Goal: Communication & Community: Answer question/provide support

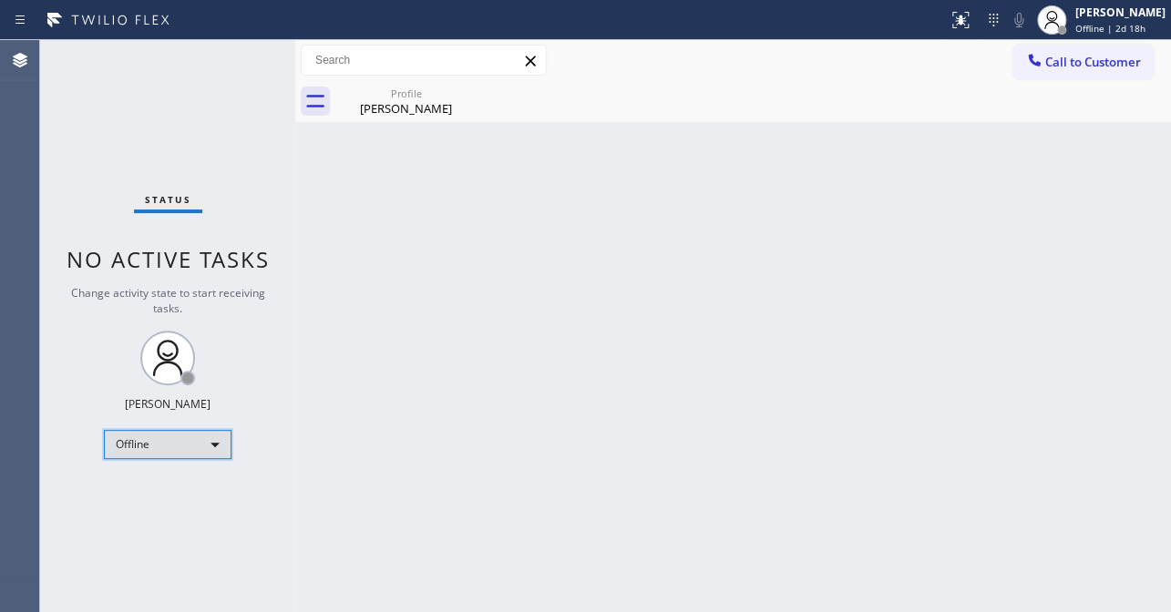
click at [180, 444] on div "Offline" at bounding box center [168, 444] width 128 height 29
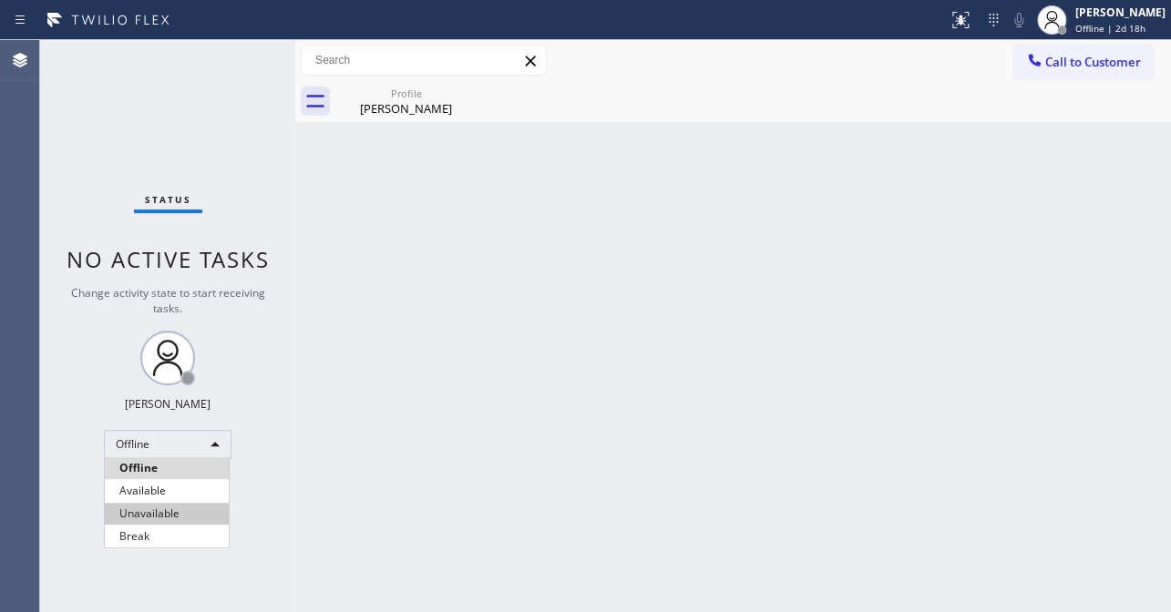
click at [164, 519] on li "Unavailable" at bounding box center [167, 514] width 124 height 22
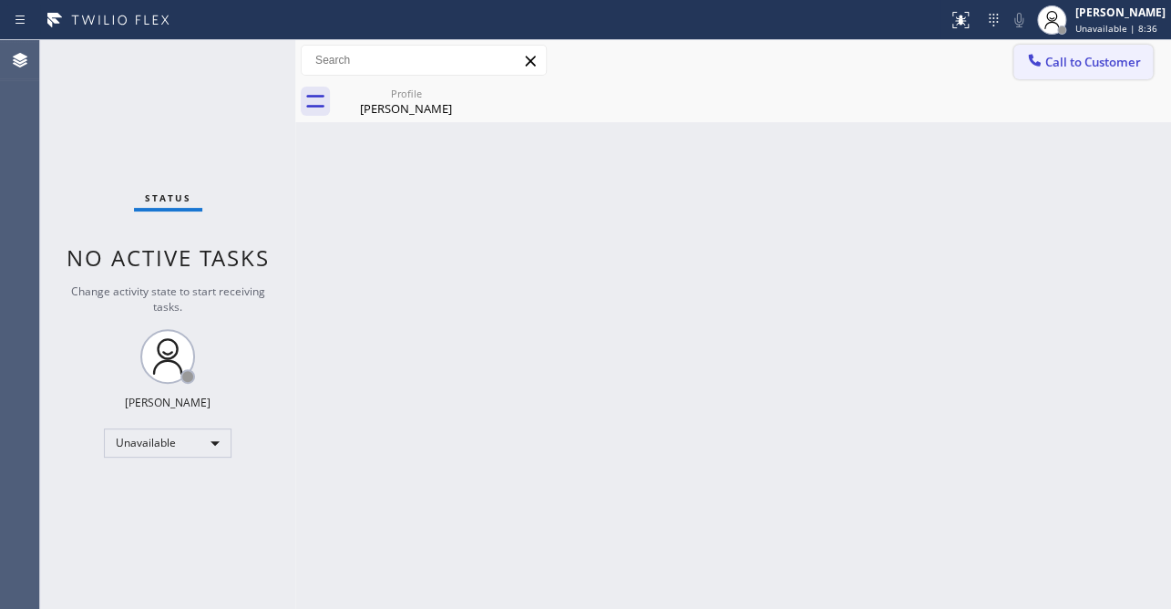
click at [1075, 54] on span "Call to Customer" at bounding box center [1093, 62] width 96 height 16
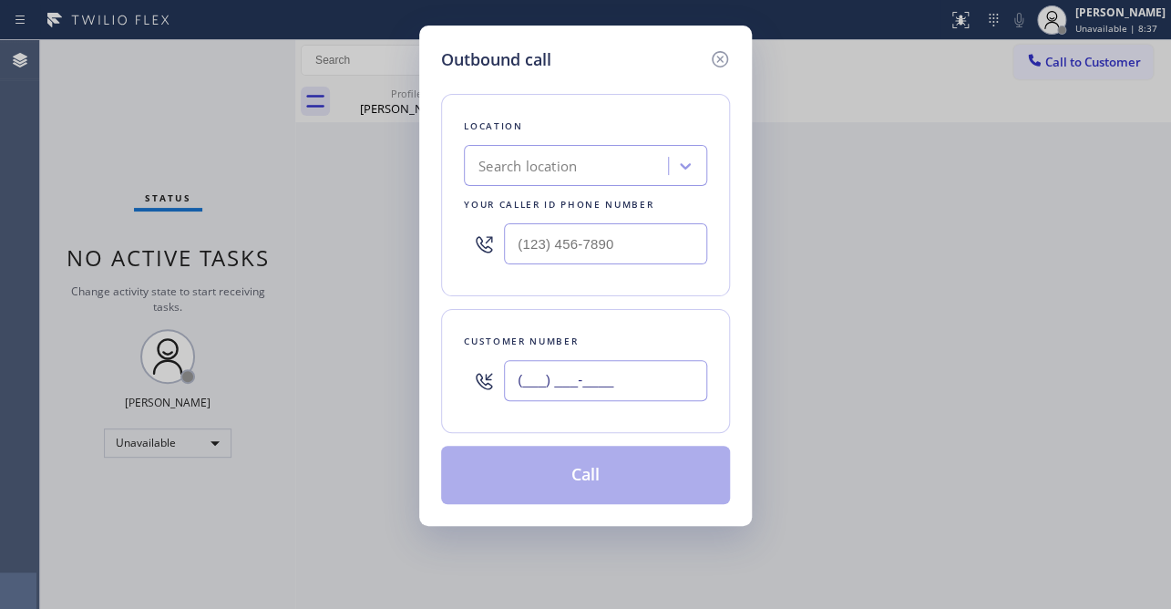
click at [605, 368] on input "(___) ___-____" at bounding box center [605, 380] width 203 height 41
paste input "614) 800-0959"
type input "[PHONE_NUMBER]"
click at [587, 249] on input "(___) ___-____" at bounding box center [605, 243] width 203 height 41
paste input "617) 219-9255"
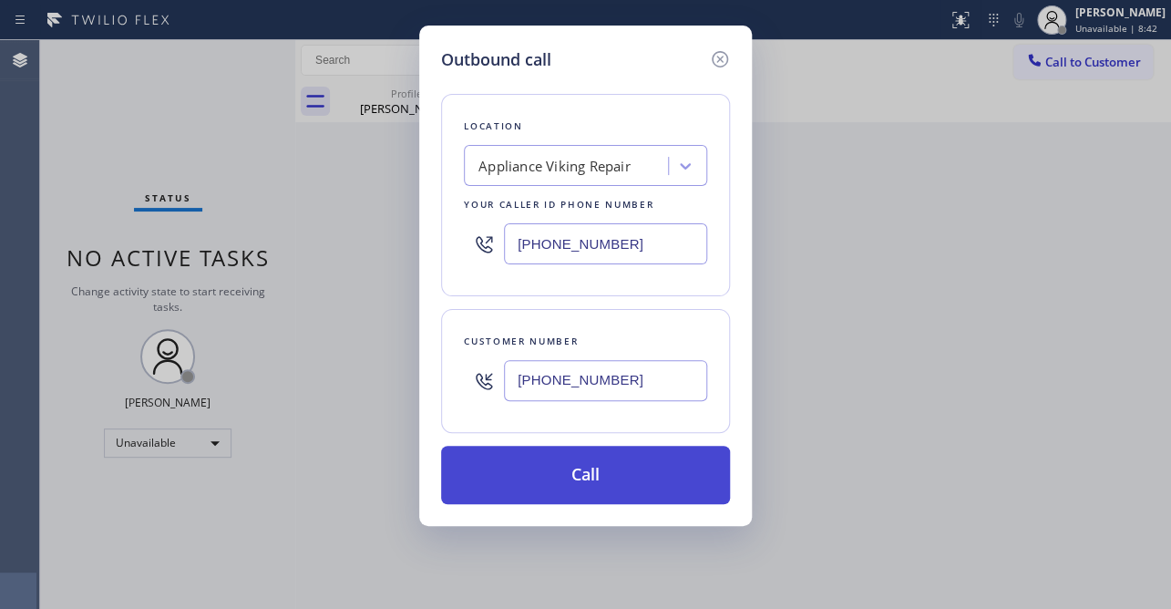
type input "[PHONE_NUMBER]"
click at [574, 488] on button "Call" at bounding box center [585, 475] width 289 height 58
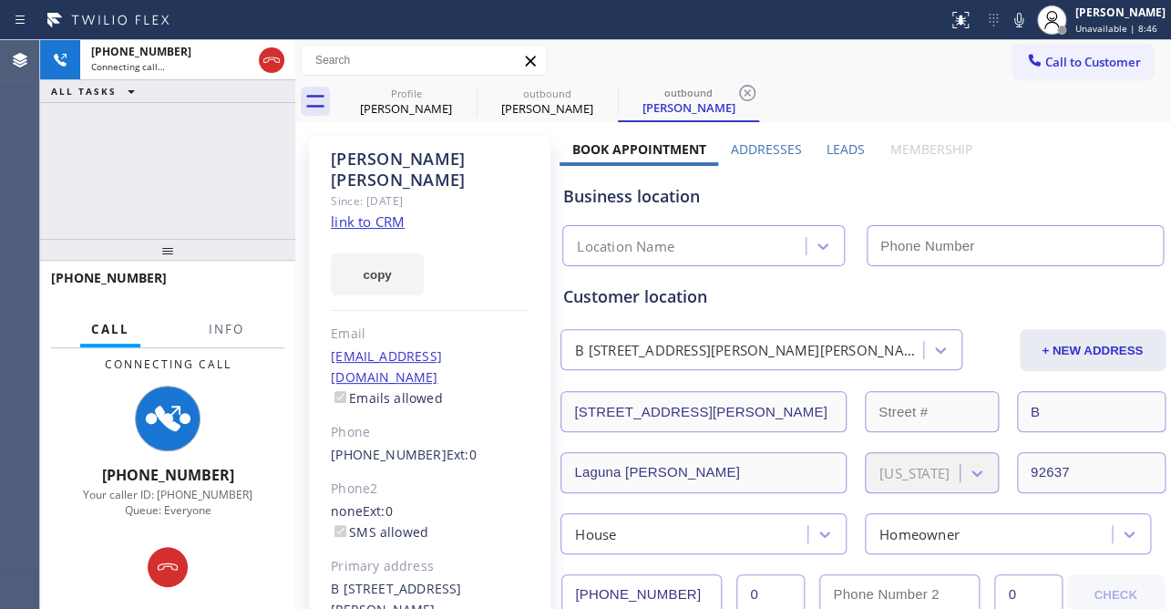
click at [837, 146] on label "Leads" at bounding box center [846, 148] width 38 height 17
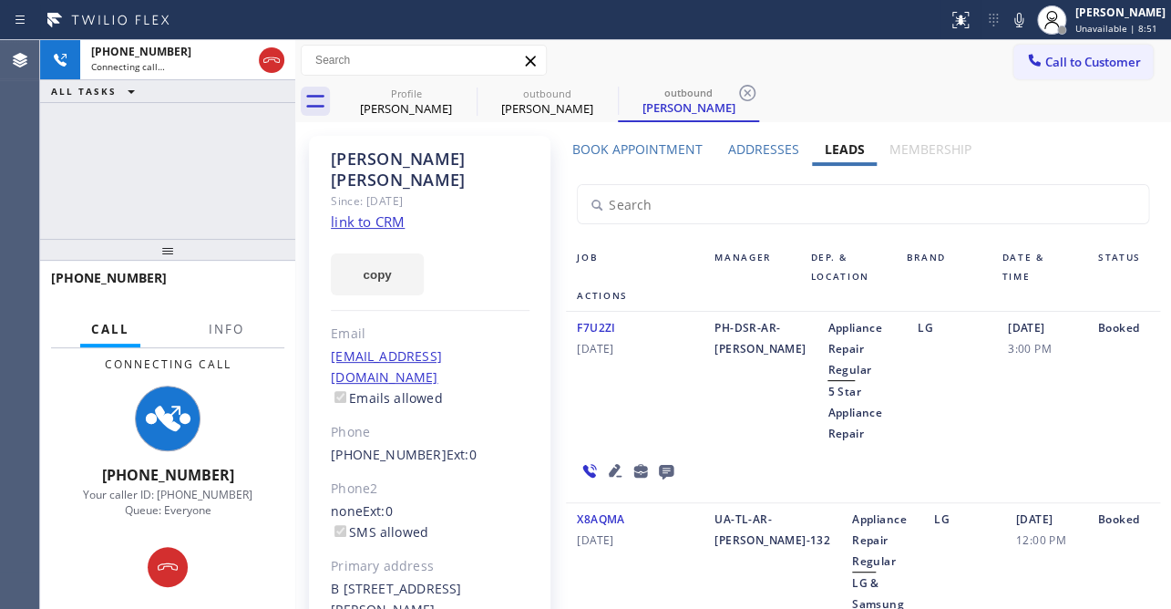
click at [673, 465] on icon at bounding box center [666, 472] width 15 height 15
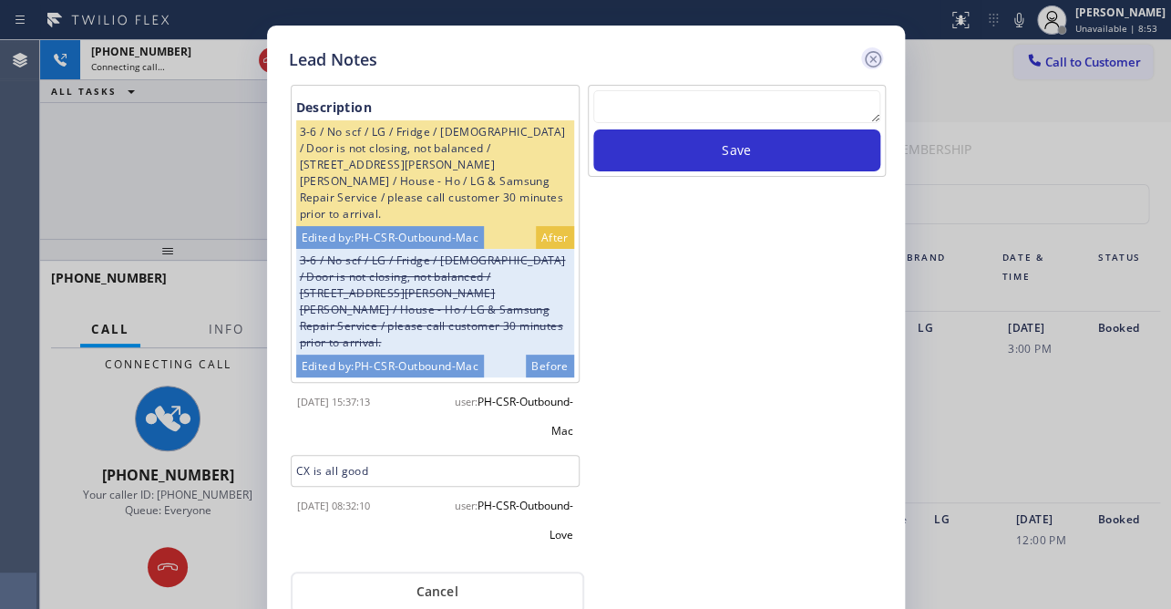
click at [872, 58] on icon at bounding box center [872, 59] width 16 height 16
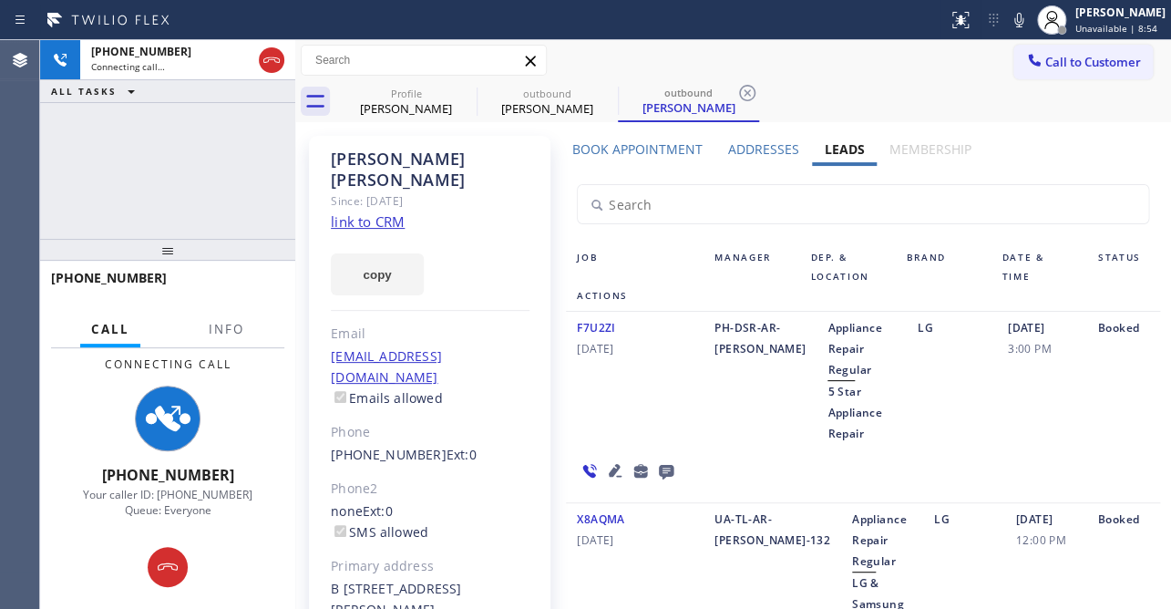
click at [626, 459] on icon at bounding box center [615, 470] width 22 height 22
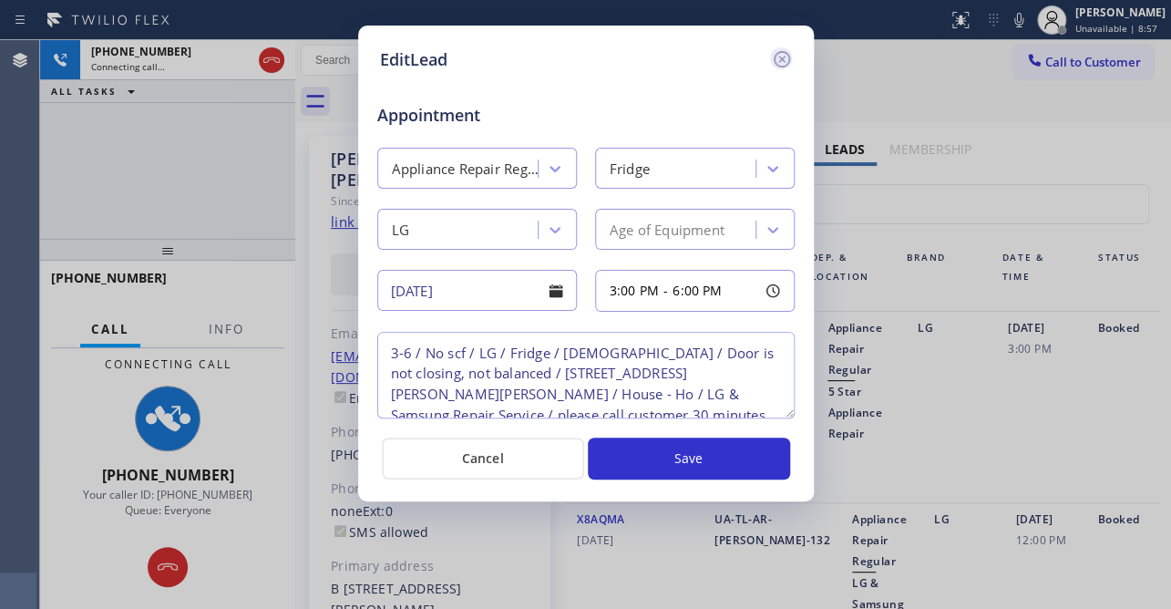
click at [782, 63] on icon at bounding box center [782, 59] width 22 height 22
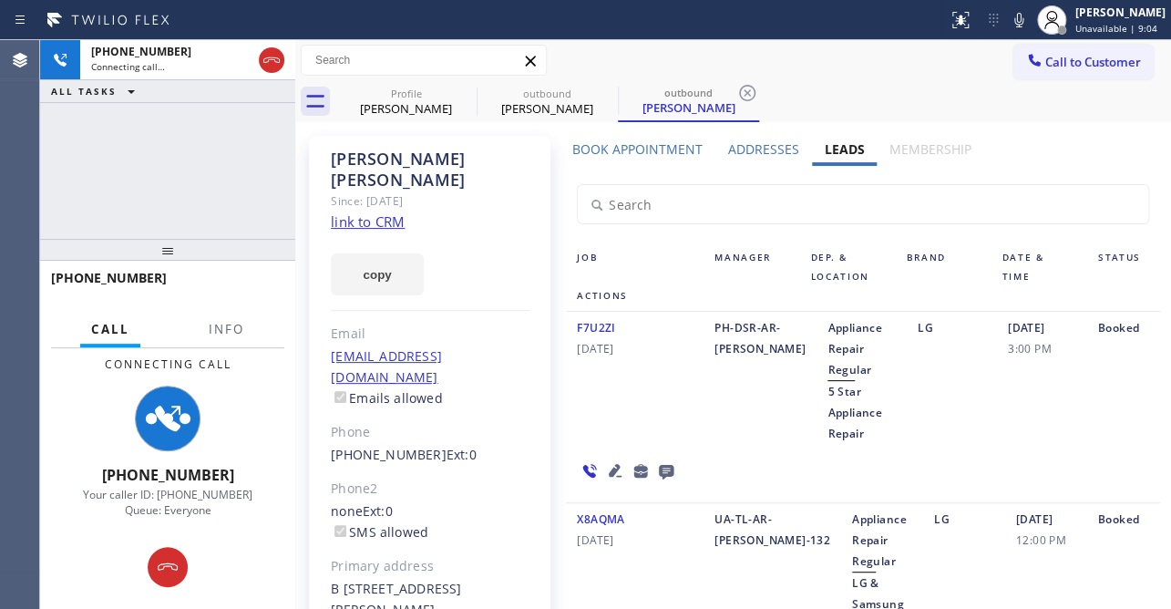
click at [677, 459] on icon at bounding box center [666, 470] width 22 height 23
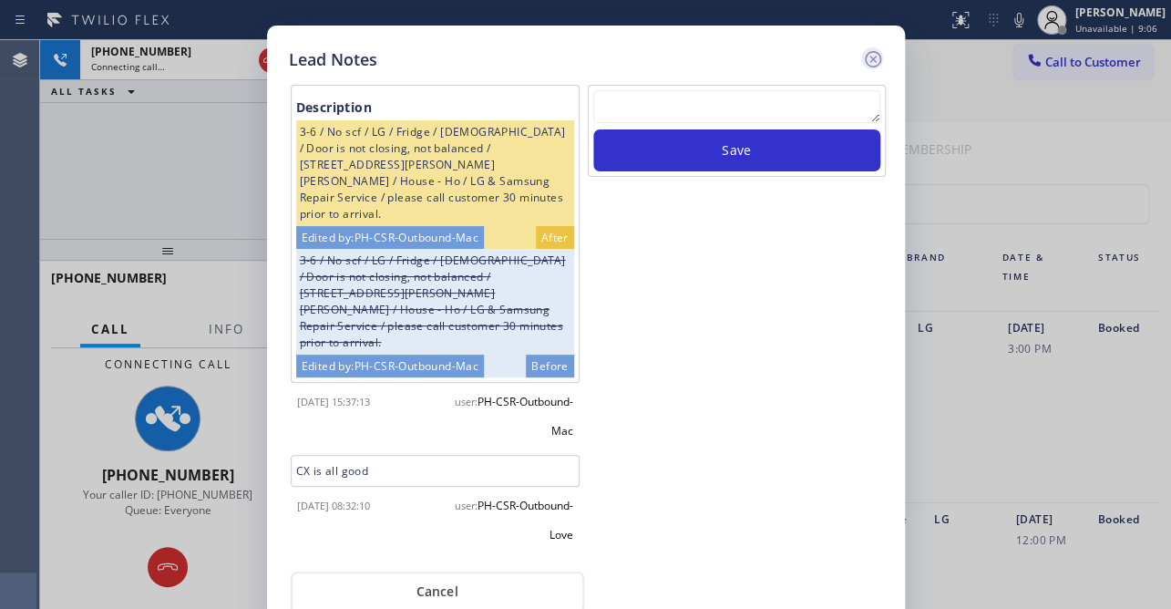
click at [866, 56] on icon at bounding box center [873, 59] width 22 height 22
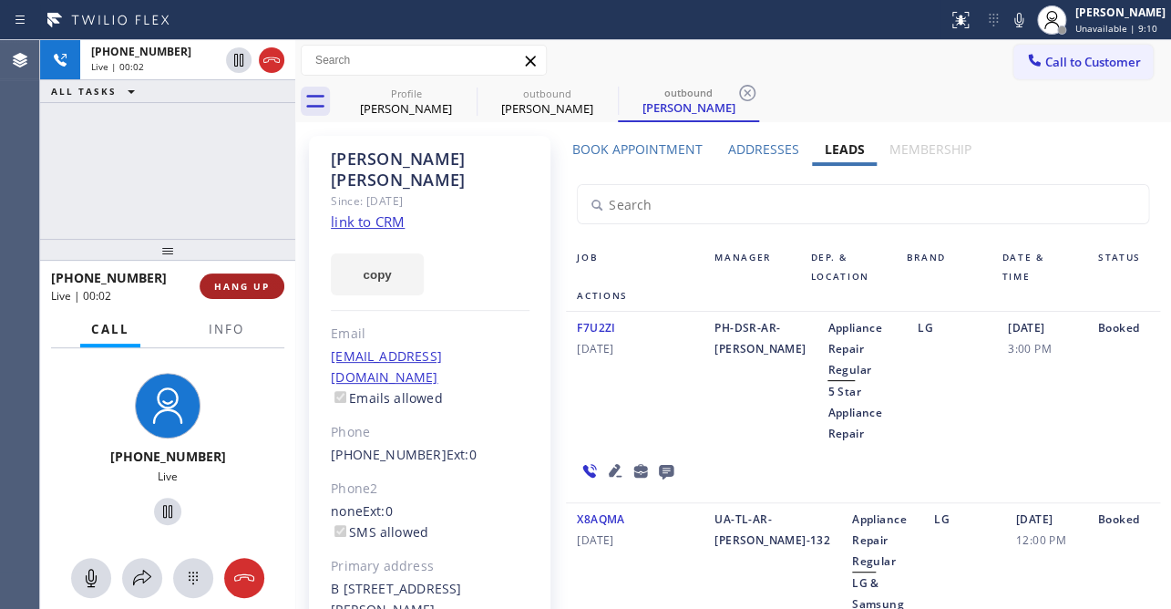
click at [224, 291] on span "HANG UP" at bounding box center [242, 286] width 56 height 13
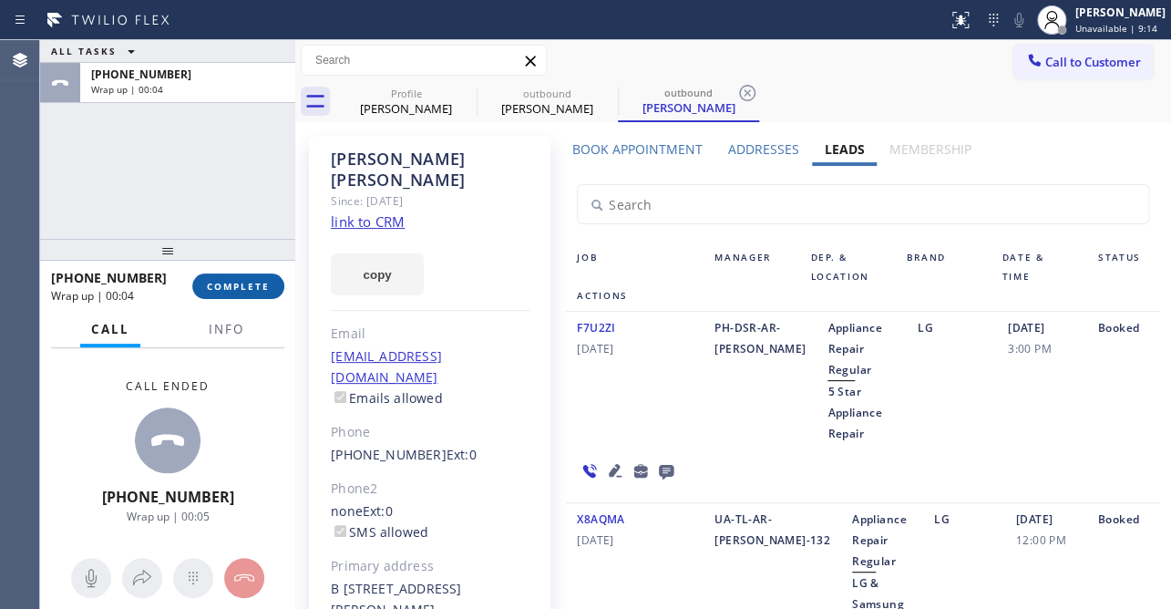
click at [231, 287] on span "COMPLETE" at bounding box center [238, 286] width 63 height 13
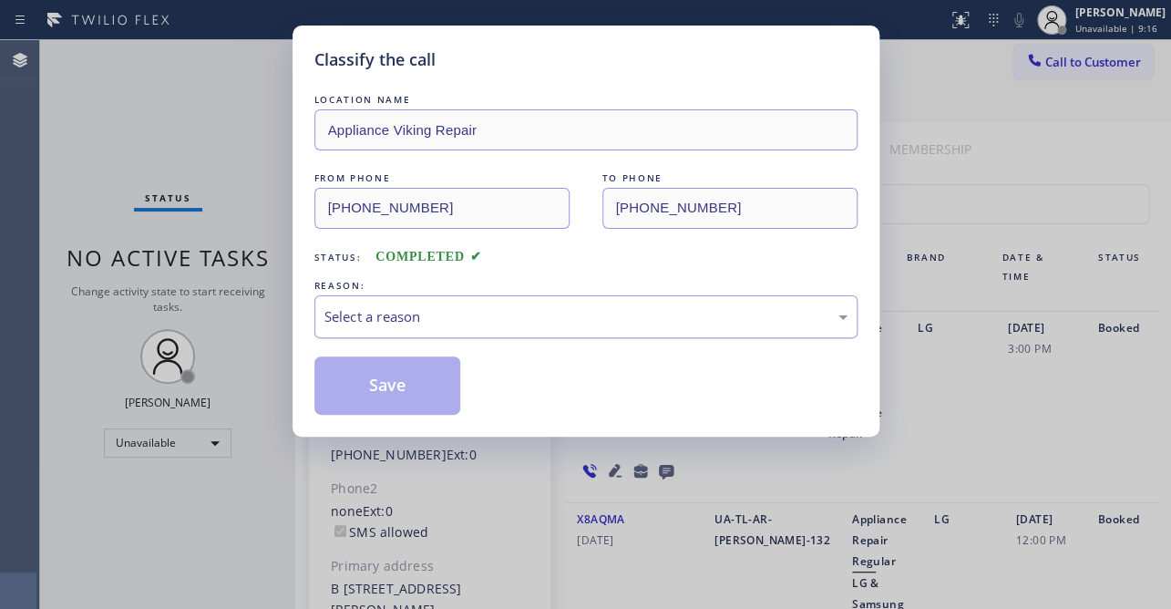
click at [409, 316] on div "Select a reason" at bounding box center [585, 316] width 523 height 21
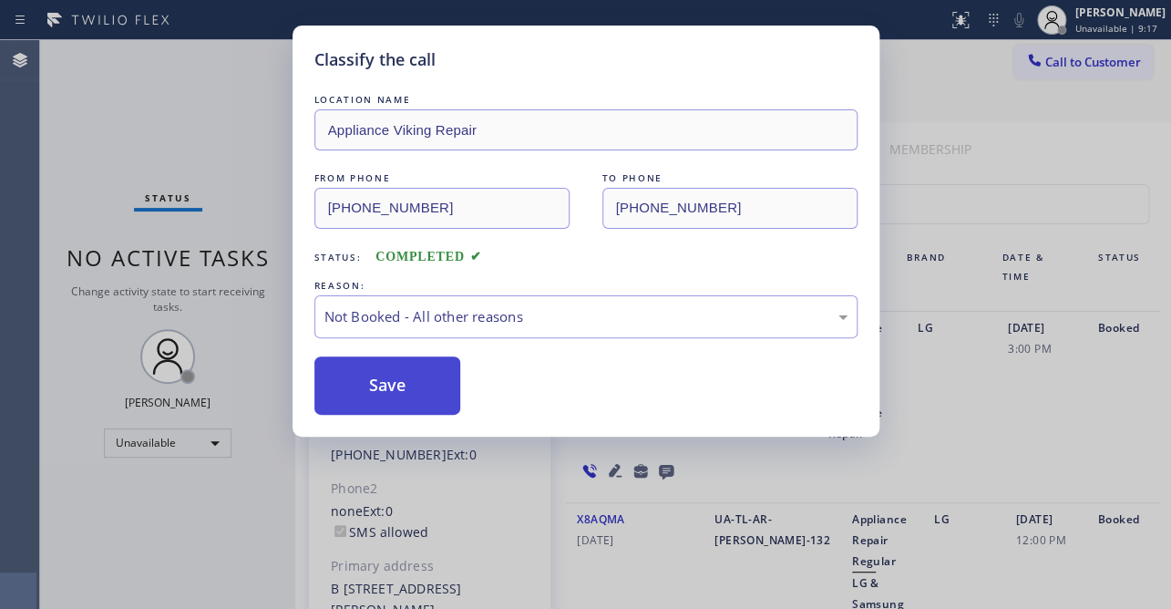
click at [395, 375] on button "Save" at bounding box center [387, 385] width 147 height 58
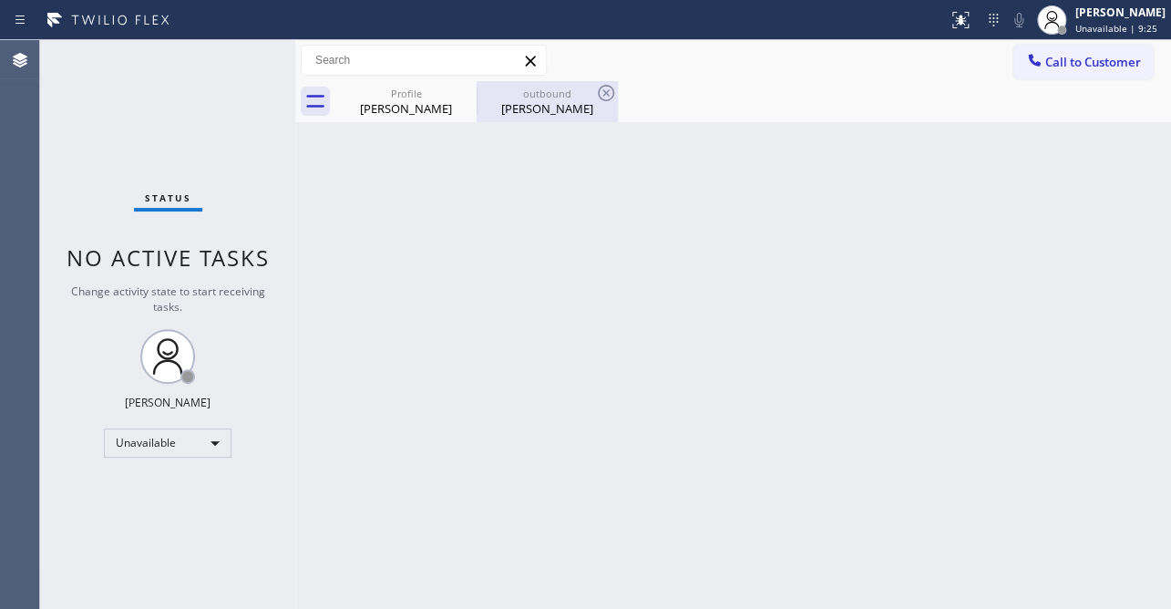
click at [540, 109] on div "[PERSON_NAME]" at bounding box center [547, 108] width 138 height 16
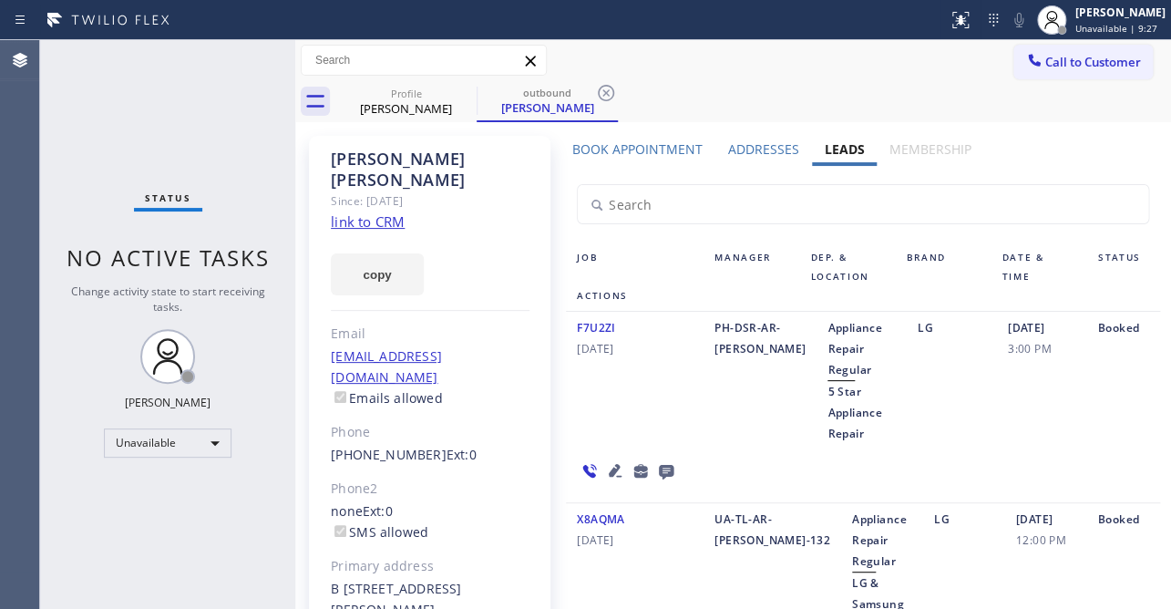
click at [677, 459] on icon at bounding box center [666, 470] width 22 height 23
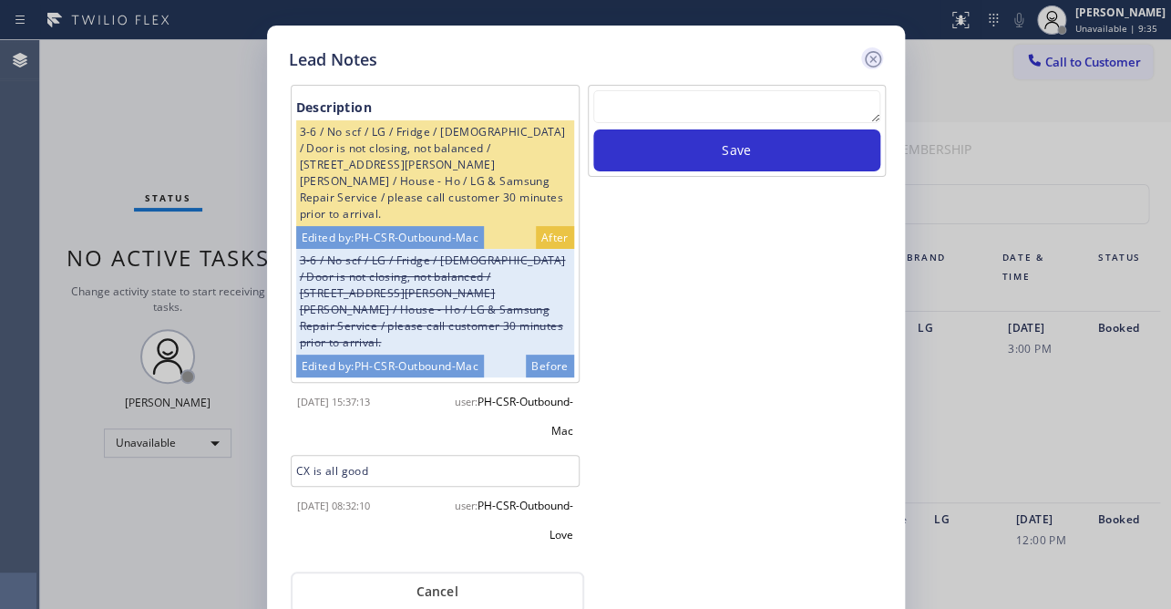
click at [874, 59] on icon at bounding box center [872, 59] width 16 height 16
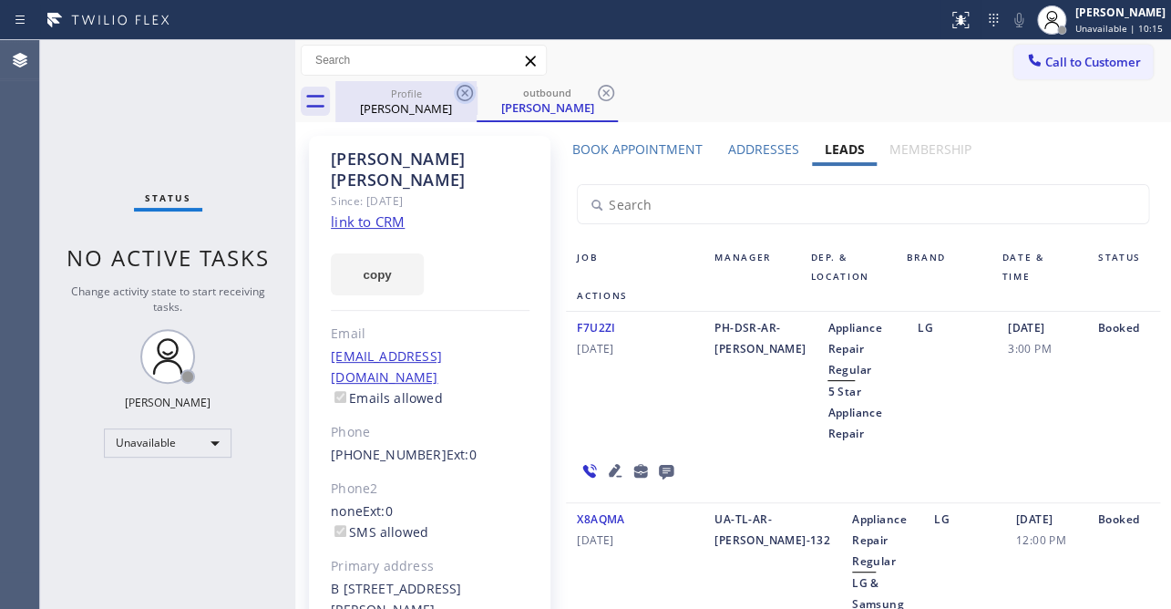
click at [464, 96] on icon at bounding box center [465, 93] width 22 height 22
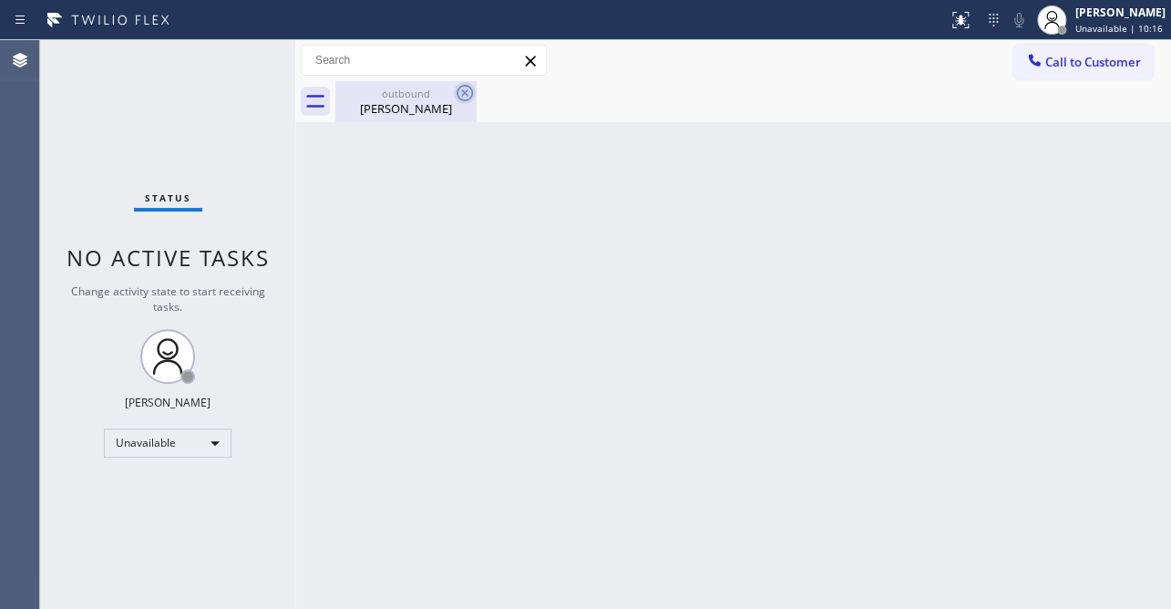
click at [463, 96] on icon at bounding box center [465, 93] width 22 height 22
click at [1049, 55] on span "Call to Customer" at bounding box center [1093, 62] width 96 height 16
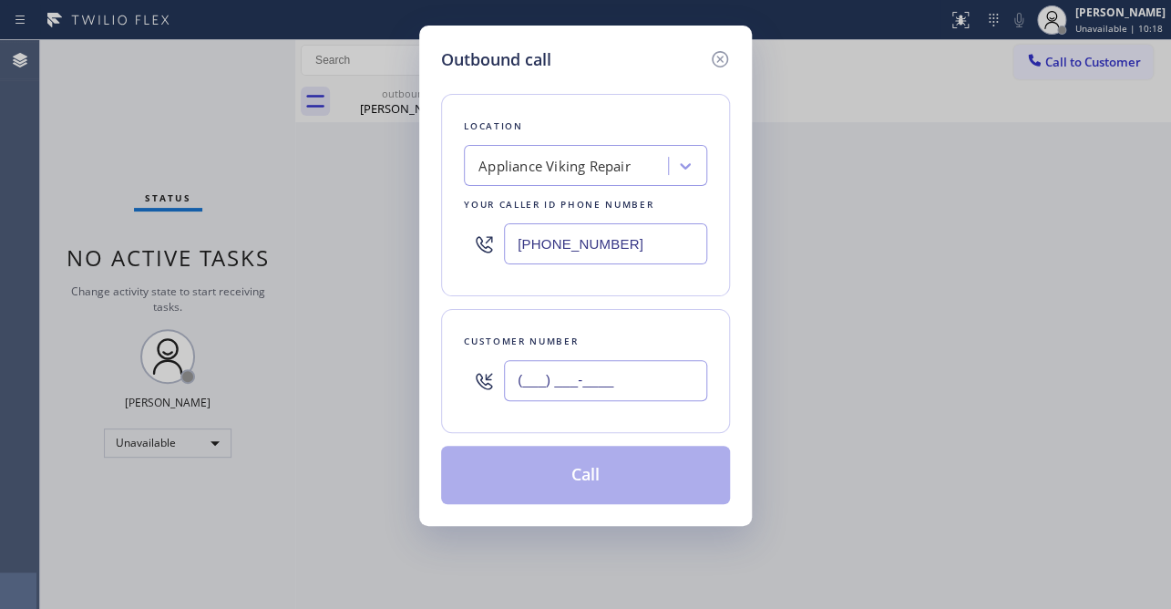
click at [605, 376] on input "(___) ___-____" at bounding box center [605, 380] width 203 height 41
paste input "626) 482-0085"
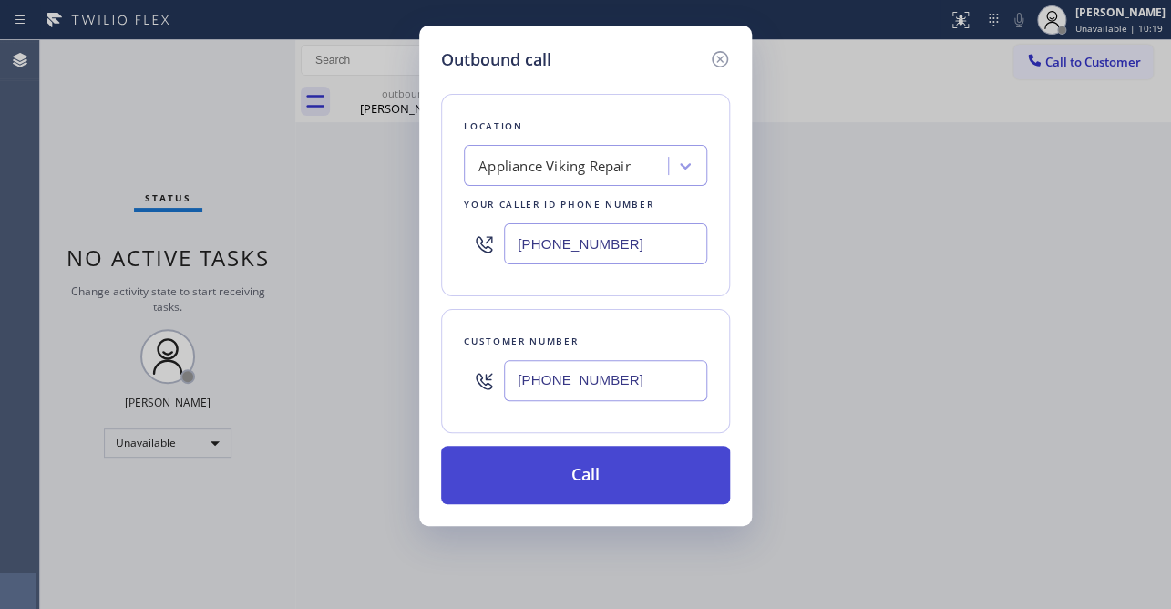
type input "[PHONE_NUMBER]"
click at [614, 467] on button "Call" at bounding box center [585, 475] width 289 height 58
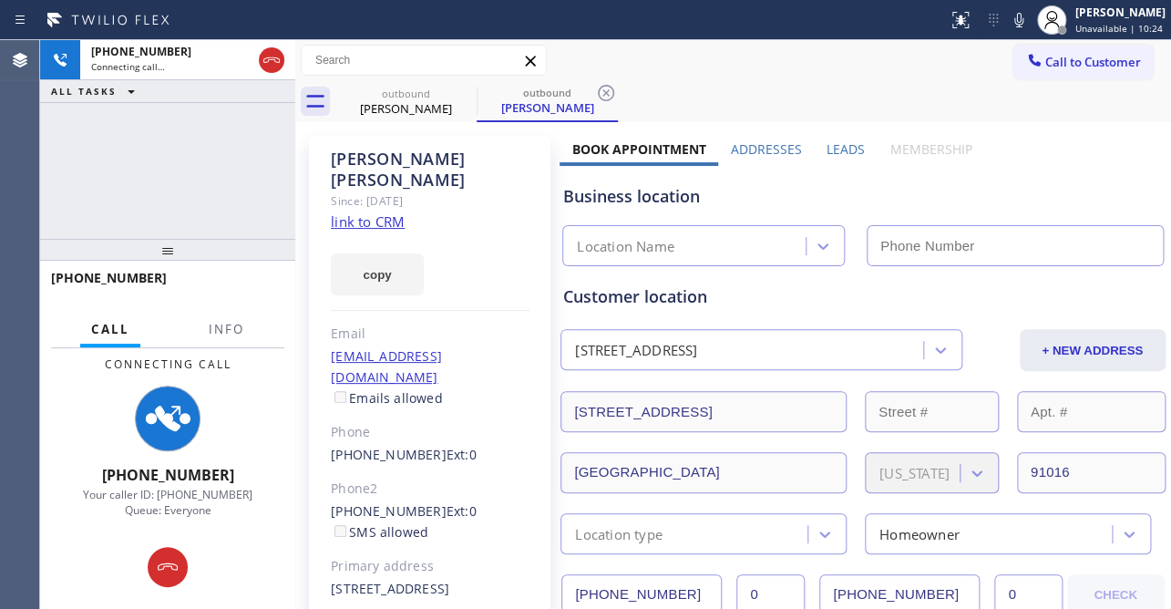
type input "[PHONE_NUMBER]"
click at [832, 145] on label "Leads" at bounding box center [846, 148] width 38 height 17
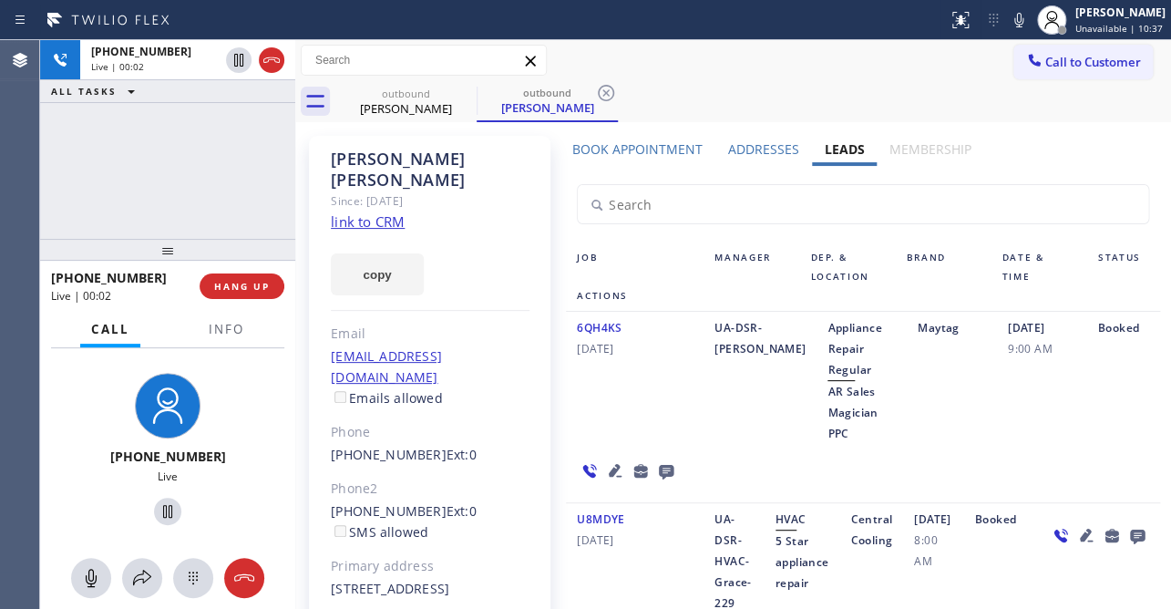
click at [661, 474] on icon at bounding box center [666, 472] width 15 height 15
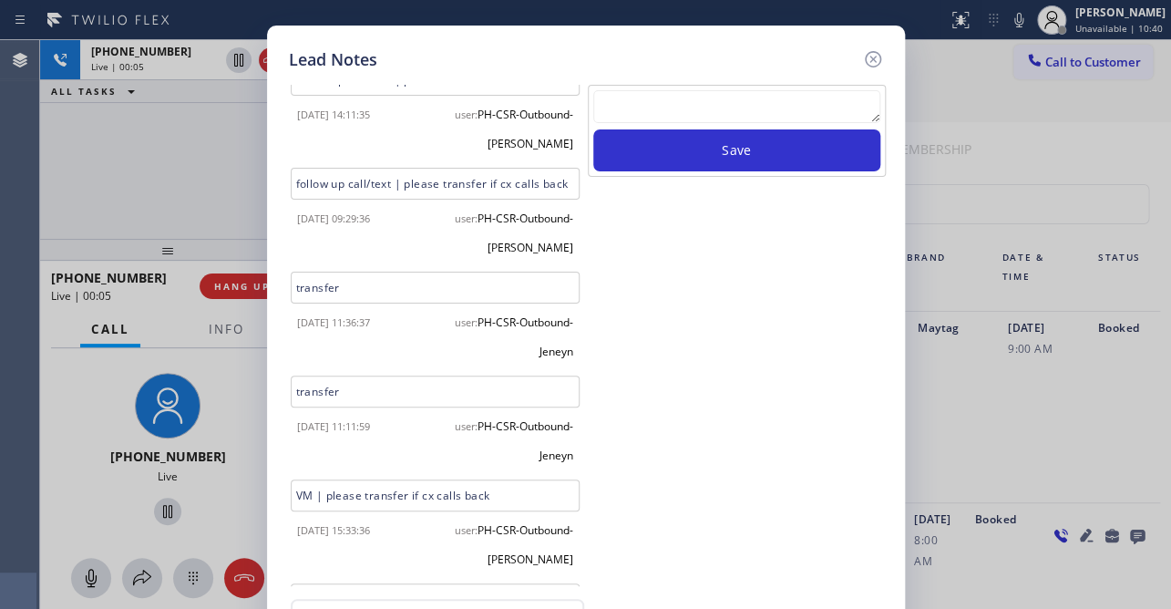
scroll to position [253, 0]
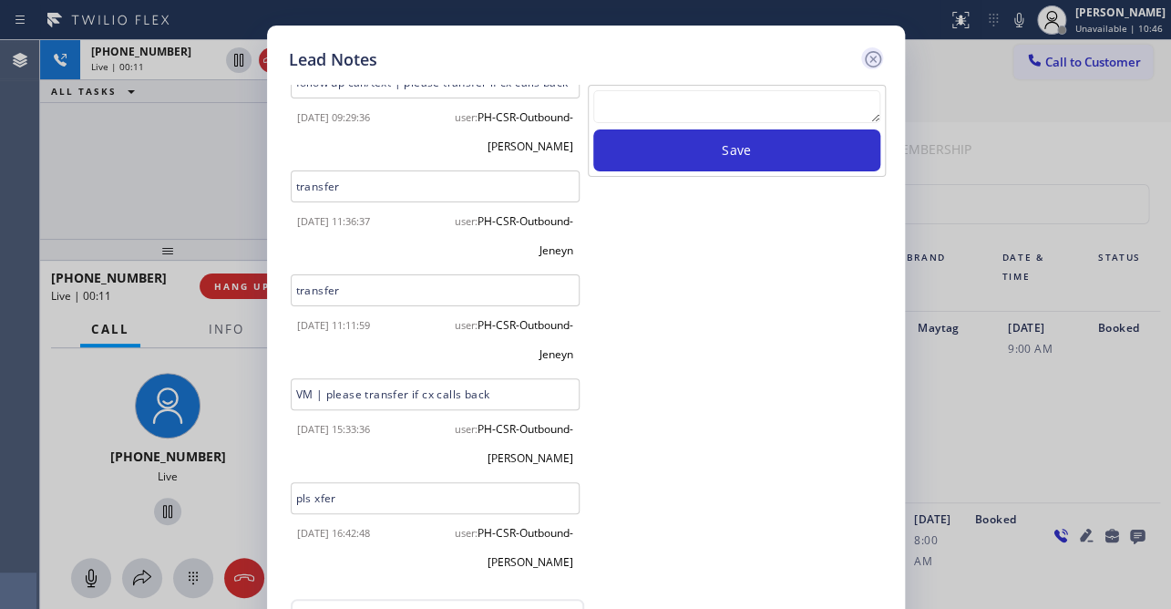
click at [868, 64] on icon at bounding box center [873, 59] width 22 height 22
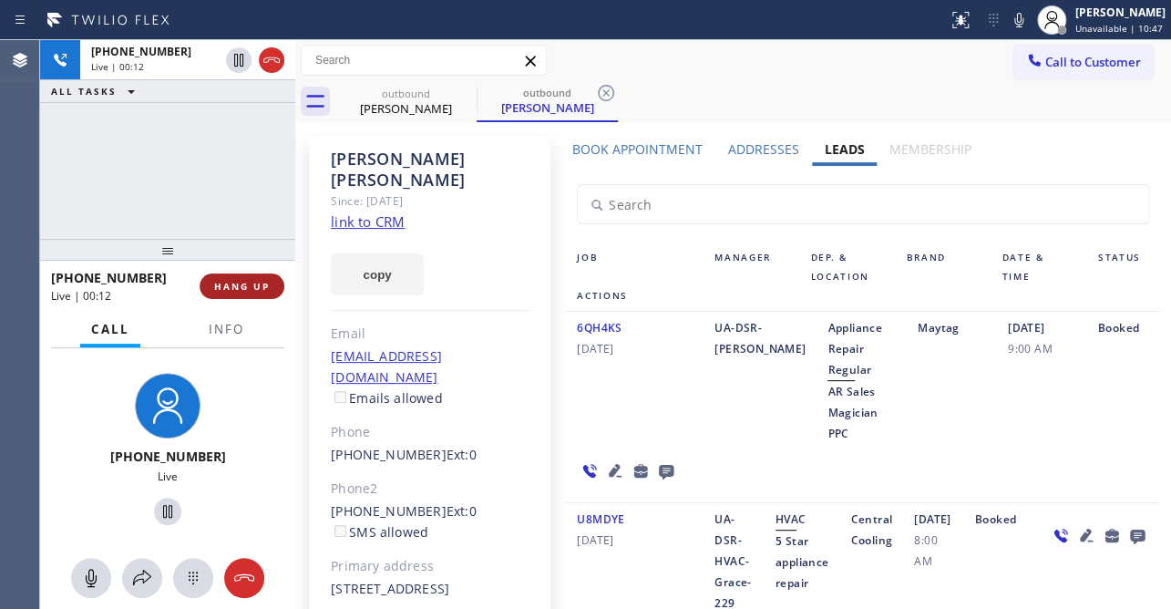
click at [247, 292] on span "HANG UP" at bounding box center [242, 286] width 56 height 13
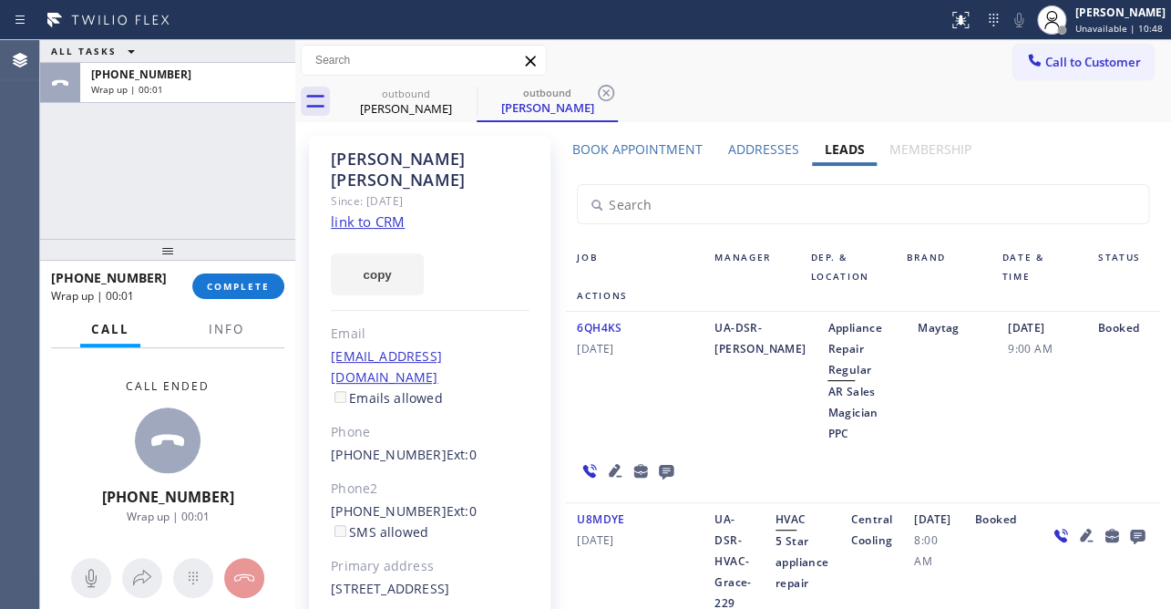
click at [662, 474] on icon at bounding box center [666, 472] width 15 height 15
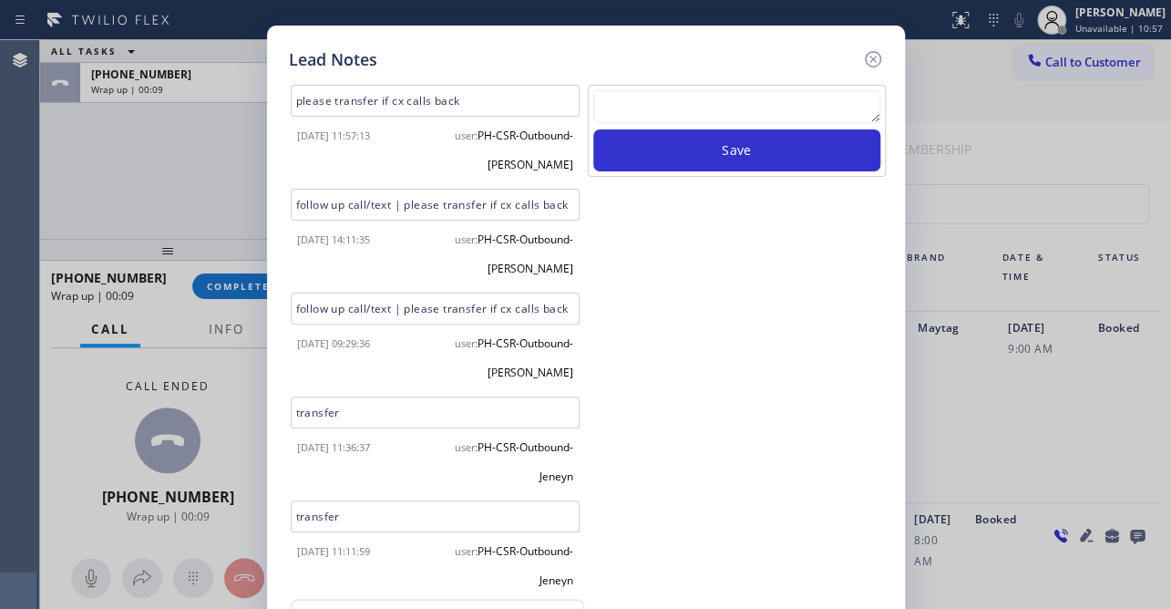
click at [765, 106] on textarea at bounding box center [736, 106] width 287 height 33
paste textarea "Routed to Voice mail// If CX will call back please transfer to me- Love:*"
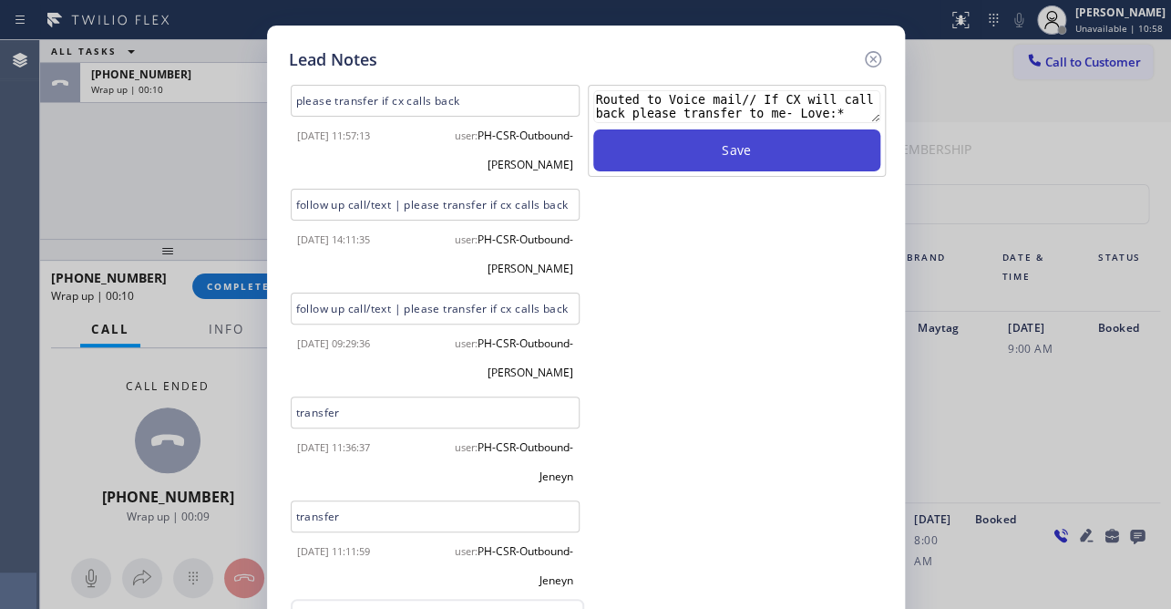
type textarea "Routed to Voice mail// If CX will call back please transfer to me- Love:*"
click at [765, 166] on button "Save" at bounding box center [736, 150] width 287 height 42
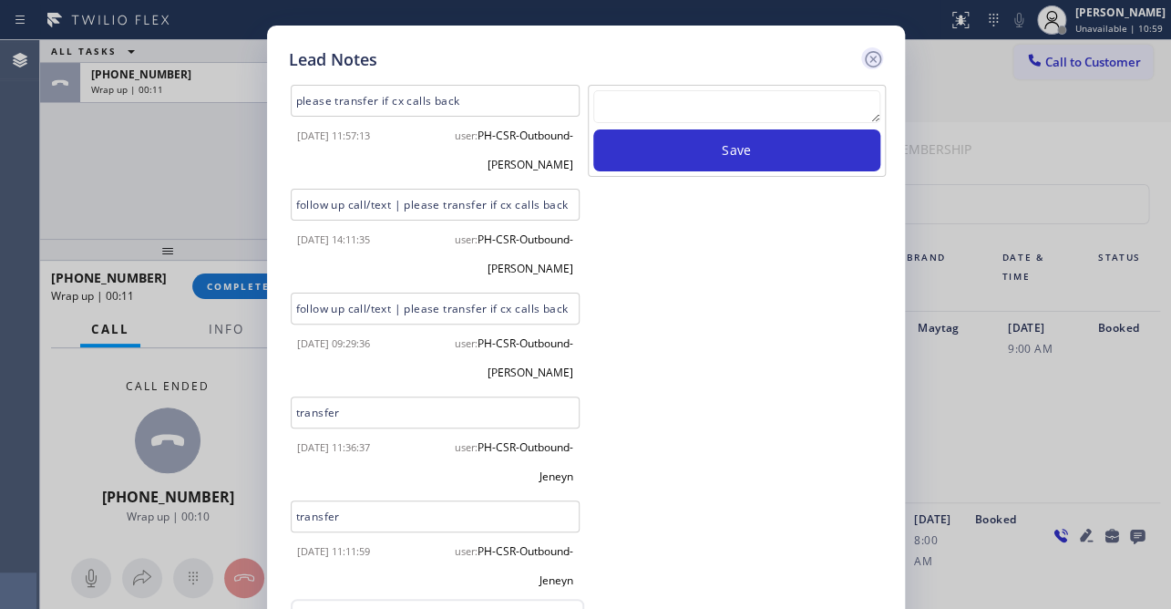
click at [870, 62] on icon at bounding box center [873, 59] width 22 height 22
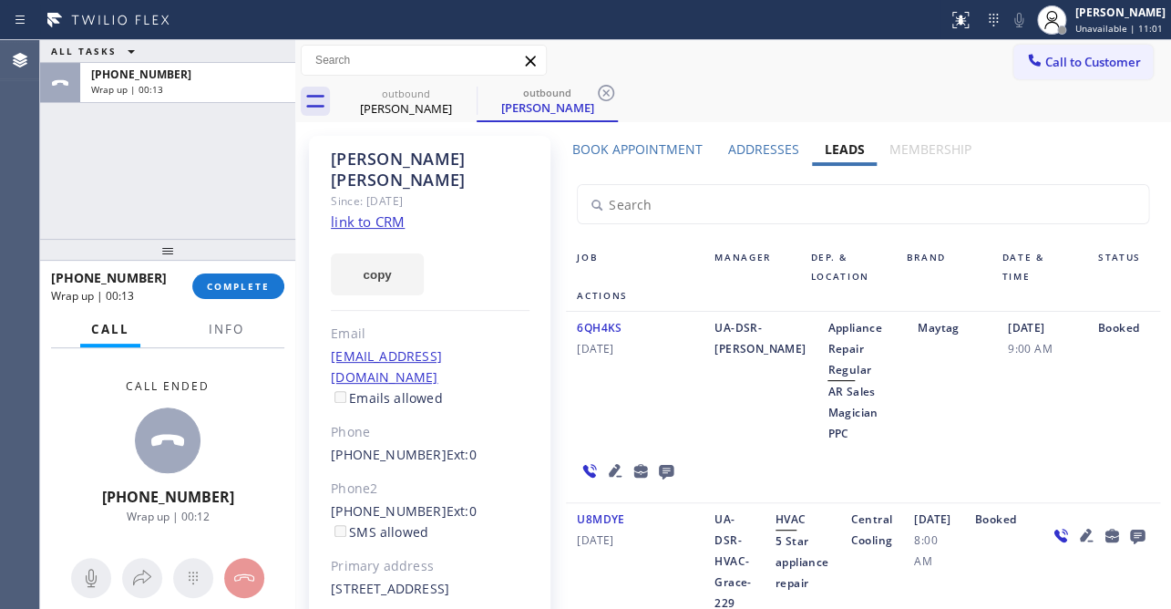
click at [236, 302] on div "[PHONE_NUMBER] Wrap up | 00:13 COMPLETE" at bounding box center [167, 285] width 233 height 47
click at [254, 297] on button "COMPLETE" at bounding box center [238, 286] width 92 height 26
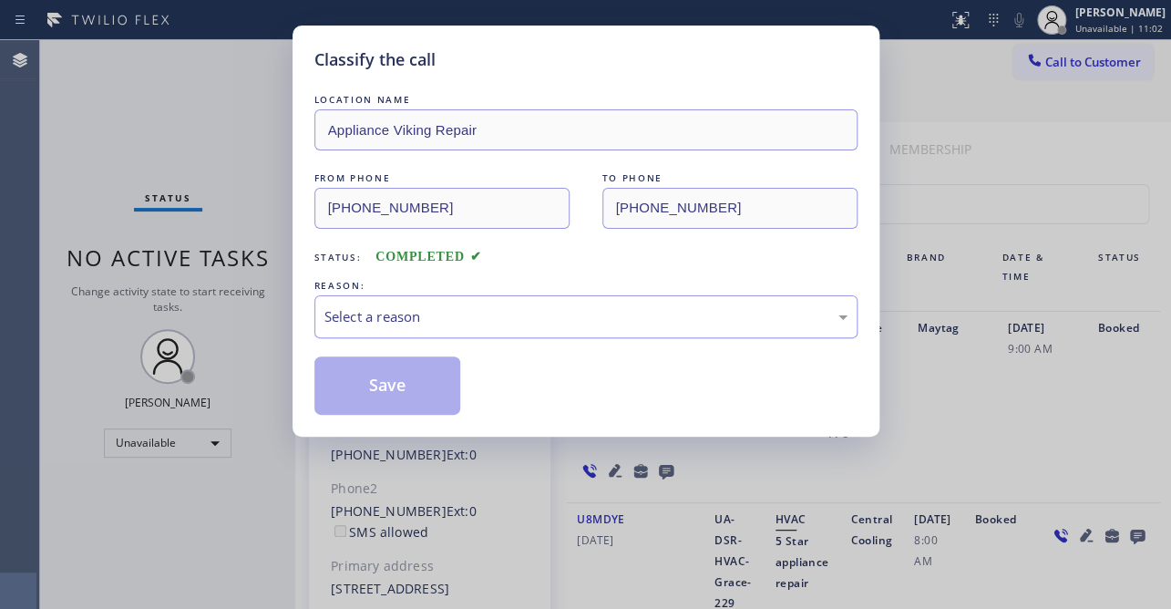
click at [471, 301] on div "Select a reason" at bounding box center [585, 316] width 543 height 43
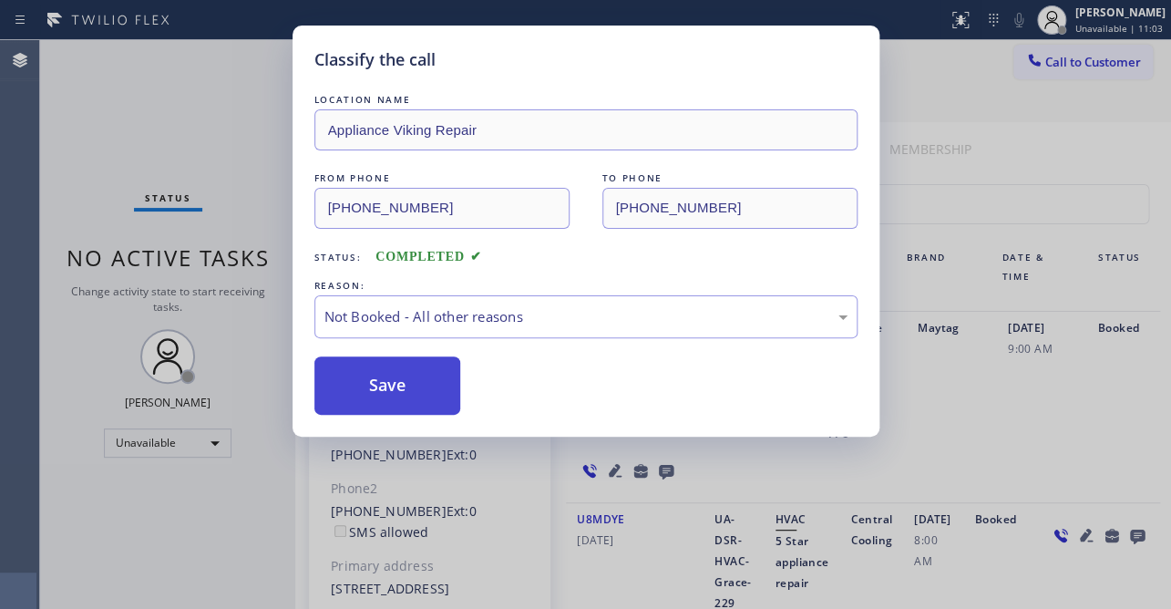
click at [432, 390] on button "Save" at bounding box center [387, 385] width 147 height 58
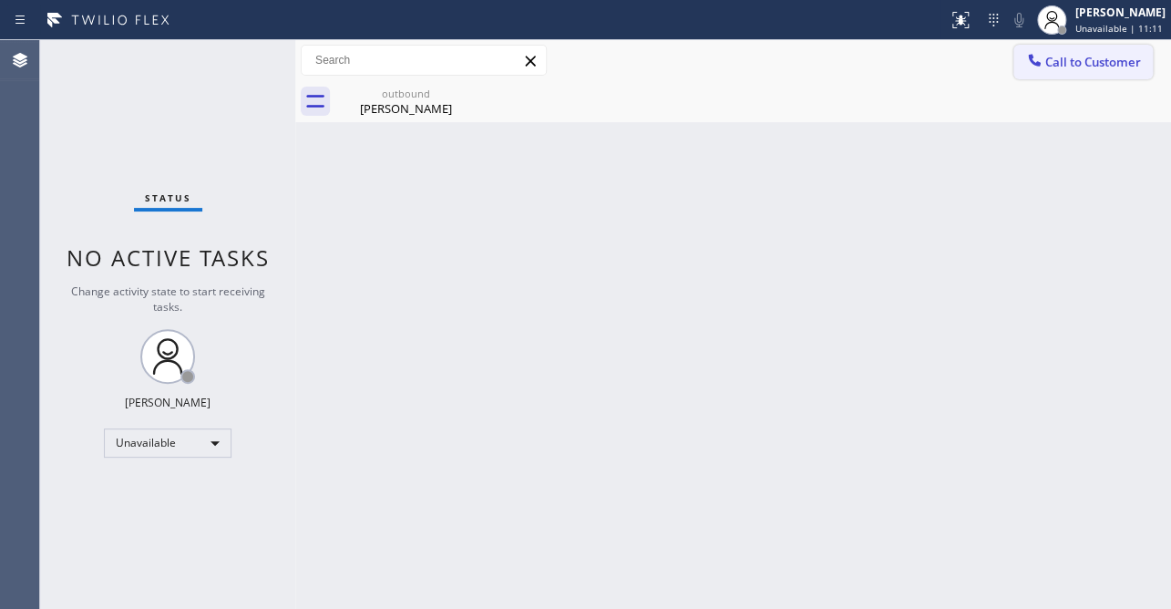
click at [1096, 59] on span "Call to Customer" at bounding box center [1093, 62] width 96 height 16
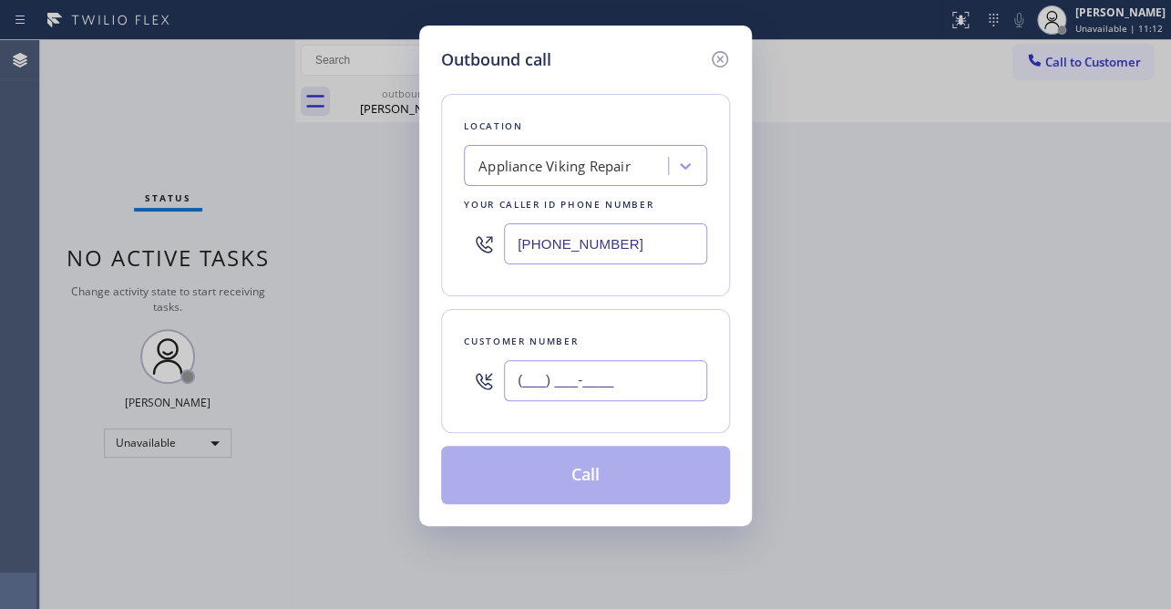
click at [608, 388] on input "(___) ___-____" at bounding box center [605, 380] width 203 height 41
paste input "714) 264-3603"
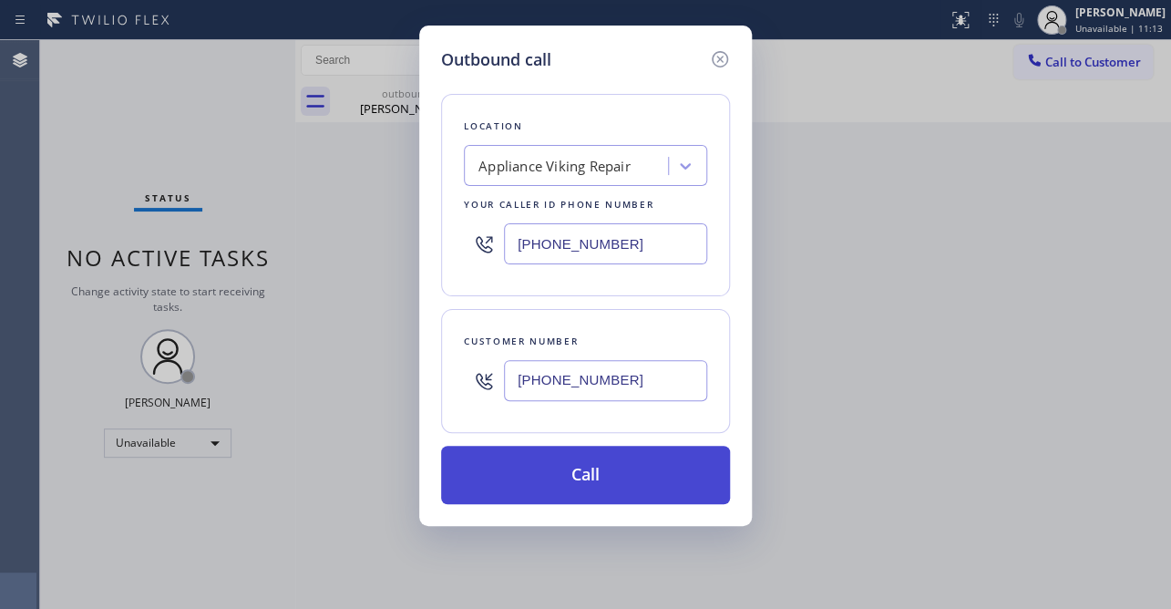
type input "[PHONE_NUMBER]"
click at [593, 474] on button "Call" at bounding box center [585, 475] width 289 height 58
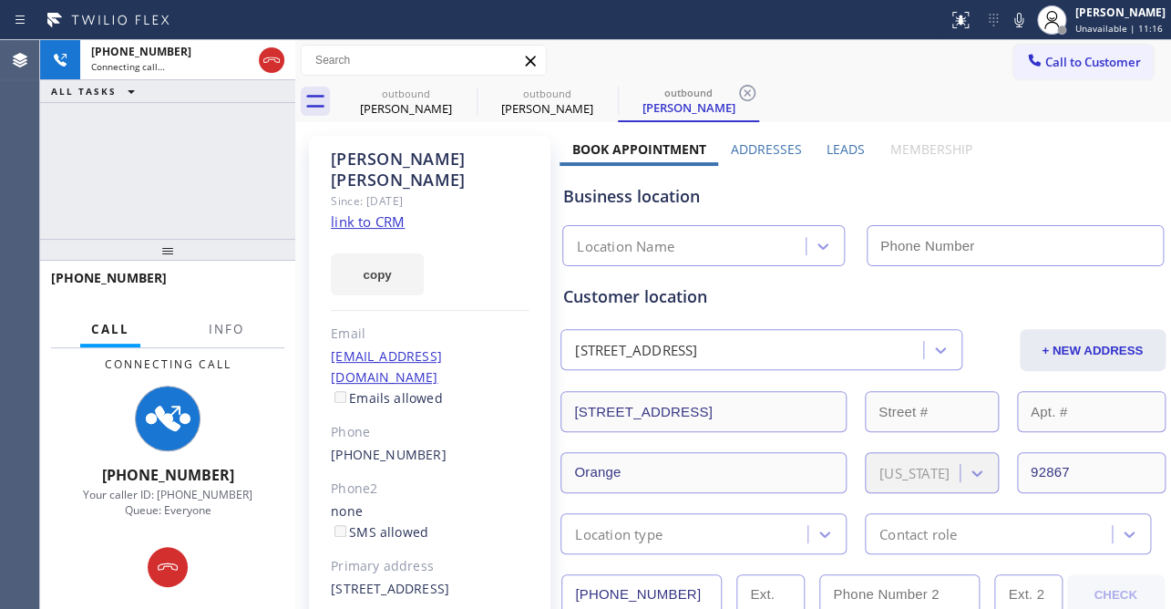
click at [844, 149] on label "Leads" at bounding box center [846, 148] width 38 height 17
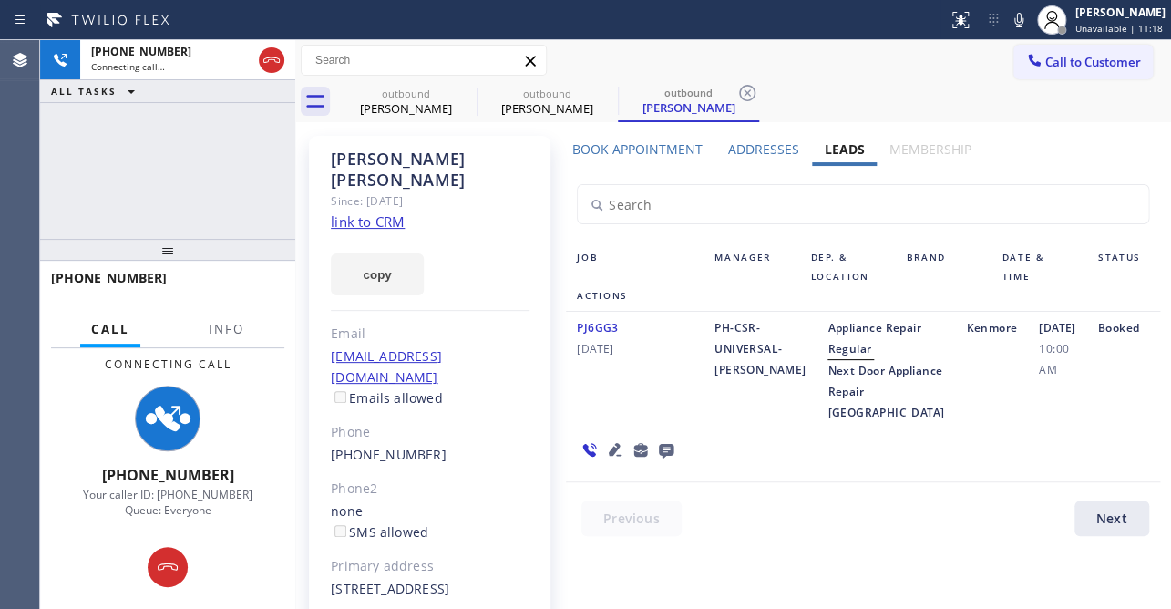
click at [608, 460] on icon at bounding box center [615, 449] width 22 height 22
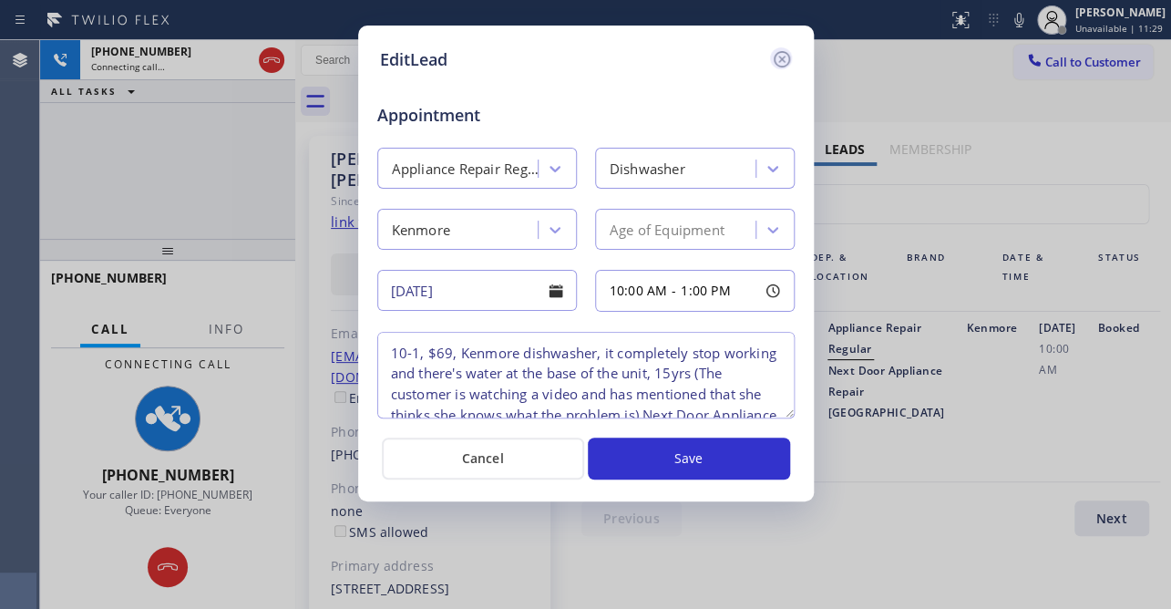
click at [784, 64] on icon at bounding box center [782, 59] width 22 height 22
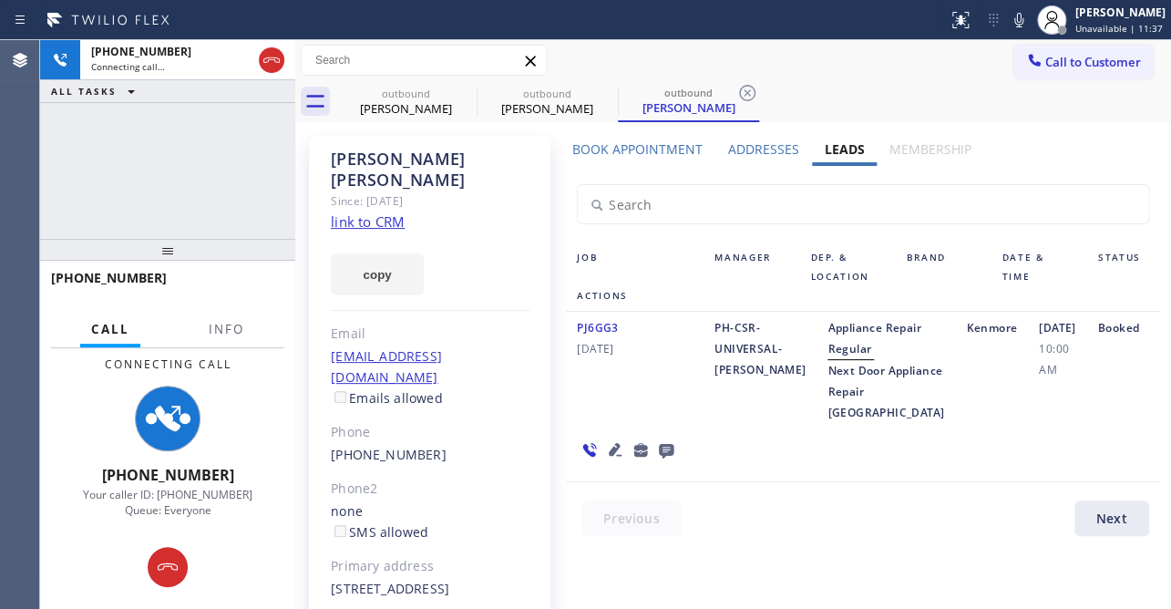
click at [663, 458] on icon at bounding box center [666, 451] width 15 height 15
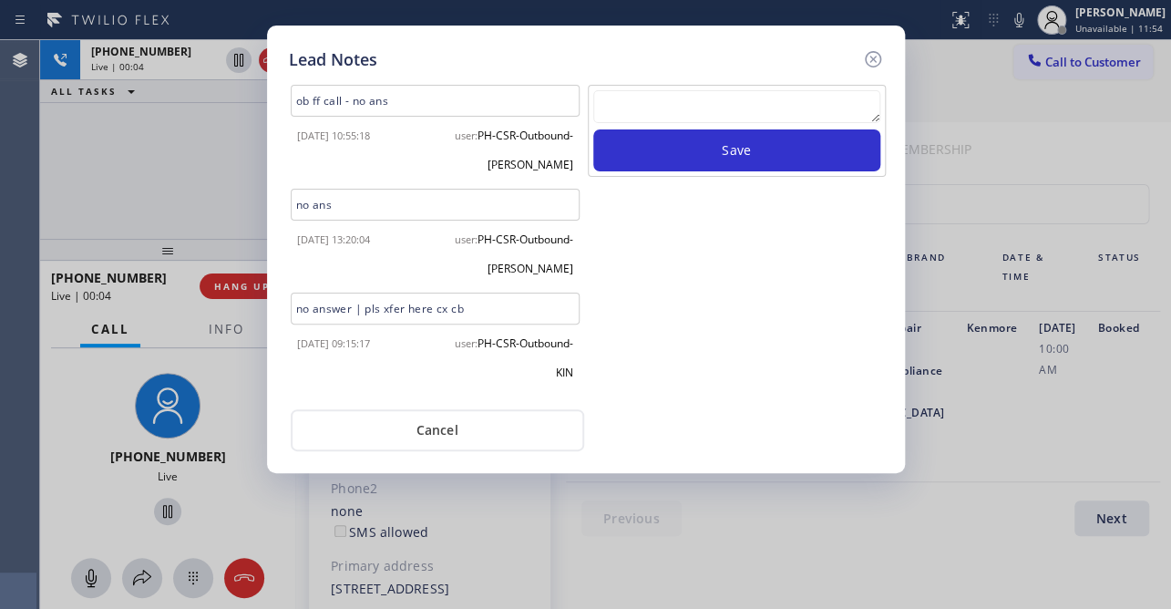
click at [666, 101] on textarea at bounding box center [736, 106] width 287 height 33
paste textarea "Routed to Voice mail// If CX will call back please transfer to me- Love:*"
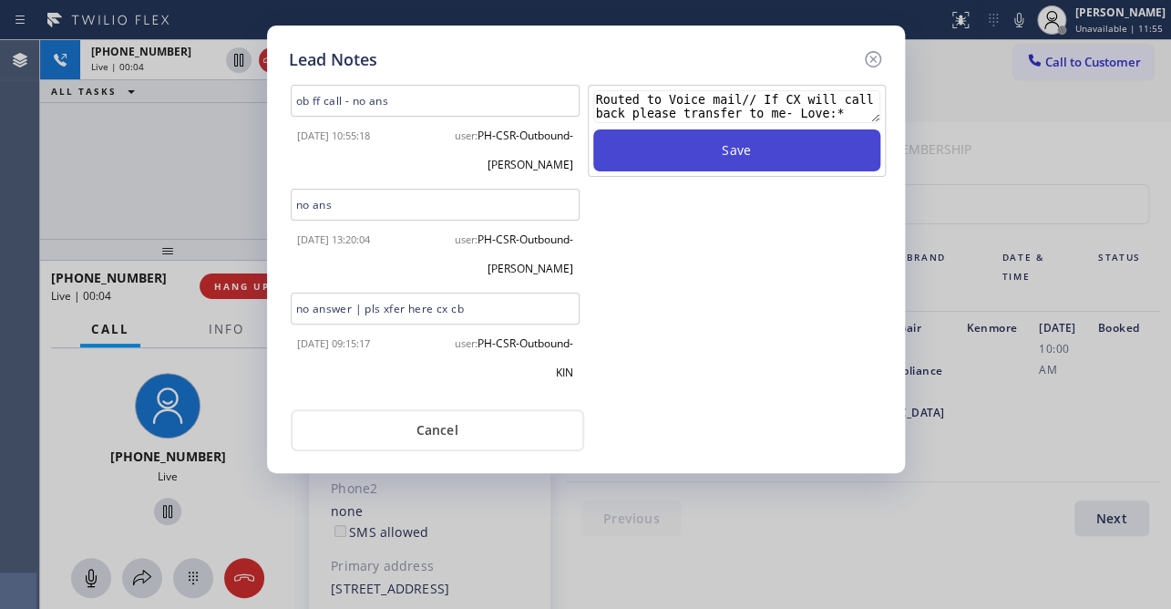
type textarea "Routed to Voice mail// If CX will call back please transfer to me- Love:*"
click at [683, 154] on button "Save" at bounding box center [736, 150] width 287 height 42
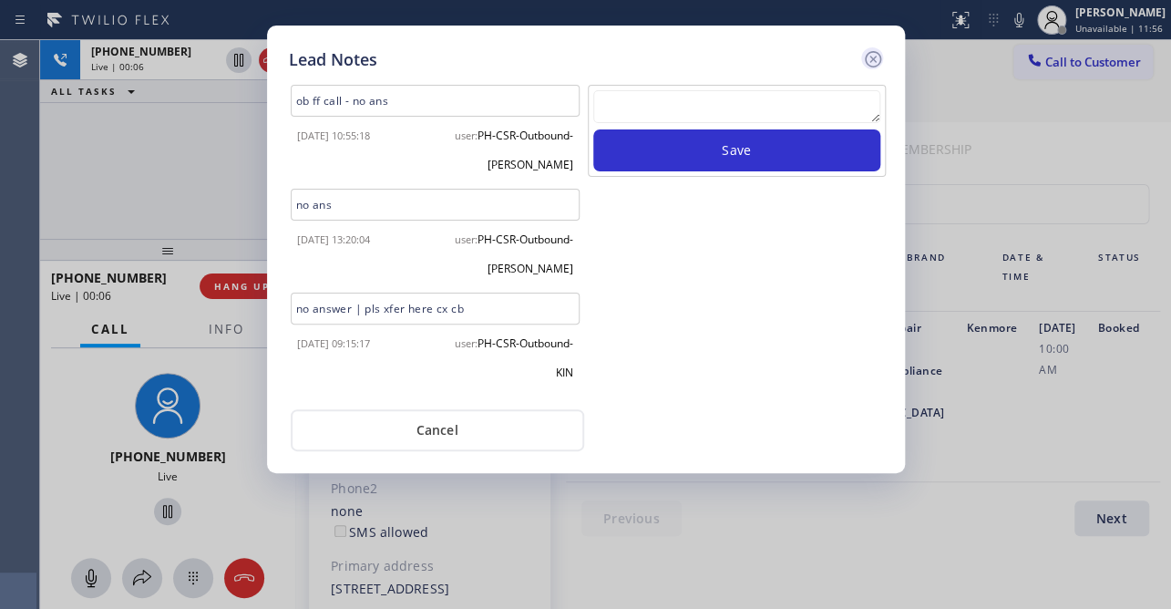
click at [872, 60] on icon at bounding box center [873, 59] width 22 height 22
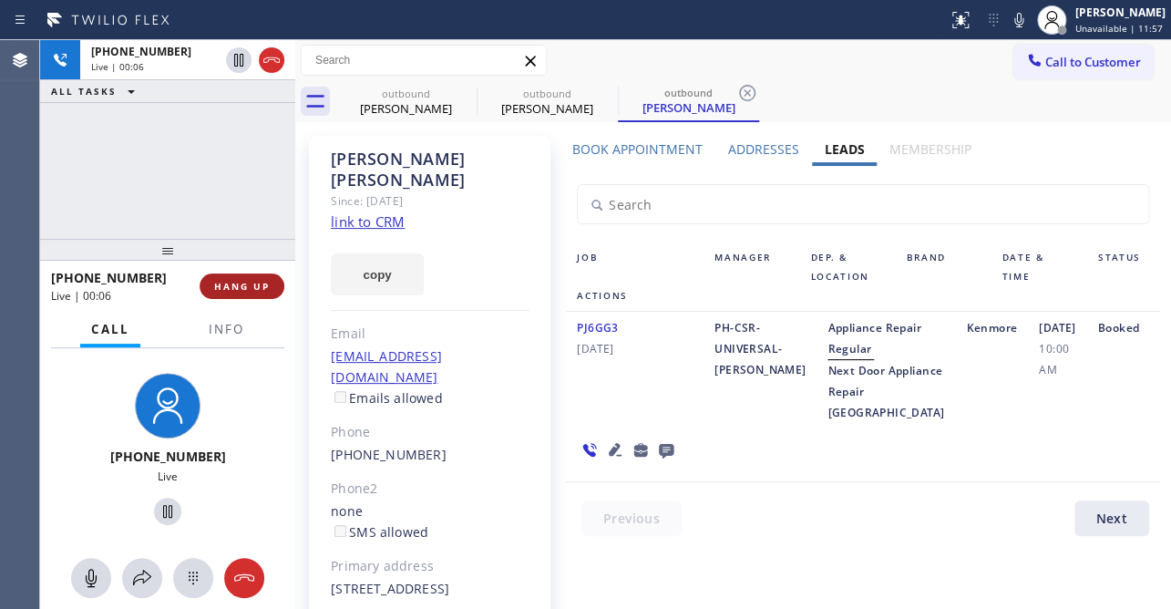
click at [219, 294] on button "HANG UP" at bounding box center [242, 286] width 85 height 26
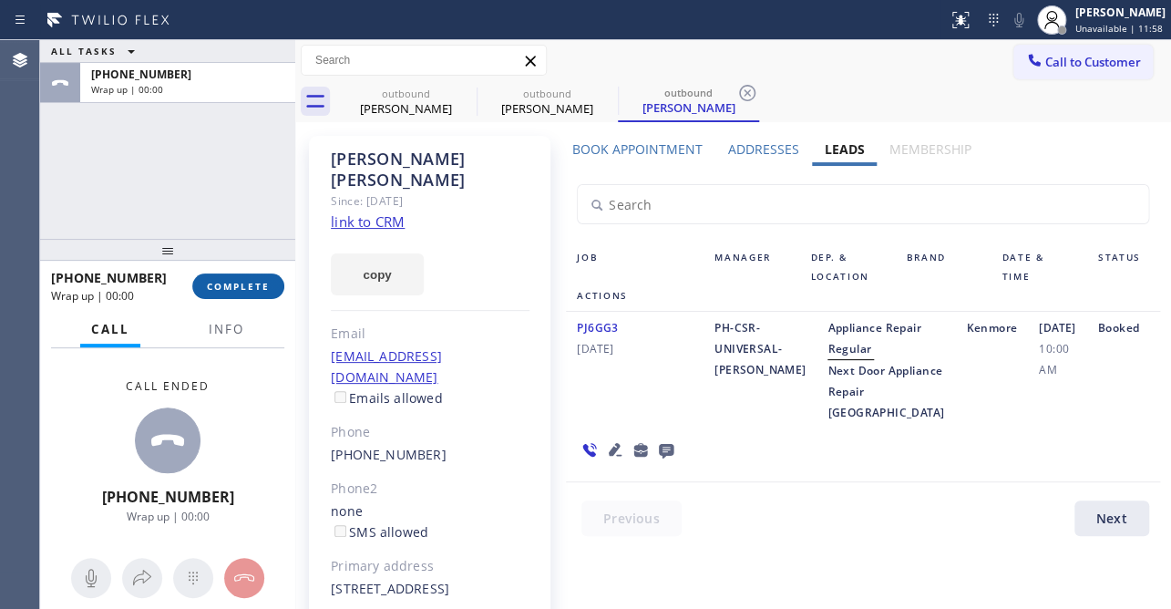
click at [245, 277] on button "COMPLETE" at bounding box center [238, 286] width 92 height 26
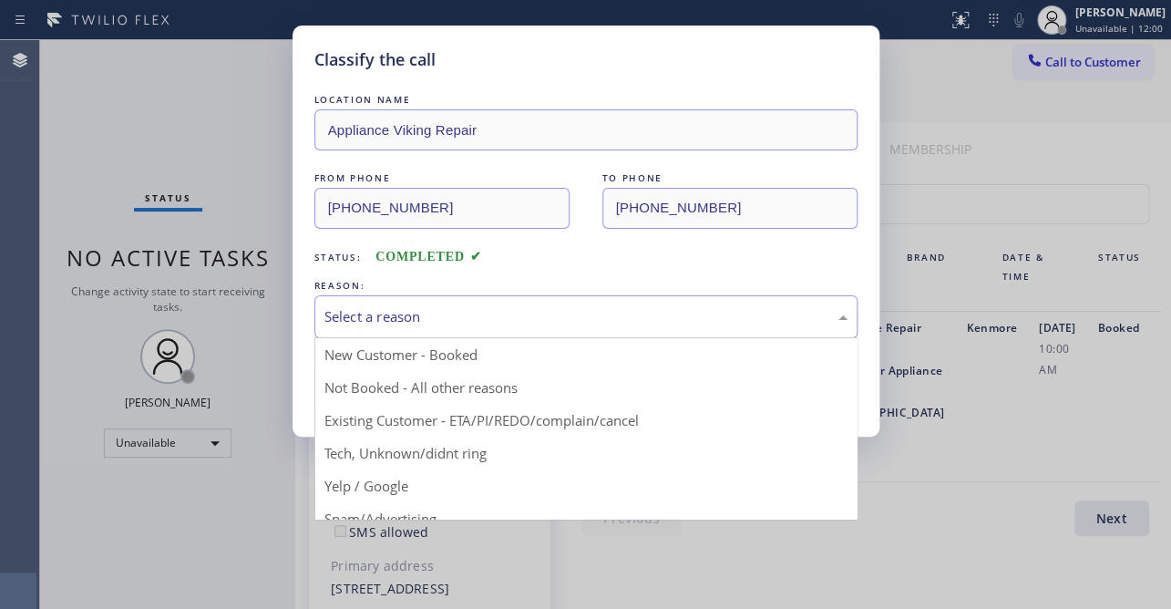
click at [376, 329] on div "Select a reason" at bounding box center [585, 316] width 543 height 43
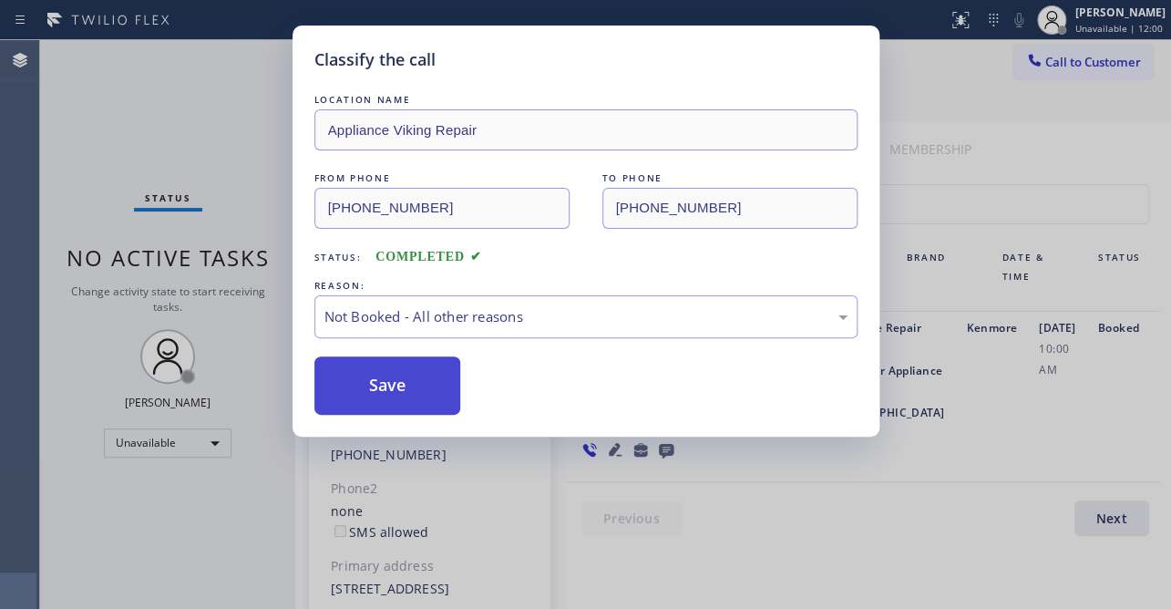
drag, startPoint x: 387, startPoint y: 385, endPoint x: 377, endPoint y: 381, distance: 10.7
click at [377, 381] on button "Save" at bounding box center [387, 385] width 147 height 58
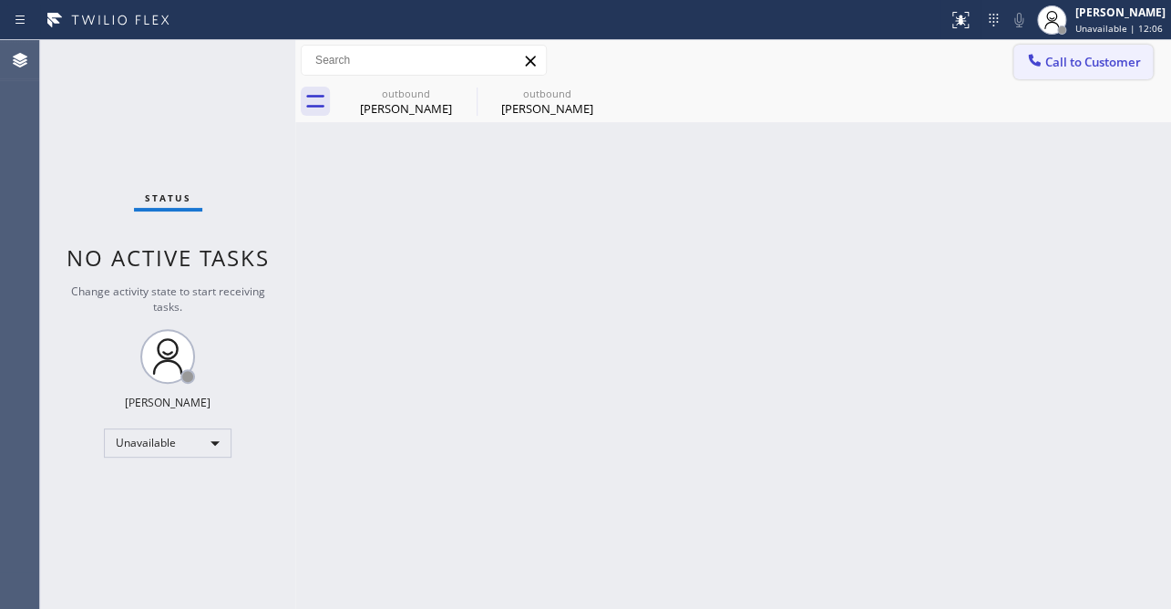
click at [1023, 54] on div at bounding box center [1034, 62] width 22 height 22
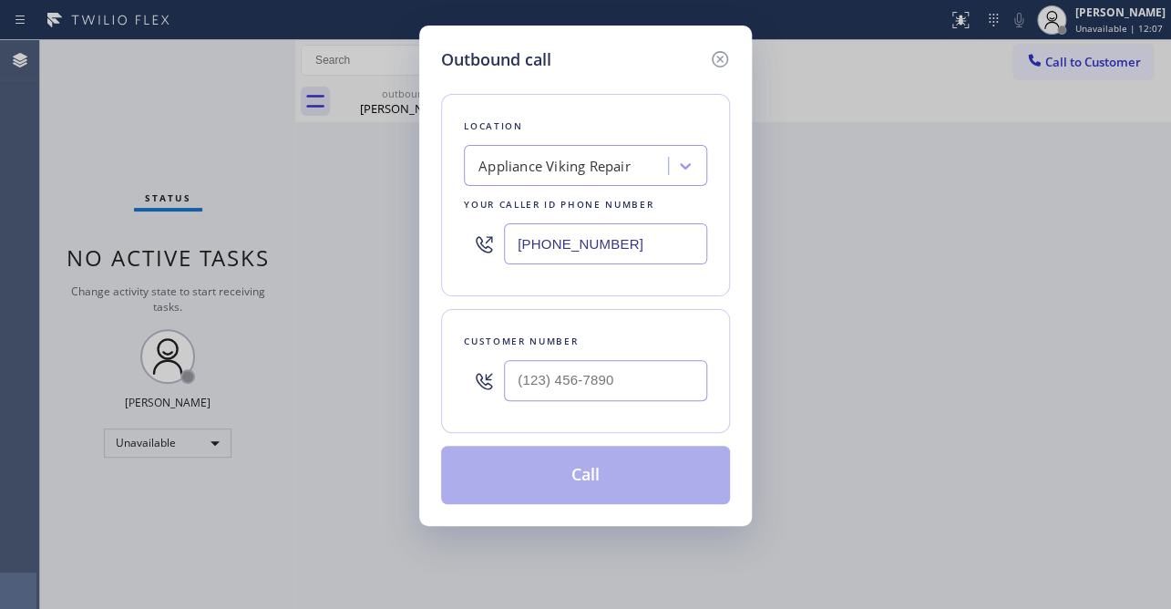
click at [600, 403] on div at bounding box center [605, 380] width 203 height 59
click at [583, 374] on input "(___) ___-____" at bounding box center [605, 380] width 203 height 41
paste input "424) 489-3096"
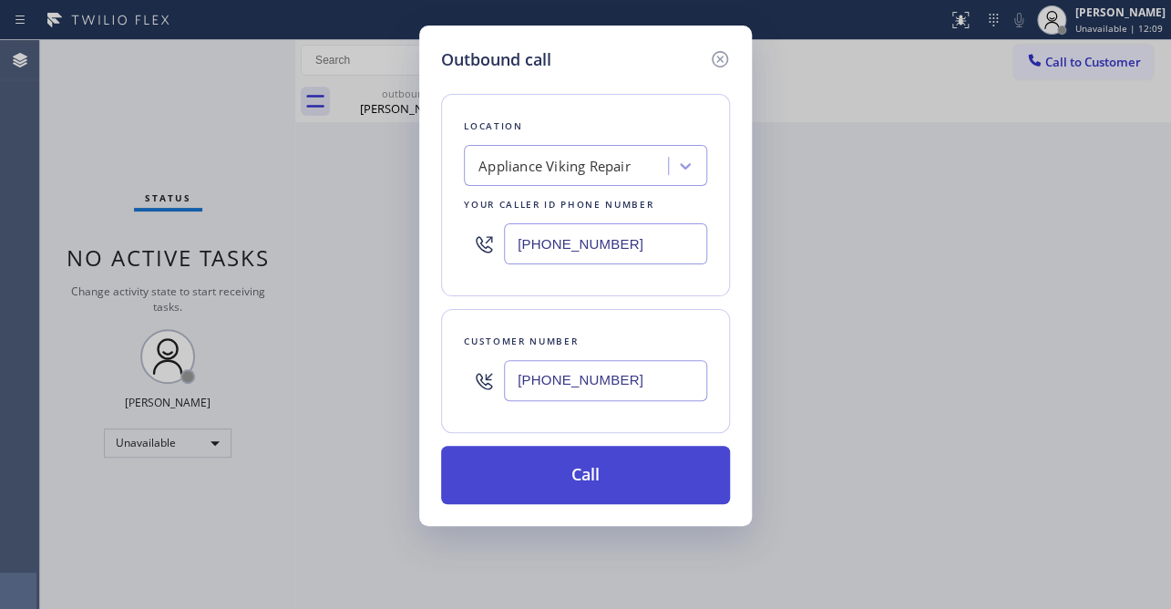
type input "[PHONE_NUMBER]"
click at [577, 482] on button "Call" at bounding box center [585, 475] width 289 height 58
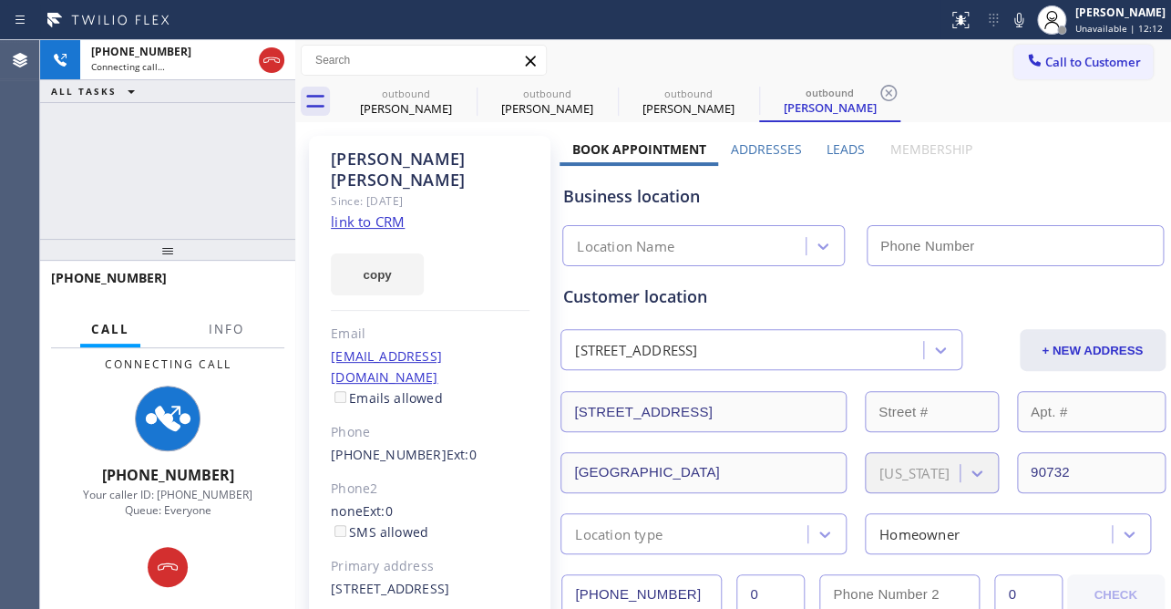
click at [830, 150] on label "Leads" at bounding box center [846, 148] width 38 height 17
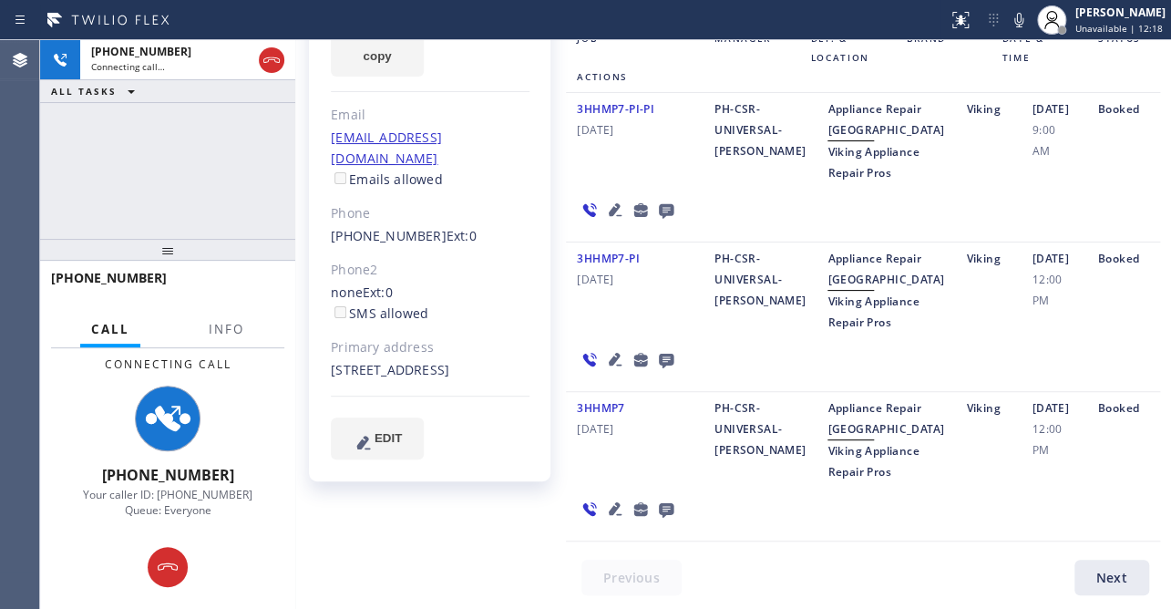
scroll to position [331, 0]
click at [612, 519] on icon at bounding box center [615, 509] width 22 height 22
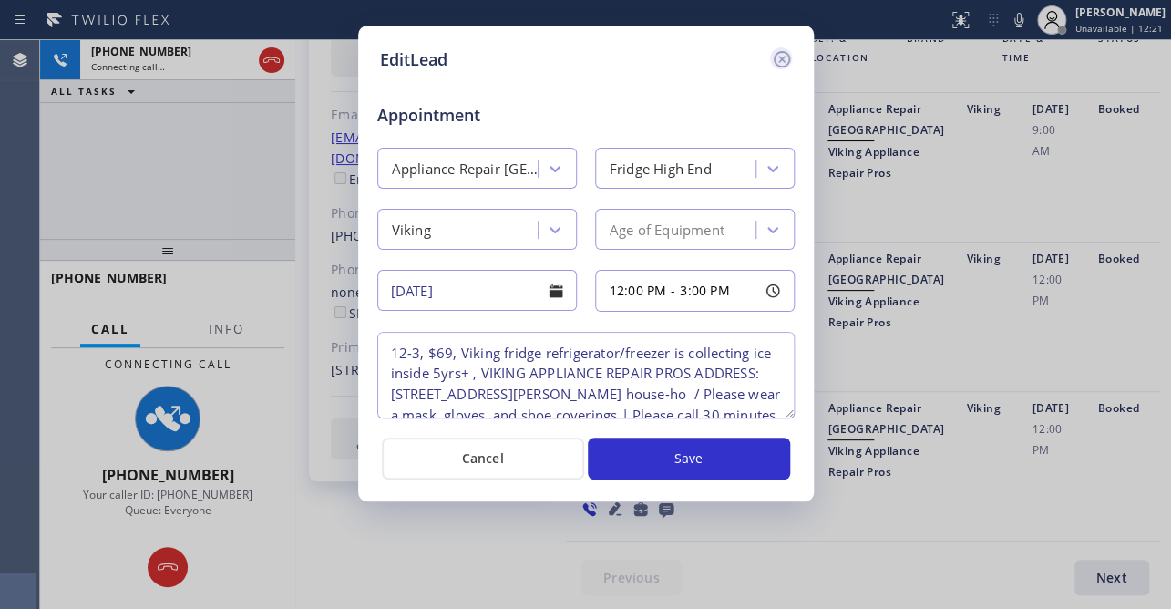
click at [775, 54] on icon at bounding box center [782, 59] width 22 height 22
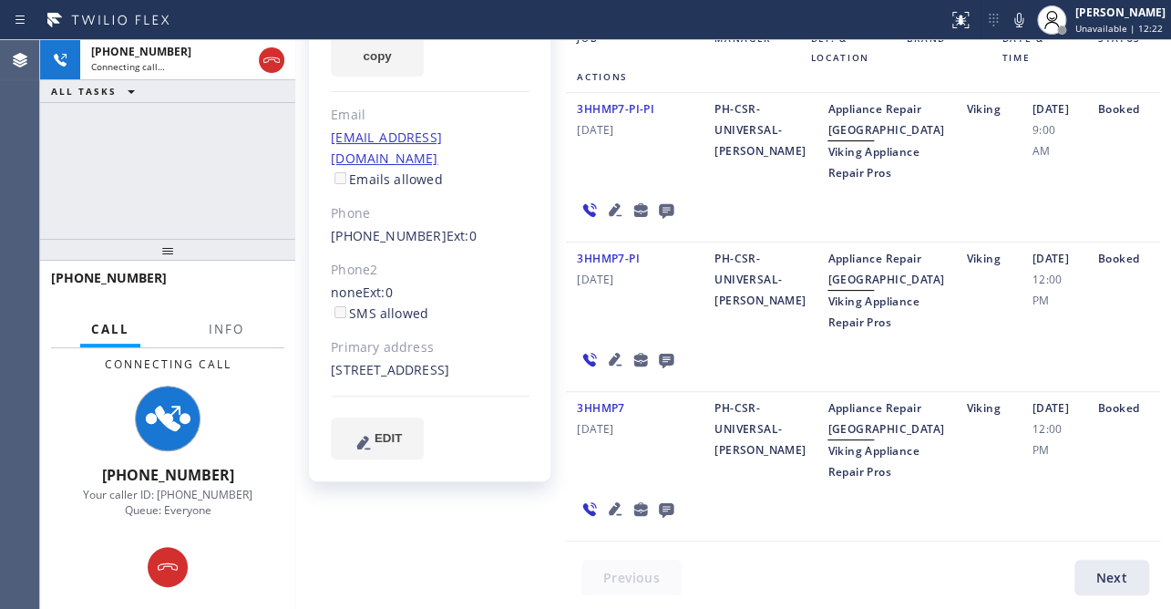
click at [663, 517] on icon at bounding box center [666, 510] width 15 height 15
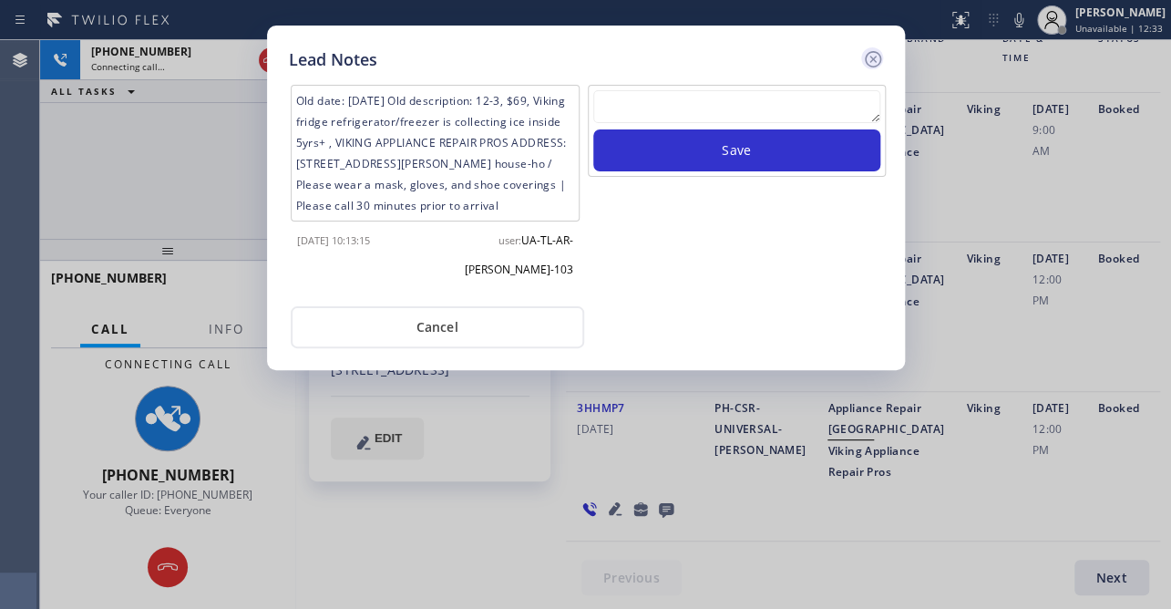
click at [875, 58] on icon at bounding box center [873, 59] width 22 height 22
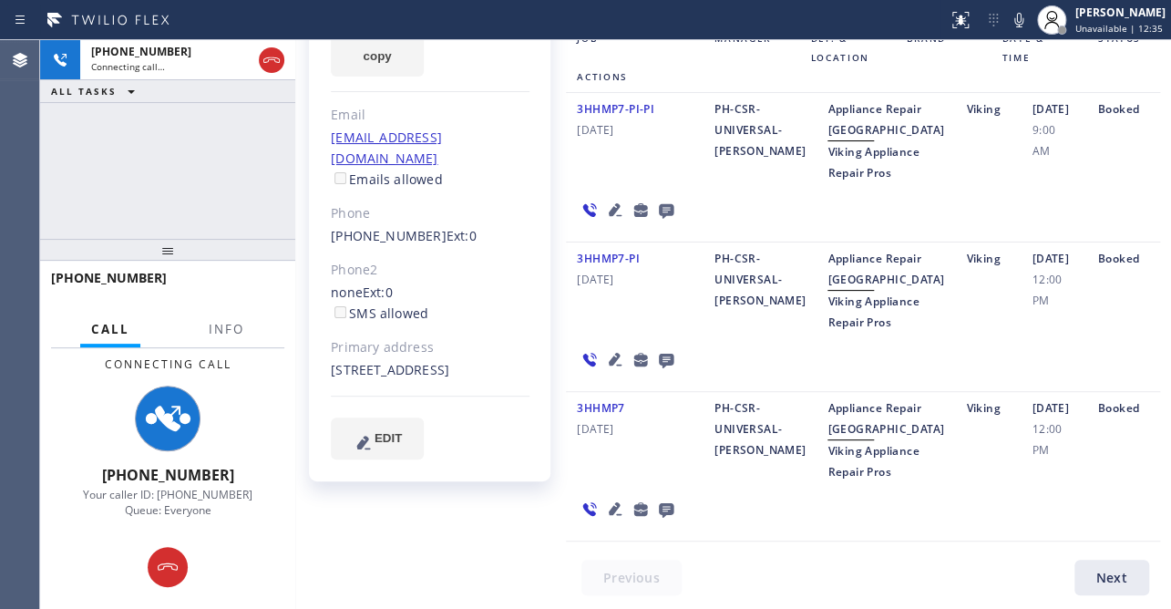
scroll to position [0, 0]
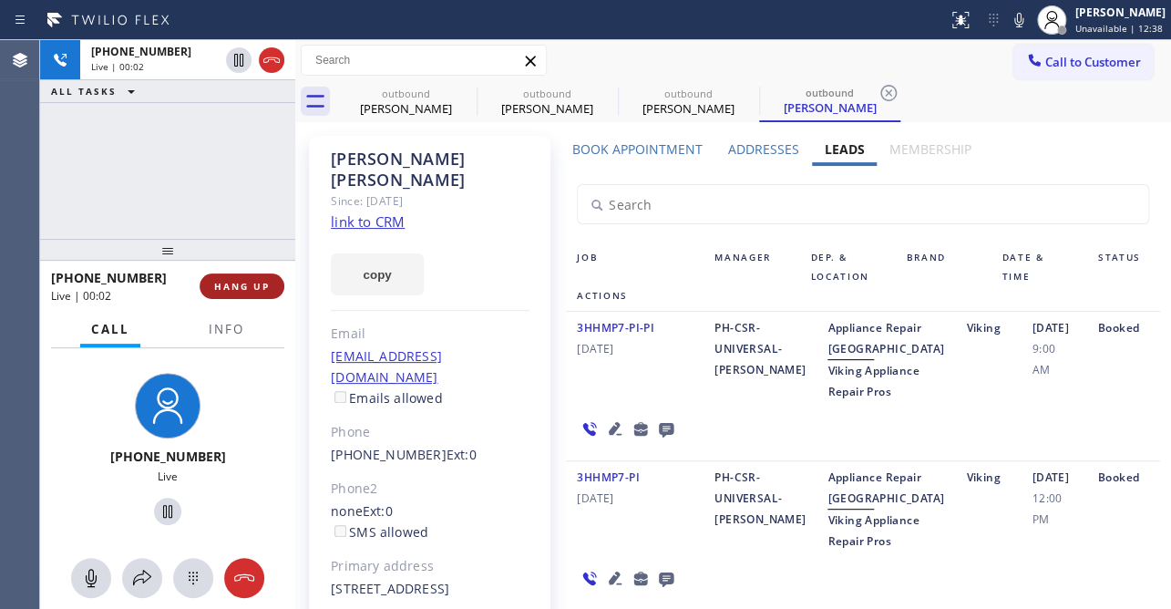
click at [258, 284] on span "HANG UP" at bounding box center [242, 286] width 56 height 13
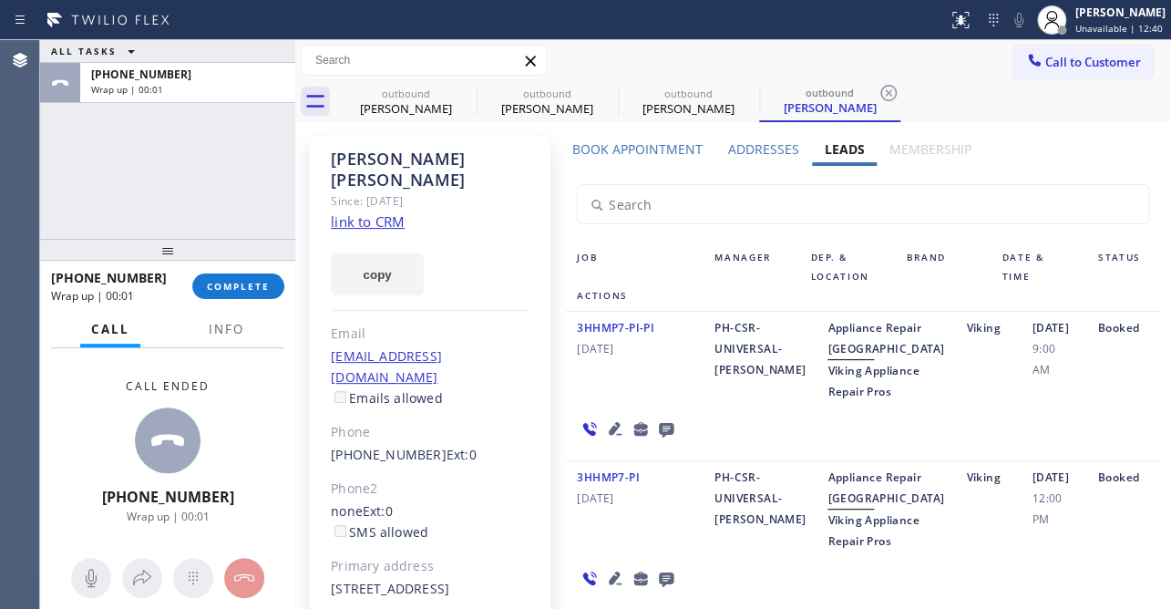
click at [657, 440] on icon at bounding box center [666, 428] width 22 height 23
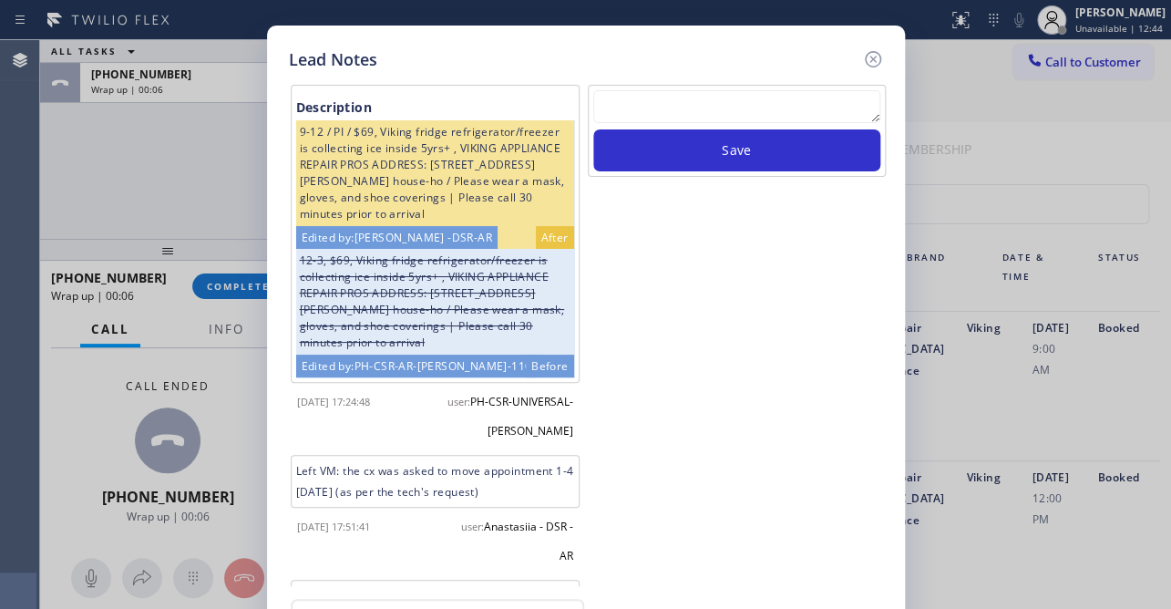
click at [650, 109] on textarea at bounding box center [736, 106] width 287 height 33
paste textarea "Routed to Voice mail// If CX will call back please transfer to me- Love:*"
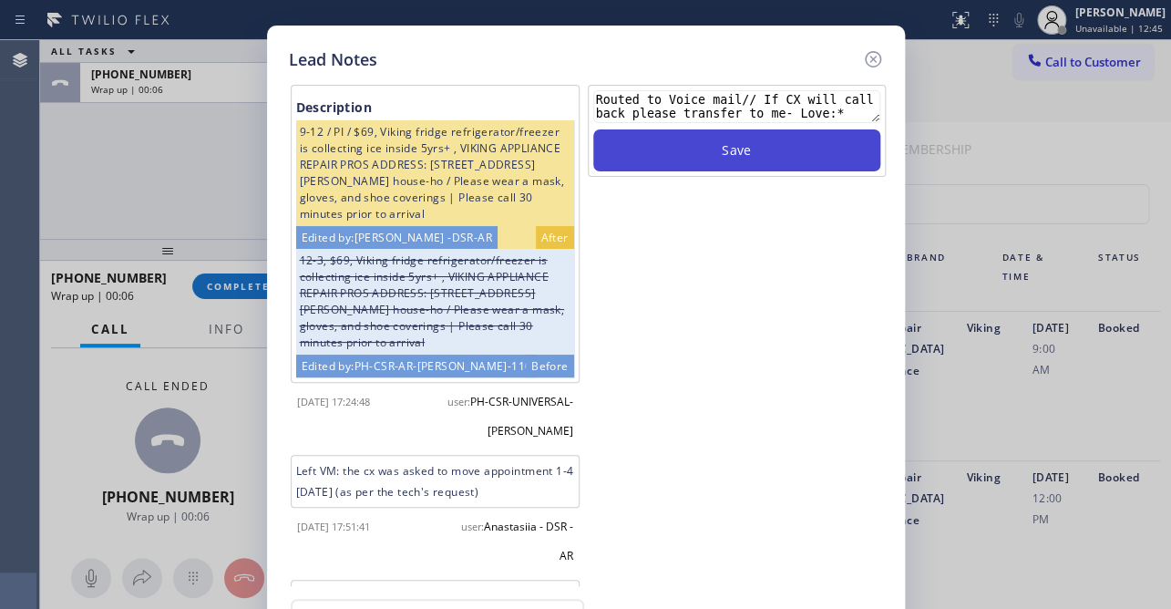
type textarea "Routed to Voice mail// If CX will call back please transfer to me- Love:*"
click at [675, 160] on button "Save" at bounding box center [736, 150] width 287 height 42
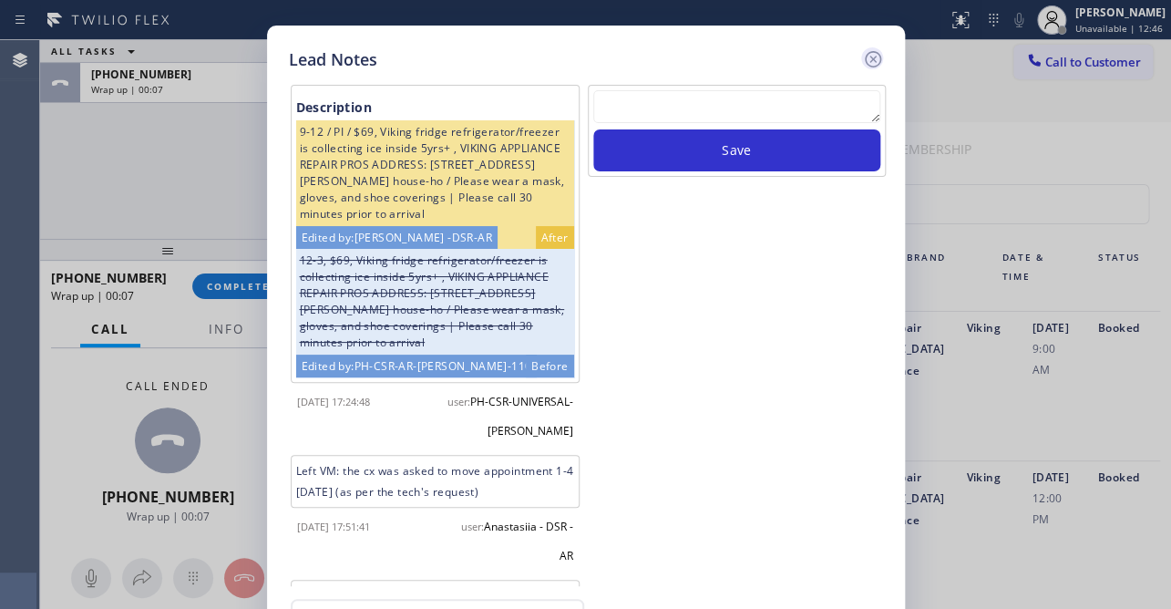
click at [877, 60] on icon at bounding box center [873, 59] width 22 height 22
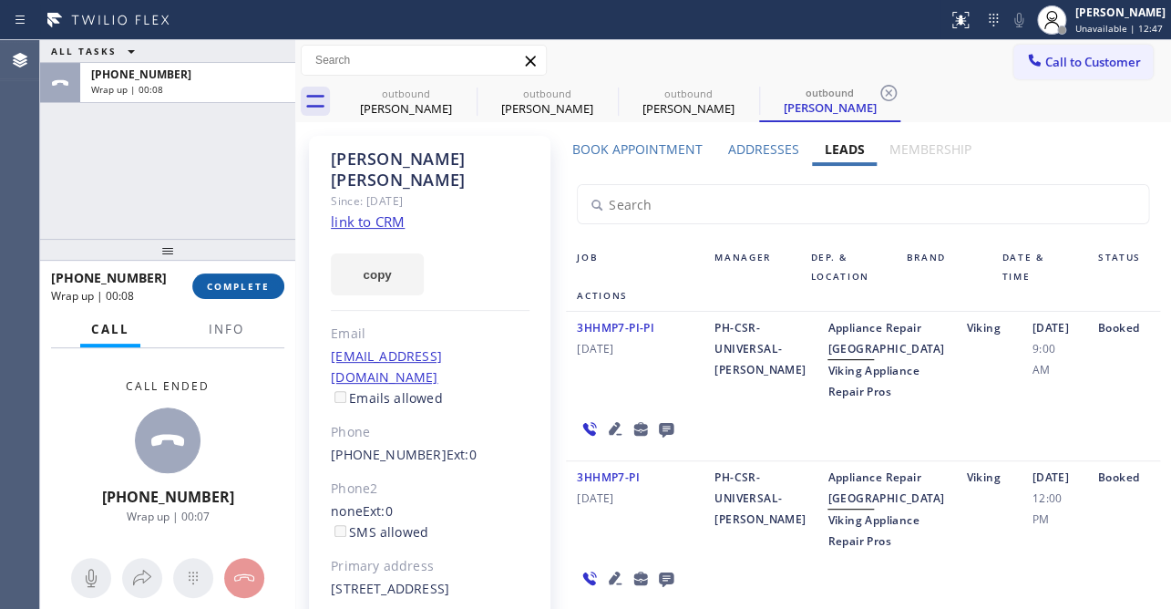
click at [247, 299] on button "COMPLETE" at bounding box center [238, 286] width 92 height 26
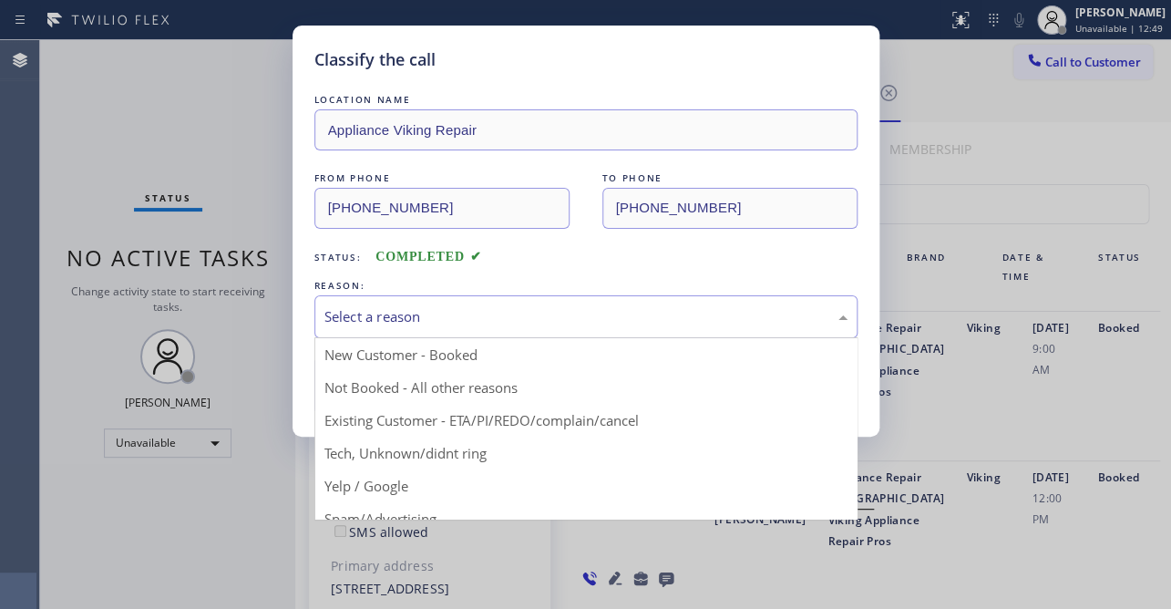
click at [548, 314] on div "Select a reason" at bounding box center [585, 316] width 523 height 21
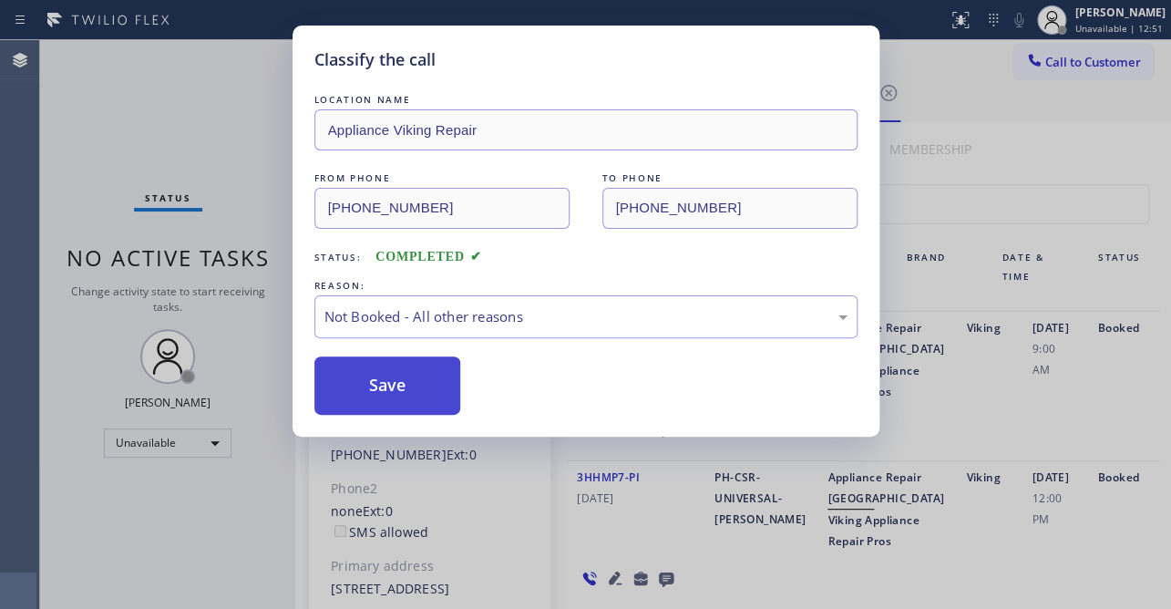
drag, startPoint x: 370, startPoint y: 382, endPoint x: 367, endPoint y: 365, distance: 16.6
click at [367, 383] on button "Save" at bounding box center [387, 385] width 147 height 58
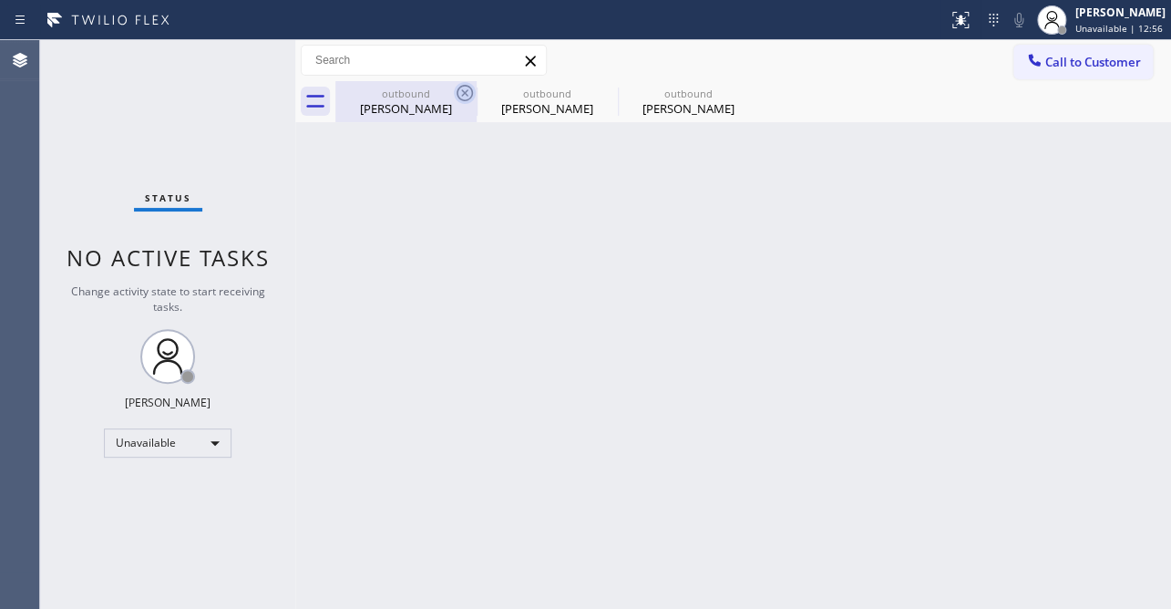
click at [467, 92] on icon at bounding box center [465, 93] width 22 height 22
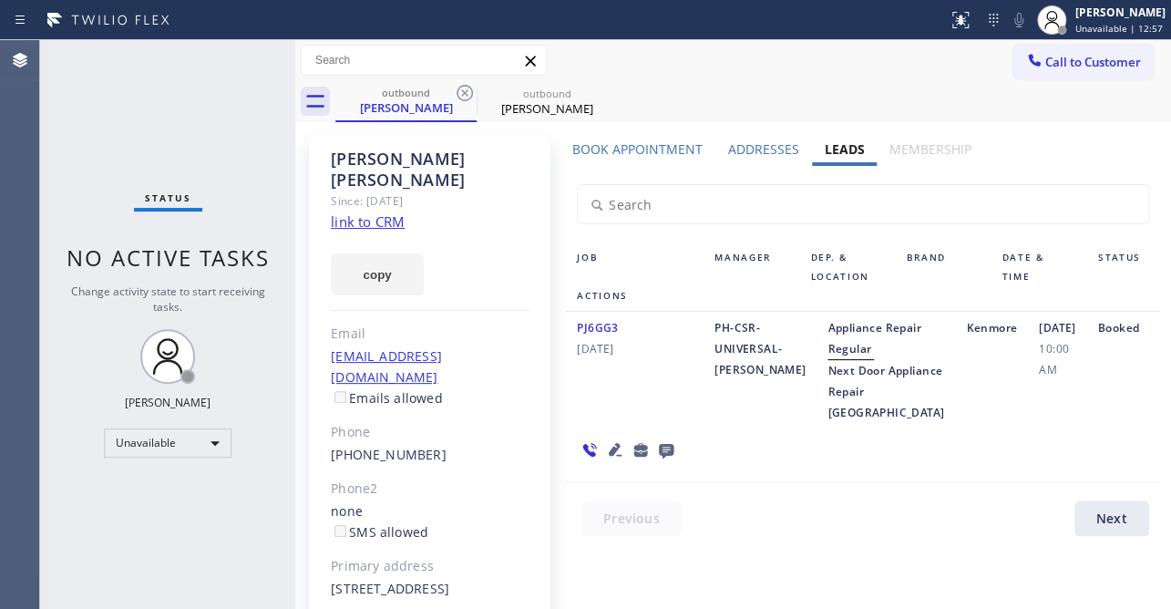
click at [467, 92] on icon at bounding box center [465, 93] width 22 height 22
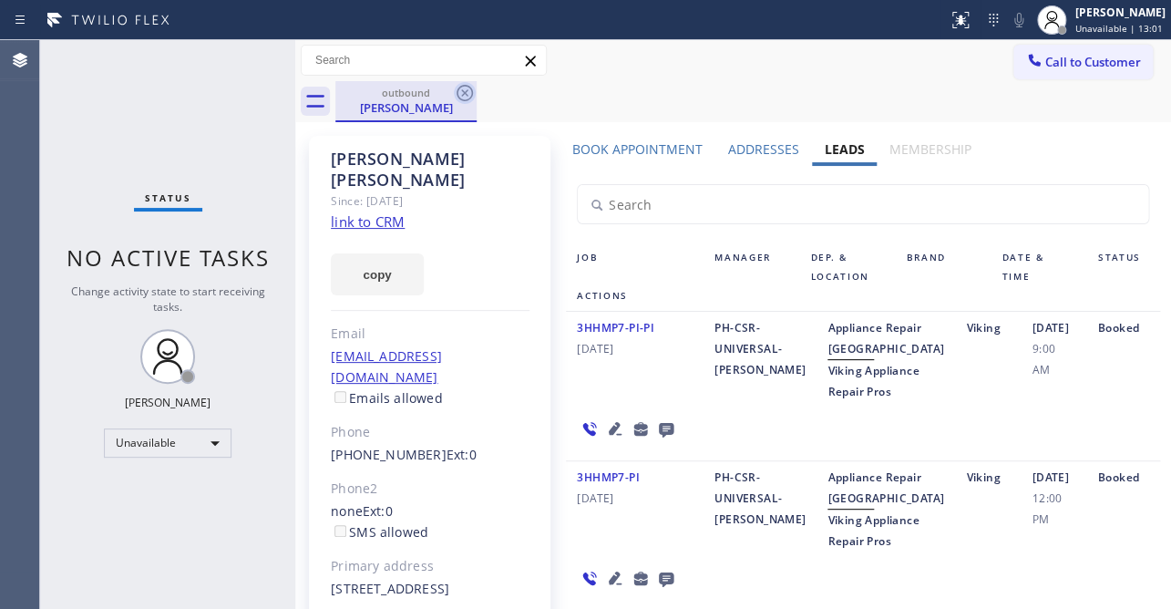
click at [467, 87] on icon at bounding box center [465, 93] width 22 height 22
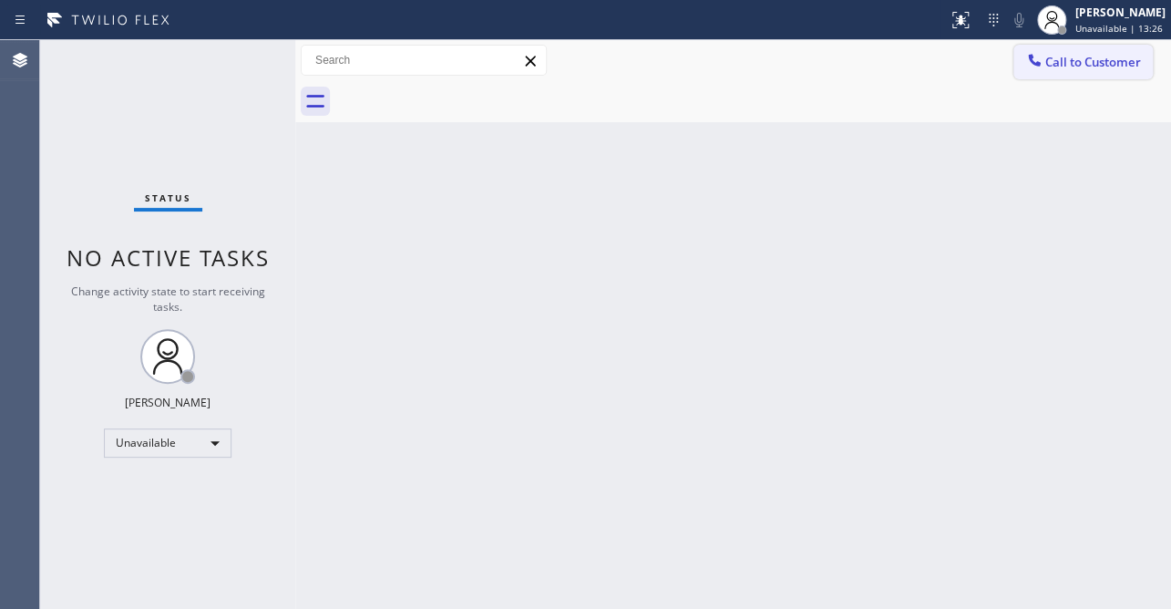
click at [1068, 56] on span "Call to Customer" at bounding box center [1093, 62] width 96 height 16
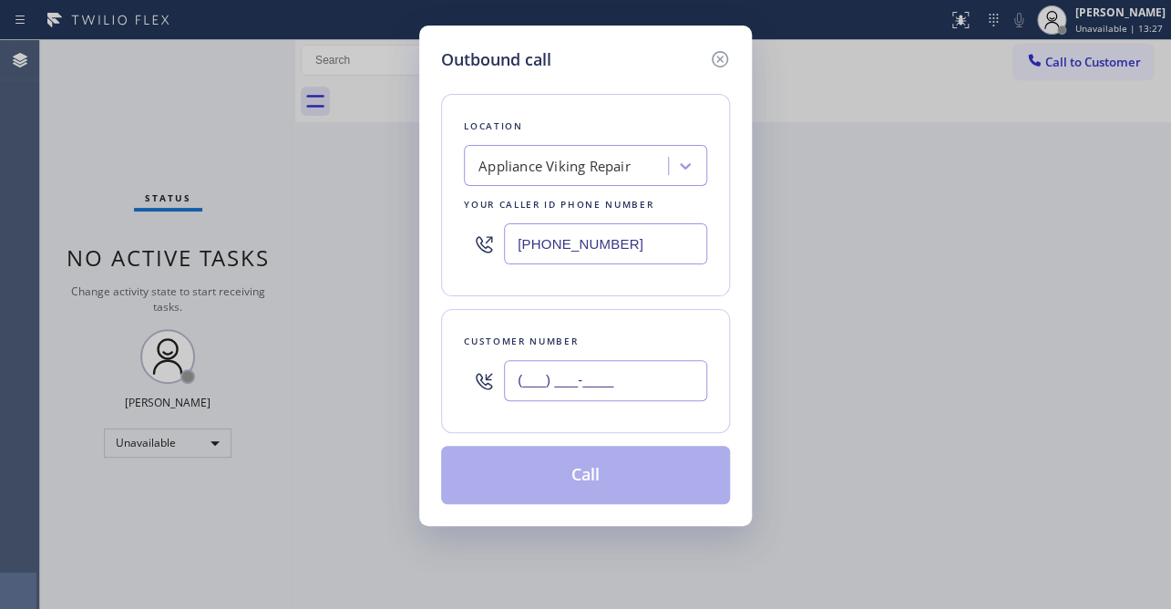
click at [528, 378] on input "(___) ___-____" at bounding box center [605, 380] width 203 height 41
paste input "408) 391-1983"
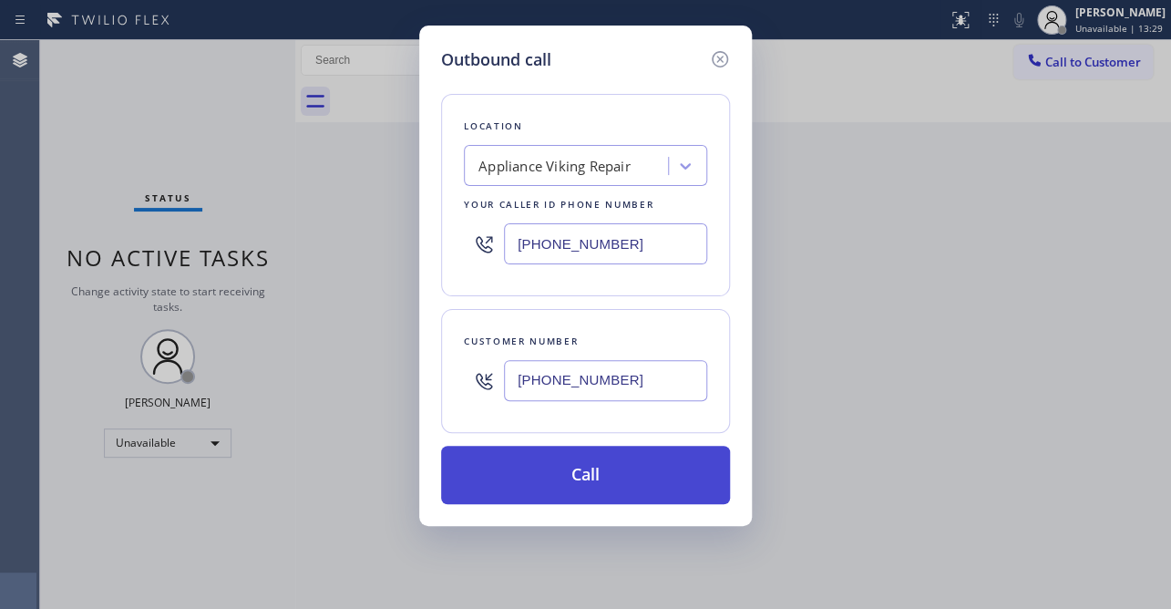
click at [533, 481] on button "Call" at bounding box center [585, 475] width 289 height 58
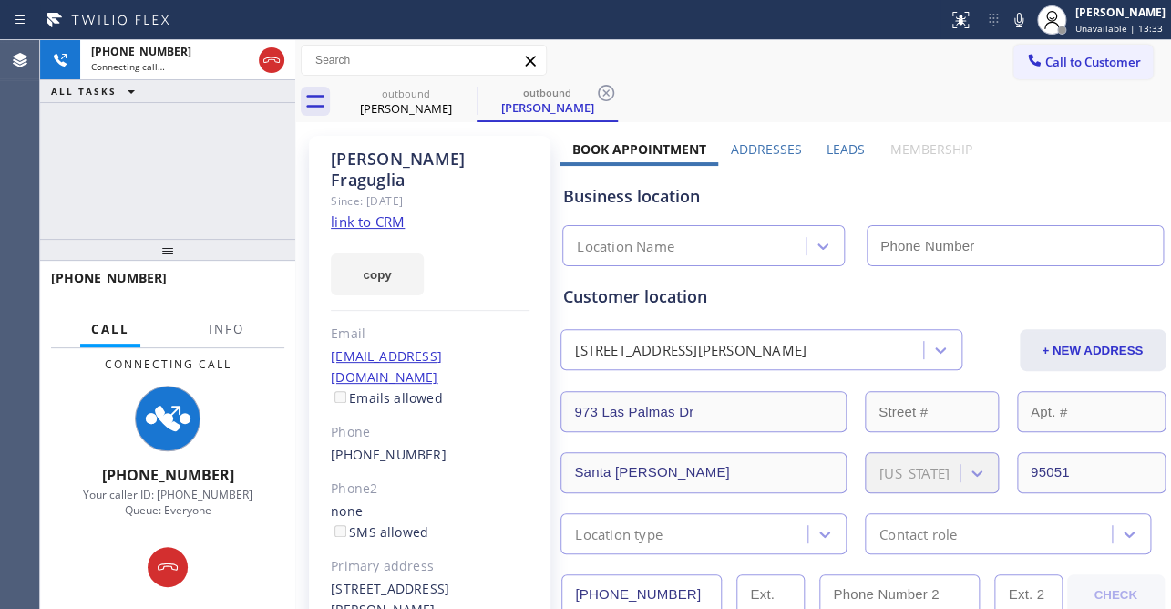
click at [837, 149] on label "Leads" at bounding box center [846, 148] width 38 height 17
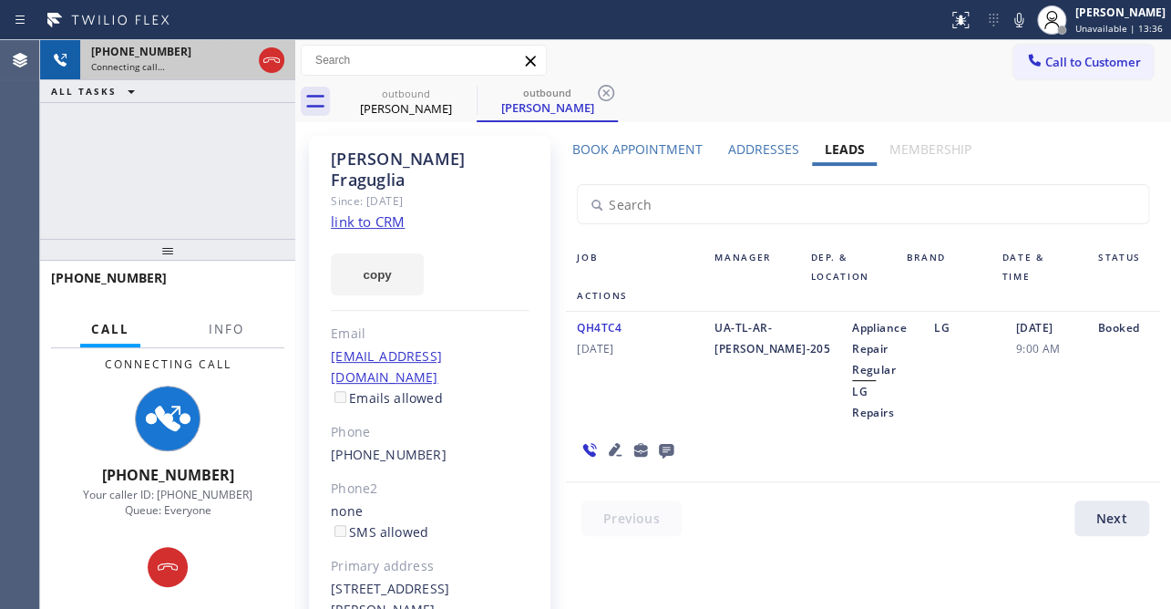
click at [267, 62] on icon at bounding box center [272, 60] width 22 height 22
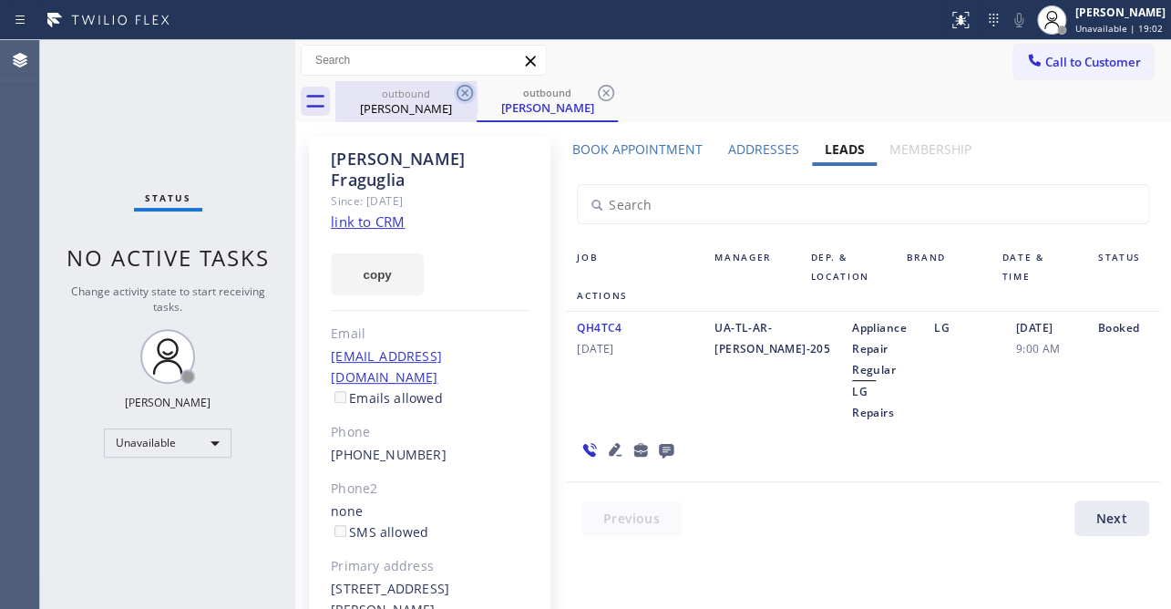
click at [462, 93] on icon at bounding box center [465, 93] width 22 height 22
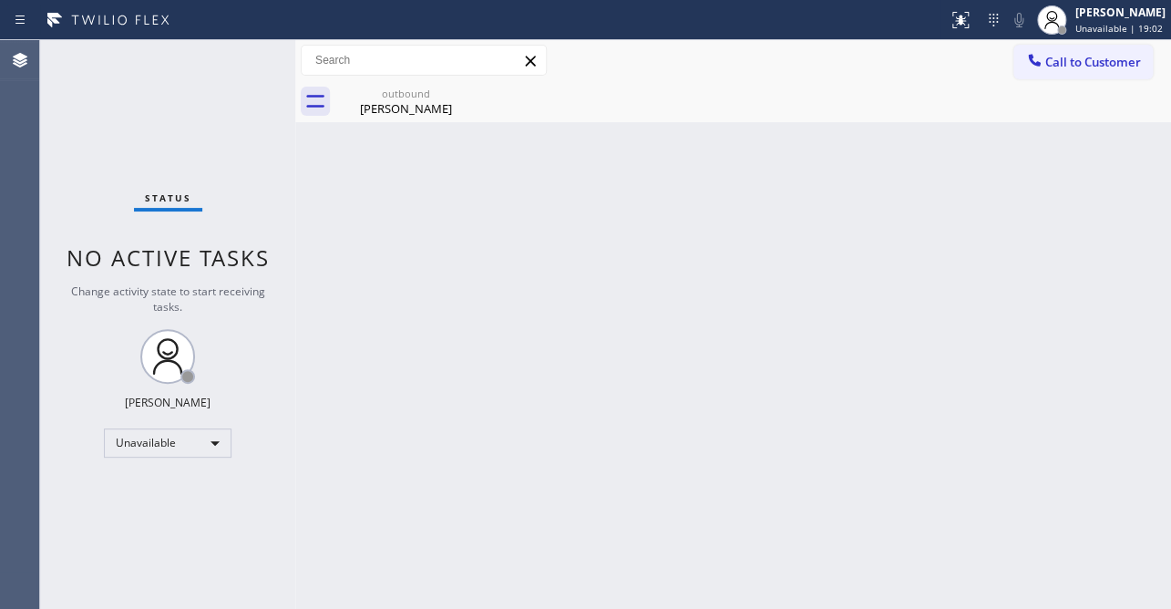
click at [0, 0] on icon at bounding box center [0, 0] width 0 height 0
click at [463, 96] on icon at bounding box center [465, 93] width 22 height 22
click at [1039, 59] on icon at bounding box center [1034, 60] width 18 height 18
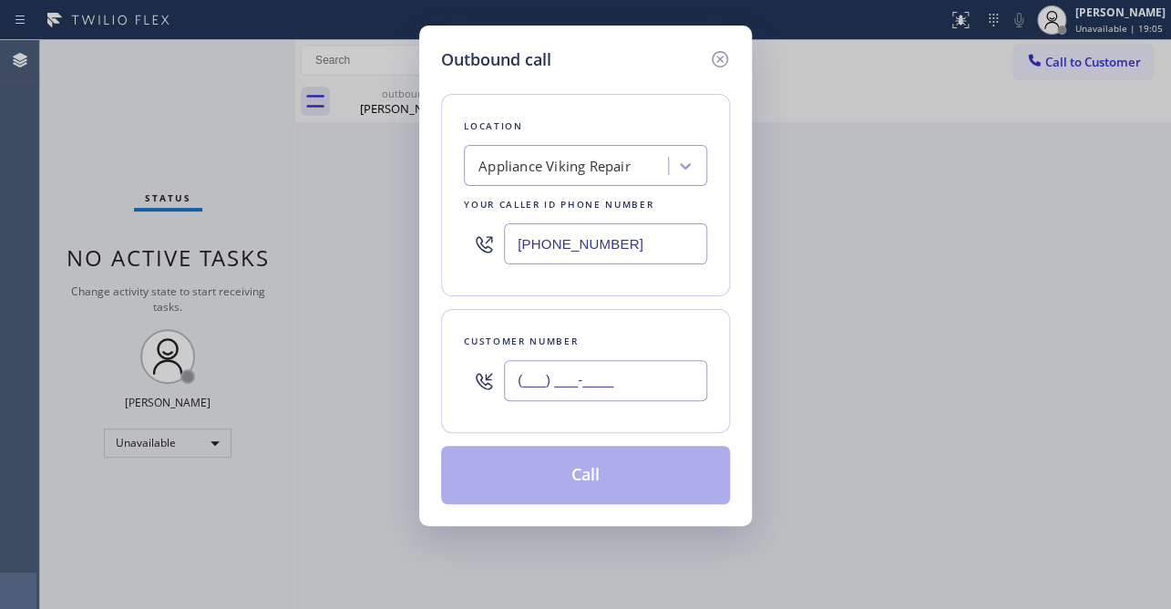
click at [592, 375] on input "(___) ___-____" at bounding box center [605, 380] width 203 height 41
paste input "425) 979-8132"
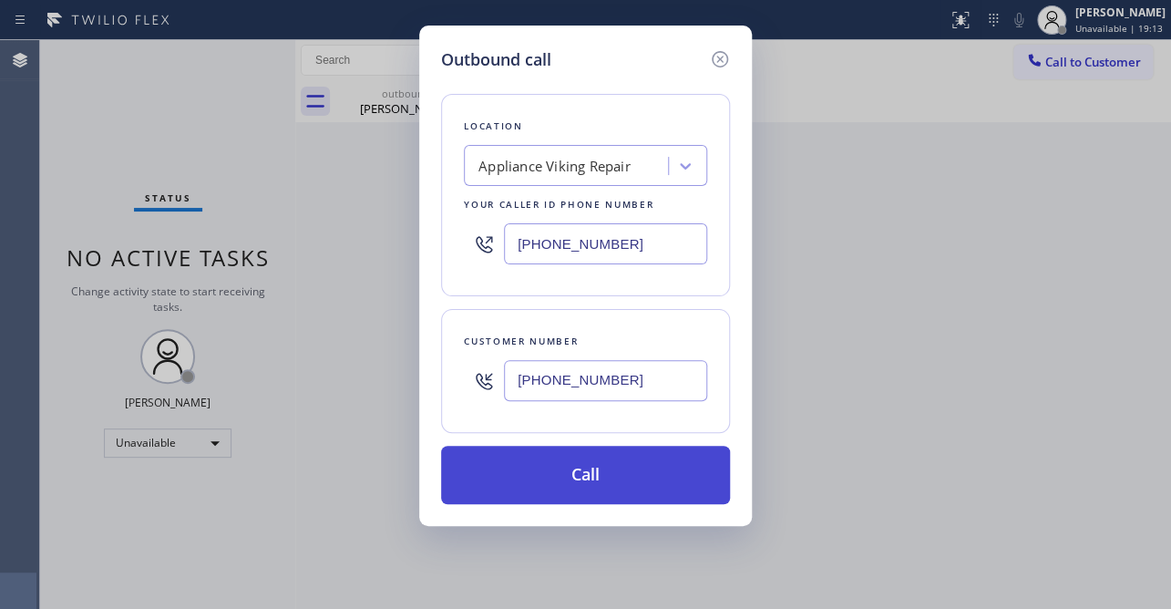
type input "[PHONE_NUMBER]"
click at [620, 478] on button "Call" at bounding box center [585, 475] width 289 height 58
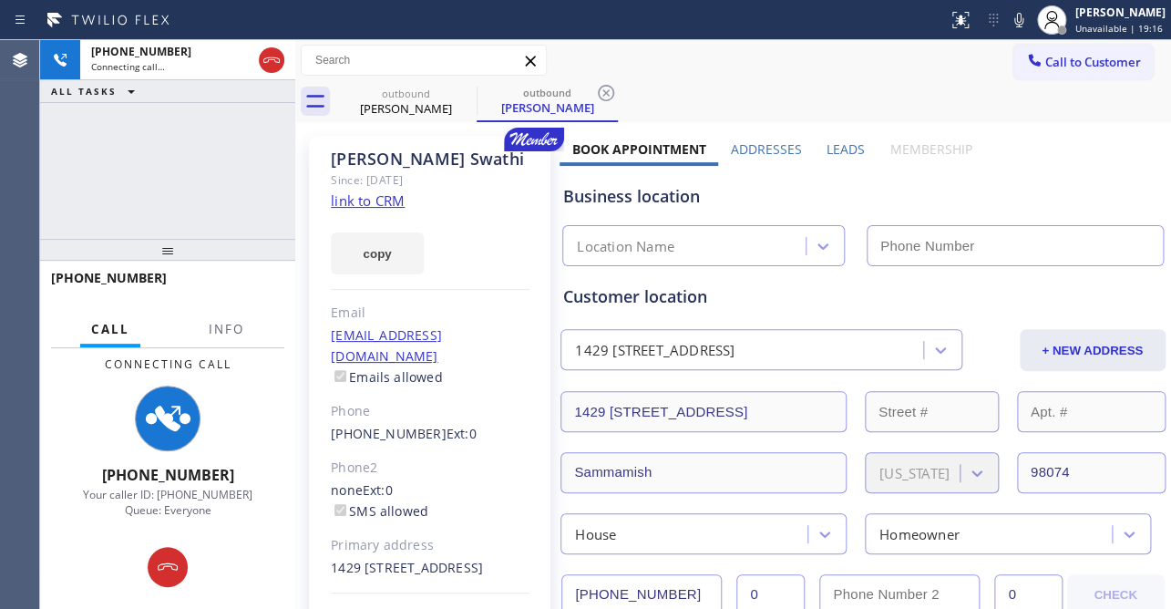
click at [846, 147] on label "Leads" at bounding box center [846, 148] width 38 height 17
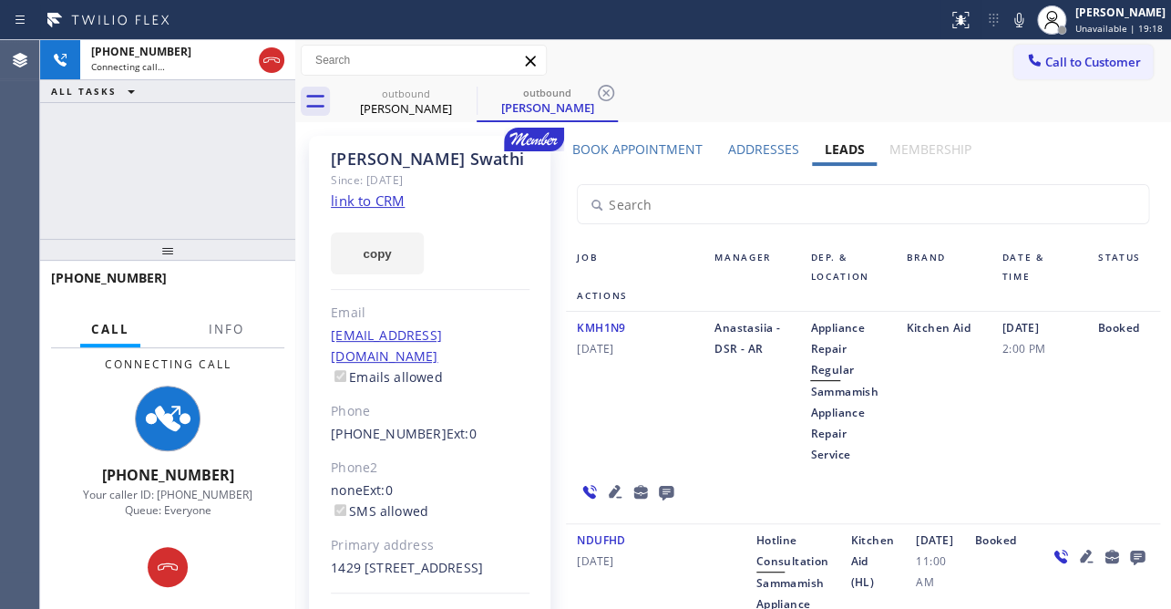
click at [611, 483] on icon at bounding box center [615, 491] width 22 height 22
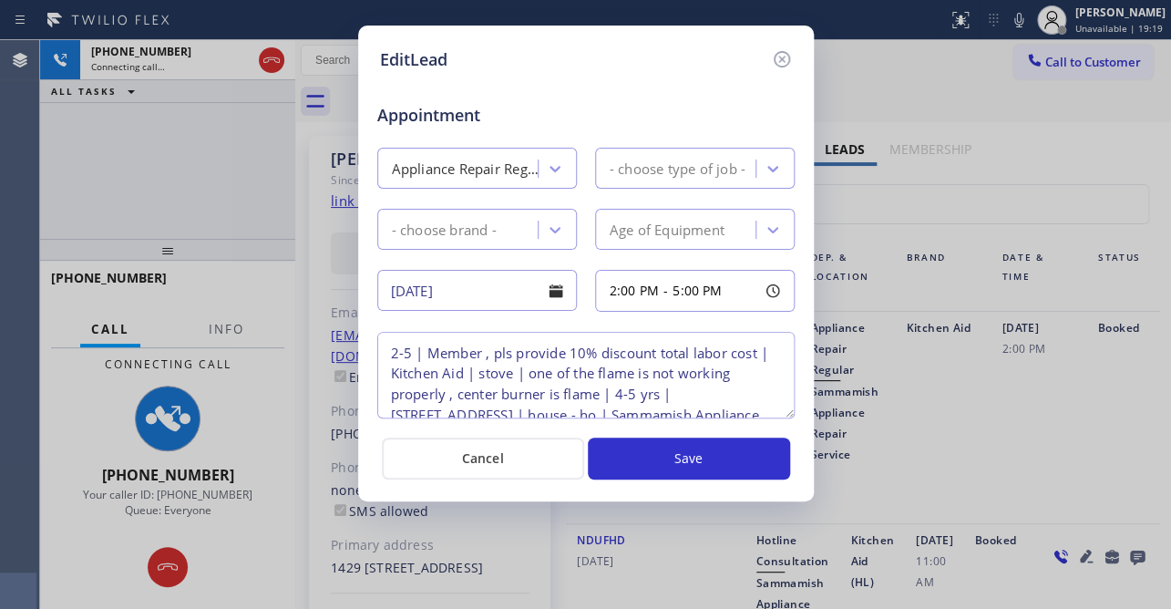
type textarea "2-5 | Member , pls provide 10% discount total labor cost | Kitchen Aid | stove …"
click at [777, 61] on icon at bounding box center [781, 59] width 16 height 16
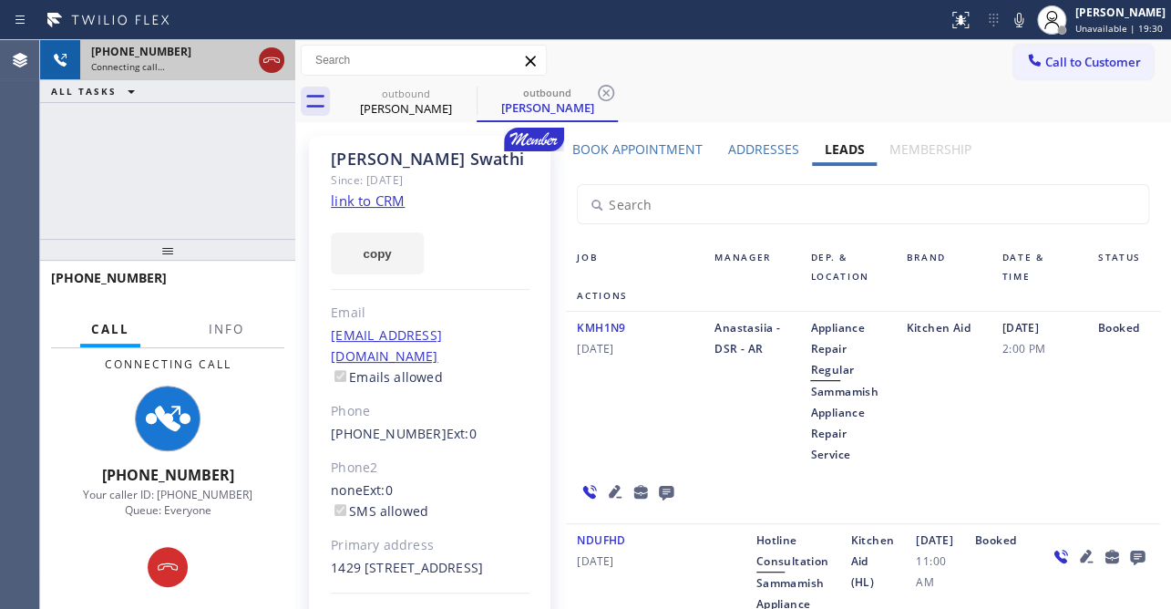
click at [269, 63] on icon at bounding box center [272, 60] width 22 height 22
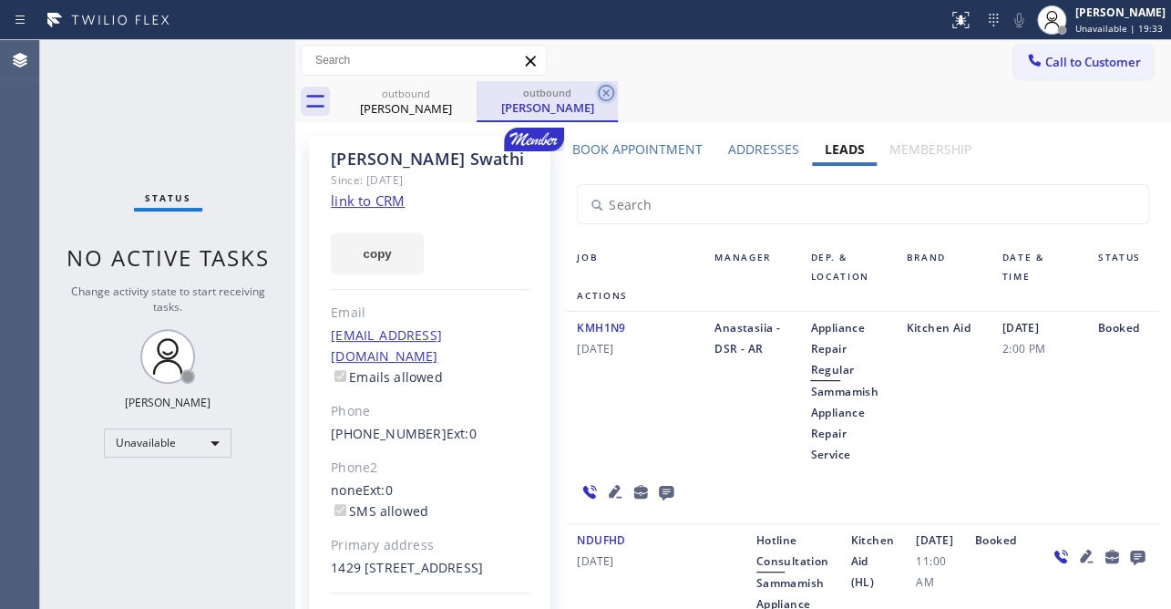
click at [602, 94] on icon at bounding box center [606, 93] width 22 height 22
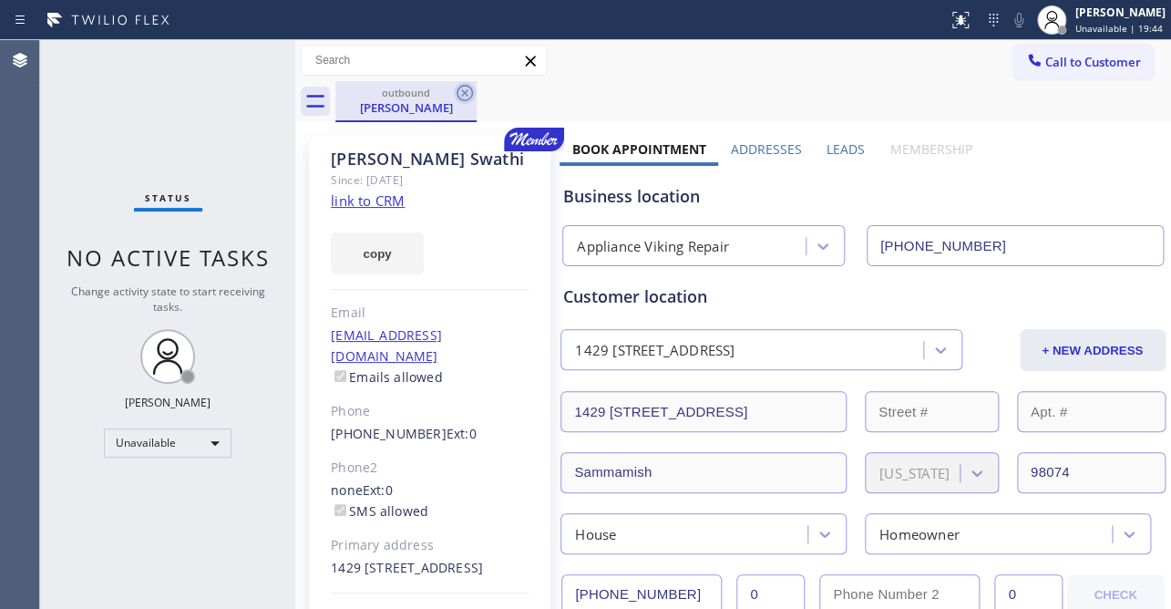
click at [454, 90] on icon at bounding box center [465, 93] width 22 height 22
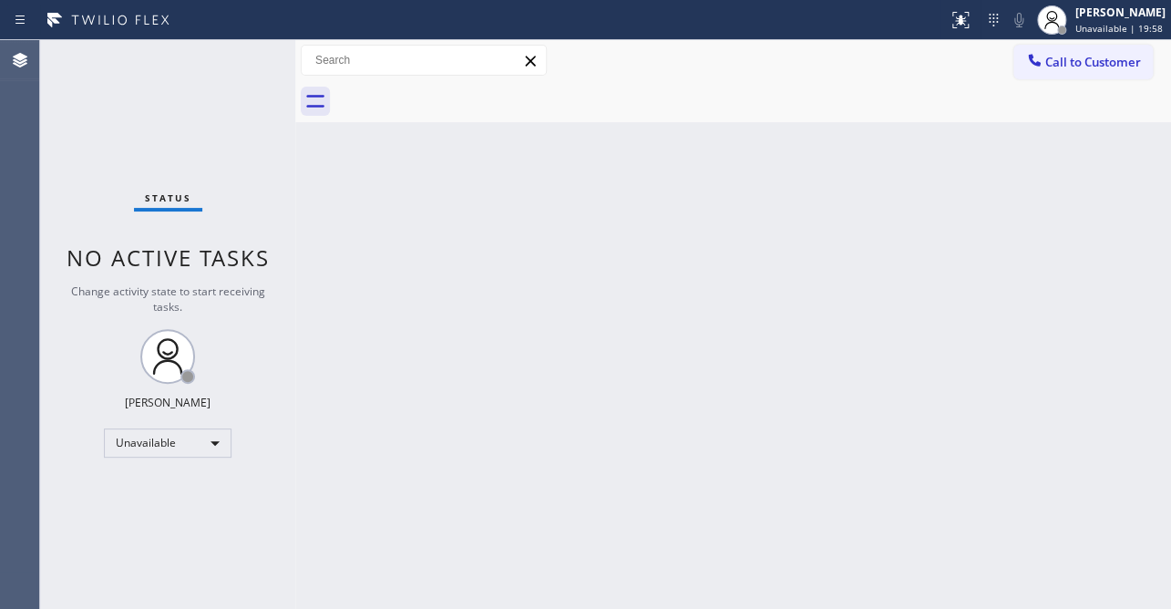
click at [1037, 71] on div at bounding box center [1034, 62] width 22 height 22
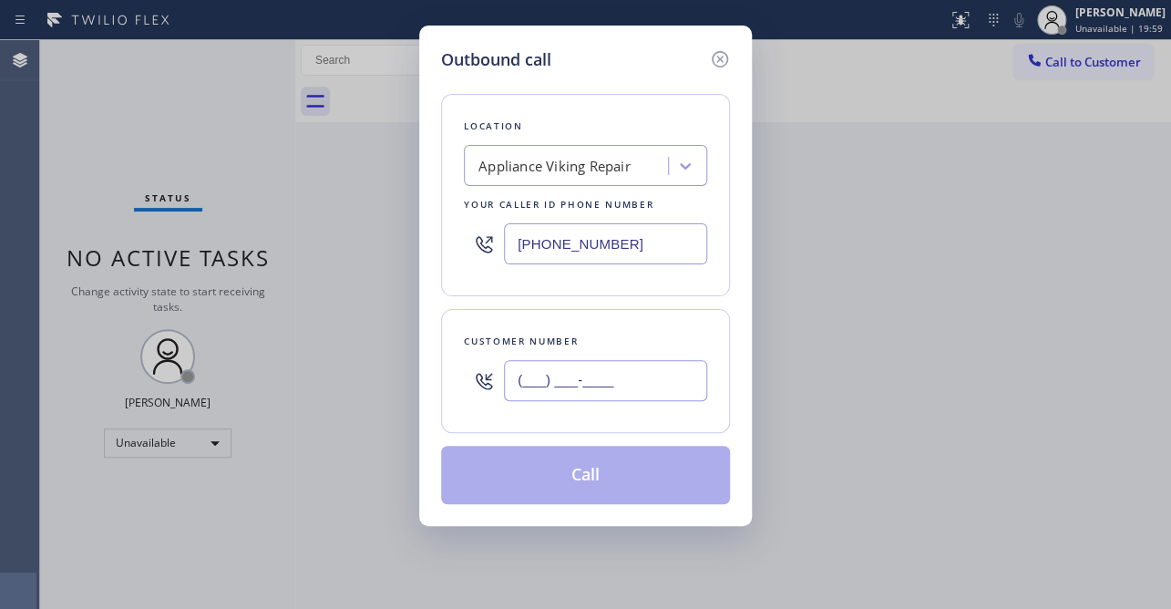
click at [576, 385] on input "(___) ___-____" at bounding box center [605, 380] width 203 height 41
paste input "415) 609-0197"
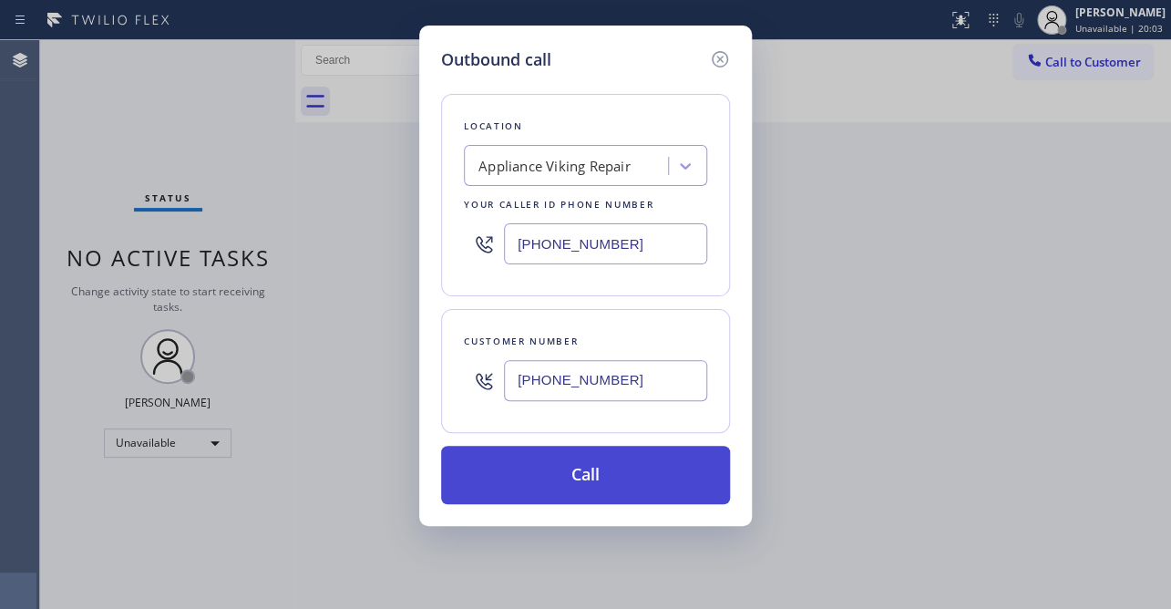
click at [574, 450] on button "Call" at bounding box center [585, 475] width 289 height 58
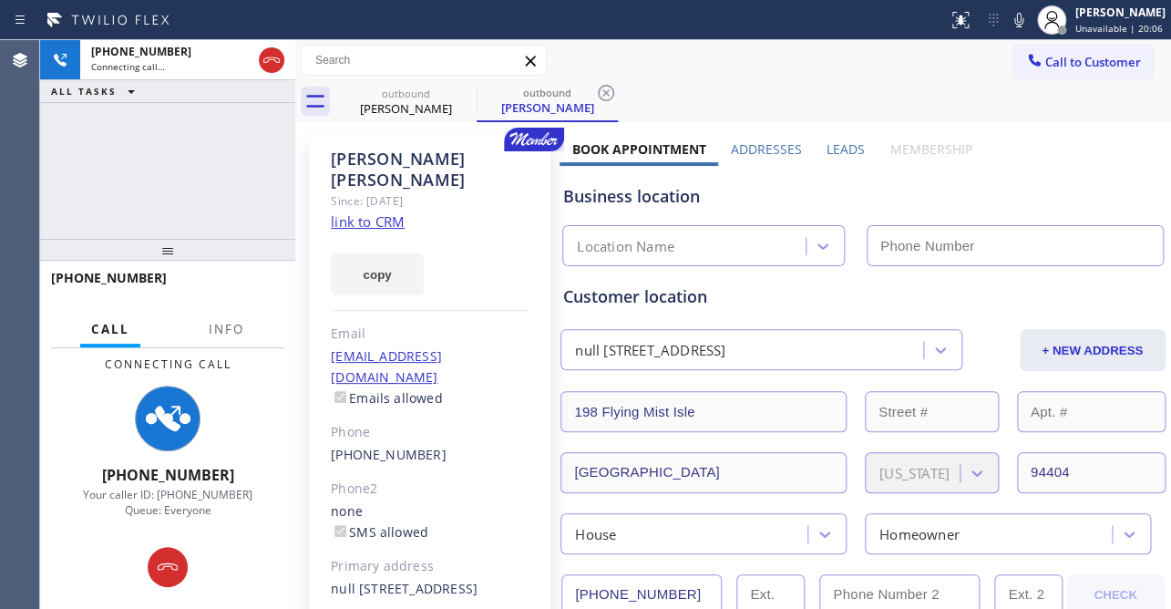
click at [847, 149] on label "Leads" at bounding box center [846, 148] width 38 height 17
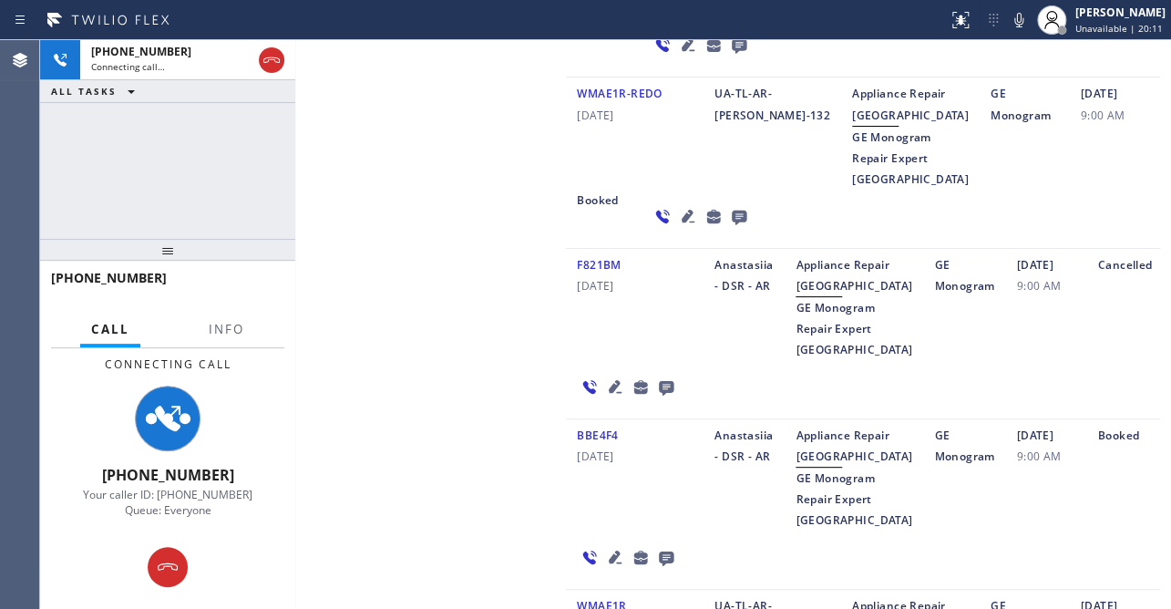
scroll to position [911, 0]
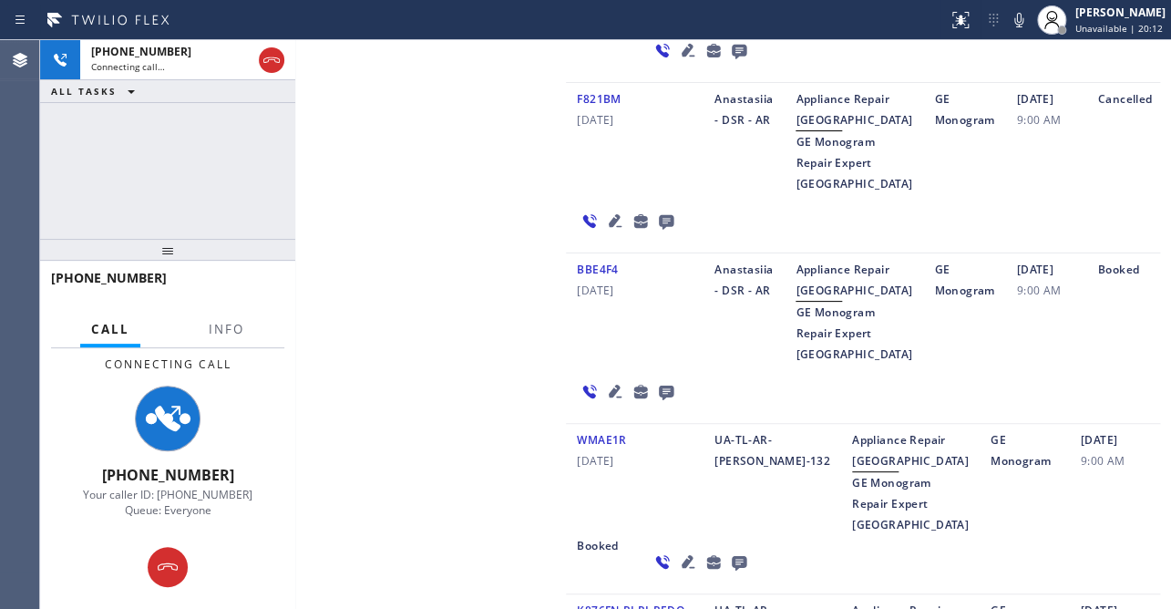
click at [611, 231] on icon at bounding box center [615, 221] width 22 height 22
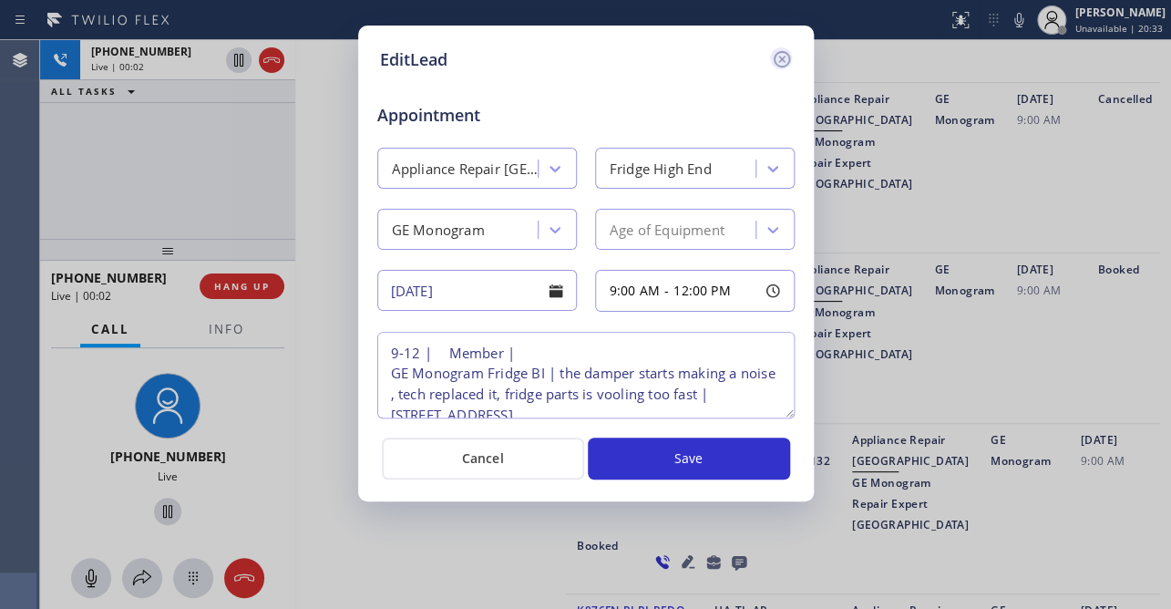
click at [781, 63] on icon at bounding box center [782, 59] width 22 height 22
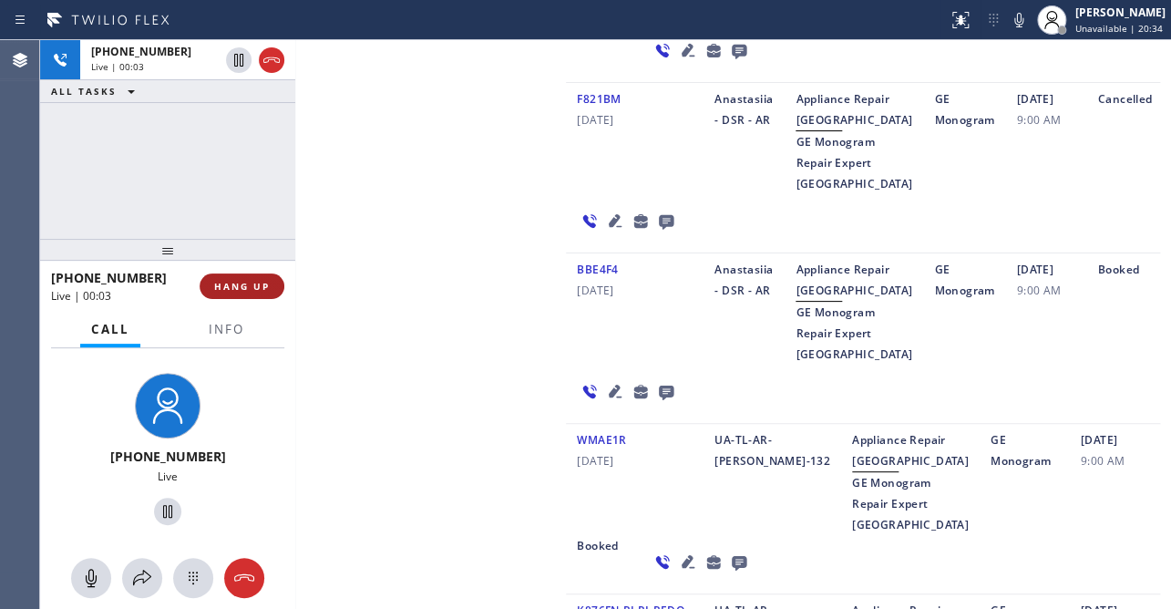
click at [258, 280] on span "HANG UP" at bounding box center [242, 286] width 56 height 13
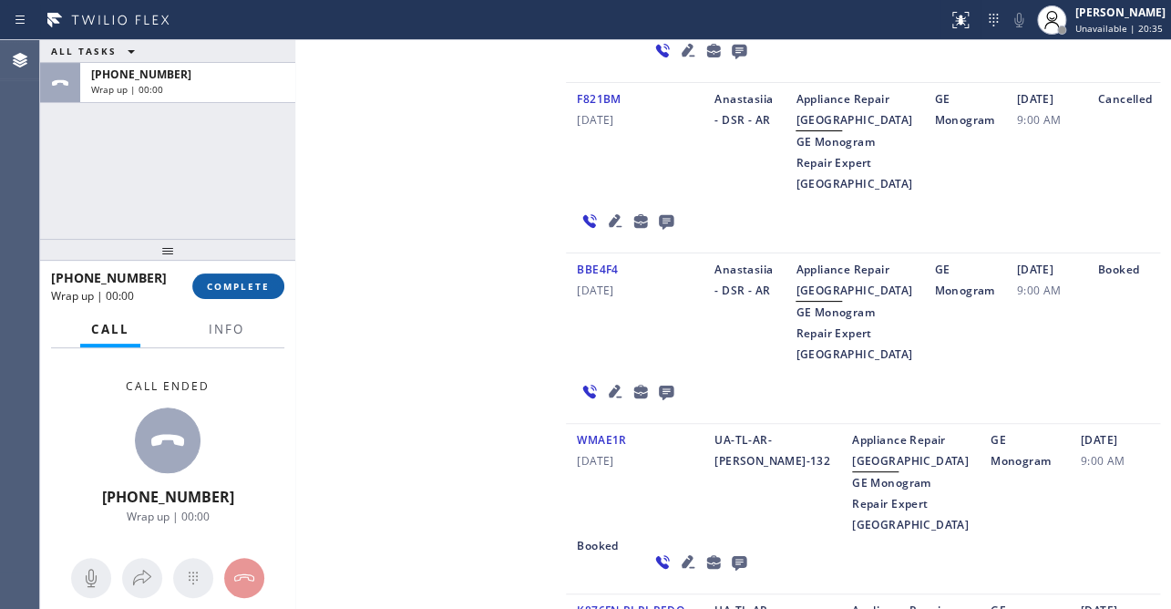
click at [249, 285] on span "COMPLETE" at bounding box center [238, 286] width 63 height 13
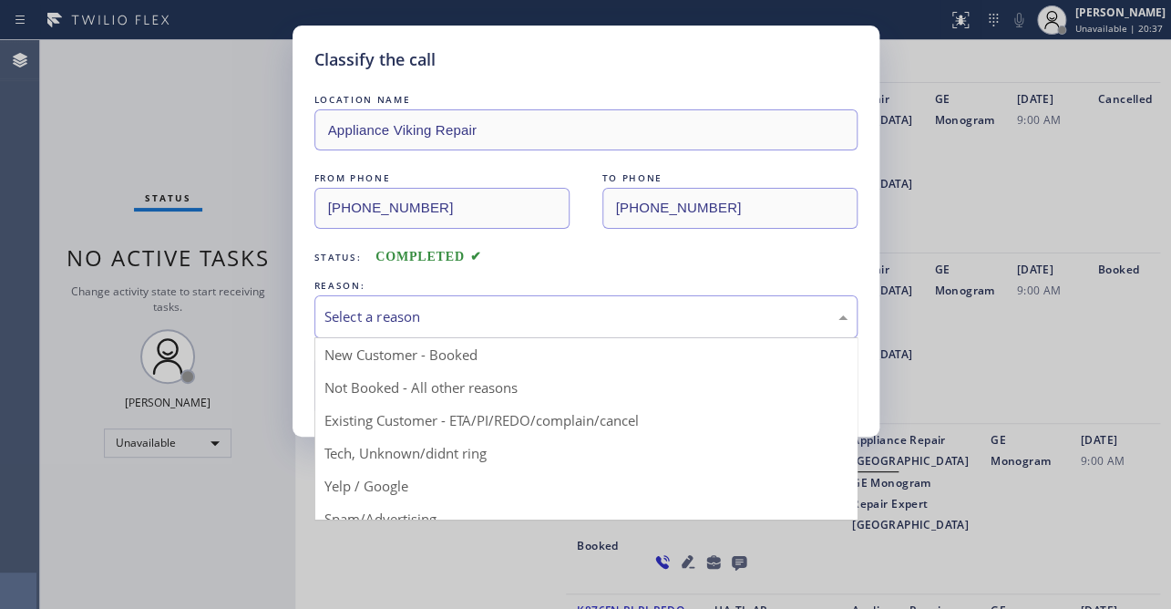
click at [441, 313] on div "Select a reason" at bounding box center [585, 316] width 523 height 21
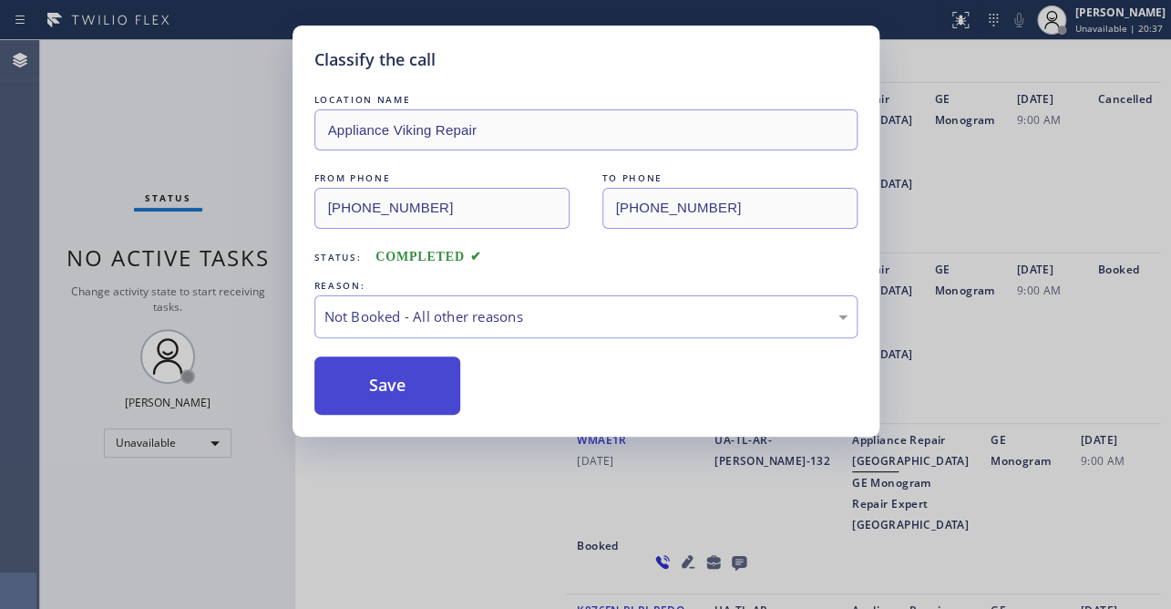
click at [391, 384] on button "Save" at bounding box center [387, 385] width 147 height 58
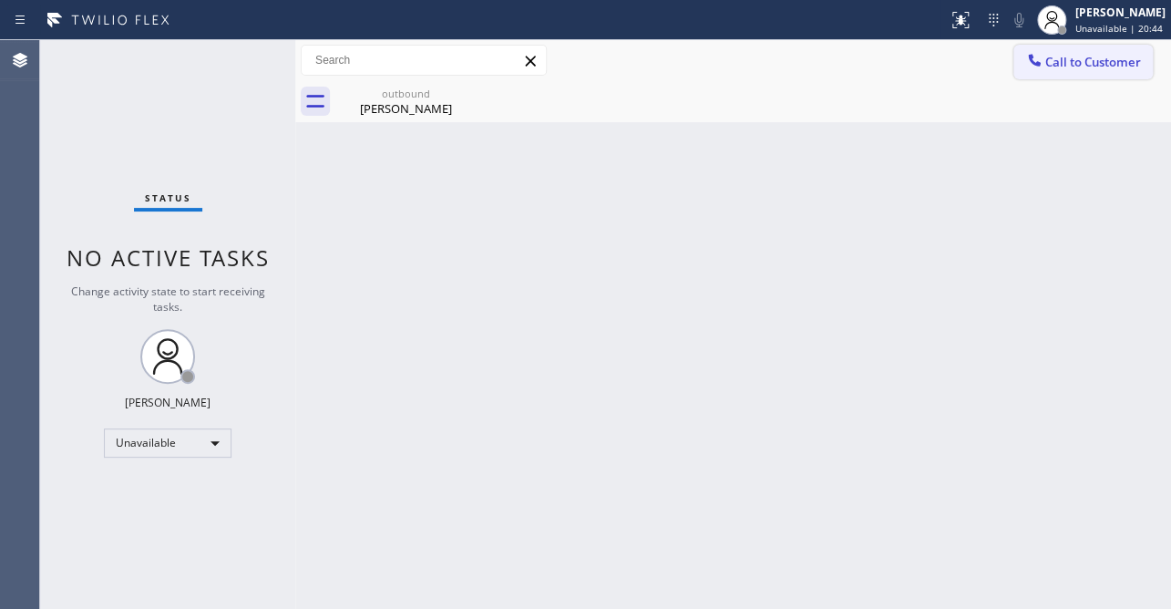
click at [1093, 57] on span "Call to Customer" at bounding box center [1093, 62] width 96 height 16
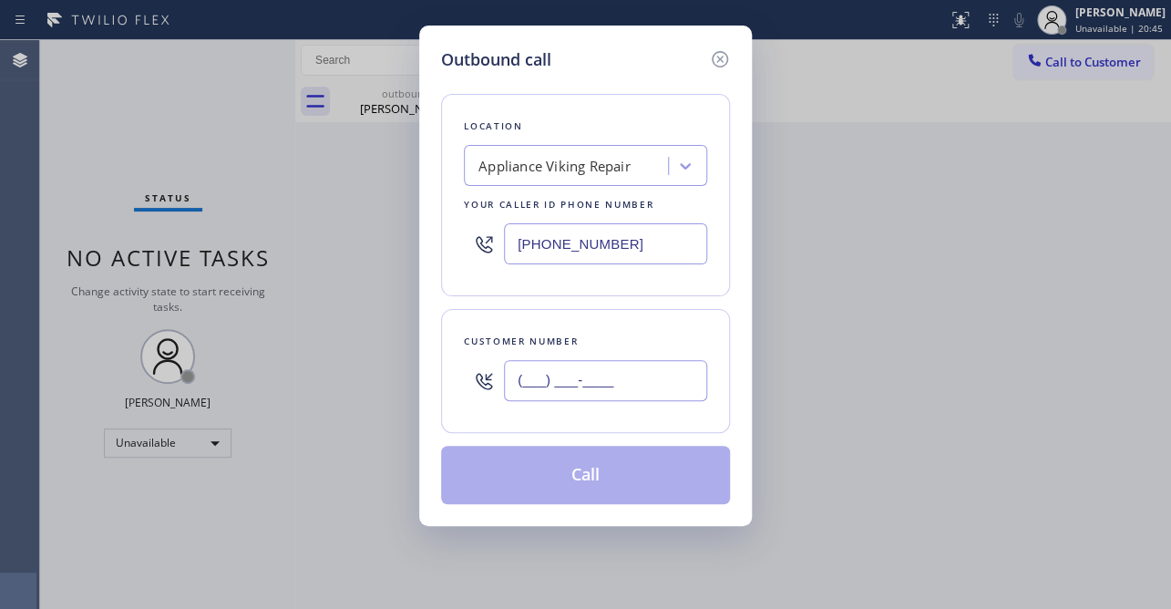
click at [583, 360] on input "(___) ___-____" at bounding box center [605, 380] width 203 height 41
paste input "415) 271-0051"
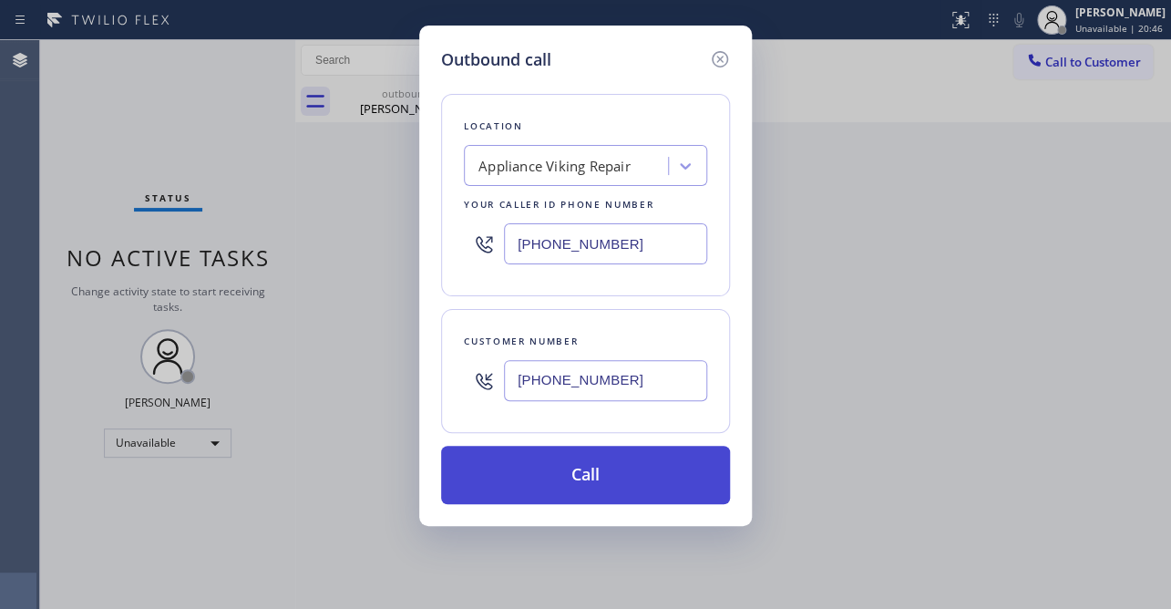
click at [556, 489] on button "Call" at bounding box center [585, 475] width 289 height 58
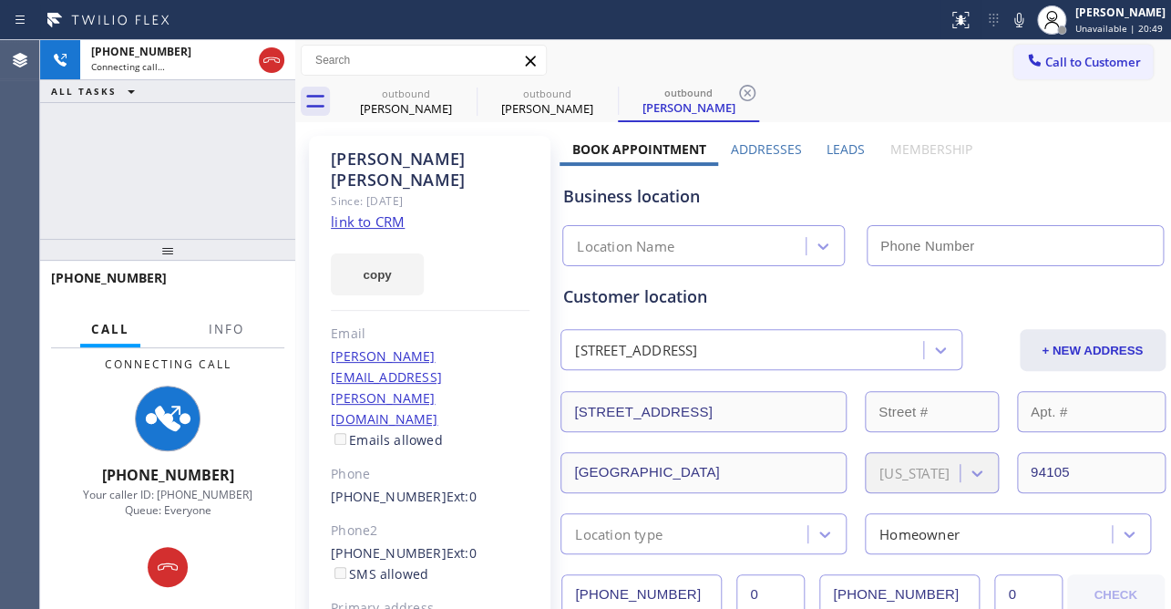
click at [843, 148] on label "Leads" at bounding box center [846, 148] width 38 height 17
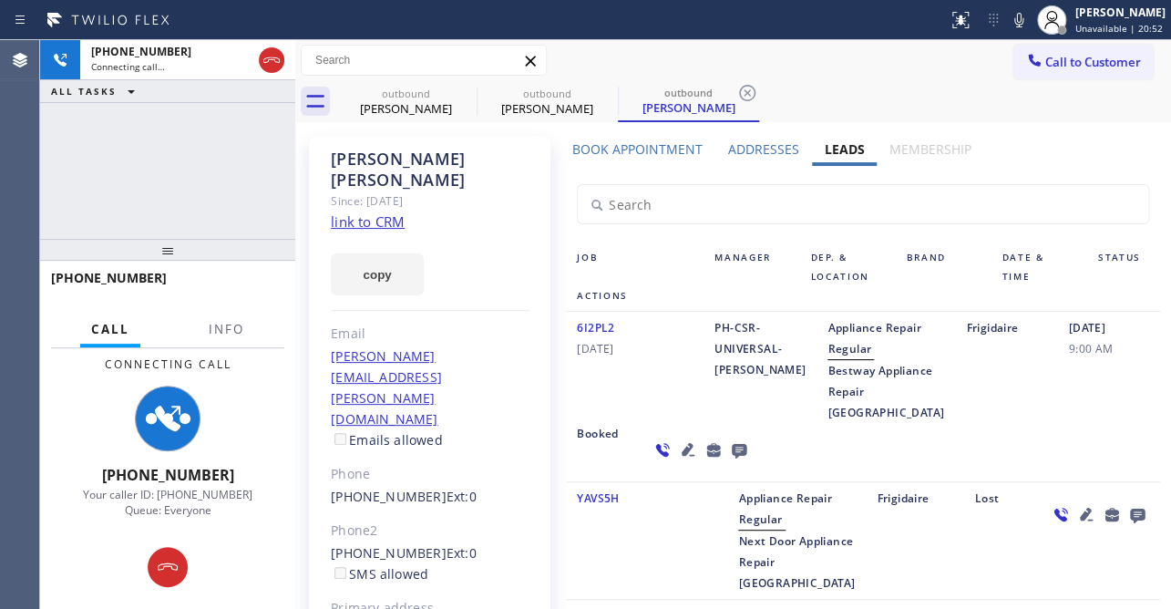
click at [682, 456] on icon at bounding box center [688, 449] width 13 height 13
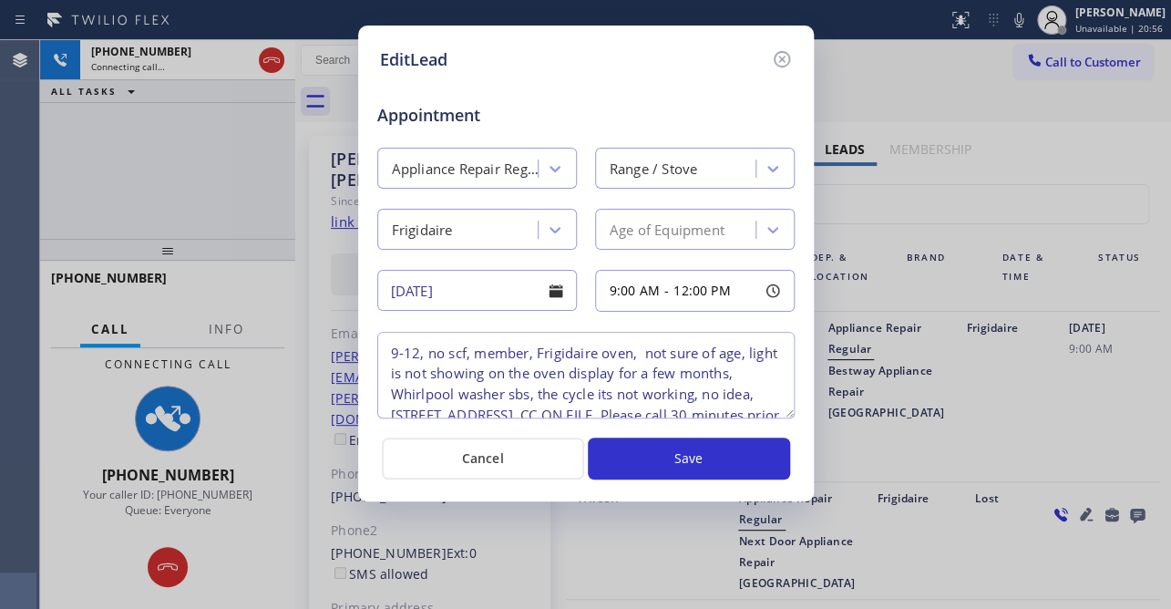
click at [608, 493] on div "EditLead Appointment Appliance Repair Regular Range / Stove Frigidaire Age of E…" at bounding box center [586, 264] width 456 height 476
click at [780, 60] on icon at bounding box center [781, 59] width 16 height 16
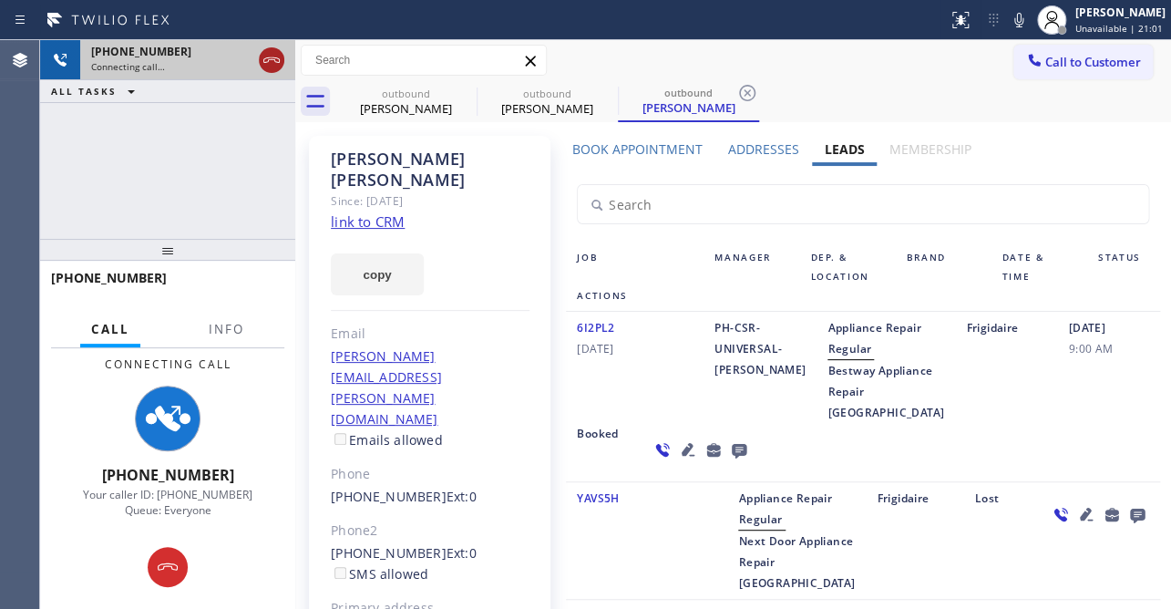
click at [272, 57] on icon at bounding box center [272, 60] width 22 height 22
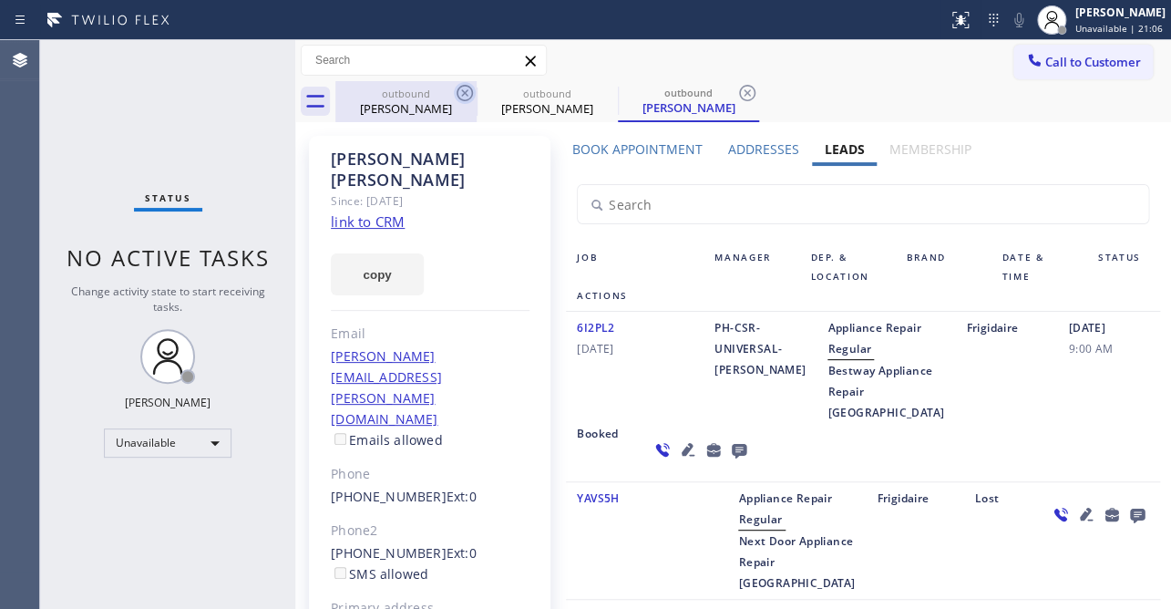
click at [464, 89] on icon at bounding box center [465, 93] width 22 height 22
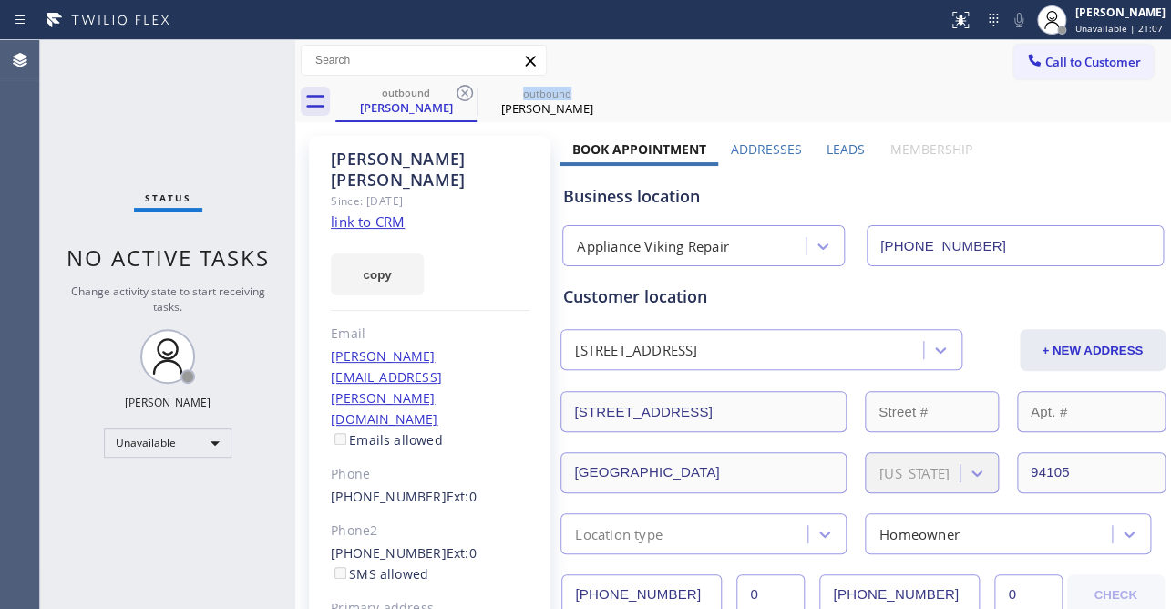
click at [464, 89] on icon at bounding box center [465, 93] width 22 height 22
click at [0, 0] on icon at bounding box center [0, 0] width 0 height 0
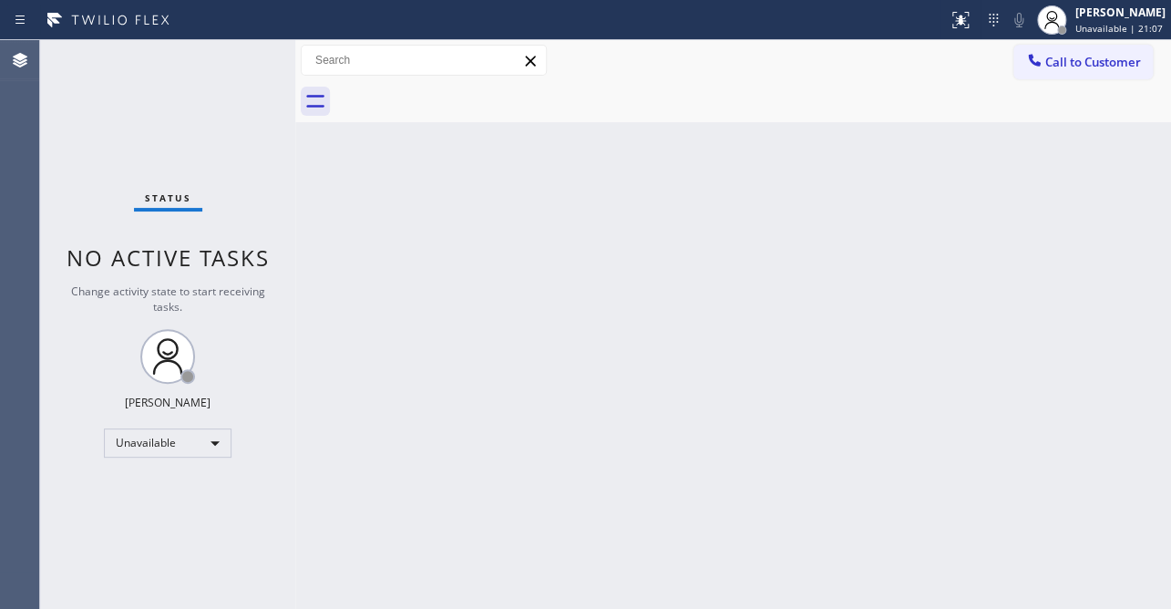
click at [464, 89] on div at bounding box center [753, 101] width 836 height 41
click at [1073, 67] on span "Call to Customer" at bounding box center [1093, 62] width 96 height 16
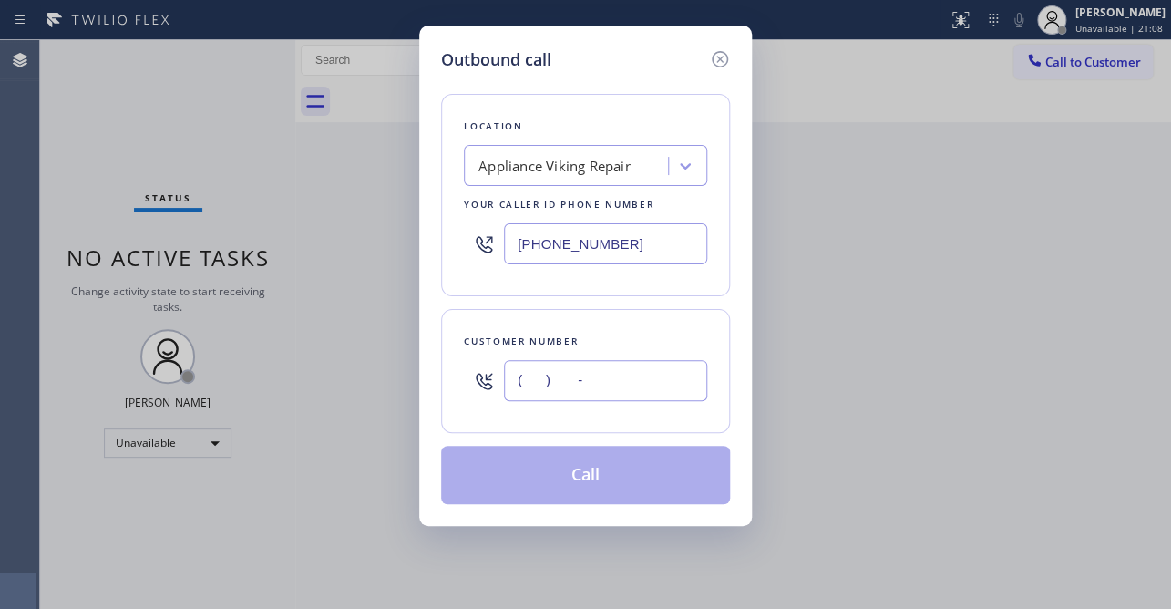
click at [608, 362] on input "(___) ___-____" at bounding box center [605, 380] width 203 height 41
paste input "310) 213-1527"
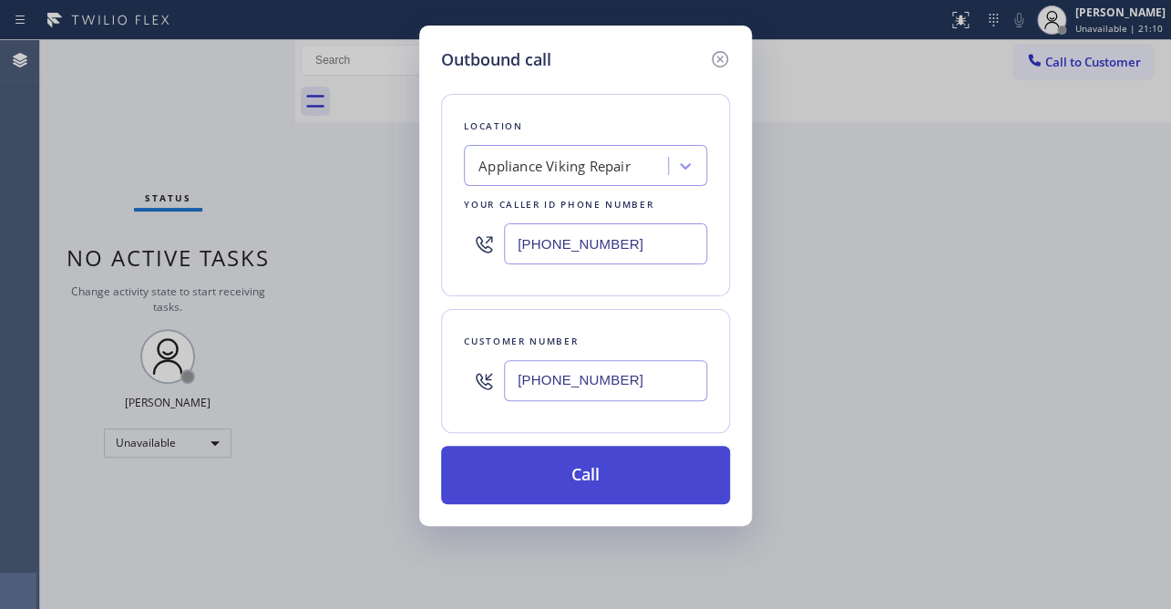
click at [611, 480] on button "Call" at bounding box center [585, 475] width 289 height 58
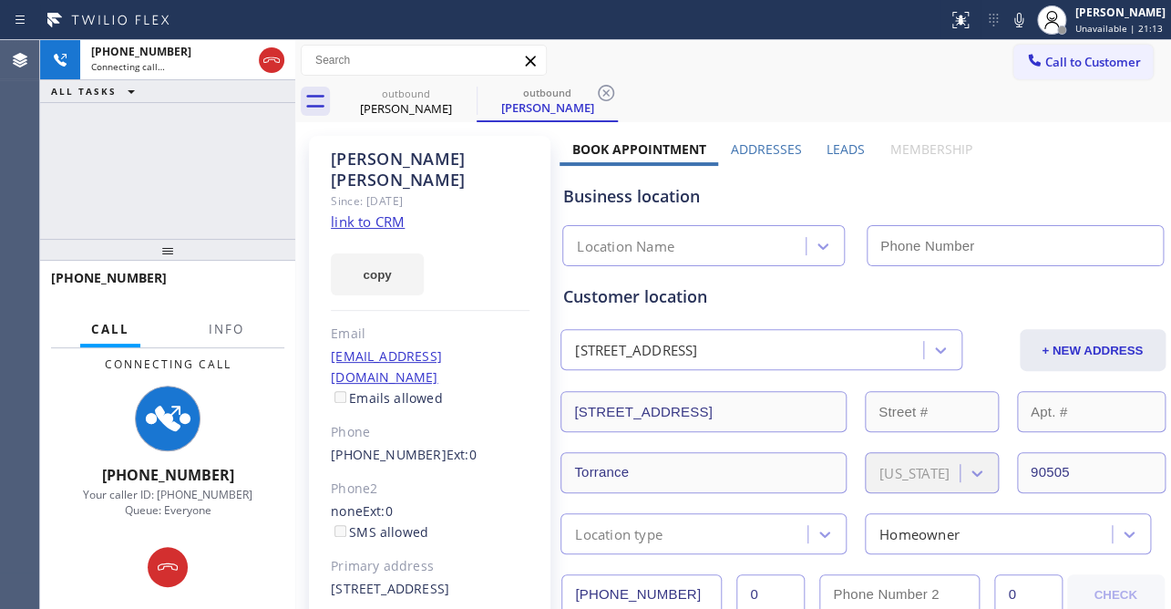
click at [834, 143] on label "Leads" at bounding box center [846, 148] width 38 height 17
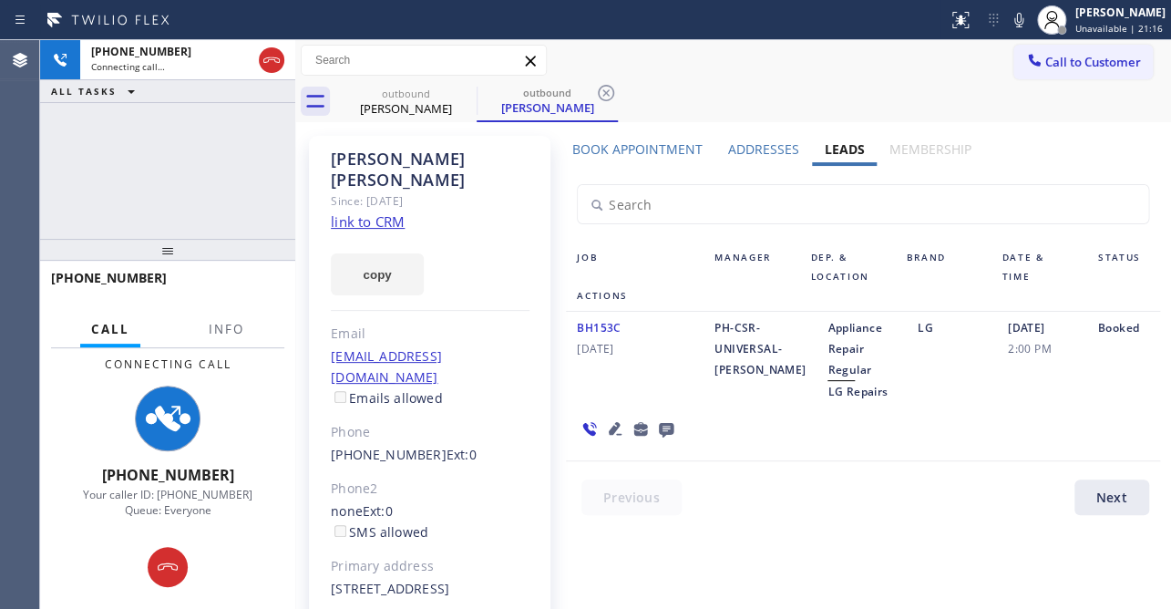
click at [608, 426] on icon at bounding box center [615, 428] width 22 height 22
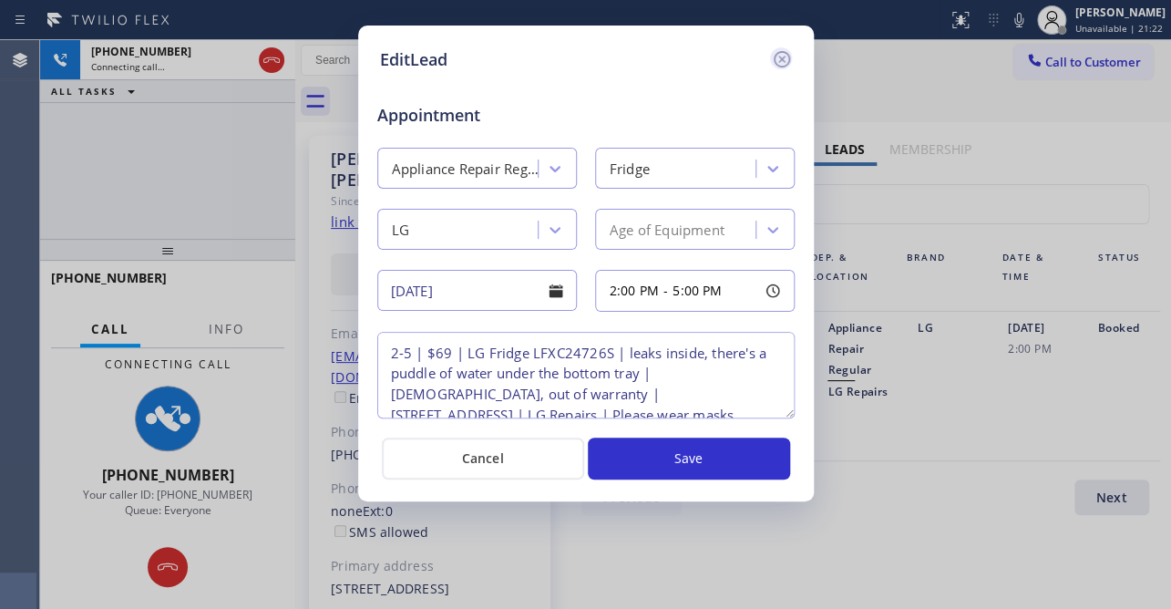
click at [776, 57] on icon at bounding box center [782, 59] width 22 height 22
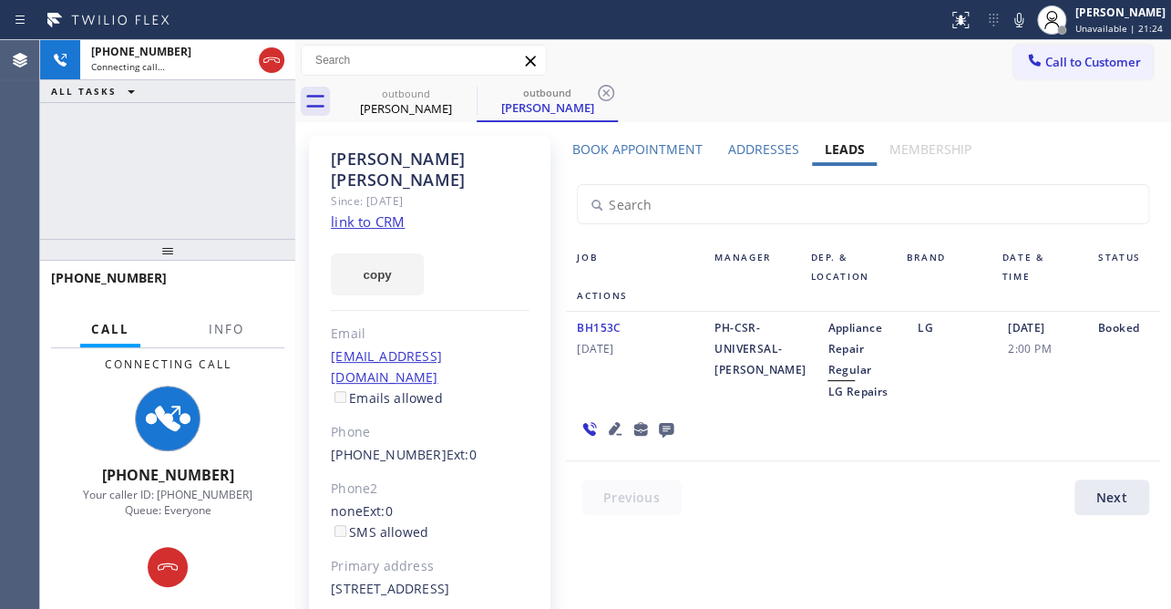
click at [764, 88] on div "outbound [PERSON_NAME] outbound [PERSON_NAME]" at bounding box center [753, 101] width 836 height 41
click at [763, 90] on div "outbound [PERSON_NAME] outbound [PERSON_NAME]" at bounding box center [753, 101] width 836 height 41
click at [609, 428] on icon at bounding box center [615, 428] width 13 height 13
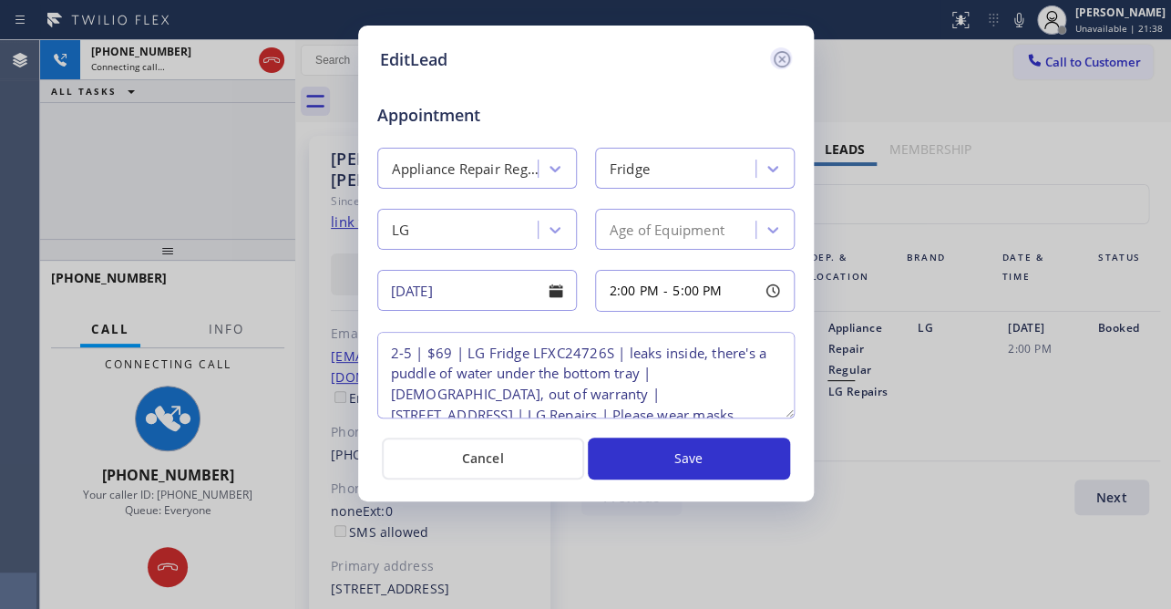
click at [790, 57] on icon at bounding box center [782, 59] width 22 height 22
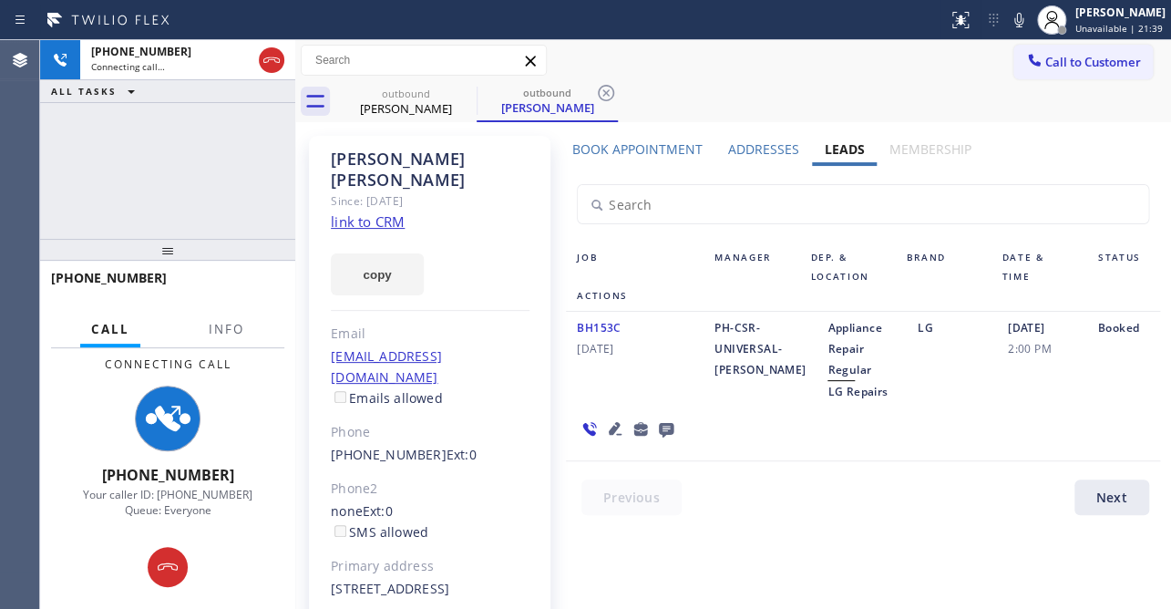
click at [659, 430] on icon at bounding box center [666, 430] width 15 height 15
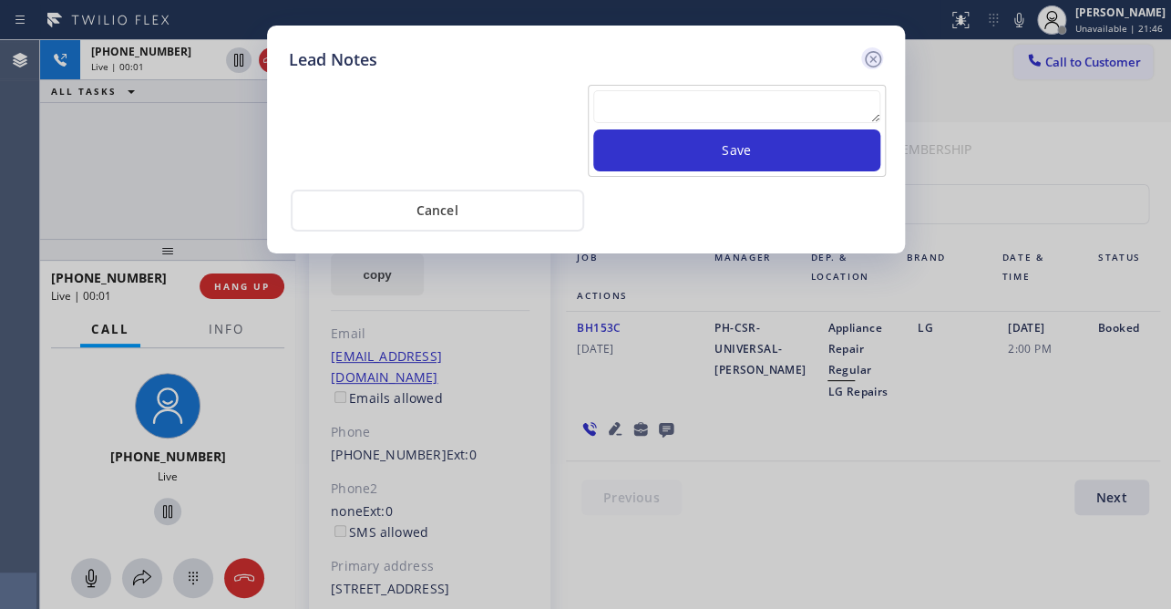
click at [874, 61] on icon at bounding box center [873, 59] width 22 height 22
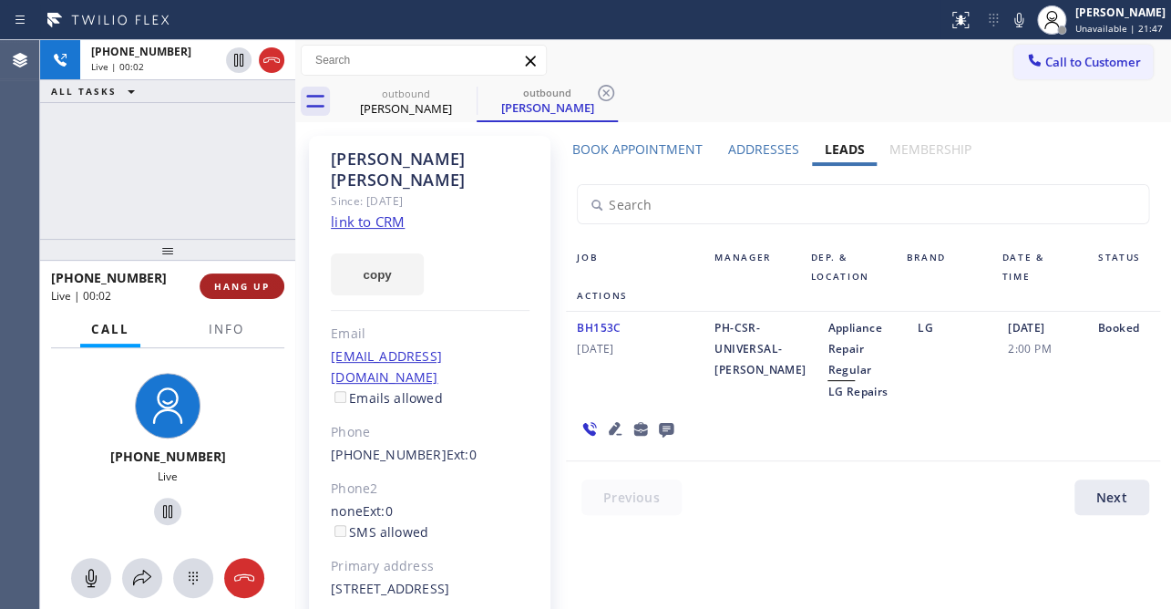
click at [224, 280] on span "HANG UP" at bounding box center [242, 286] width 56 height 13
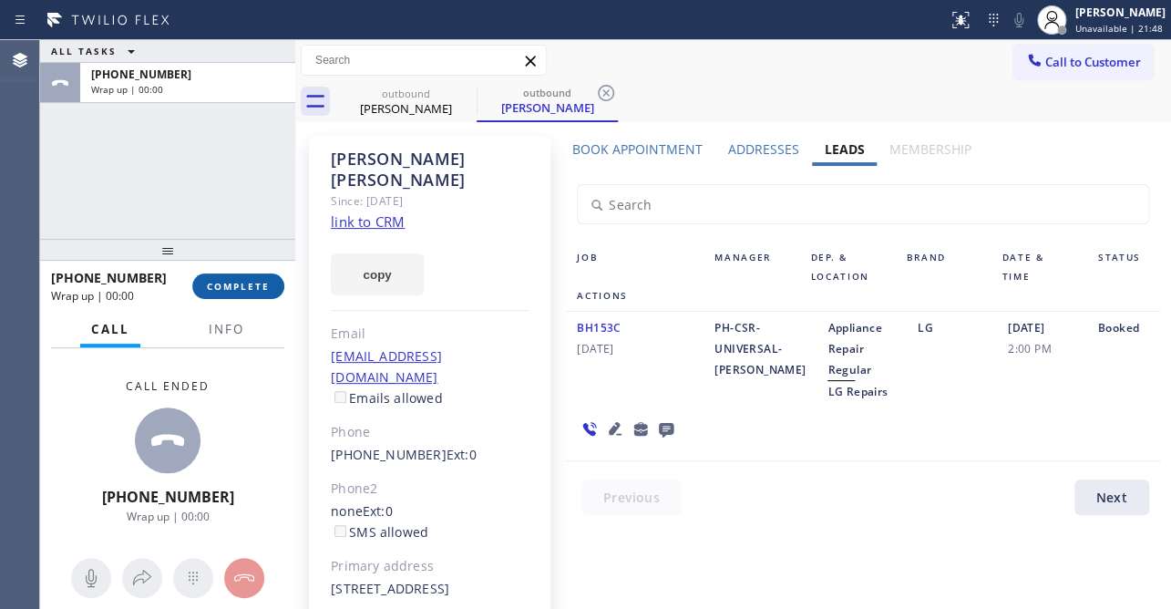
click at [225, 290] on span "COMPLETE" at bounding box center [238, 286] width 63 height 13
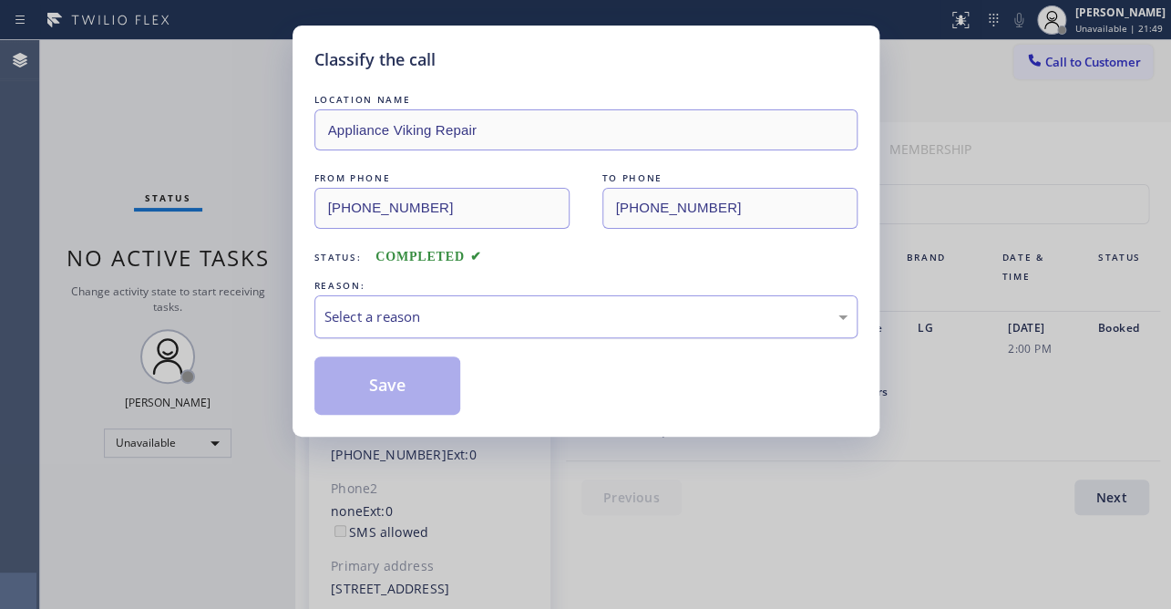
click at [391, 303] on div "Select a reason" at bounding box center [585, 316] width 543 height 43
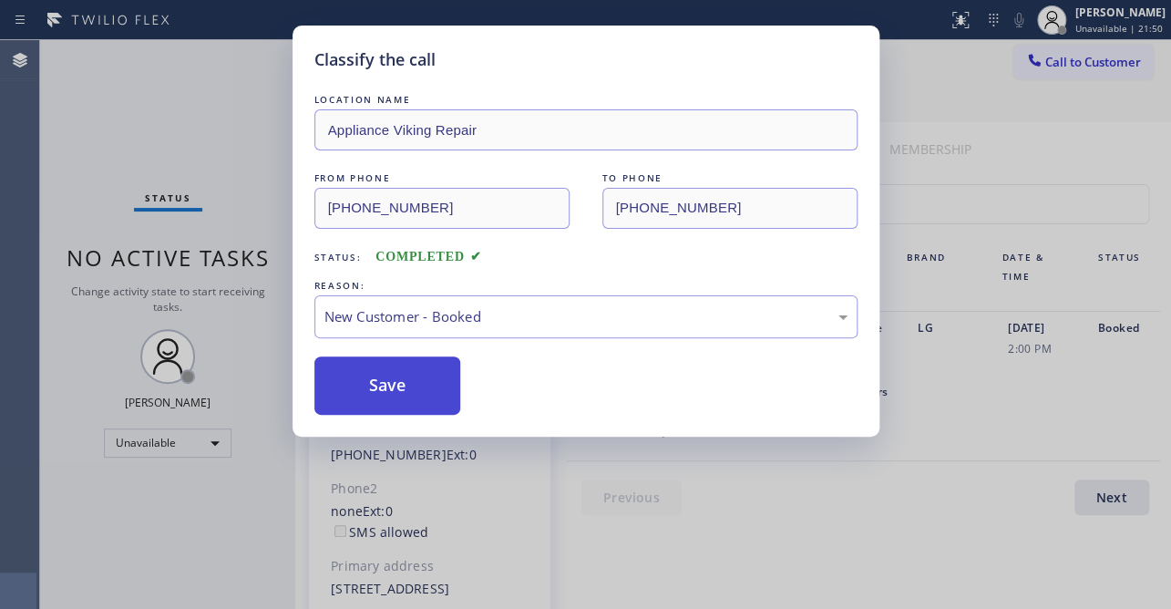
click at [376, 366] on button "Save" at bounding box center [387, 385] width 147 height 58
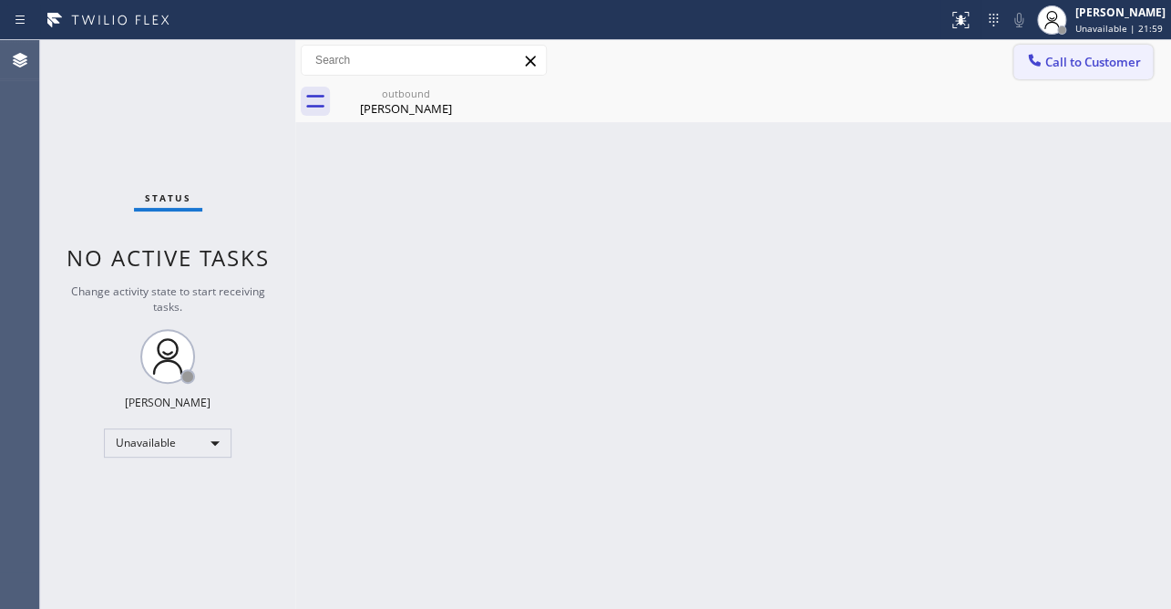
click at [1092, 64] on span "Call to Customer" at bounding box center [1093, 62] width 96 height 16
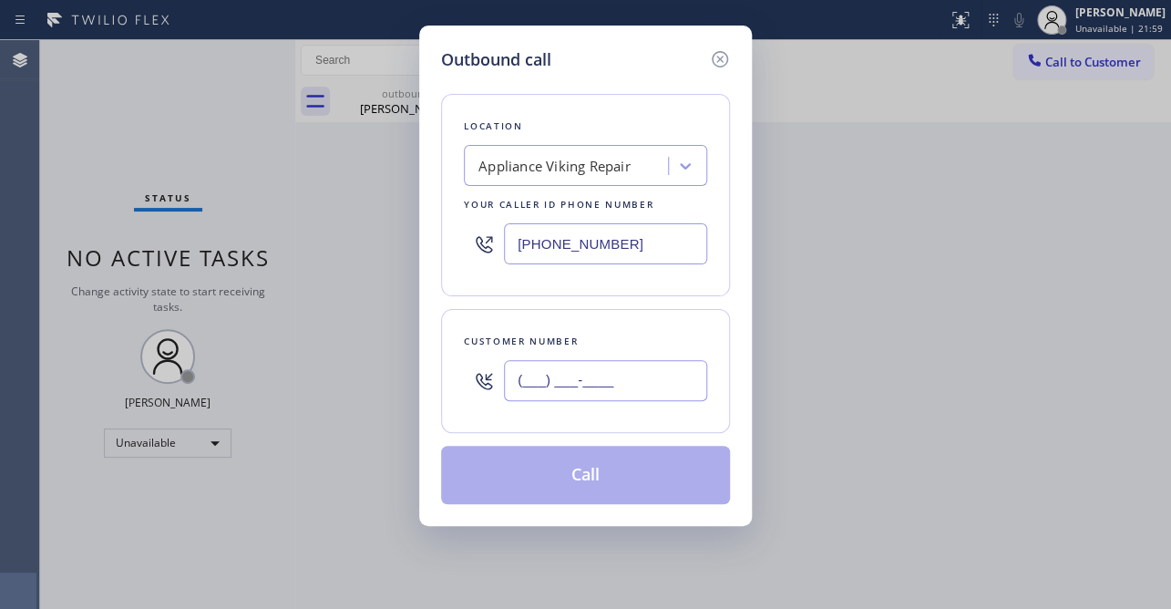
click at [633, 391] on input "(___) ___-____" at bounding box center [605, 380] width 203 height 41
paste input "562) 756-7238"
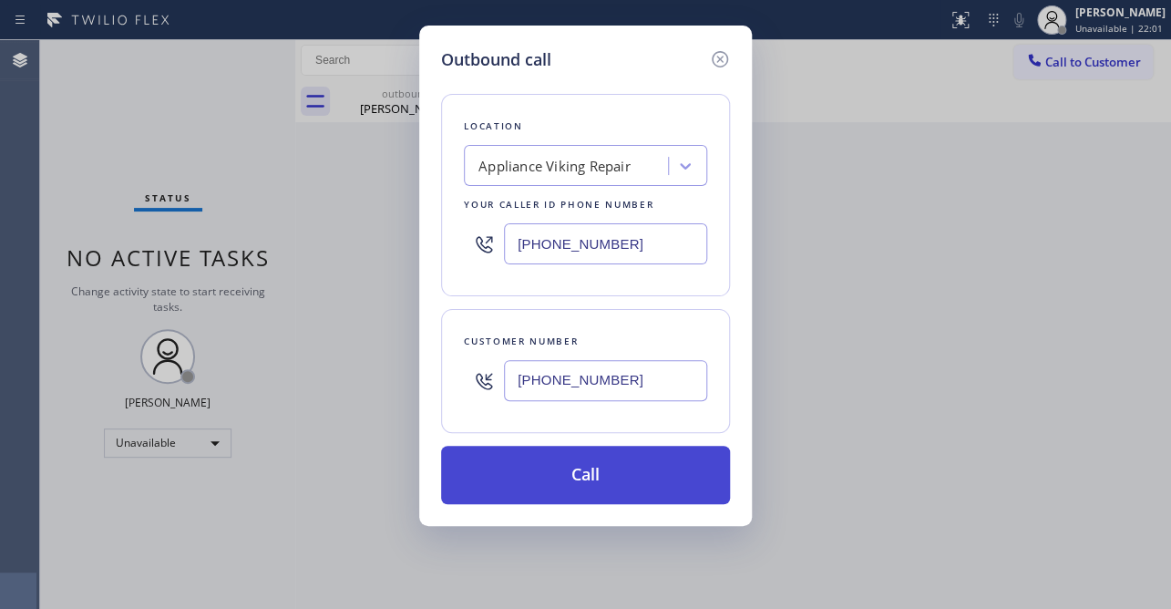
type input "[PHONE_NUMBER]"
click at [611, 462] on button "Call" at bounding box center [585, 475] width 289 height 58
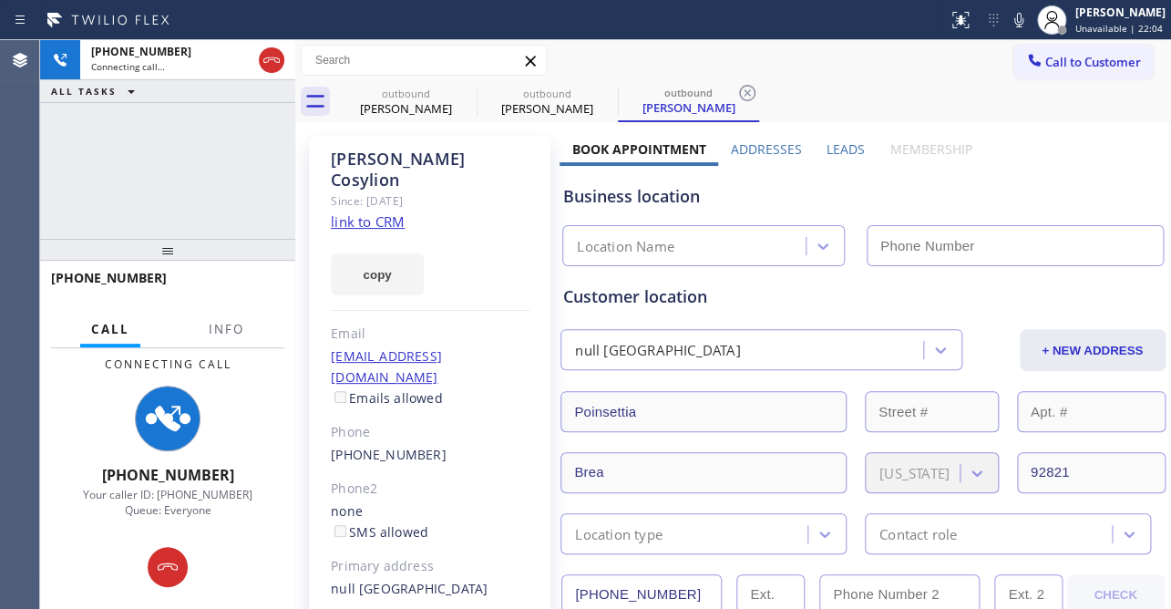
click at [847, 148] on label "Leads" at bounding box center [846, 148] width 38 height 17
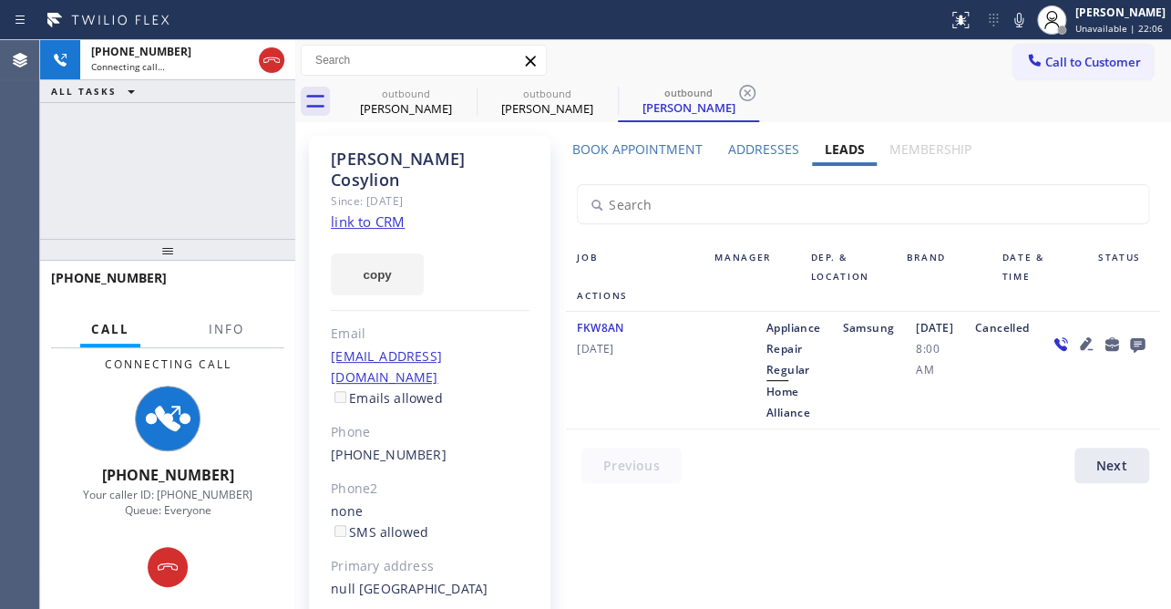
click at [1079, 350] on icon at bounding box center [1085, 343] width 13 height 13
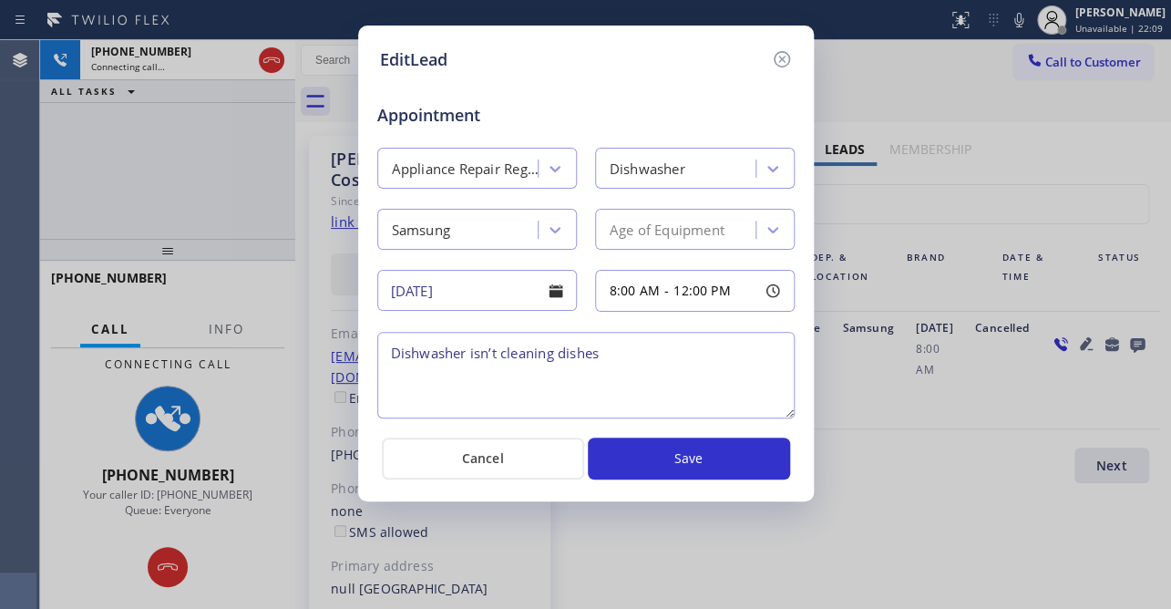
click at [611, 349] on textarea "Dishwasher isn’t cleaning dishes" at bounding box center [585, 375] width 417 height 87
click at [781, 56] on icon at bounding box center [782, 59] width 22 height 22
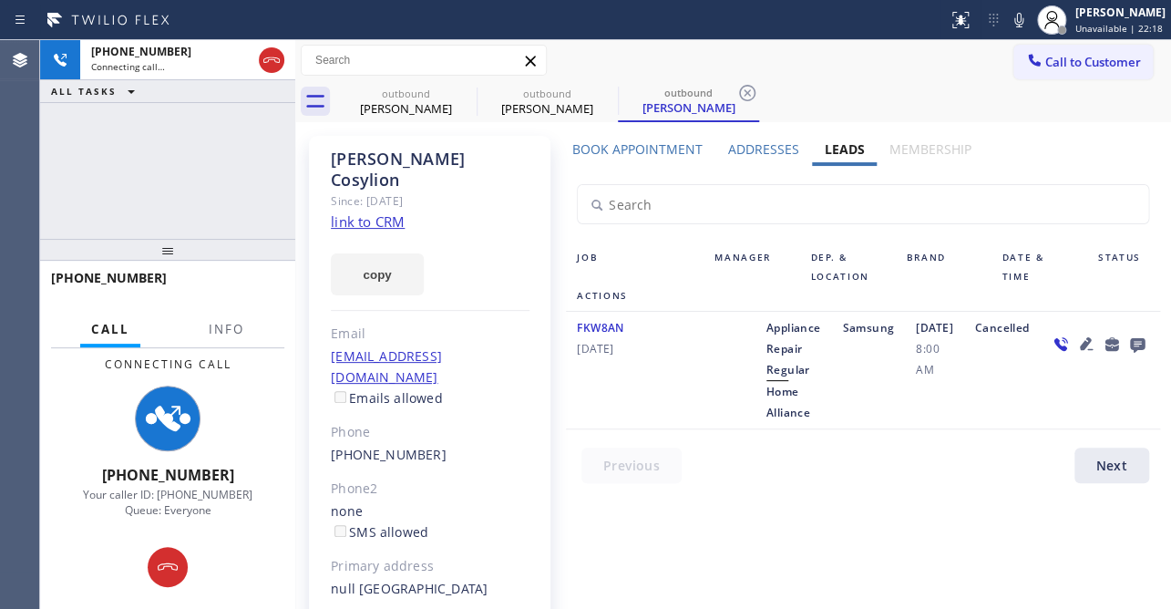
click at [1129, 353] on icon at bounding box center [1136, 345] width 15 height 15
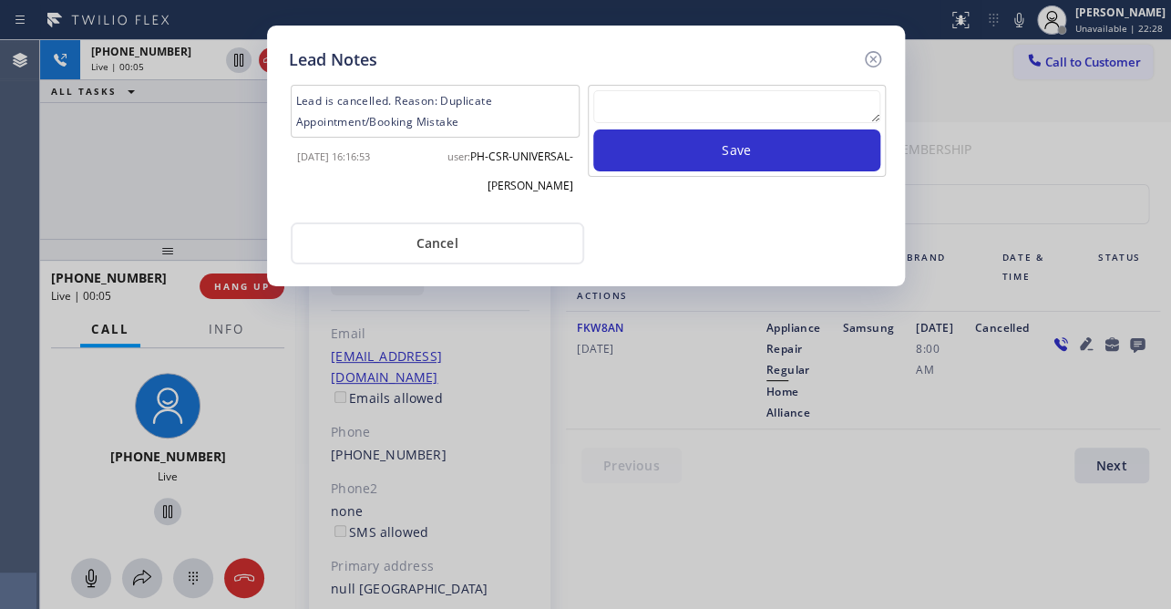
click at [951, 423] on div "Lead Notes Lead is cancelled. Reason: Duplicate Appointment/Booking Mistake [DA…" at bounding box center [585, 304] width 1171 height 609
click at [775, 103] on textarea at bounding box center [736, 106] width 287 height 33
paste textarea "Routed to Voice mail// If CX will call back please transfer to me- Love:*"
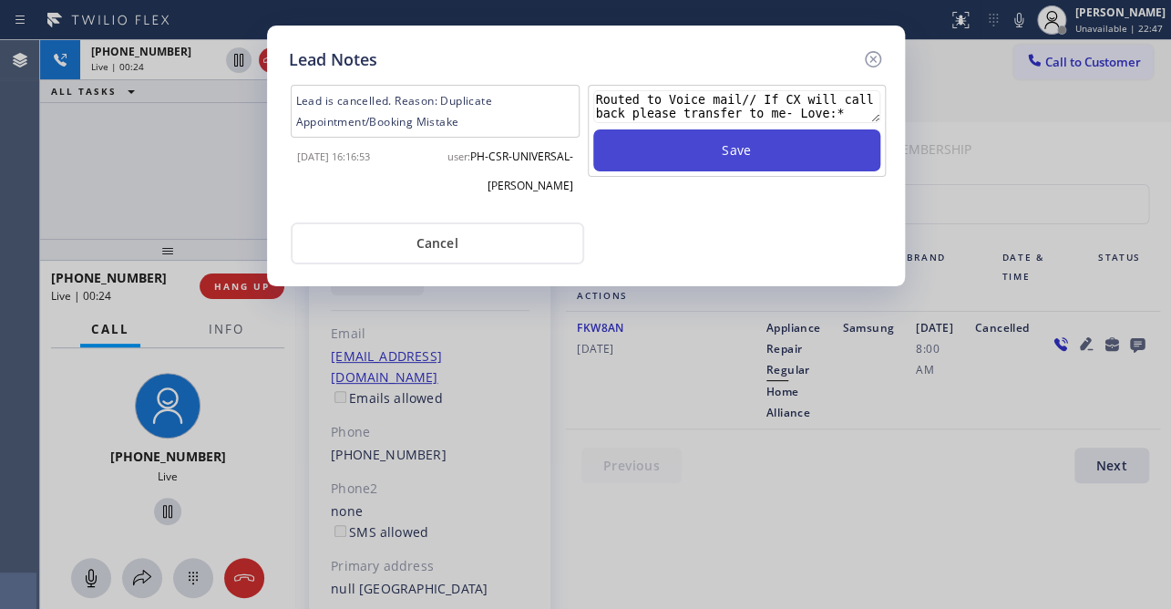
type textarea "Routed to Voice mail// If CX will call back please transfer to me- Love:*"
click at [796, 149] on button "Save" at bounding box center [736, 150] width 287 height 42
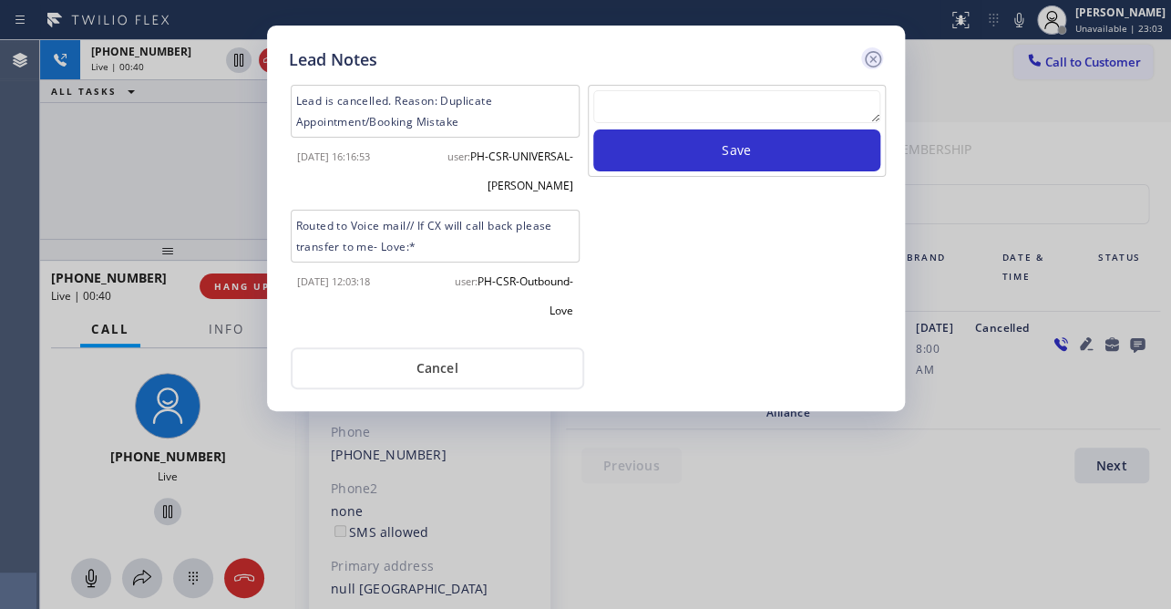
click at [869, 54] on icon at bounding box center [873, 59] width 22 height 22
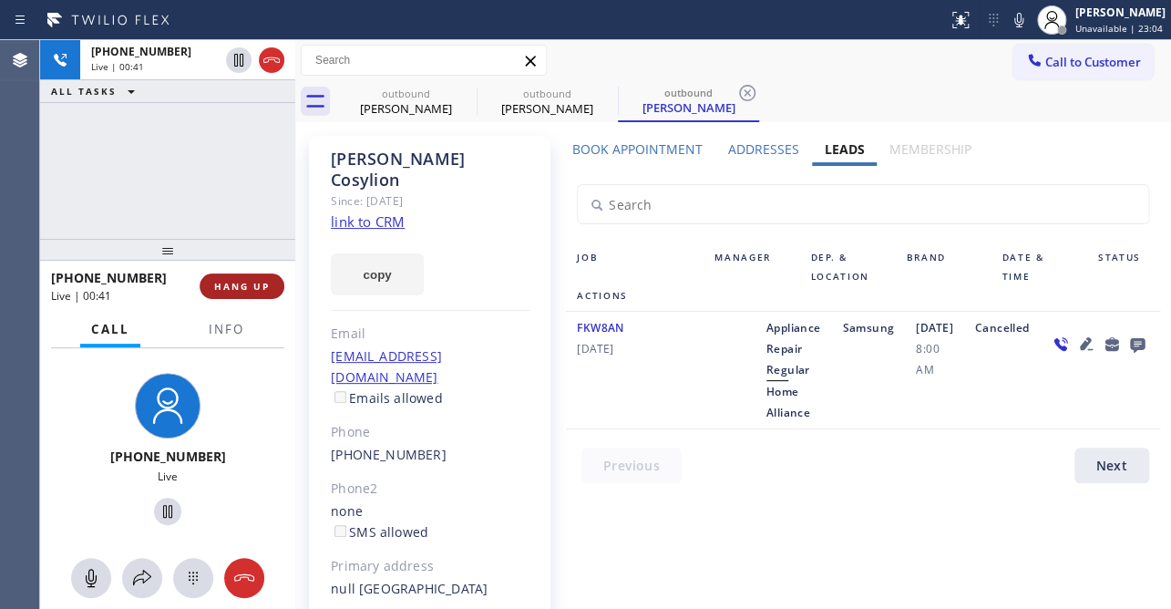
click at [254, 277] on button "HANG UP" at bounding box center [242, 286] width 85 height 26
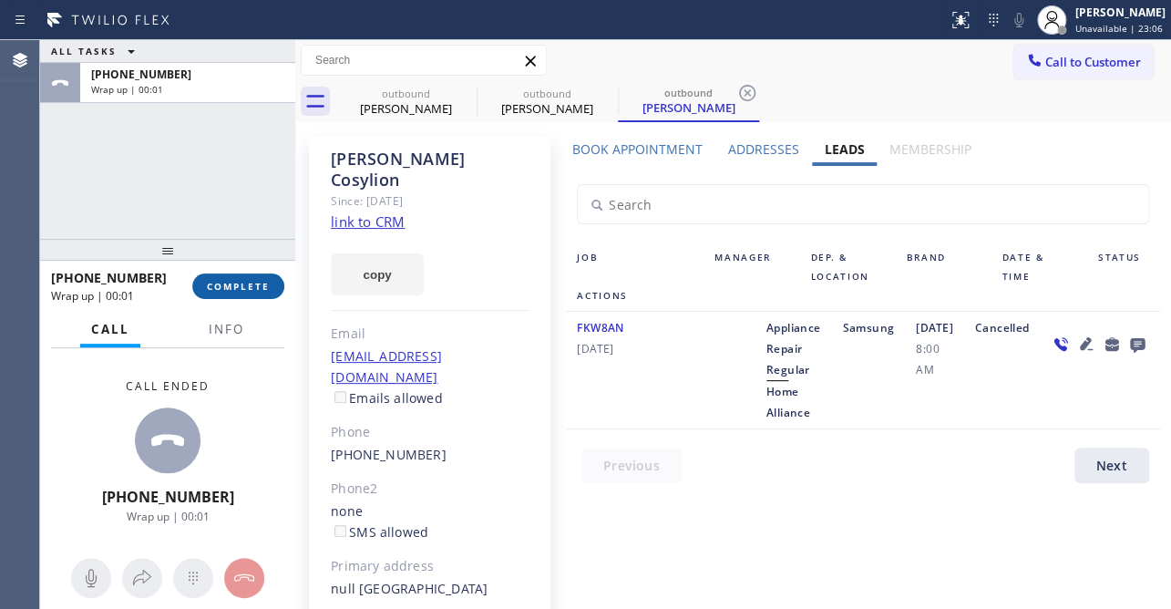
click at [232, 282] on span "COMPLETE" at bounding box center [238, 286] width 63 height 13
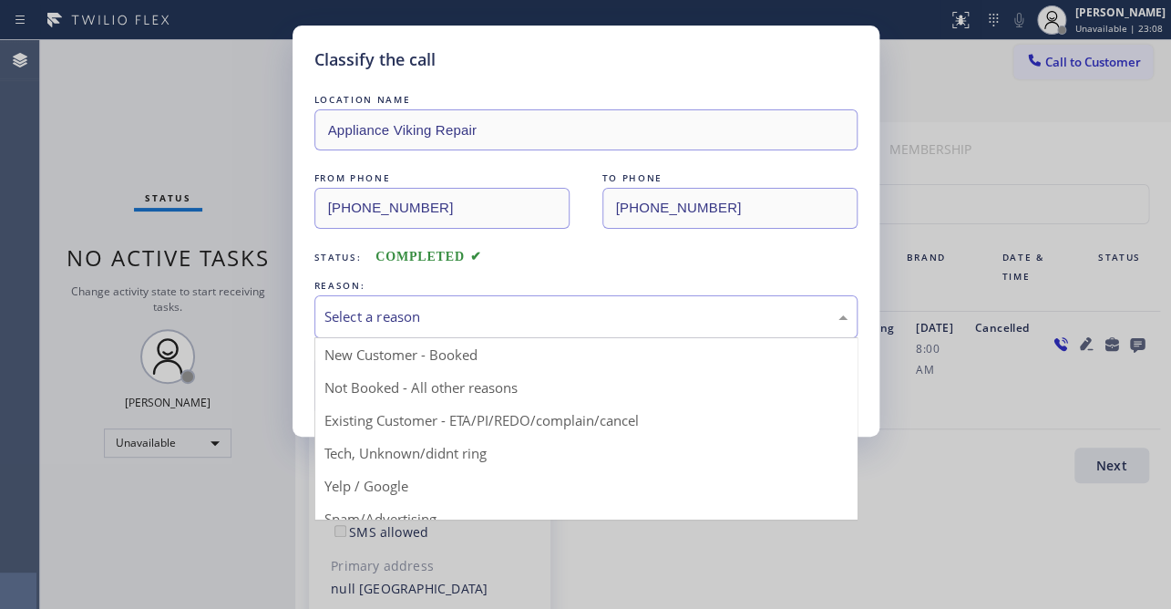
click at [437, 299] on div "Select a reason" at bounding box center [585, 316] width 543 height 43
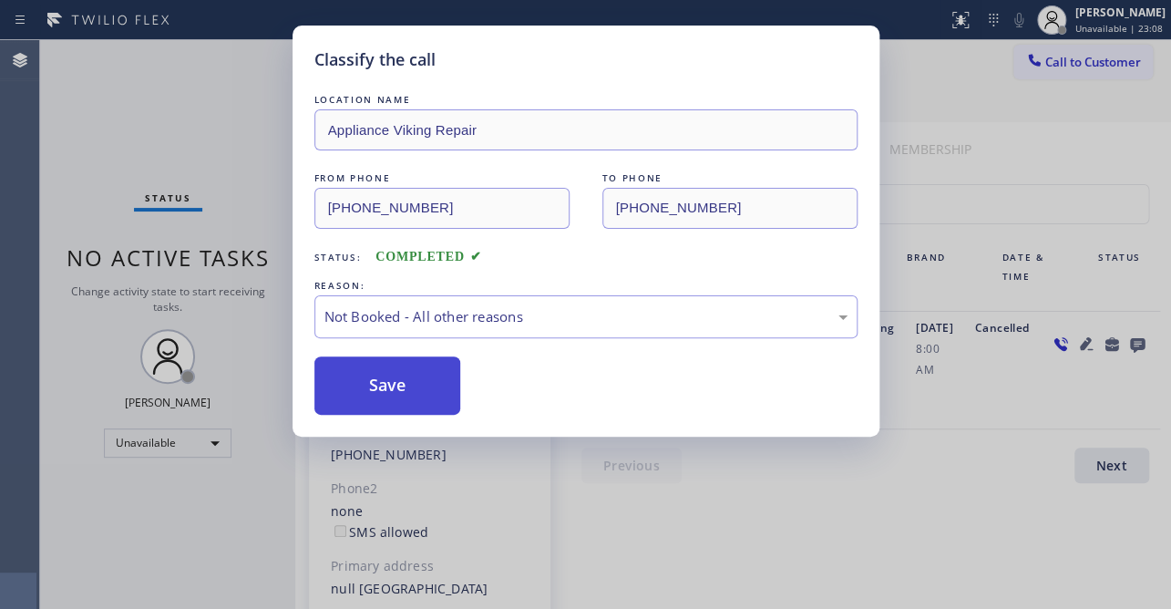
click at [383, 382] on button "Save" at bounding box center [387, 385] width 147 height 58
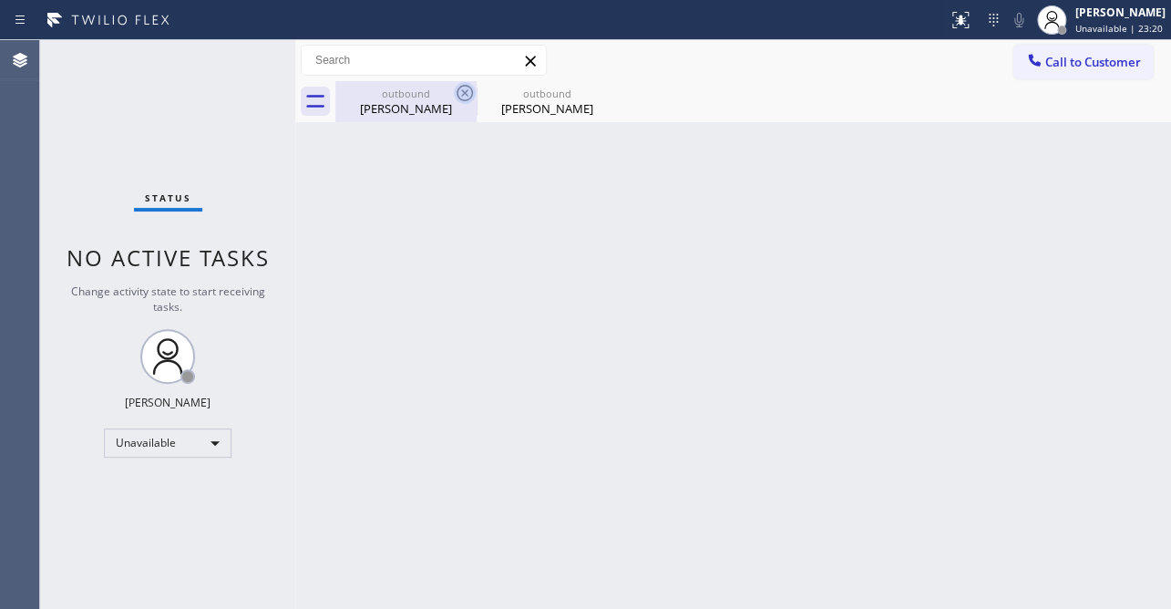
click at [460, 89] on icon at bounding box center [465, 93] width 22 height 22
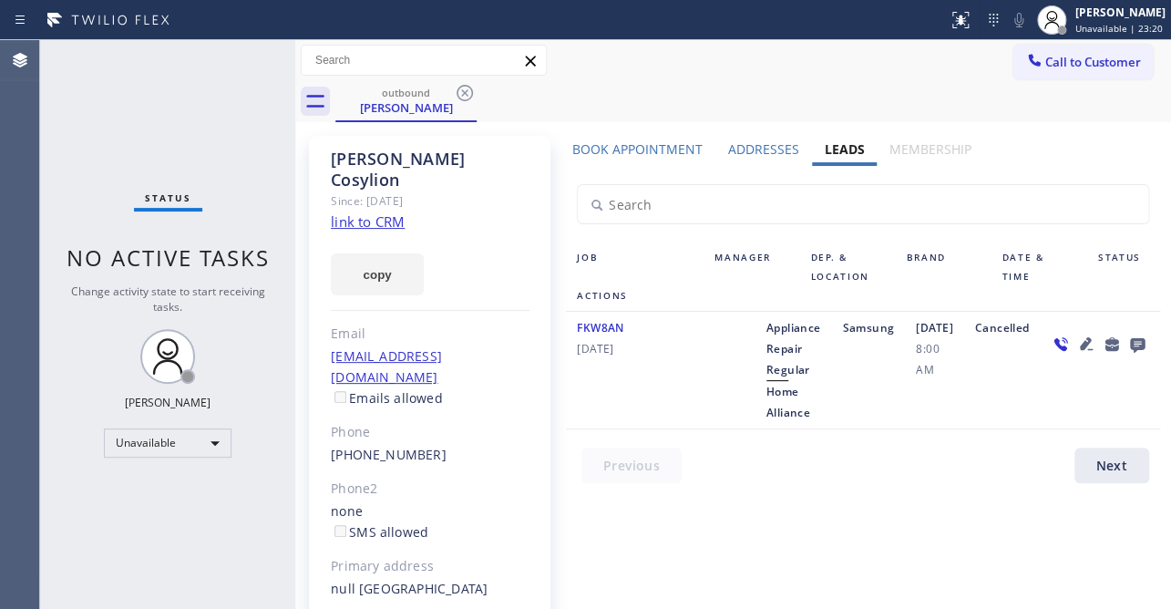
click at [460, 89] on icon at bounding box center [465, 93] width 22 height 22
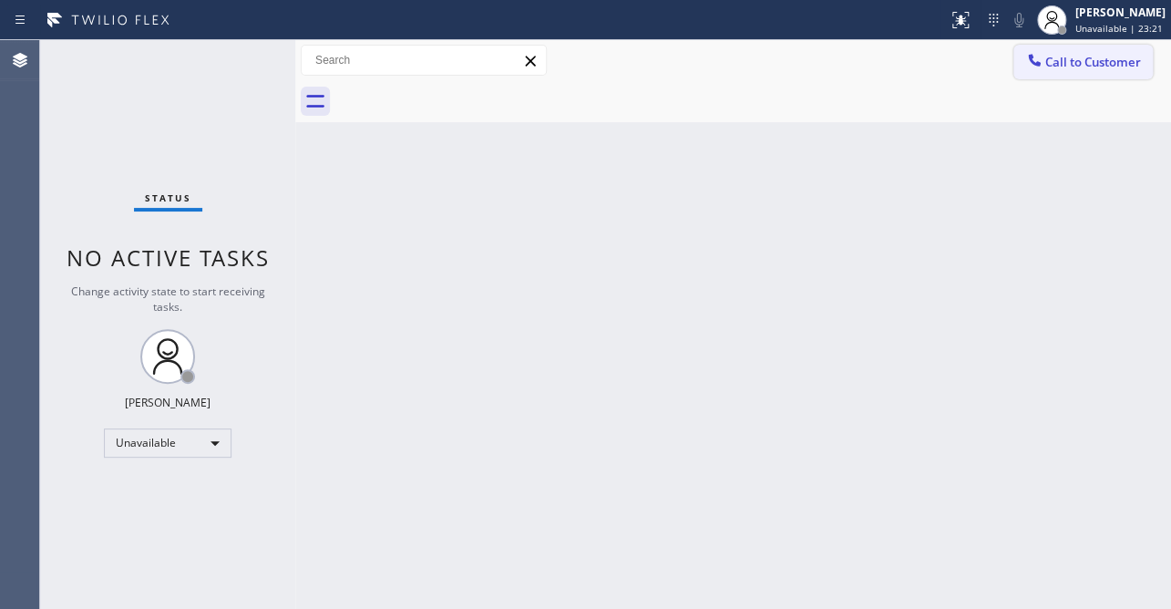
click at [1063, 62] on span "Call to Customer" at bounding box center [1093, 62] width 96 height 16
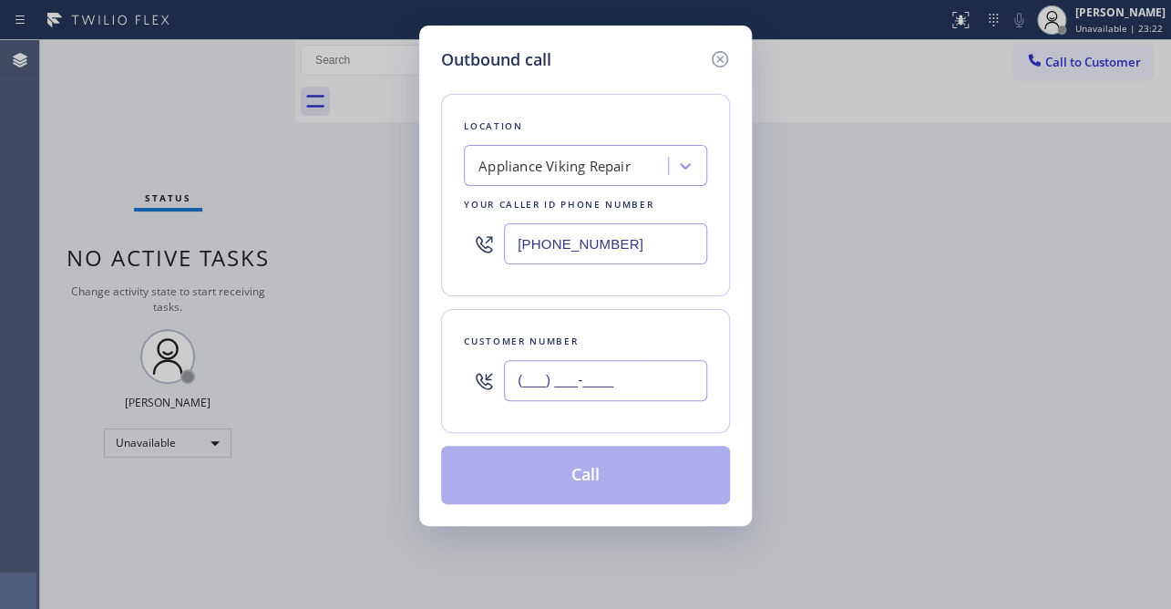
click at [609, 388] on input "(___) ___-____" at bounding box center [605, 380] width 203 height 41
paste input "424) 332-2206"
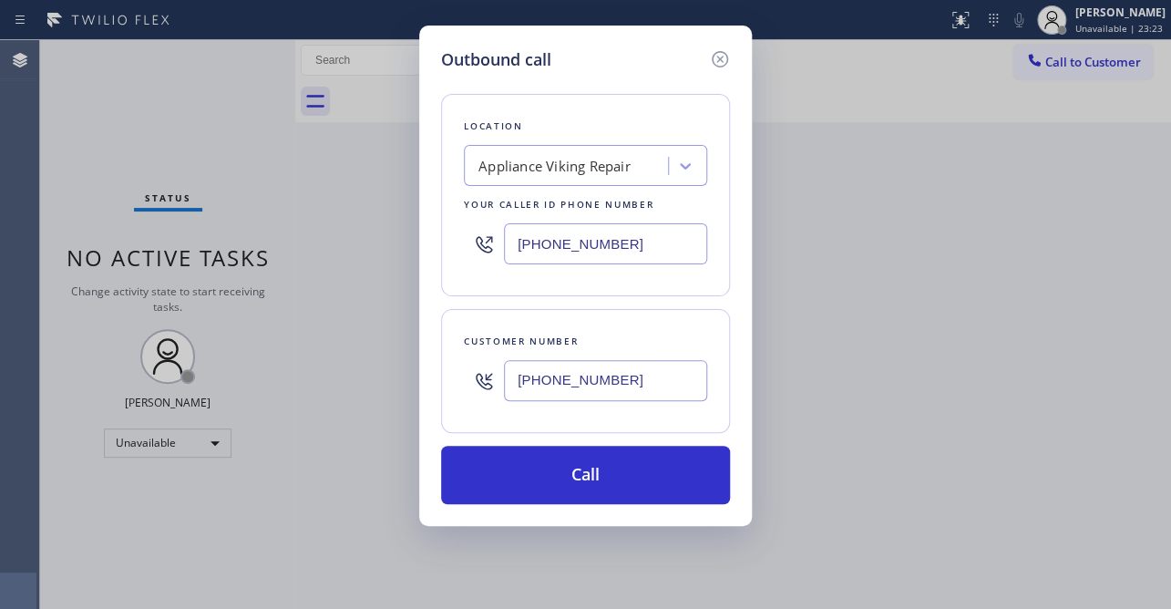
drag, startPoint x: 599, startPoint y: 461, endPoint x: 567, endPoint y: 437, distance: 39.7
click at [599, 462] on button "Call" at bounding box center [585, 475] width 289 height 58
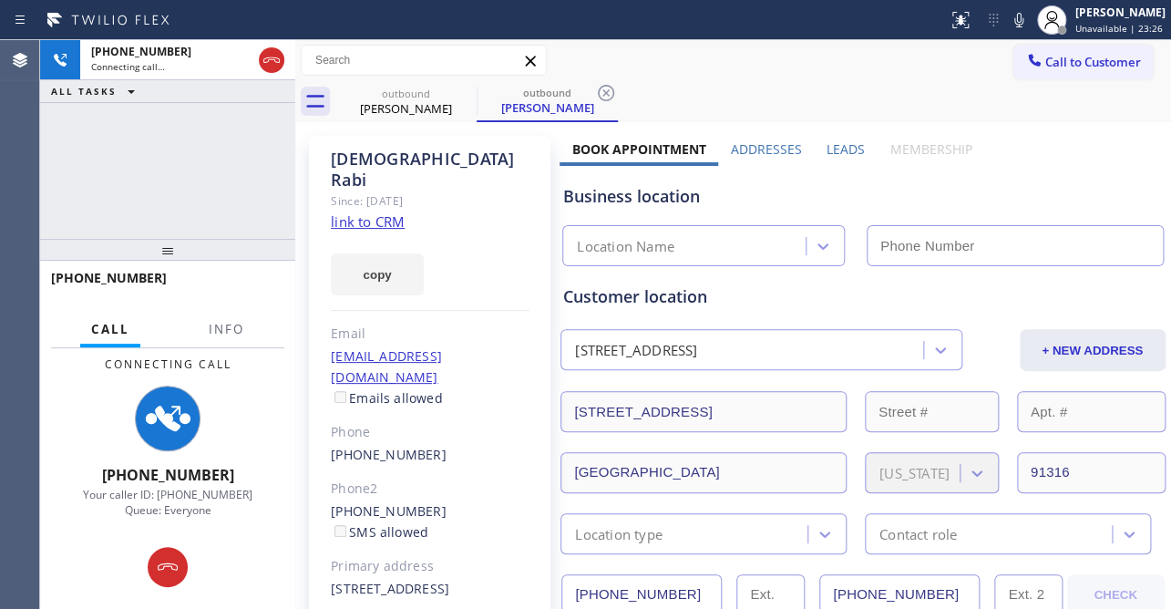
click at [834, 142] on label "Leads" at bounding box center [846, 148] width 38 height 17
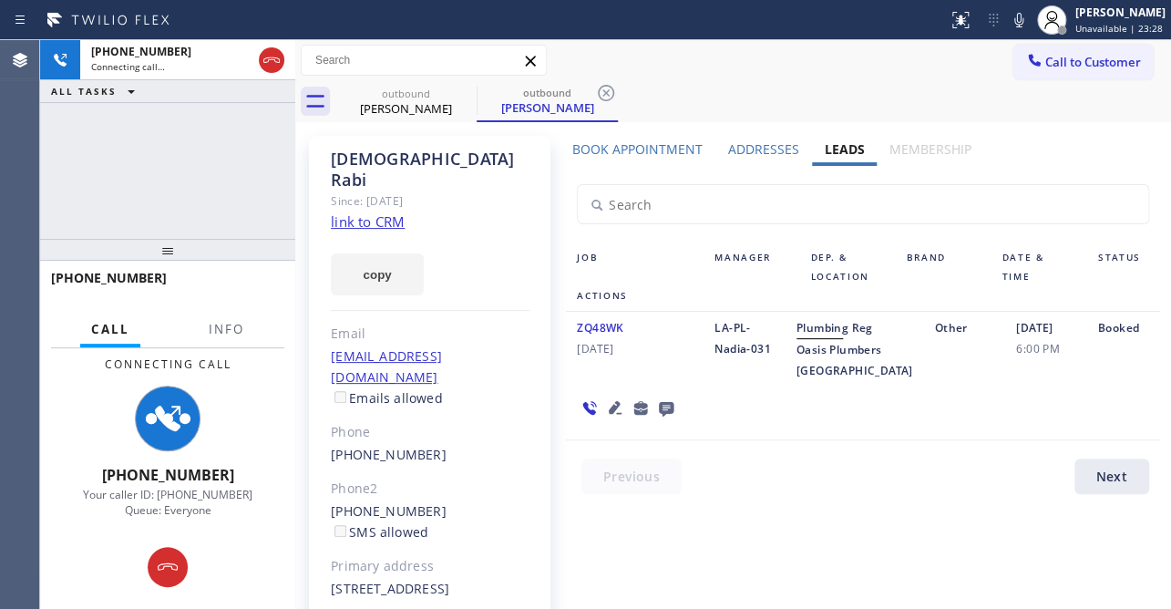
click at [612, 418] on icon at bounding box center [615, 407] width 22 height 22
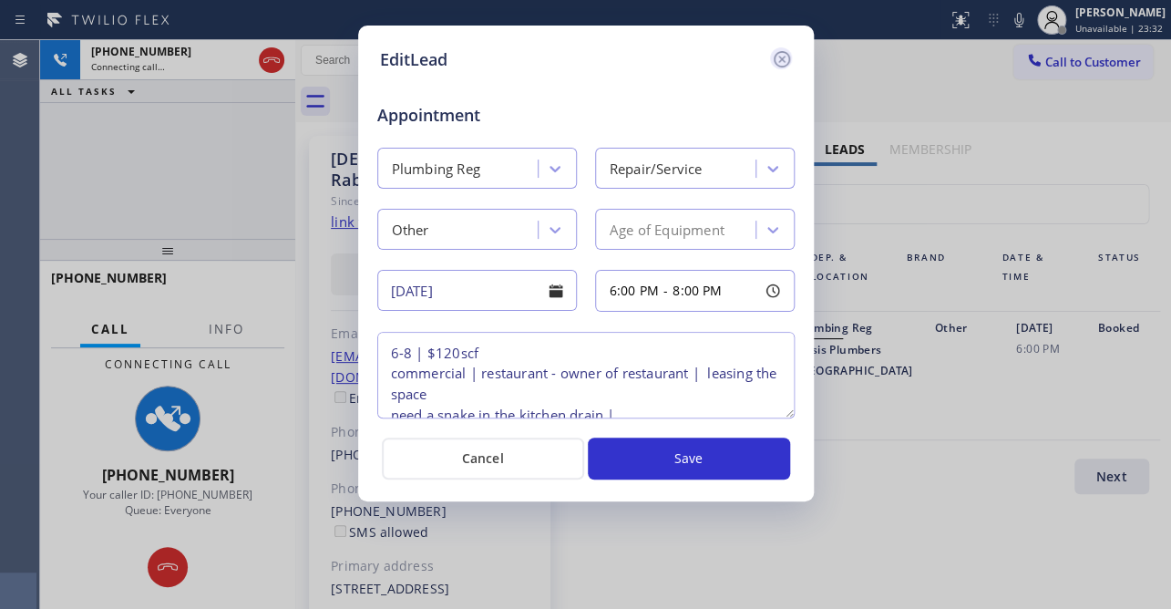
click at [784, 52] on icon at bounding box center [781, 59] width 16 height 16
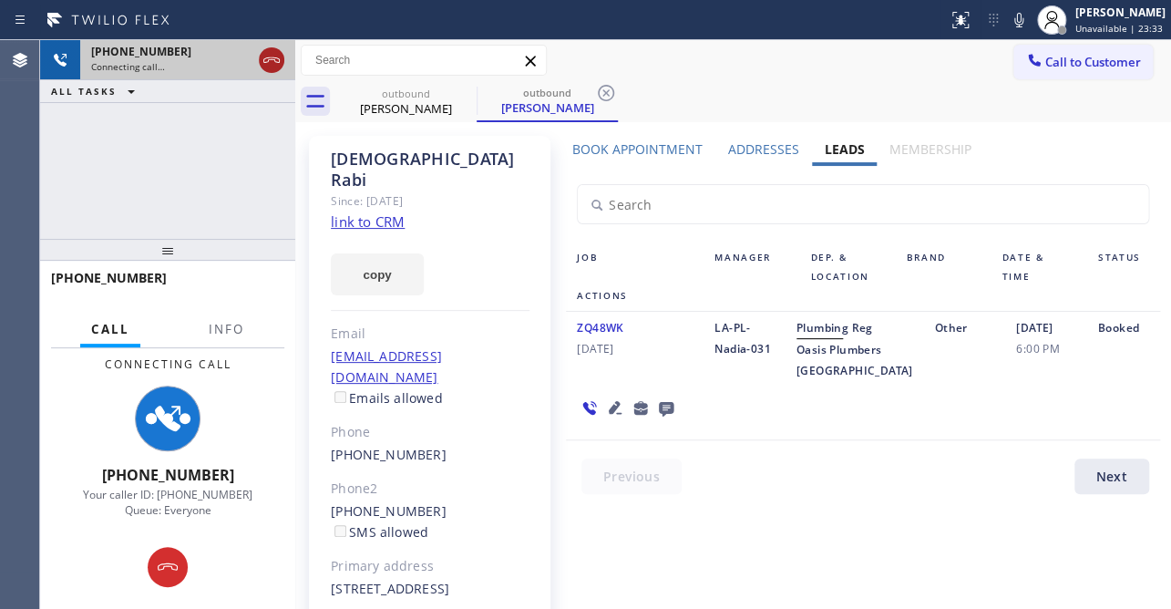
click at [272, 67] on icon at bounding box center [272, 60] width 22 height 22
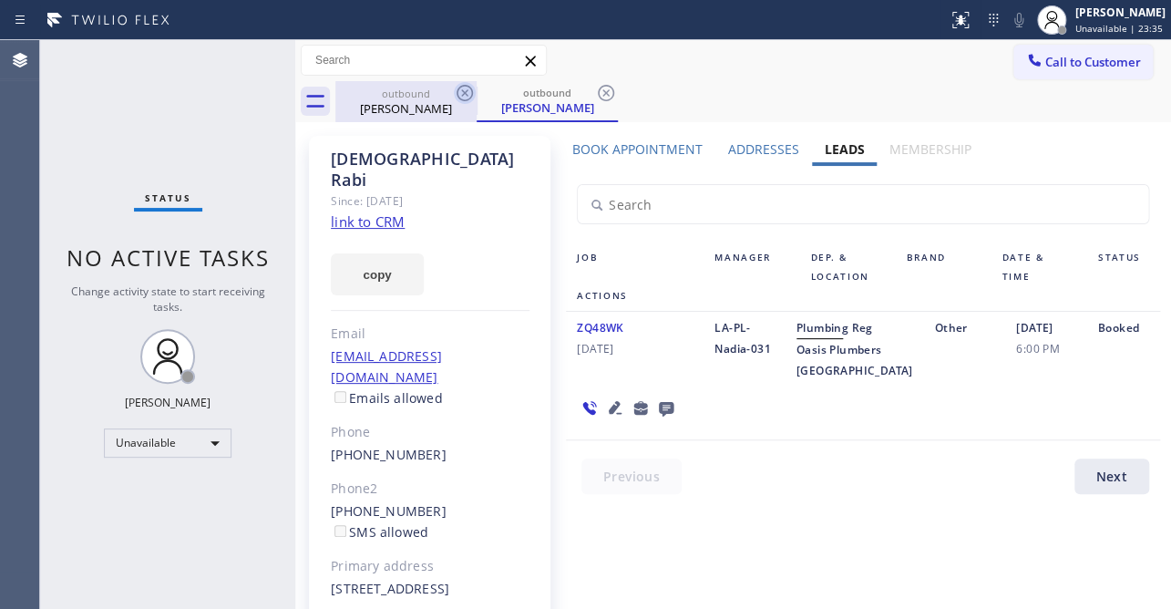
click at [464, 90] on icon at bounding box center [465, 93] width 22 height 22
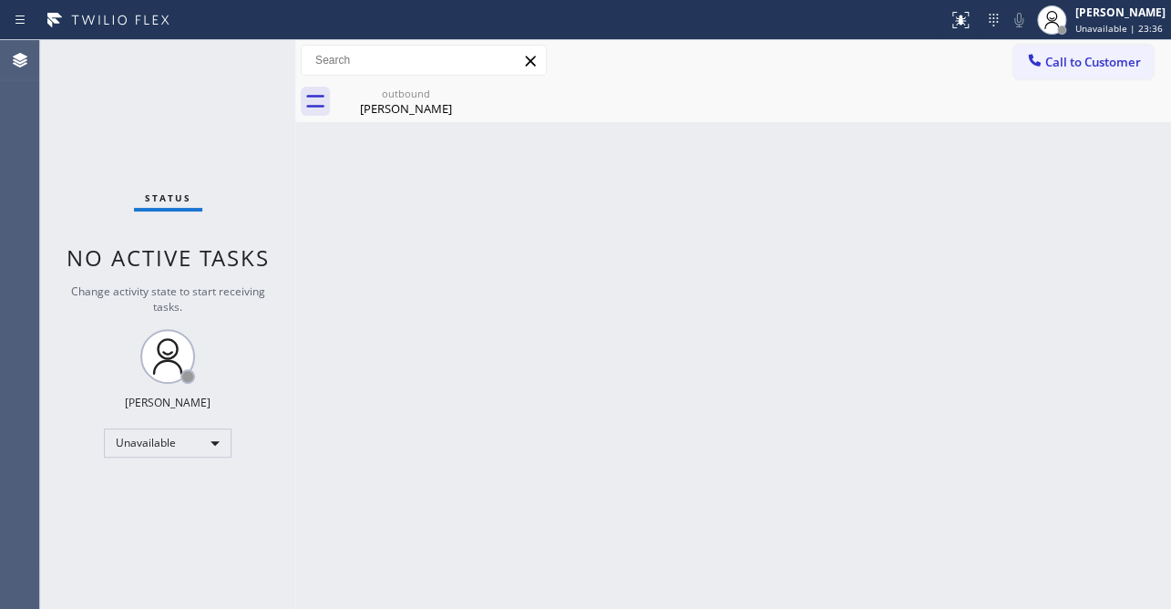
click at [0, 0] on icon at bounding box center [0, 0] width 0 height 0
click at [1040, 63] on icon at bounding box center [1034, 60] width 18 height 18
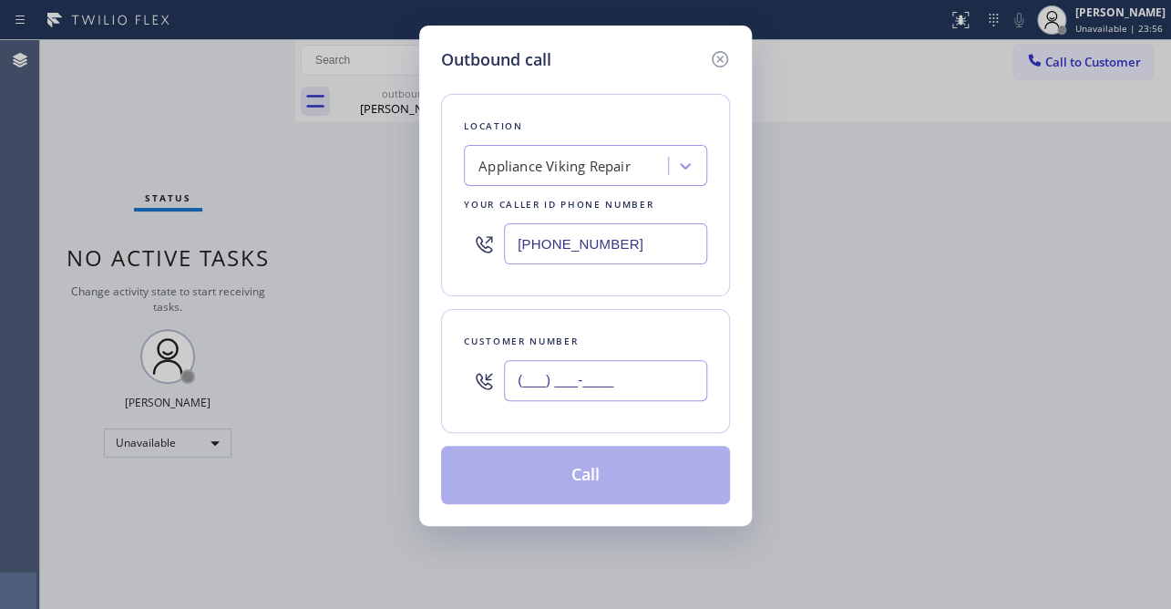
click at [613, 373] on input "(___) ___-____" at bounding box center [605, 380] width 203 height 41
paste input "310) 619-6082"
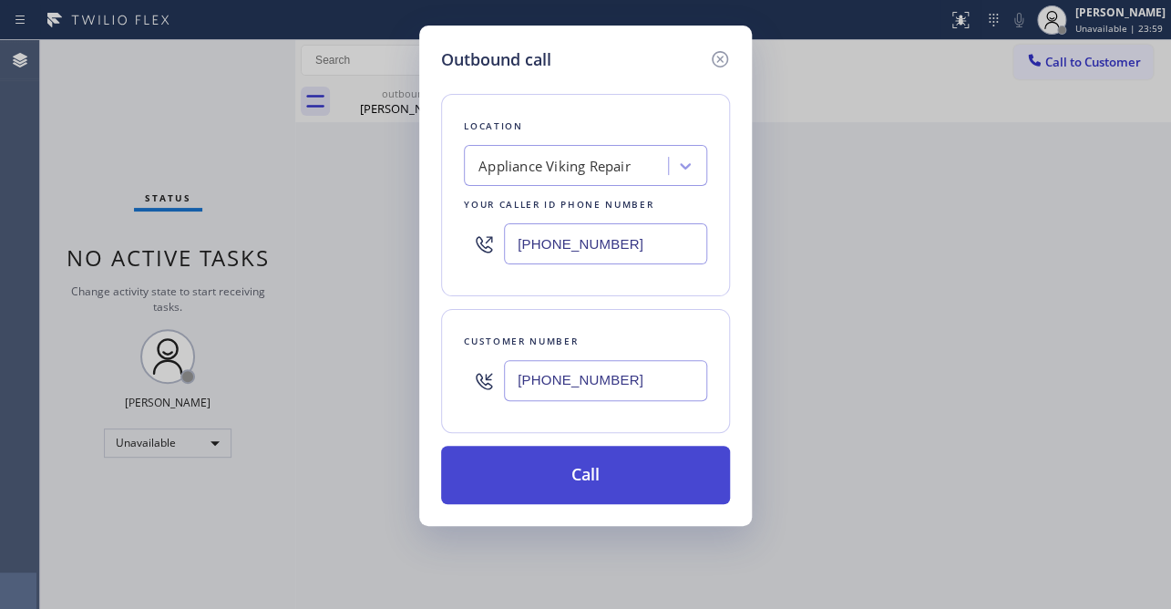
type input "[PHONE_NUMBER]"
click at [582, 481] on button "Call" at bounding box center [585, 475] width 289 height 58
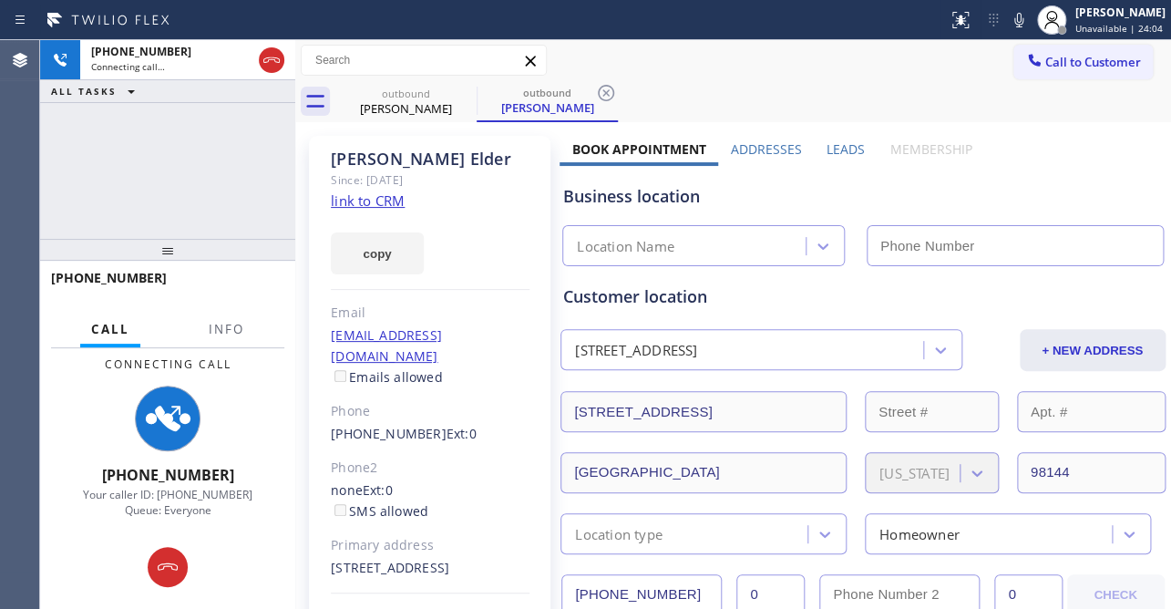
type input "[PHONE_NUMBER]"
click at [839, 142] on label "Leads" at bounding box center [846, 148] width 38 height 17
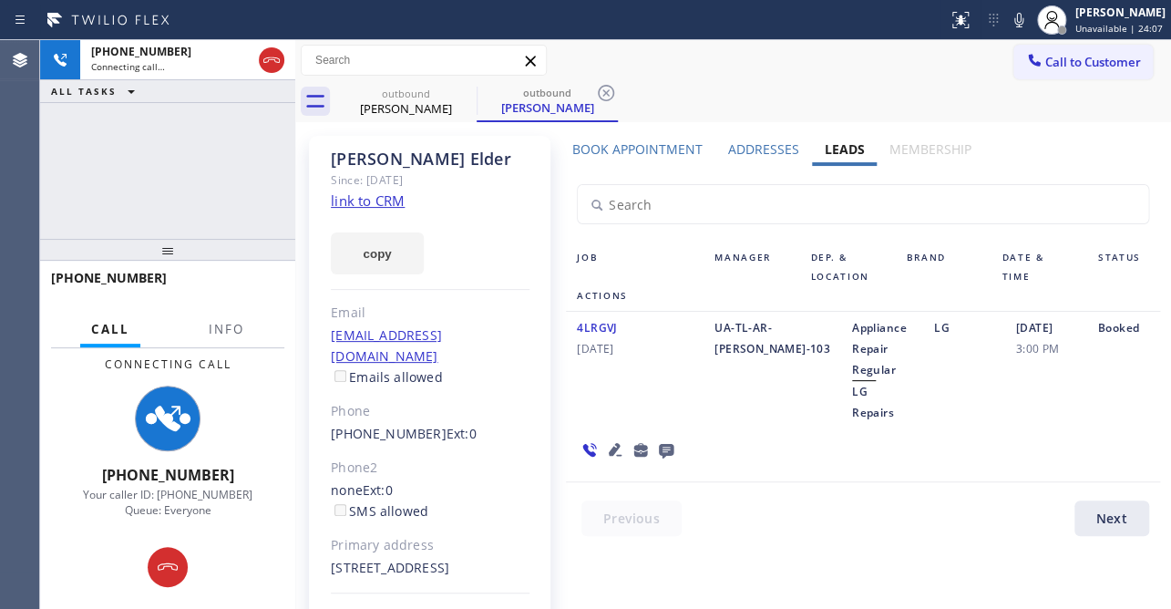
click at [607, 438] on icon at bounding box center [615, 449] width 22 height 22
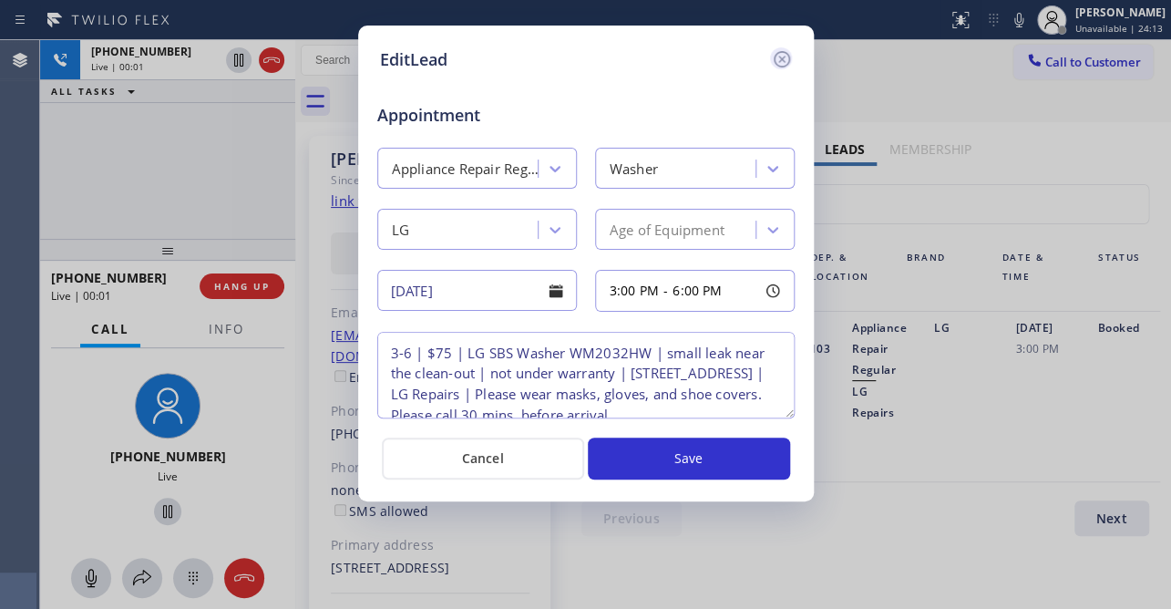
click at [784, 64] on icon at bounding box center [782, 59] width 22 height 22
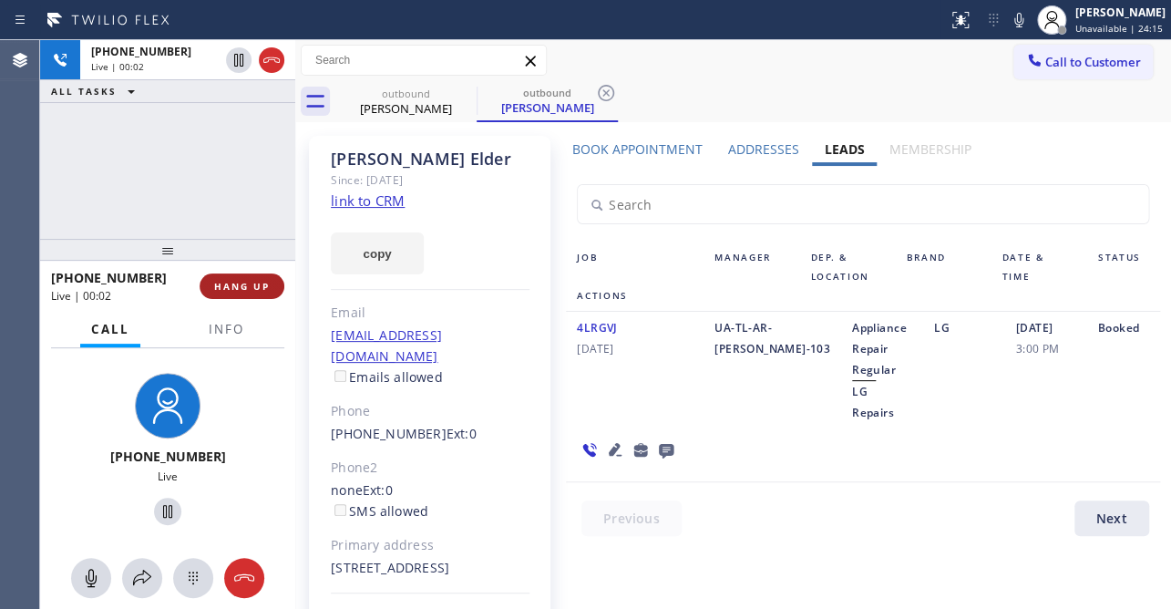
click at [237, 289] on span "HANG UP" at bounding box center [242, 286] width 56 height 13
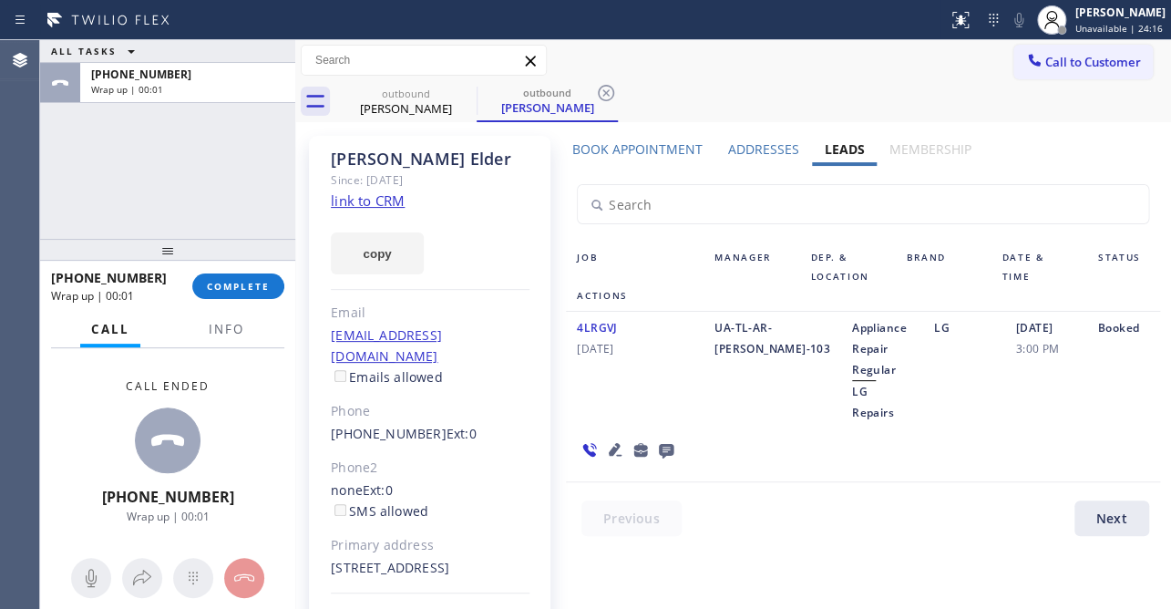
click at [659, 444] on icon at bounding box center [666, 451] width 15 height 15
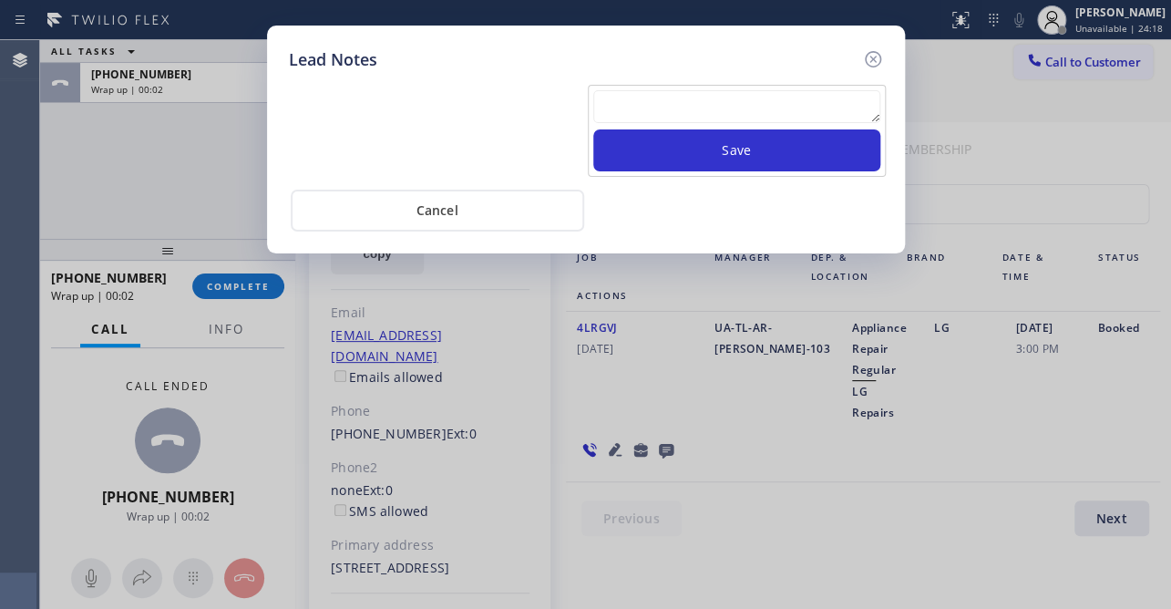
click at [872, 51] on icon at bounding box center [873, 59] width 22 height 22
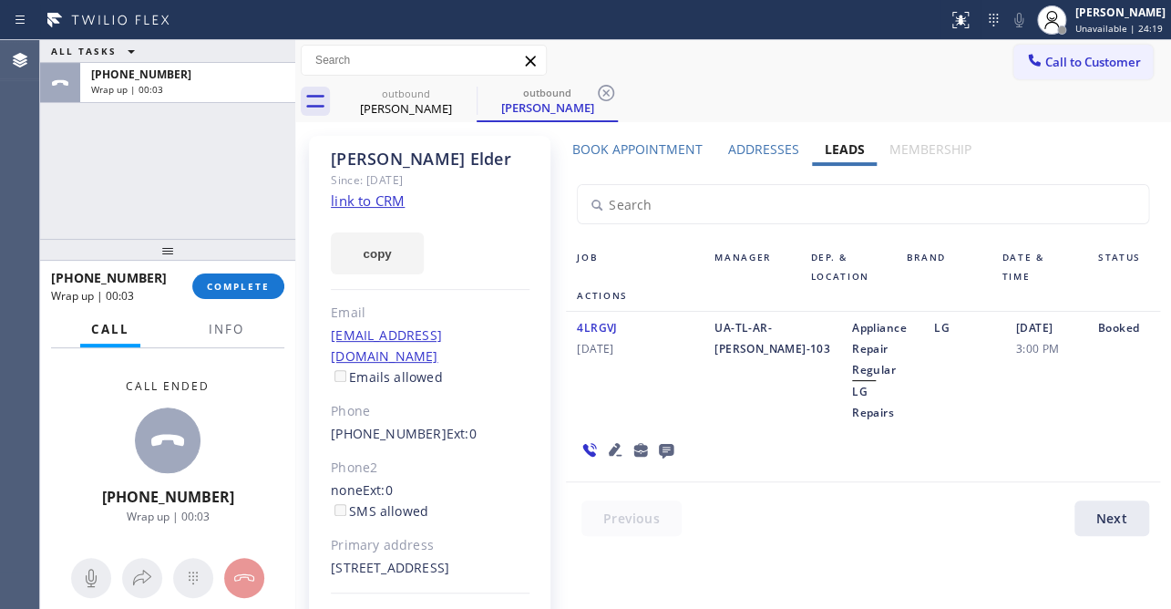
click at [265, 271] on div "[PHONE_NUMBER] Wrap up | 00:03 COMPLETE" at bounding box center [167, 285] width 233 height 47
click at [248, 289] on span "COMPLETE" at bounding box center [238, 286] width 63 height 13
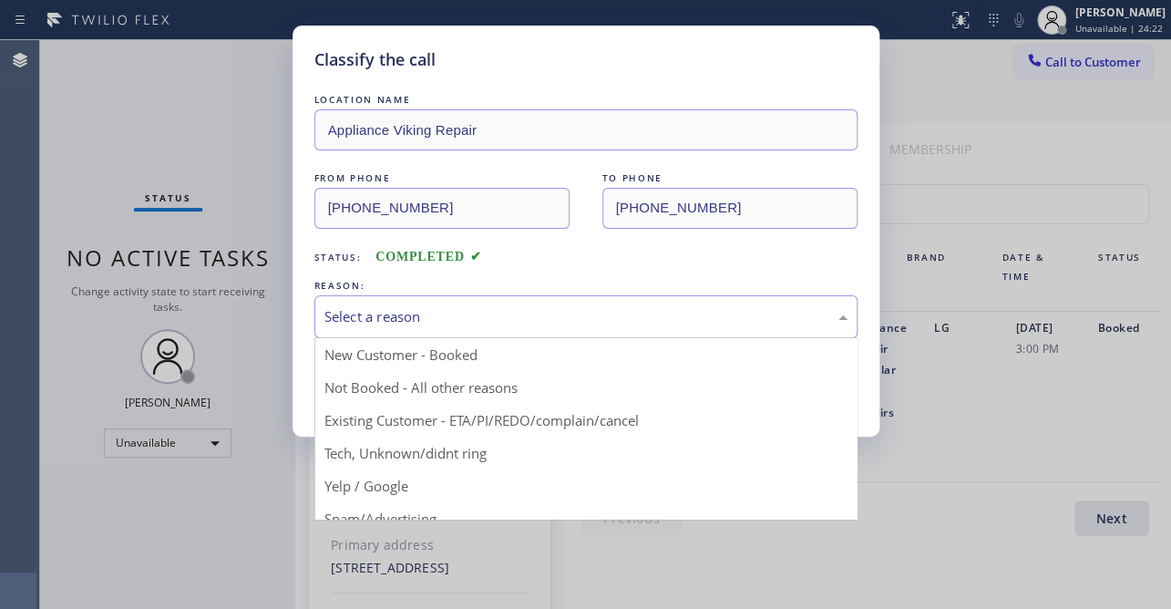
click at [455, 310] on div "Select a reason" at bounding box center [585, 316] width 523 height 21
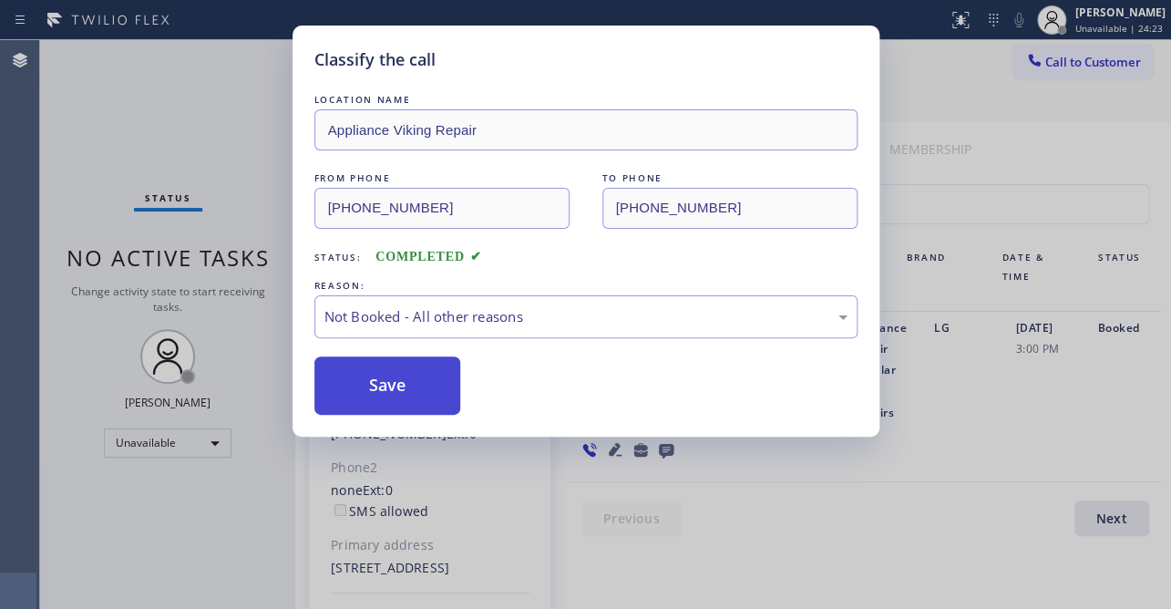
click at [397, 385] on button "Save" at bounding box center [387, 385] width 147 height 58
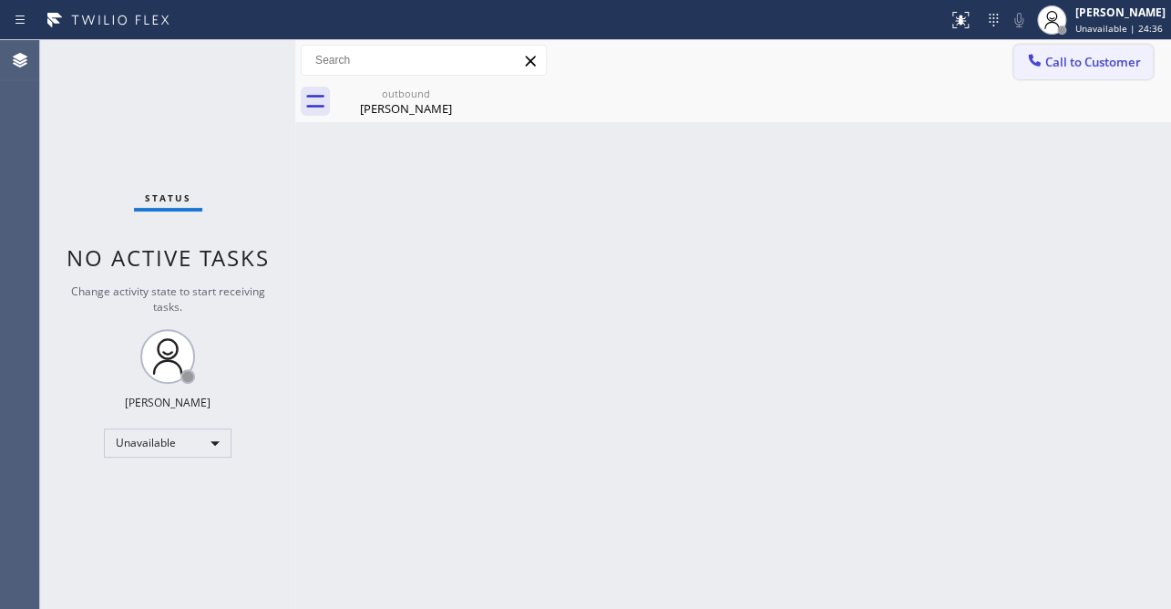
click at [1070, 52] on button "Call to Customer" at bounding box center [1082, 62] width 139 height 35
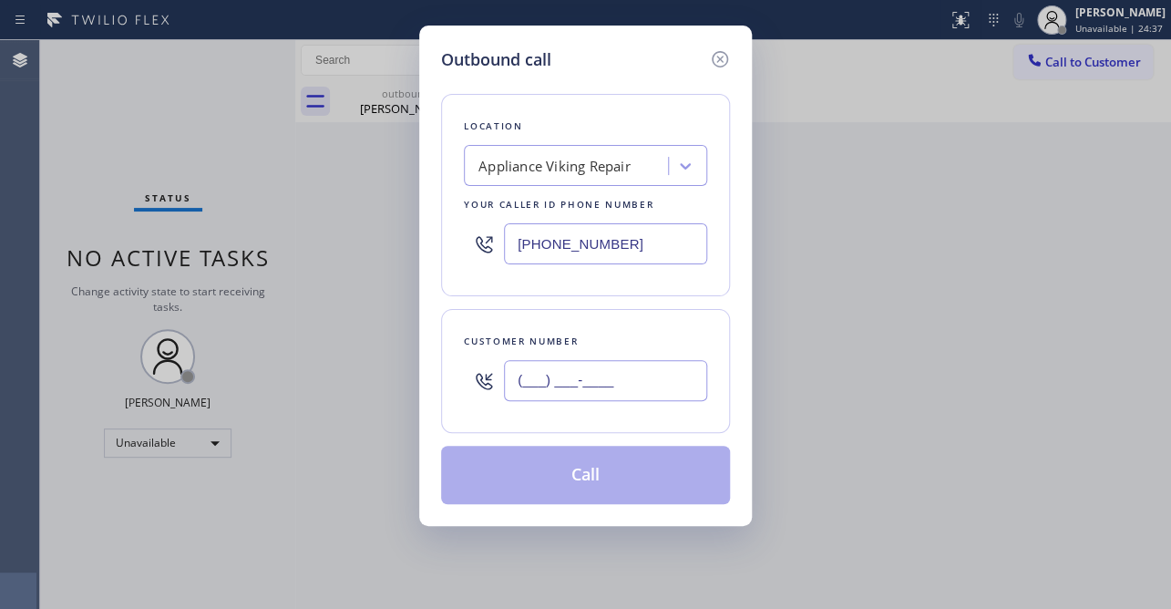
click at [585, 384] on input "(___) ___-____" at bounding box center [605, 380] width 203 height 41
paste input "310) 780-0755"
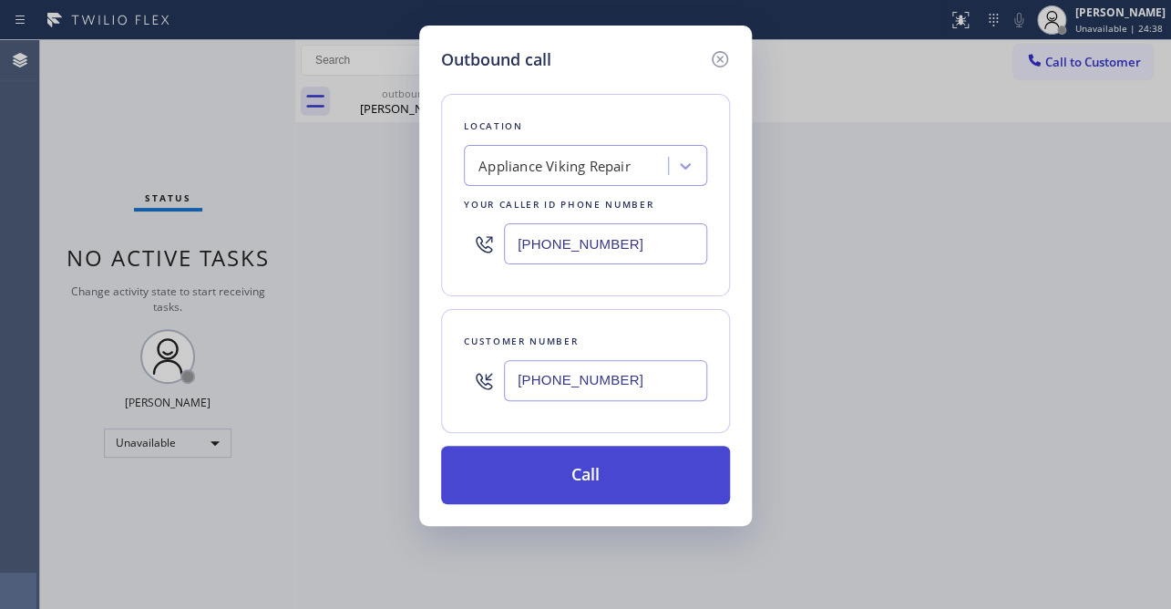
click at [578, 474] on button "Call" at bounding box center [585, 475] width 289 height 58
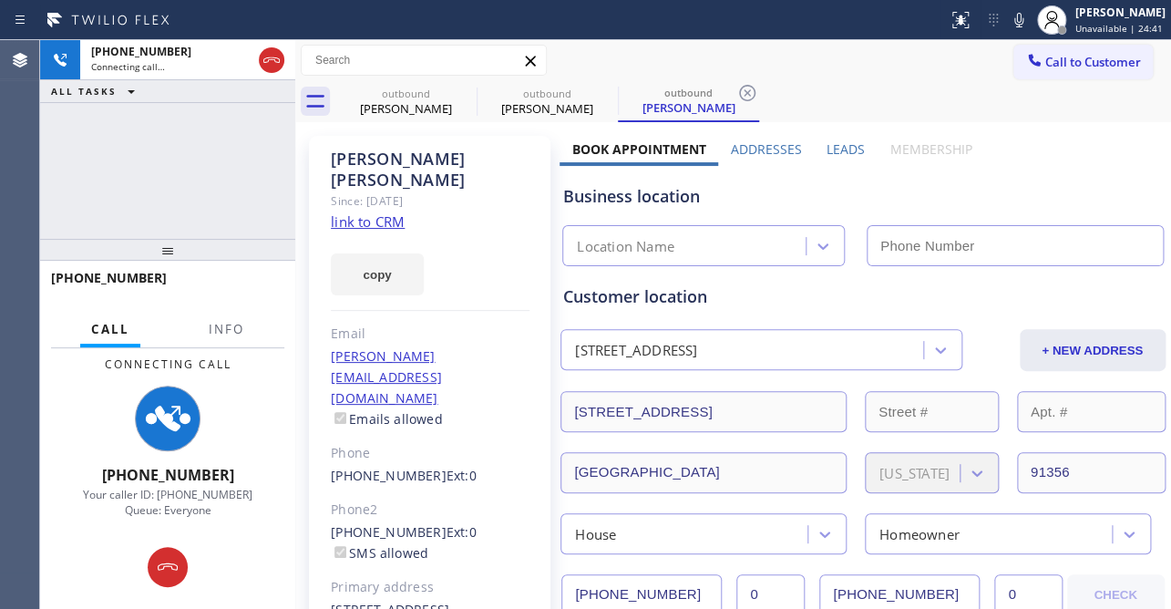
drag, startPoint x: 841, startPoint y: 146, endPoint x: 837, endPoint y: 155, distance: 9.8
click at [841, 152] on label "Leads" at bounding box center [846, 148] width 38 height 17
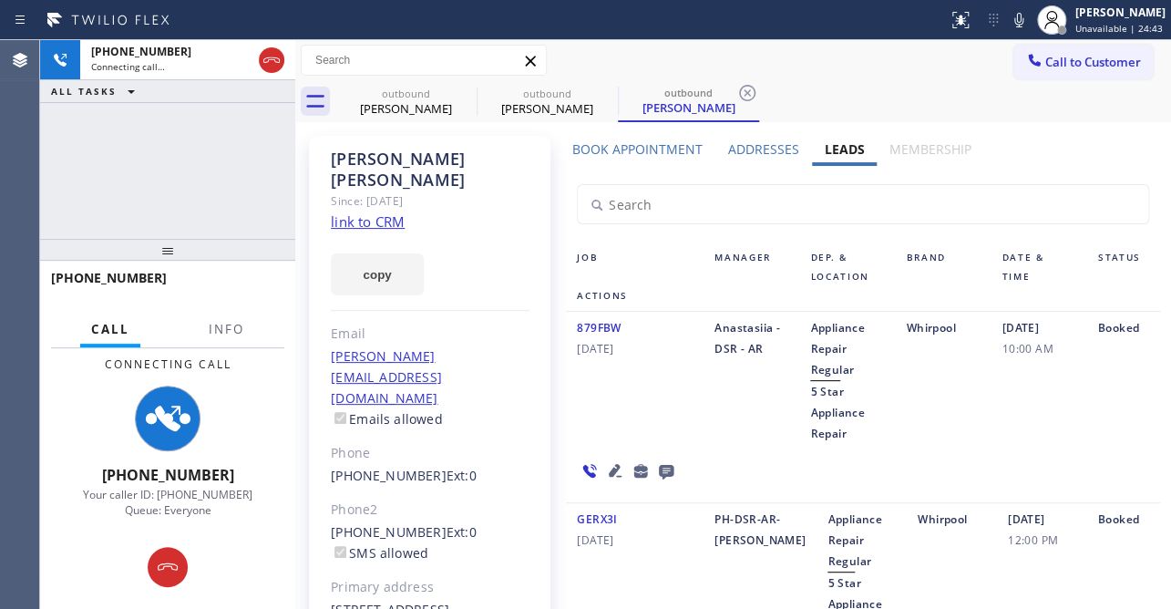
click at [604, 459] on icon at bounding box center [615, 470] width 22 height 22
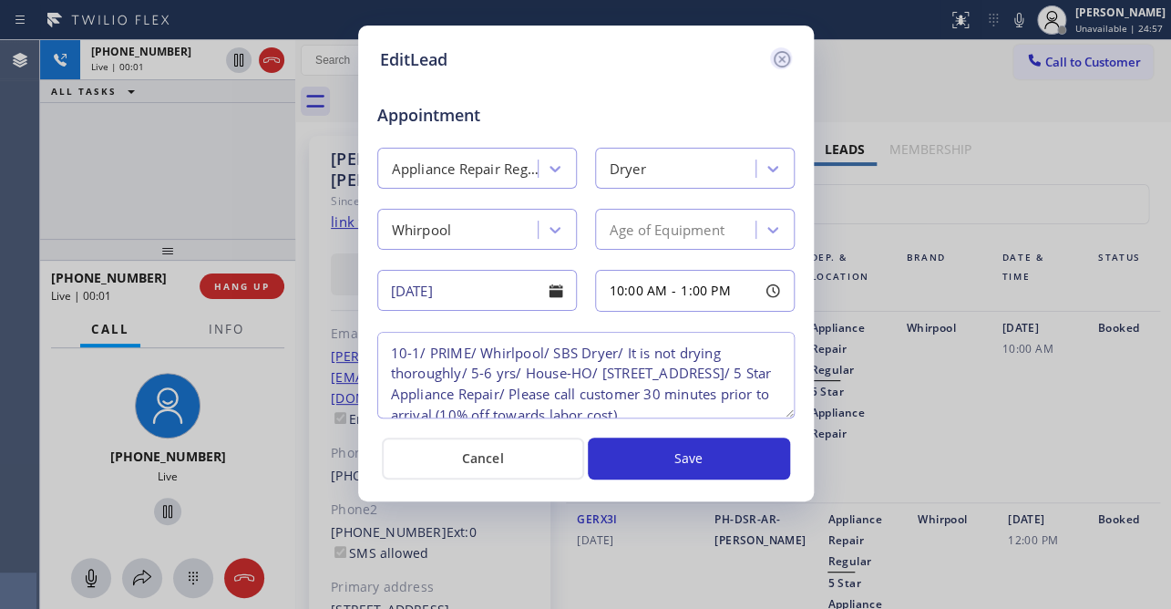
click at [784, 61] on icon at bounding box center [781, 59] width 16 height 16
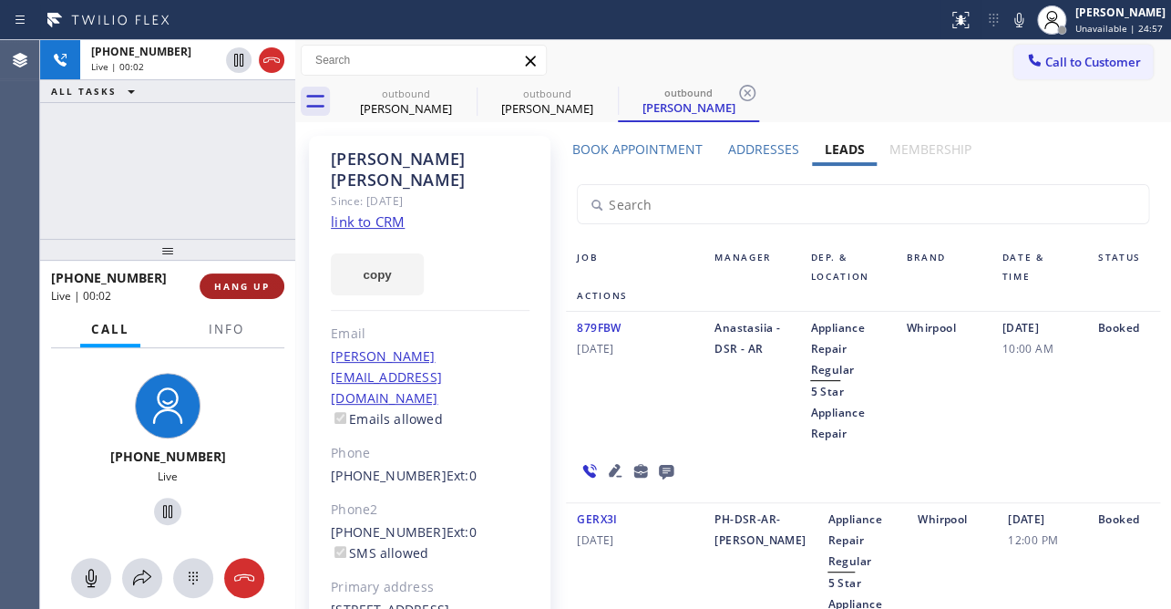
click at [256, 287] on span "HANG UP" at bounding box center [242, 286] width 56 height 13
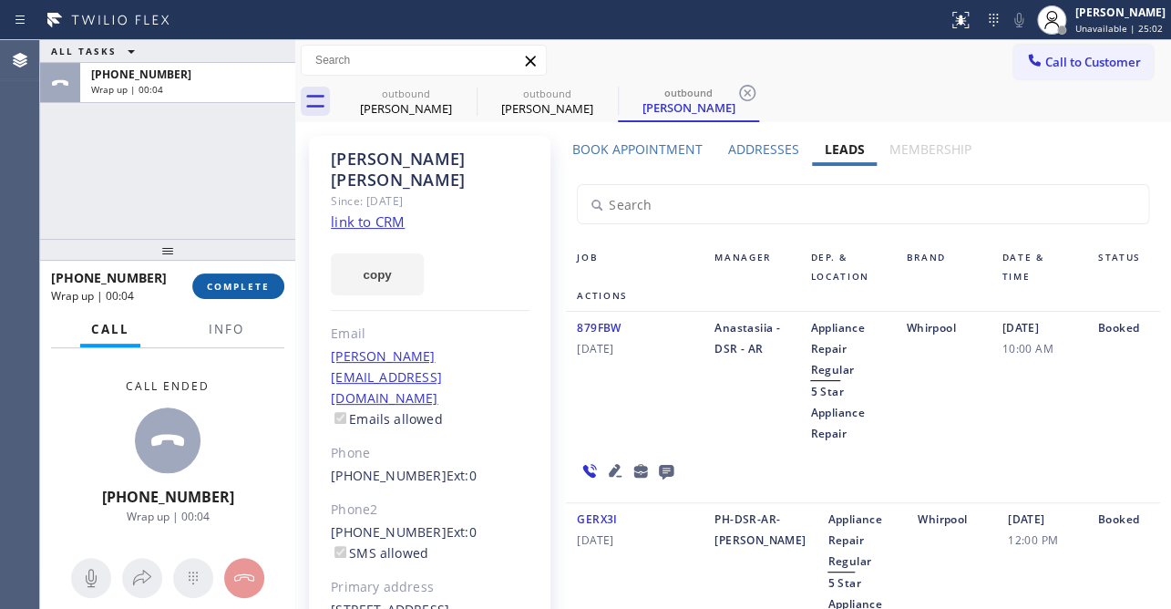
click at [237, 291] on span "COMPLETE" at bounding box center [238, 286] width 63 height 13
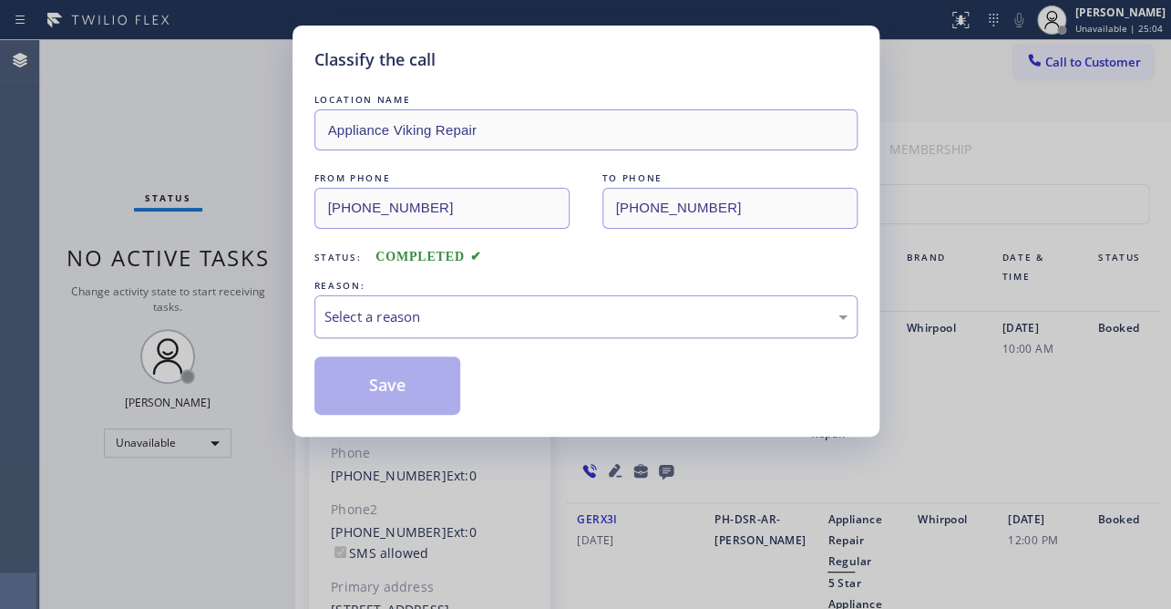
click at [592, 313] on div "Select a reason" at bounding box center [585, 316] width 523 height 21
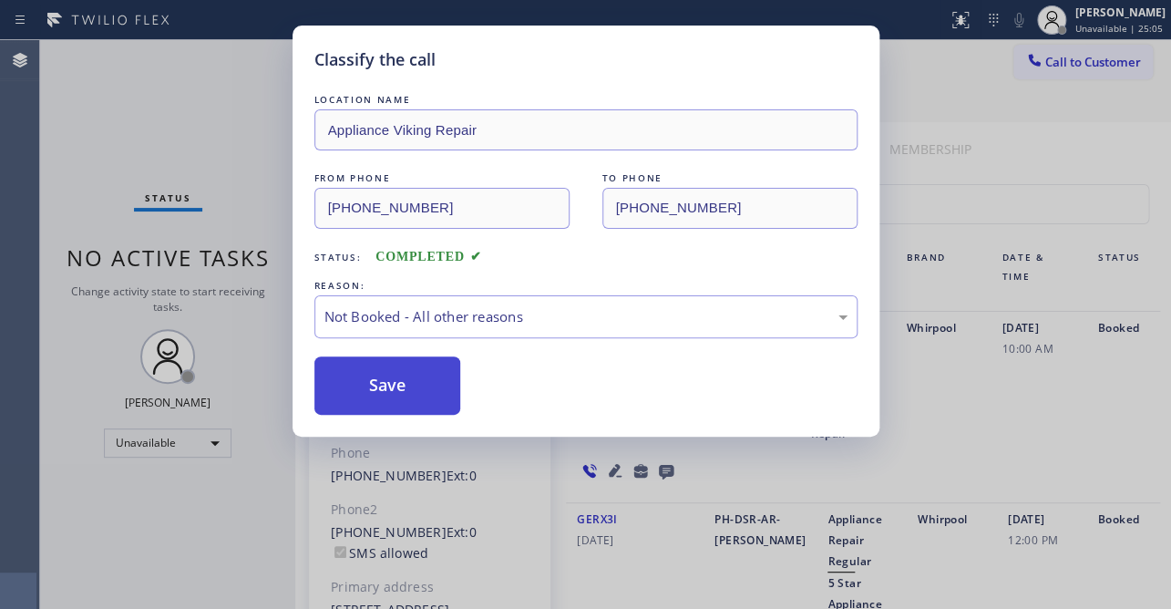
click at [391, 385] on button "Save" at bounding box center [387, 385] width 147 height 58
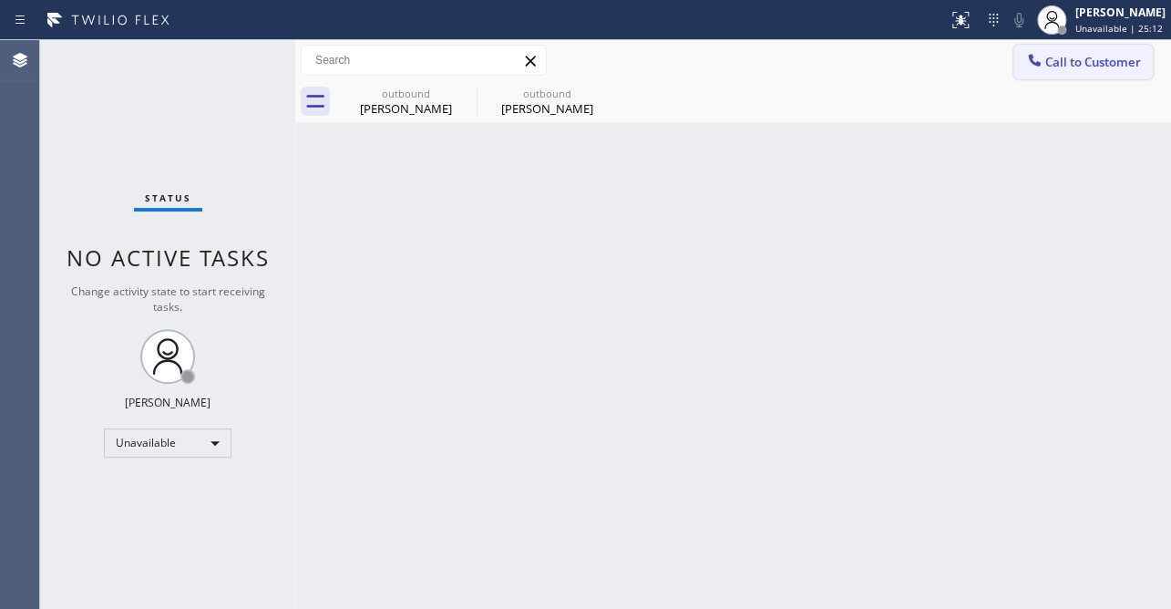
click at [1075, 46] on button "Call to Customer" at bounding box center [1082, 62] width 139 height 35
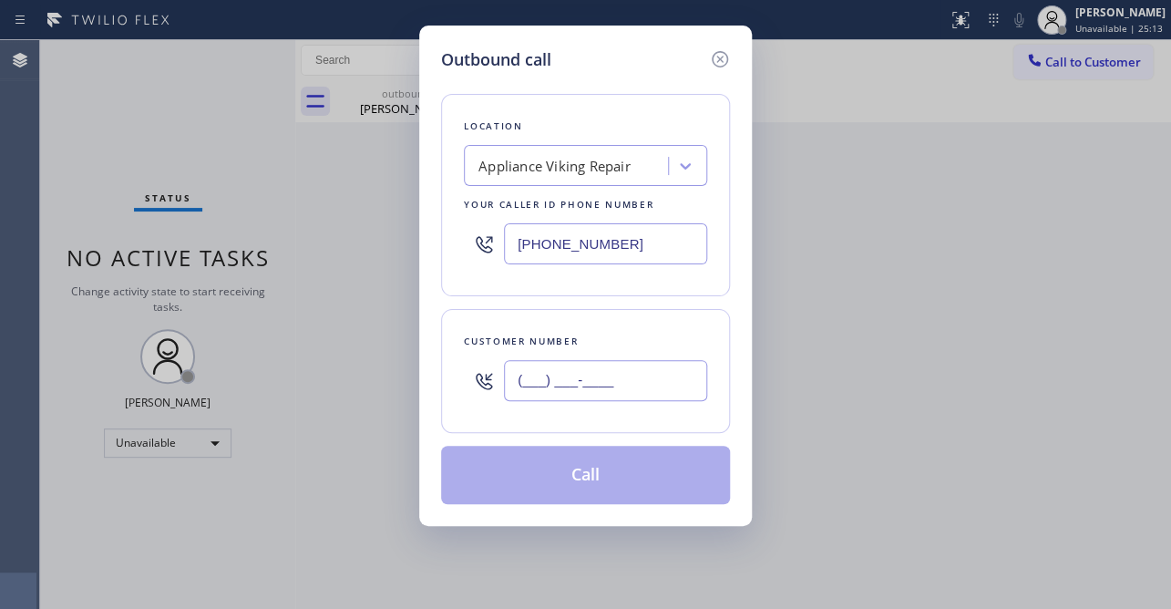
click at [581, 378] on input "(___) ___-____" at bounding box center [605, 380] width 203 height 41
paste input "661) 341-1453"
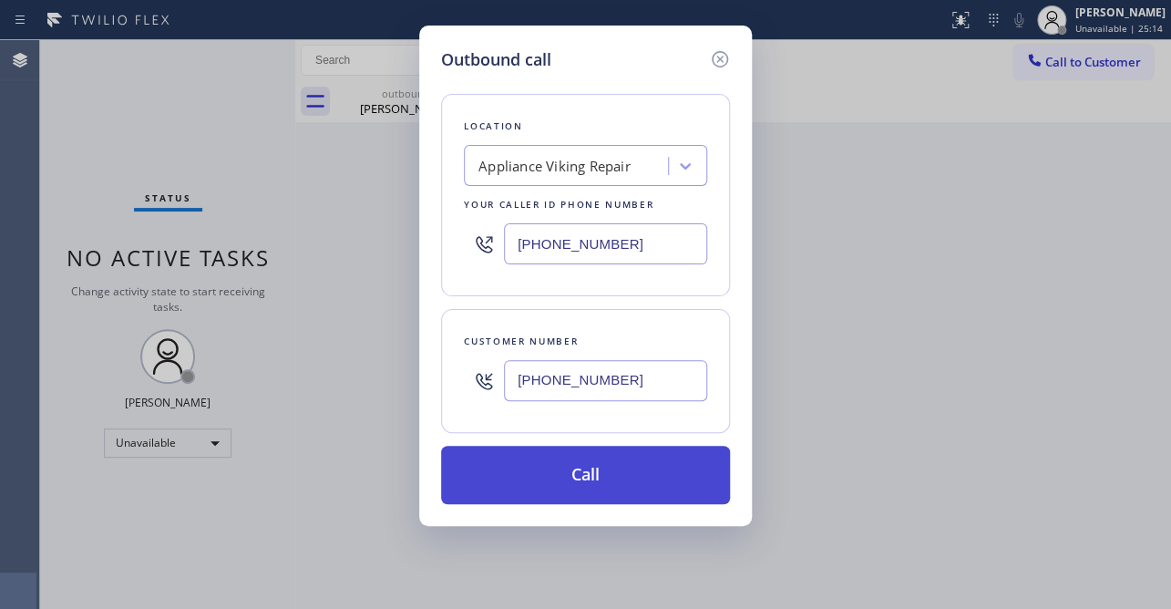
type input "[PHONE_NUMBER]"
click at [580, 482] on button "Call" at bounding box center [585, 475] width 289 height 58
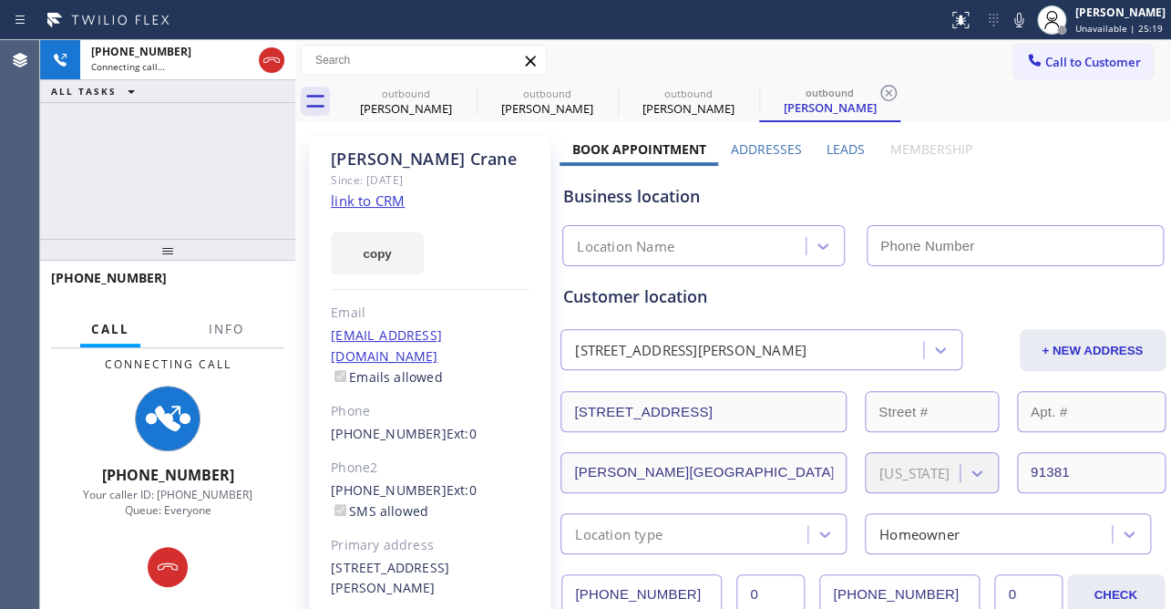
type input "[PHONE_NUMBER]"
click at [837, 148] on label "Leads" at bounding box center [846, 148] width 38 height 17
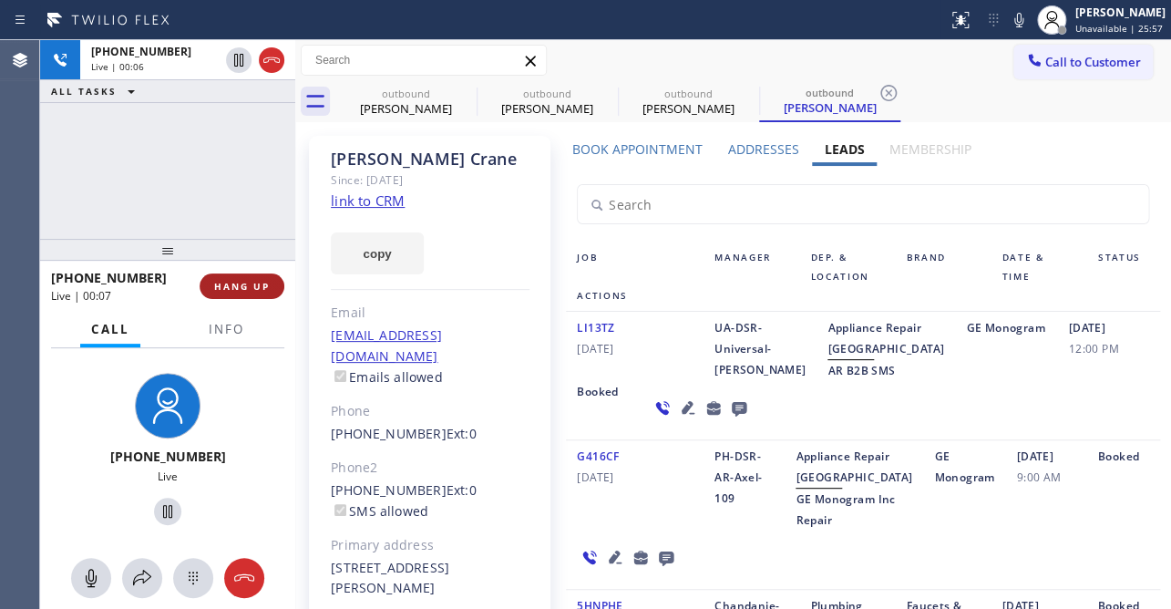
drag, startPoint x: 261, startPoint y: 294, endPoint x: 265, endPoint y: 275, distance: 19.7
click at [258, 295] on button "HANG UP" at bounding box center [242, 286] width 85 height 26
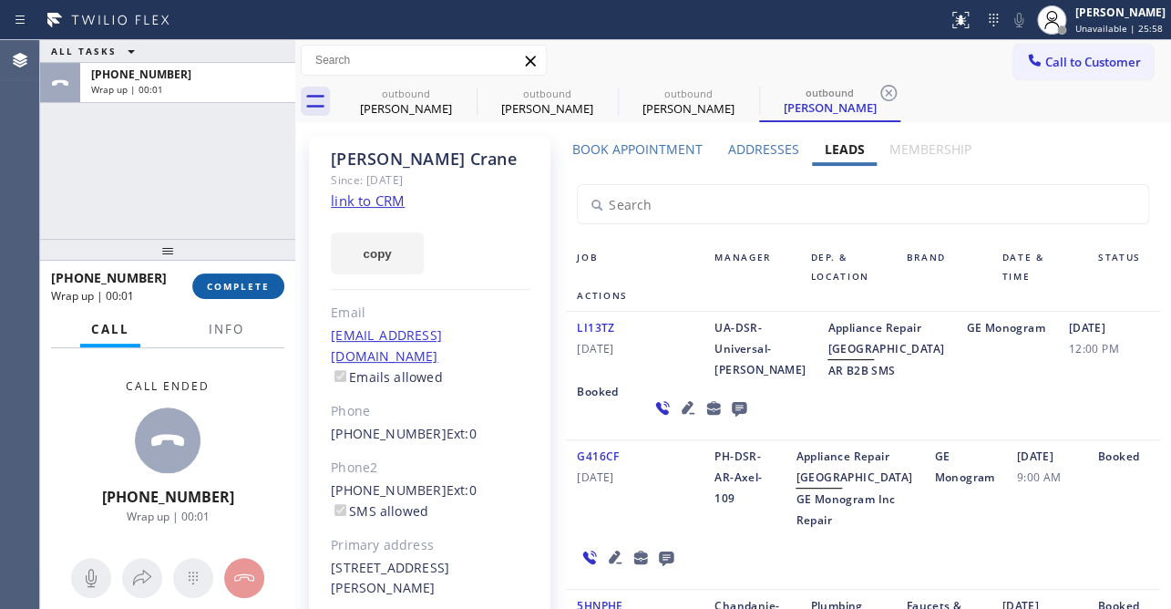
click at [245, 293] on button "COMPLETE" at bounding box center [238, 286] width 92 height 26
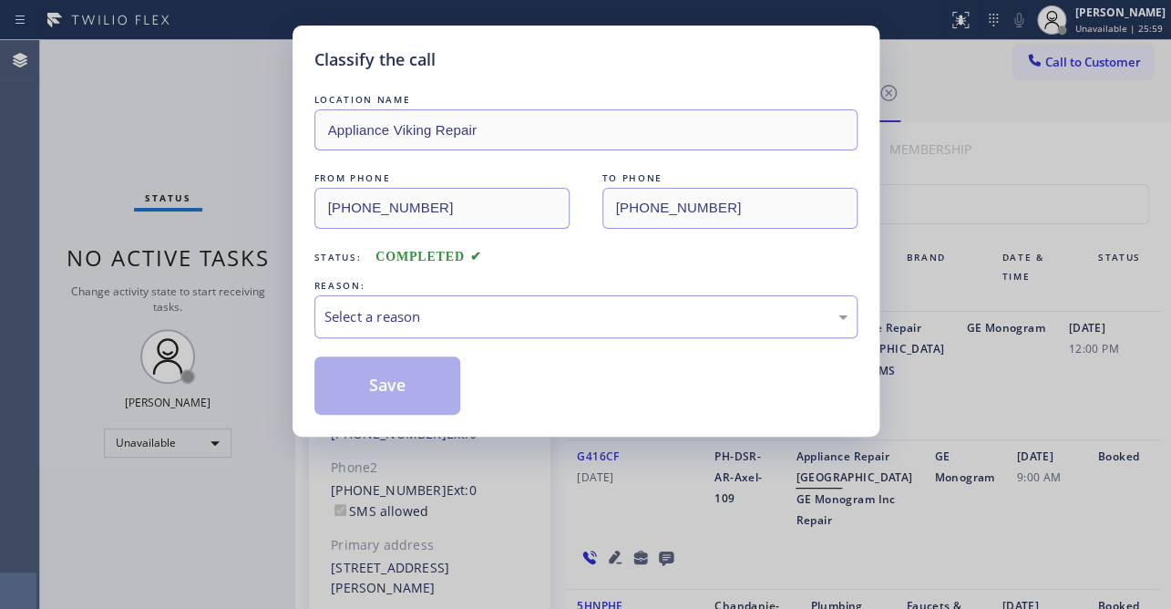
click at [356, 301] on div "Select a reason" at bounding box center [585, 316] width 543 height 43
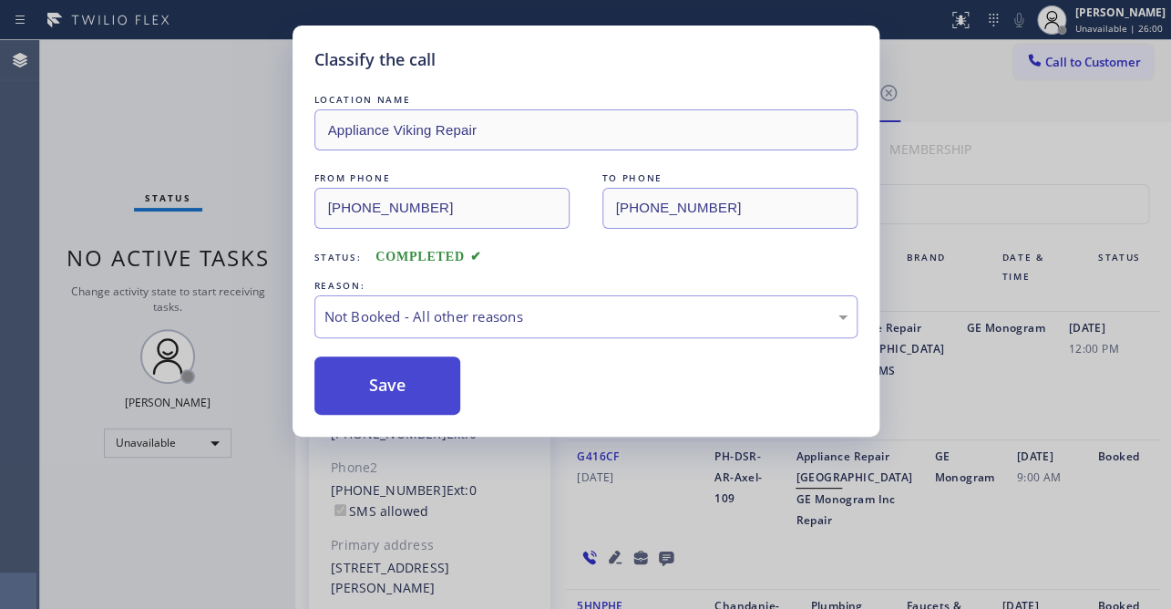
click at [355, 399] on button "Save" at bounding box center [387, 385] width 147 height 58
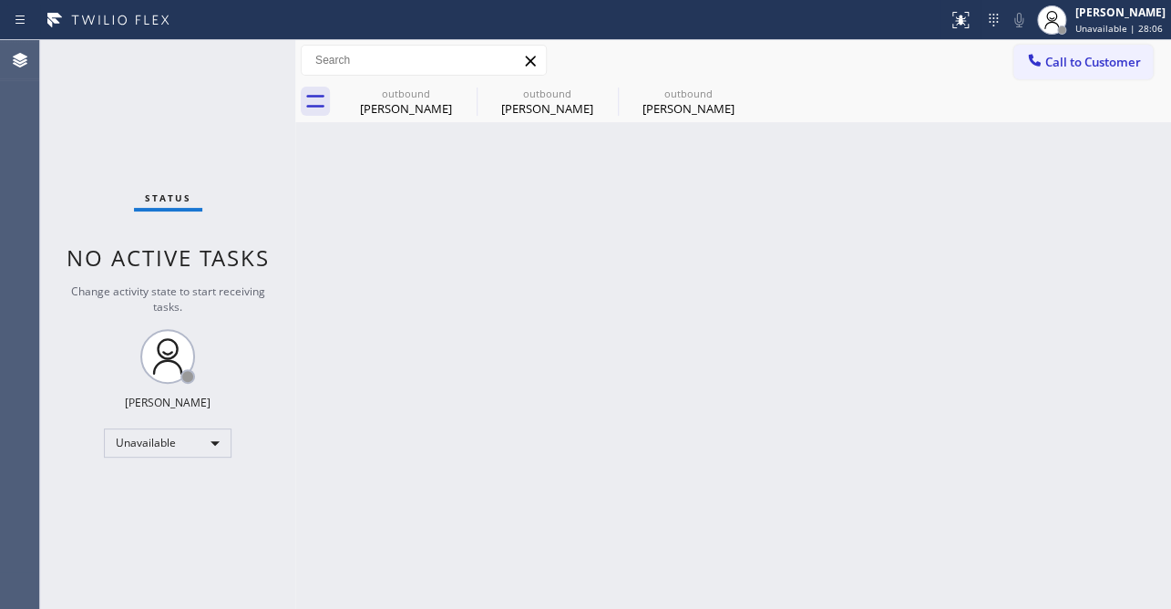
click at [985, 435] on div "Back to Dashboard Change Sender ID Customers Technicians Select a contact Outbo…" at bounding box center [733, 324] width 876 height 569
click at [463, 91] on icon at bounding box center [465, 93] width 16 height 16
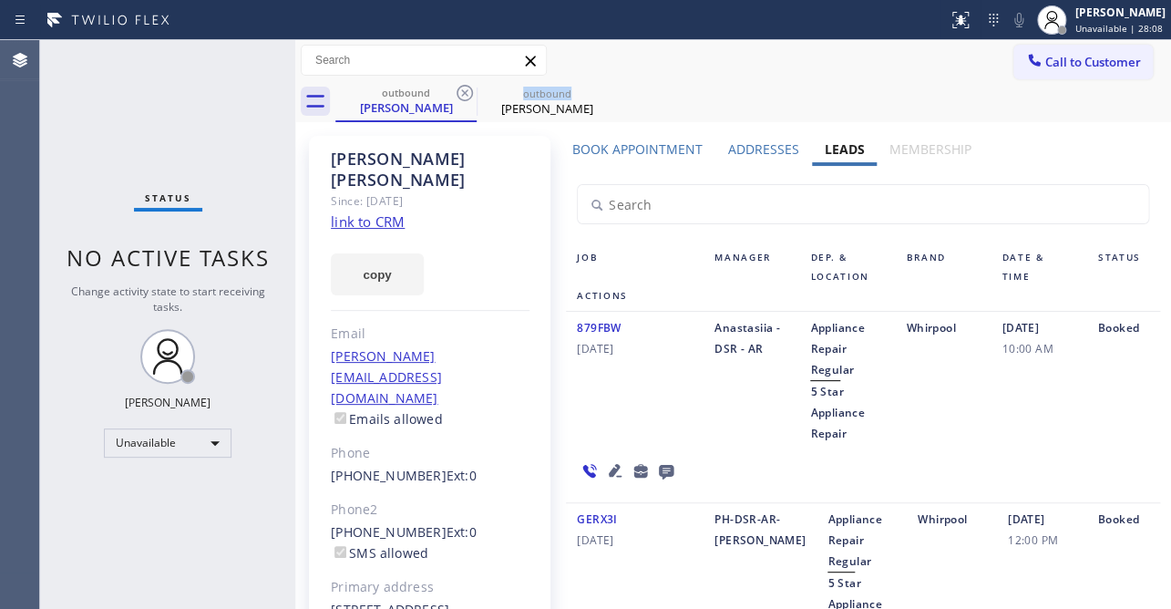
click at [463, 91] on icon at bounding box center [465, 93] width 16 height 16
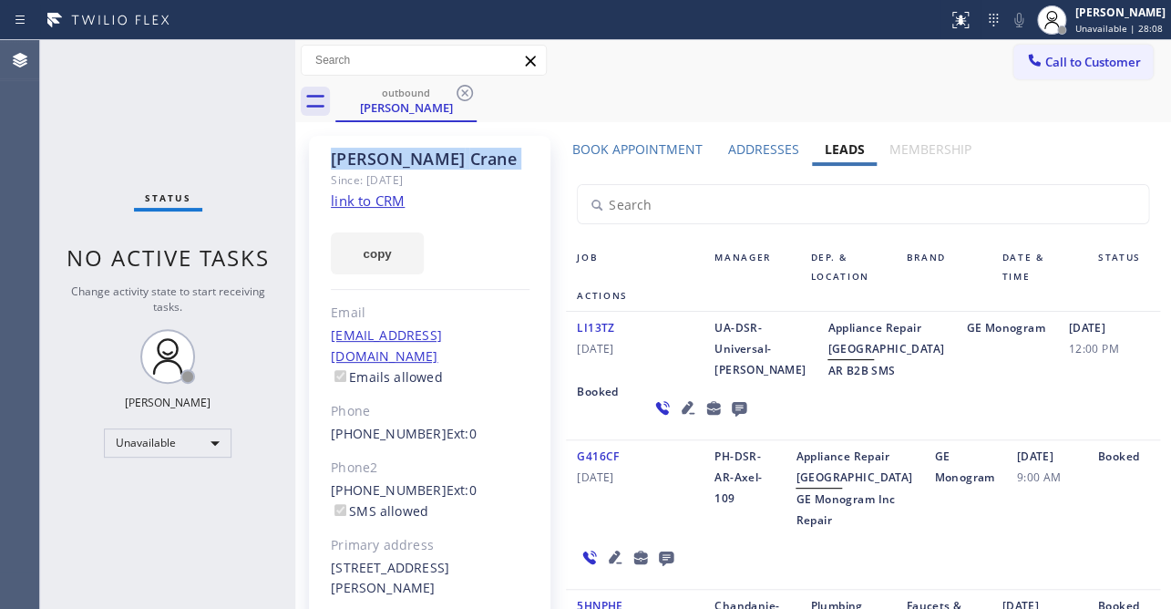
click at [463, 91] on icon at bounding box center [465, 93] width 16 height 16
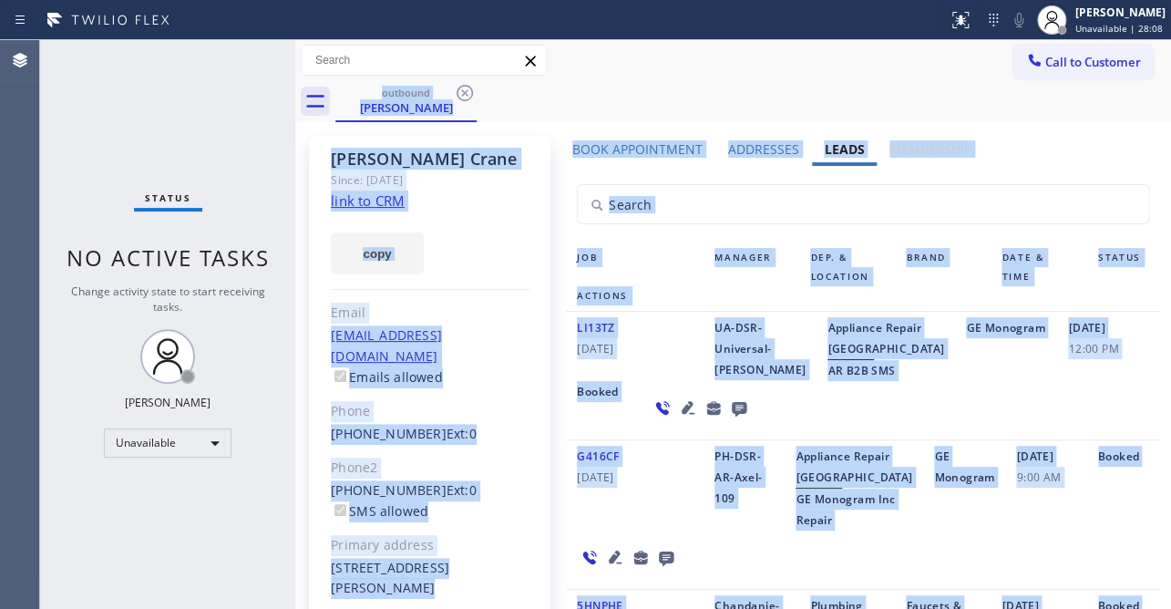
click at [464, 91] on div "outbound [PERSON_NAME]" at bounding box center [753, 101] width 836 height 41
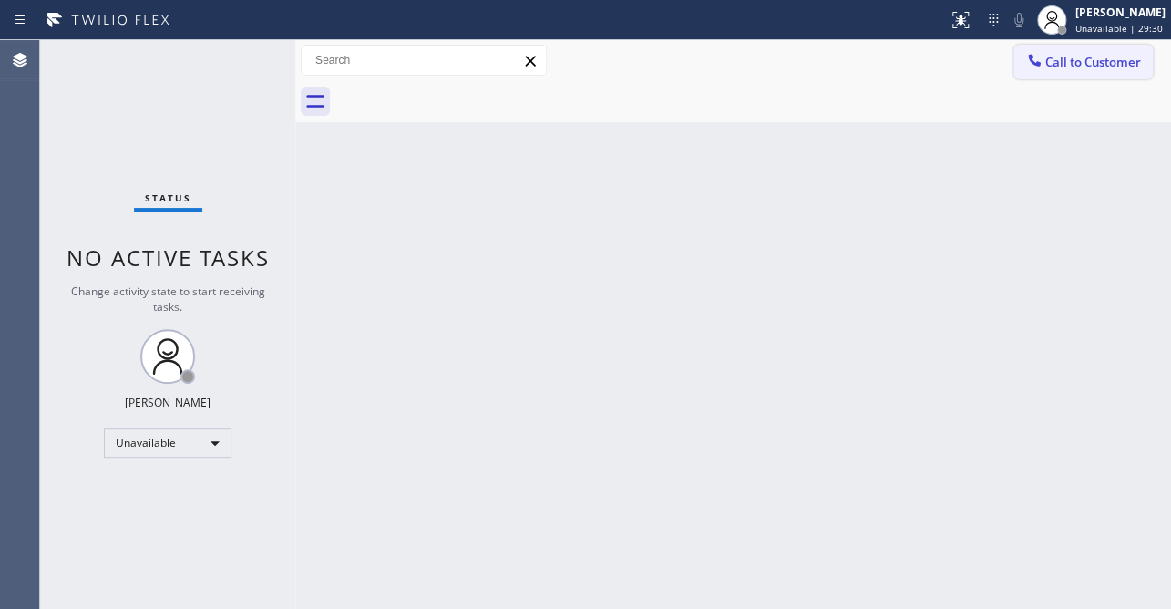
click at [1067, 75] on button "Call to Customer" at bounding box center [1082, 62] width 139 height 35
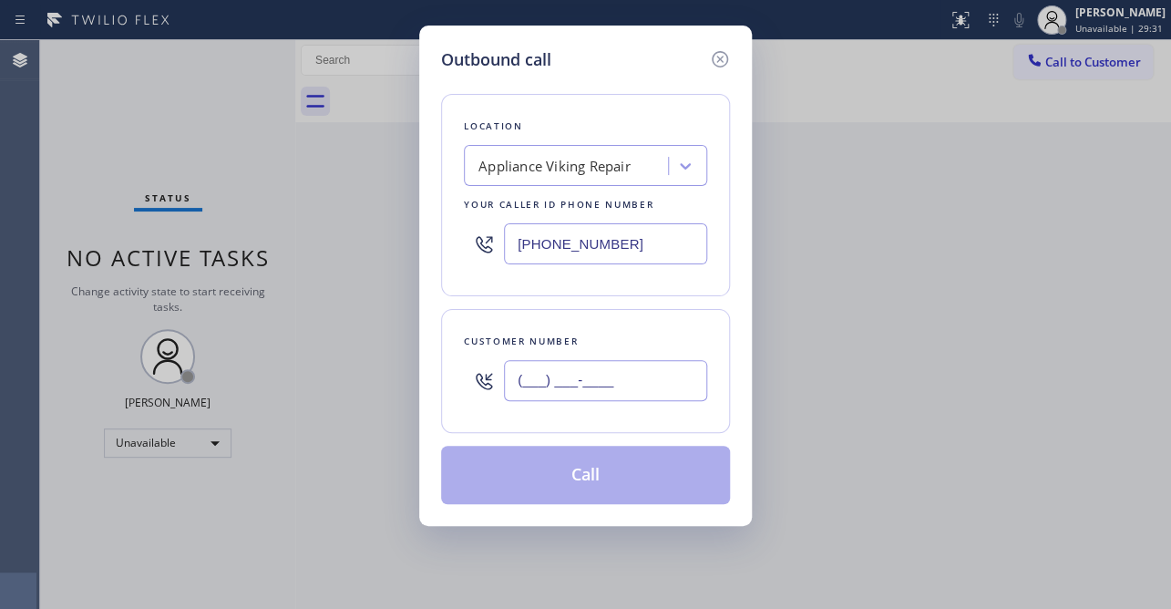
click at [550, 377] on input "(___) ___-____" at bounding box center [605, 380] width 203 height 41
paste input "949) 400-3678"
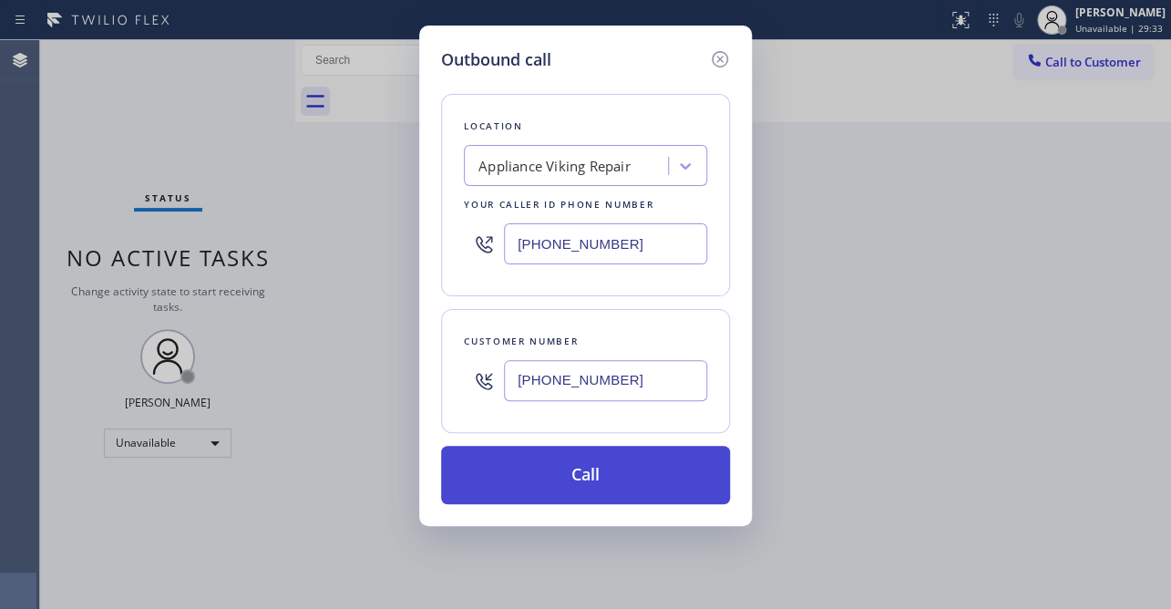
type input "[PHONE_NUMBER]"
click at [606, 480] on button "Call" at bounding box center [585, 475] width 289 height 58
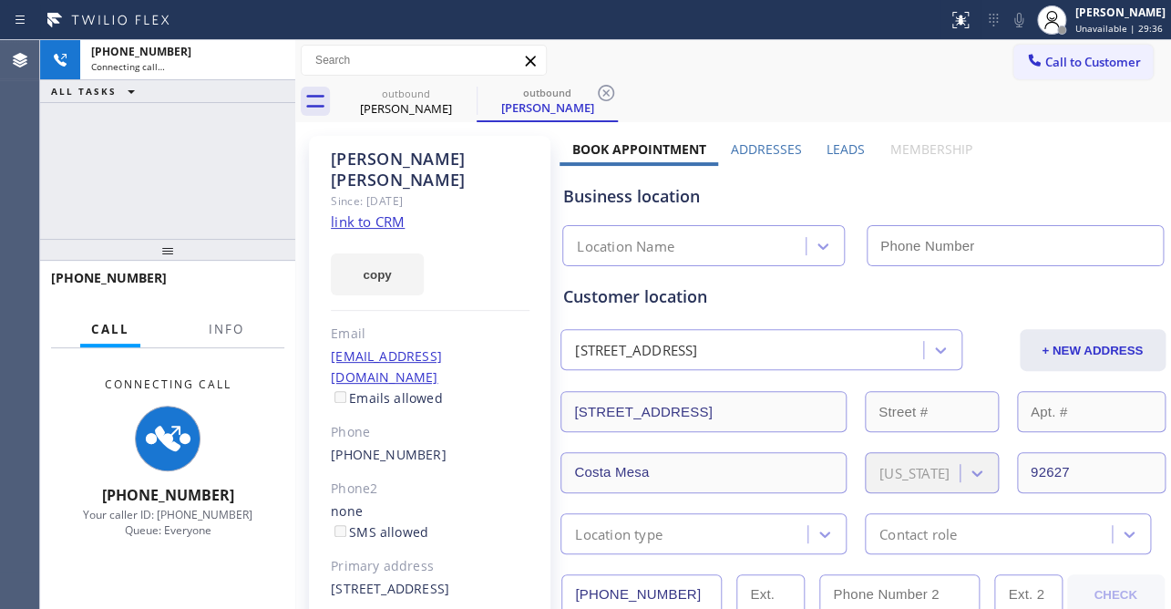
click at [833, 149] on label "Leads" at bounding box center [846, 148] width 38 height 17
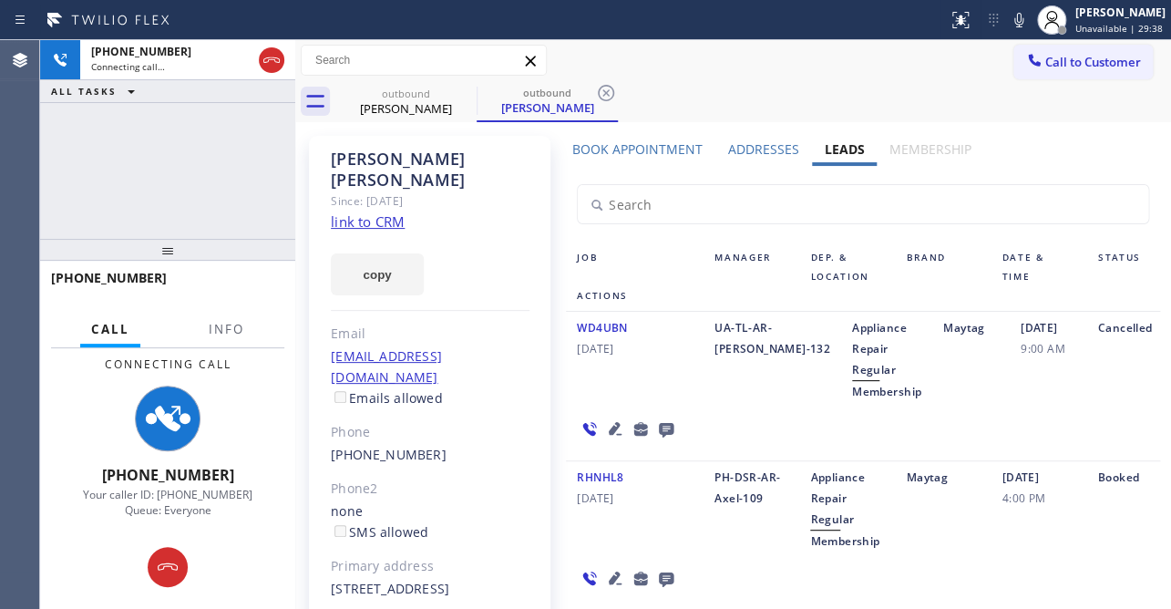
click at [611, 427] on icon at bounding box center [615, 428] width 13 height 13
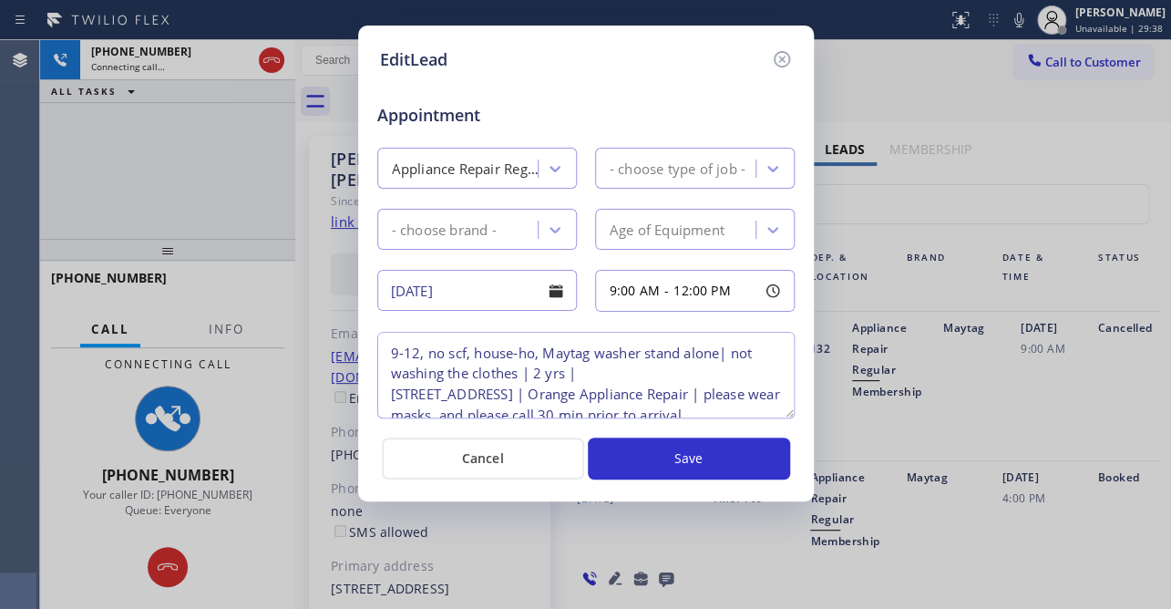
type textarea "9-12, no scf, house-ho, Maytag washer stand alone| not washing the clothes | 2 …"
click at [781, 58] on icon at bounding box center [781, 59] width 16 height 16
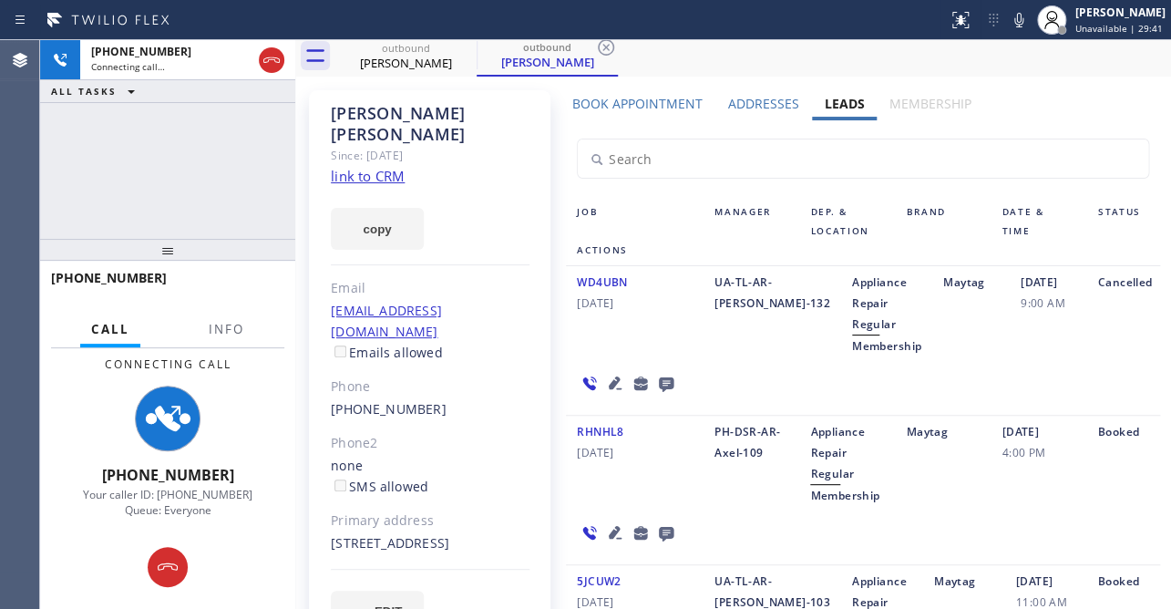
scroll to position [82, 0]
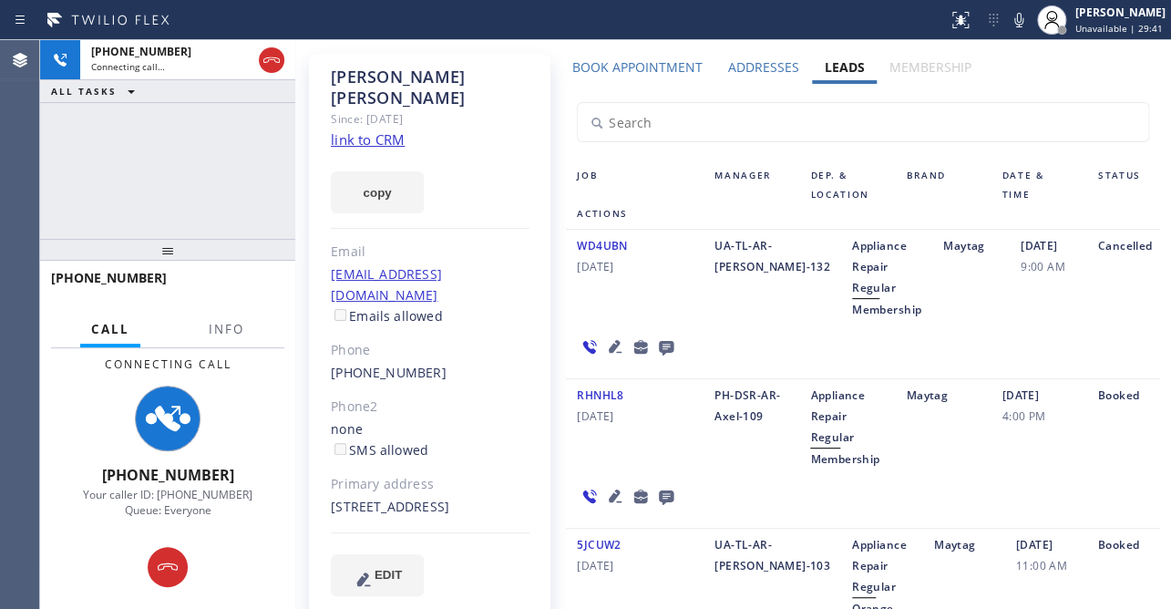
click at [604, 494] on icon at bounding box center [615, 496] width 22 height 22
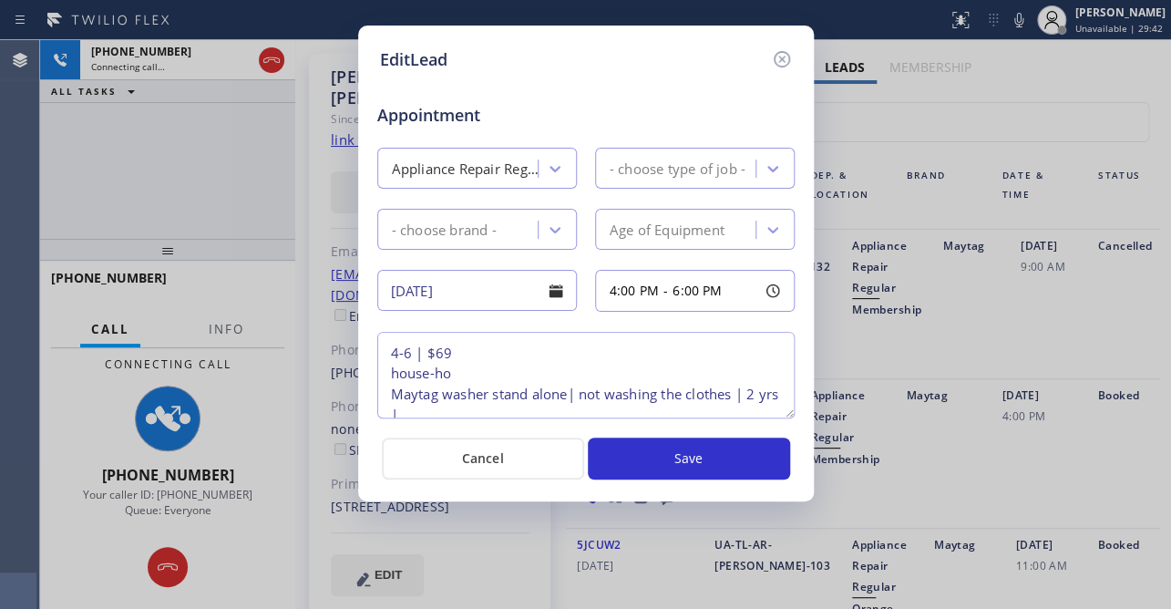
type textarea "4-6 | $69 house-ho Maytag washer stand alone| not washing the clothes | 2 yrs |…"
drag, startPoint x: 776, startPoint y: 54, endPoint x: 767, endPoint y: 58, distance: 10.2
click at [774, 55] on icon at bounding box center [782, 59] width 22 height 22
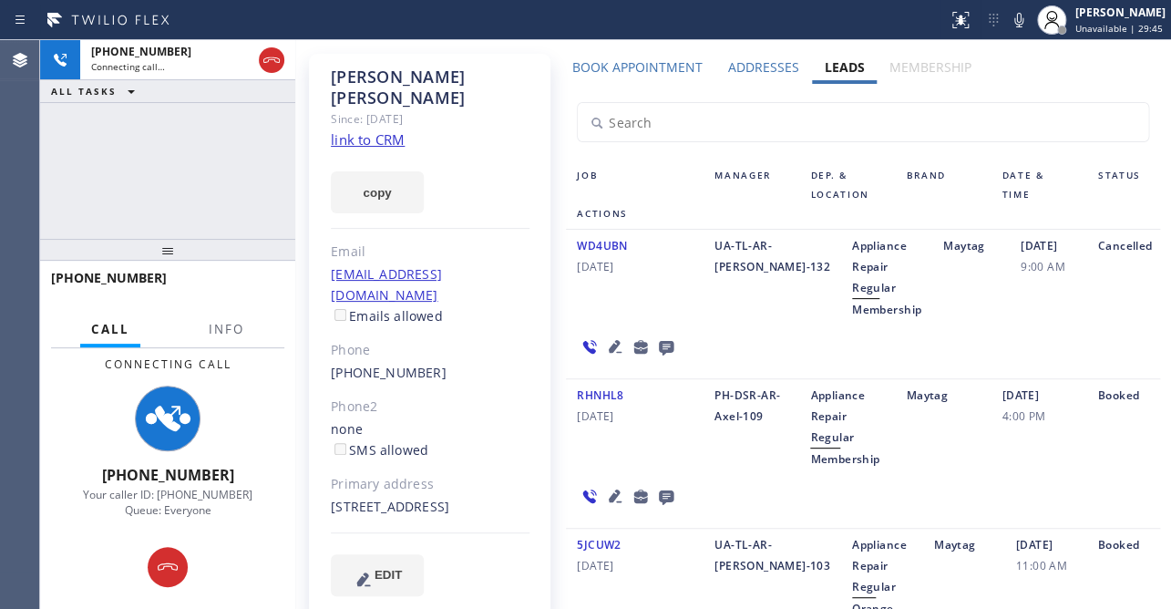
click at [669, 346] on icon at bounding box center [666, 348] width 15 height 15
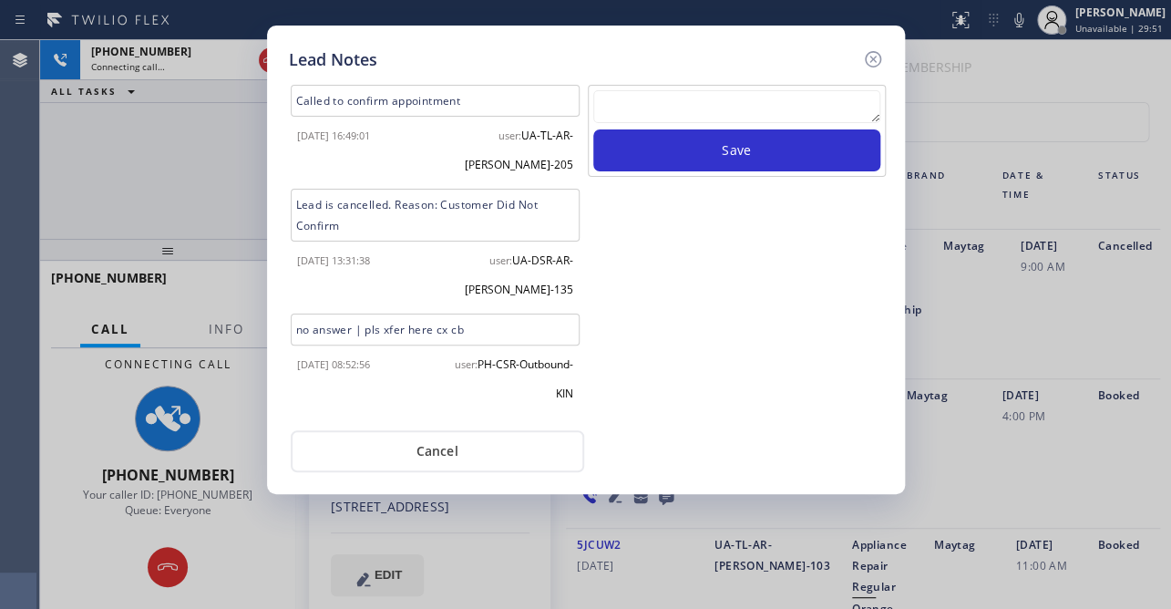
drag, startPoint x: 341, startPoint y: 365, endPoint x: 387, endPoint y: 365, distance: 46.5
click at [370, 365] on span "[DATE] 08:52:56" at bounding box center [333, 364] width 73 height 14
click at [417, 379] on div "[DATE] 08:52:56" at bounding box center [360, 374] width 149 height 58
click at [873, 64] on icon at bounding box center [873, 59] width 22 height 22
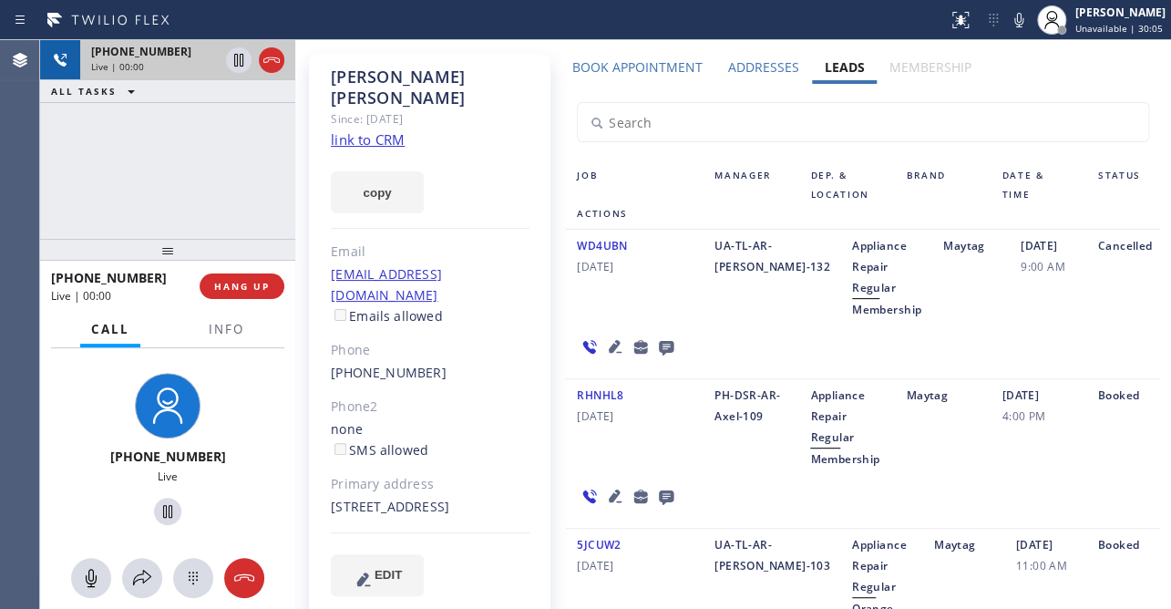
drag, startPoint x: 264, startPoint y: 56, endPoint x: 241, endPoint y: 77, distance: 31.0
click at [264, 56] on icon at bounding box center [272, 60] width 22 height 22
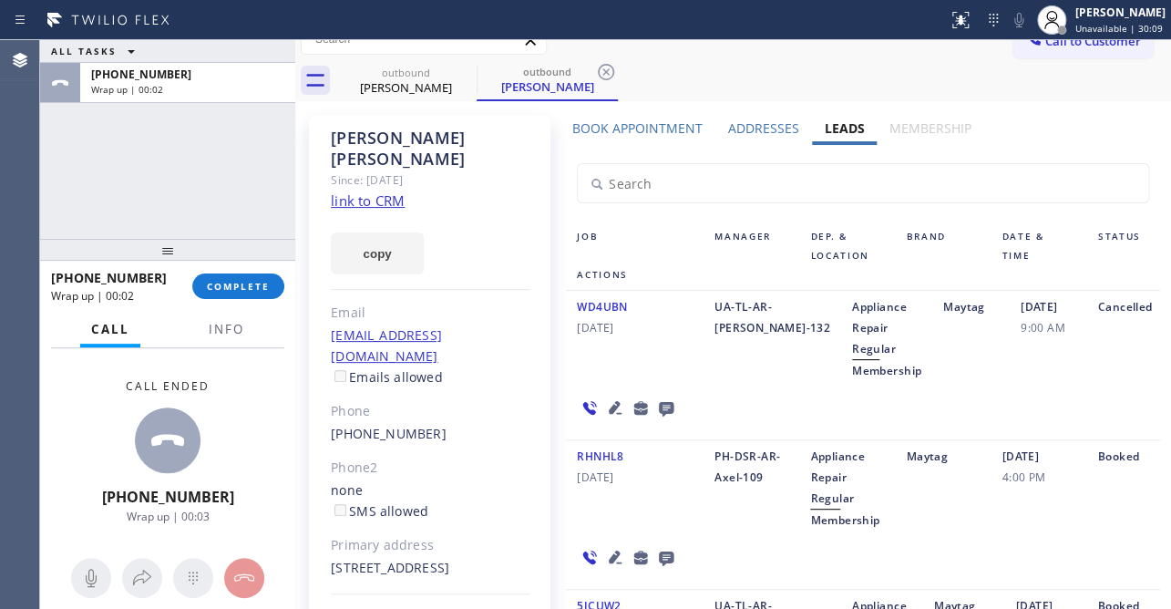
scroll to position [0, 0]
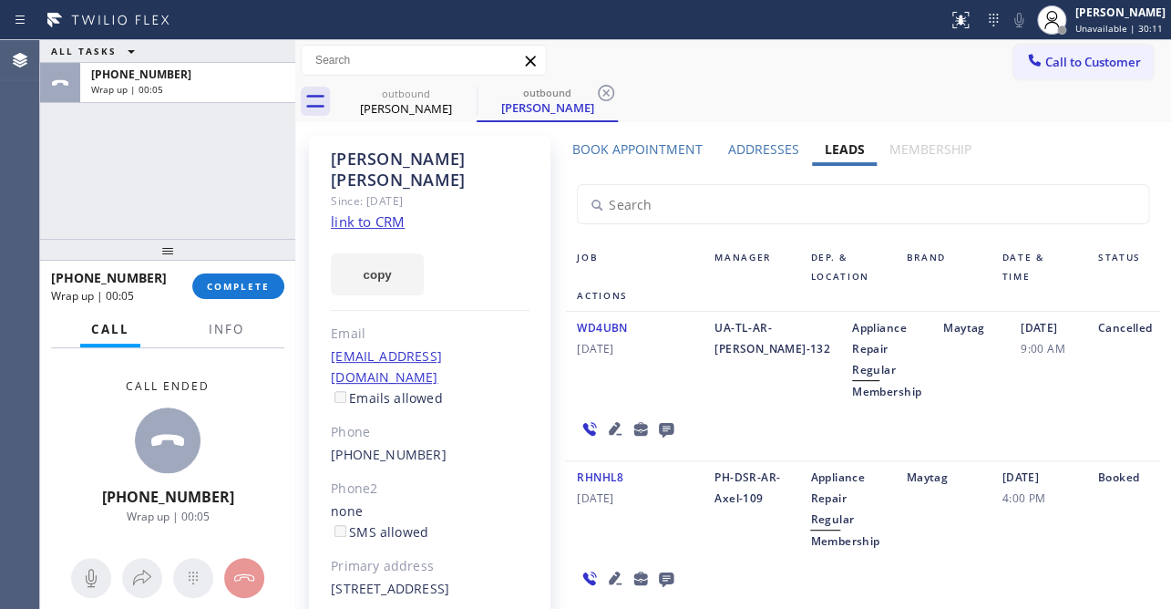
click at [659, 433] on icon at bounding box center [666, 430] width 15 height 15
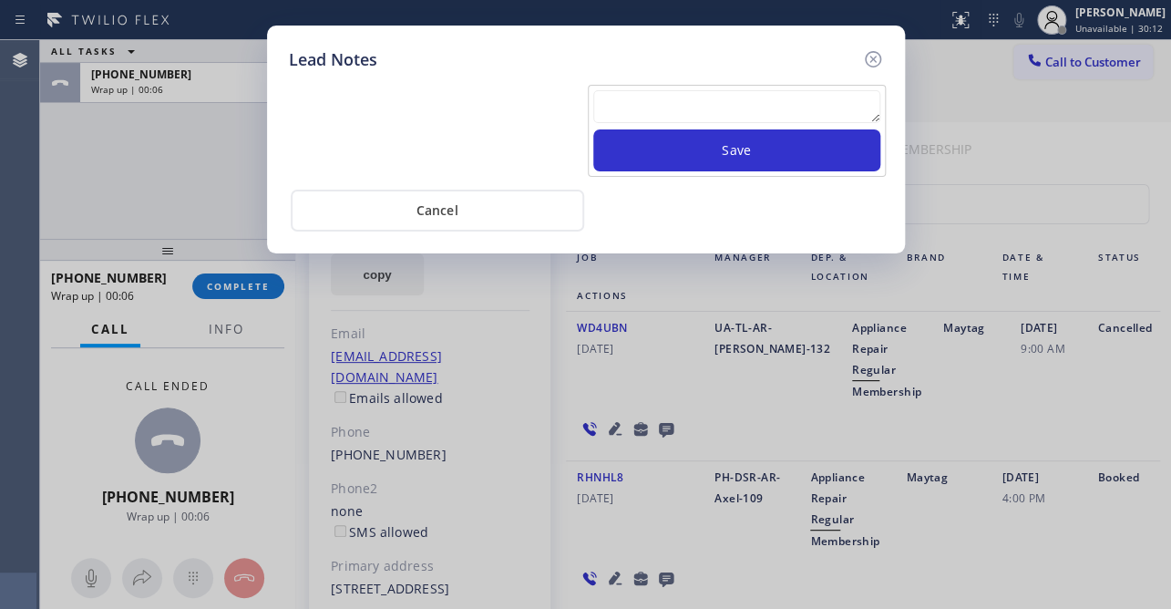
click at [654, 113] on textarea at bounding box center [736, 106] width 287 height 33
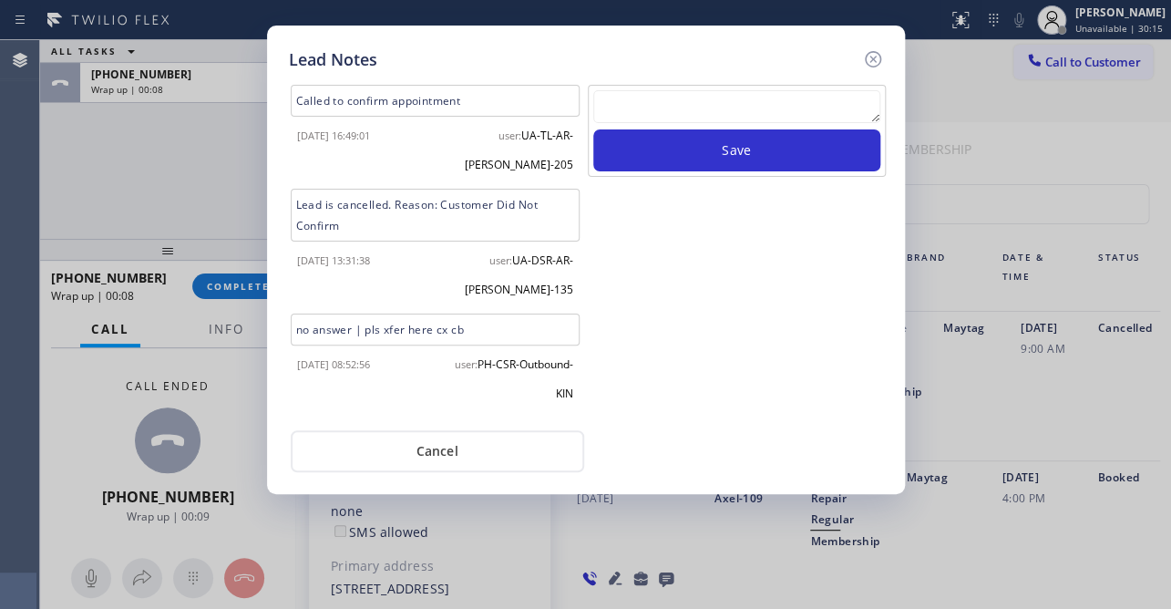
click at [627, 101] on textarea at bounding box center [736, 106] width 287 height 33
type textarea "CX no answer"
click at [873, 59] on icon at bounding box center [872, 59] width 16 height 16
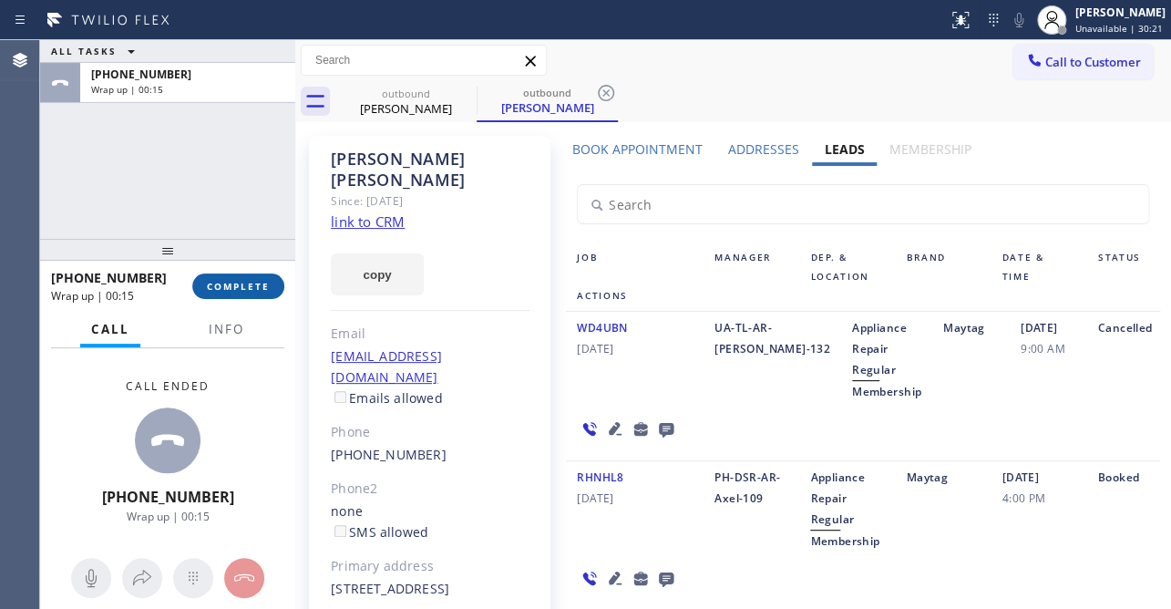
click at [228, 292] on span "COMPLETE" at bounding box center [238, 286] width 63 height 13
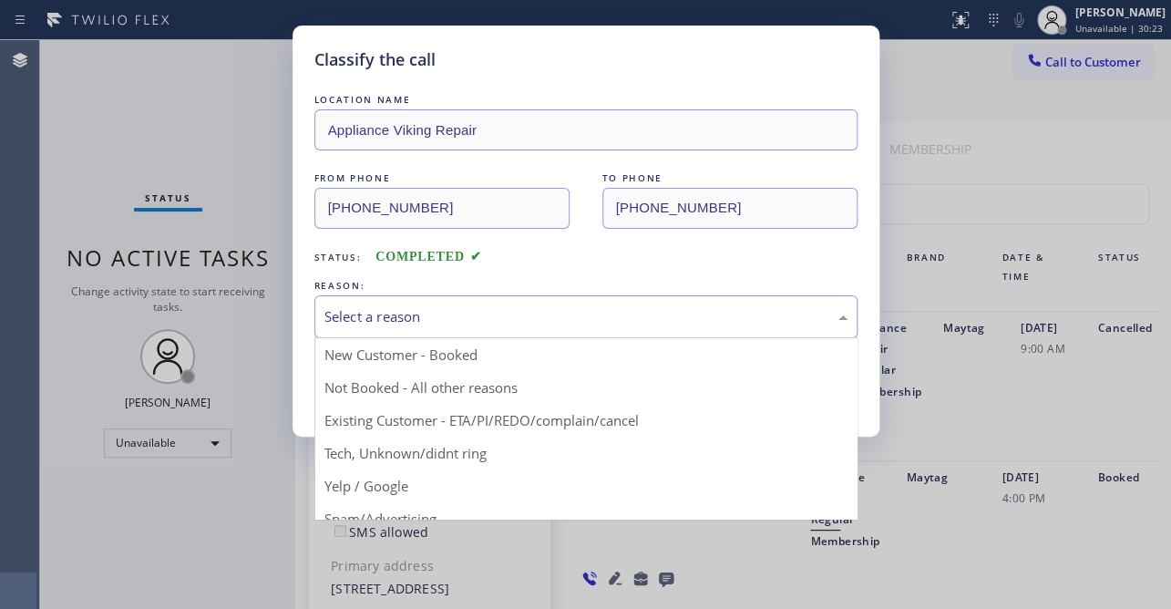
click at [435, 310] on div "Select a reason" at bounding box center [585, 316] width 523 height 21
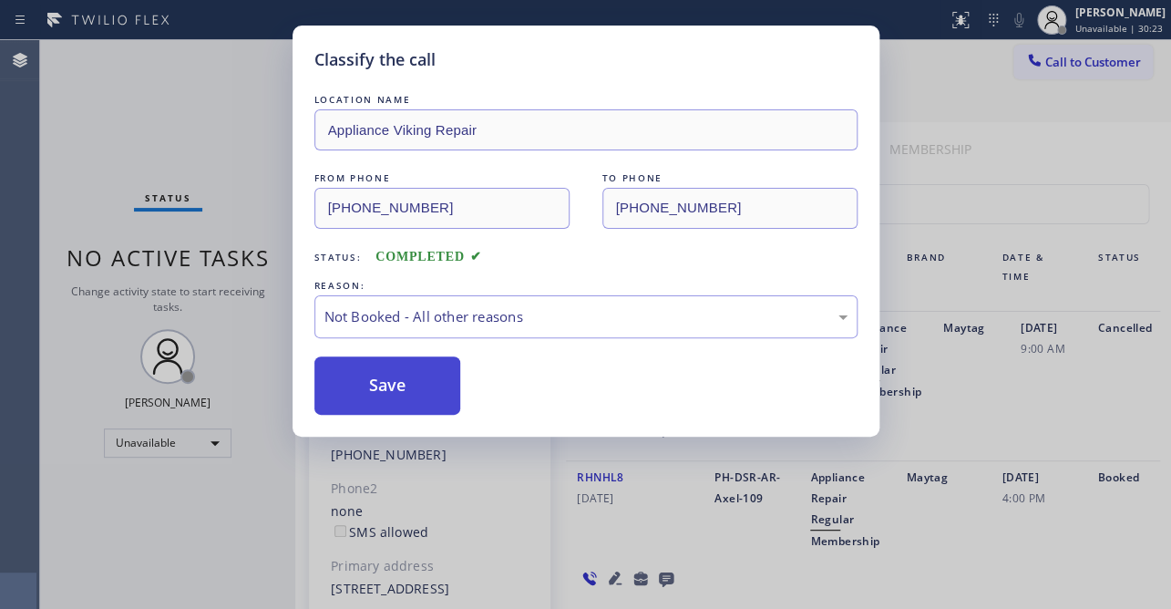
click at [370, 383] on button "Save" at bounding box center [387, 385] width 147 height 58
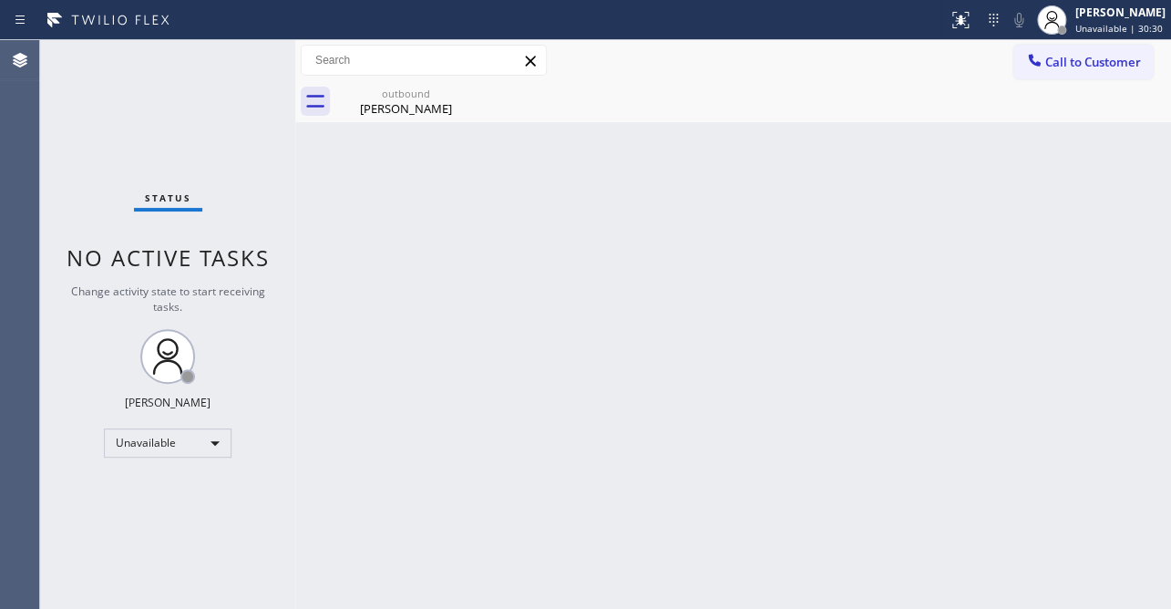
drag, startPoint x: 1062, startPoint y: 72, endPoint x: 767, endPoint y: 101, distance: 295.8
click at [1061, 70] on button "Call to Customer" at bounding box center [1082, 62] width 139 height 35
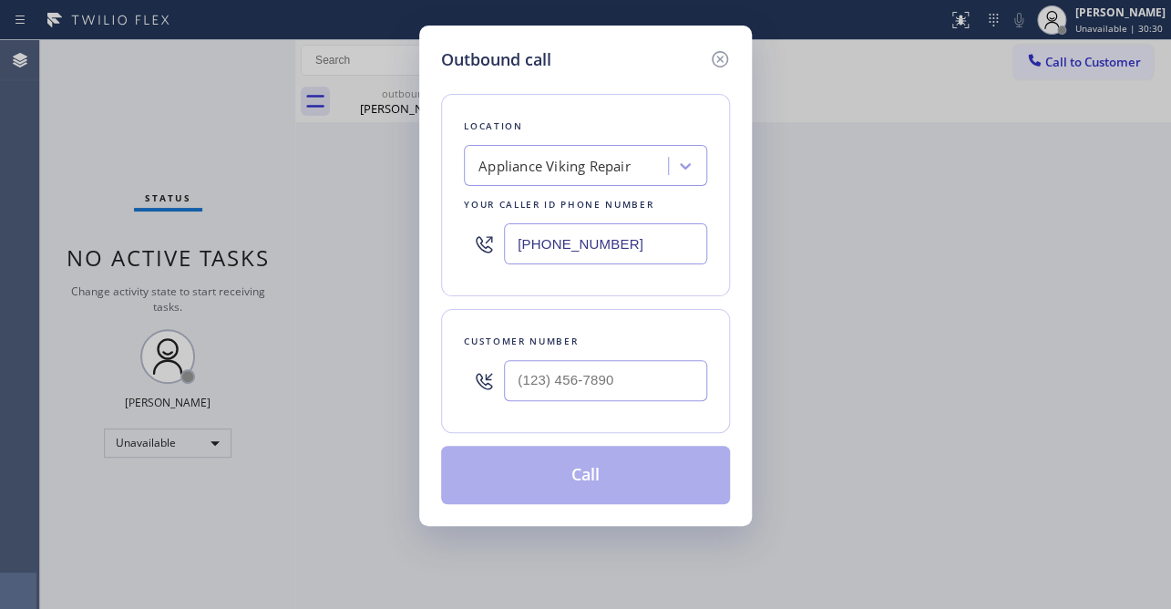
click at [592, 355] on div at bounding box center [605, 380] width 203 height 59
click at [592, 391] on input "(___) ___-____" at bounding box center [605, 380] width 203 height 41
paste input "714) 604-5177"
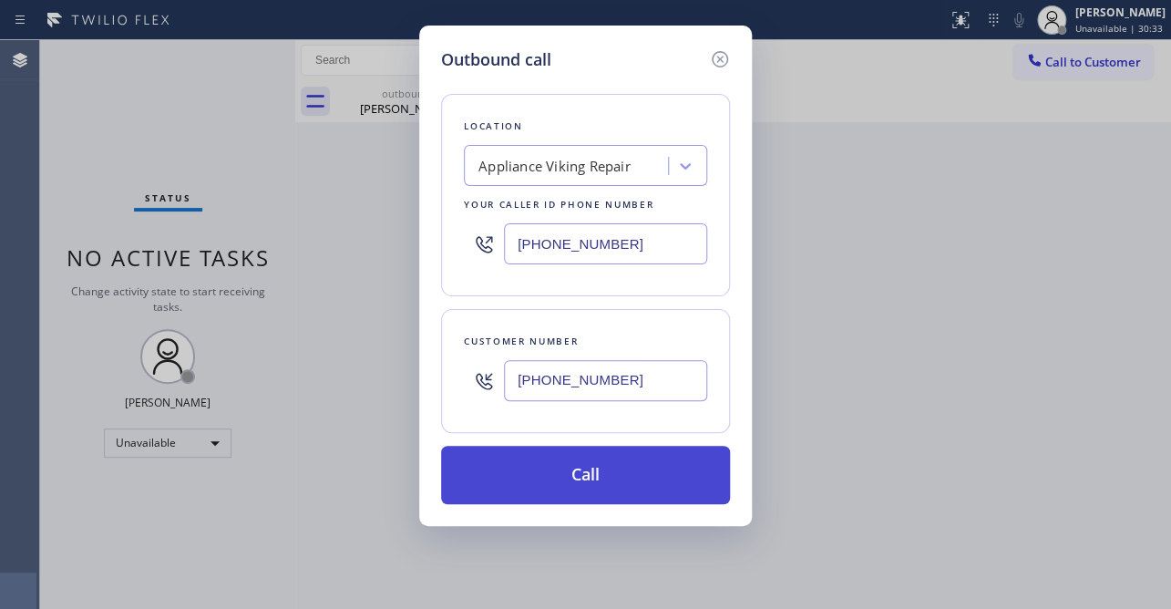
click at [559, 487] on button "Call" at bounding box center [585, 475] width 289 height 58
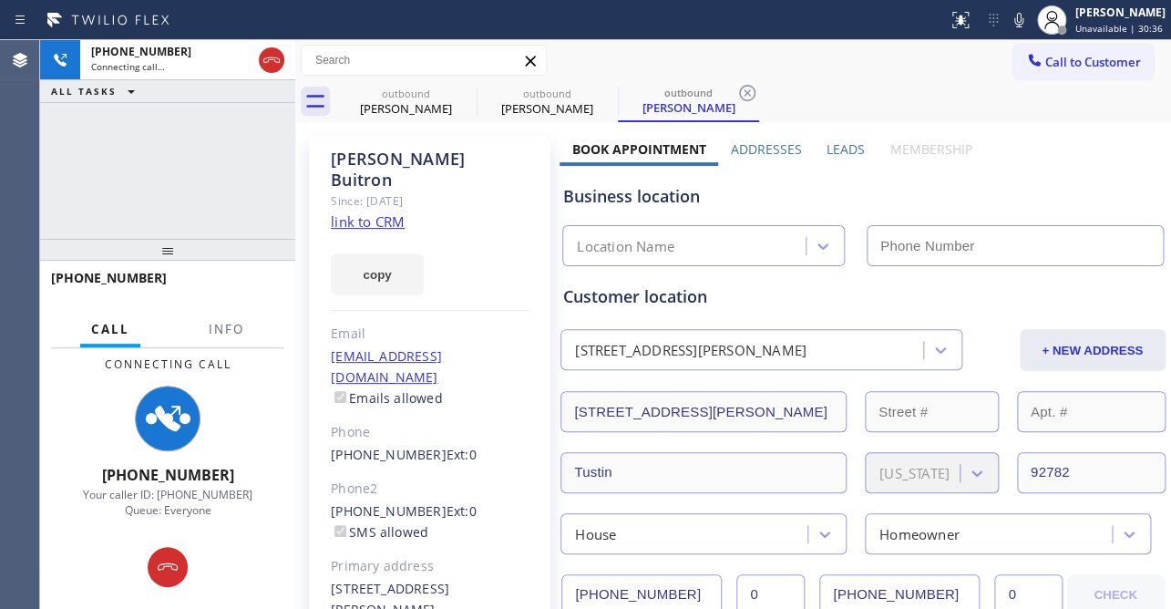
click at [857, 142] on label "Leads" at bounding box center [846, 148] width 38 height 17
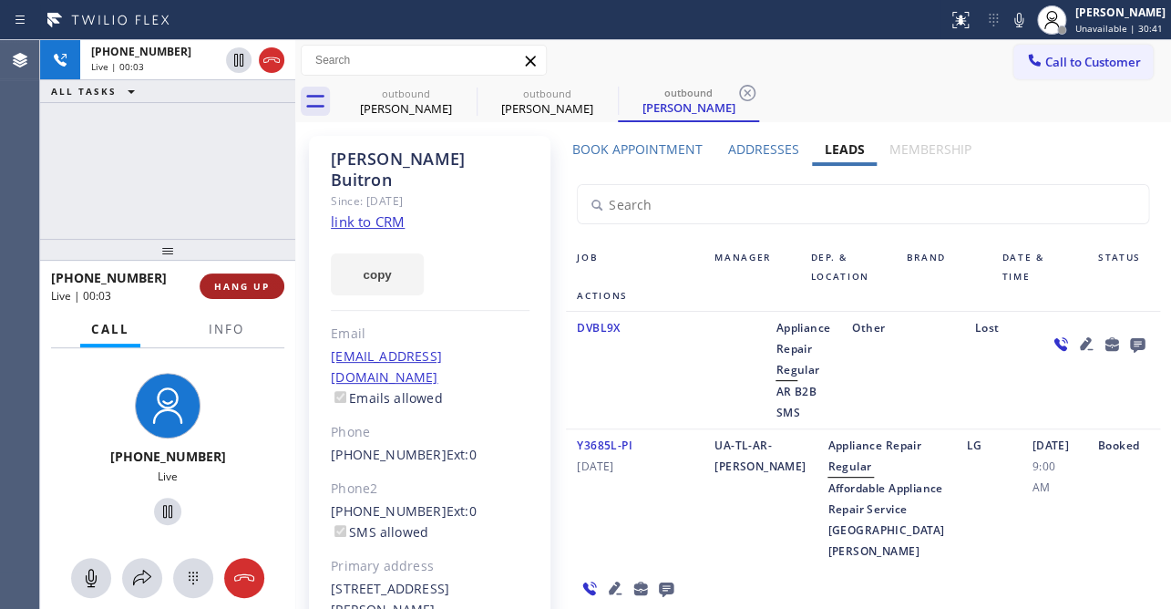
click at [221, 280] on span "HANG UP" at bounding box center [242, 286] width 56 height 13
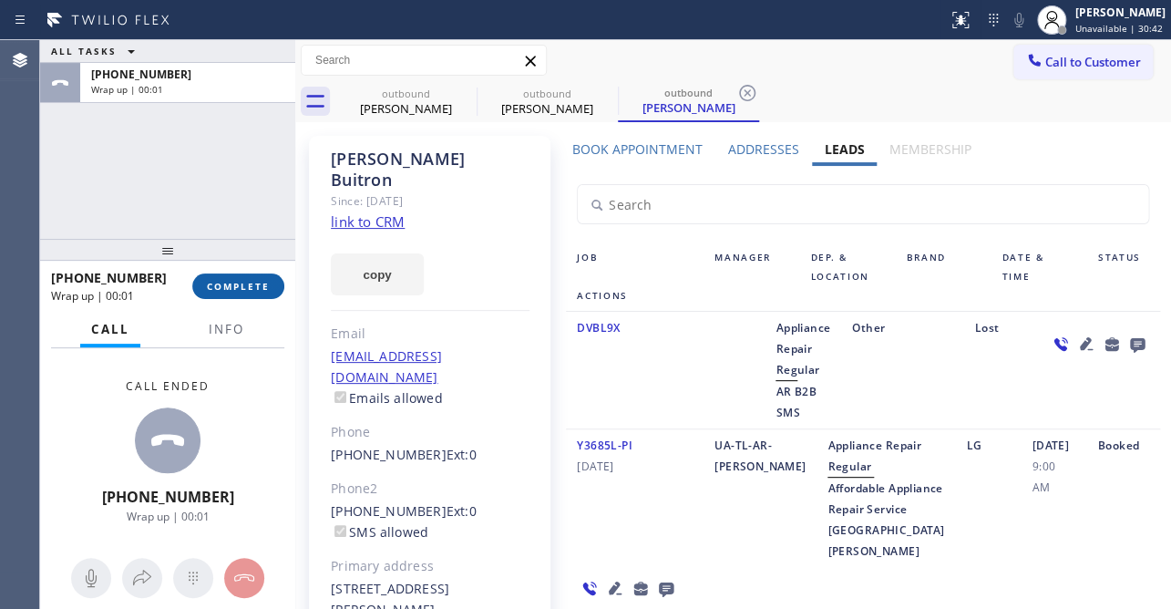
click at [245, 279] on button "COMPLETE" at bounding box center [238, 286] width 92 height 26
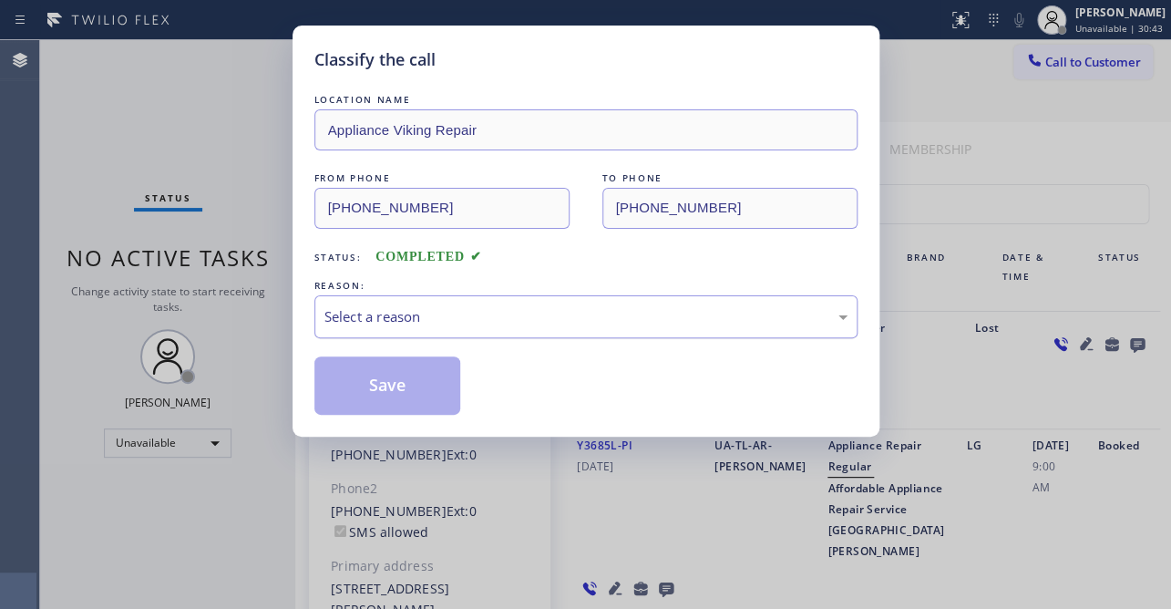
click at [469, 307] on div "Select a reason" at bounding box center [585, 316] width 523 height 21
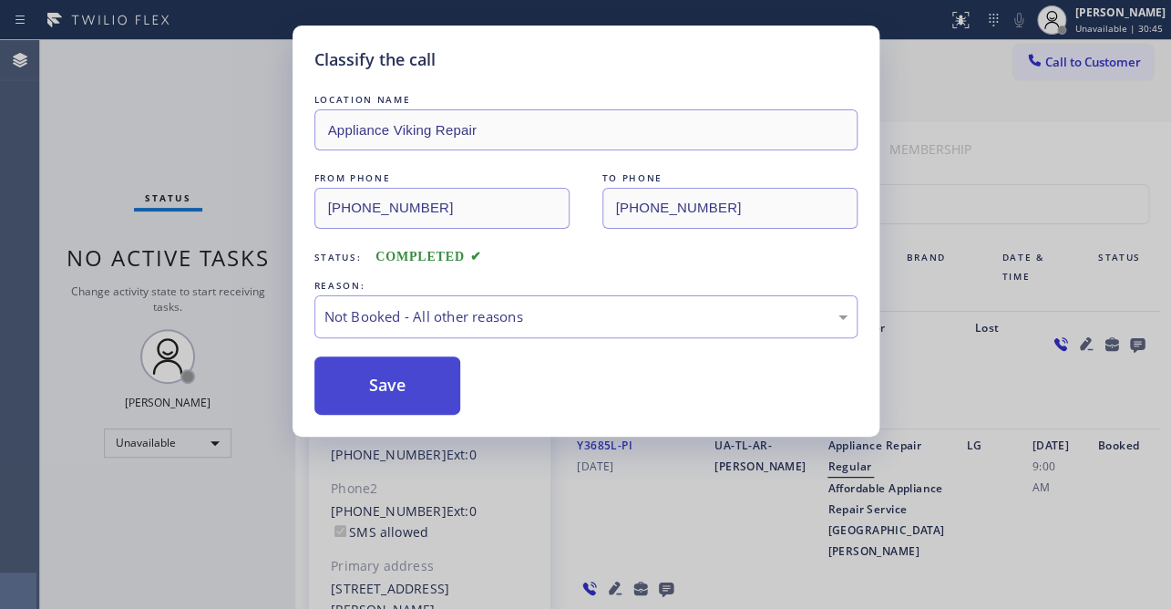
click at [384, 384] on button "Save" at bounding box center [387, 385] width 147 height 58
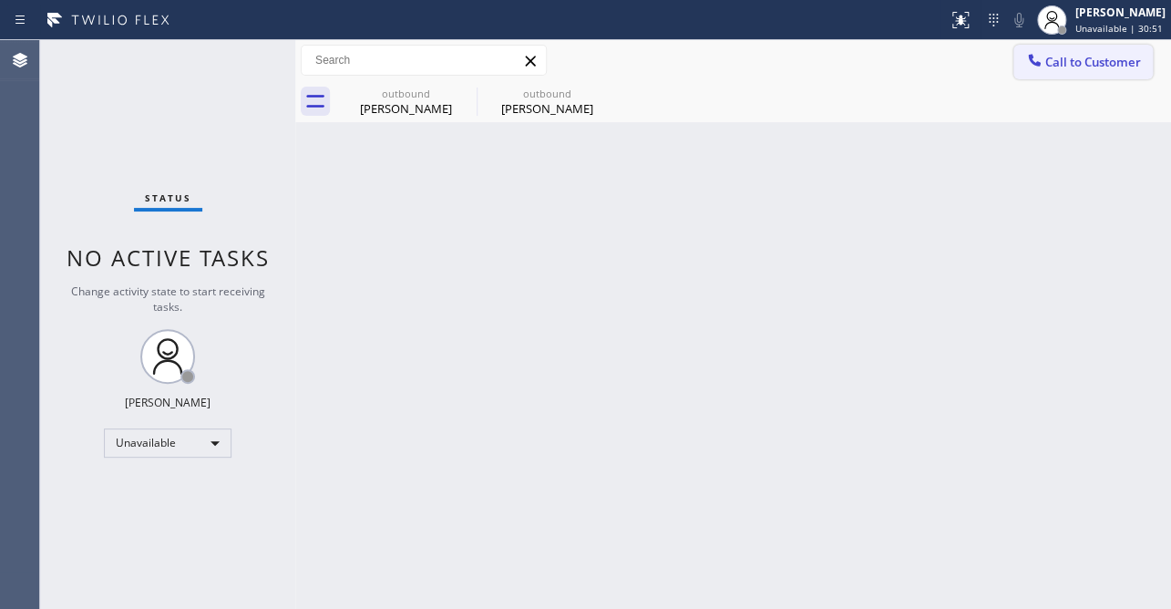
click at [1077, 67] on span "Call to Customer" at bounding box center [1093, 62] width 96 height 16
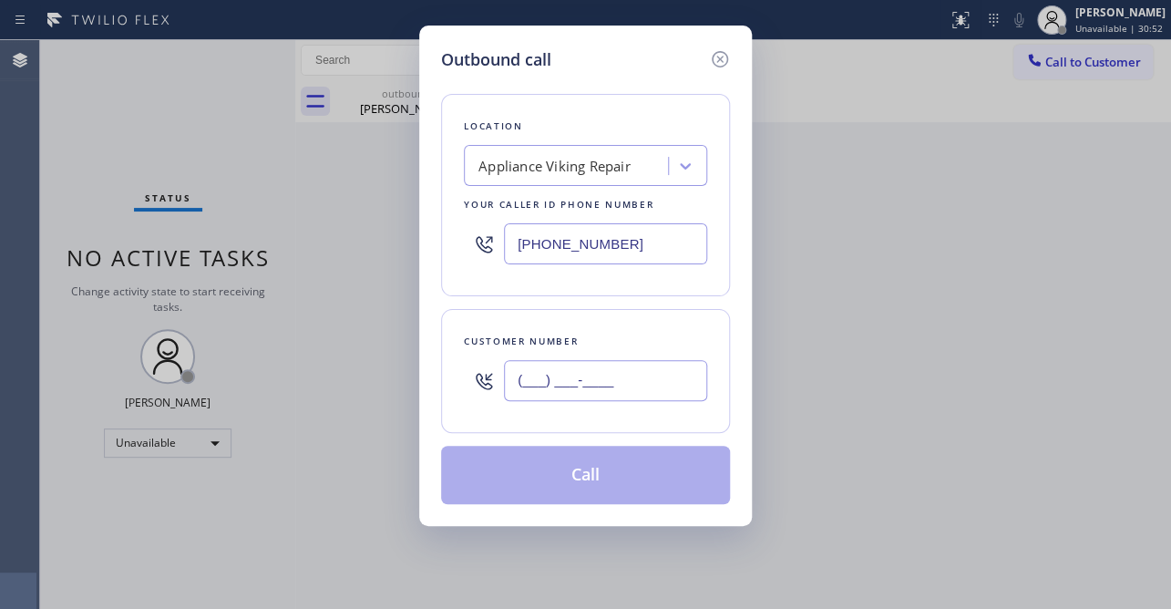
click at [621, 374] on input "(___) ___-____" at bounding box center [605, 380] width 203 height 41
paste input "818) 535-7025"
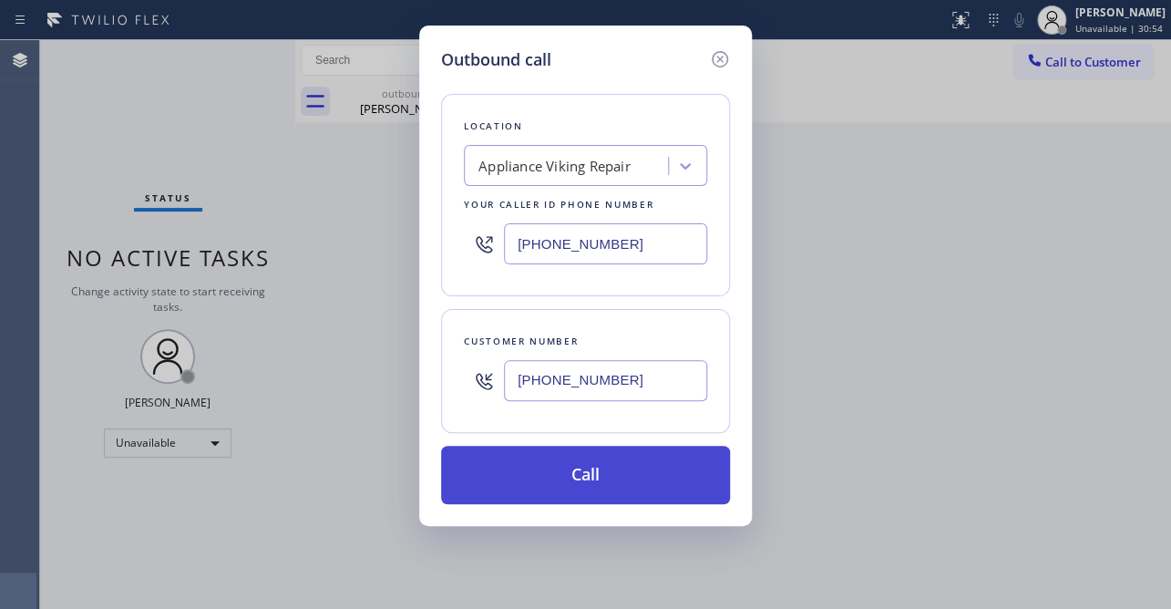
click at [573, 471] on button "Call" at bounding box center [585, 475] width 289 height 58
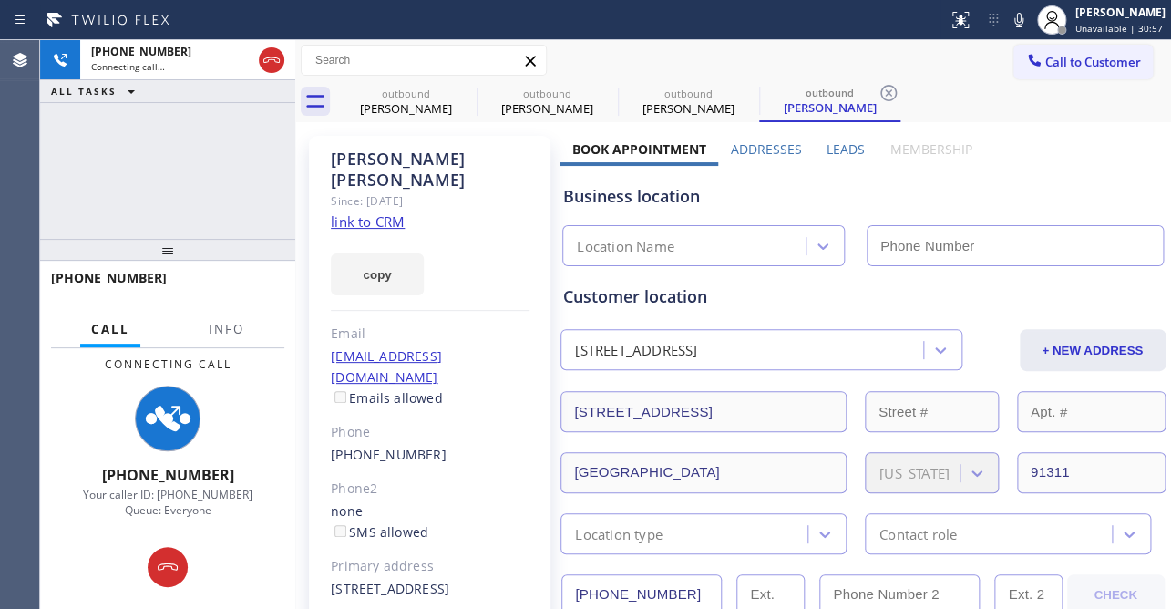
click at [836, 149] on label "Leads" at bounding box center [846, 148] width 38 height 17
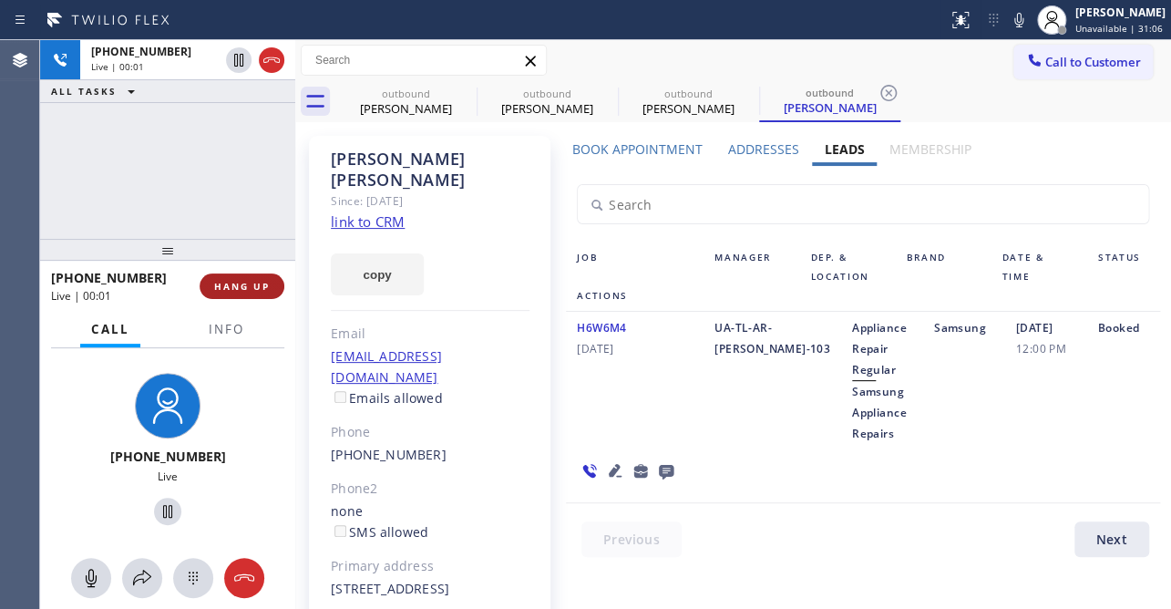
click at [235, 280] on span "HANG UP" at bounding box center [242, 286] width 56 height 13
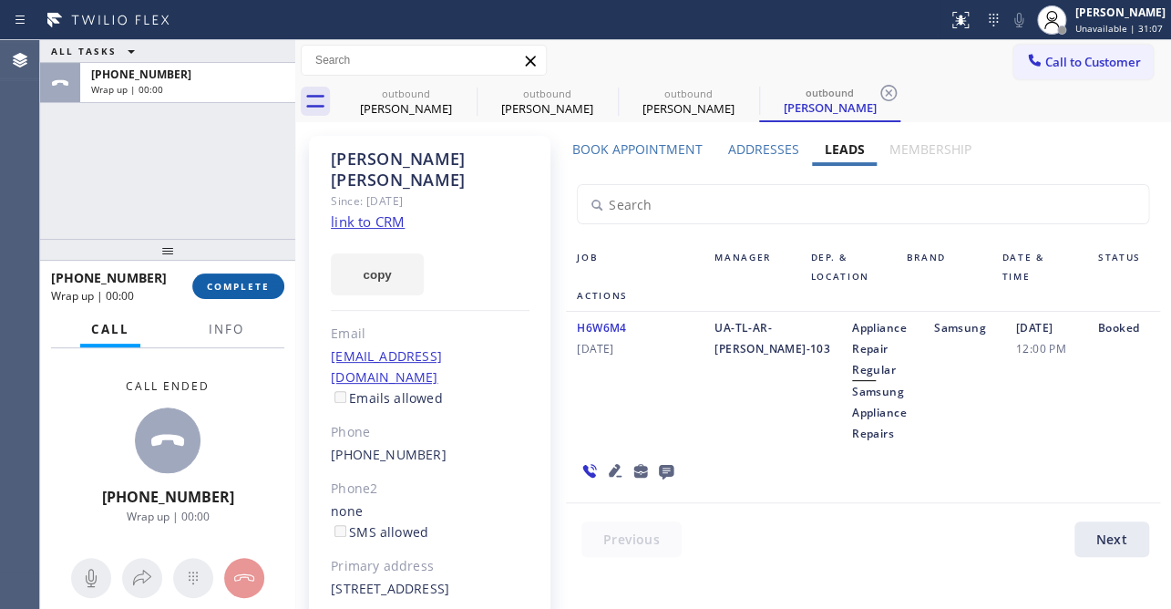
click at [221, 281] on span "COMPLETE" at bounding box center [238, 286] width 63 height 13
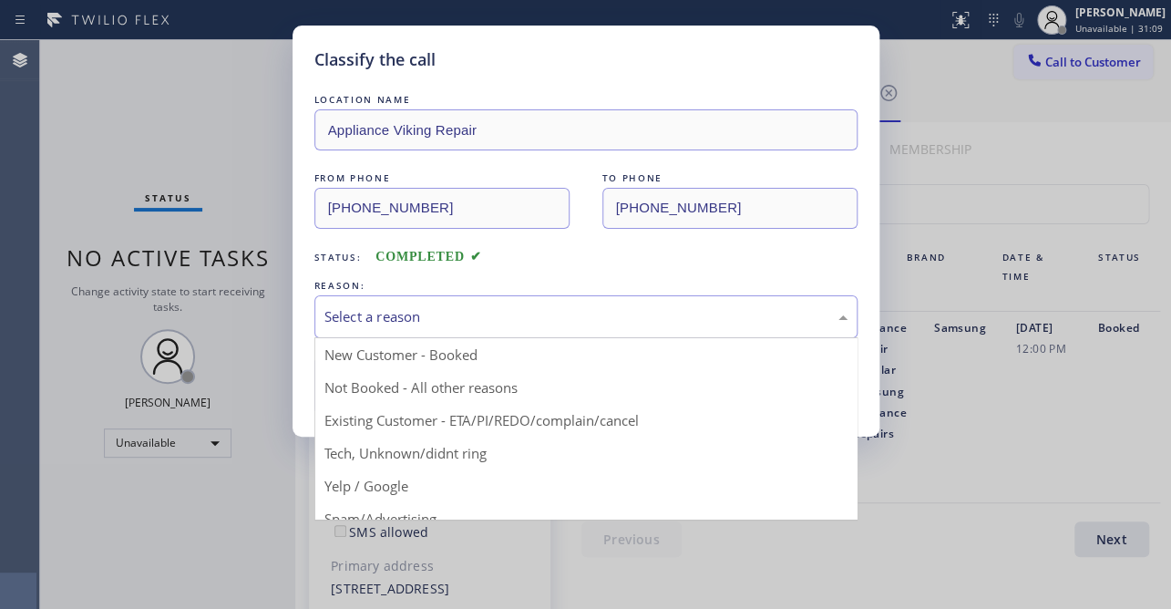
click at [424, 307] on div "Select a reason" at bounding box center [585, 316] width 523 height 21
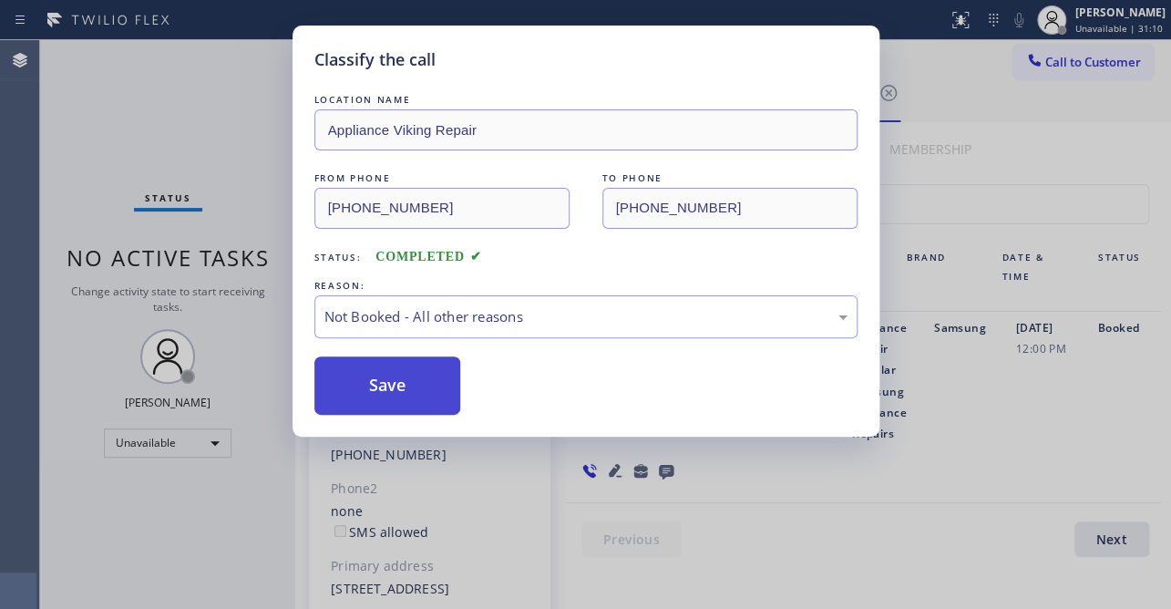
click at [385, 379] on button "Save" at bounding box center [387, 385] width 147 height 58
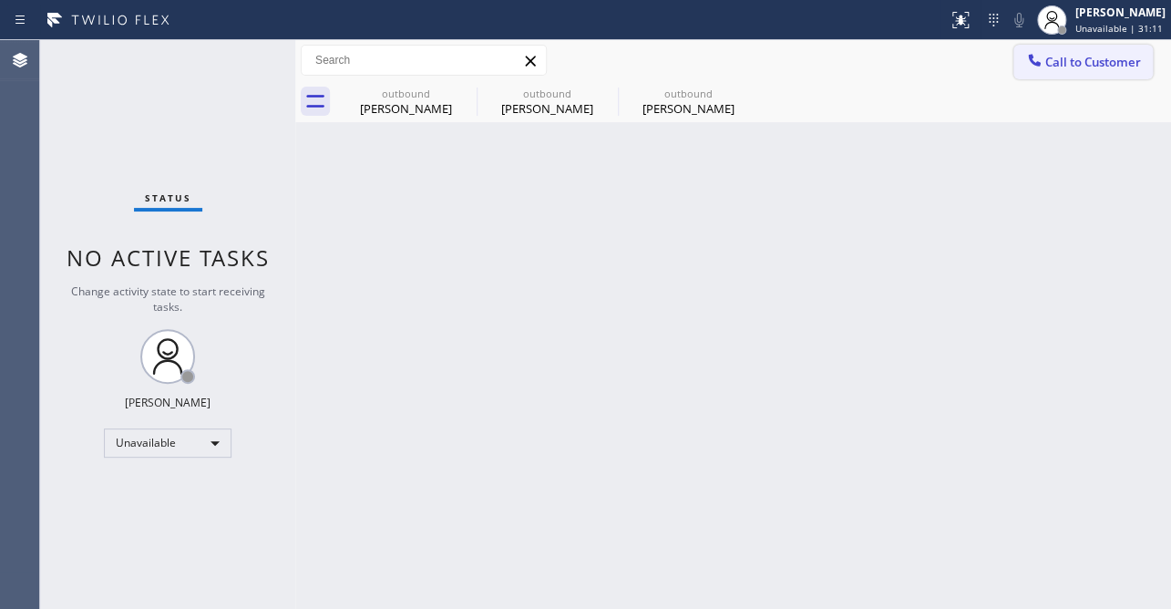
click at [1077, 65] on span "Call to Customer" at bounding box center [1093, 62] width 96 height 16
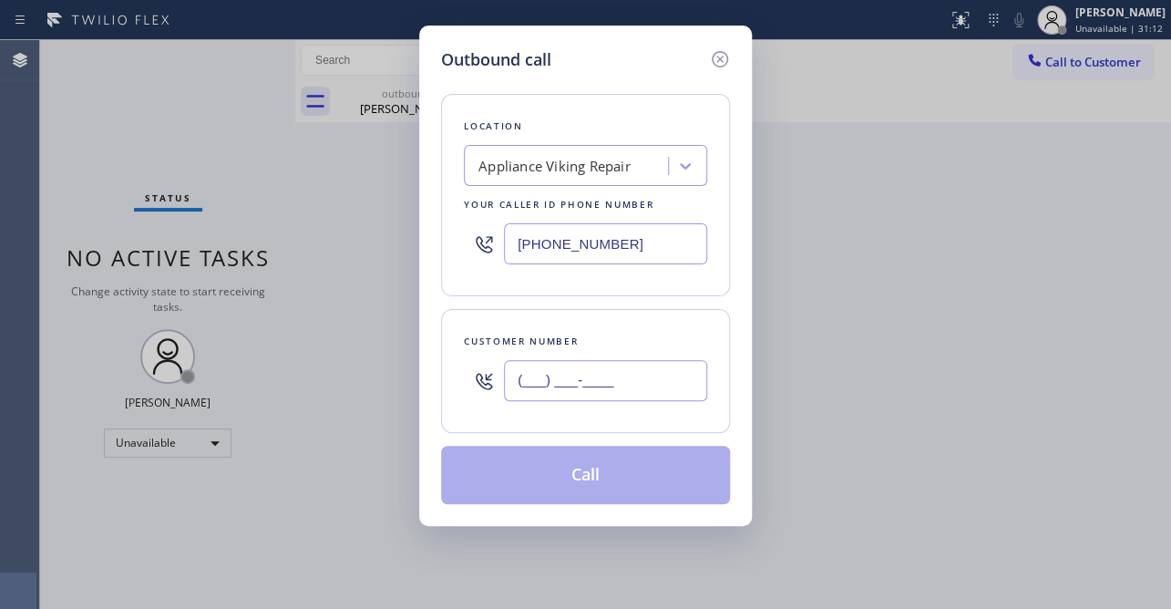
click at [544, 377] on input "(___) ___-____" at bounding box center [605, 380] width 203 height 41
paste input "786) 725-9288"
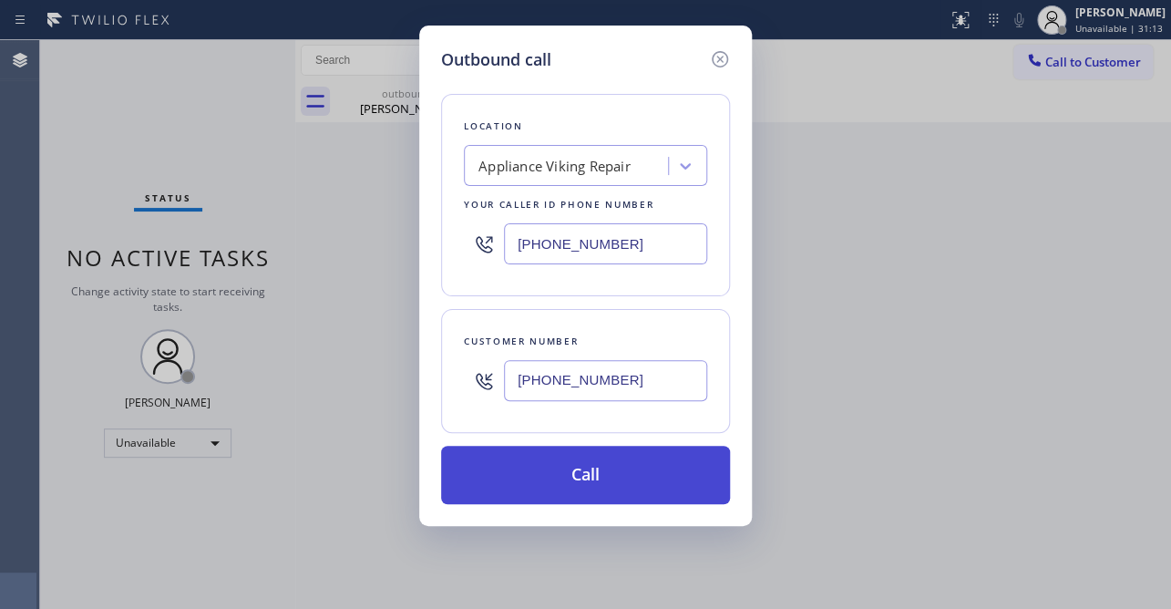
click at [546, 472] on button "Call" at bounding box center [585, 475] width 289 height 58
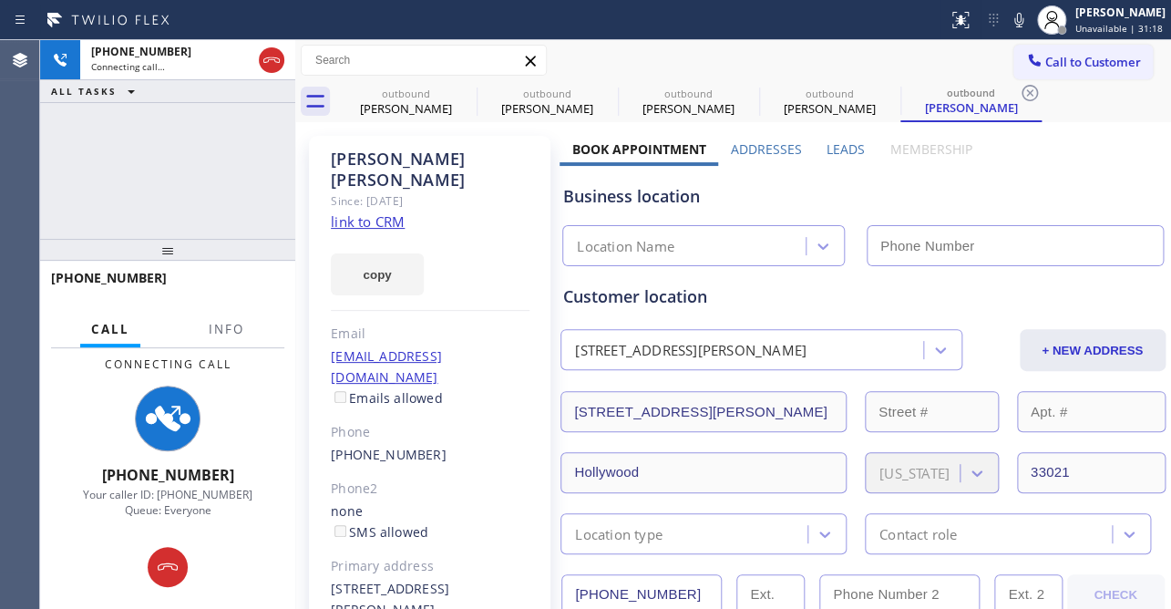
click at [838, 157] on label "Leads" at bounding box center [846, 148] width 38 height 17
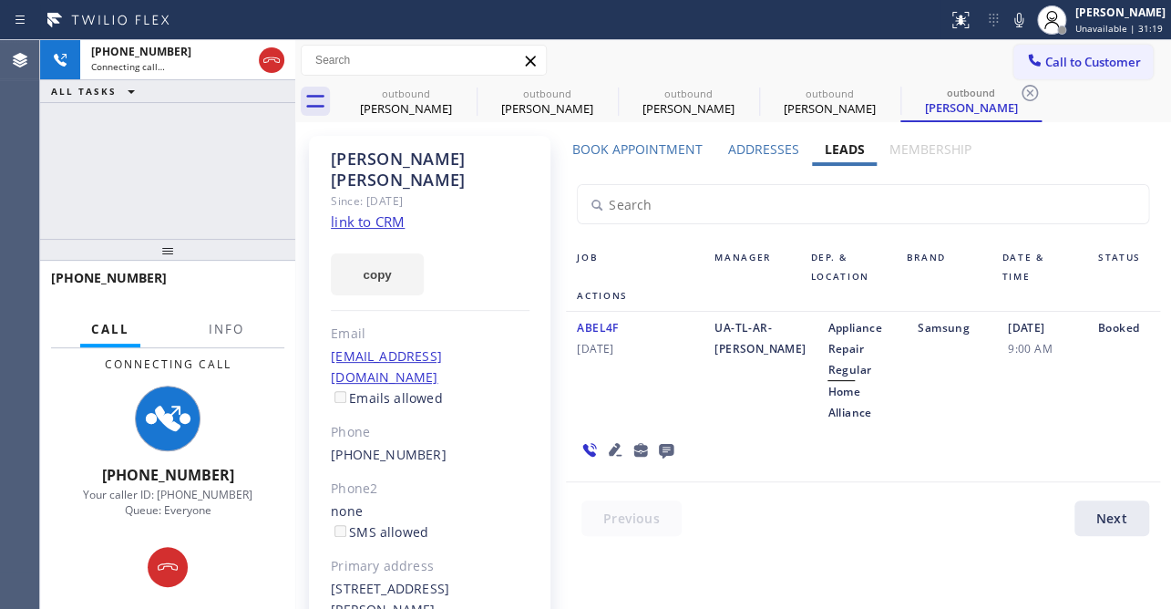
click at [609, 447] on icon at bounding box center [615, 449] width 13 height 13
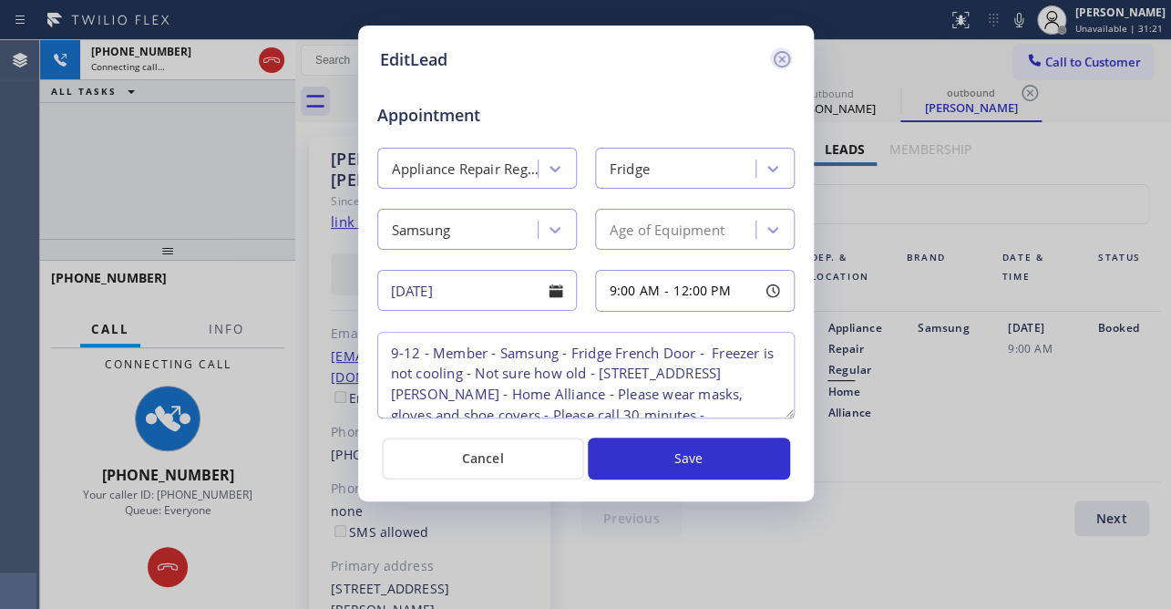
click at [782, 52] on icon at bounding box center [782, 59] width 22 height 22
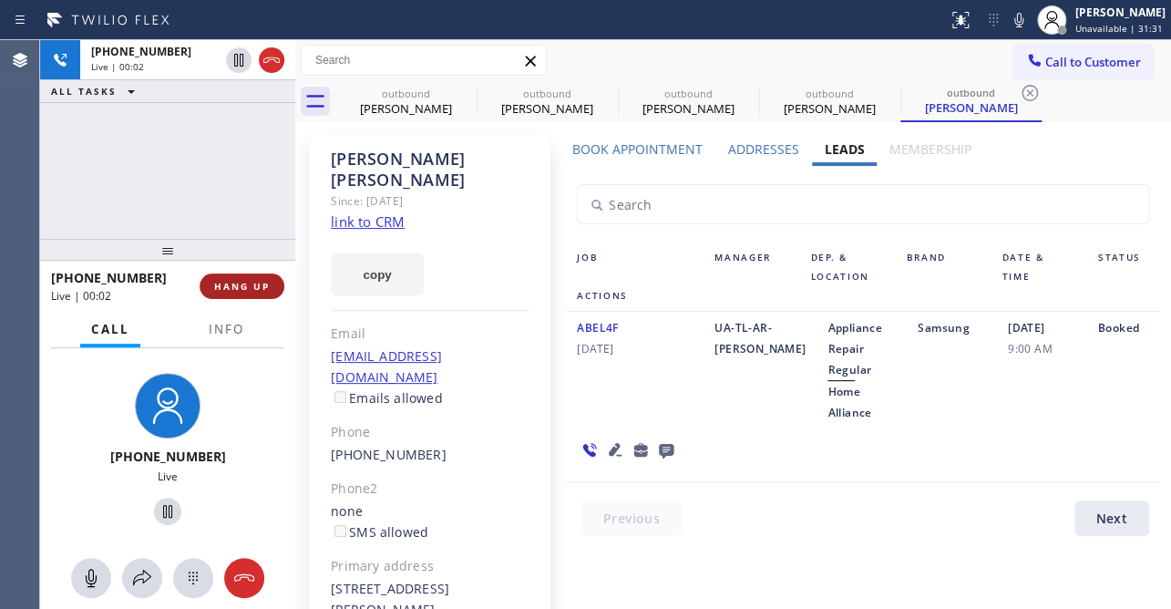
click at [231, 292] on span "HANG UP" at bounding box center [242, 286] width 56 height 13
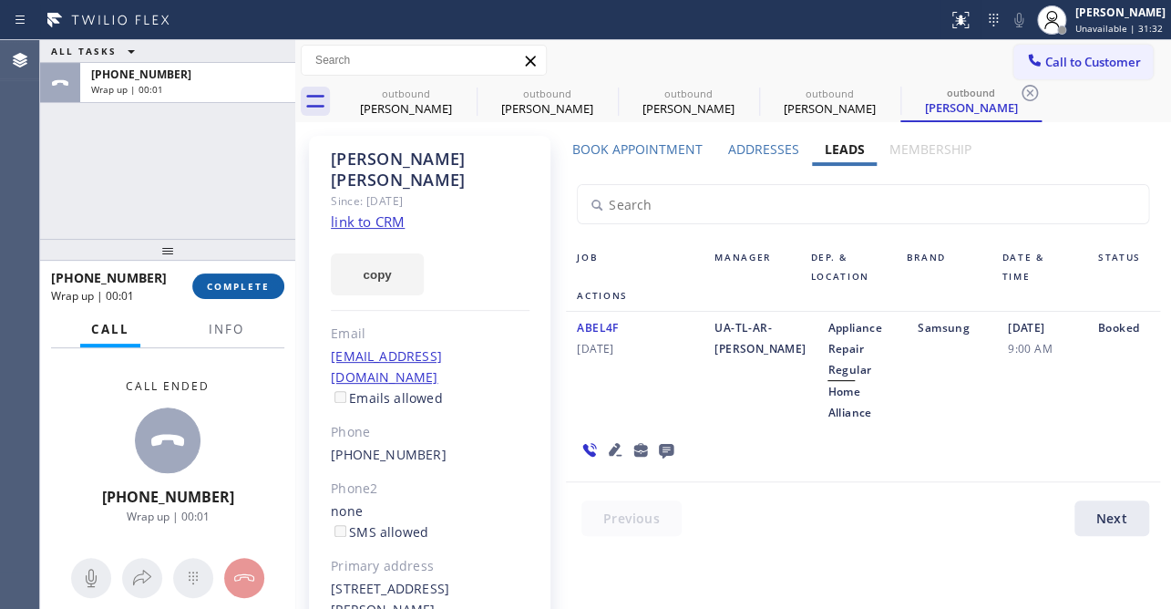
click at [225, 280] on span "COMPLETE" at bounding box center [238, 286] width 63 height 13
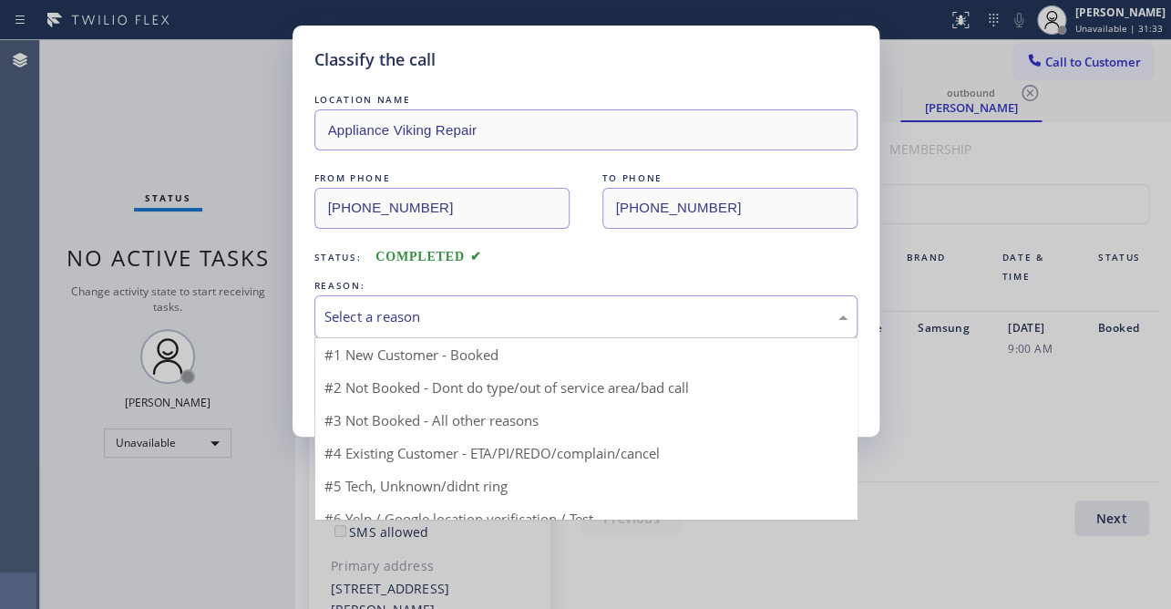
click at [540, 302] on div "Select a reason" at bounding box center [585, 316] width 543 height 43
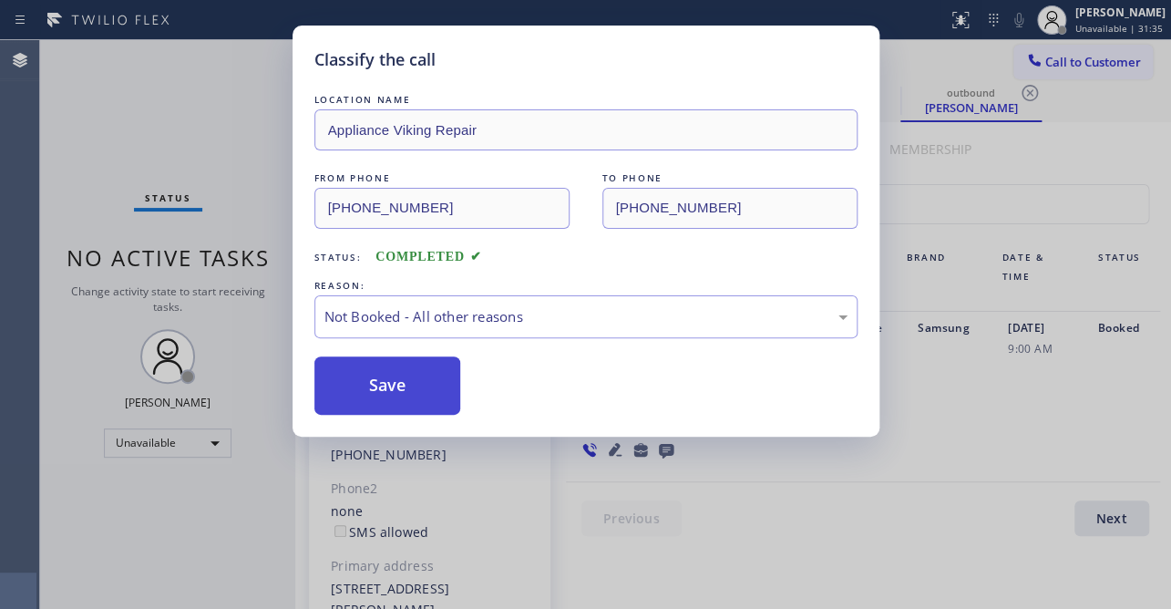
click at [374, 402] on button "Save" at bounding box center [387, 385] width 147 height 58
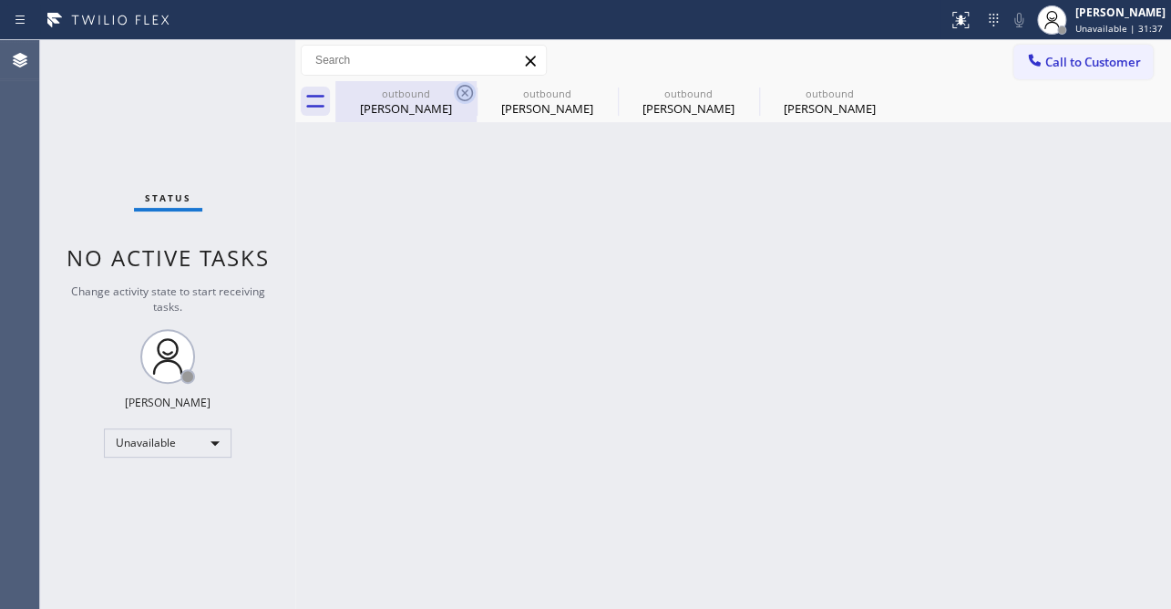
click at [464, 96] on icon at bounding box center [465, 93] width 22 height 22
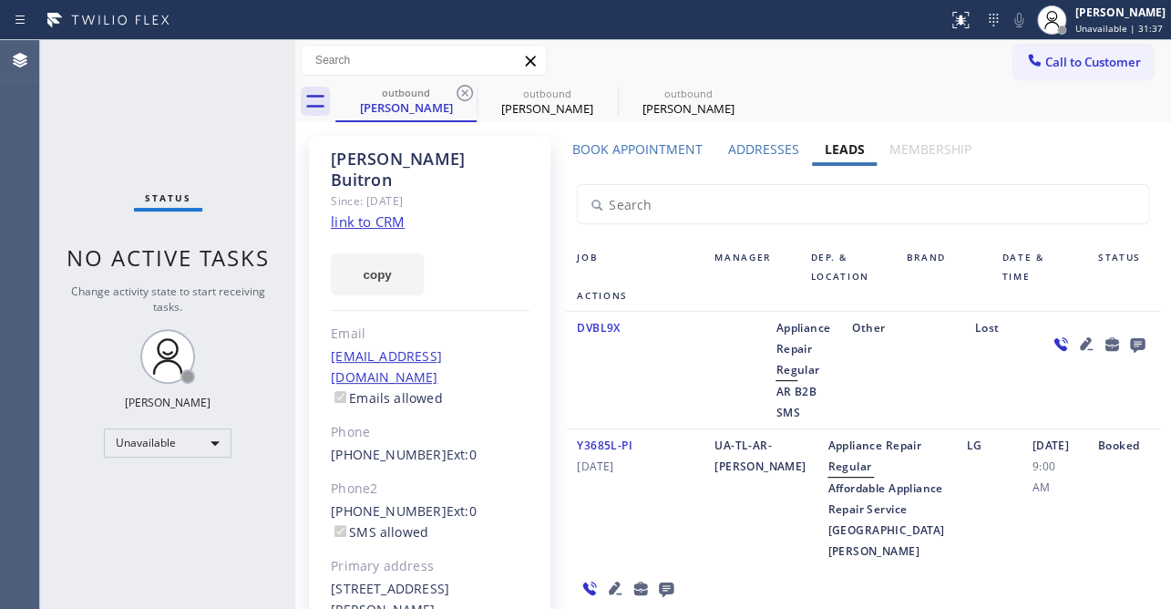
click at [464, 96] on icon at bounding box center [465, 93] width 22 height 22
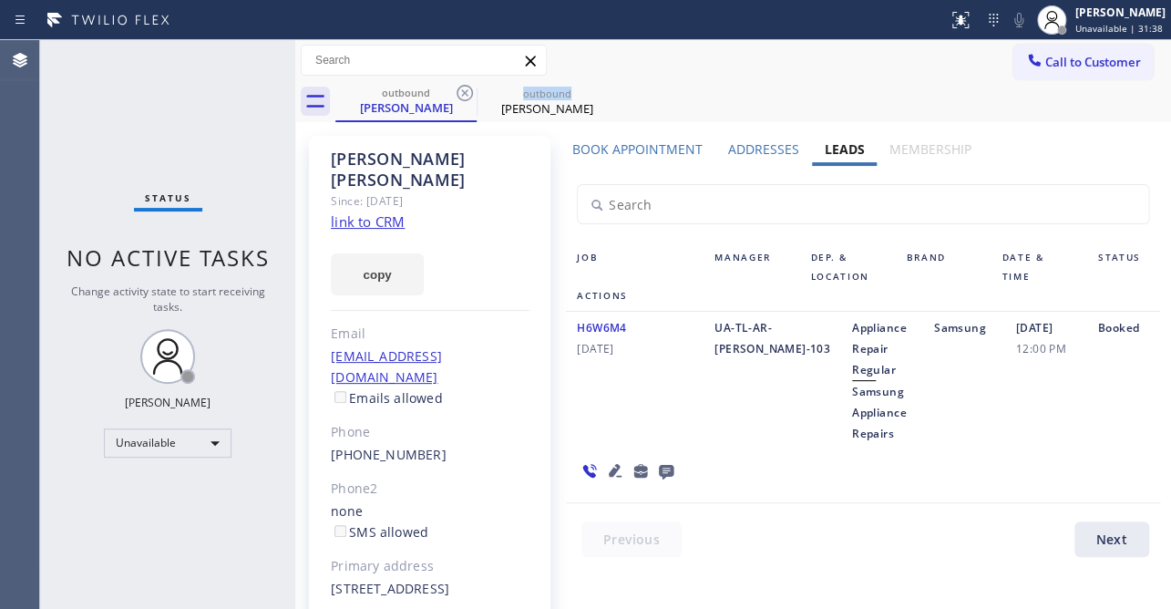
click at [464, 96] on icon at bounding box center [465, 93] width 22 height 22
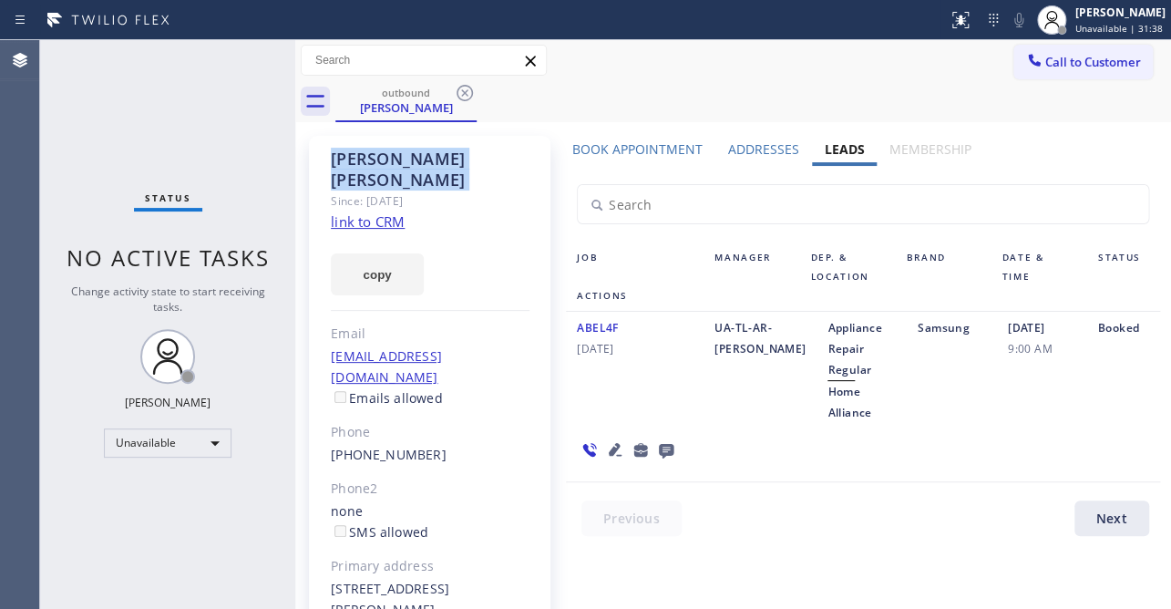
click at [464, 96] on icon at bounding box center [465, 93] width 22 height 22
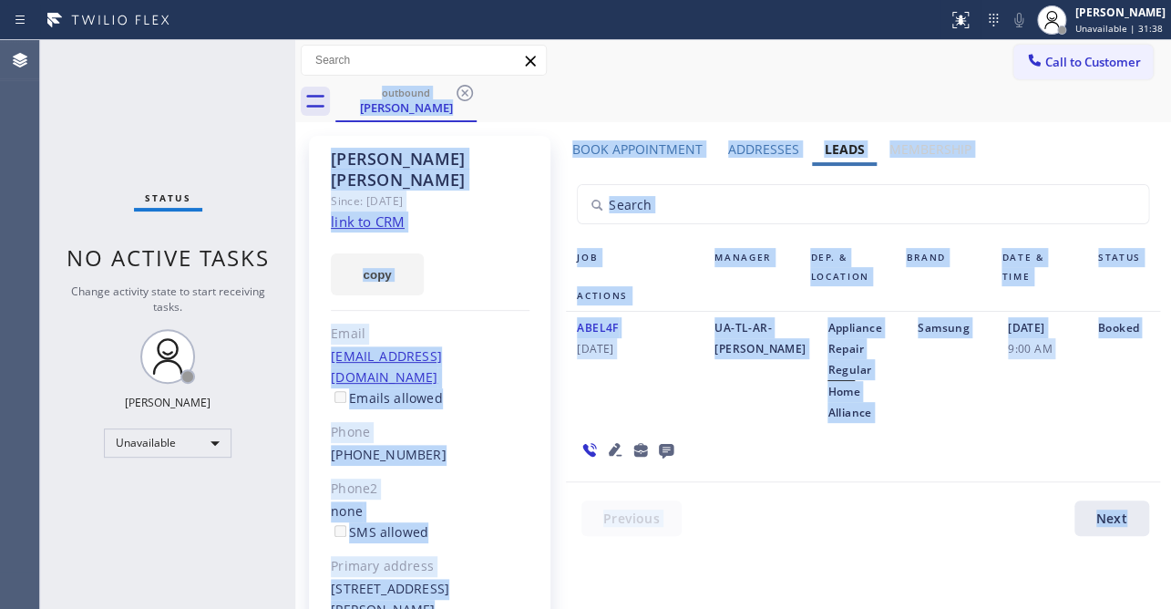
click at [464, 96] on div "outbound [PERSON_NAME]" at bounding box center [753, 101] width 836 height 41
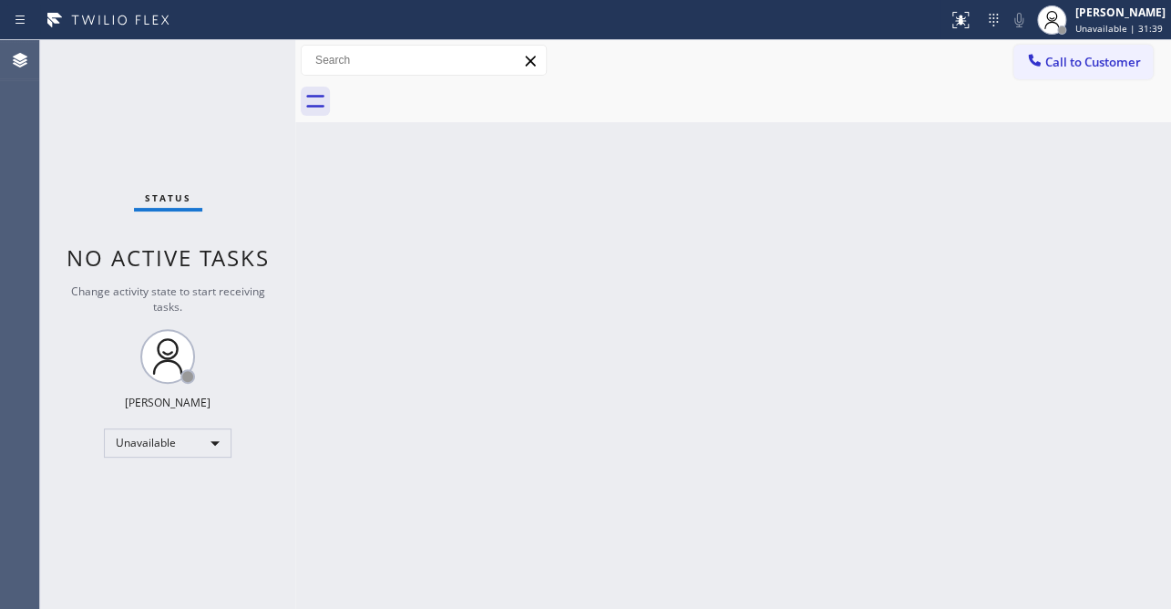
drag, startPoint x: 1067, startPoint y: 63, endPoint x: 548, endPoint y: 265, distance: 557.4
click at [1063, 62] on span "Call to Customer" at bounding box center [1093, 62] width 96 height 16
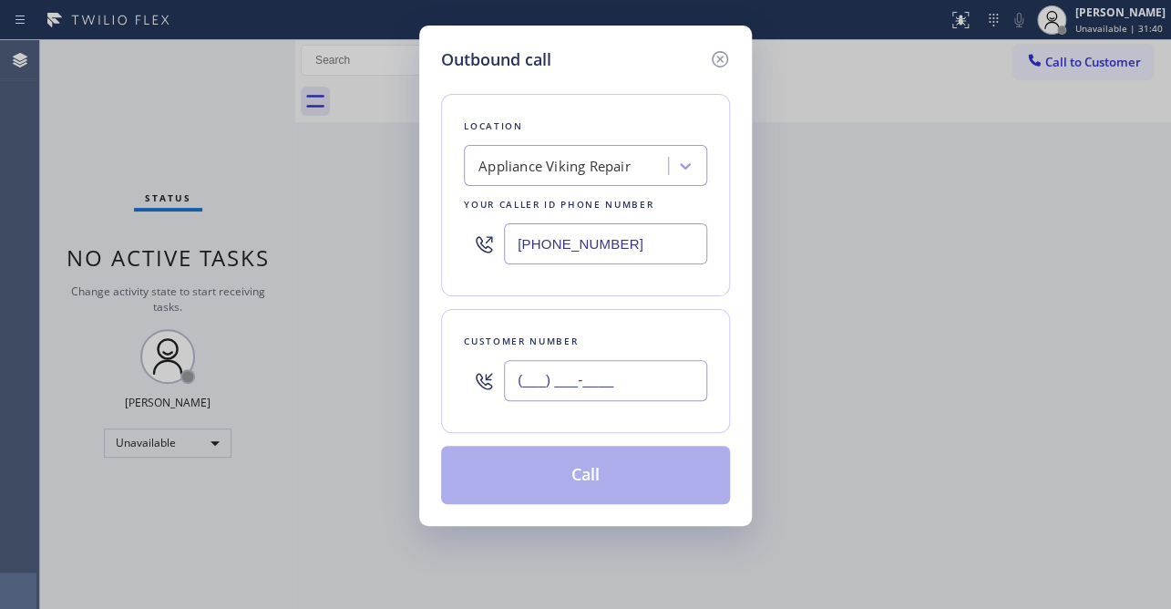
click at [584, 380] on input "(___) ___-____" at bounding box center [605, 380] width 203 height 41
paste input "415) 260-8619"
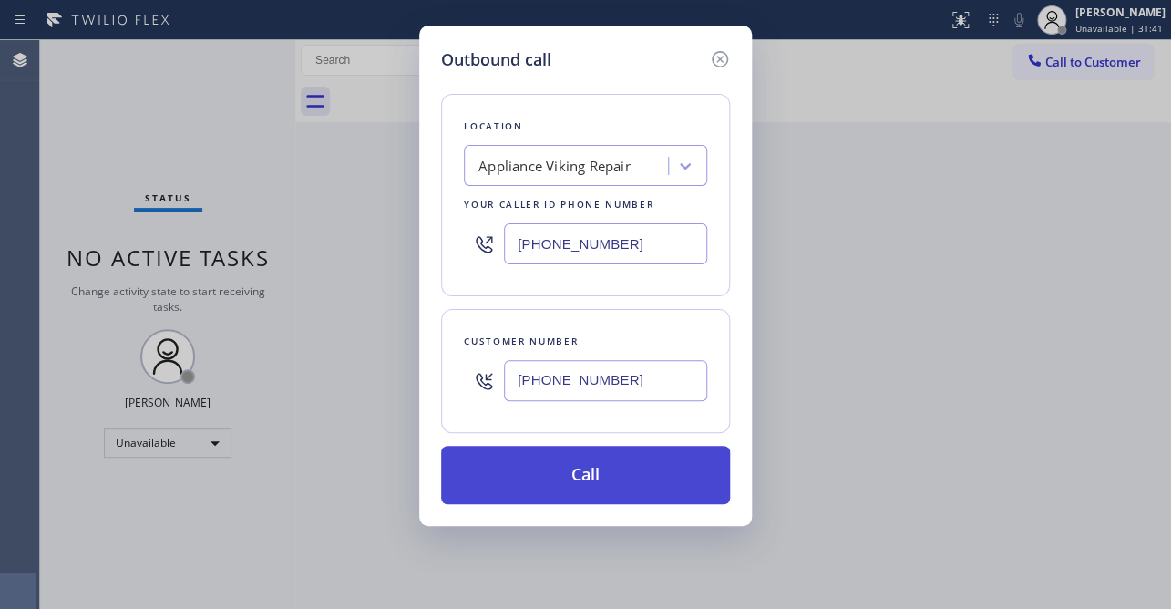
type input "[PHONE_NUMBER]"
click at [547, 480] on button "Call" at bounding box center [585, 475] width 289 height 58
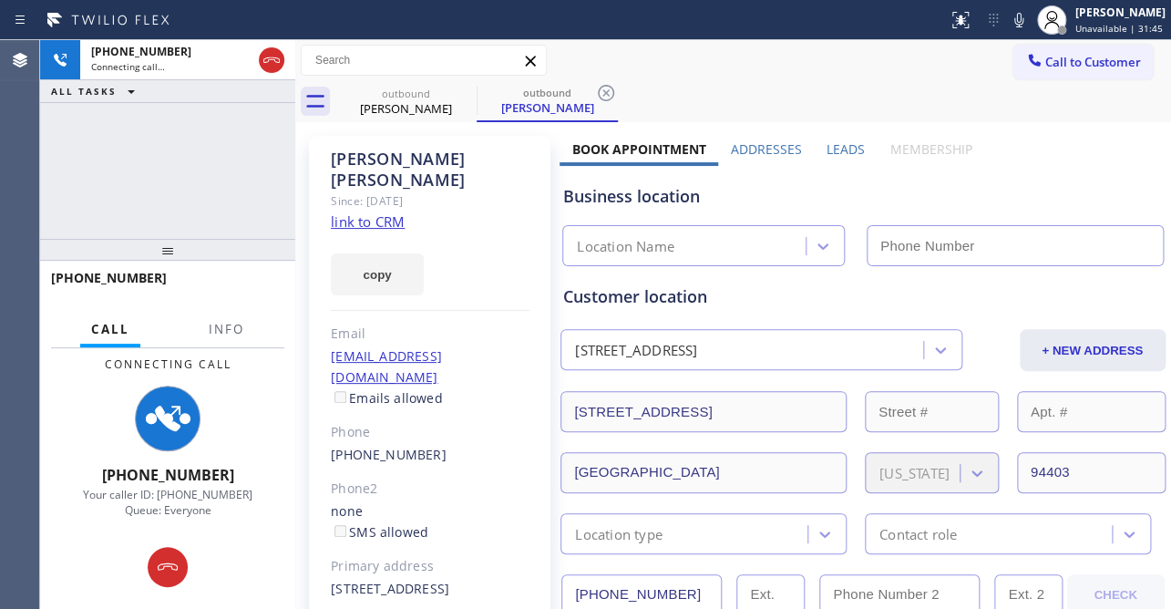
type input "[PHONE_NUMBER]"
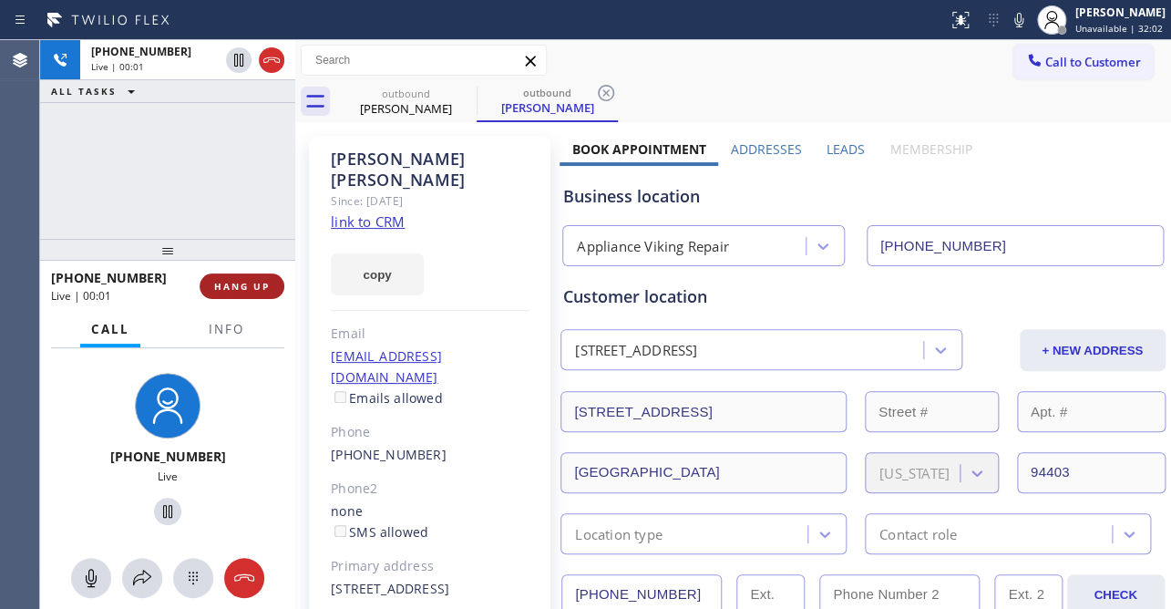
click at [230, 287] on span "HANG UP" at bounding box center [242, 286] width 56 height 13
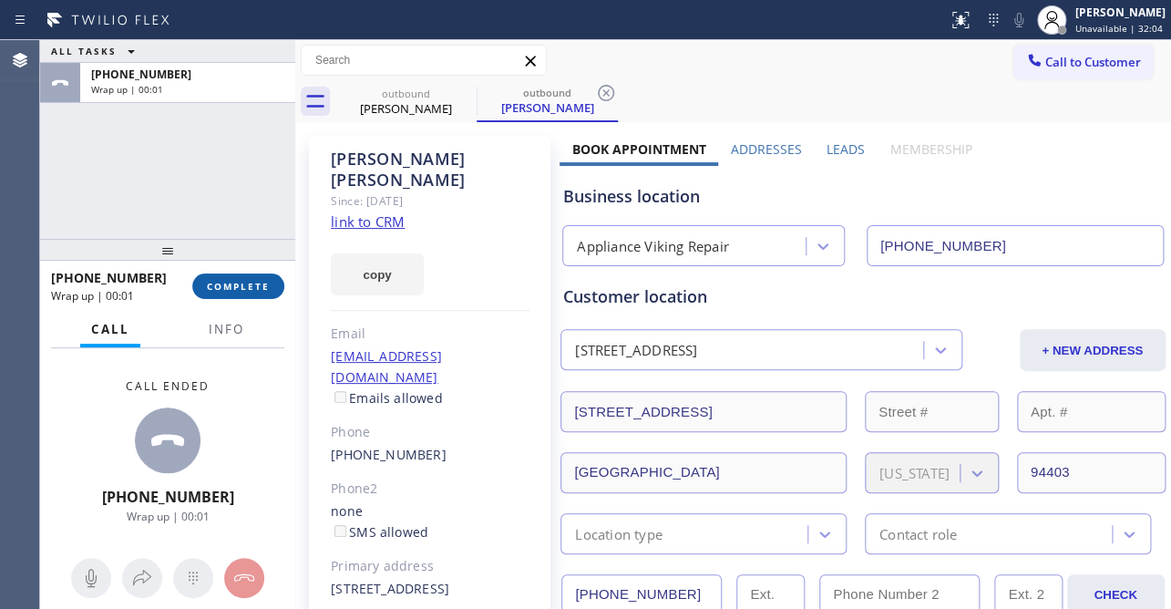
click at [238, 280] on span "COMPLETE" at bounding box center [238, 286] width 63 height 13
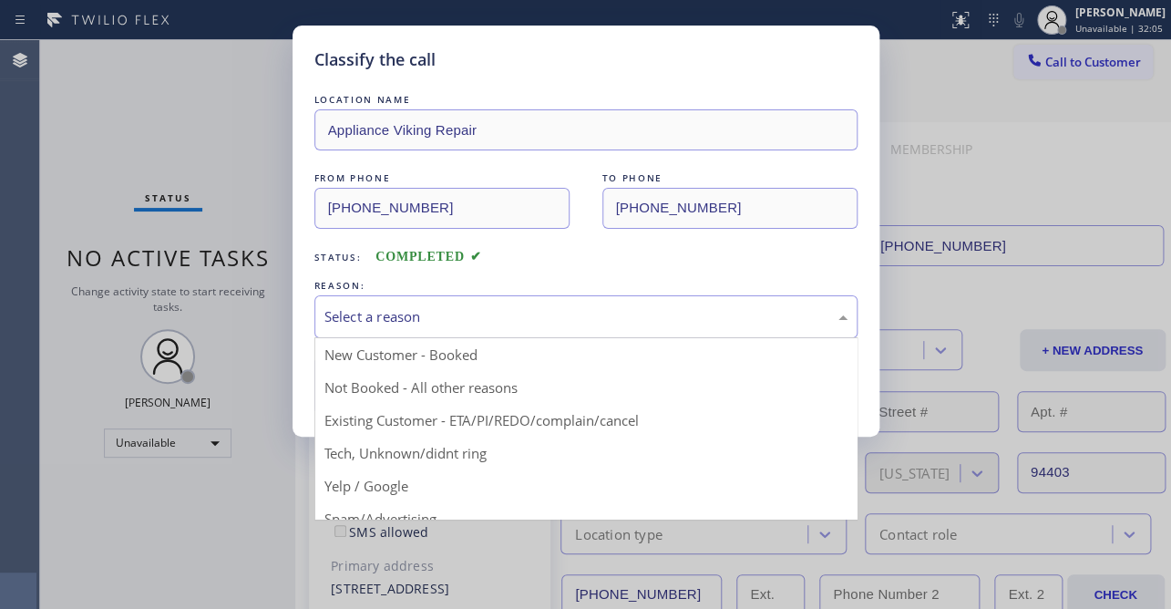
click at [366, 313] on div "Select a reason" at bounding box center [585, 316] width 523 height 21
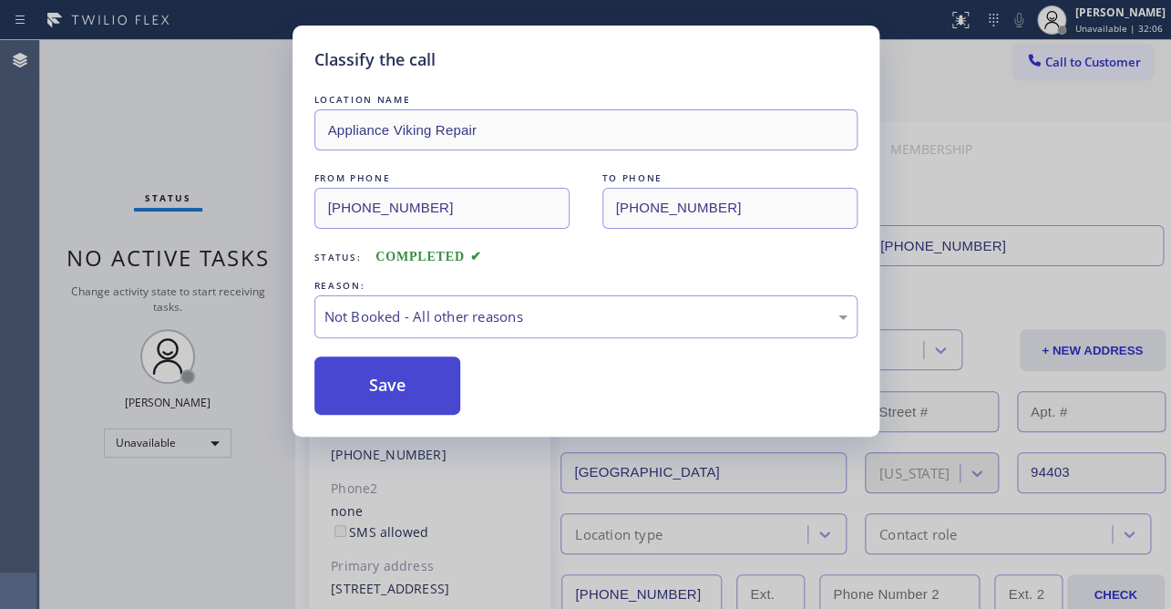
click at [359, 373] on button "Save" at bounding box center [387, 385] width 147 height 58
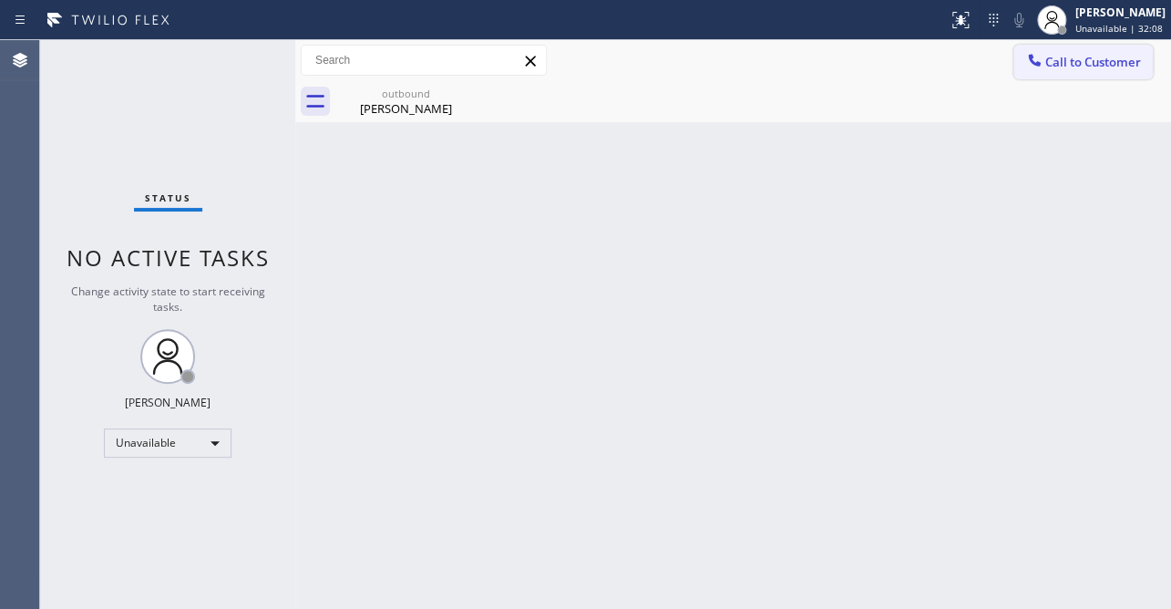
click at [1062, 54] on span "Call to Customer" at bounding box center [1093, 62] width 96 height 16
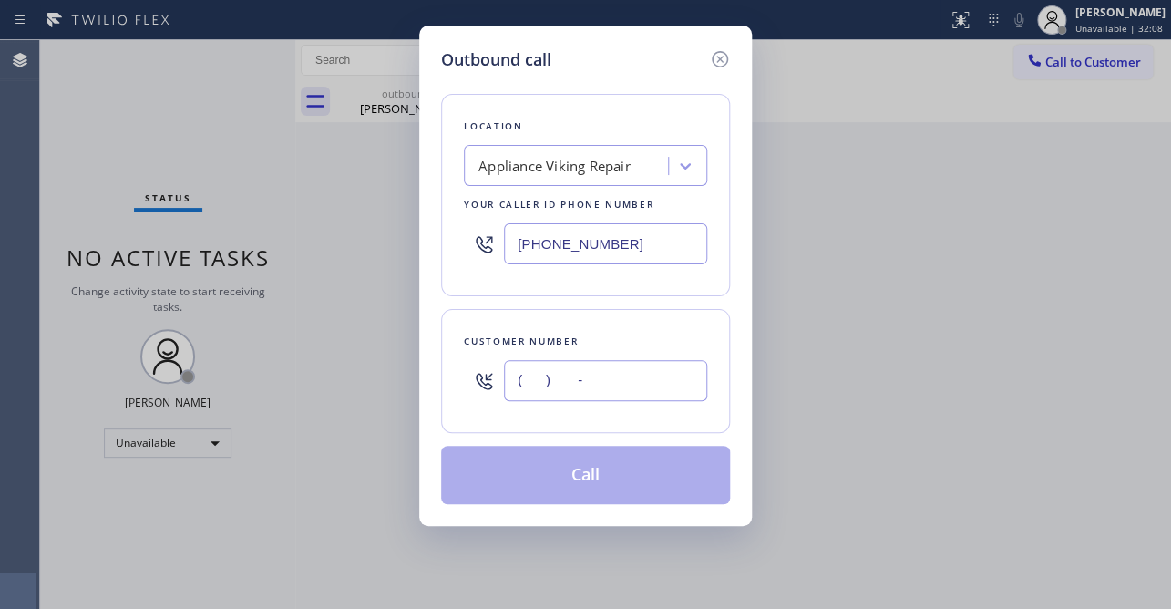
click at [647, 389] on input "(___) ___-____" at bounding box center [605, 380] width 203 height 41
paste input "818) 747-6160"
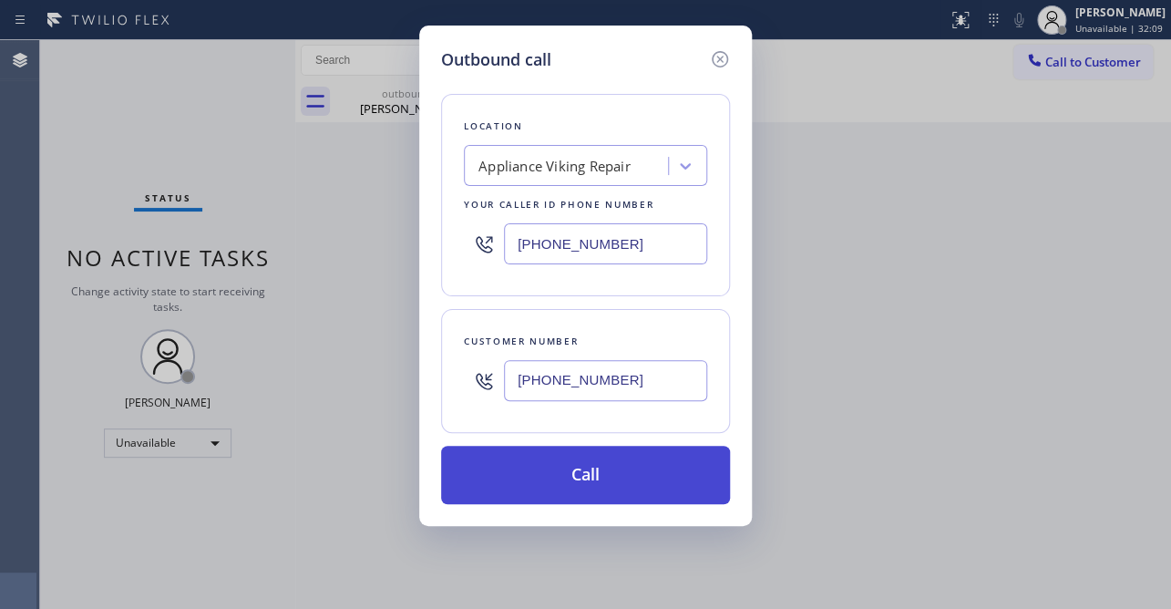
type input "[PHONE_NUMBER]"
click at [594, 477] on button "Call" at bounding box center [585, 475] width 289 height 58
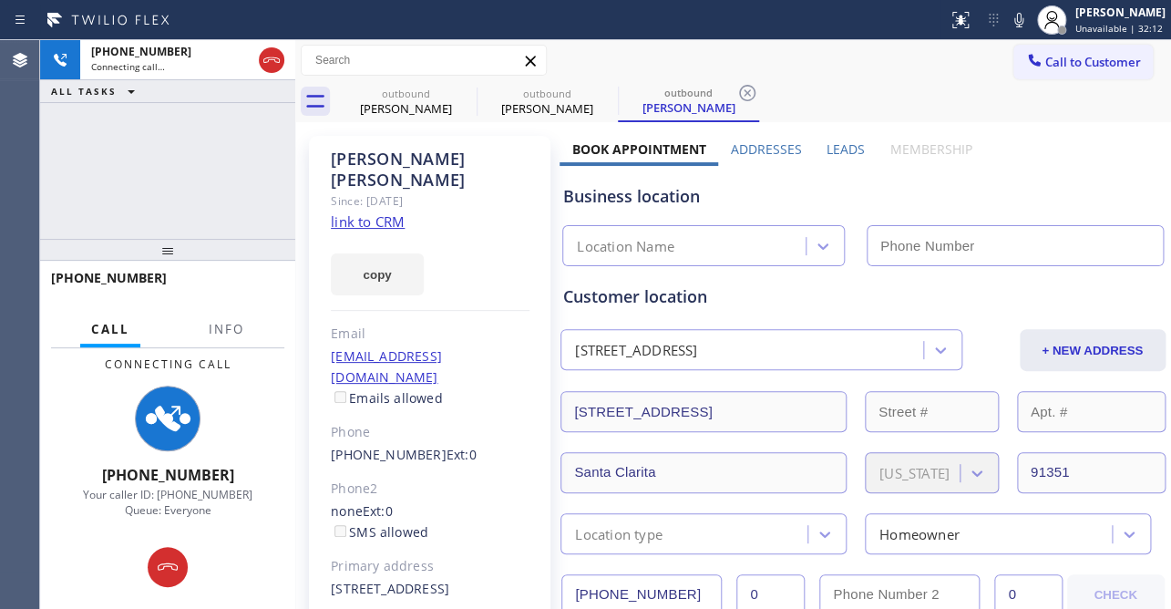
click at [837, 149] on label "Leads" at bounding box center [846, 148] width 38 height 17
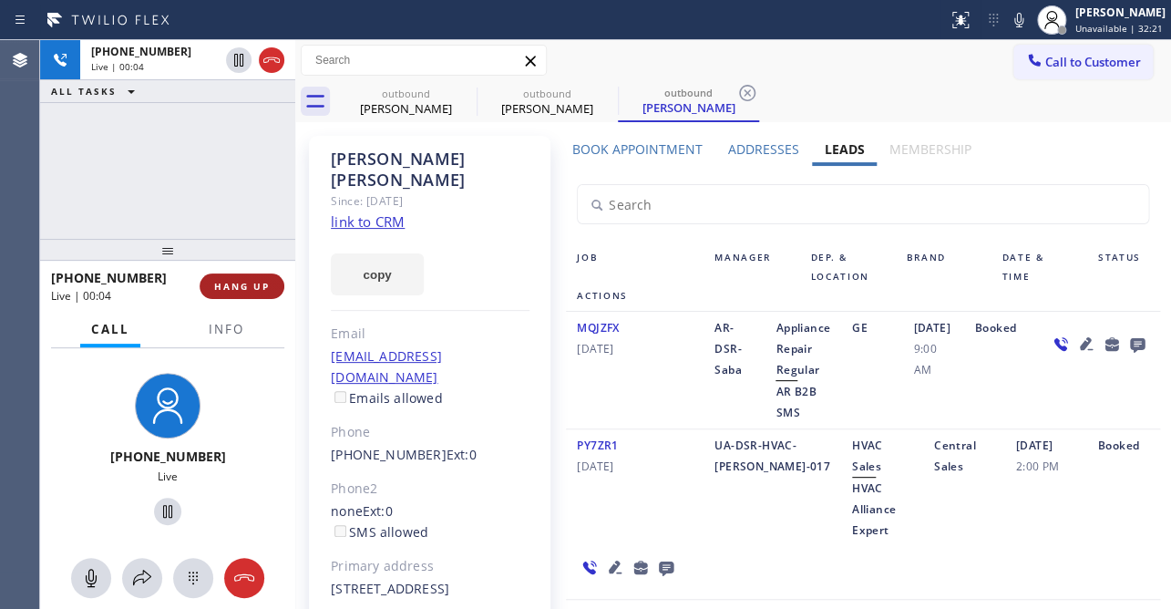
click at [224, 287] on span "HANG UP" at bounding box center [242, 286] width 56 height 13
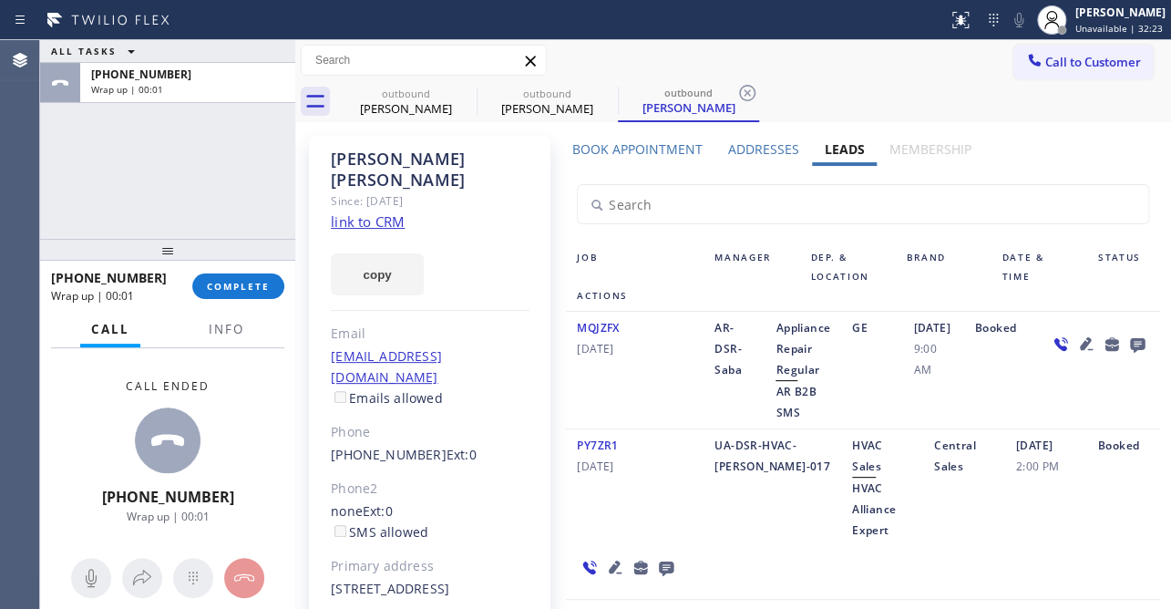
click at [1129, 340] on icon at bounding box center [1136, 345] width 15 height 15
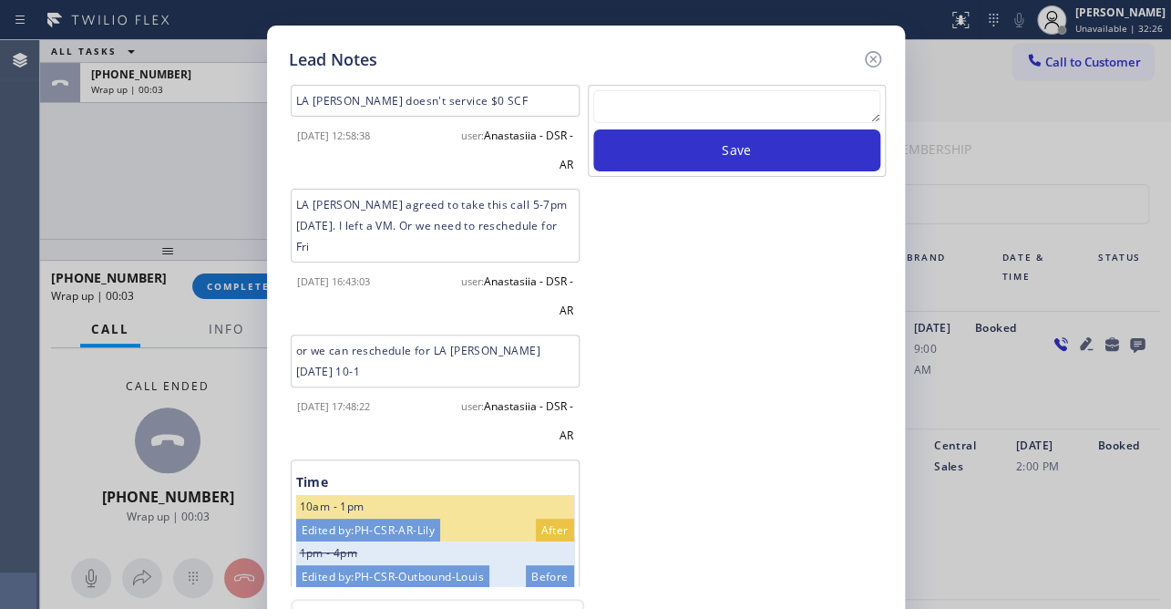
click at [767, 90] on textarea at bounding box center [736, 106] width 287 height 33
paste textarea "Routed to Voice mail// If CX will call back please transfer to me- Love:*"
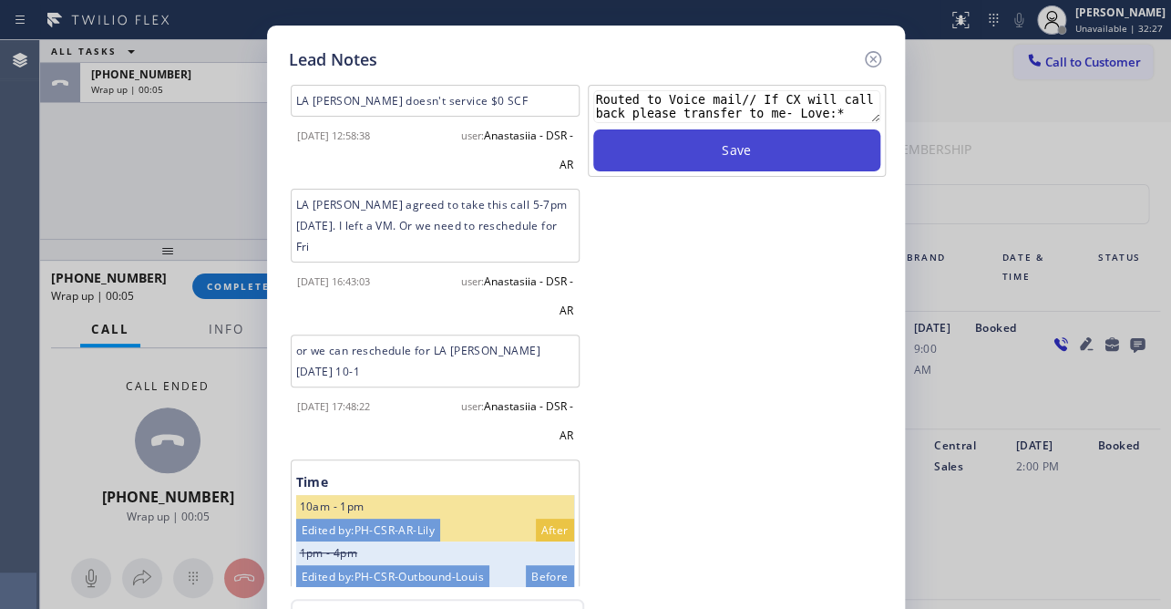
type textarea "Routed to Voice mail// If CX will call back please transfer to me- Love:*"
click at [762, 149] on button "Save" at bounding box center [736, 150] width 287 height 42
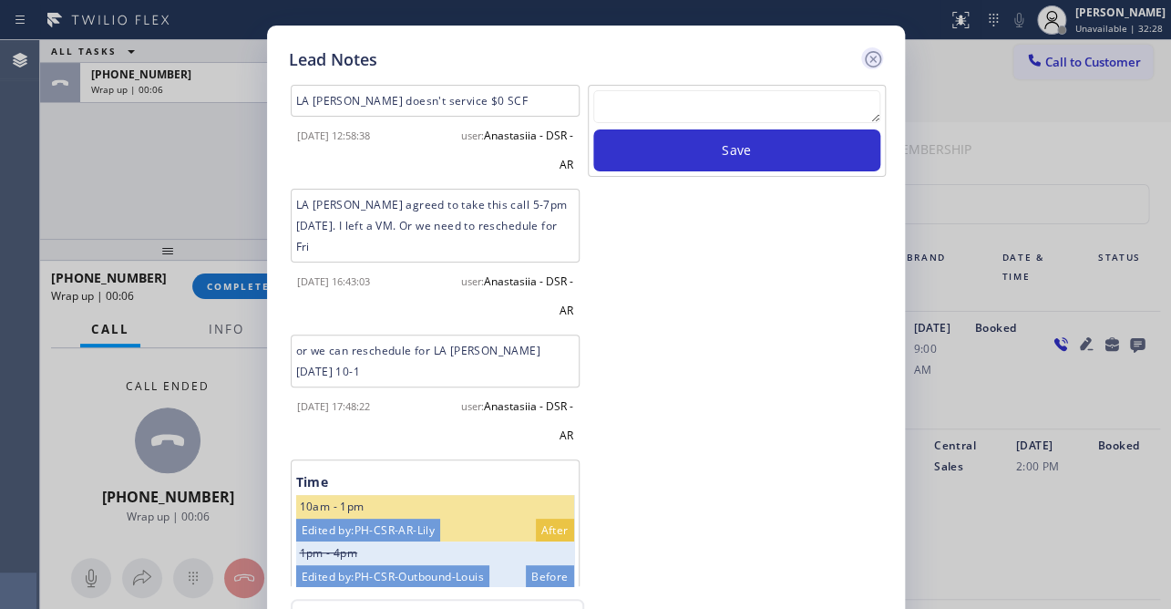
click at [876, 48] on icon at bounding box center [873, 59] width 22 height 22
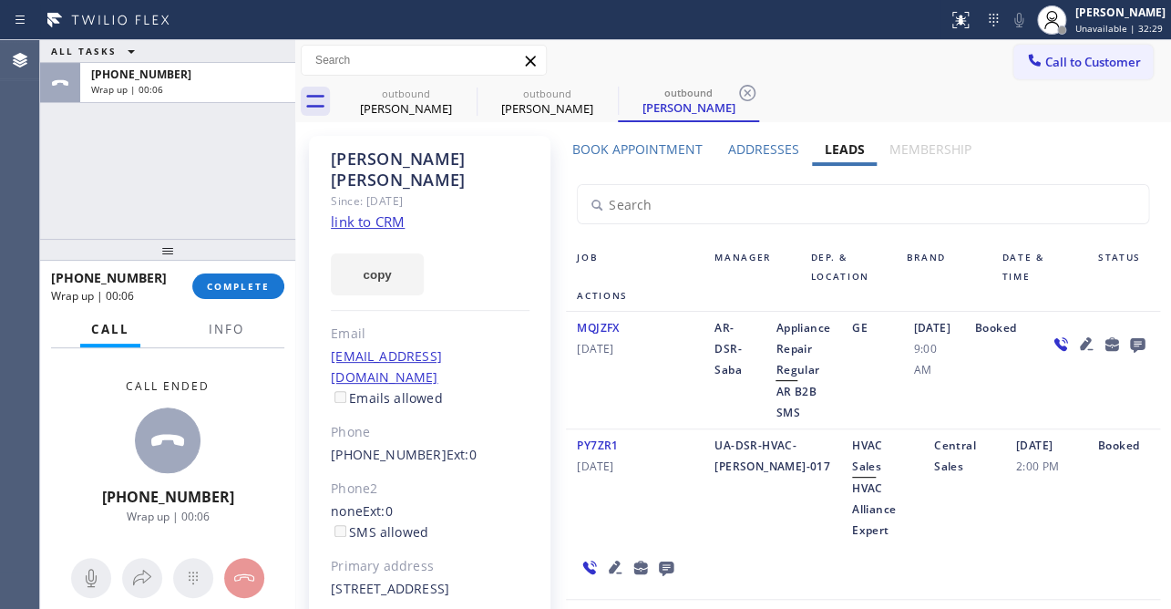
drag, startPoint x: 186, startPoint y: 281, endPoint x: 225, endPoint y: 292, distance: 40.7
click at [187, 281] on div "[PHONE_NUMBER] Wrap up | 00:06" at bounding box center [121, 285] width 141 height 47
click at [225, 292] on span "COMPLETE" at bounding box center [238, 286] width 63 height 13
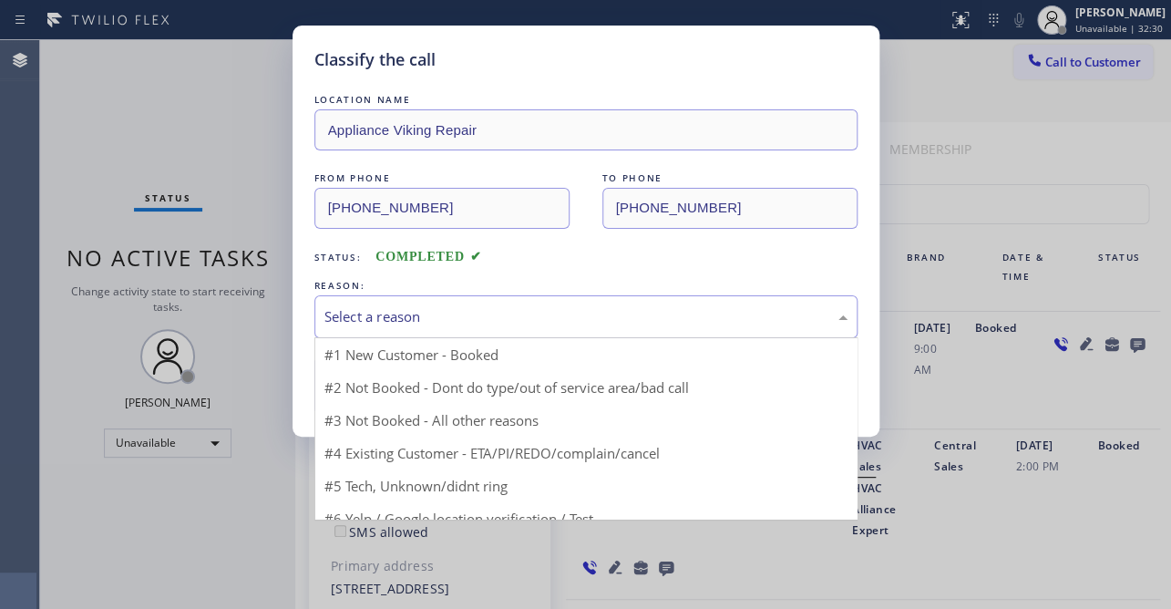
click at [417, 302] on div "Select a reason" at bounding box center [585, 316] width 543 height 43
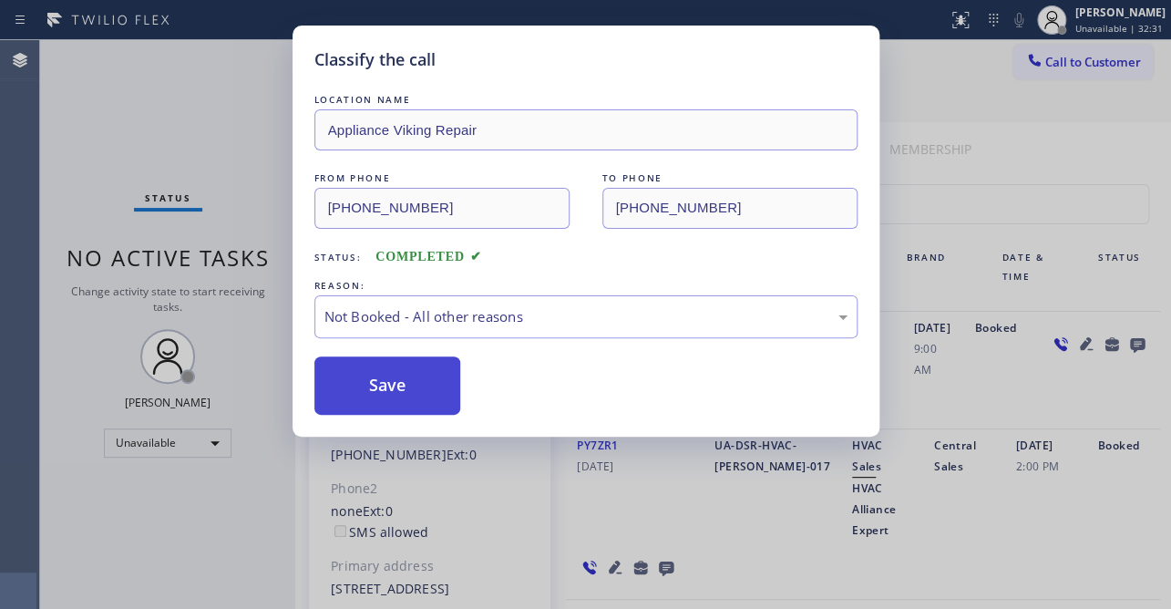
click at [407, 377] on button "Save" at bounding box center [387, 385] width 147 height 58
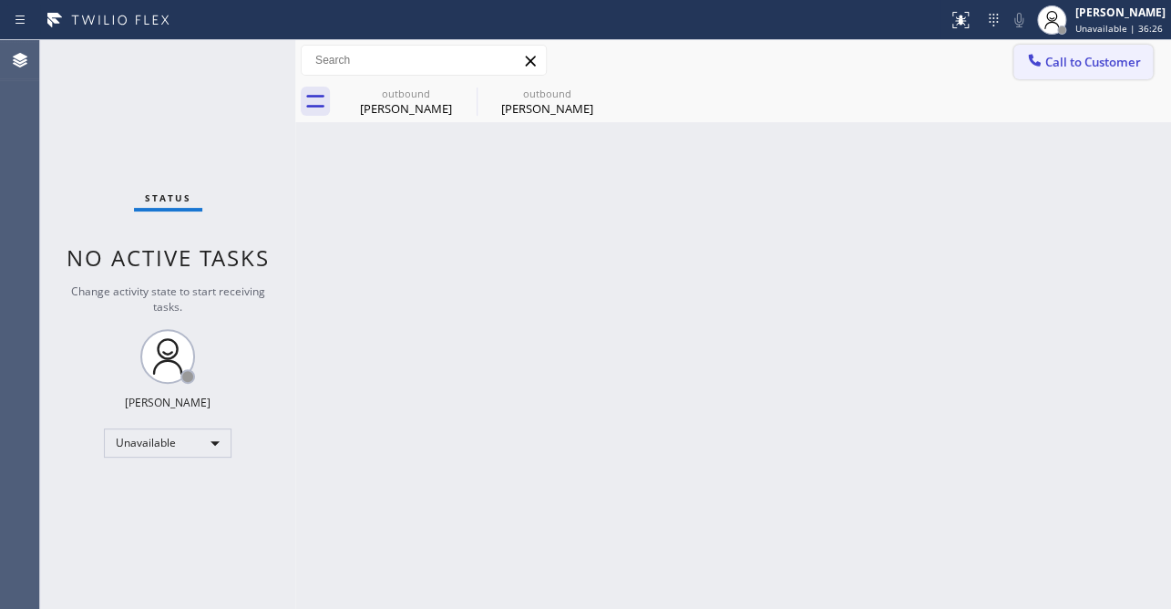
click at [1094, 52] on button "Call to Customer" at bounding box center [1082, 62] width 139 height 35
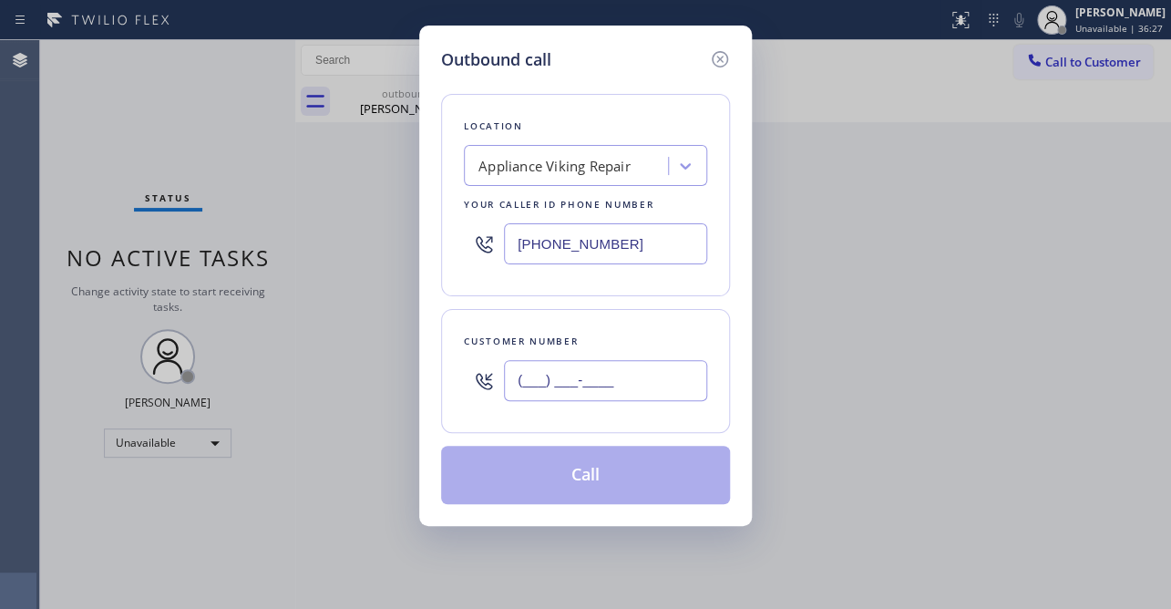
click at [602, 383] on input "(___) ___-____" at bounding box center [605, 380] width 203 height 41
paste input "415) 680-0807"
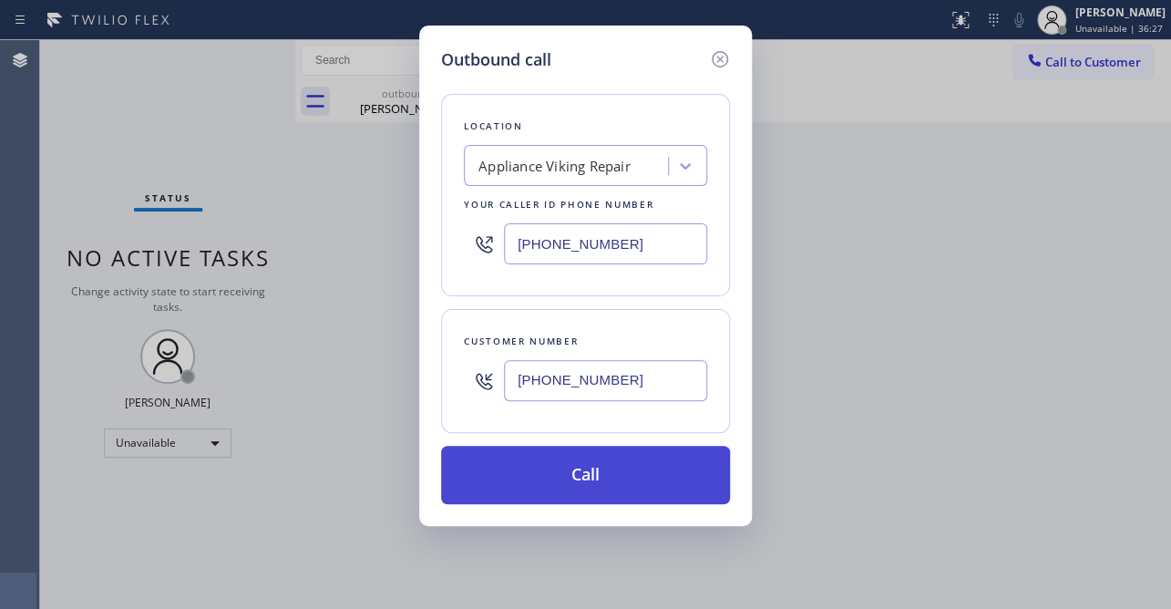
type input "[PHONE_NUMBER]"
click at [587, 472] on button "Call" at bounding box center [585, 475] width 289 height 58
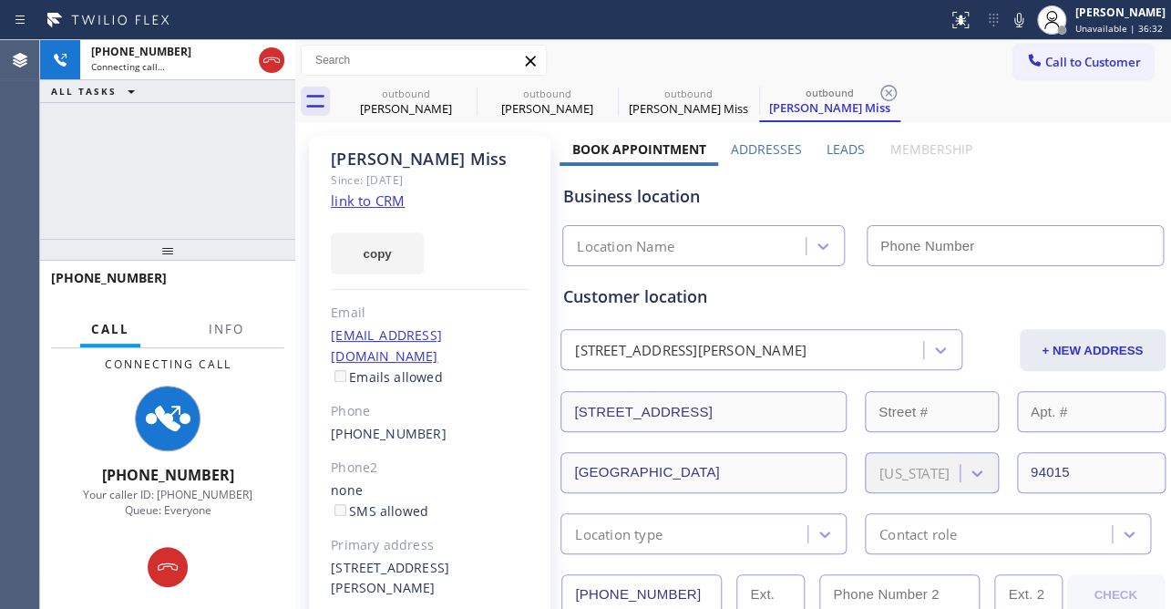
click at [851, 140] on label "Leads" at bounding box center [846, 148] width 38 height 17
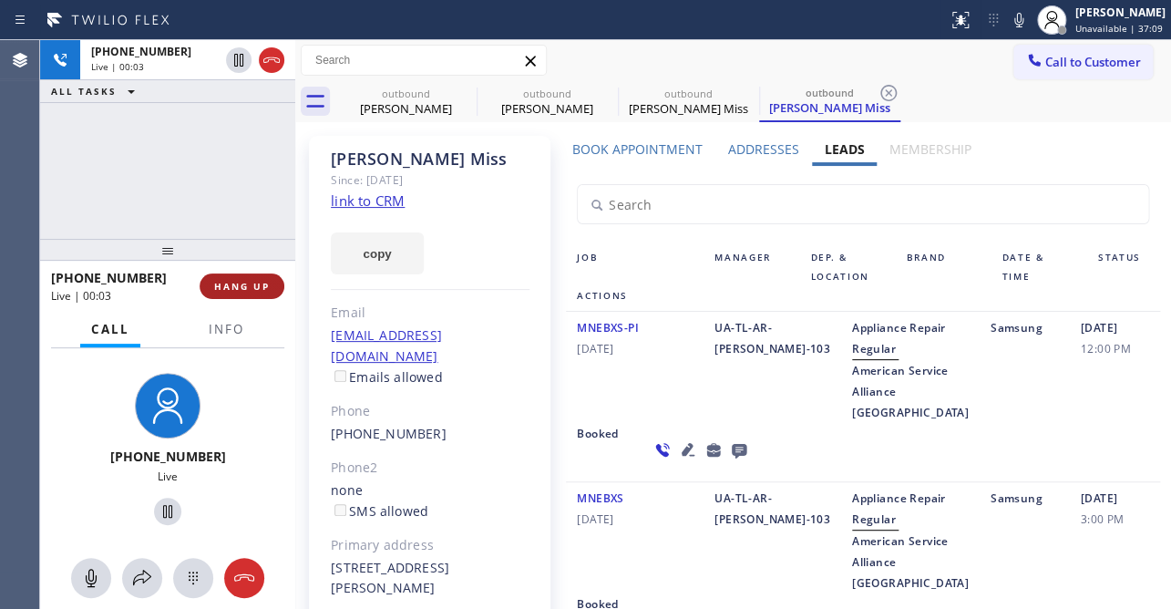
click at [262, 282] on span "HANG UP" at bounding box center [242, 286] width 56 height 13
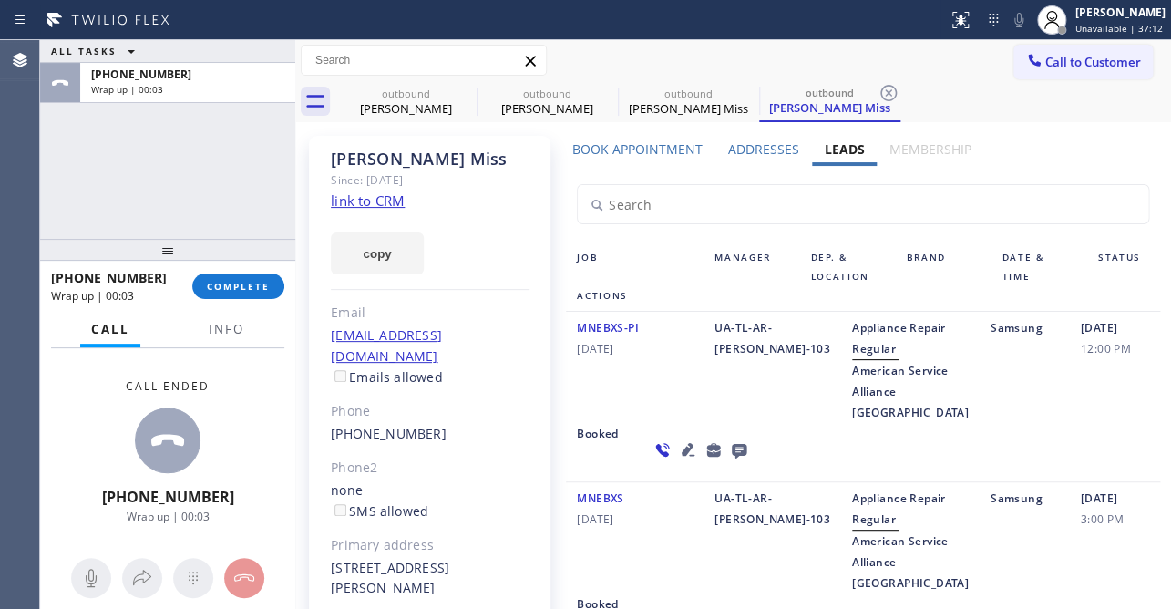
click at [728, 461] on icon at bounding box center [739, 449] width 22 height 23
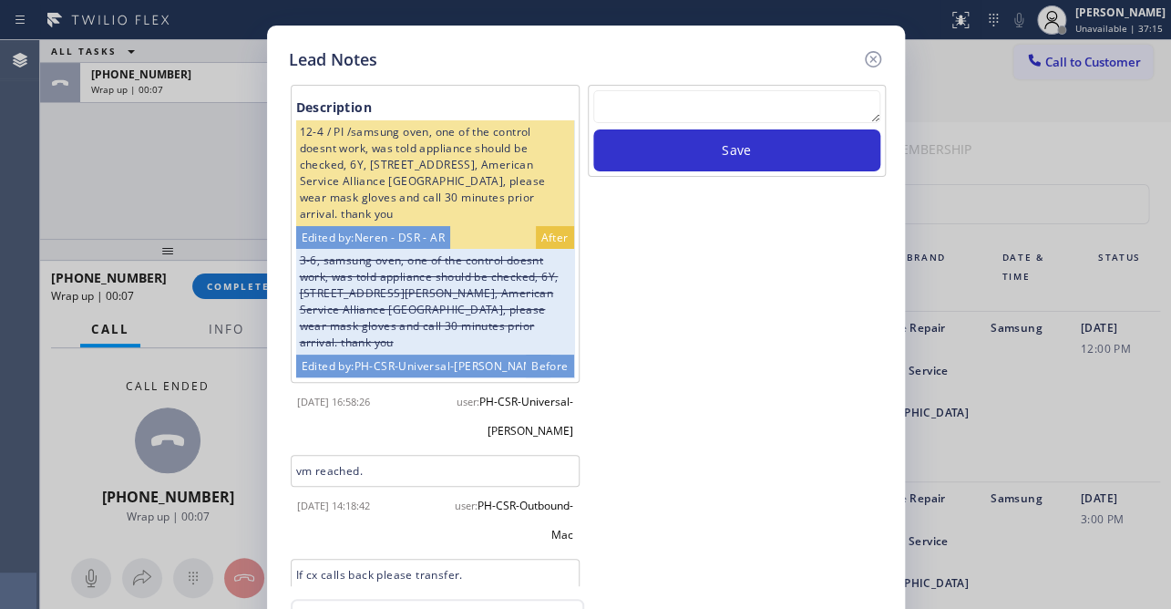
click at [683, 109] on textarea at bounding box center [736, 106] width 287 height 33
paste textarea "Routed to Voice mail// If CX will call back please transfer to me- Love:*"
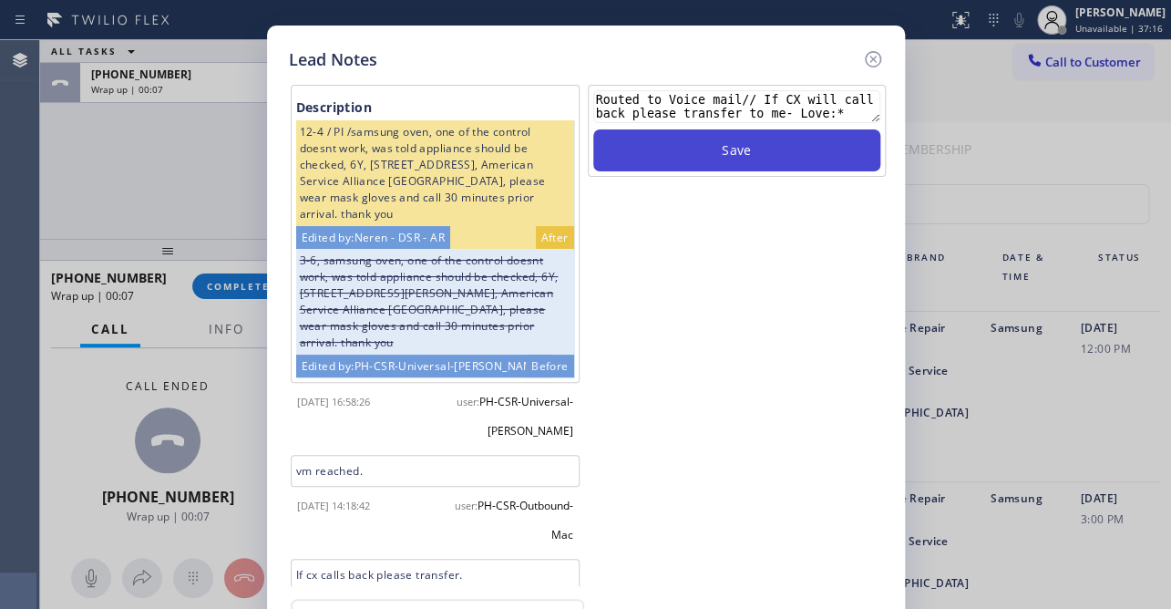
type textarea "Routed to Voice mail// If CX will call back please transfer to me- Love:*"
click at [683, 155] on button "Save" at bounding box center [736, 150] width 287 height 42
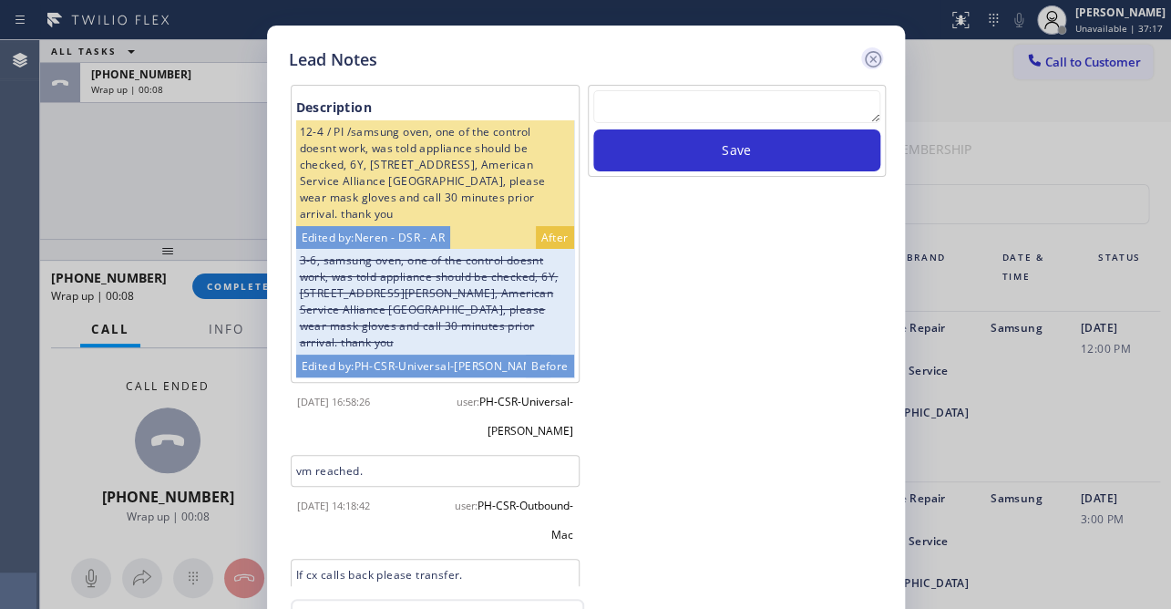
click at [869, 54] on icon at bounding box center [873, 59] width 22 height 22
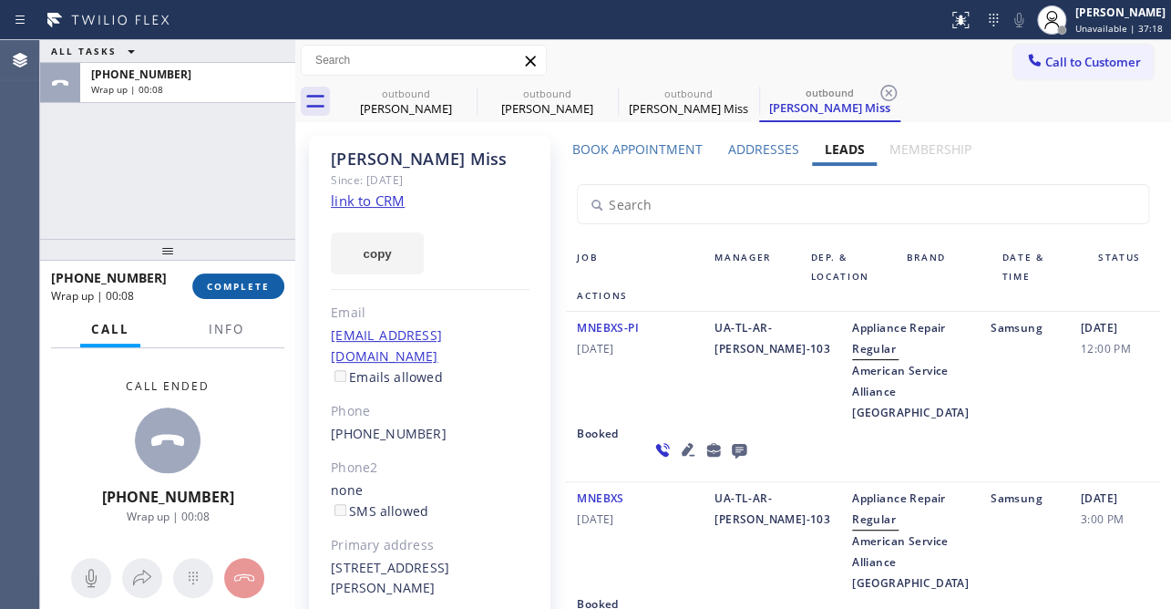
click at [236, 275] on button "COMPLETE" at bounding box center [238, 286] width 92 height 26
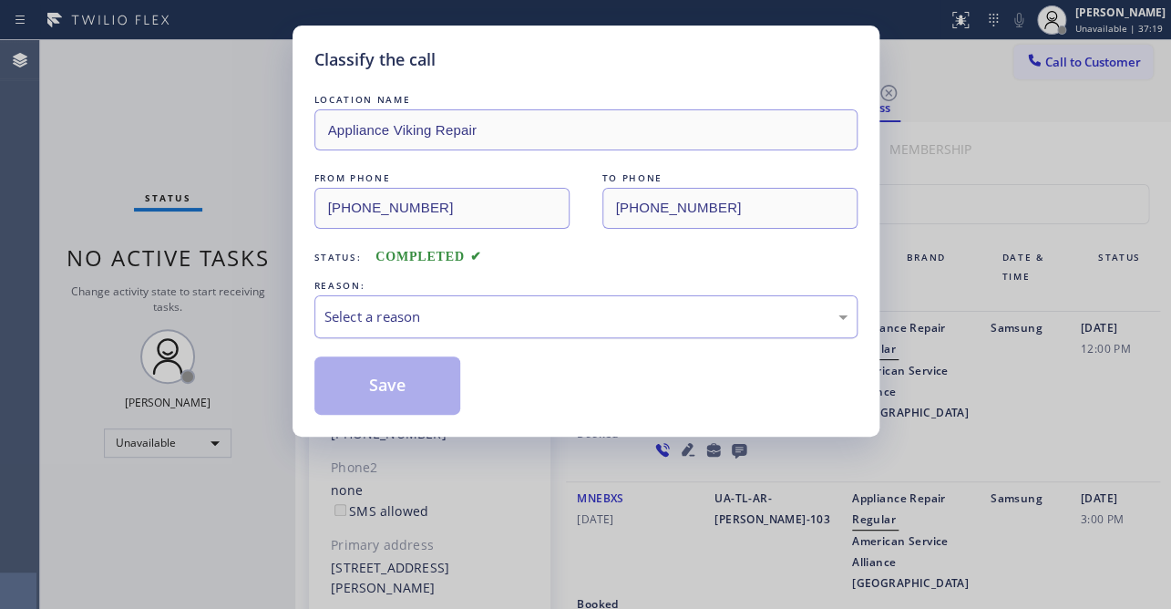
click at [481, 306] on div "Select a reason" at bounding box center [585, 316] width 523 height 21
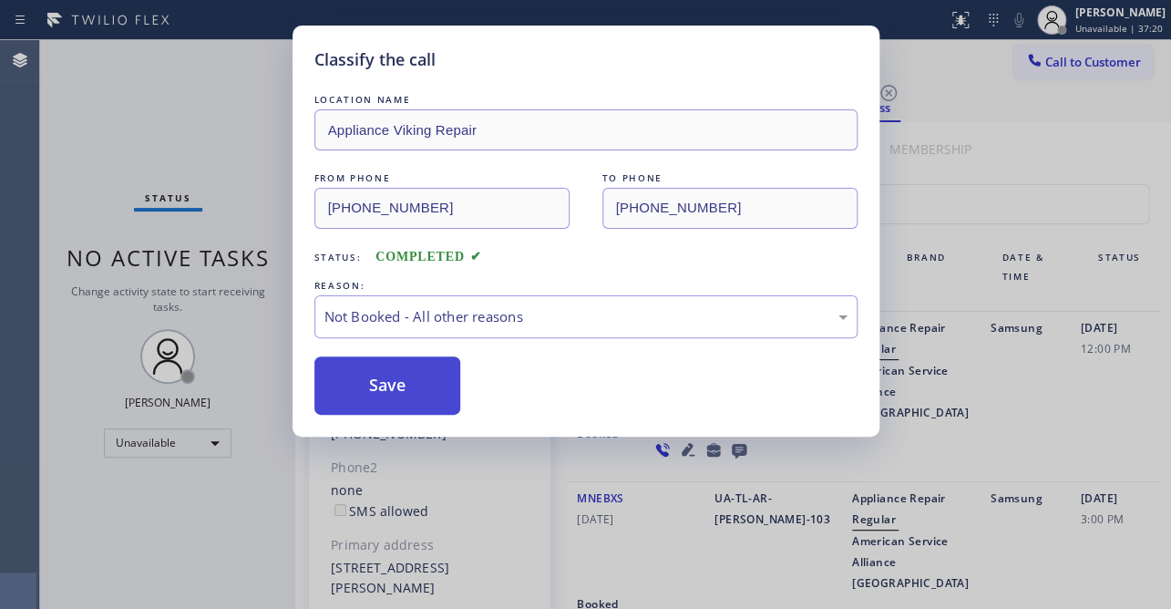
click at [394, 383] on button "Save" at bounding box center [387, 385] width 147 height 58
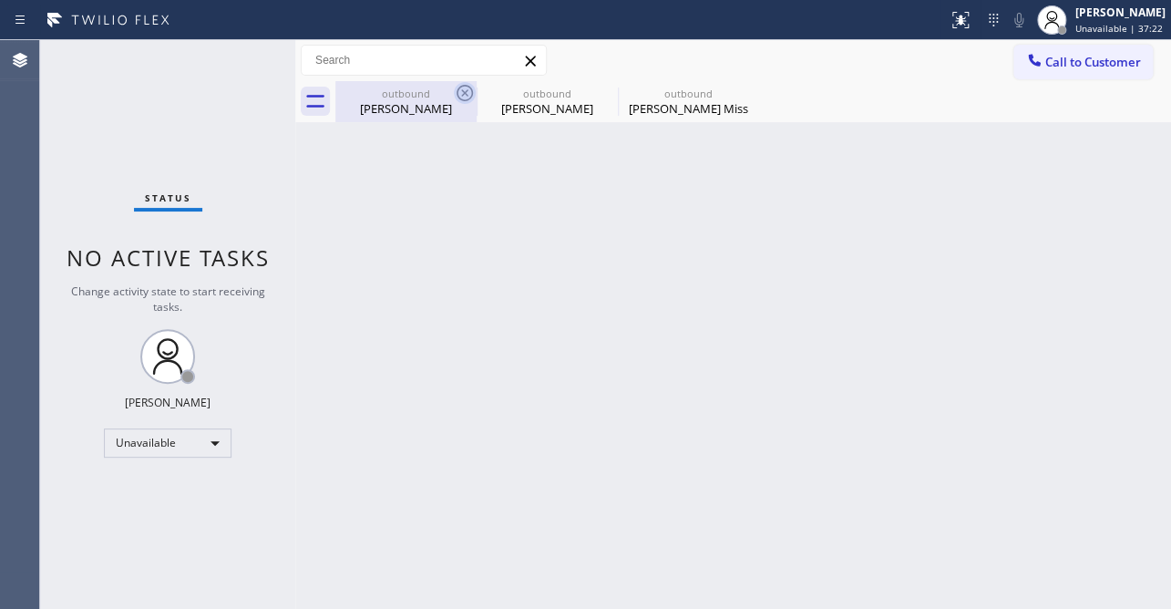
click at [470, 94] on icon at bounding box center [465, 93] width 22 height 22
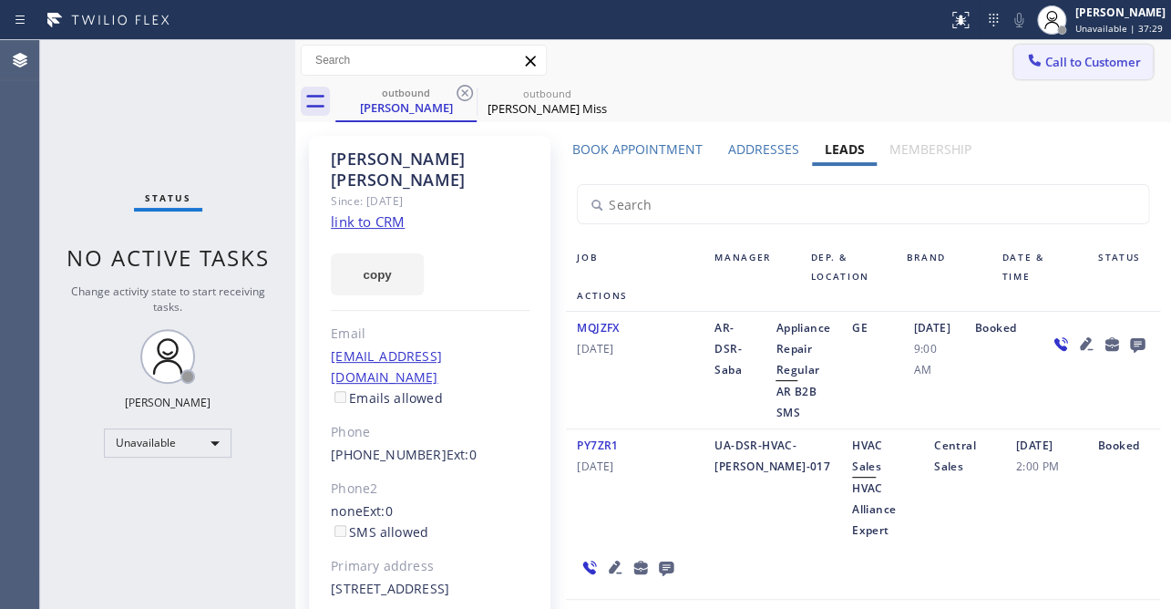
click at [1045, 67] on span "Call to Customer" at bounding box center [1093, 62] width 96 height 16
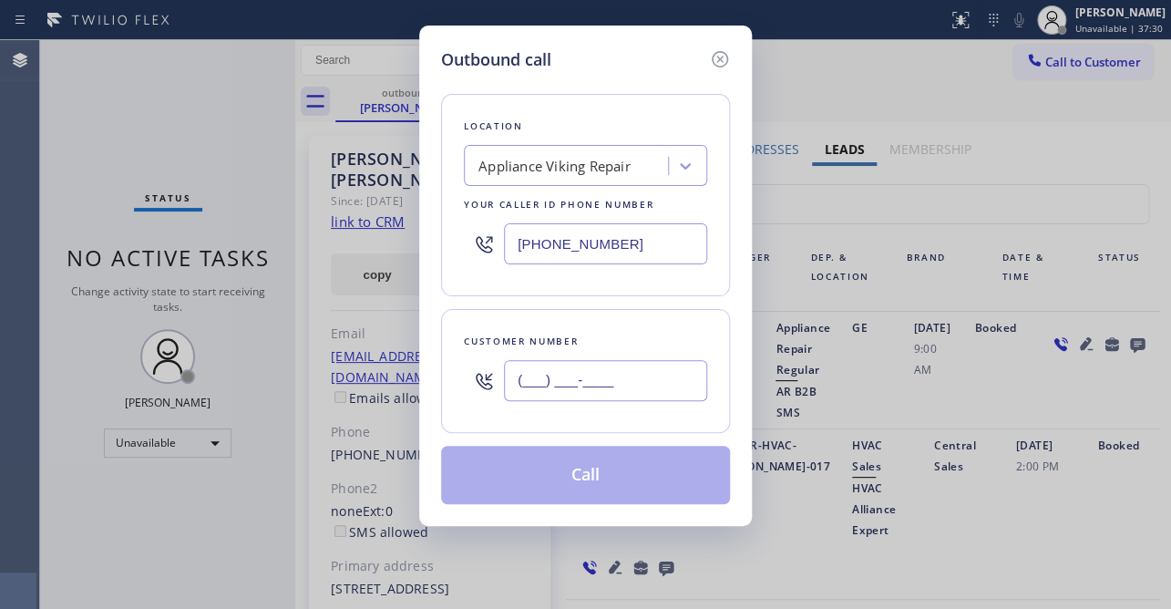
click at [613, 383] on input "(___) ___-____" at bounding box center [605, 380] width 203 height 41
paste input "818) 231-7747"
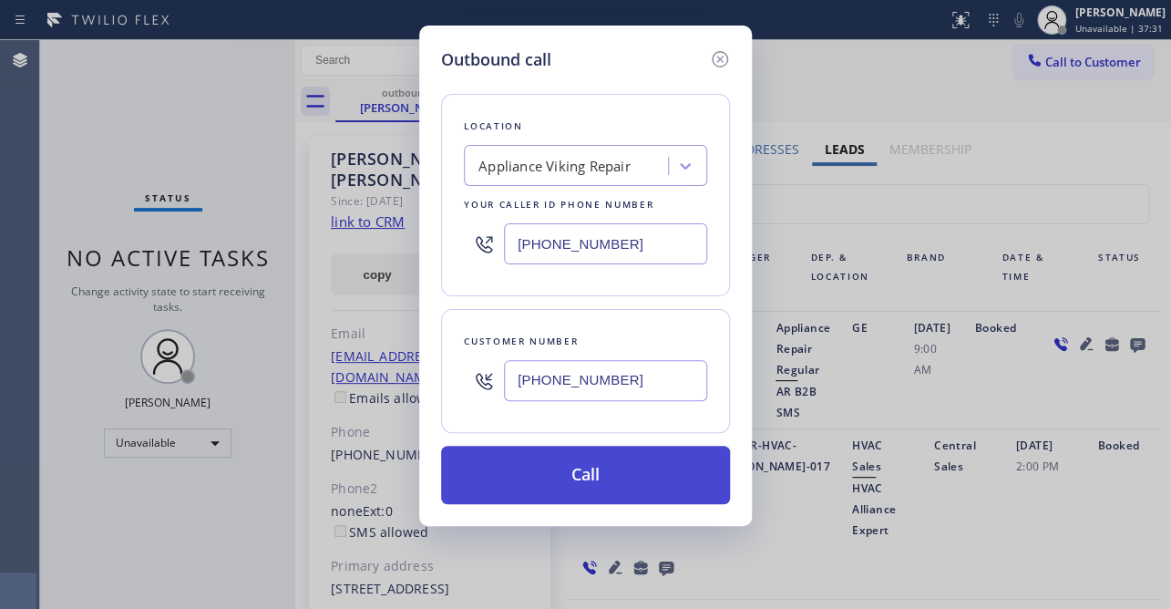
click at [540, 472] on button "Call" at bounding box center [585, 475] width 289 height 58
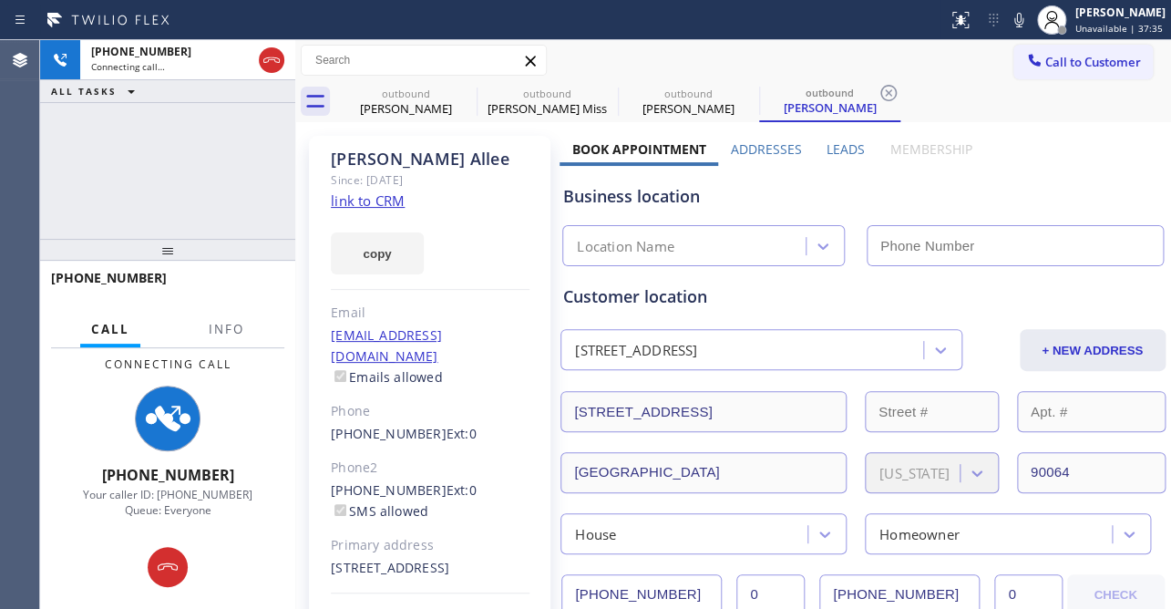
click at [838, 149] on label "Leads" at bounding box center [846, 148] width 38 height 17
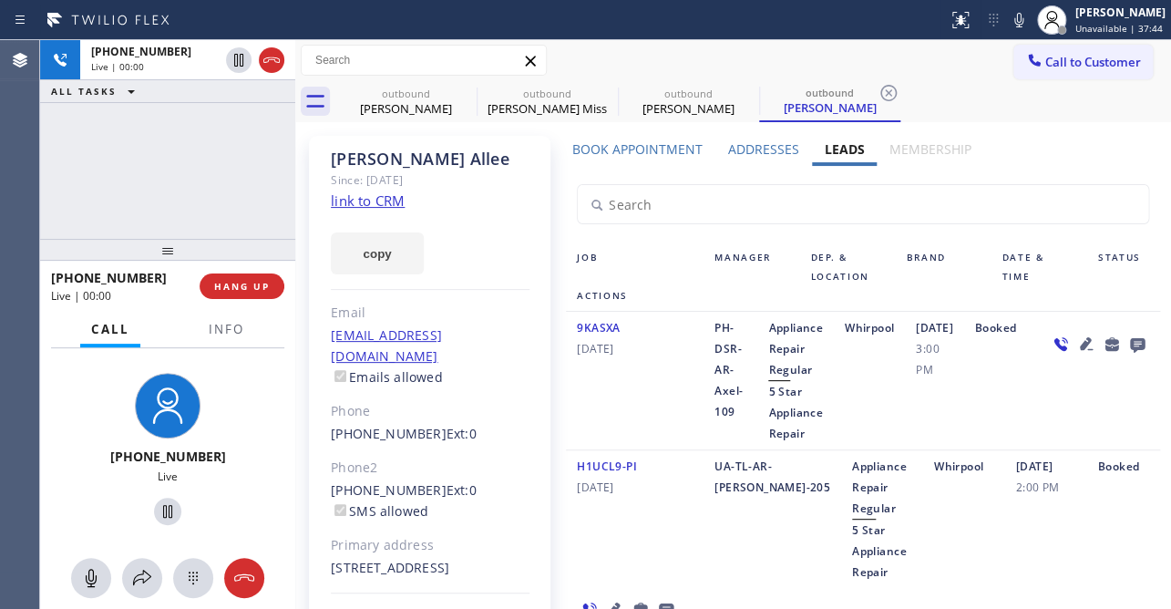
click at [905, 430] on div "Whirpool" at bounding box center [869, 380] width 71 height 127
click at [241, 286] on span "HANG UP" at bounding box center [242, 286] width 56 height 13
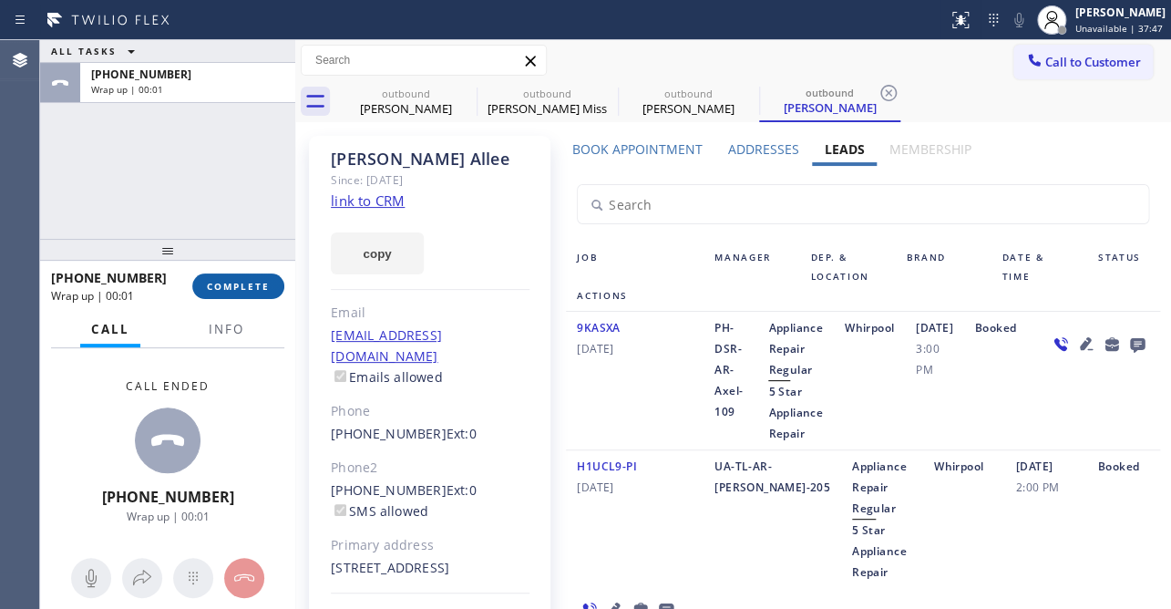
click at [237, 282] on span "COMPLETE" at bounding box center [238, 286] width 63 height 13
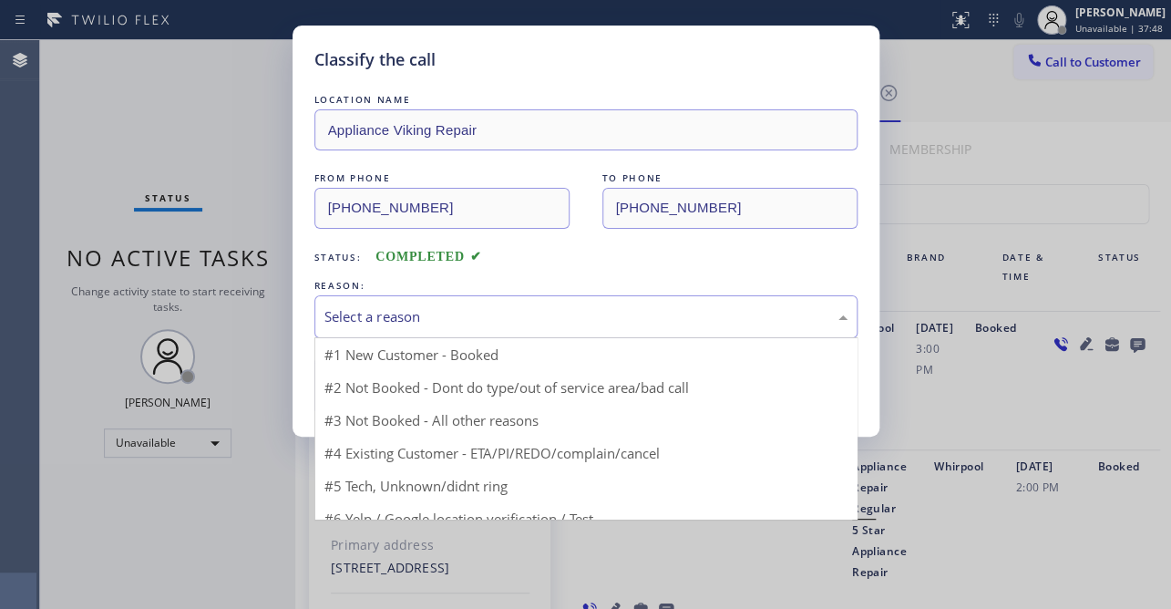
click at [445, 303] on div "Select a reason" at bounding box center [585, 316] width 543 height 43
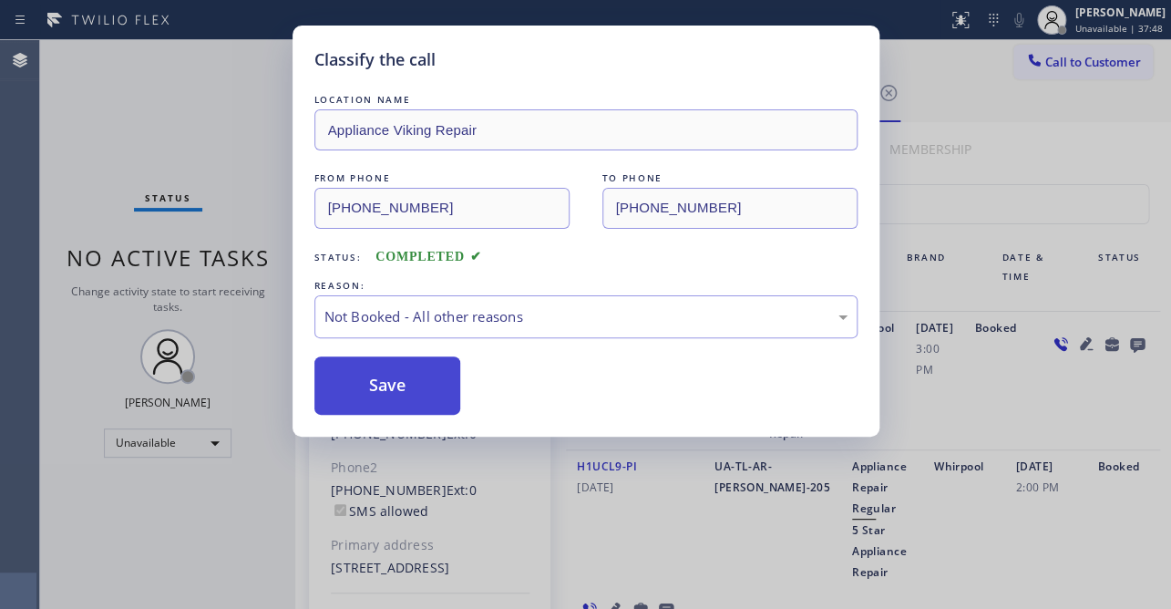
drag, startPoint x: 421, startPoint y: 375, endPoint x: 403, endPoint y: 383, distance: 19.6
drag, startPoint x: 403, startPoint y: 383, endPoint x: 390, endPoint y: 380, distance: 13.0
click at [403, 383] on button "Save" at bounding box center [387, 385] width 147 height 58
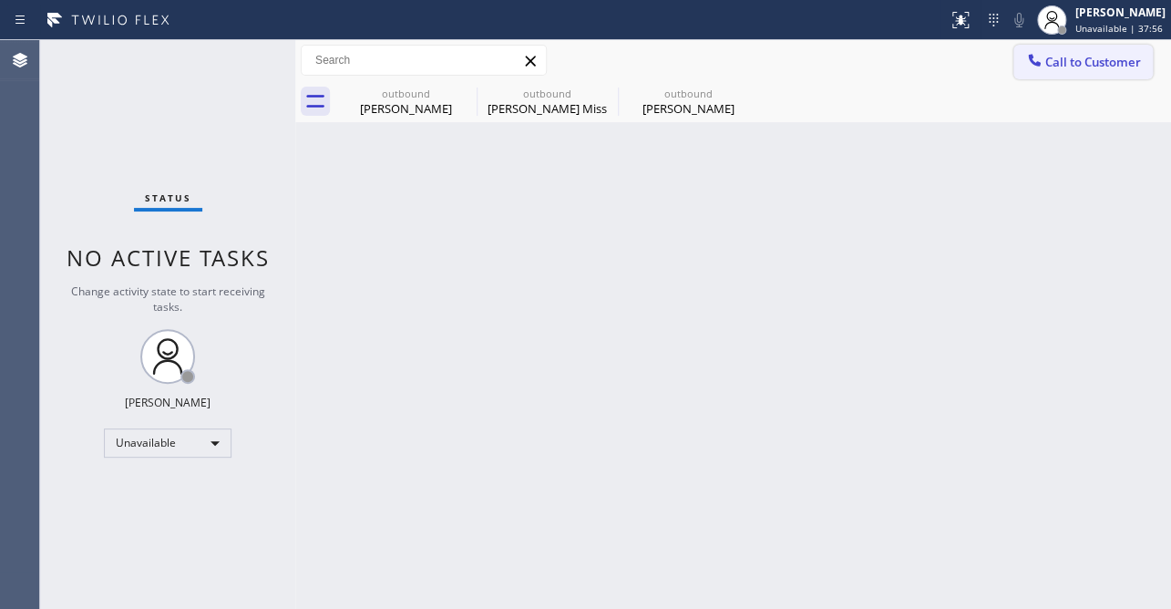
click at [1069, 61] on span "Call to Customer" at bounding box center [1093, 62] width 96 height 16
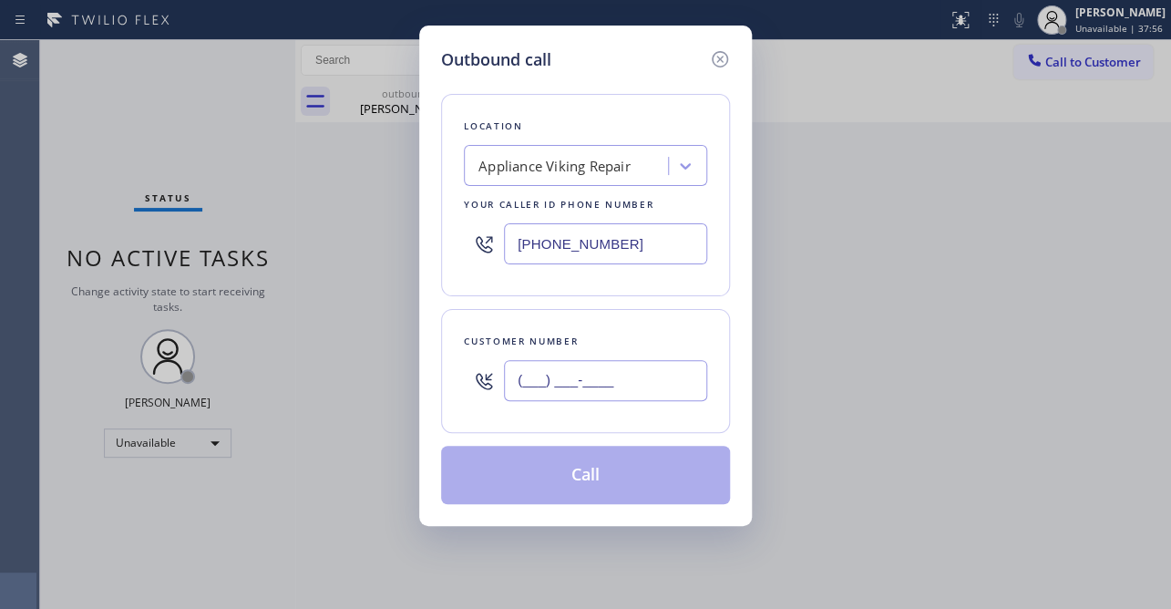
click at [583, 376] on input "(___) ___-____" at bounding box center [605, 380] width 203 height 41
paste input "714) 501-4080"
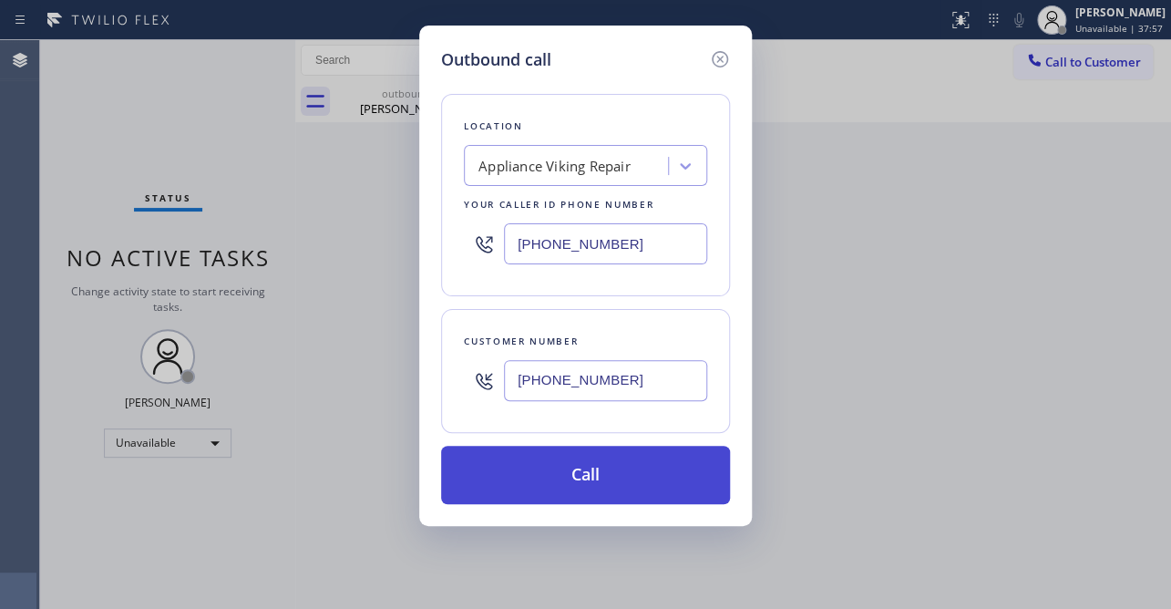
click at [576, 477] on button "Call" at bounding box center [585, 475] width 289 height 58
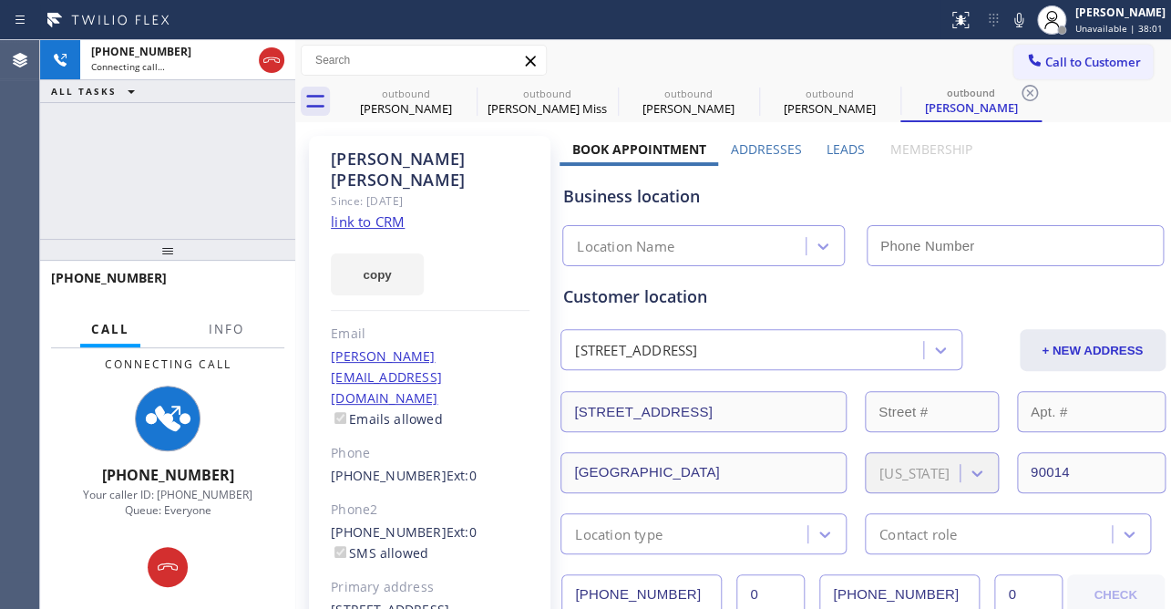
click at [834, 147] on label "Leads" at bounding box center [846, 148] width 38 height 17
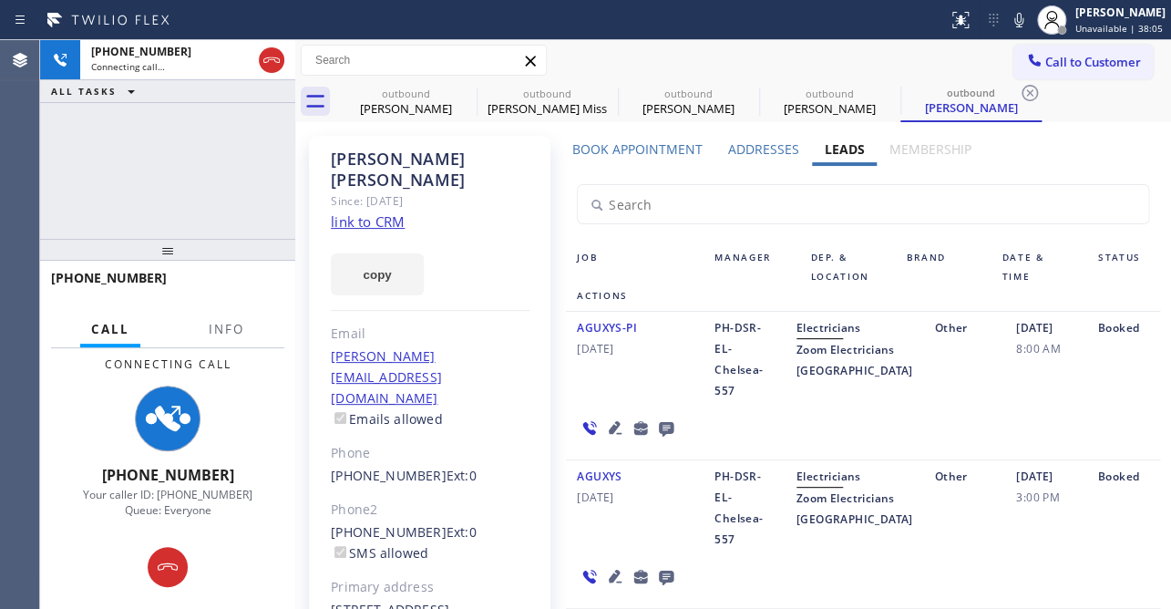
click at [607, 571] on icon at bounding box center [615, 576] width 22 height 22
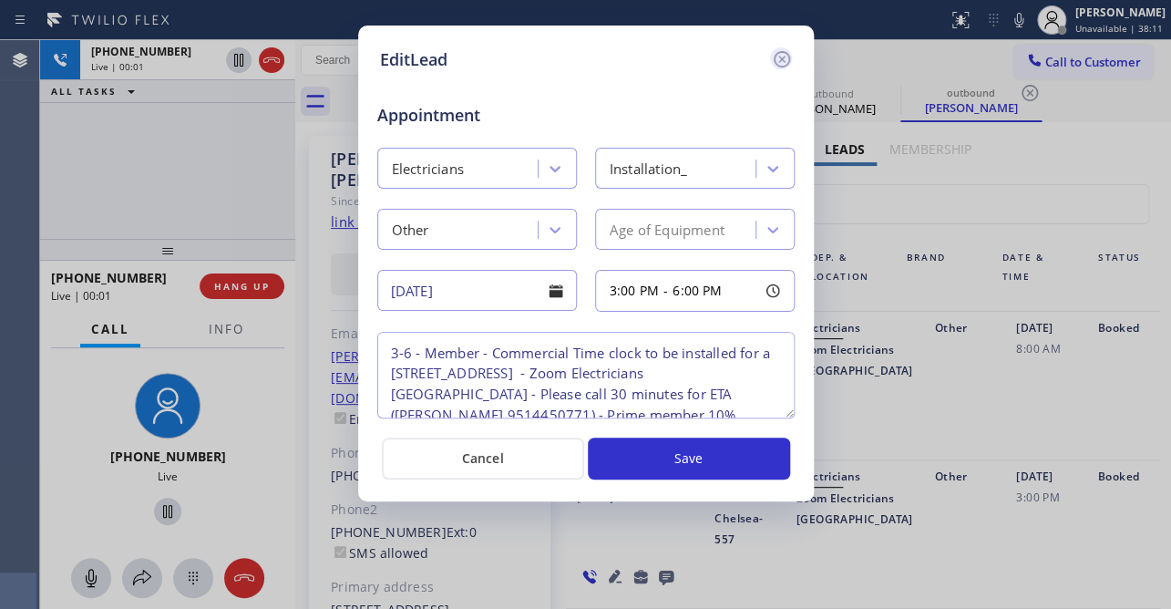
click at [775, 59] on icon at bounding box center [782, 59] width 22 height 22
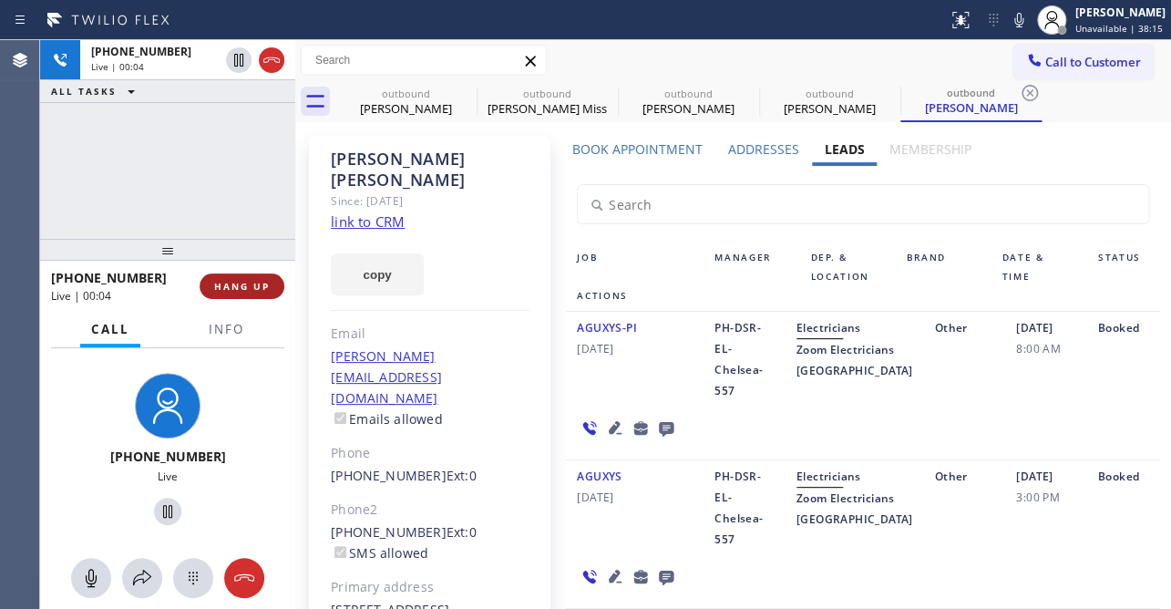
drag, startPoint x: 228, startPoint y: 282, endPoint x: 202, endPoint y: 282, distance: 25.5
click at [229, 282] on span "HANG UP" at bounding box center [242, 286] width 56 height 13
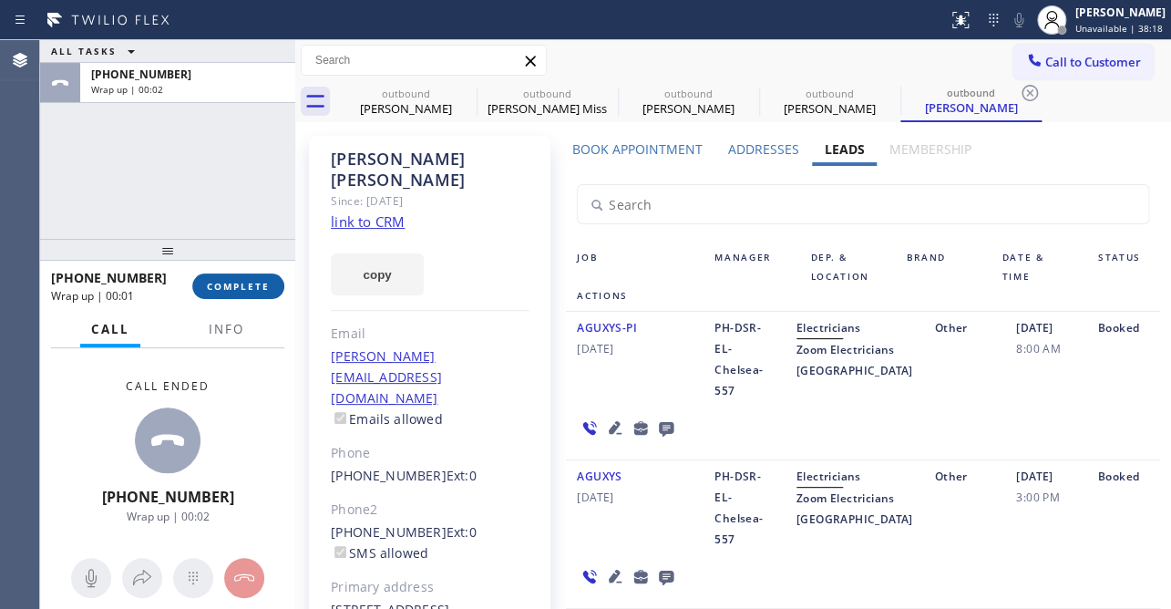
click at [228, 276] on button "COMPLETE" at bounding box center [238, 286] width 92 height 26
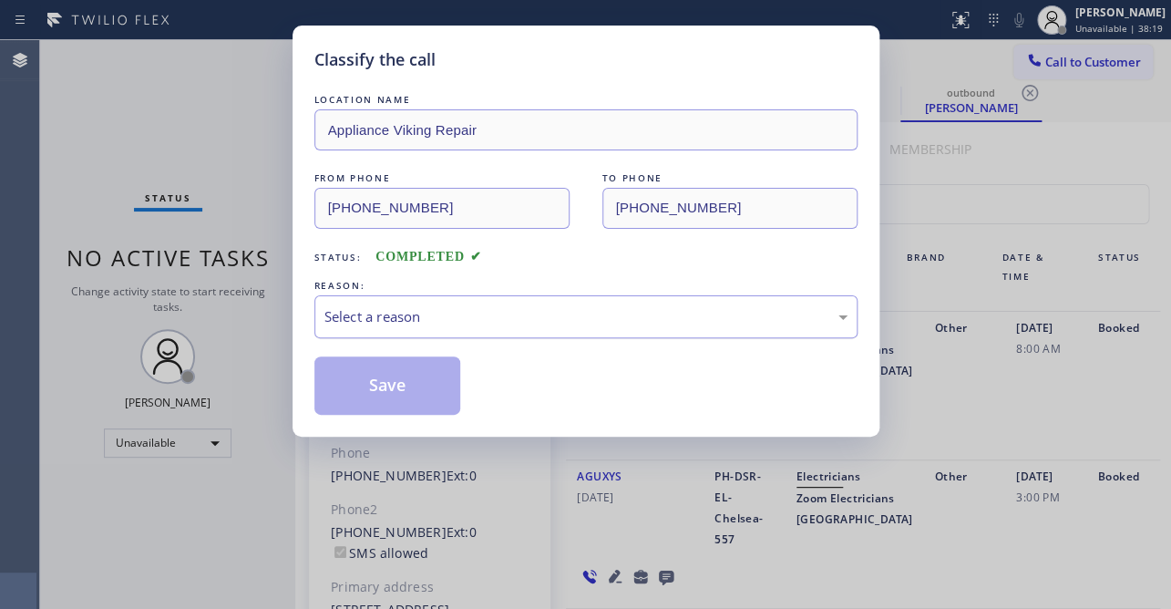
click at [398, 300] on div "Select a reason" at bounding box center [585, 316] width 543 height 43
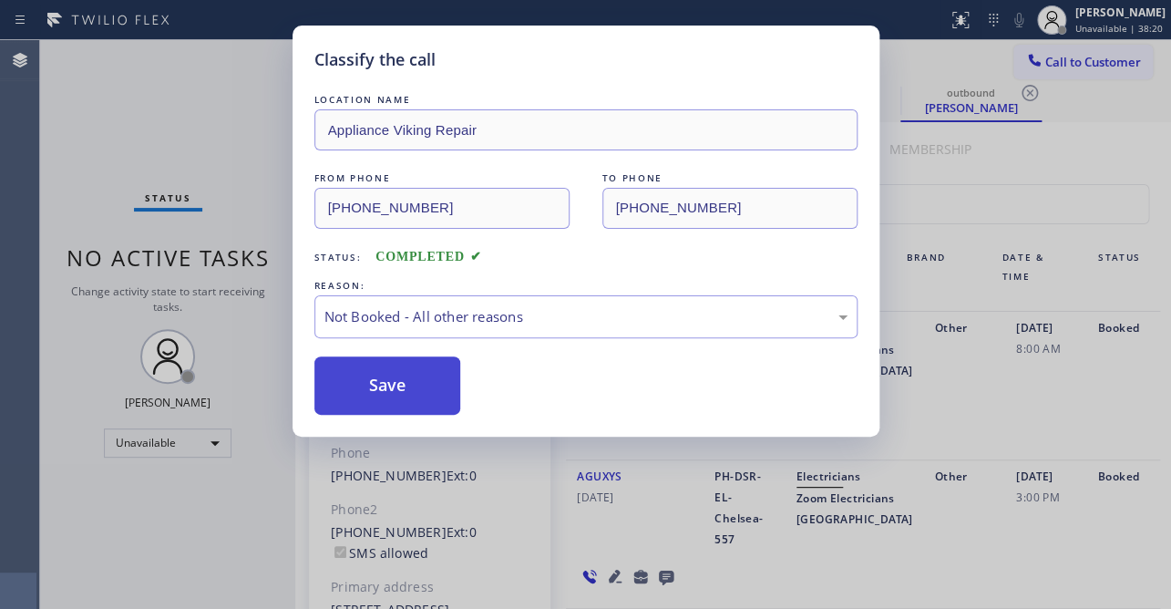
click at [372, 375] on button "Save" at bounding box center [387, 385] width 147 height 58
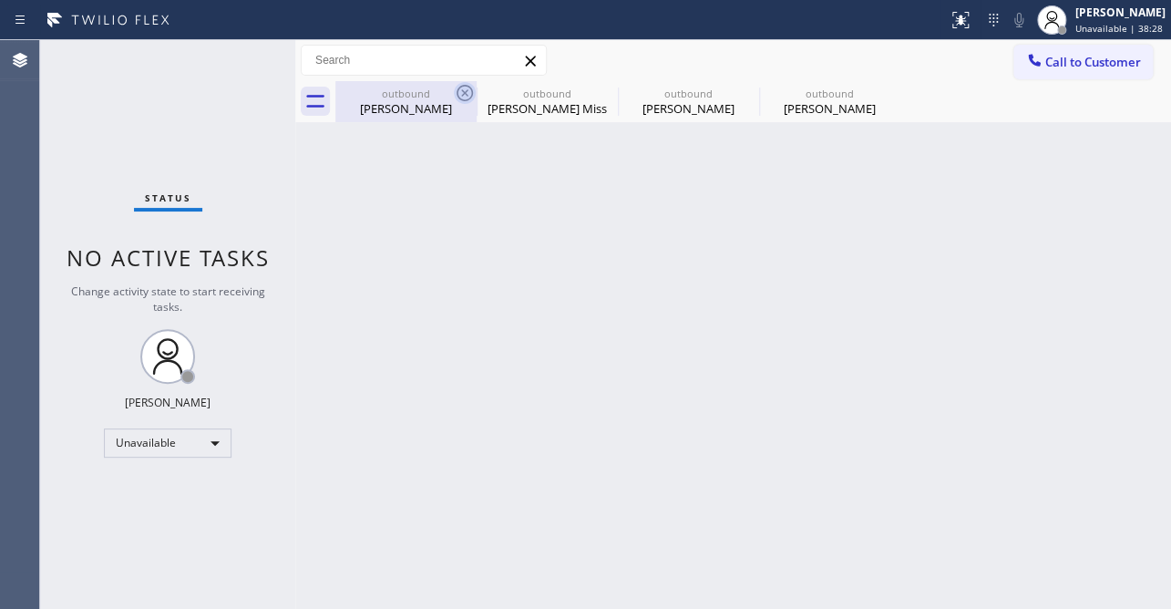
click at [465, 95] on icon at bounding box center [465, 93] width 22 height 22
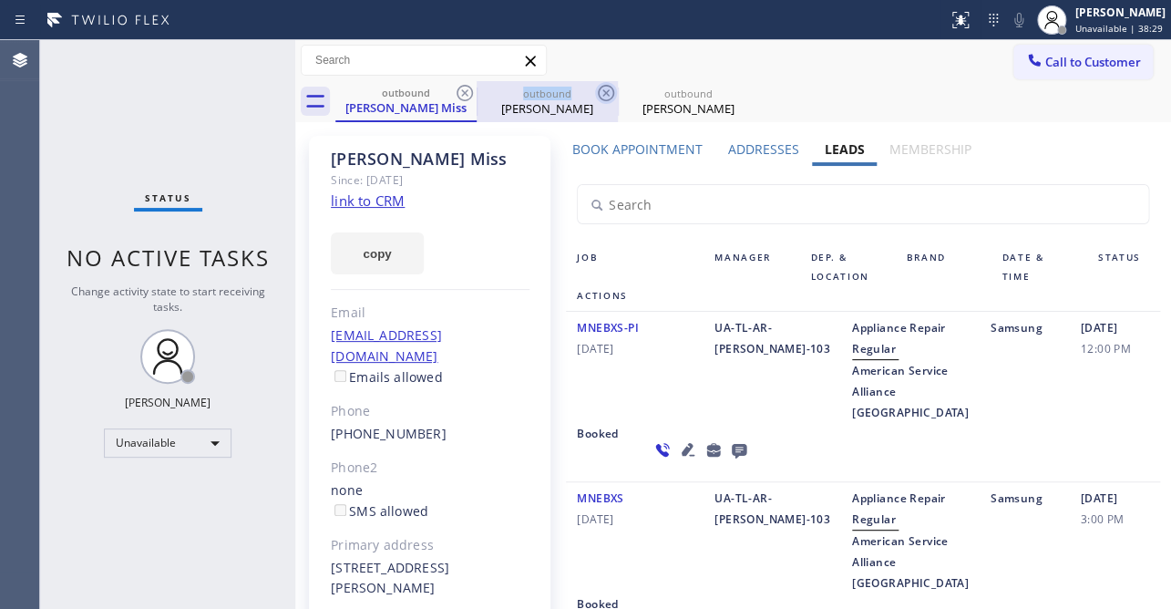
click at [465, 97] on icon at bounding box center [465, 93] width 22 height 22
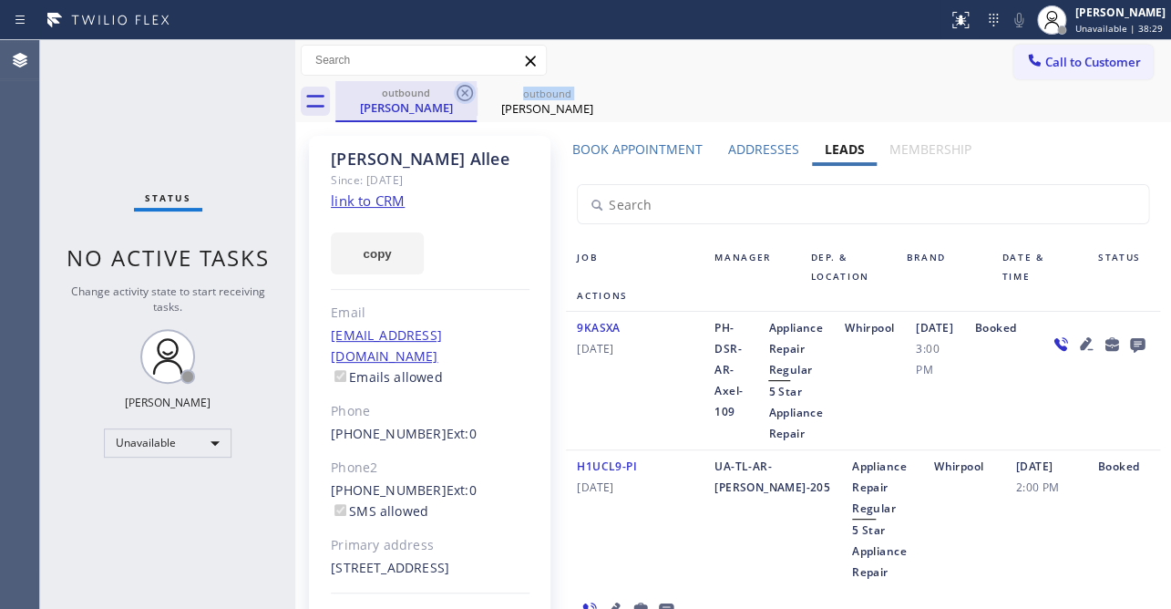
click at [465, 97] on icon at bounding box center [465, 93] width 22 height 22
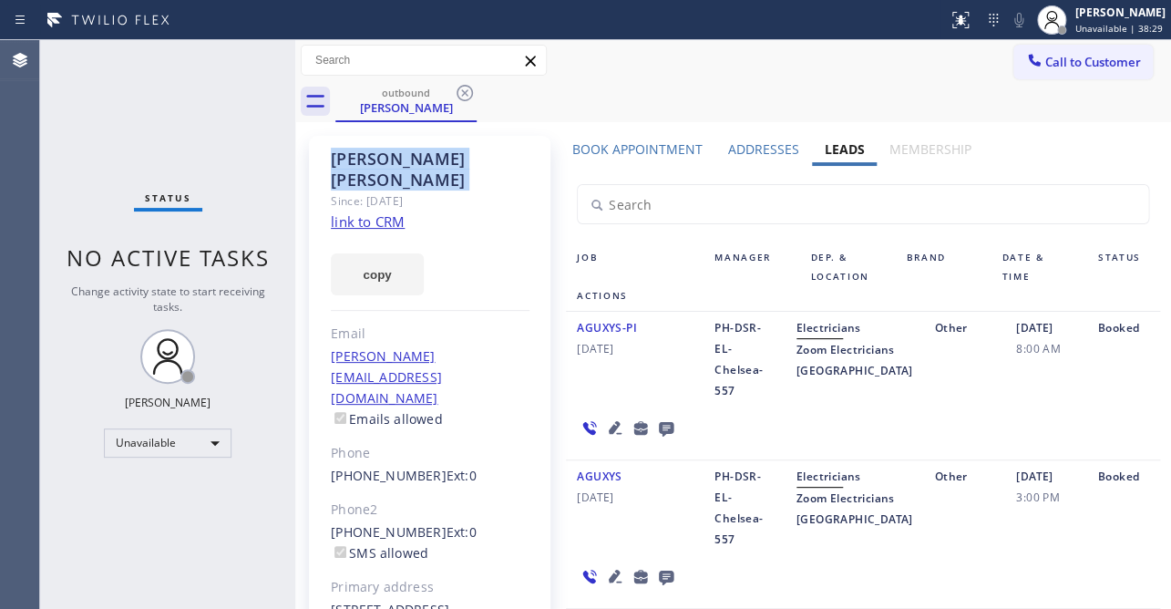
click at [465, 97] on icon at bounding box center [465, 93] width 22 height 22
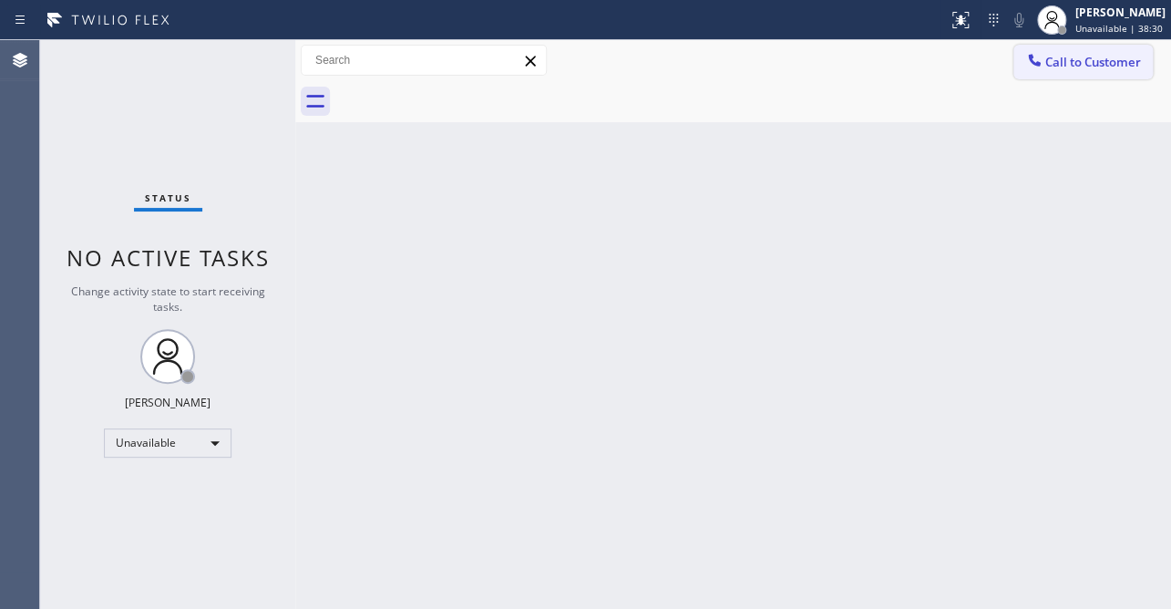
click at [1035, 51] on icon at bounding box center [1034, 60] width 18 height 18
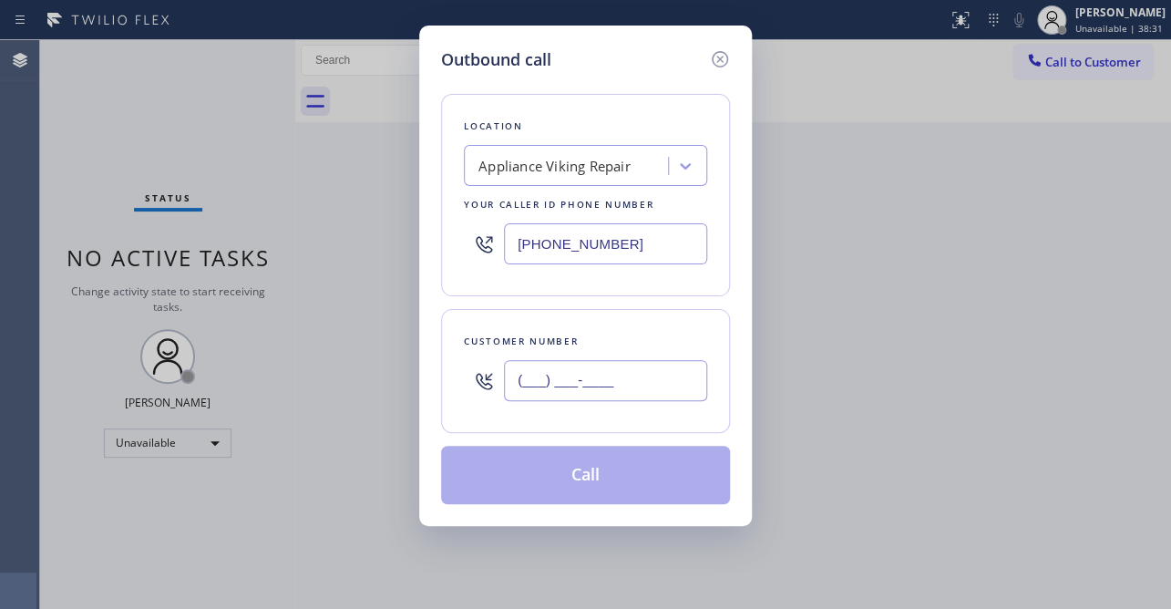
drag, startPoint x: 592, startPoint y: 369, endPoint x: 590, endPoint y: 384, distance: 14.8
click at [590, 383] on input "(___) ___-____" at bounding box center [605, 380] width 203 height 41
paste input "650"
drag, startPoint x: 632, startPoint y: 388, endPoint x: 306, endPoint y: 383, distance: 326.3
click at [306, 383] on div "Outbound call Location Appliance Viking Repair Your caller id phone number [PHO…" at bounding box center [585, 304] width 1171 height 609
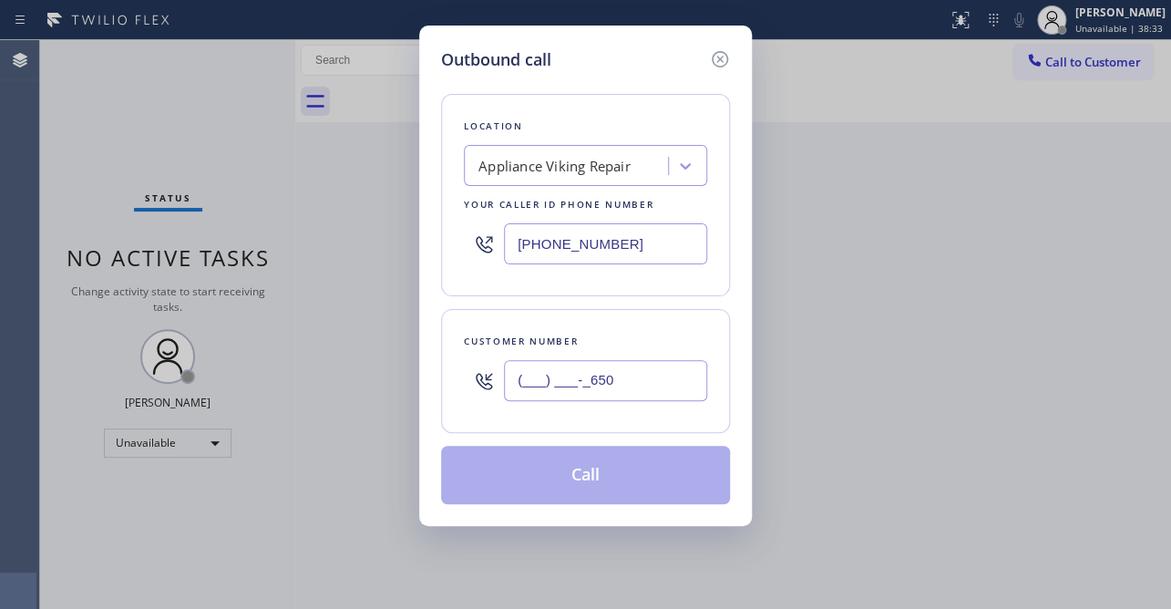
paste input "650) 630-2174"
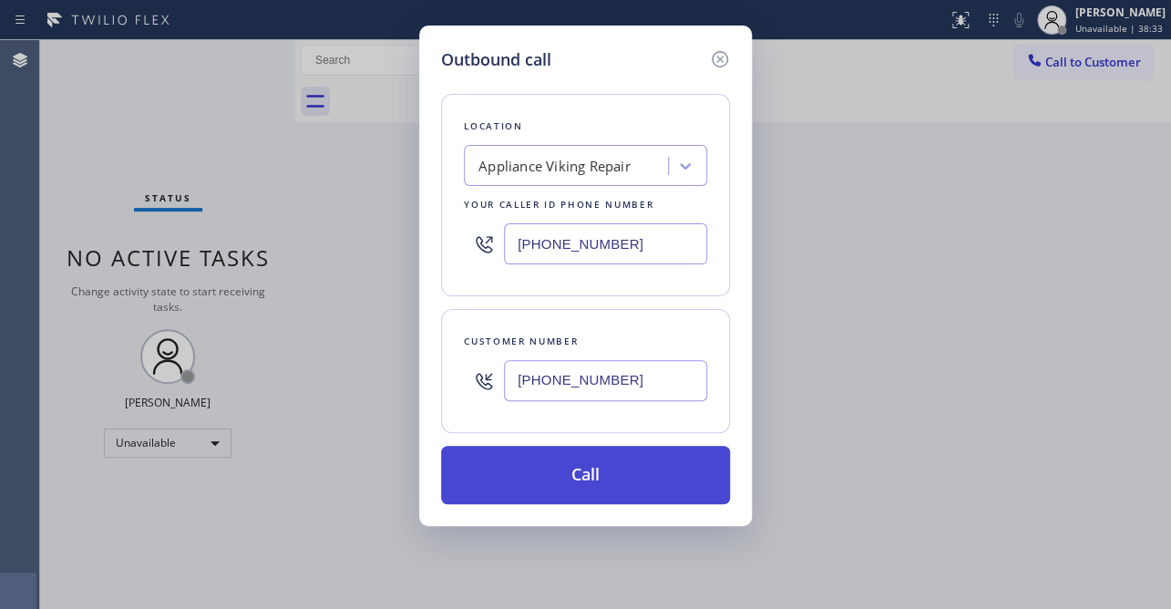
type input "[PHONE_NUMBER]"
click at [535, 464] on button "Call" at bounding box center [585, 475] width 289 height 58
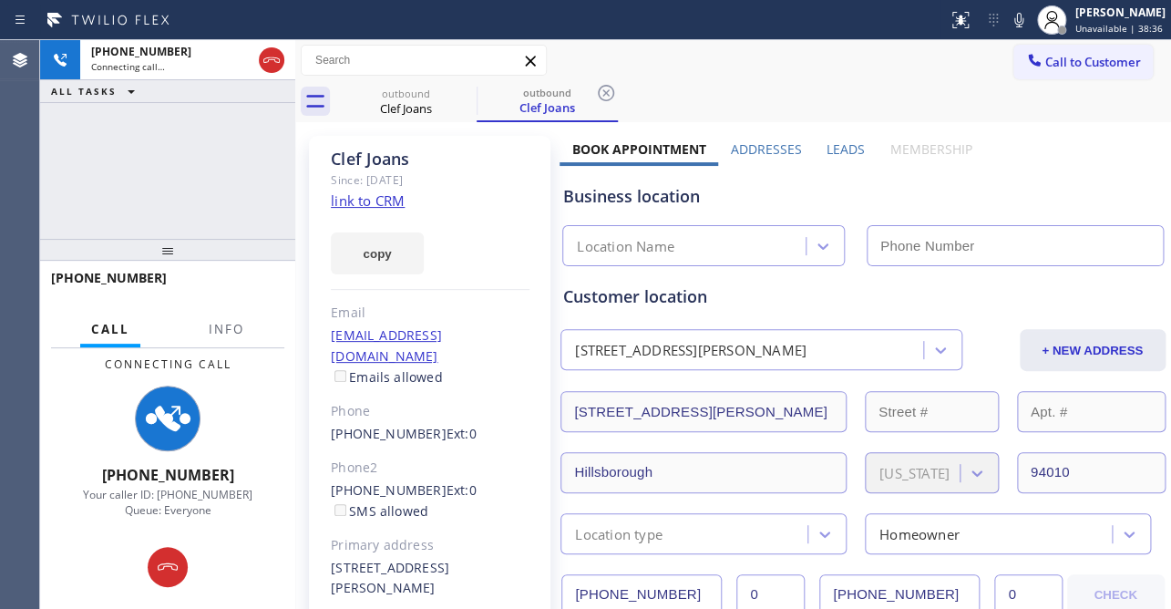
click at [837, 148] on label "Leads" at bounding box center [846, 148] width 38 height 17
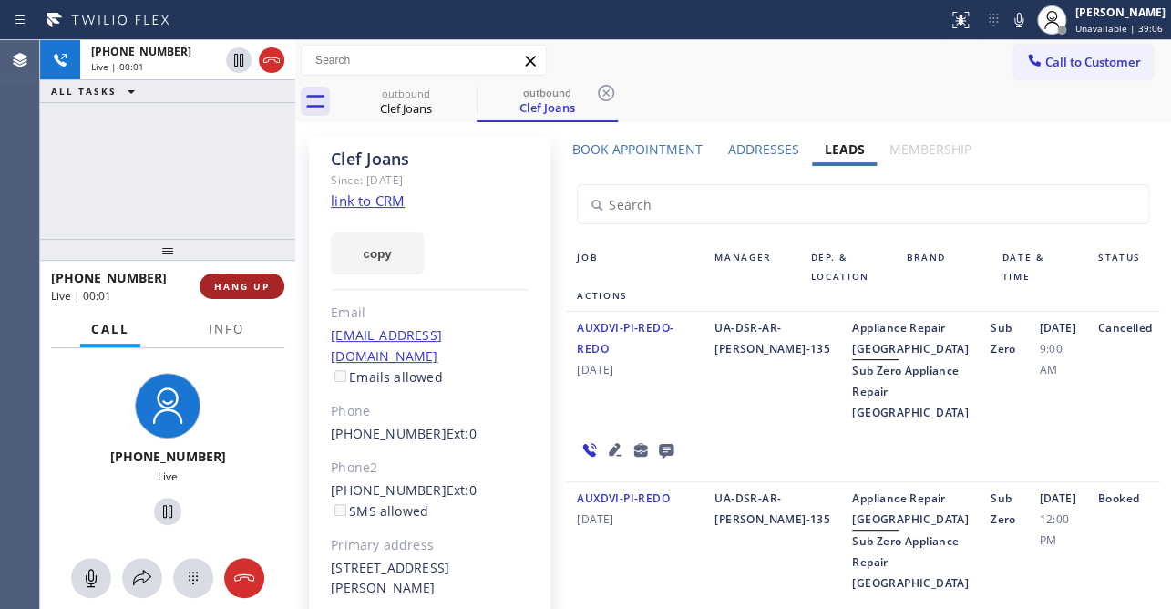
click at [225, 288] on span "HANG UP" at bounding box center [242, 286] width 56 height 13
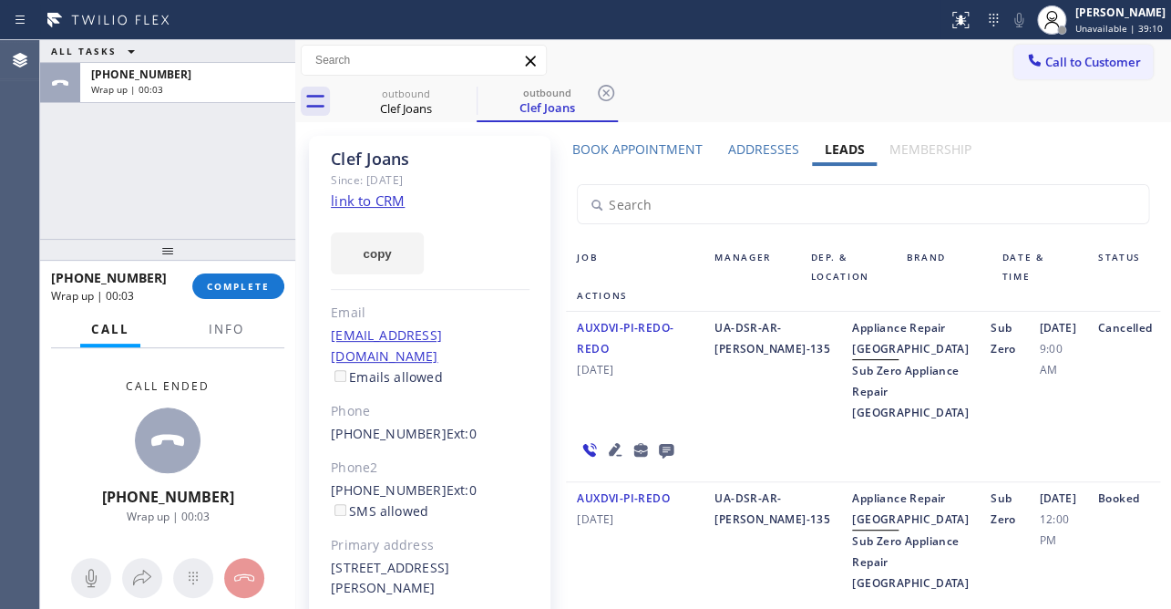
click at [665, 461] on icon at bounding box center [666, 449] width 22 height 23
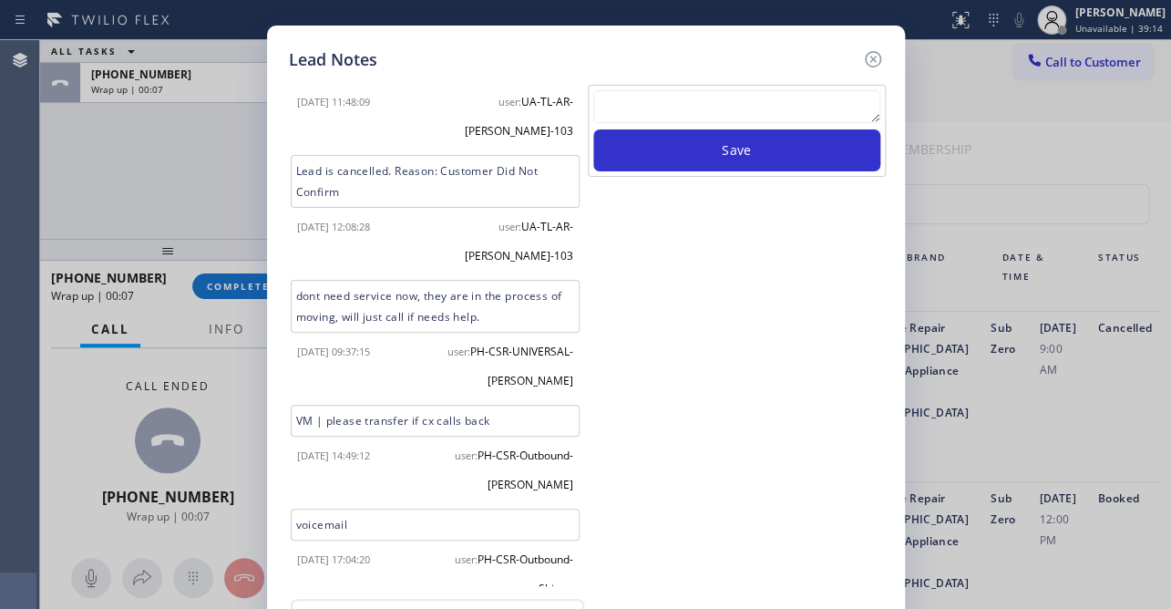
scroll to position [417, 0]
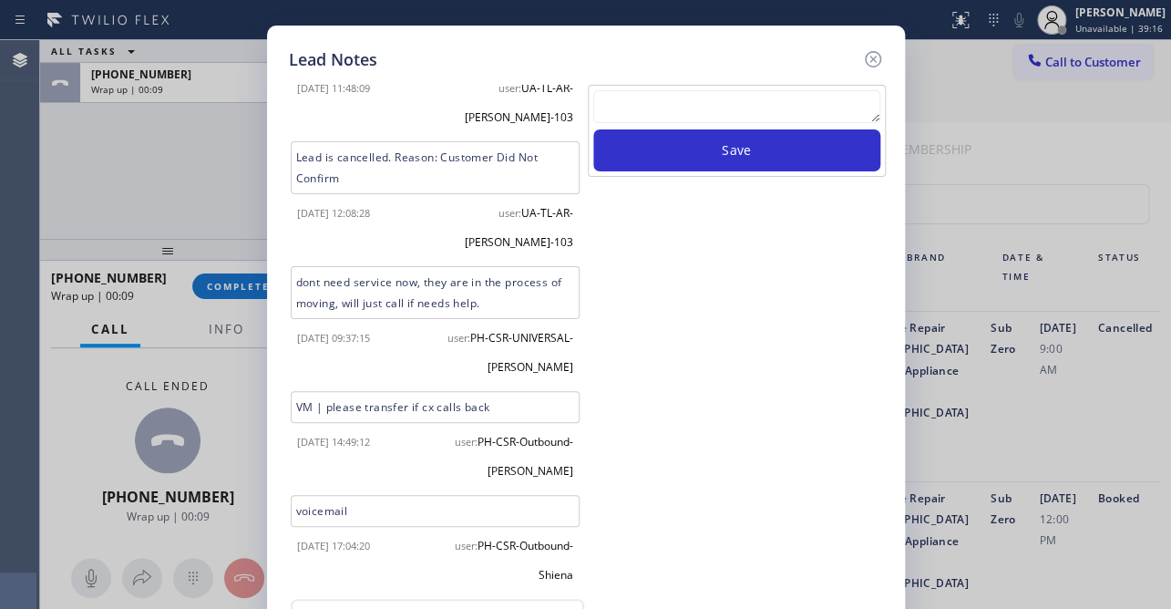
click at [705, 91] on textarea at bounding box center [736, 106] width 287 height 33
paste textarea "Routed to Voice mail// If CX will call back please transfer to me- Love:*"
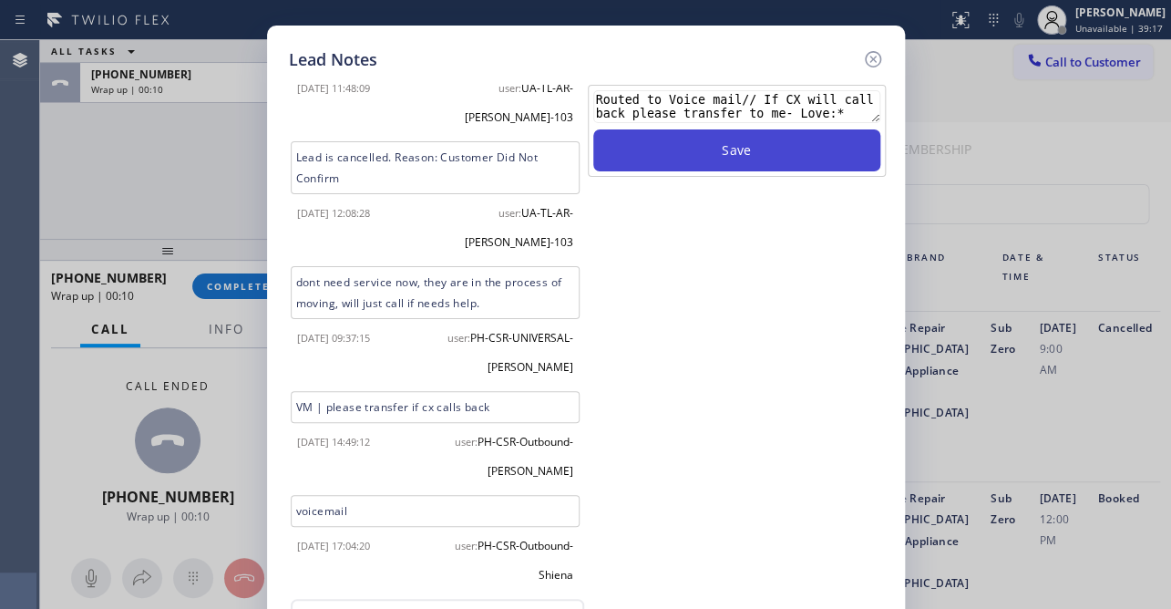
type textarea "Routed to Voice mail// If CX will call back please transfer to me- Love:*"
click at [693, 157] on button "Save" at bounding box center [736, 150] width 287 height 42
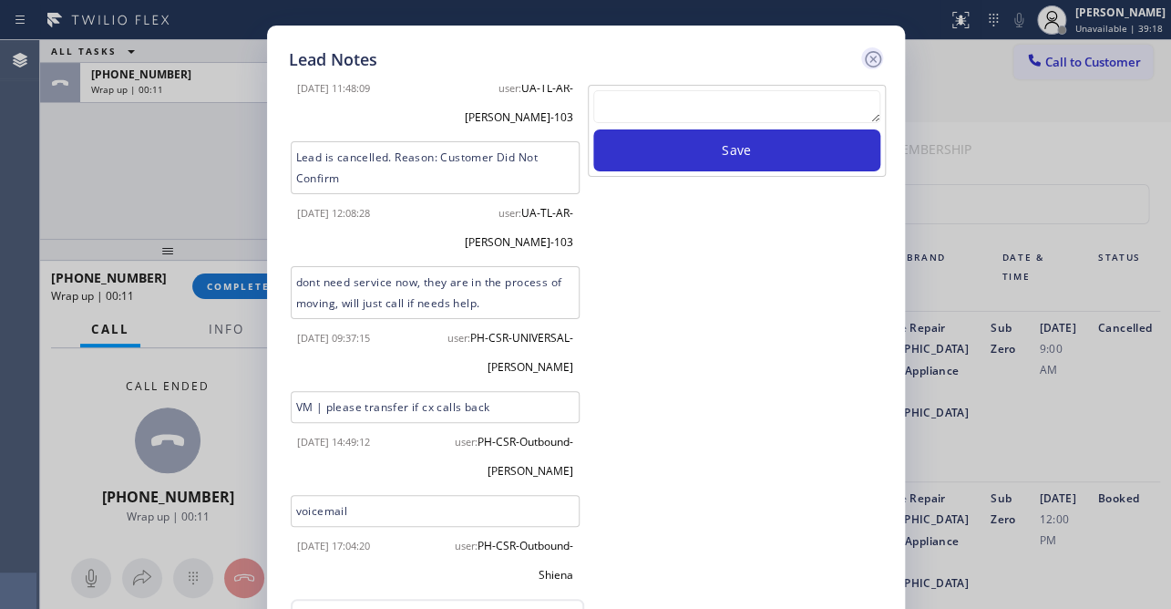
click at [874, 57] on icon at bounding box center [872, 59] width 16 height 16
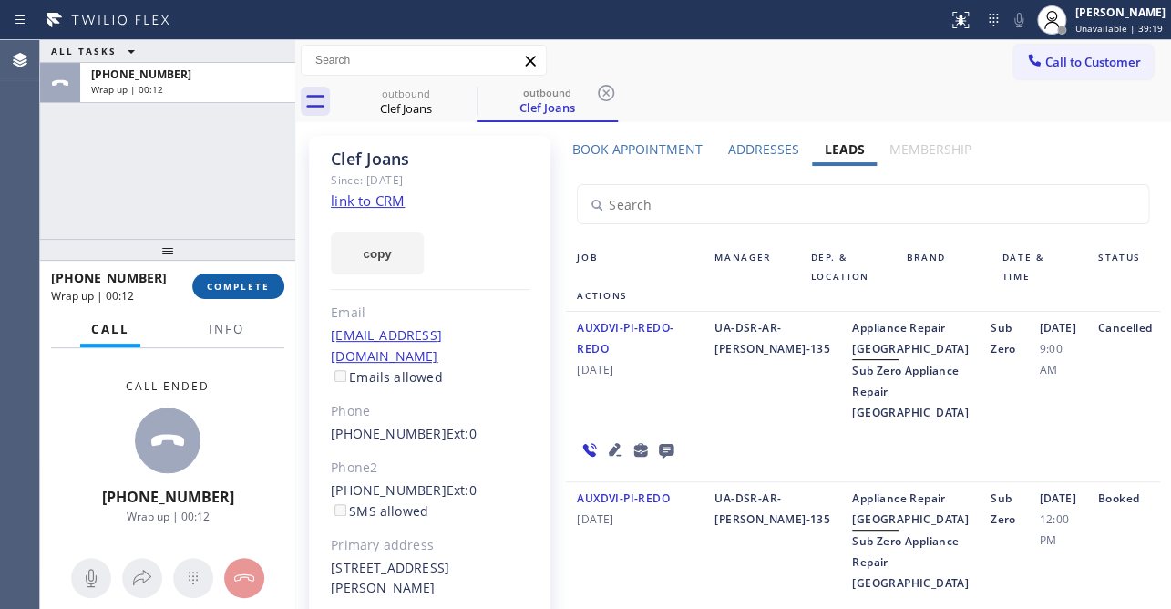
click at [218, 276] on button "COMPLETE" at bounding box center [238, 286] width 92 height 26
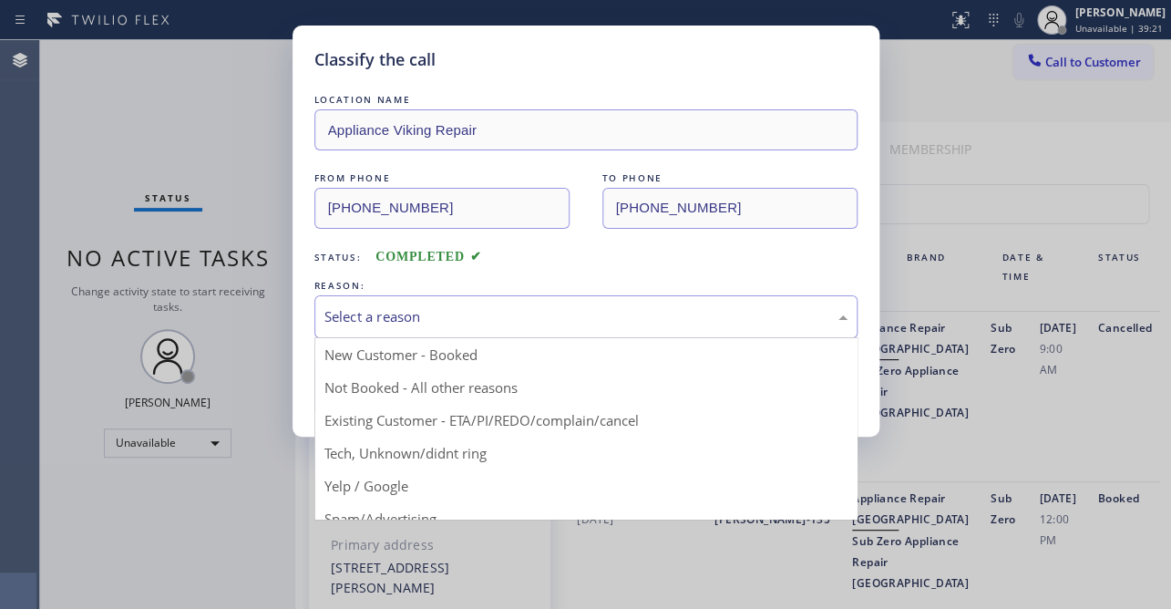
click at [358, 308] on div "Select a reason" at bounding box center [585, 316] width 523 height 21
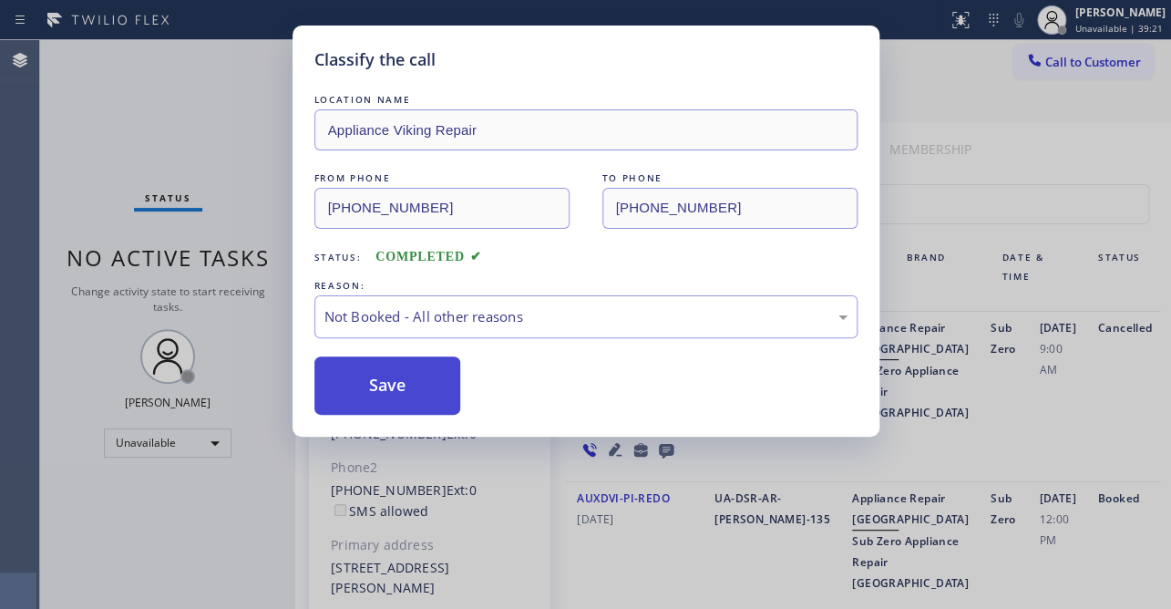
click at [352, 380] on button "Save" at bounding box center [387, 385] width 147 height 58
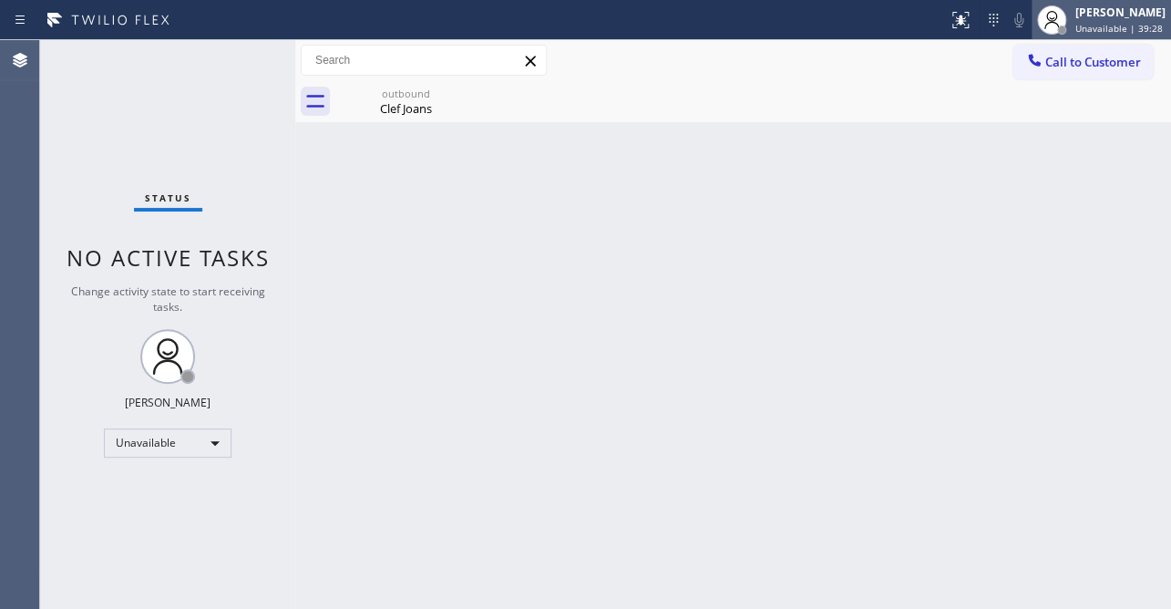
click at [1085, 36] on div "[PERSON_NAME] Unavailable | 39:28" at bounding box center [1101, 20] width 139 height 40
click at [738, 139] on div "Back to Dashboard Change Sender ID Customers Technicians Select a contact Outbo…" at bounding box center [733, 324] width 876 height 569
click at [1039, 59] on icon at bounding box center [1034, 60] width 18 height 18
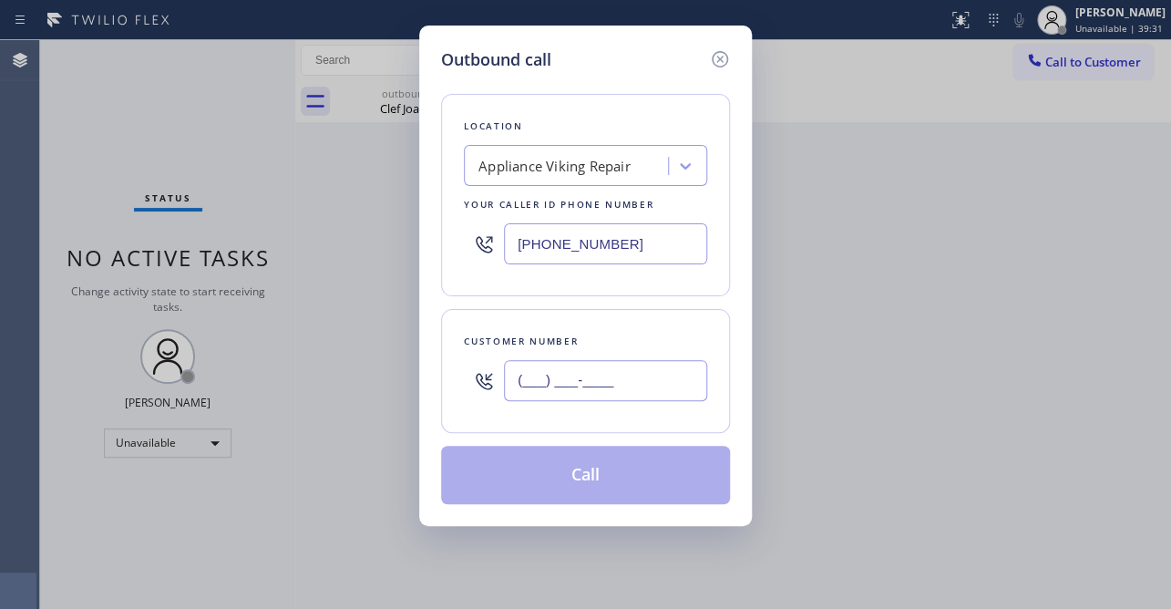
click at [570, 367] on input "(___) ___-____" at bounding box center [605, 380] width 203 height 41
paste input "805) 637-1367"
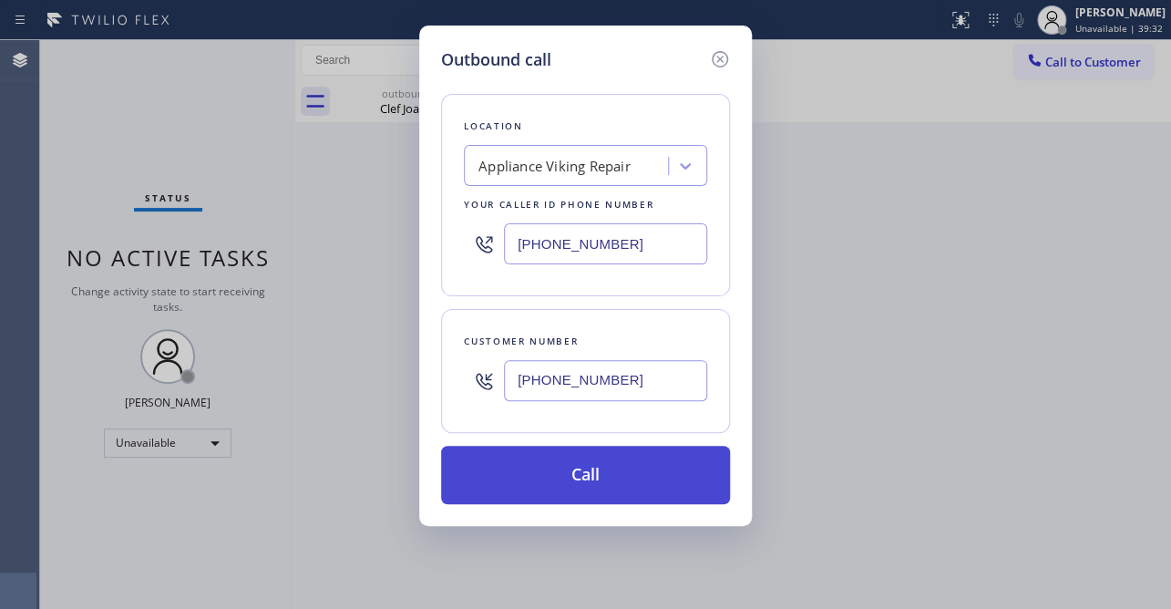
type input "[PHONE_NUMBER]"
click at [549, 478] on button "Call" at bounding box center [585, 475] width 289 height 58
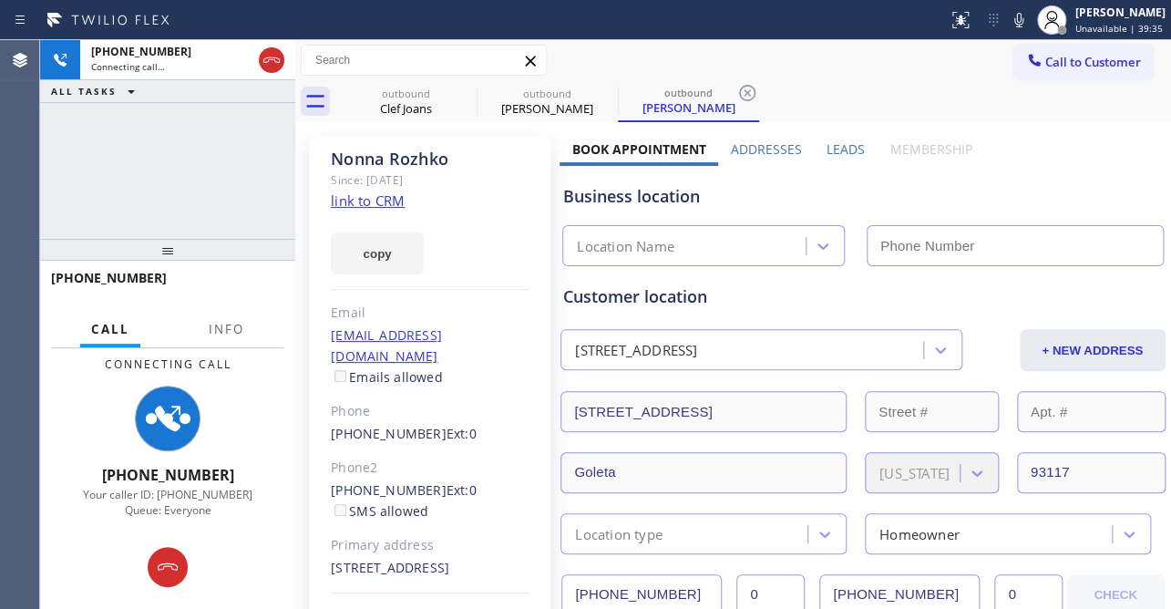
click at [828, 141] on label "Leads" at bounding box center [846, 148] width 38 height 17
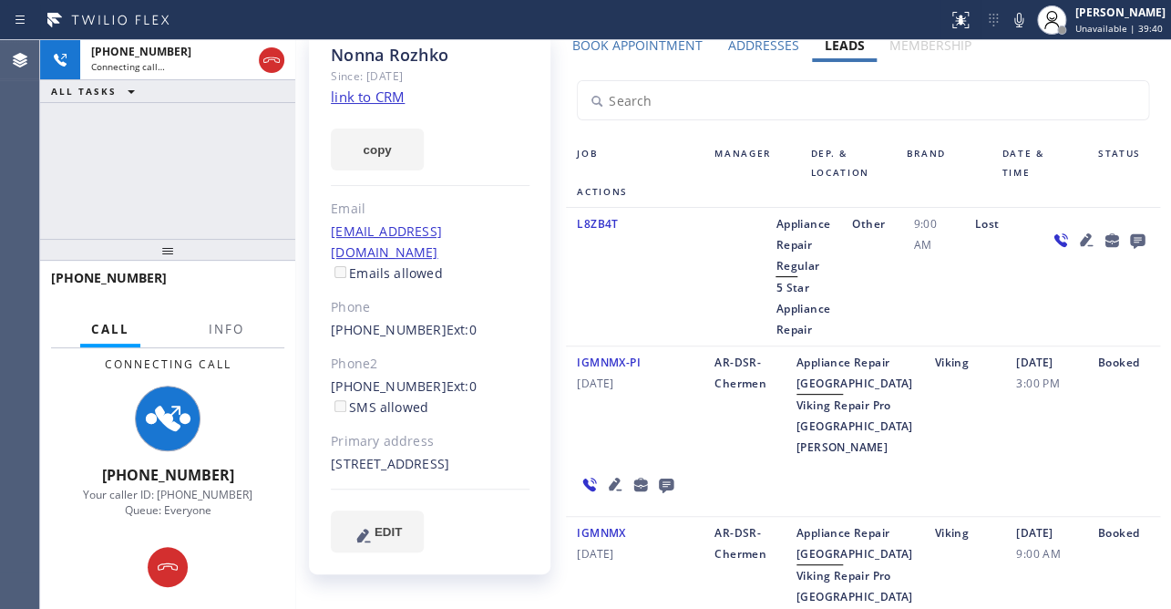
scroll to position [165, 0]
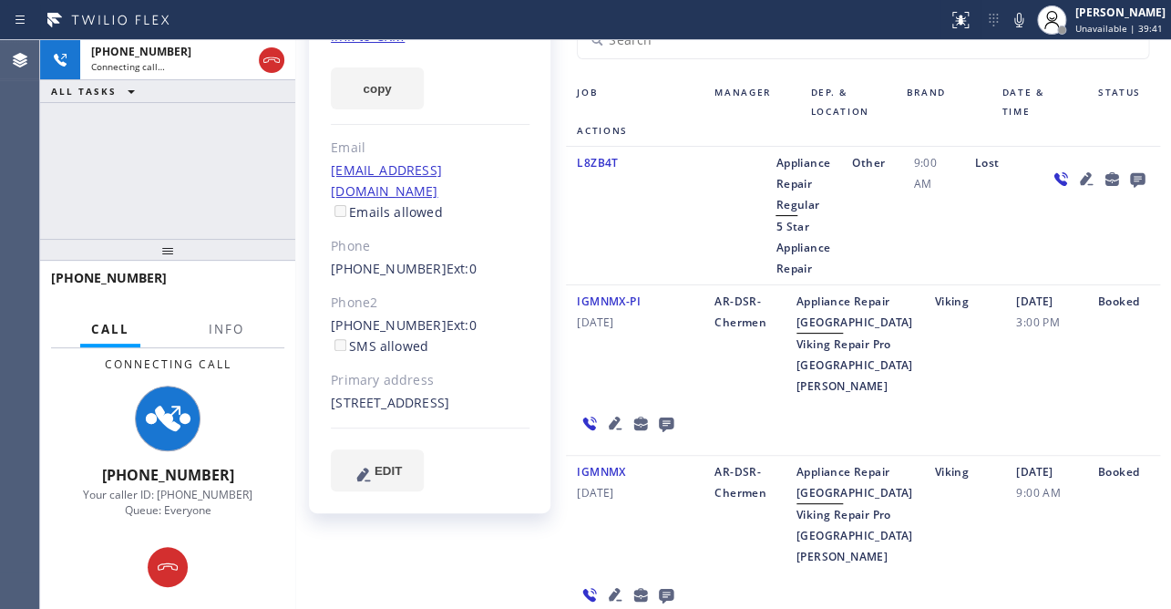
click at [611, 429] on icon at bounding box center [615, 422] width 13 height 13
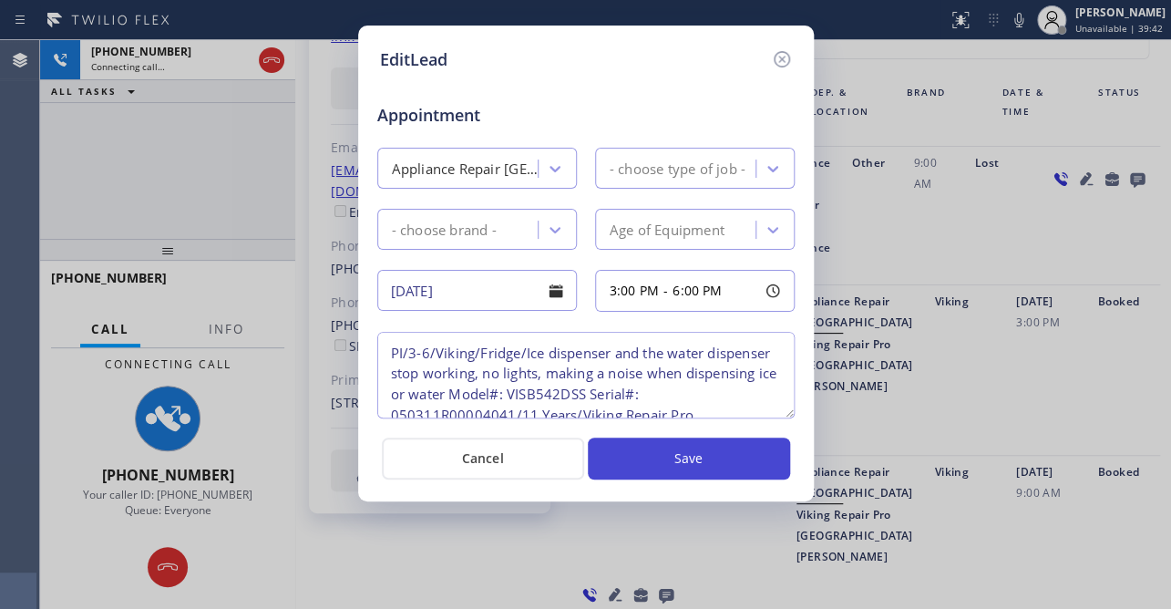
type textarea "PI/3-6/Viking/Fridge/Ice dispenser and the water dispenser stop working, no lig…"
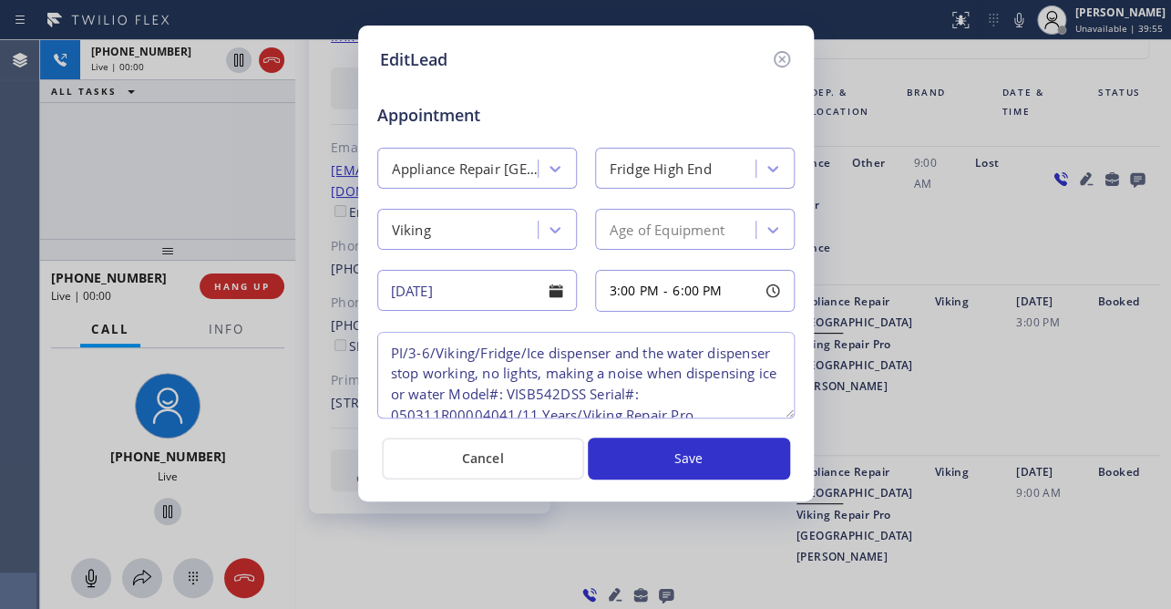
click at [760, 69] on div "EditLead" at bounding box center [586, 59] width 412 height 25
click at [787, 63] on icon at bounding box center [781, 59] width 16 height 16
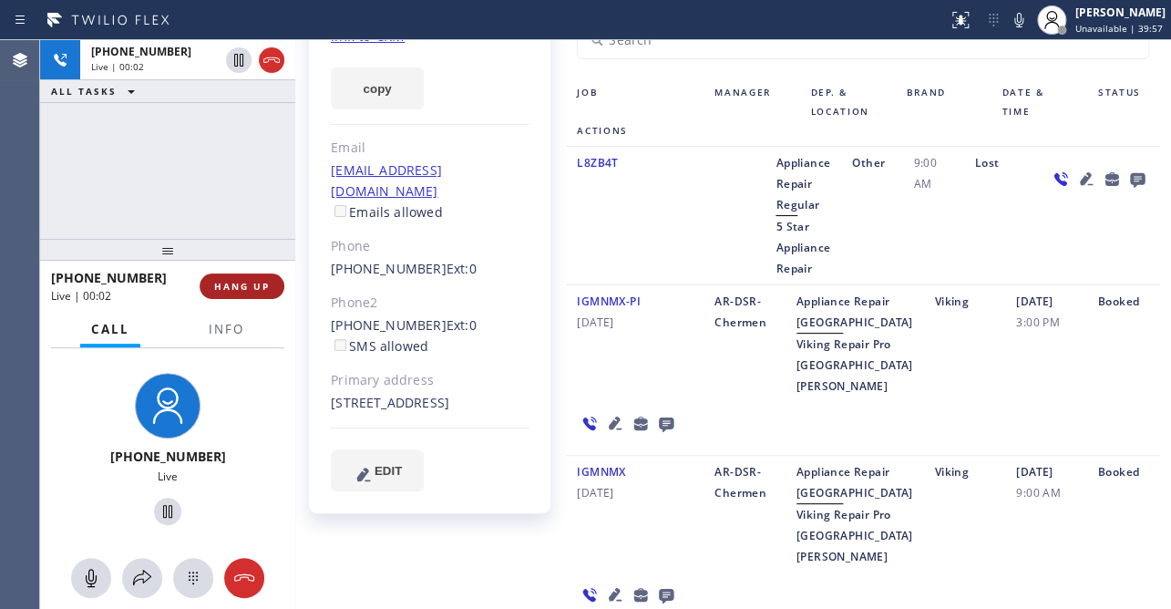
click at [233, 279] on button "HANG UP" at bounding box center [242, 286] width 85 height 26
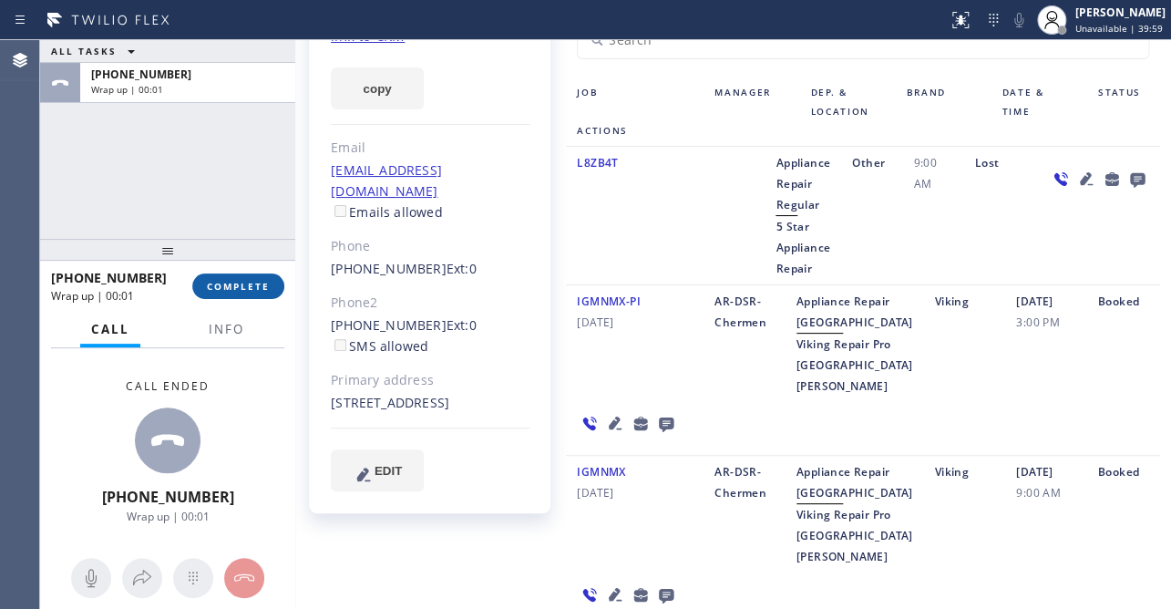
click at [218, 282] on span "COMPLETE" at bounding box center [238, 286] width 63 height 13
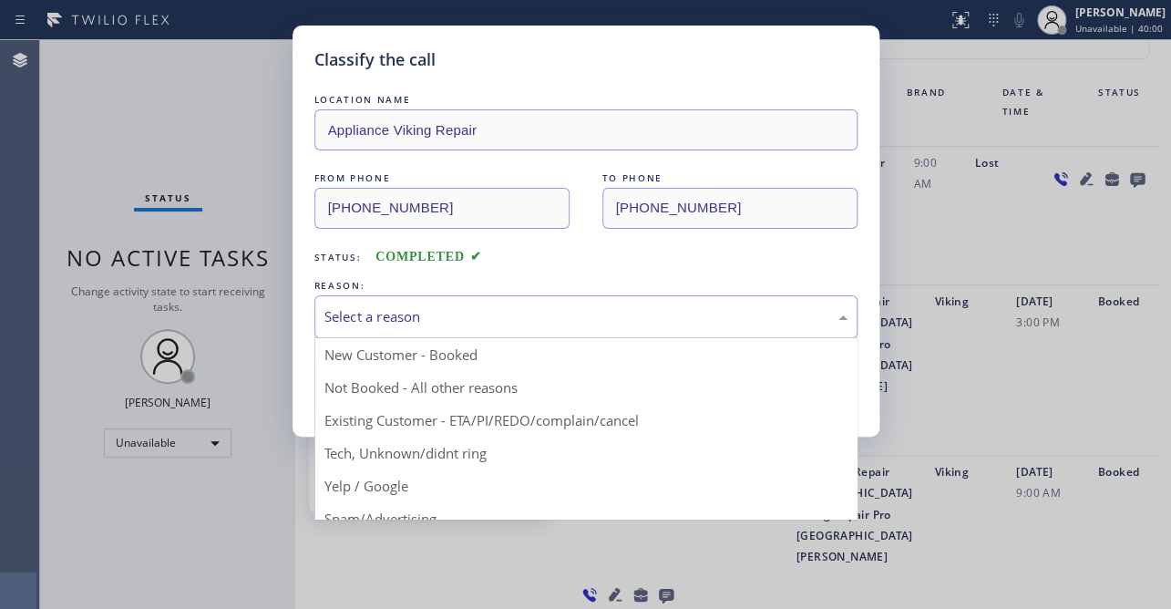
click at [517, 328] on div "Select a reason" at bounding box center [585, 316] width 543 height 43
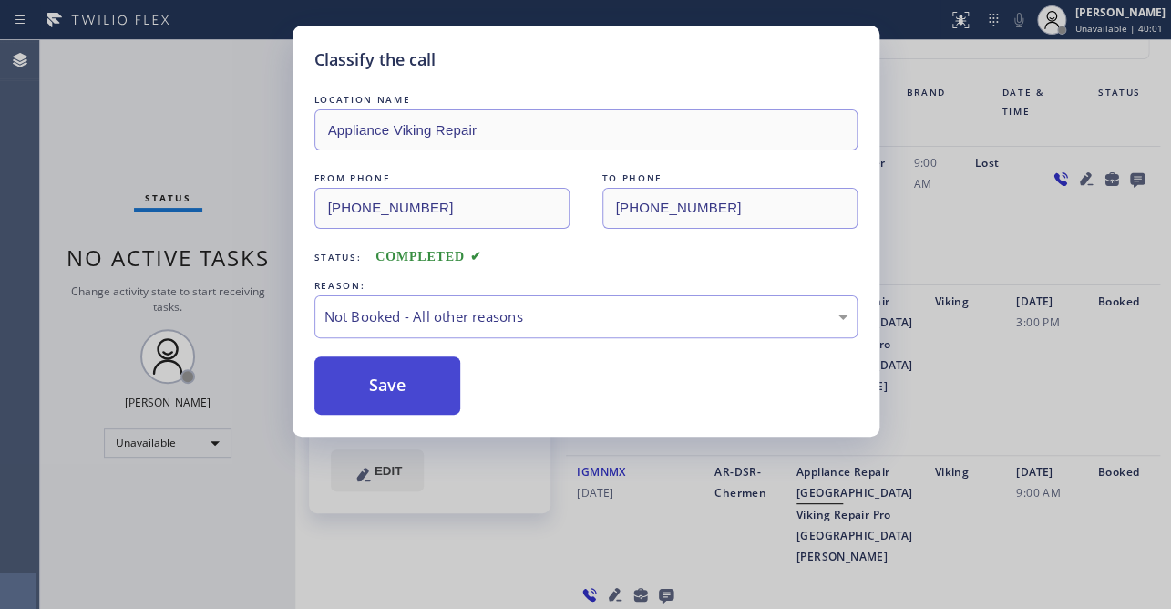
click at [386, 395] on button "Save" at bounding box center [387, 385] width 147 height 58
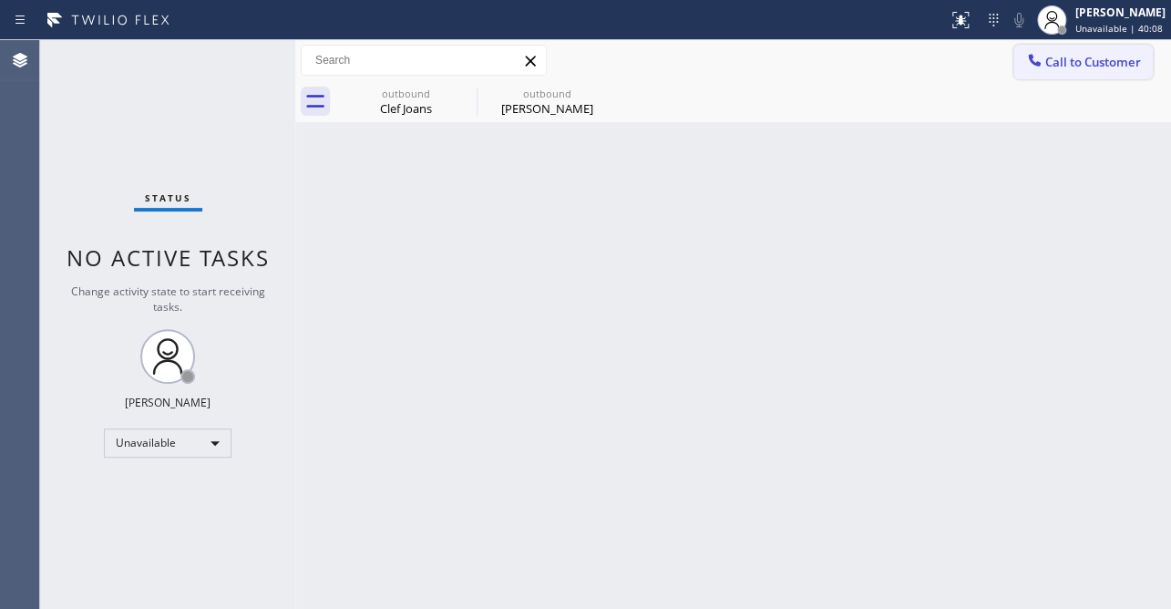
click at [1040, 64] on icon at bounding box center [1034, 60] width 18 height 18
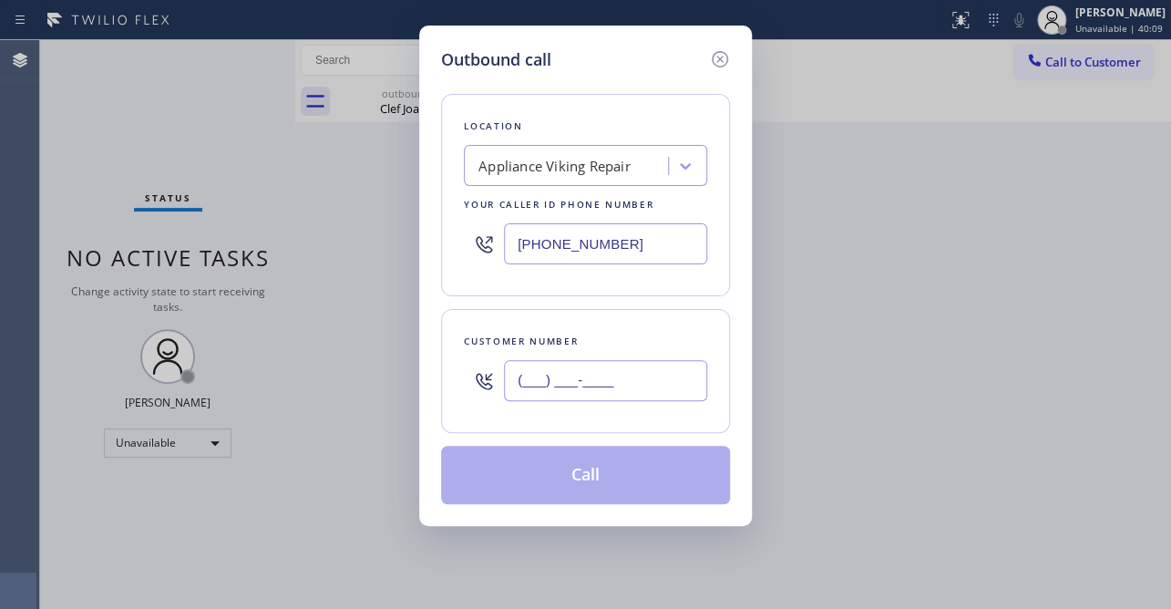
click at [549, 374] on input "(___) ___-____" at bounding box center [605, 380] width 203 height 41
paste input "586) 854-4371"
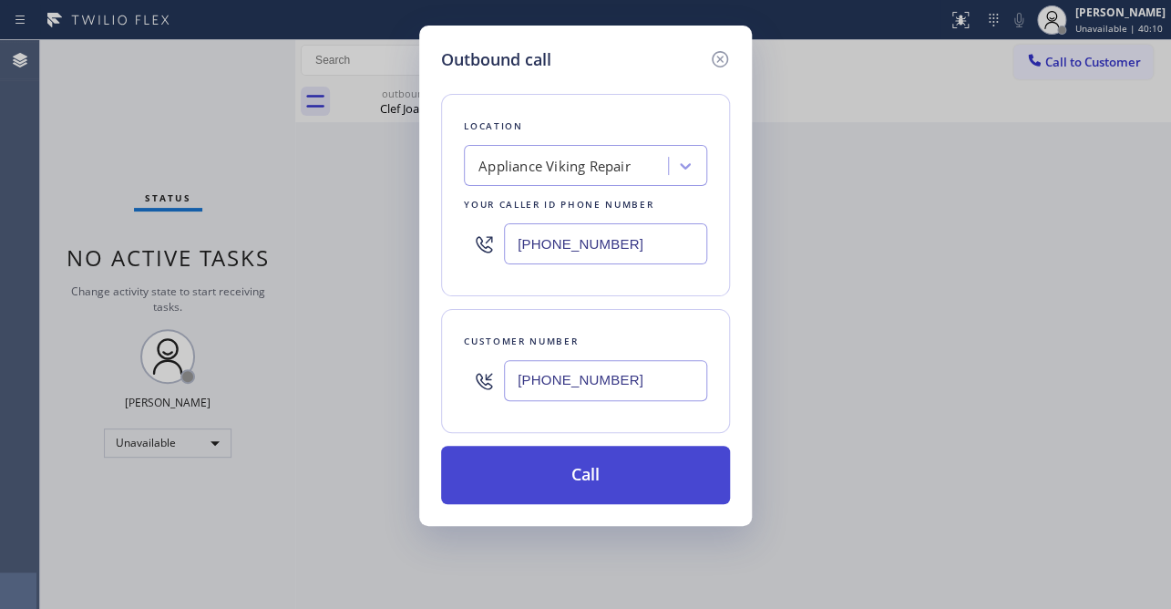
type input "[PHONE_NUMBER]"
click at [539, 466] on button "Call" at bounding box center [585, 475] width 289 height 58
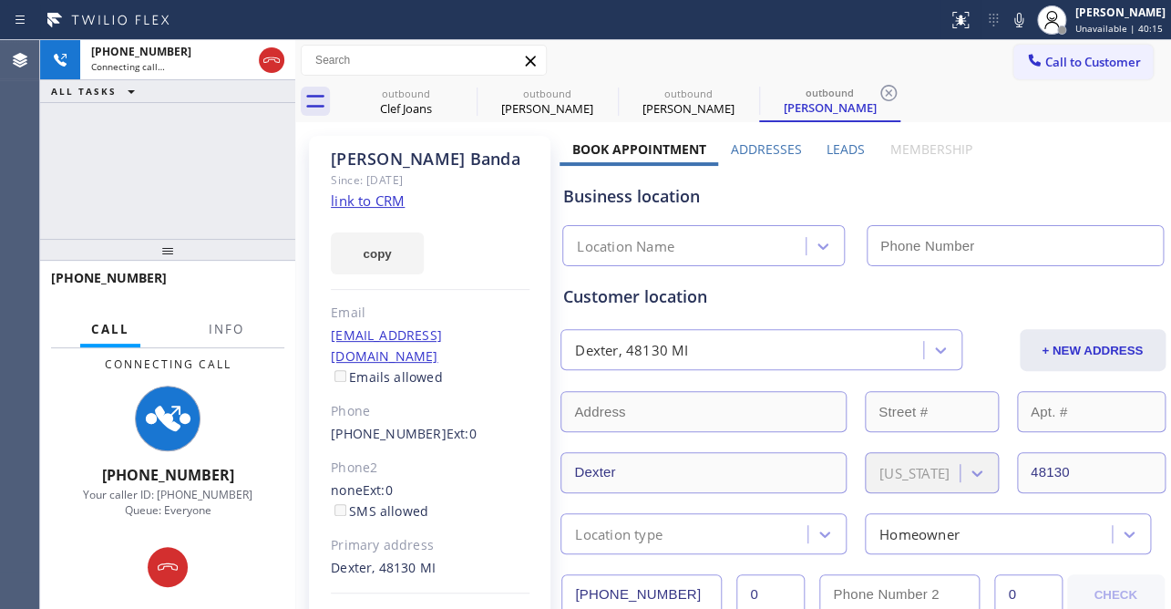
click at [837, 146] on label "Leads" at bounding box center [846, 148] width 38 height 17
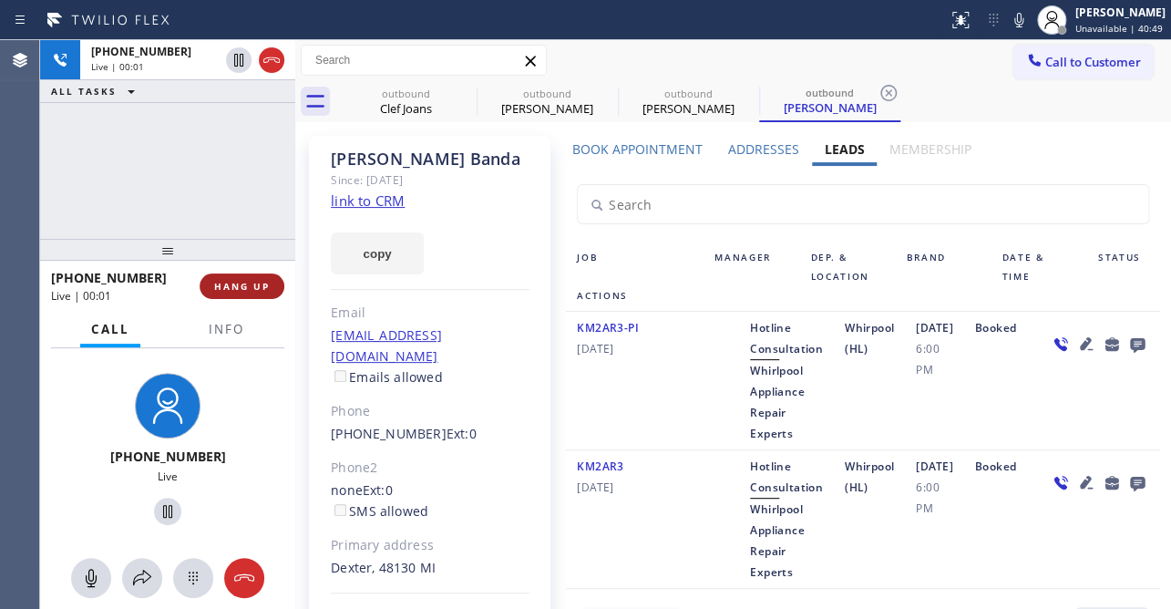
click at [244, 292] on span "HANG UP" at bounding box center [242, 286] width 56 height 13
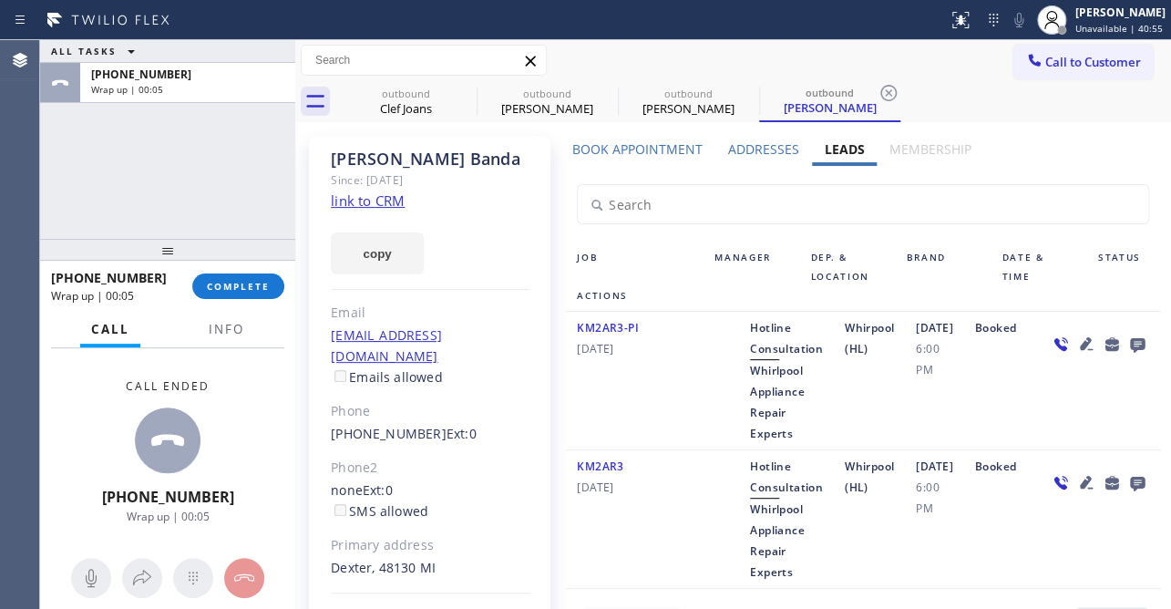
click at [1126, 355] on icon at bounding box center [1137, 344] width 22 height 23
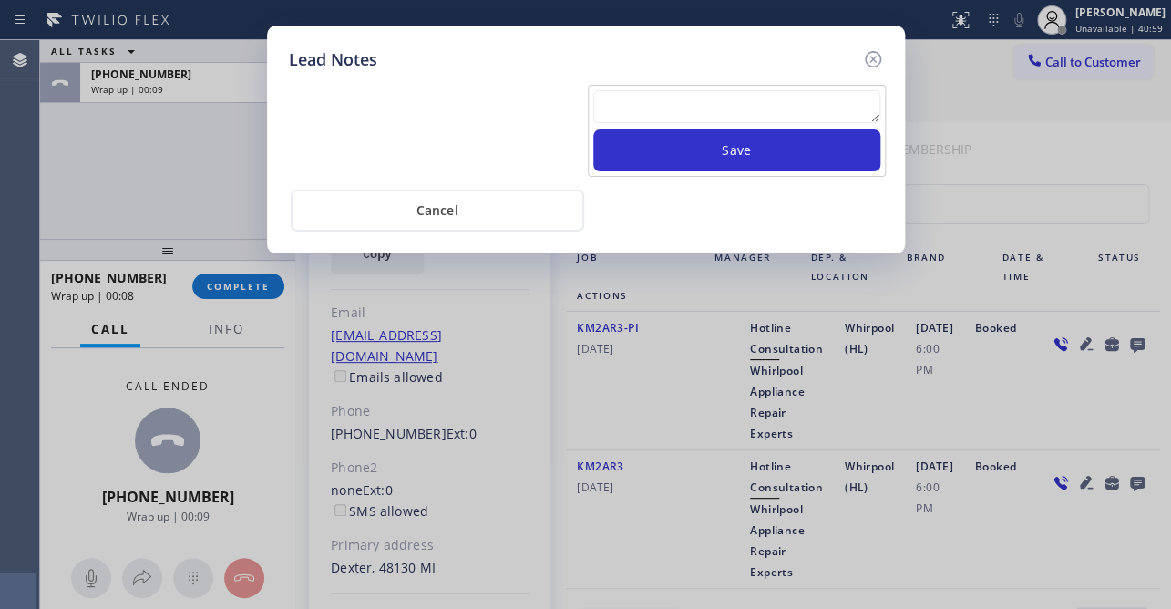
click at [660, 107] on textarea at bounding box center [736, 106] width 287 height 33
paste textarea "Routed to Voice mail// If CX will call back please transfer to me- Love:*"
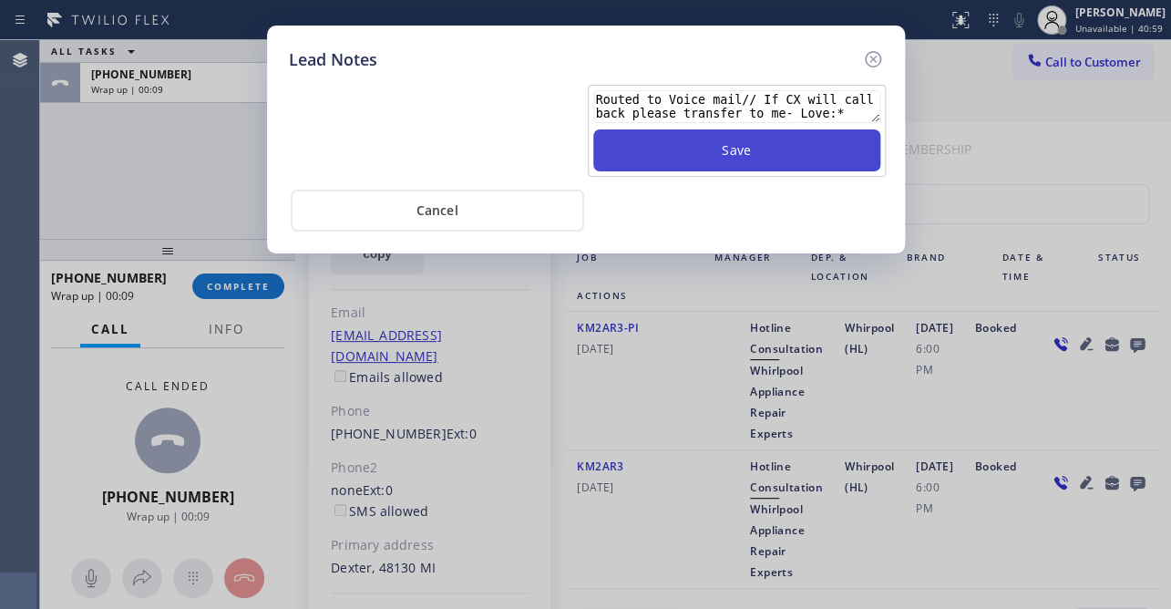
type textarea "Routed to Voice mail// If CX will call back please transfer to me- Love:*"
click at [662, 155] on button "Save" at bounding box center [736, 150] width 287 height 42
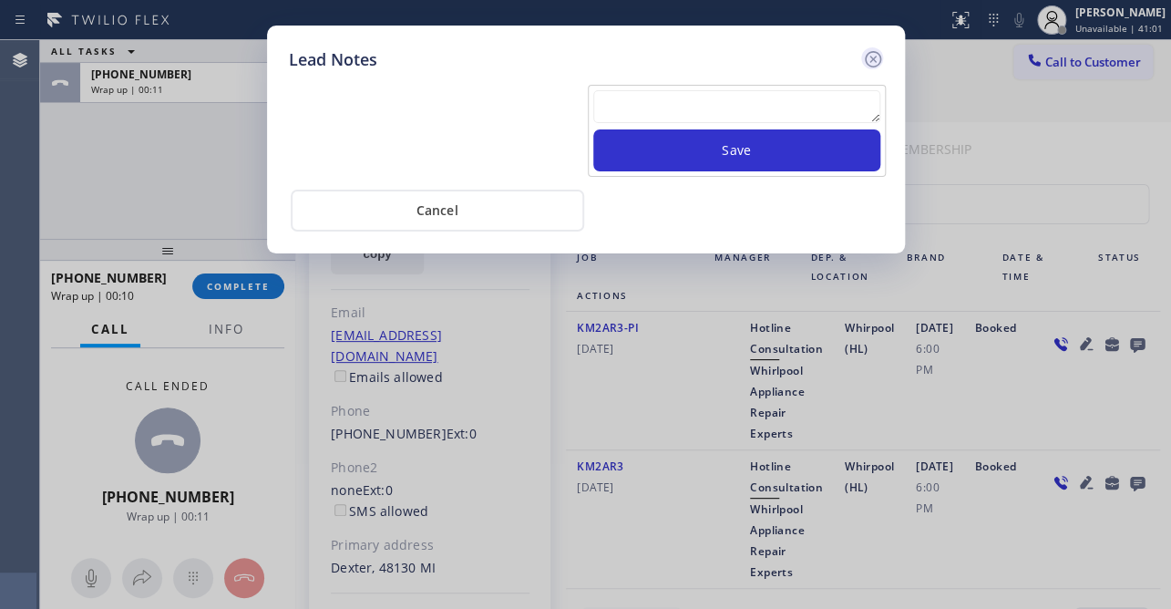
drag, startPoint x: 870, startPoint y: 53, endPoint x: 152, endPoint y: 264, distance: 748.5
click at [865, 53] on icon at bounding box center [873, 59] width 22 height 22
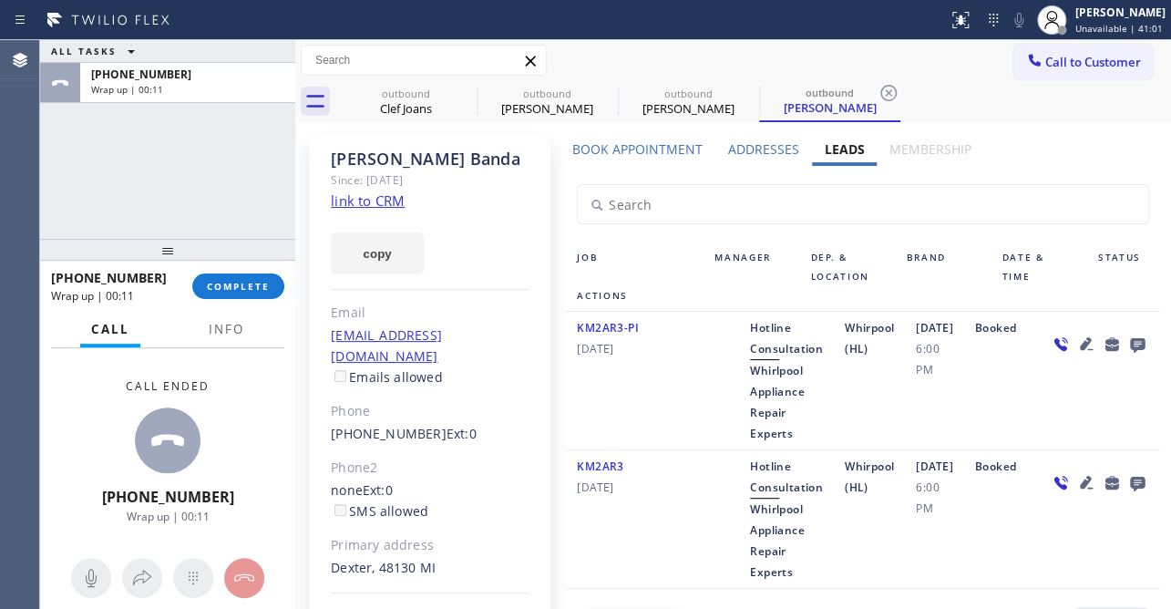
click at [232, 266] on div "[PHONE_NUMBER] Wrap up | 00:11 COMPLETE" at bounding box center [167, 285] width 233 height 47
click at [227, 282] on span "COMPLETE" at bounding box center [238, 286] width 63 height 13
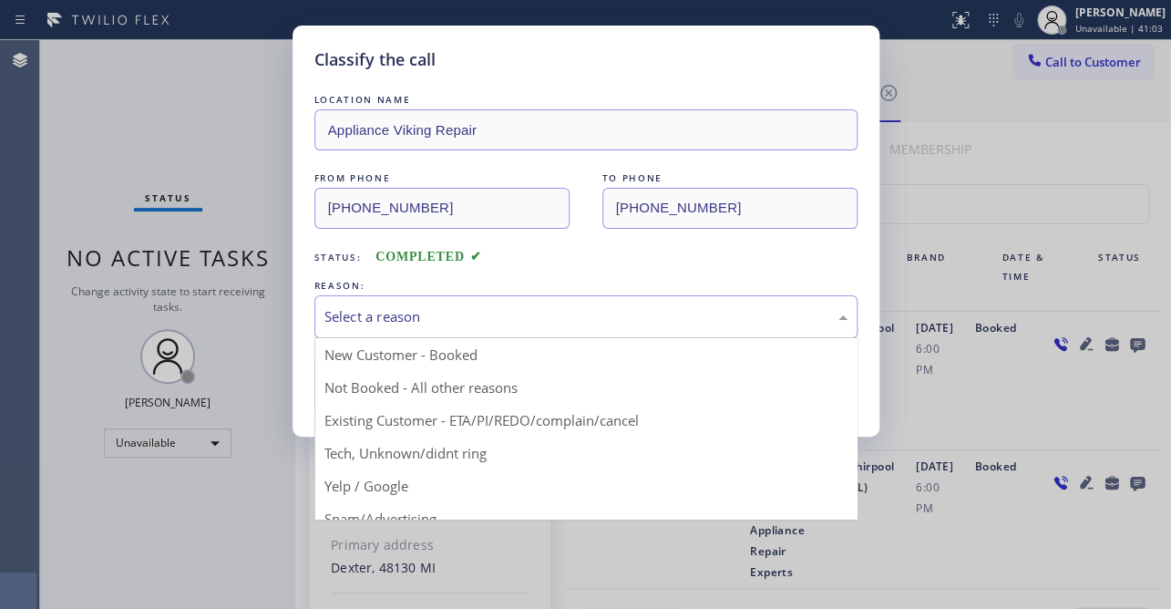
click at [361, 306] on div "Select a reason" at bounding box center [585, 316] width 523 height 21
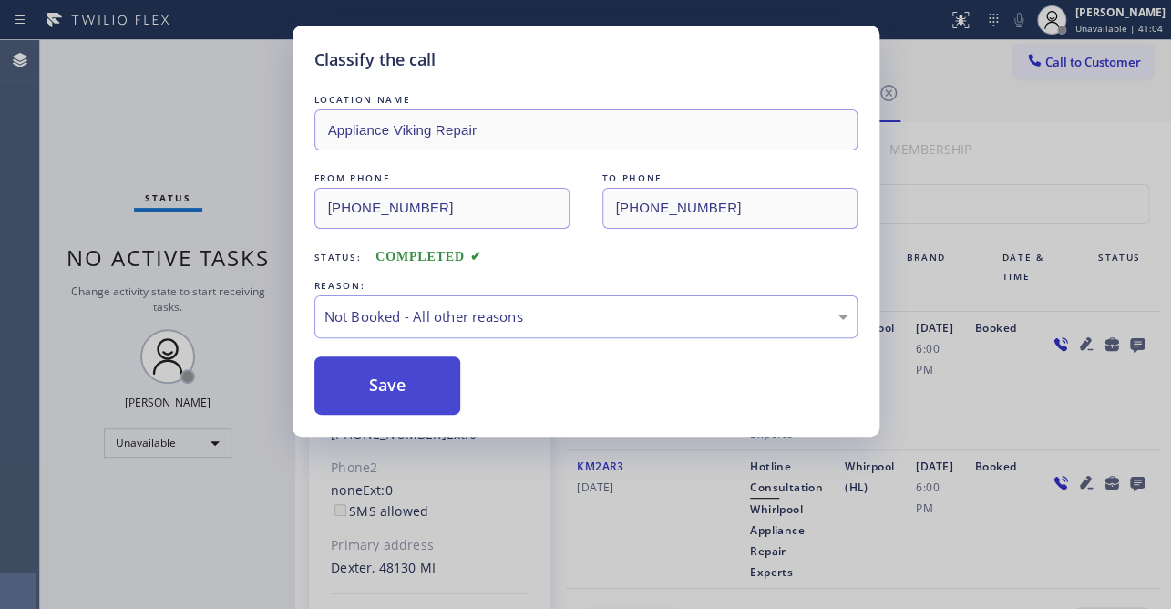
click at [365, 389] on button "Save" at bounding box center [387, 385] width 147 height 58
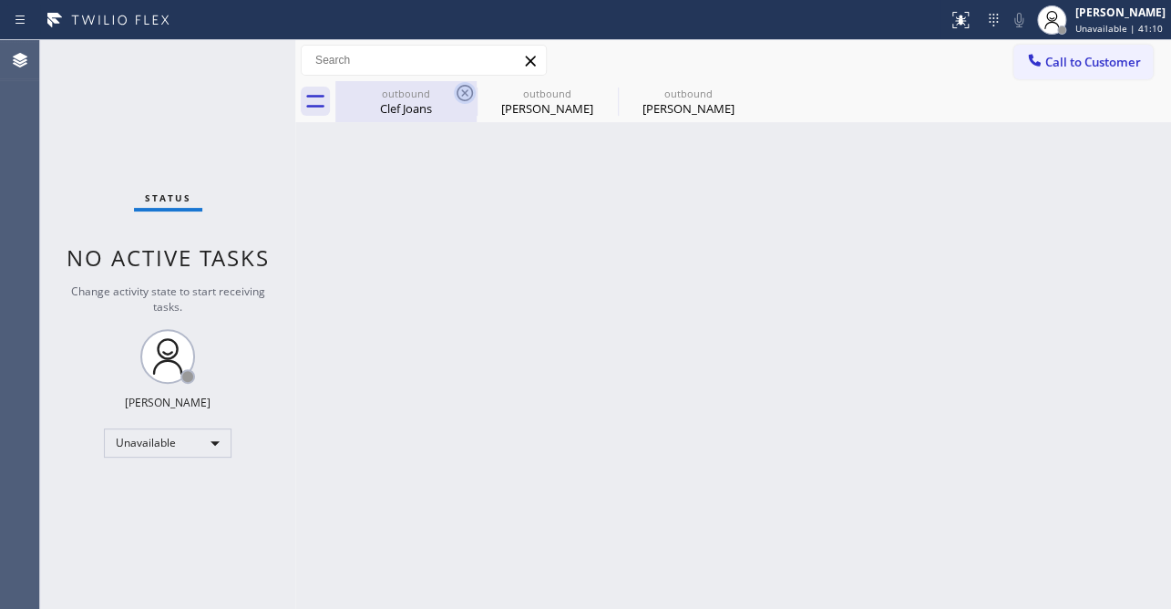
click at [462, 96] on icon at bounding box center [465, 93] width 16 height 16
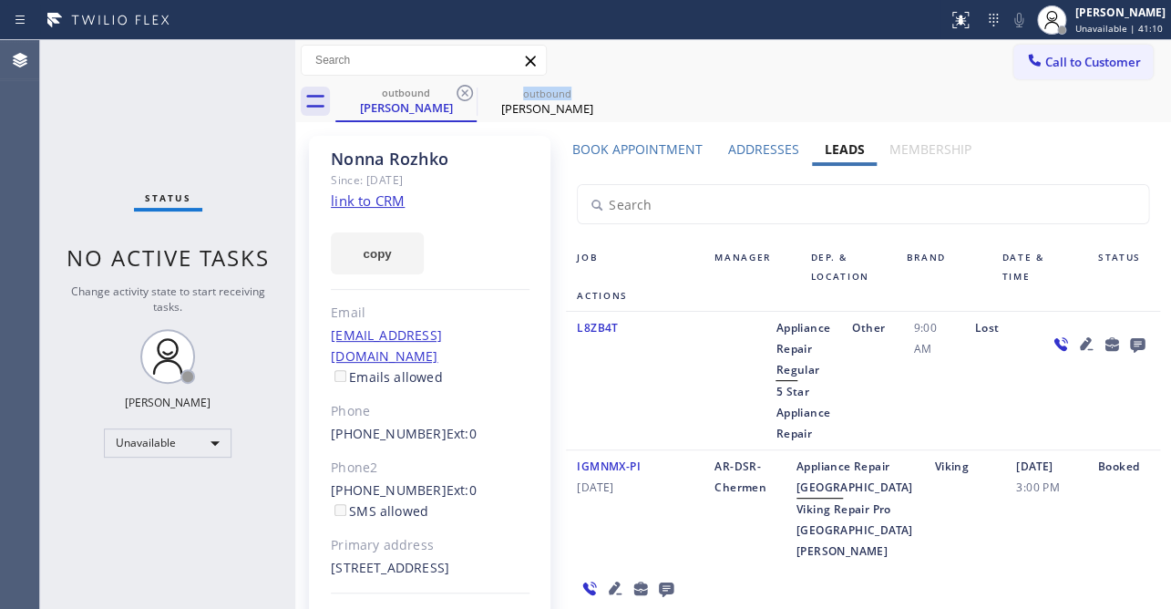
click at [462, 96] on icon at bounding box center [465, 93] width 16 height 16
click at [0, 0] on icon at bounding box center [0, 0] width 0 height 0
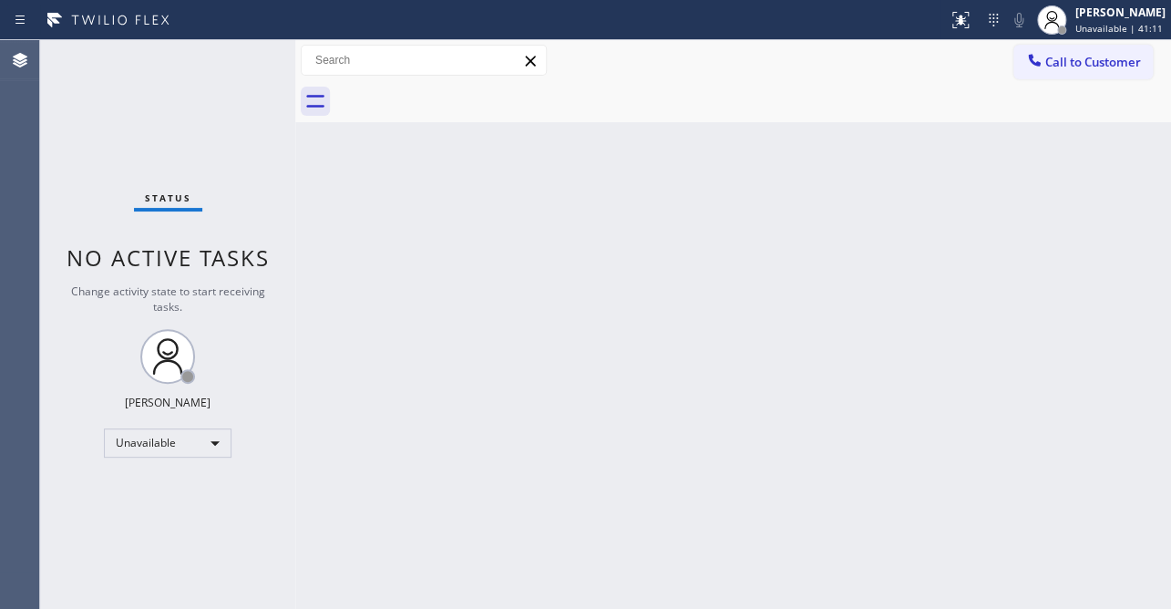
click at [462, 96] on div at bounding box center [753, 101] width 836 height 41
click at [1045, 63] on span "Call to Customer" at bounding box center [1093, 62] width 96 height 16
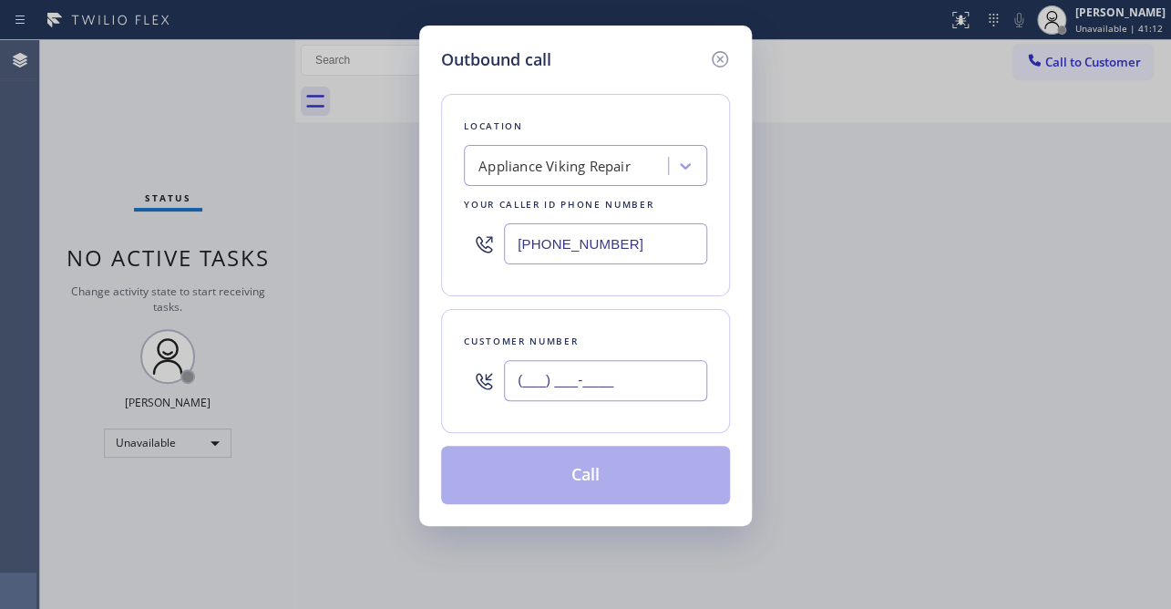
click at [557, 375] on input "(___) ___-____" at bounding box center [605, 380] width 203 height 41
paste input "305) 988-0391"
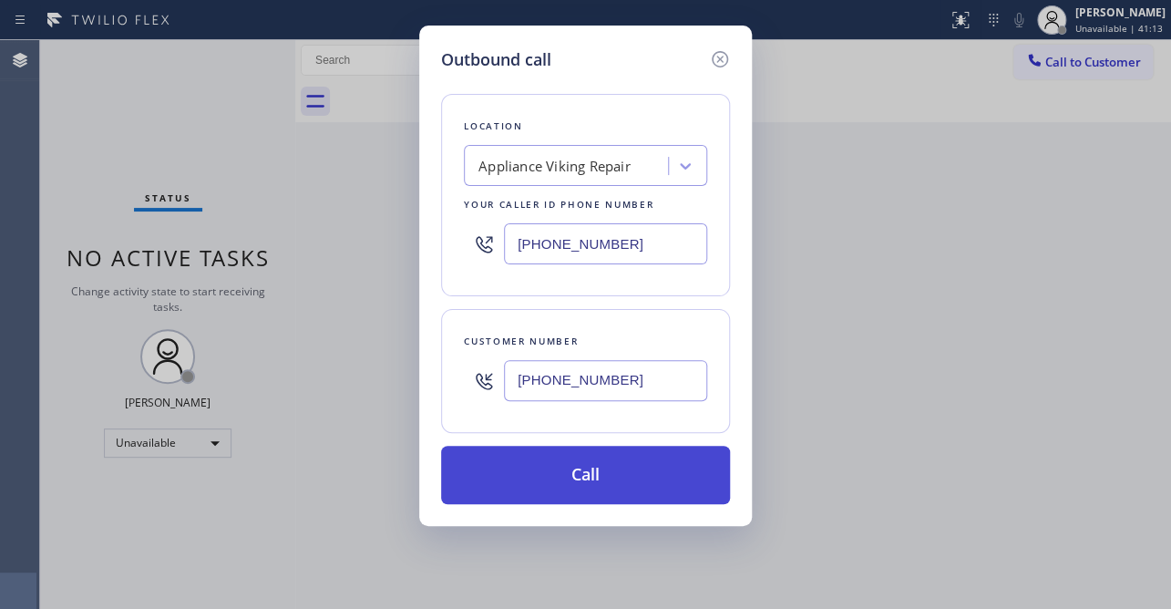
click at [574, 463] on button "Call" at bounding box center [585, 475] width 289 height 58
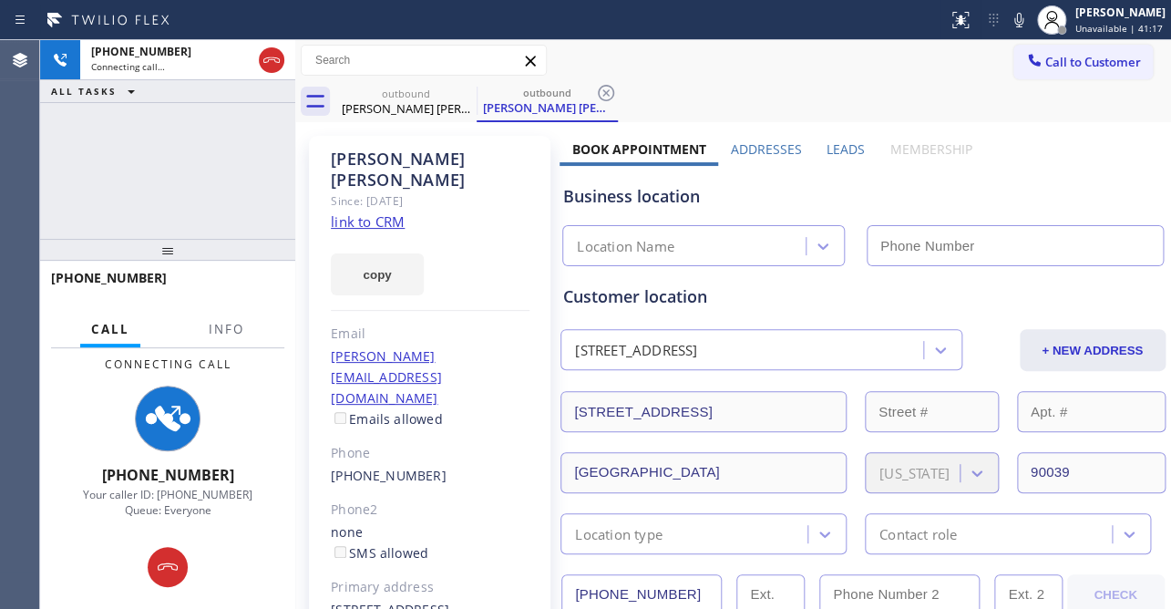
click at [838, 148] on label "Leads" at bounding box center [846, 148] width 38 height 17
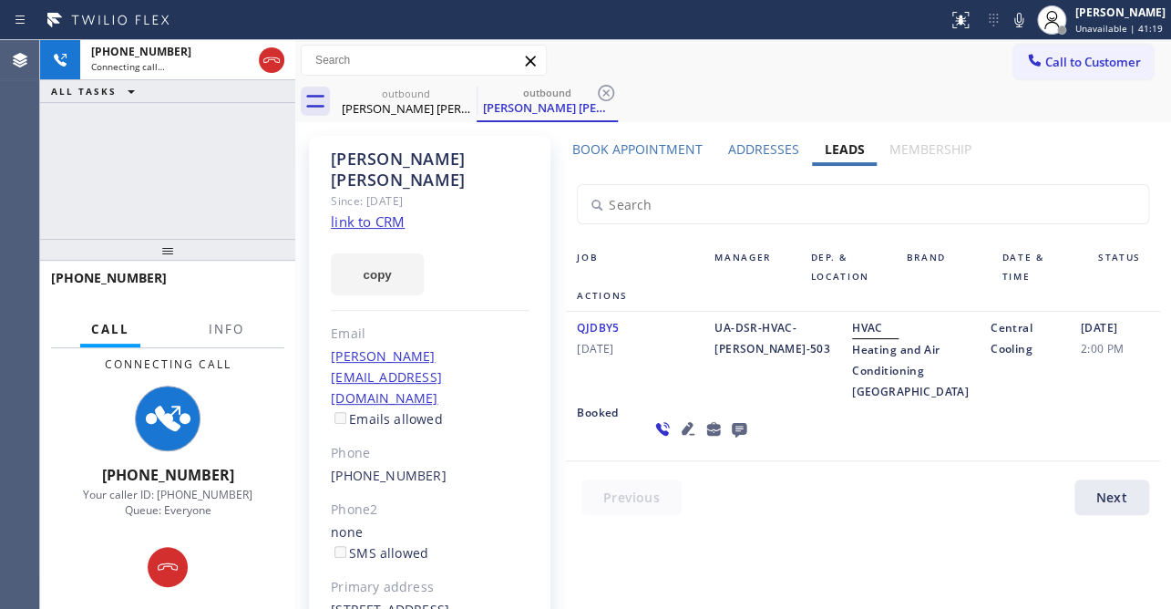
click at [682, 435] on icon at bounding box center [688, 428] width 13 height 13
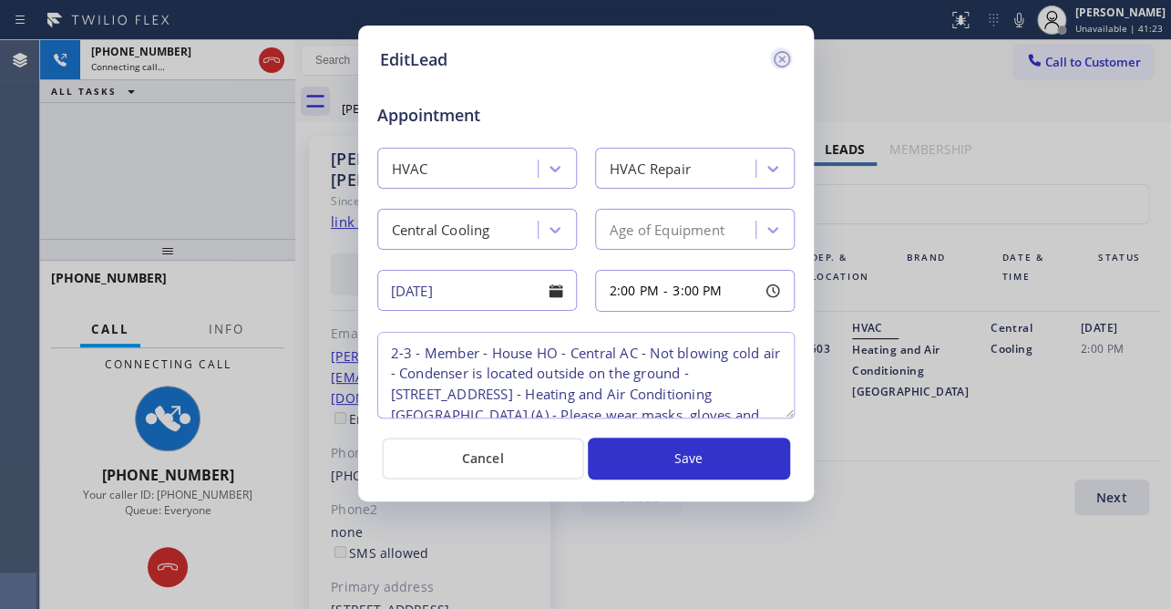
click at [783, 57] on icon at bounding box center [781, 59] width 16 height 16
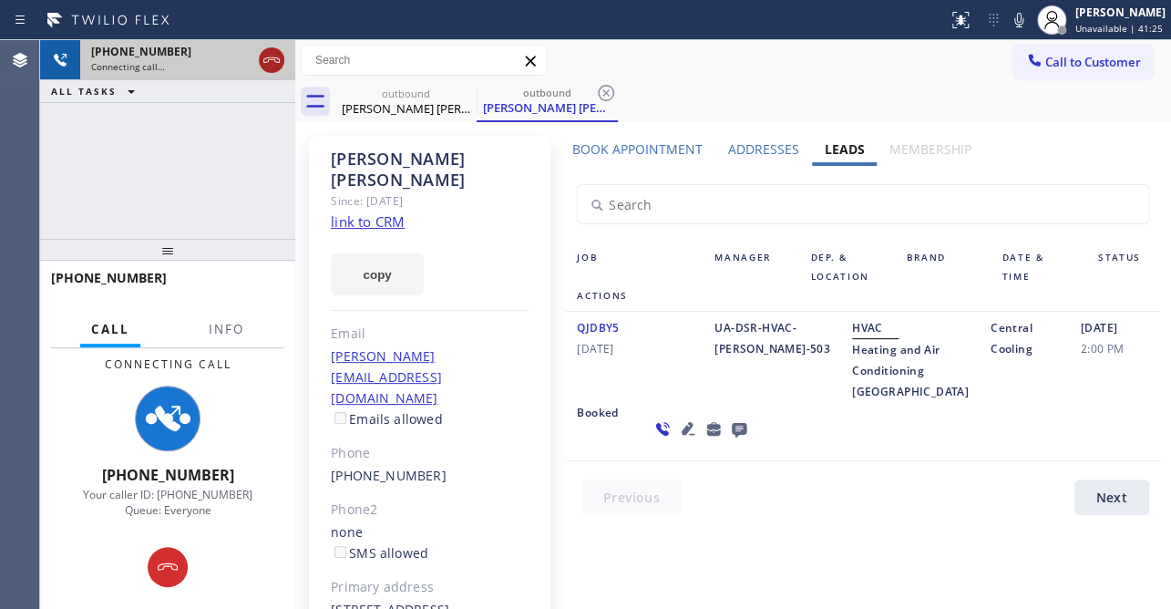
click at [277, 59] on icon at bounding box center [272, 60] width 22 height 22
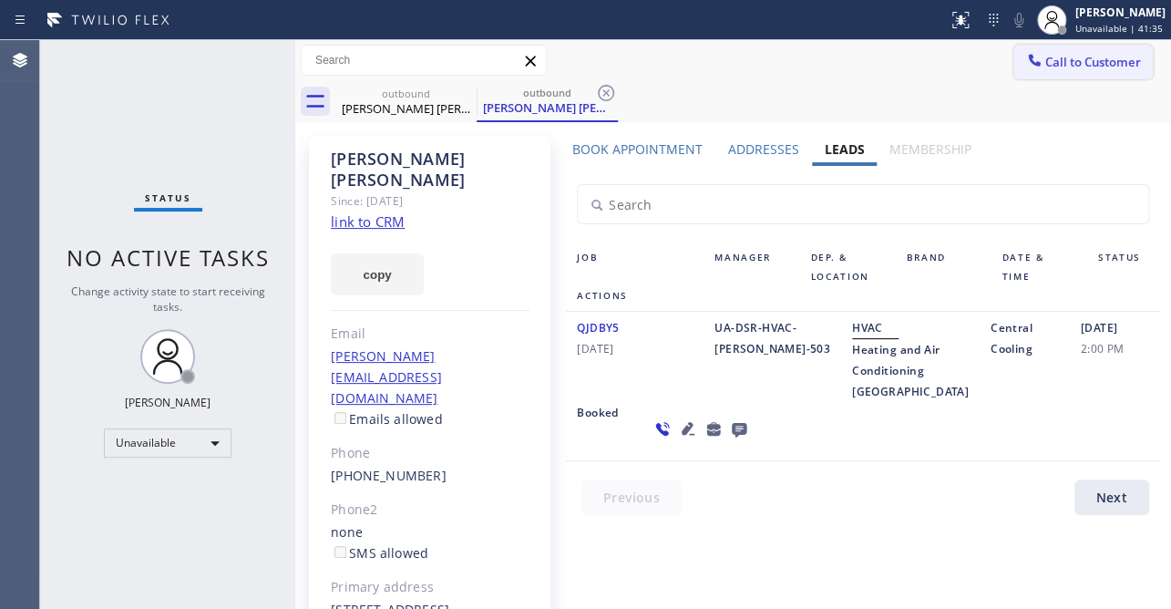
click at [1056, 57] on span "Call to Customer" at bounding box center [1093, 62] width 96 height 16
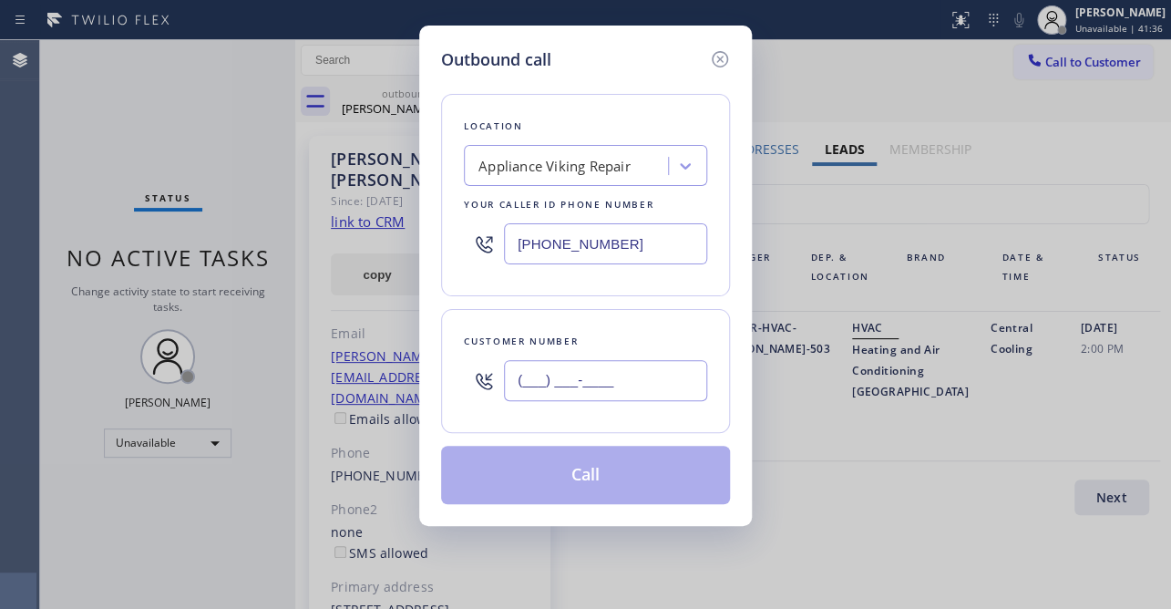
click at [606, 383] on input "(___) ___-____" at bounding box center [605, 380] width 203 height 41
paste input "619) 300-9720"
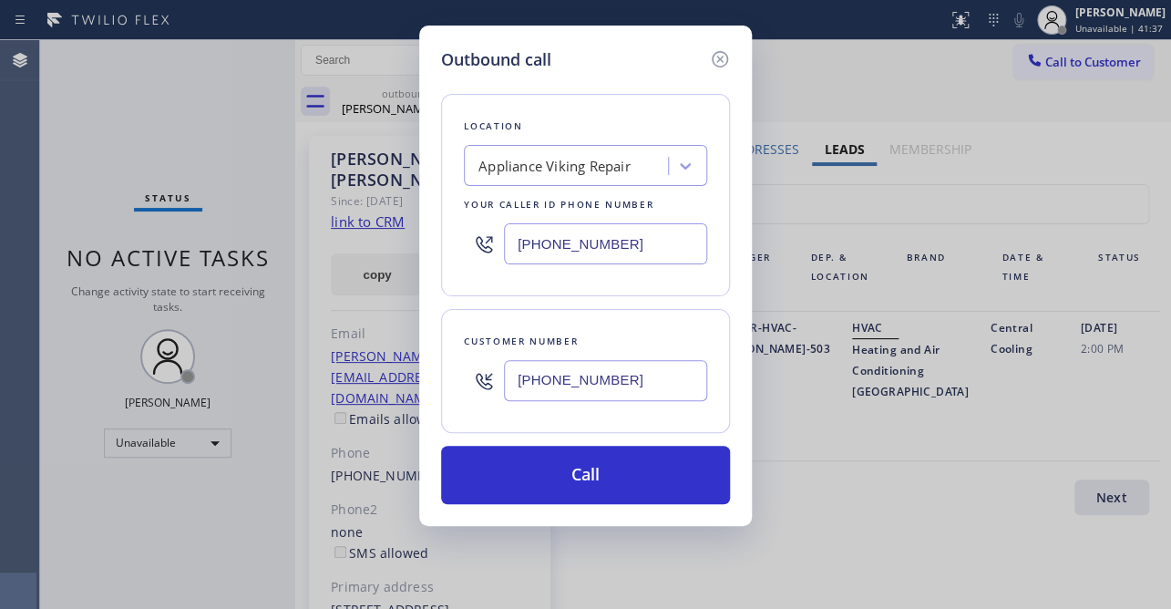
type input "[PHONE_NUMBER]"
click at [582, 505] on div "Outbound call Location Appliance Viking Repair Your caller id phone number [PHO…" at bounding box center [585, 276] width 333 height 500
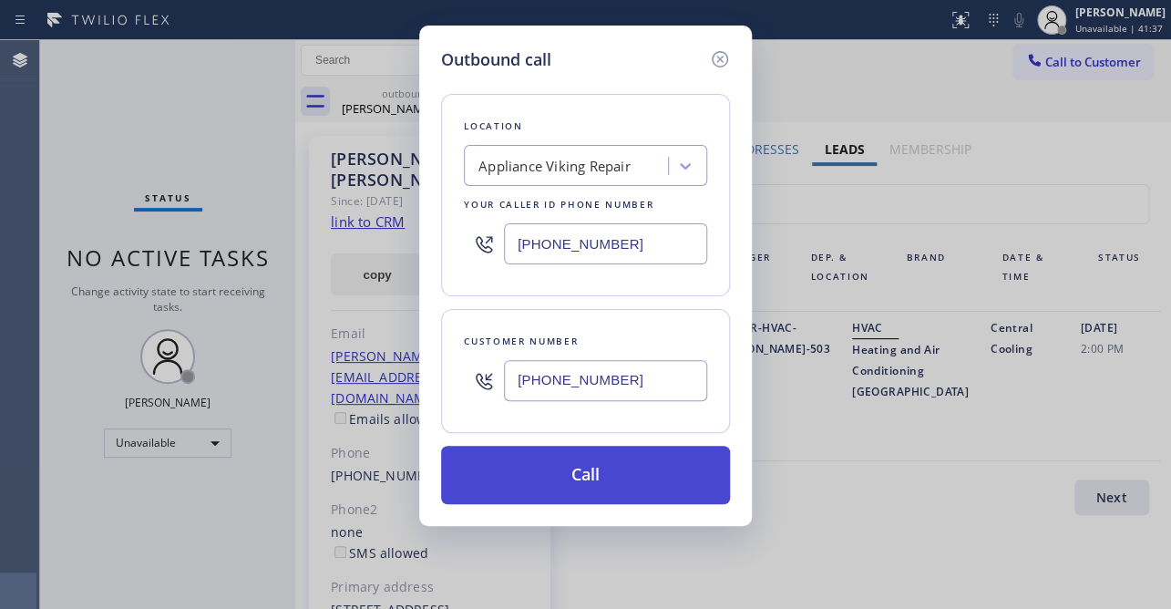
click at [584, 488] on button "Call" at bounding box center [585, 475] width 289 height 58
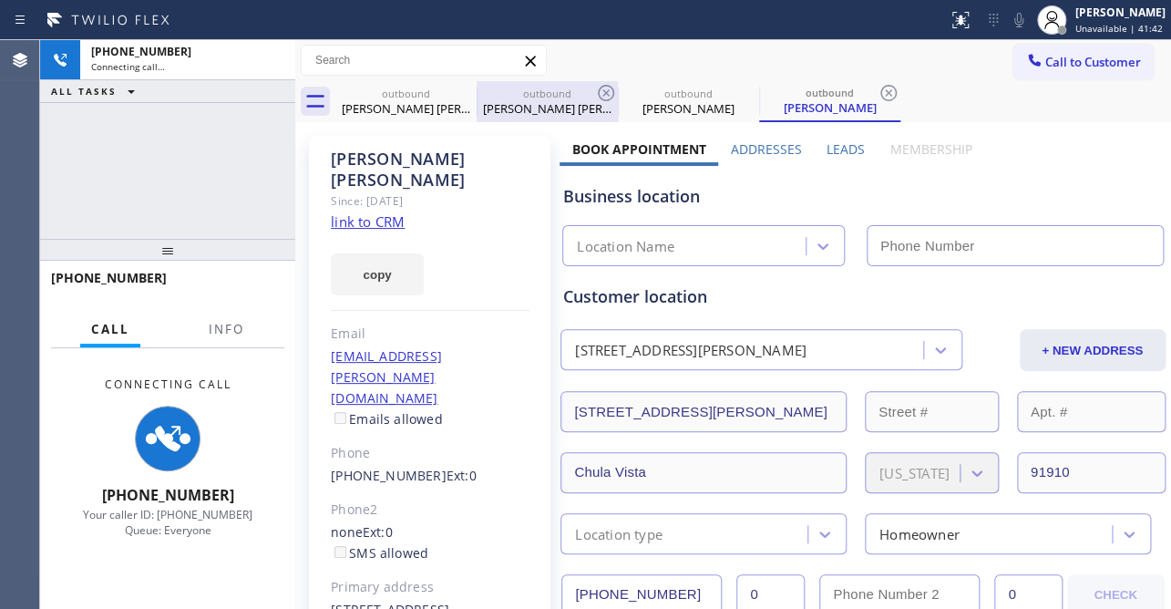
type input "[PHONE_NUMBER]"
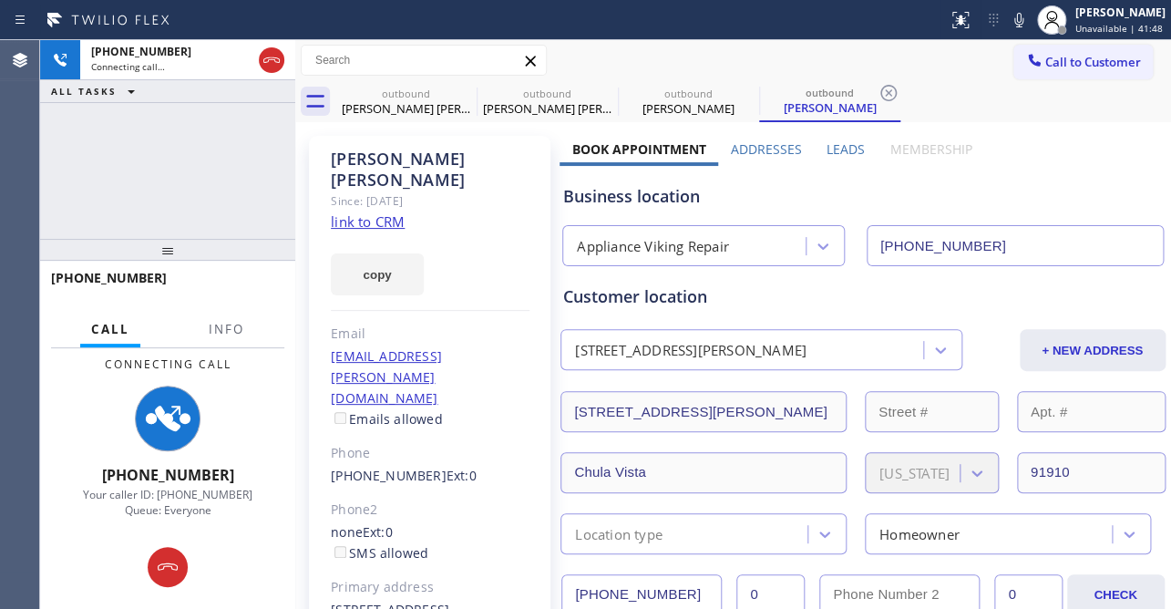
click at [831, 150] on label "Leads" at bounding box center [846, 148] width 38 height 17
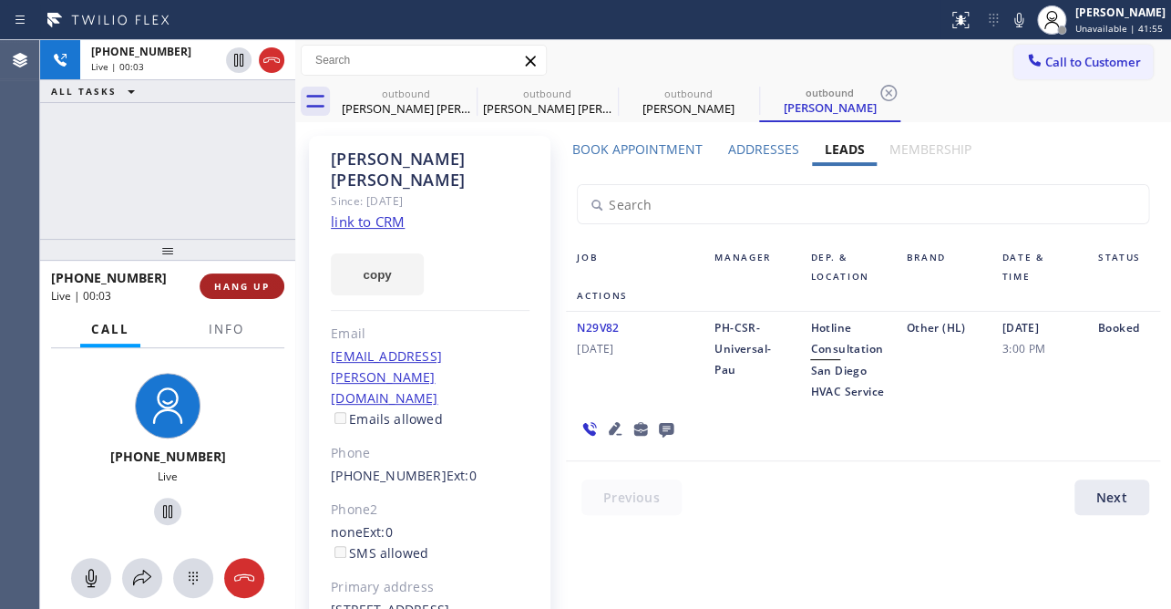
click at [230, 283] on span "HANG UP" at bounding box center [242, 286] width 56 height 13
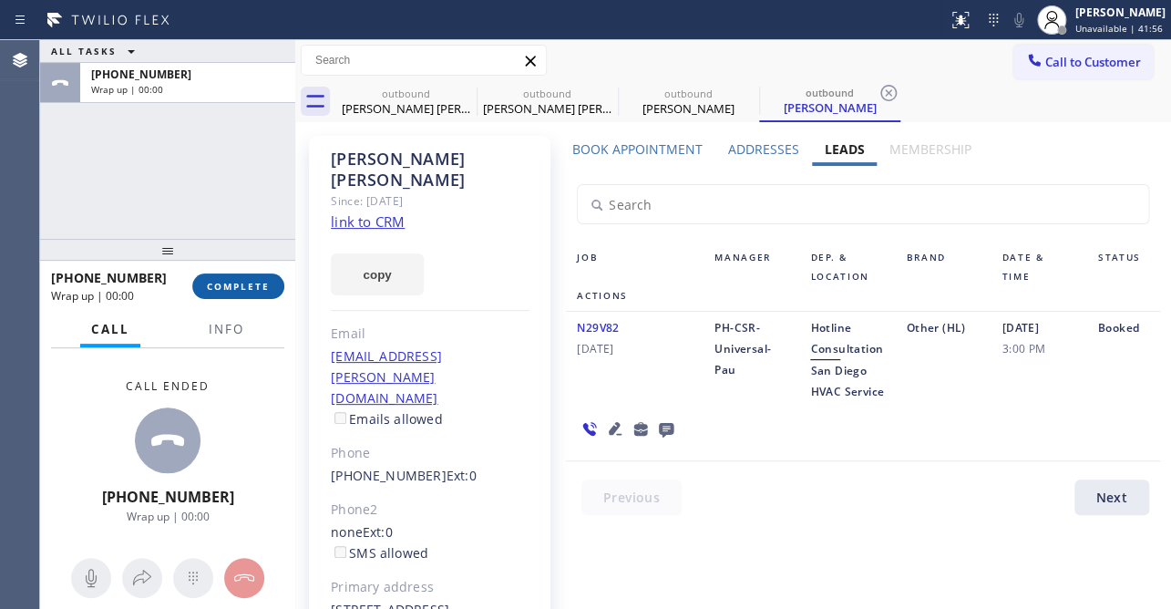
click at [234, 282] on span "COMPLETE" at bounding box center [238, 286] width 63 height 13
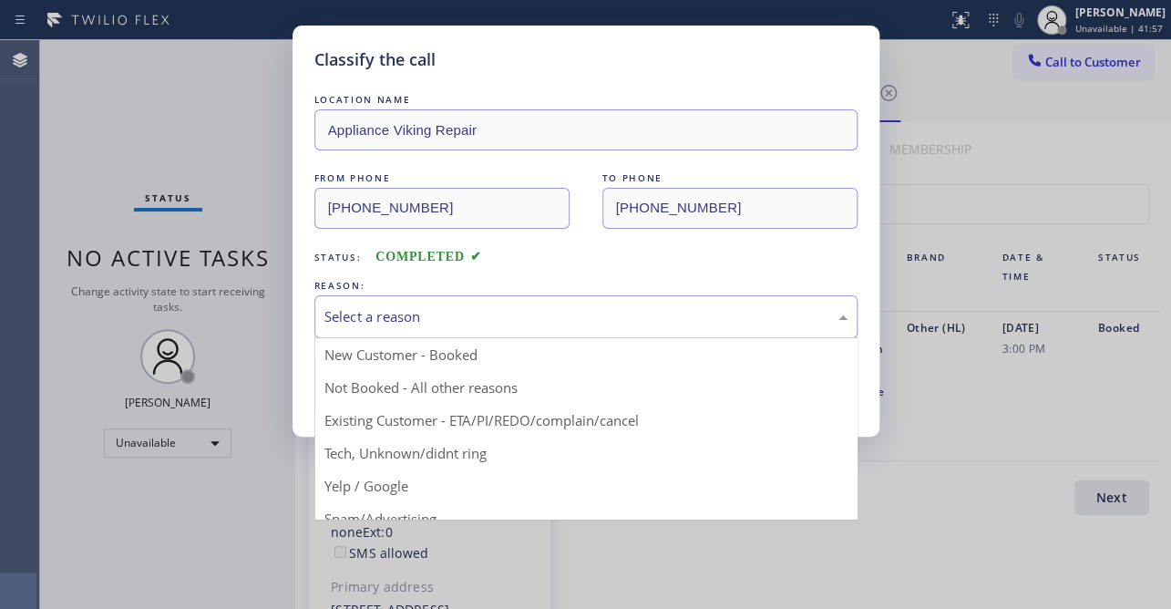
click at [401, 317] on div "Select a reason" at bounding box center [585, 316] width 523 height 21
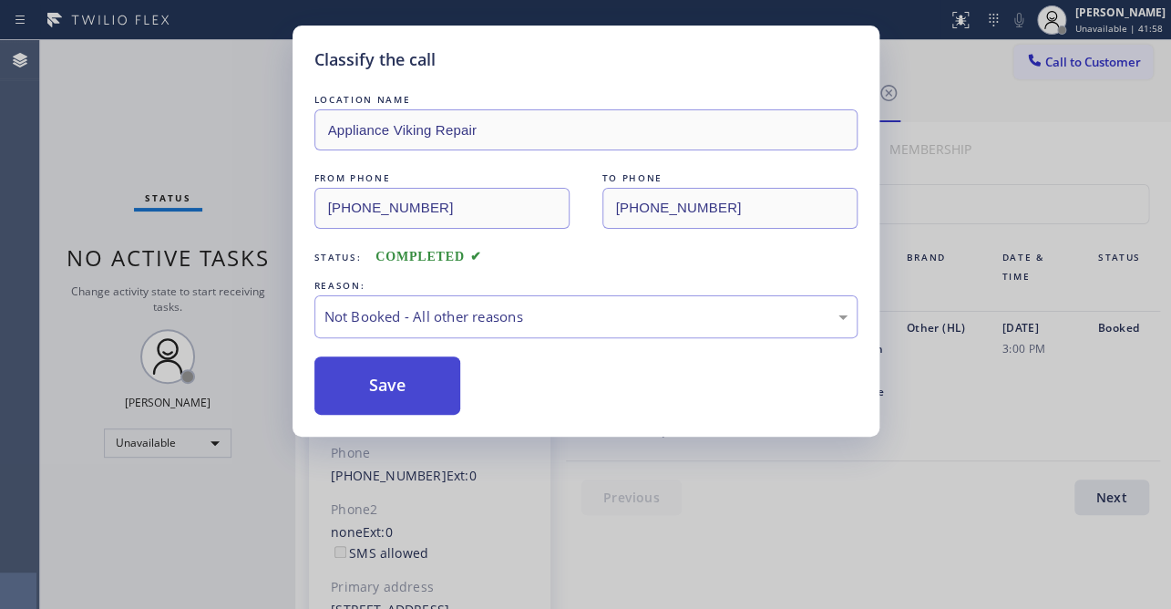
click at [355, 383] on button "Save" at bounding box center [387, 385] width 147 height 58
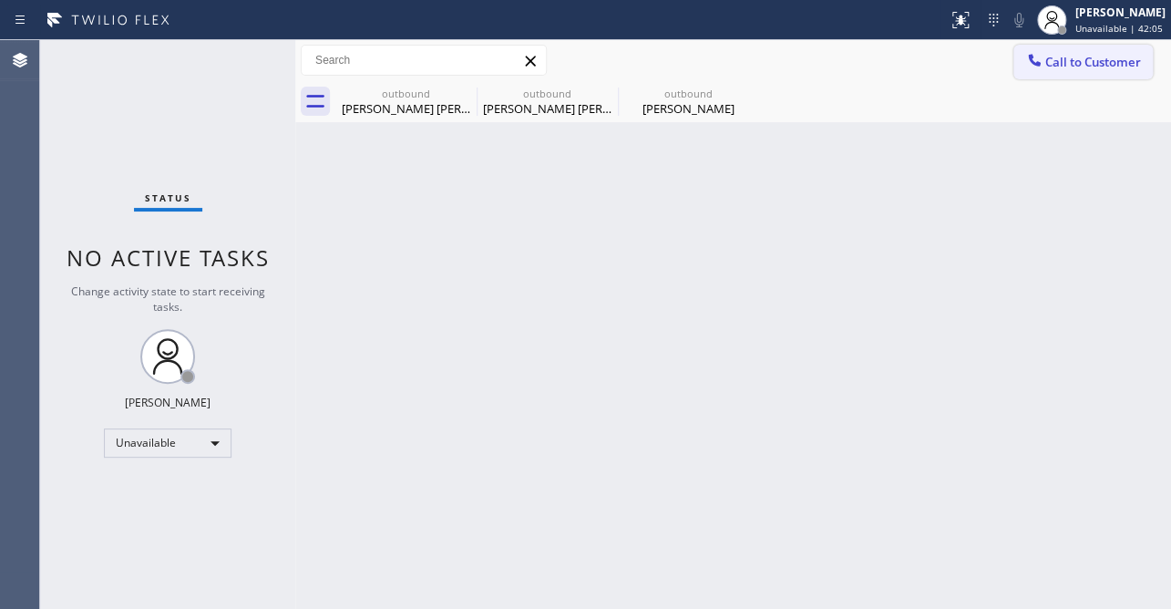
click at [1085, 77] on button "Call to Customer" at bounding box center [1082, 62] width 139 height 35
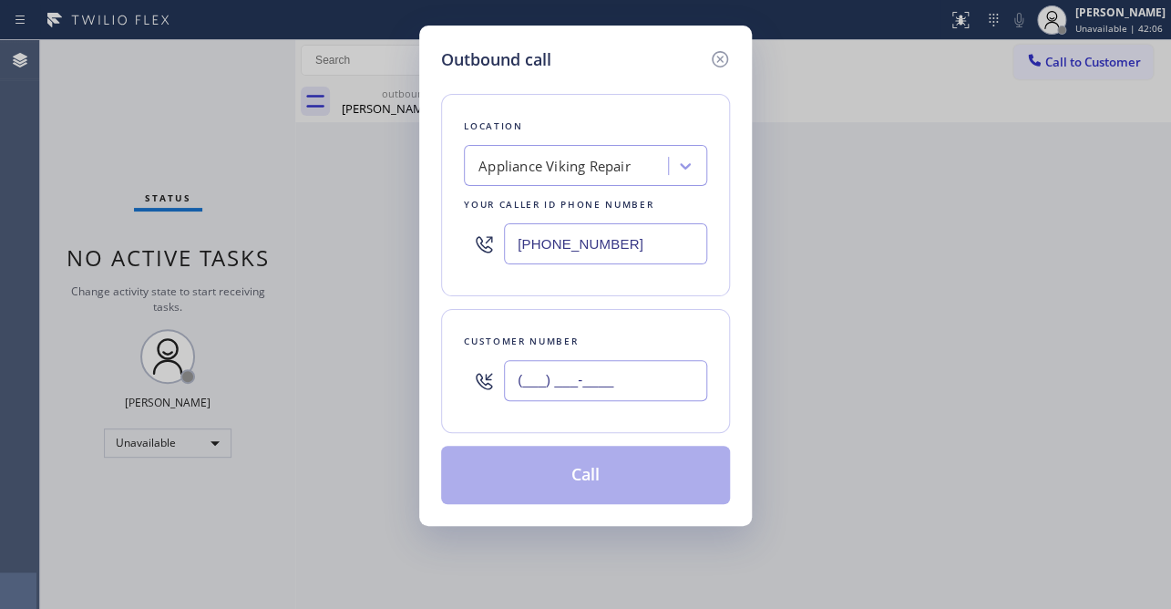
click at [574, 377] on input "(___) ___-____" at bounding box center [605, 380] width 203 height 41
paste input "602) 918-6172"
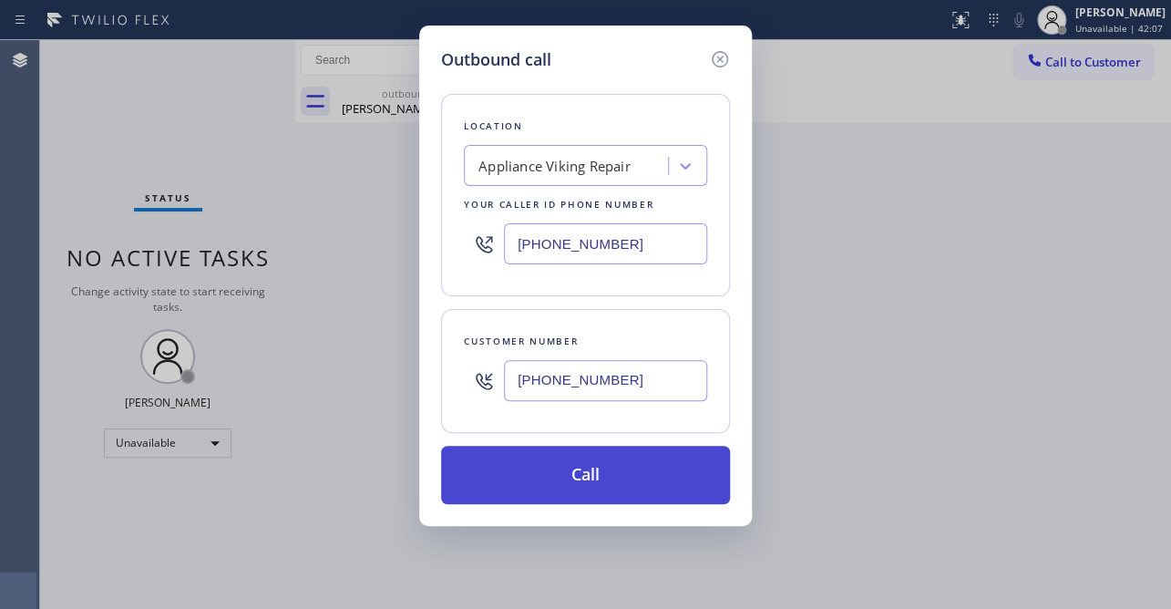
type input "[PHONE_NUMBER]"
click at [551, 468] on button "Call" at bounding box center [585, 475] width 289 height 58
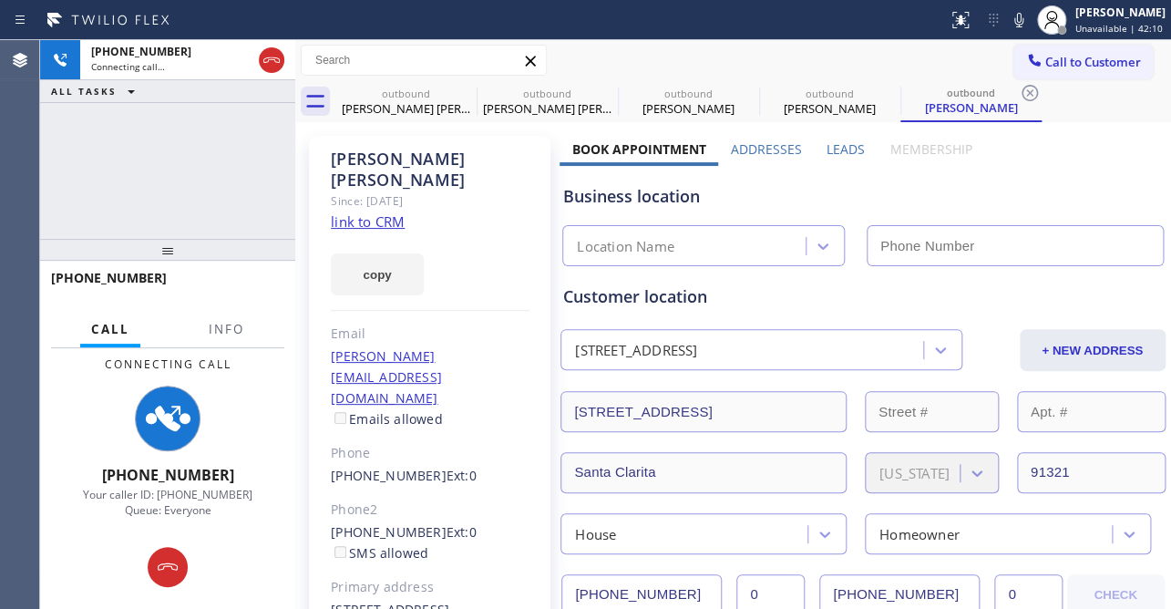
click at [837, 147] on label "Leads" at bounding box center [846, 148] width 38 height 17
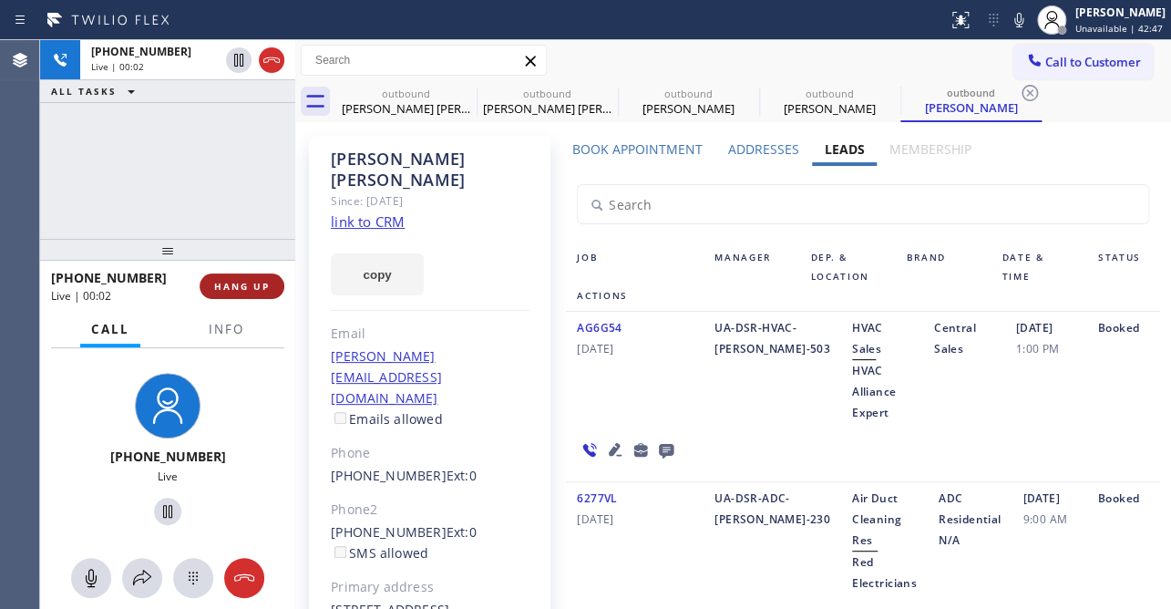
click at [259, 282] on span "HANG UP" at bounding box center [242, 286] width 56 height 13
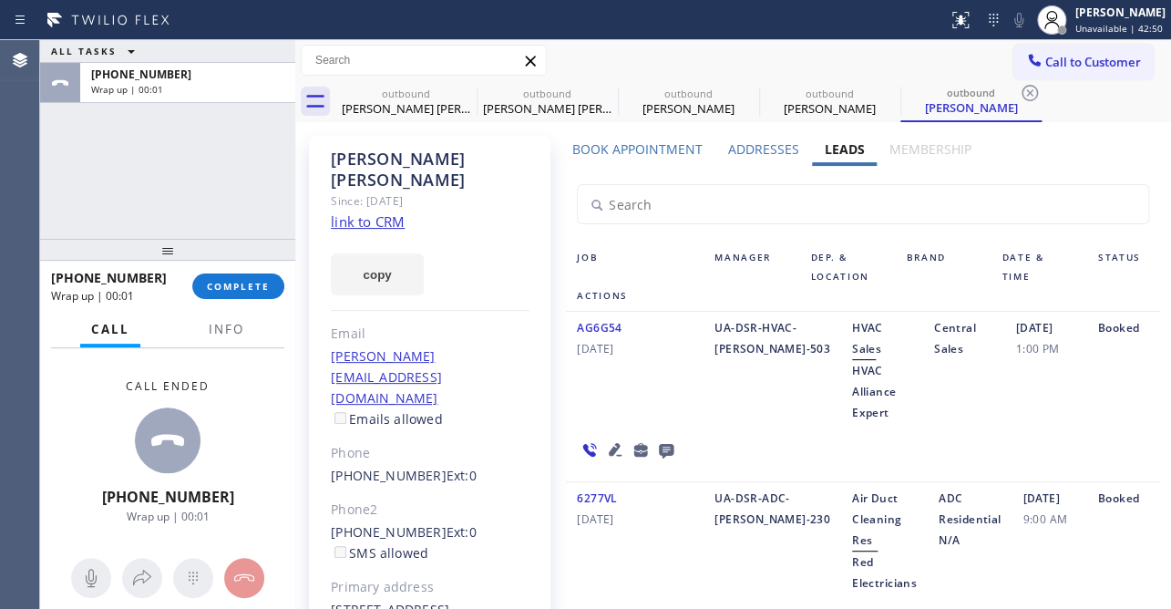
click at [659, 438] on icon at bounding box center [666, 449] width 22 height 23
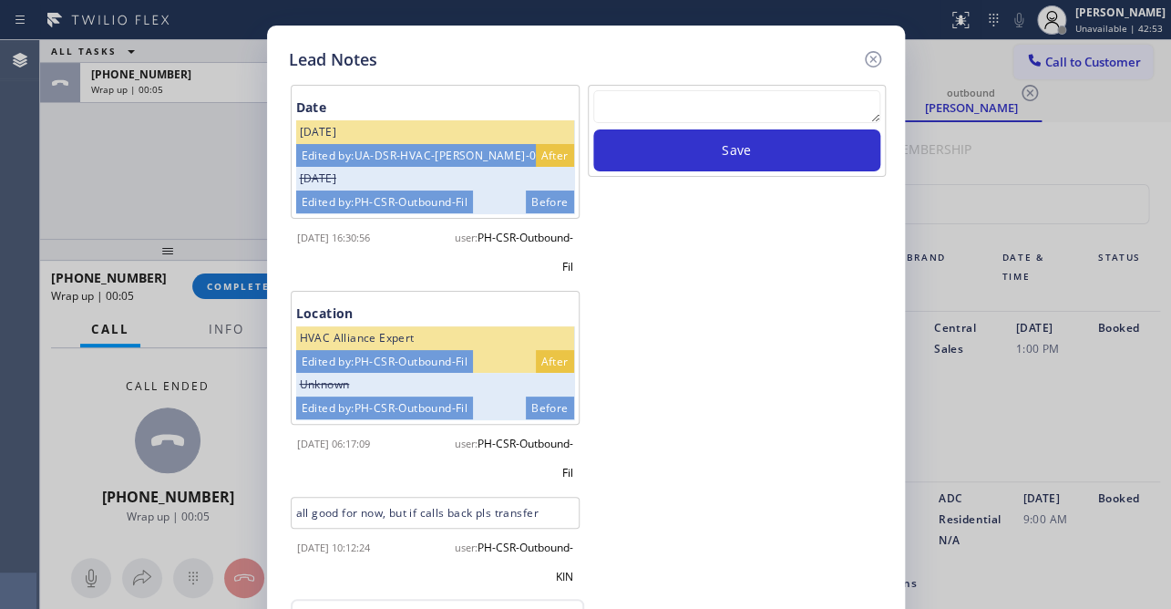
click at [666, 118] on textarea at bounding box center [736, 106] width 287 height 33
type textarea "v"
paste textarea "Routed to Voice mail// If CX will call back please transfer to me- Love:*"
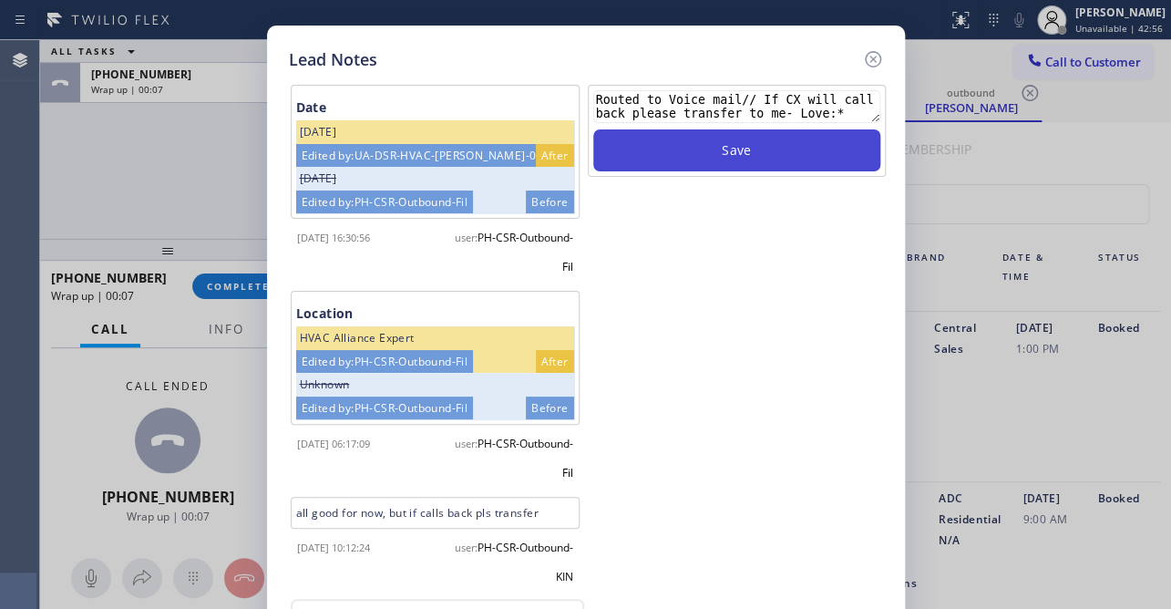
type textarea "Routed to Voice mail// If CX will call back please transfer to me- Love:*"
click at [679, 144] on button "Save" at bounding box center [736, 150] width 287 height 42
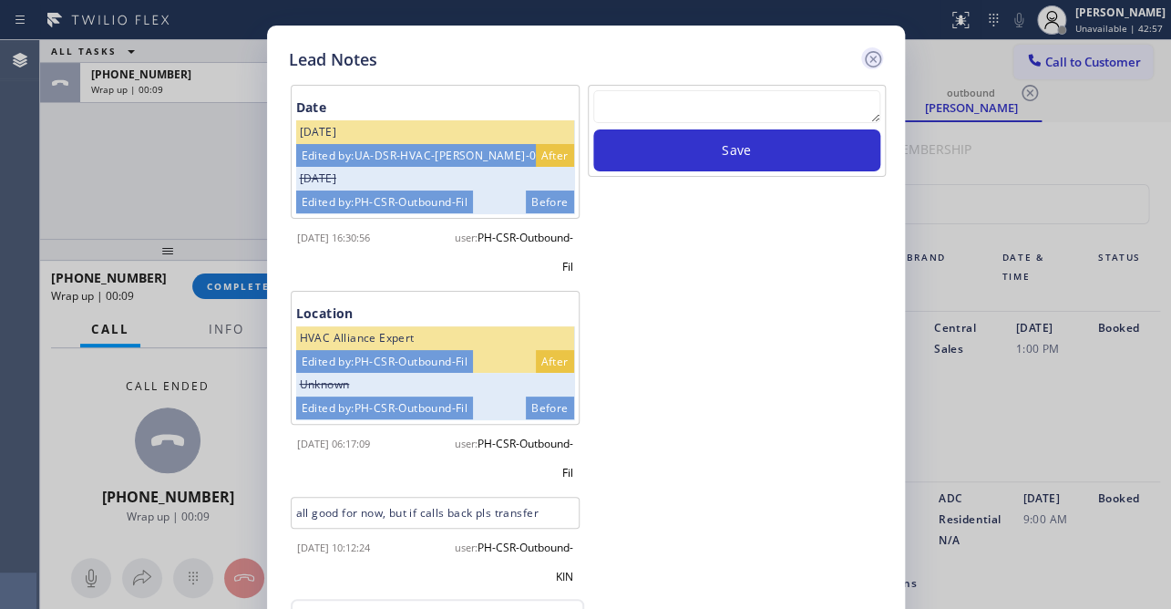
click at [866, 54] on icon at bounding box center [872, 59] width 16 height 16
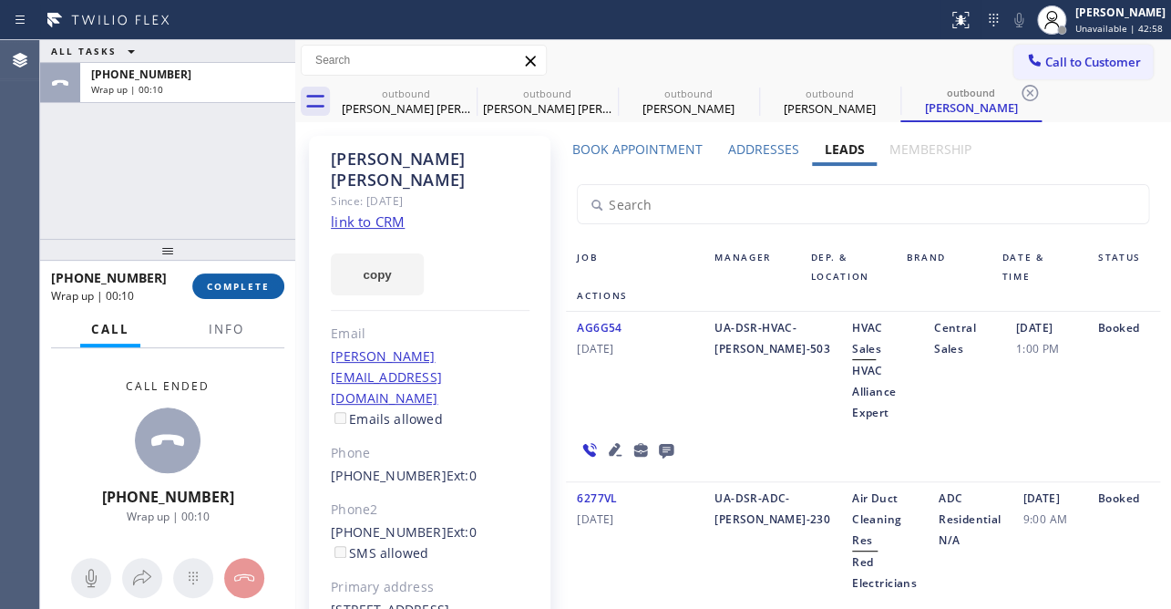
click at [264, 289] on span "COMPLETE" at bounding box center [238, 286] width 63 height 13
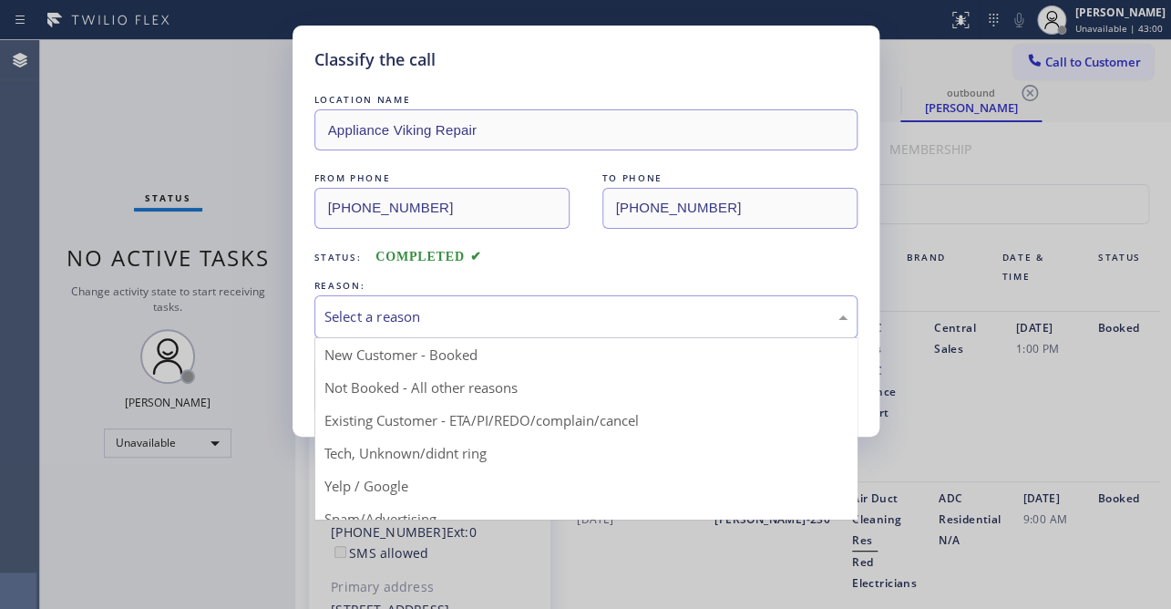
click at [373, 306] on div "Select a reason" at bounding box center [585, 316] width 523 height 21
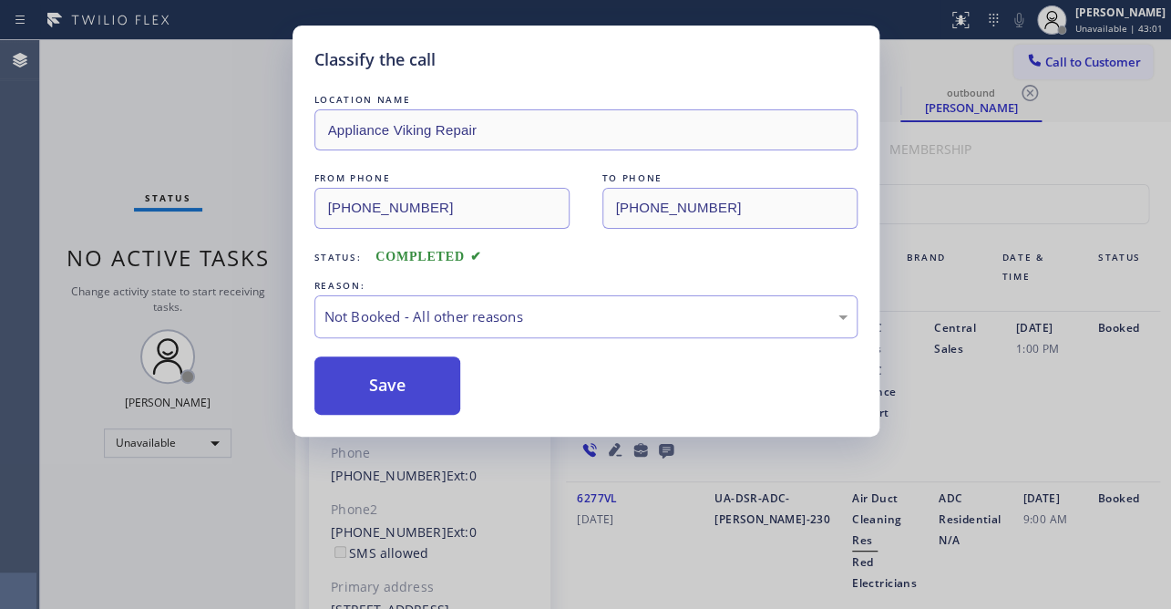
click at [386, 384] on button "Save" at bounding box center [387, 385] width 147 height 58
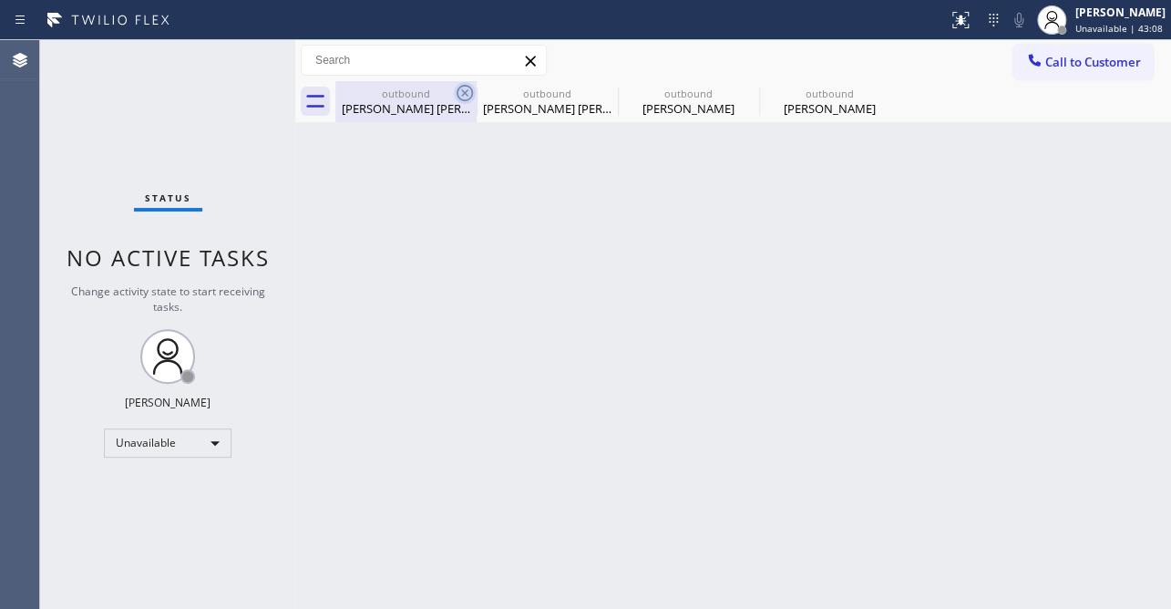
click at [464, 96] on icon at bounding box center [465, 93] width 22 height 22
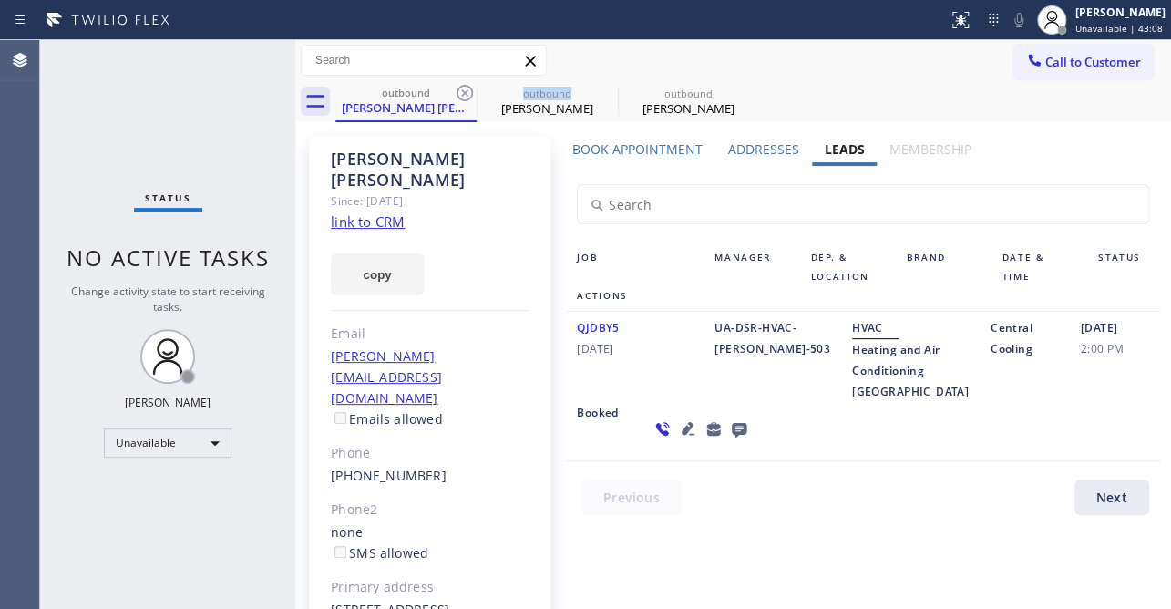
click at [464, 96] on icon at bounding box center [465, 93] width 22 height 22
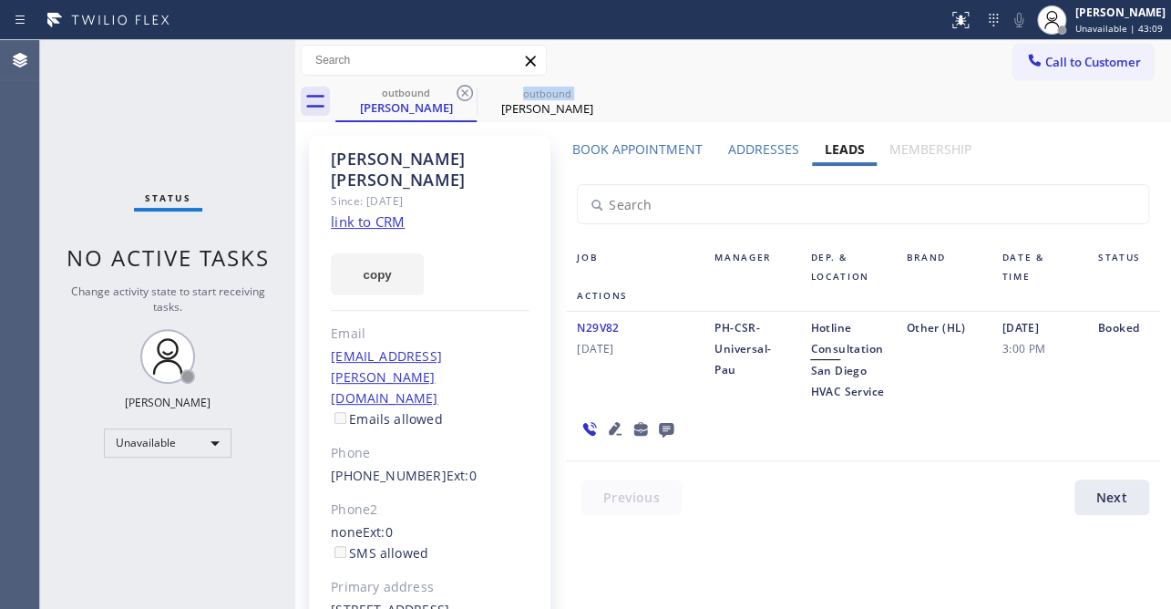
click at [464, 96] on icon at bounding box center [465, 93] width 22 height 22
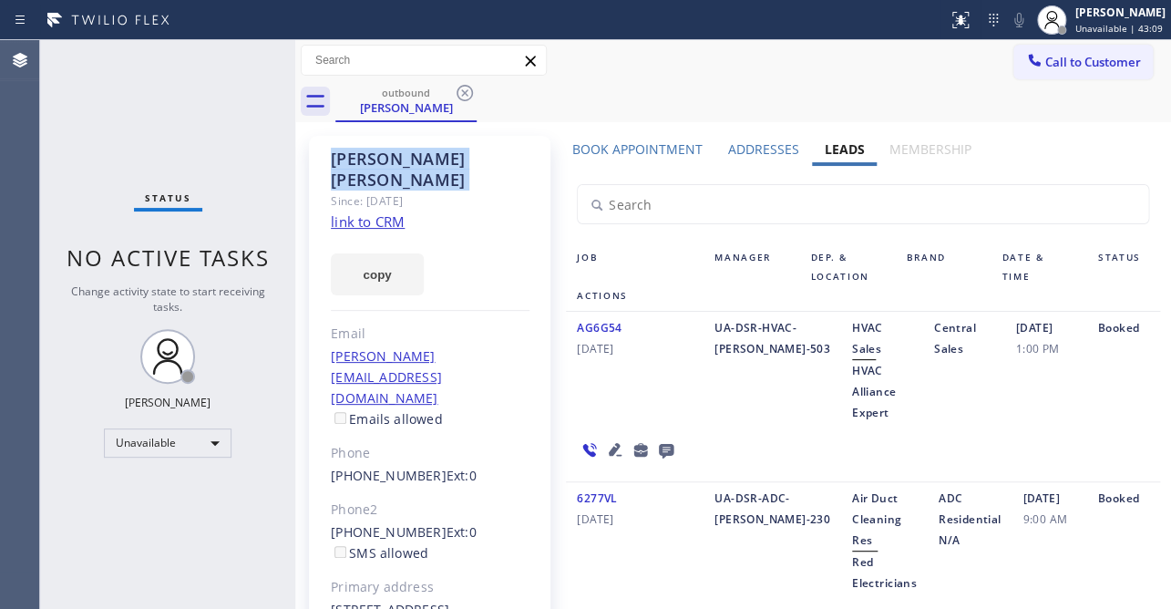
click at [464, 96] on icon at bounding box center [465, 93] width 22 height 22
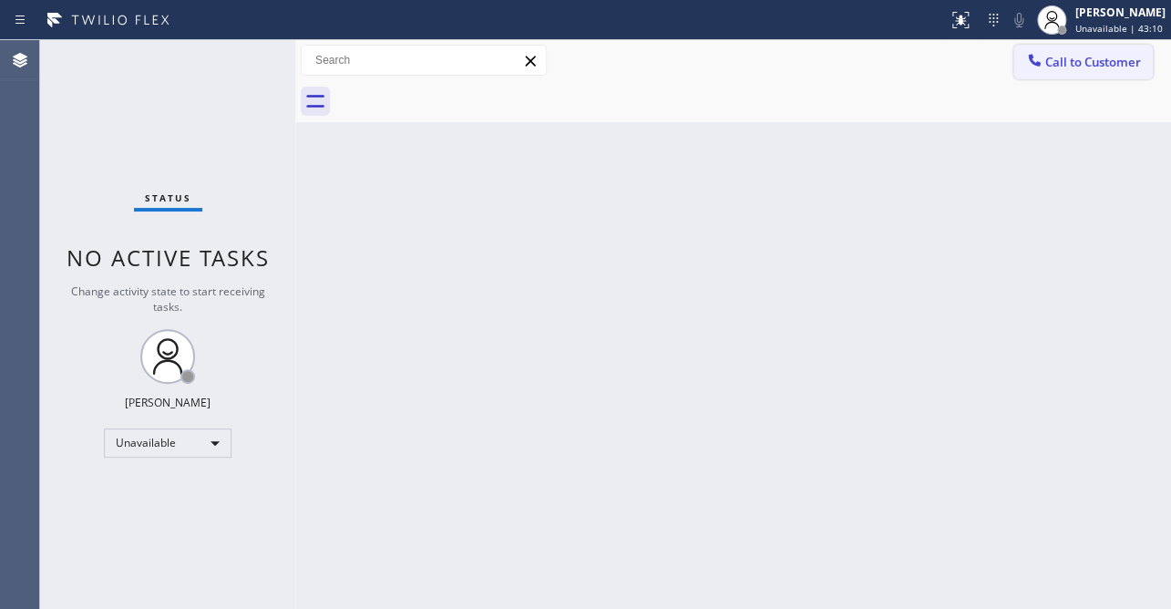
click at [1056, 64] on span "Call to Customer" at bounding box center [1093, 62] width 96 height 16
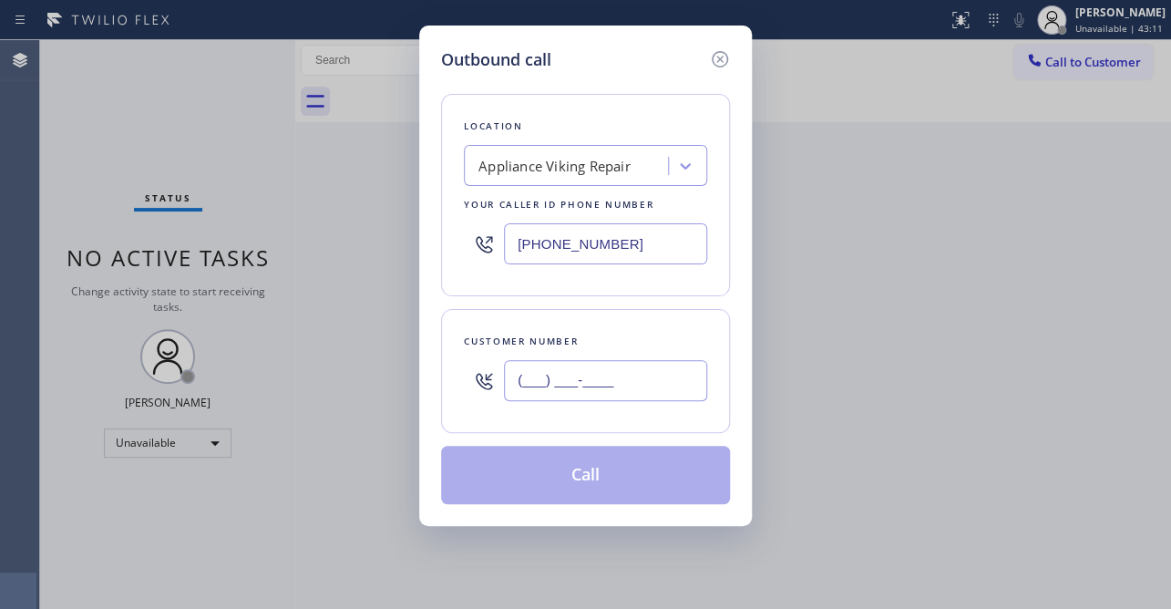
click at [583, 379] on input "(___) ___-____" at bounding box center [605, 380] width 203 height 41
paste input "504) 289-3218"
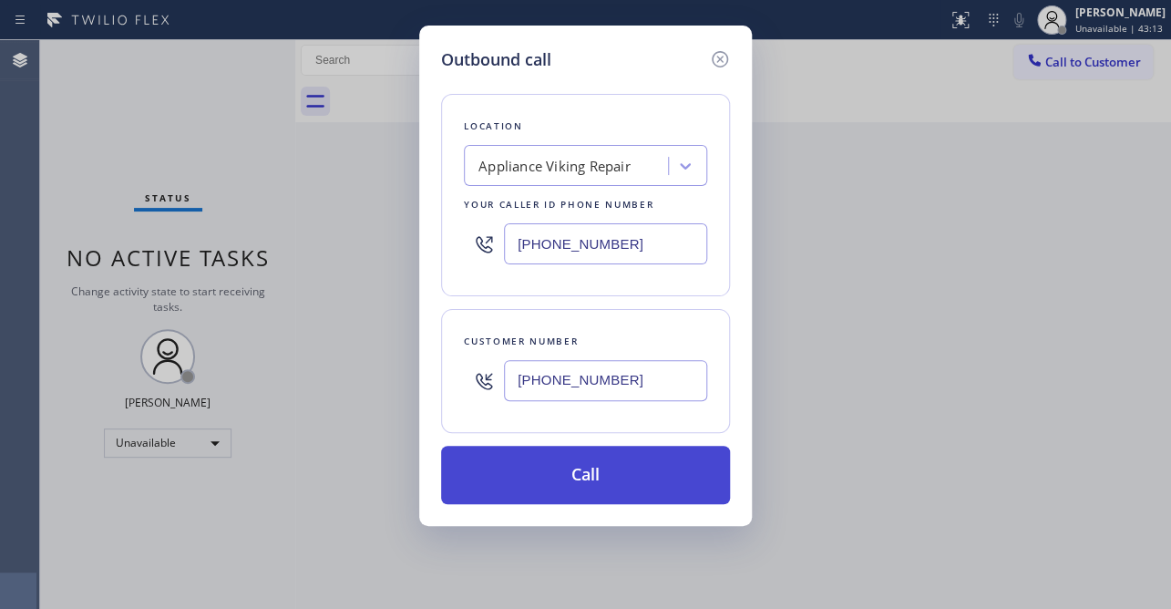
click at [611, 481] on button "Call" at bounding box center [585, 475] width 289 height 58
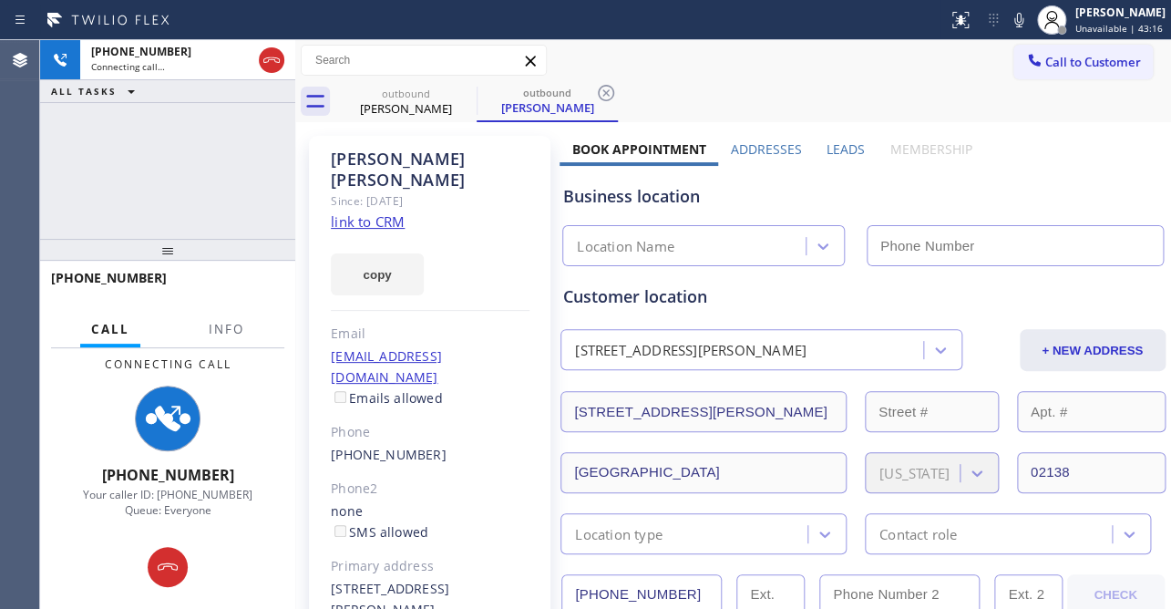
click at [832, 141] on label "Leads" at bounding box center [846, 148] width 38 height 17
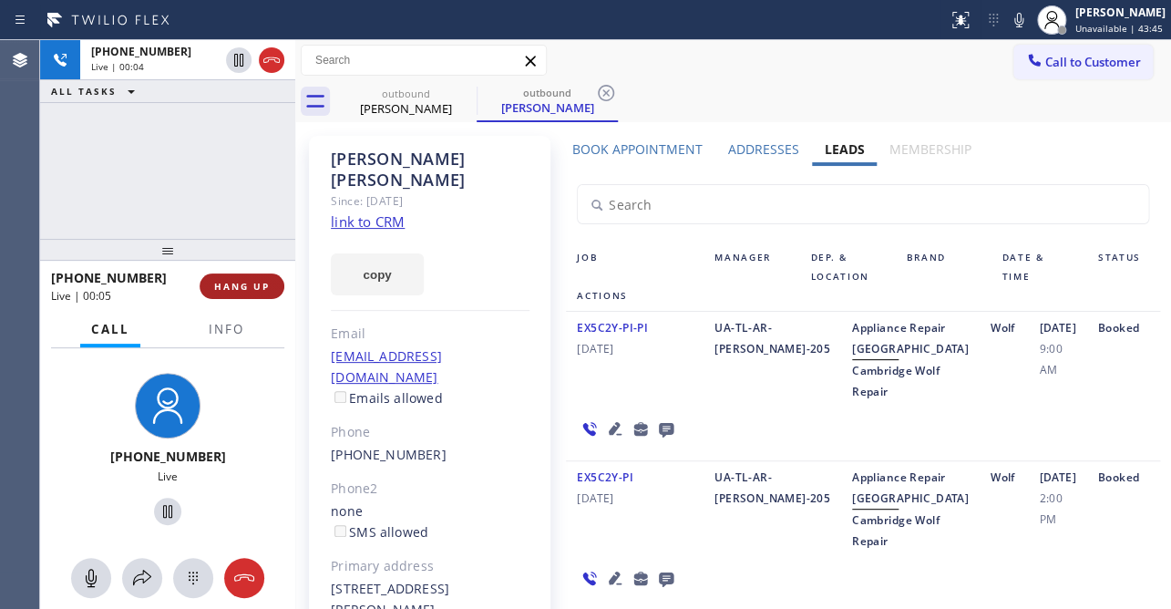
click at [224, 287] on span "HANG UP" at bounding box center [242, 286] width 56 height 13
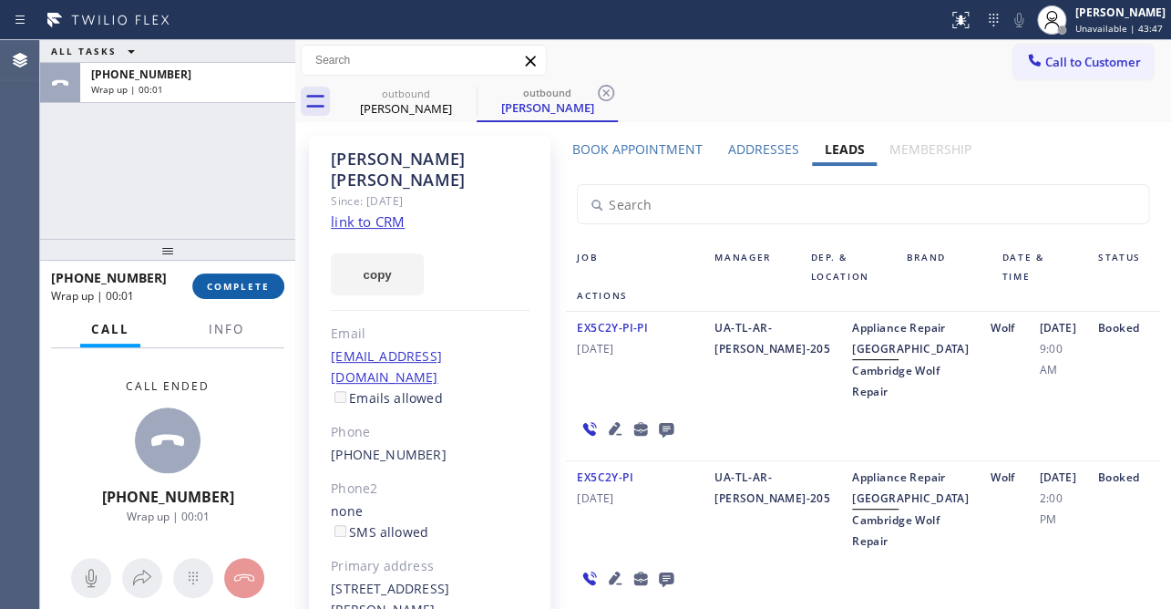
click at [223, 292] on span "COMPLETE" at bounding box center [238, 286] width 63 height 13
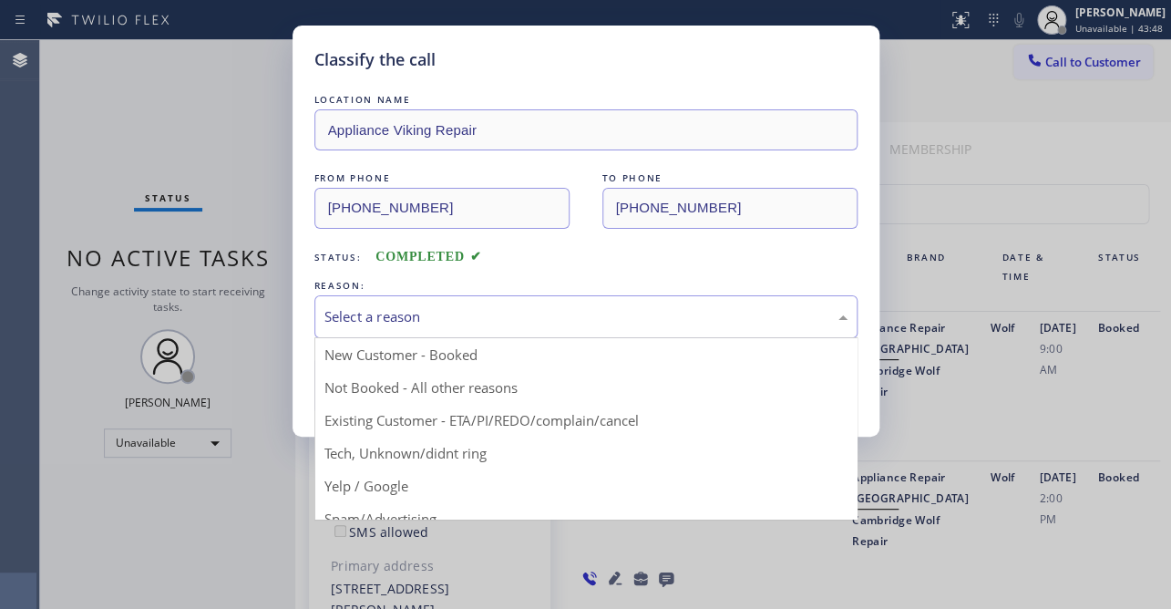
click at [534, 315] on div "Select a reason" at bounding box center [585, 316] width 523 height 21
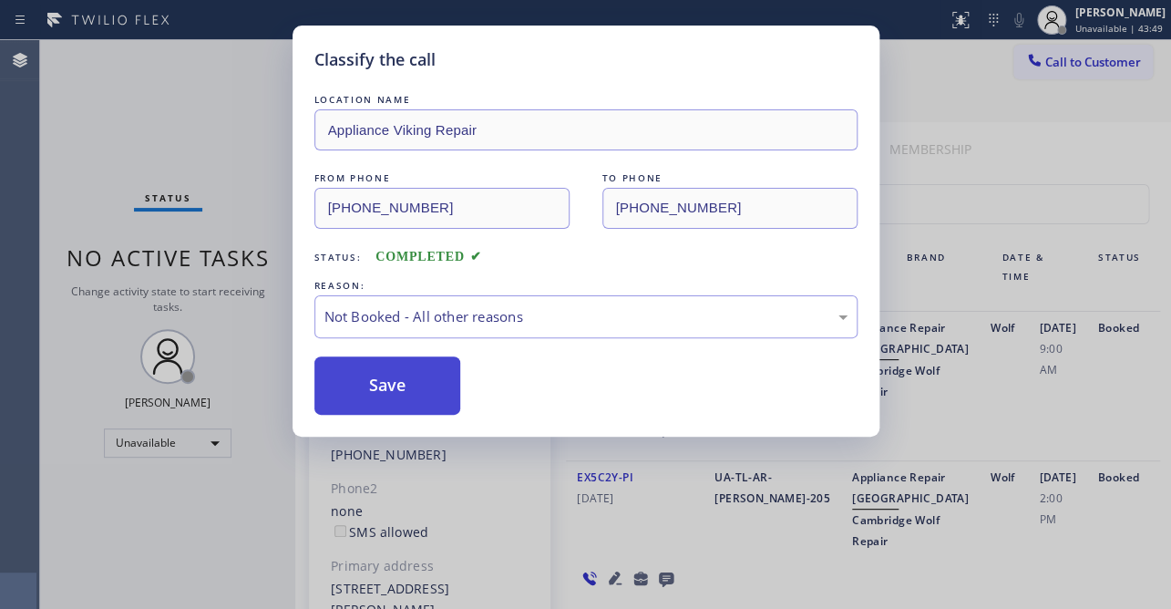
click at [418, 385] on button "Save" at bounding box center [387, 385] width 147 height 58
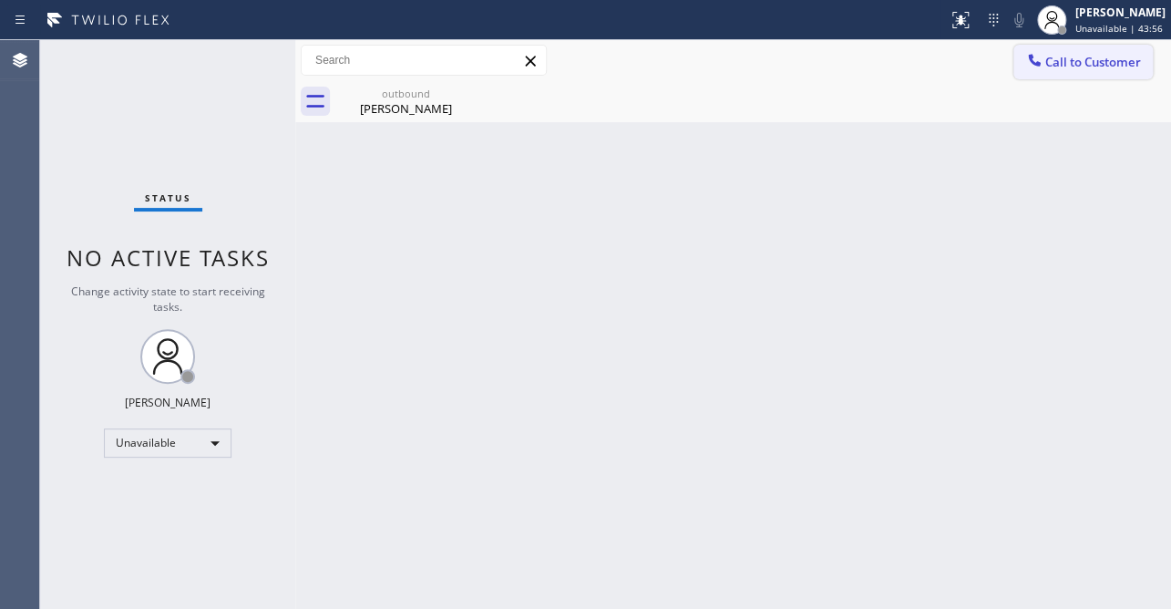
click at [1063, 56] on span "Call to Customer" at bounding box center [1093, 62] width 96 height 16
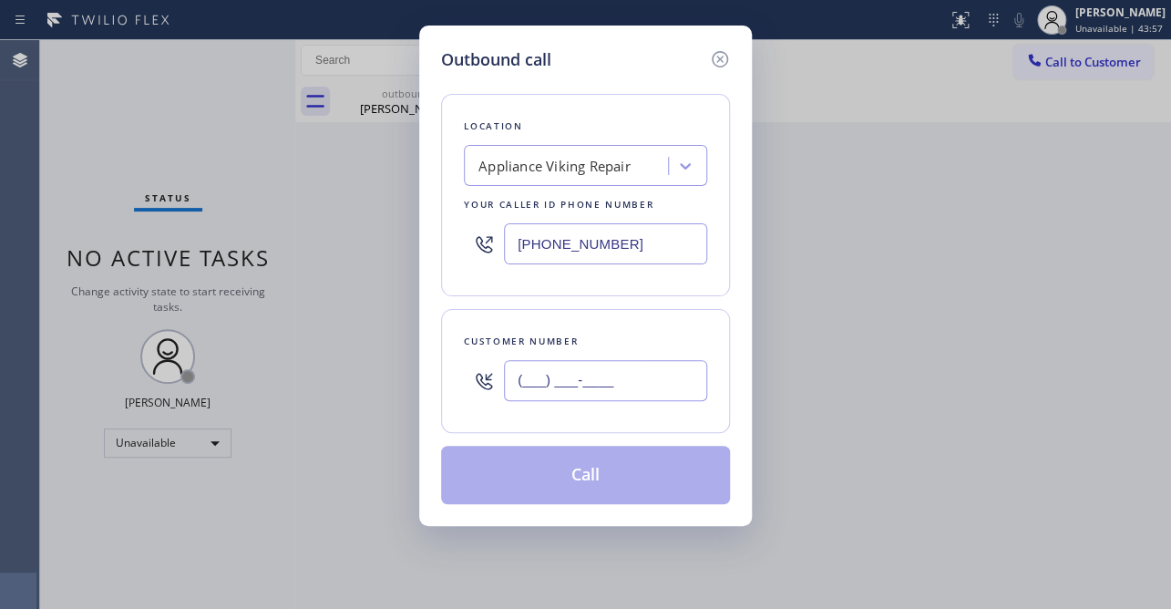
click at [595, 379] on input "(___) ___-____" at bounding box center [605, 380] width 203 height 41
paste input "917) 941-2006"
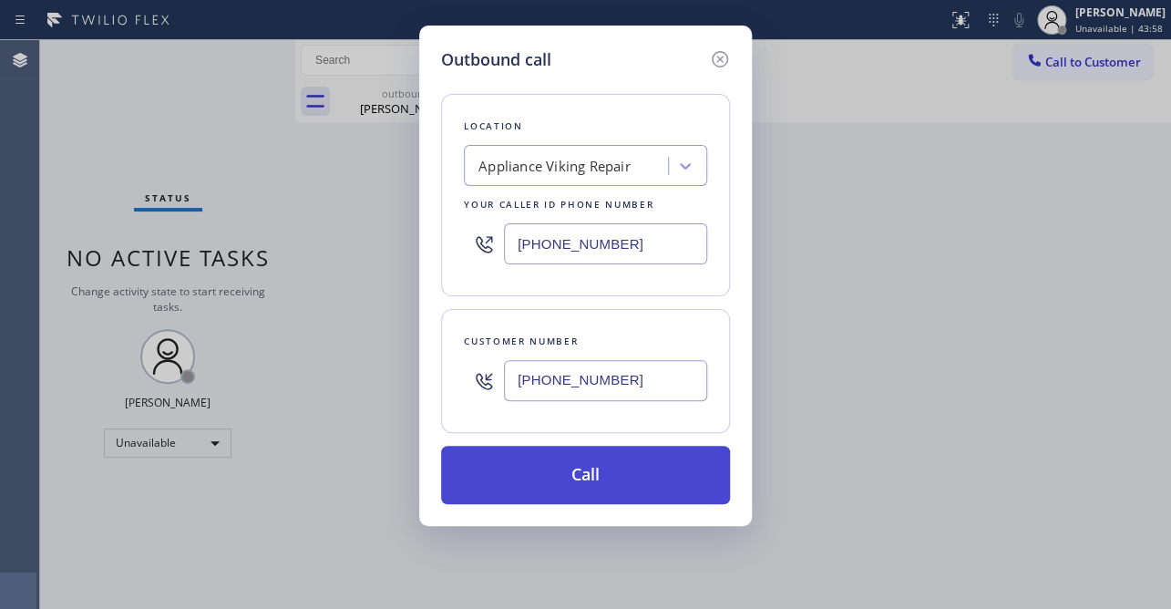
type input "[PHONE_NUMBER]"
click at [565, 477] on button "Call" at bounding box center [585, 475] width 289 height 58
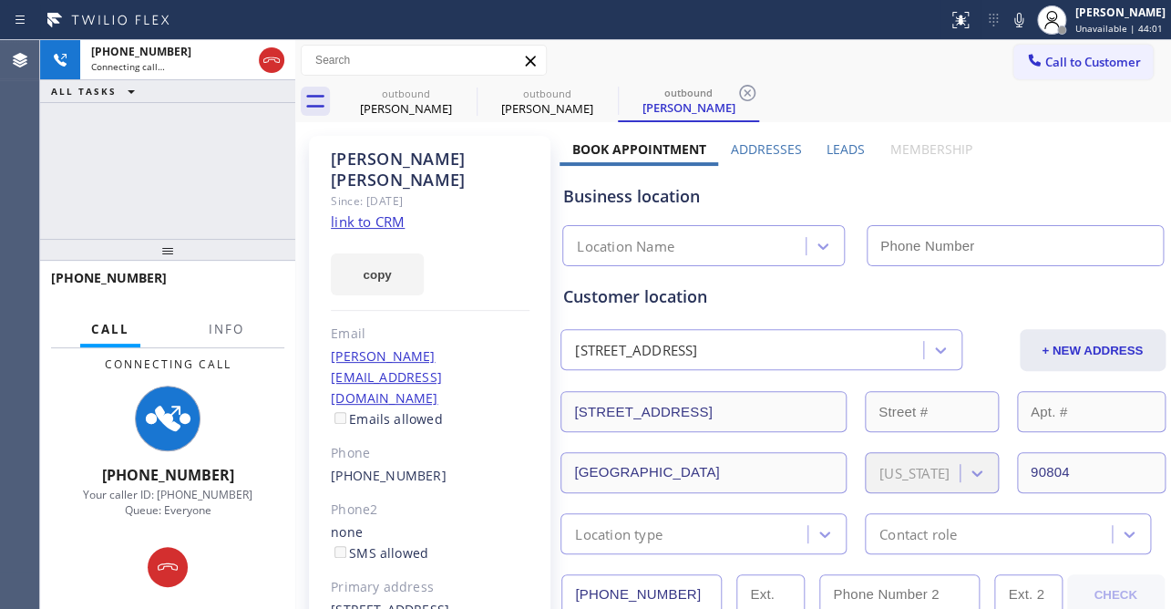
click at [828, 146] on label "Leads" at bounding box center [846, 148] width 38 height 17
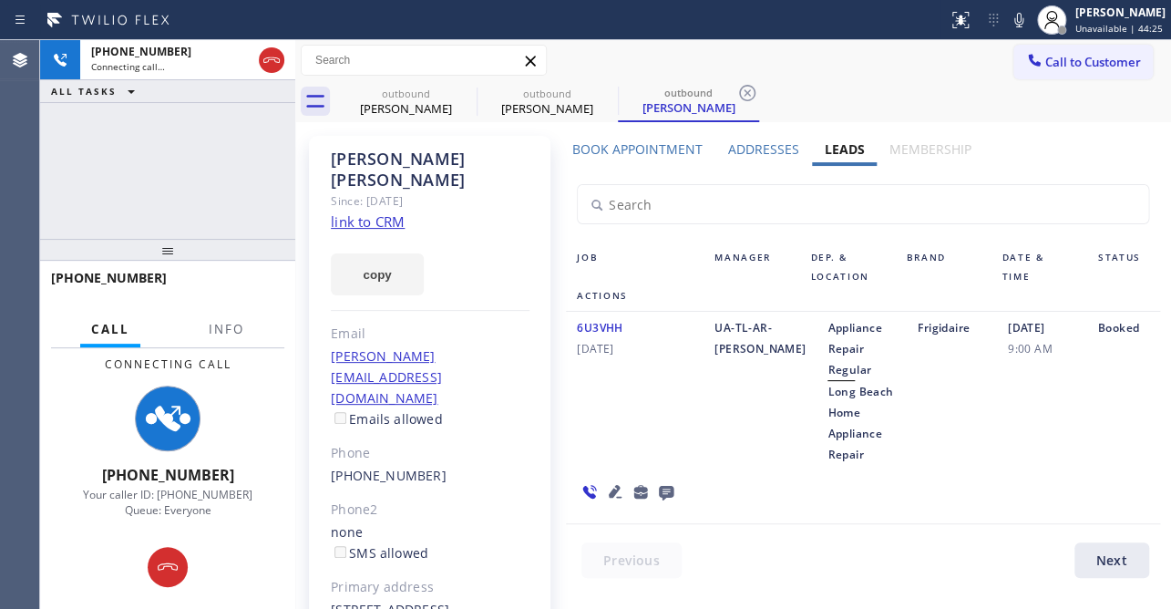
click at [275, 409] on div "Connecting Call [PHONE_NUMBER] Your caller ID: [PHONE_NUMBER] Queue: Everyone" at bounding box center [167, 436] width 255 height 177
click at [666, 490] on icon at bounding box center [666, 493] width 15 height 15
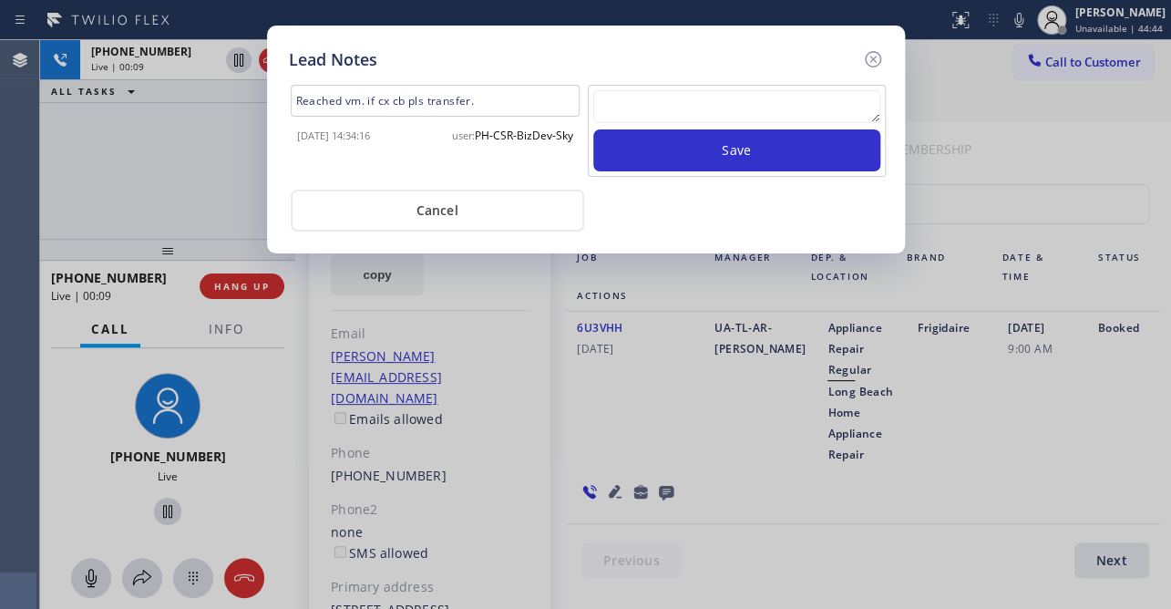
click at [748, 114] on textarea at bounding box center [736, 106] width 287 height 33
paste textarea "Routed to Voice mail// If CX will call back please transfer to me- Love:*"
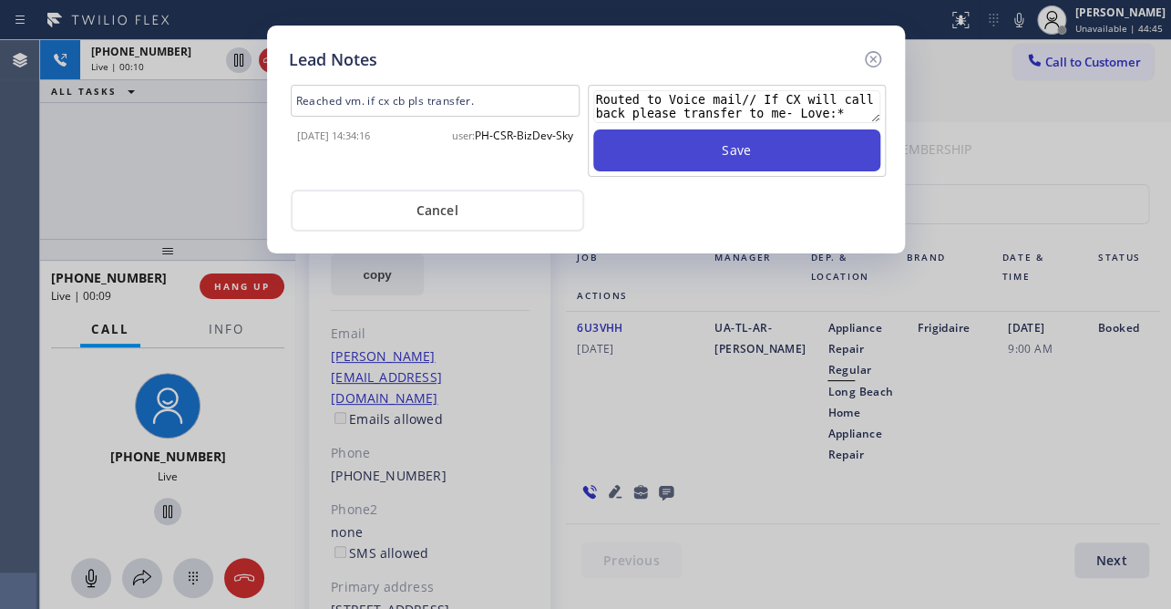
type textarea "Routed to Voice mail// If CX will call back please transfer to me- Love:*"
click at [759, 139] on button "Save" at bounding box center [736, 150] width 287 height 42
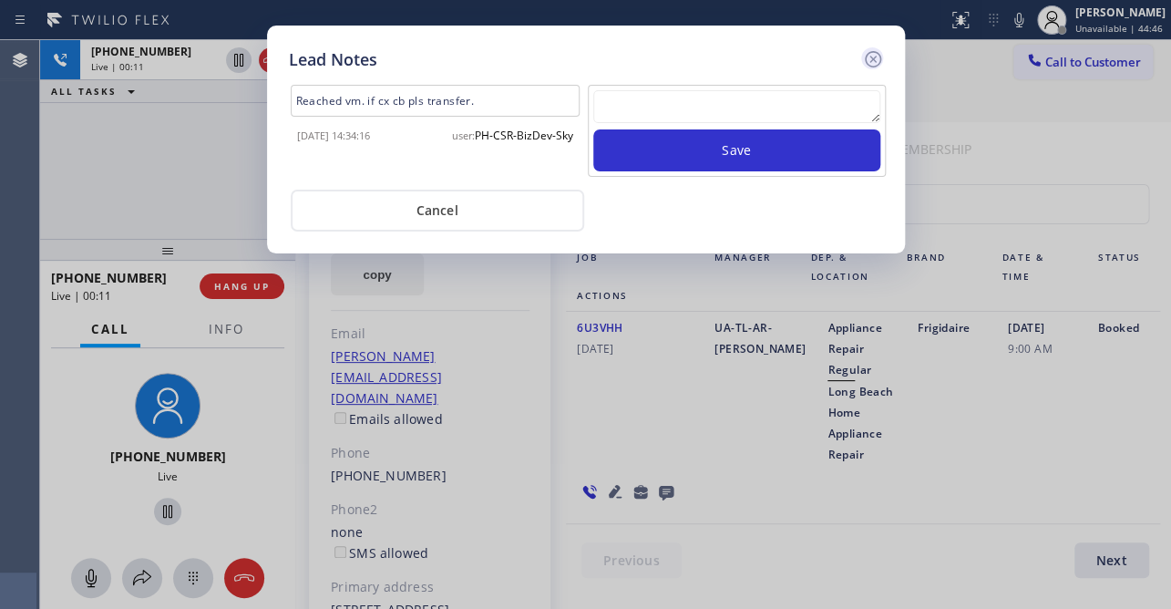
click at [871, 56] on icon at bounding box center [872, 59] width 16 height 16
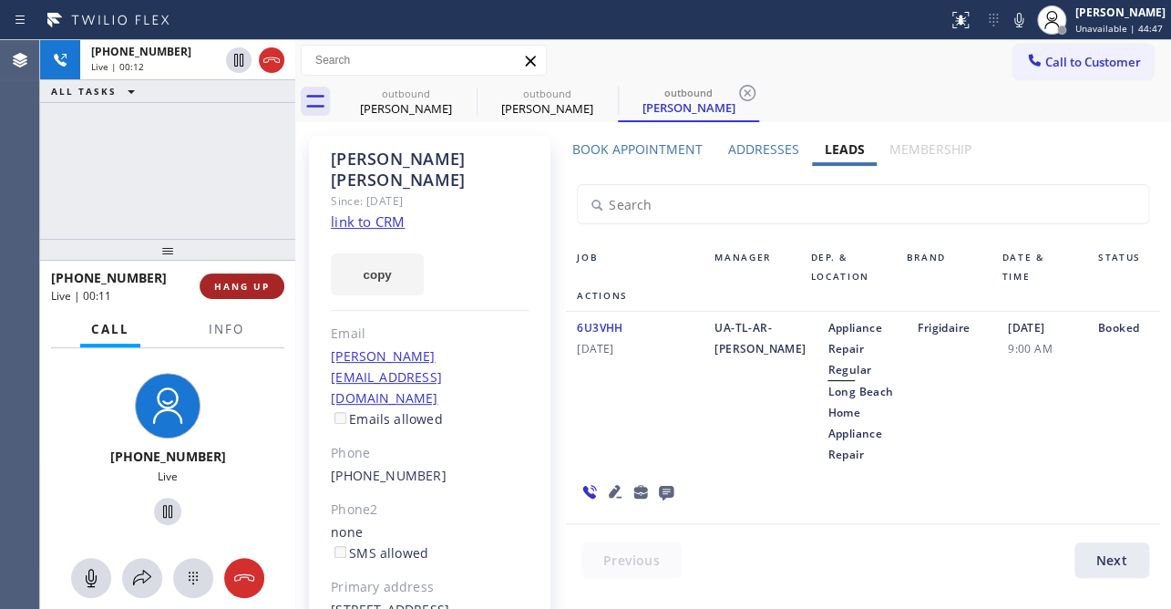
click at [255, 298] on button "HANG UP" at bounding box center [242, 286] width 85 height 26
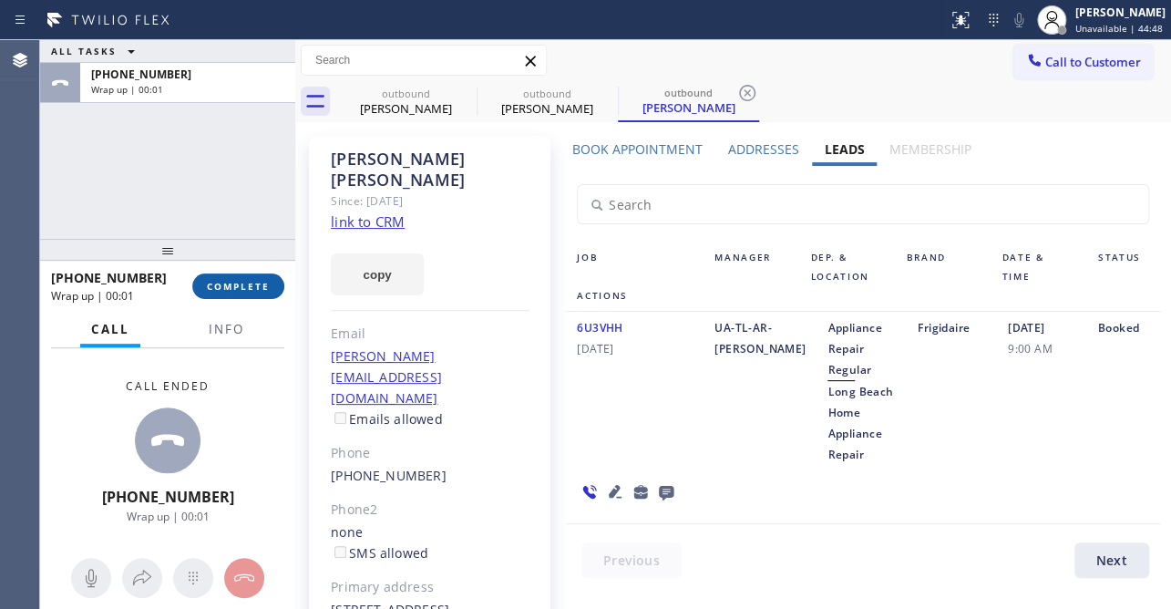
click at [208, 277] on button "COMPLETE" at bounding box center [238, 286] width 92 height 26
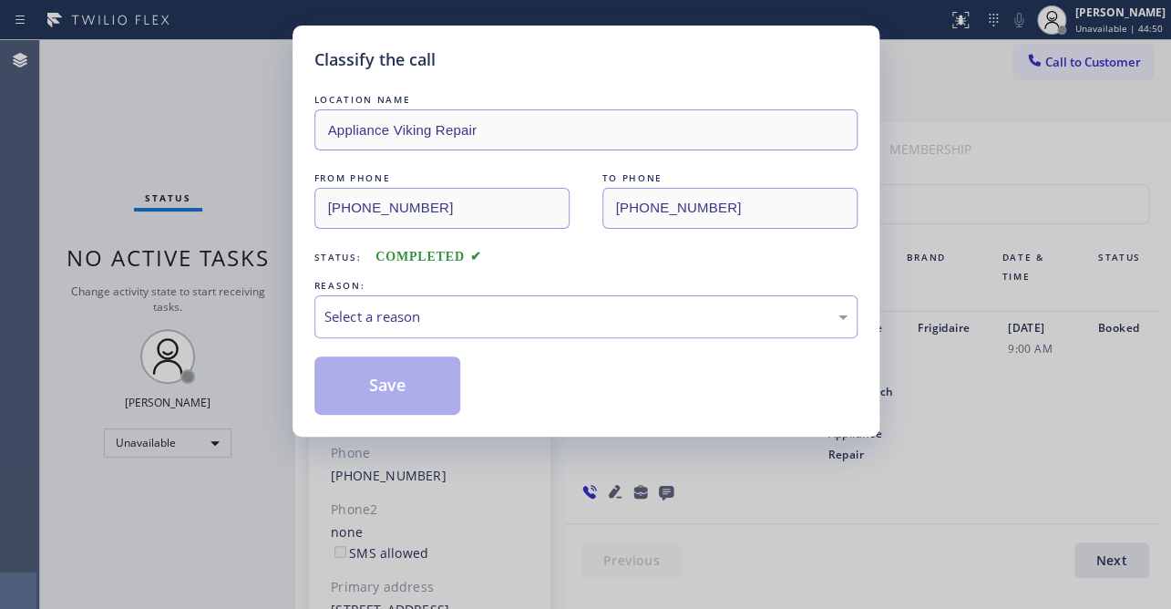
click at [407, 319] on div "Select a reason" at bounding box center [585, 316] width 523 height 21
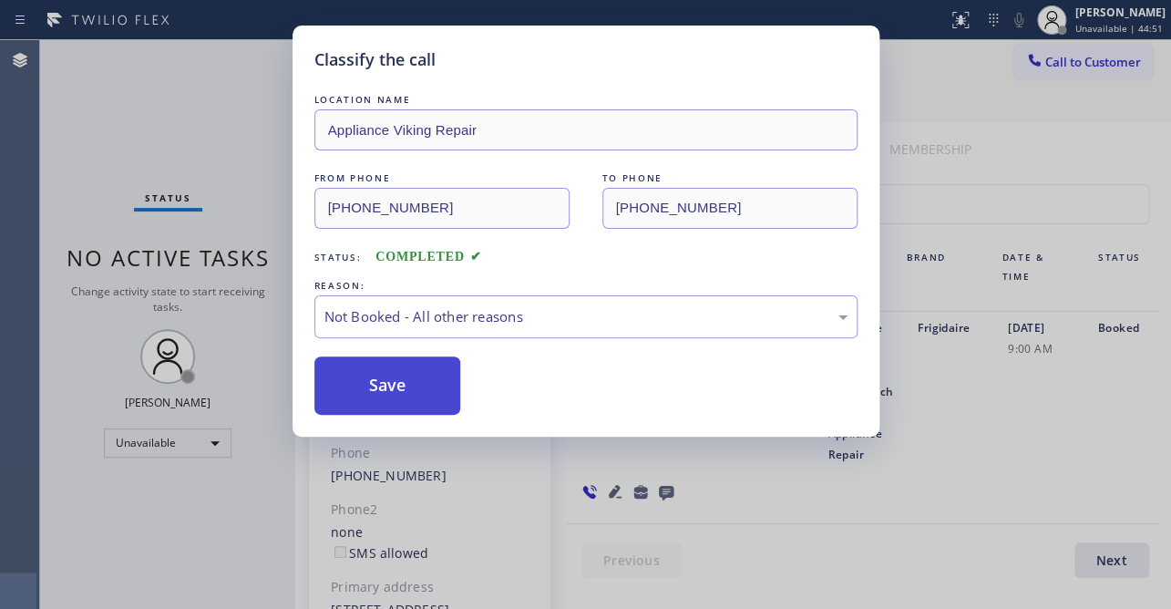
click at [368, 375] on button "Save" at bounding box center [387, 385] width 147 height 58
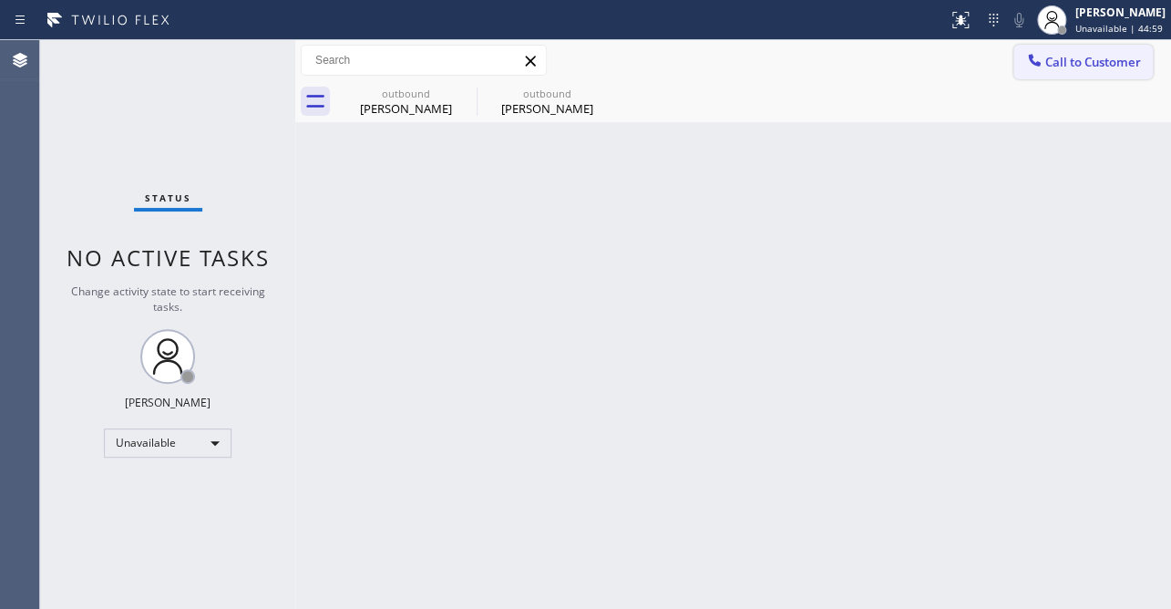
click at [1042, 56] on div at bounding box center [1034, 62] width 22 height 22
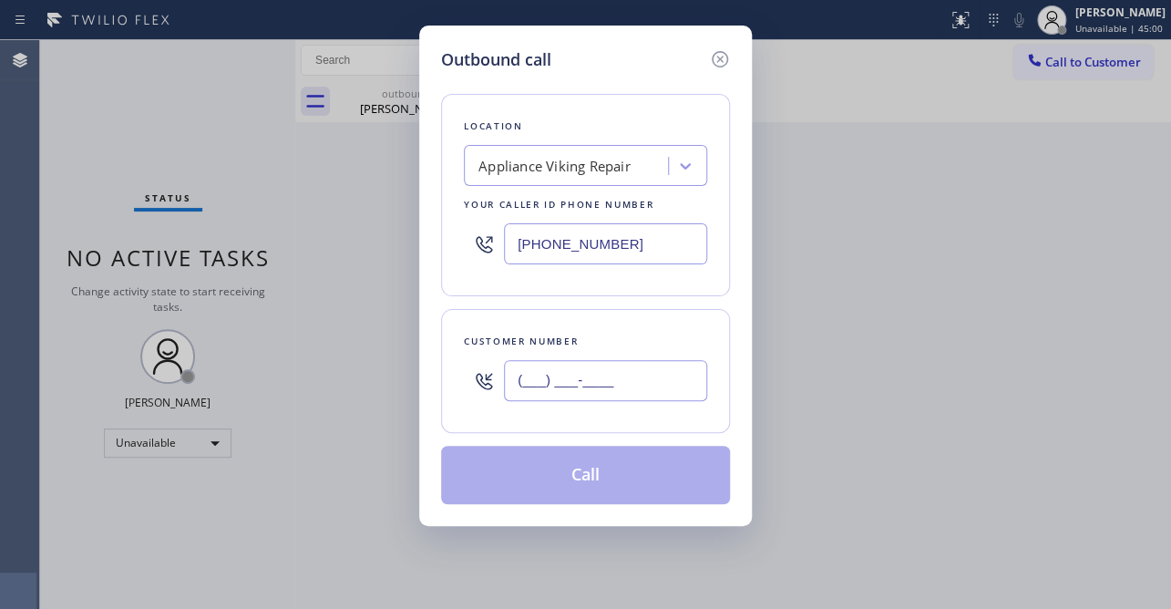
click at [541, 399] on input "(___) ___-____" at bounding box center [605, 380] width 203 height 41
paste input "408) 219-5819"
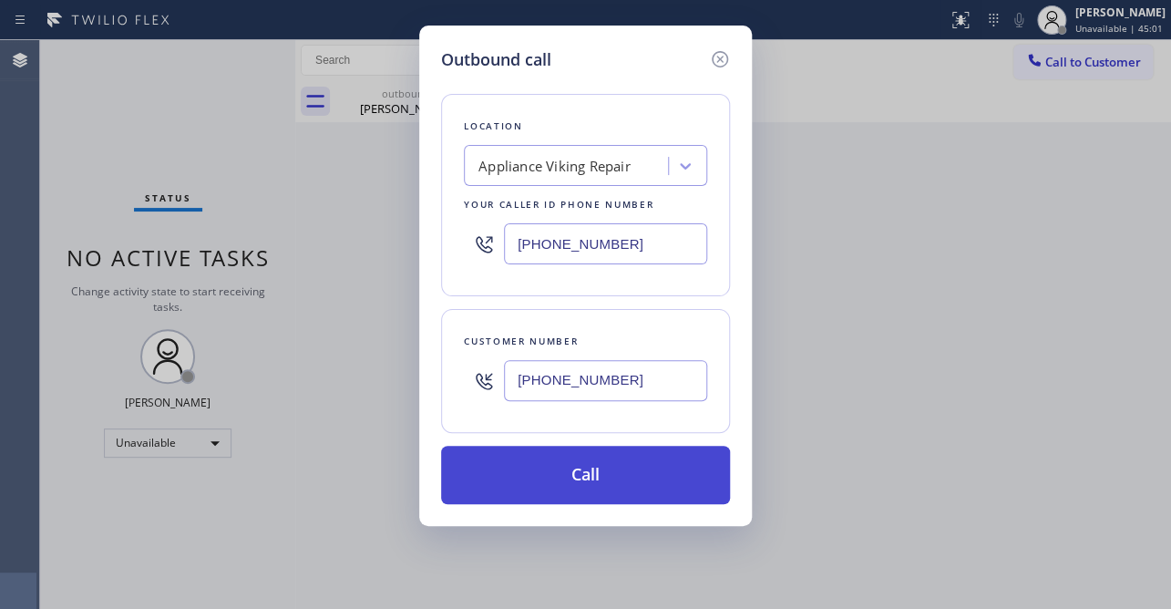
type input "[PHONE_NUMBER]"
click at [570, 478] on button "Call" at bounding box center [585, 475] width 289 height 58
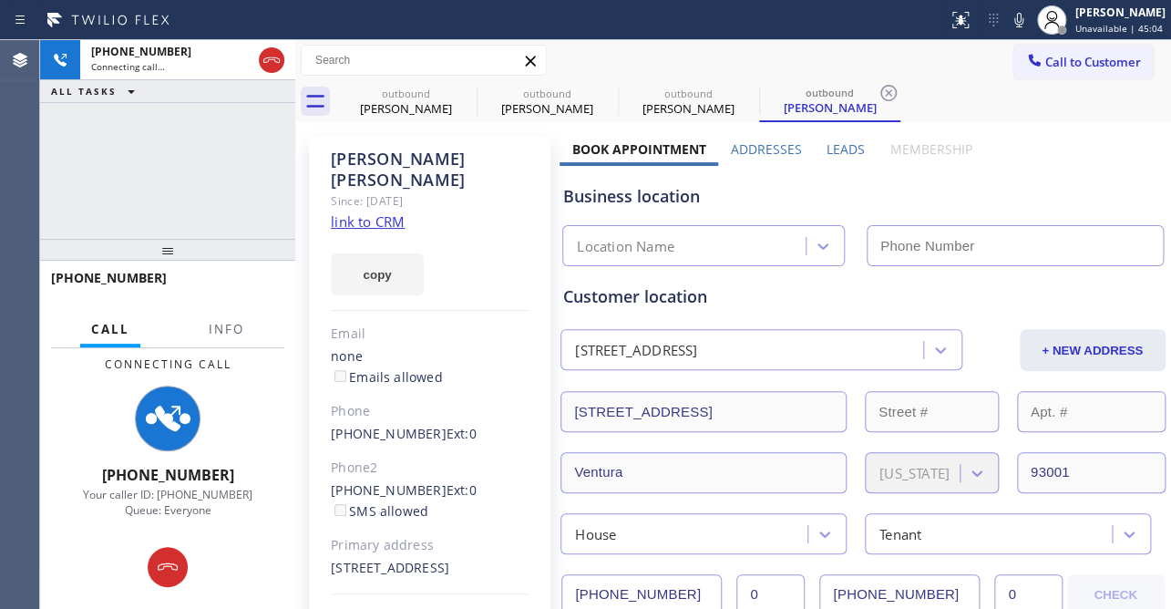
click at [837, 146] on label "Leads" at bounding box center [846, 148] width 38 height 17
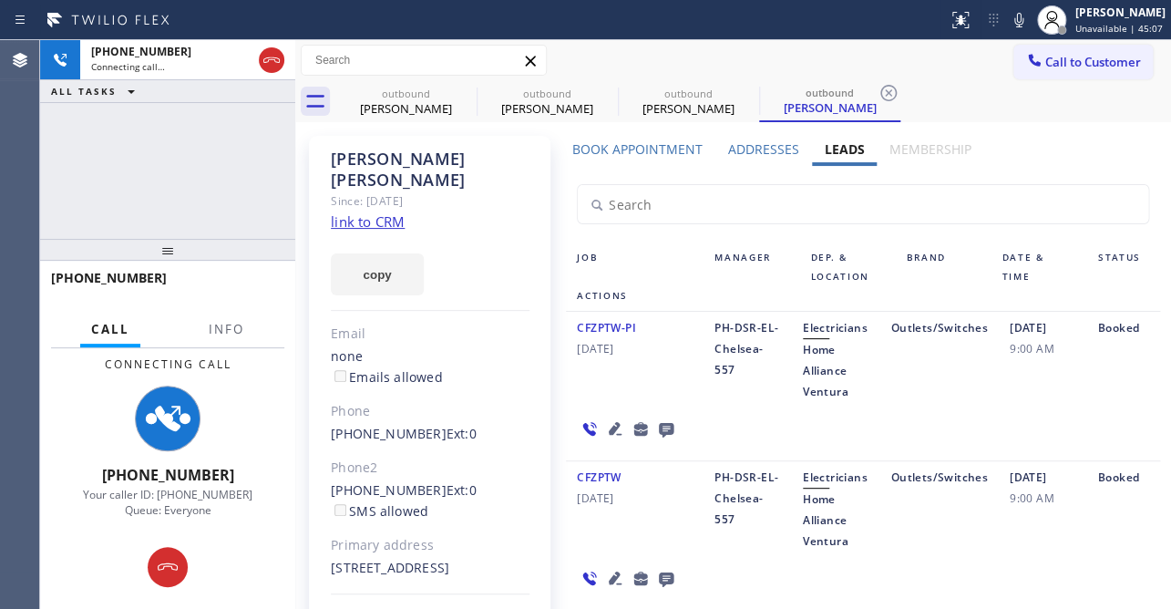
click at [606, 577] on icon at bounding box center [615, 578] width 22 height 22
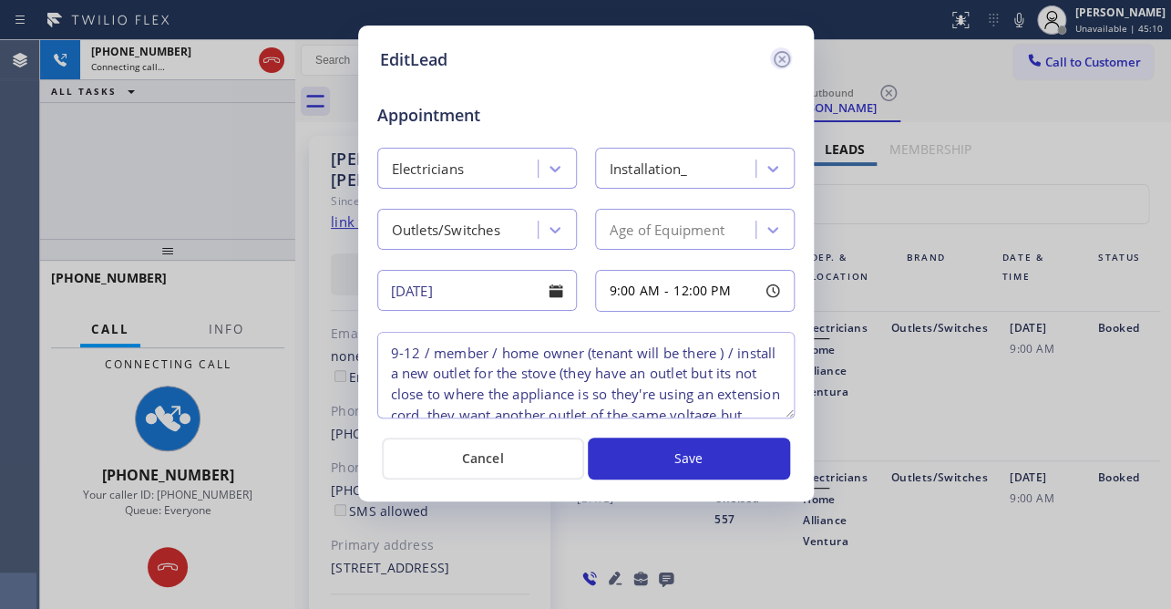
click at [781, 58] on icon at bounding box center [781, 59] width 16 height 16
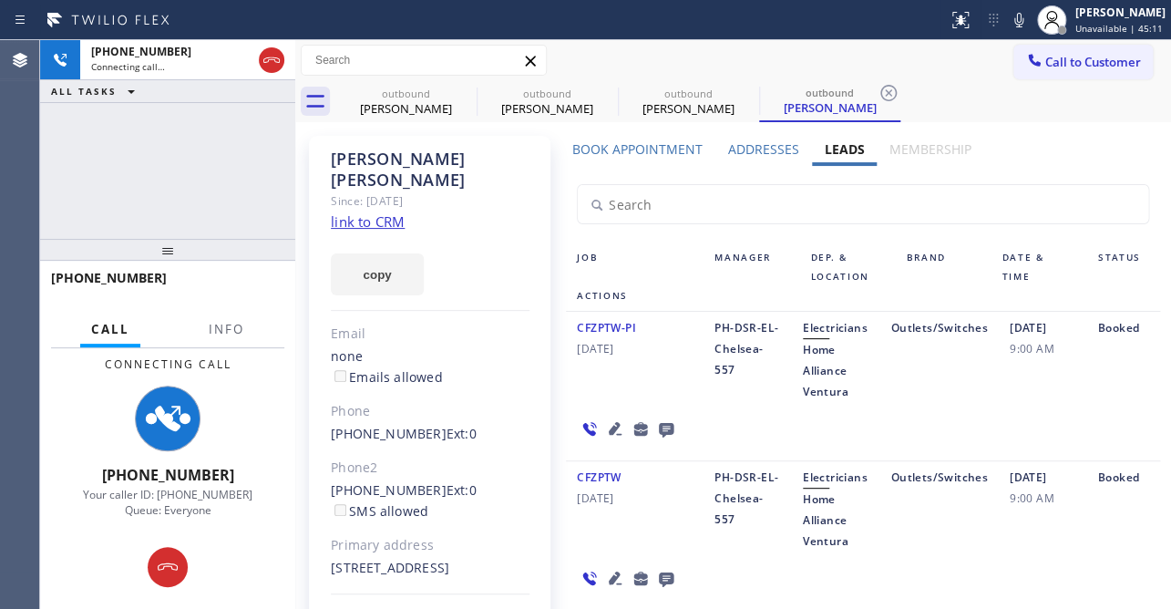
click at [668, 427] on icon at bounding box center [666, 430] width 15 height 15
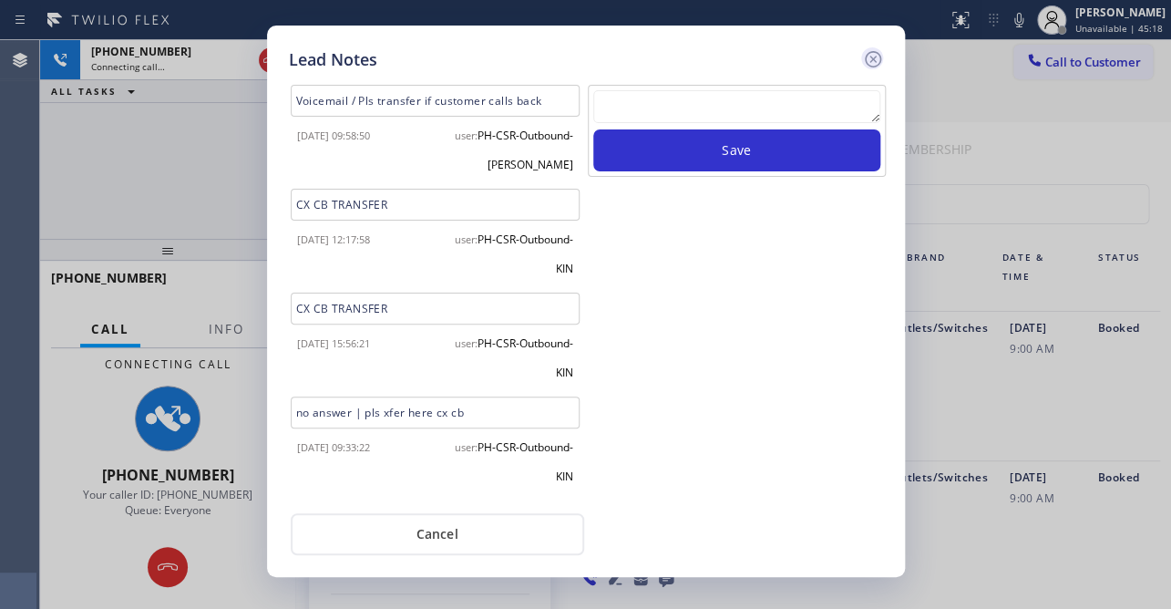
click at [869, 56] on icon at bounding box center [872, 59] width 16 height 16
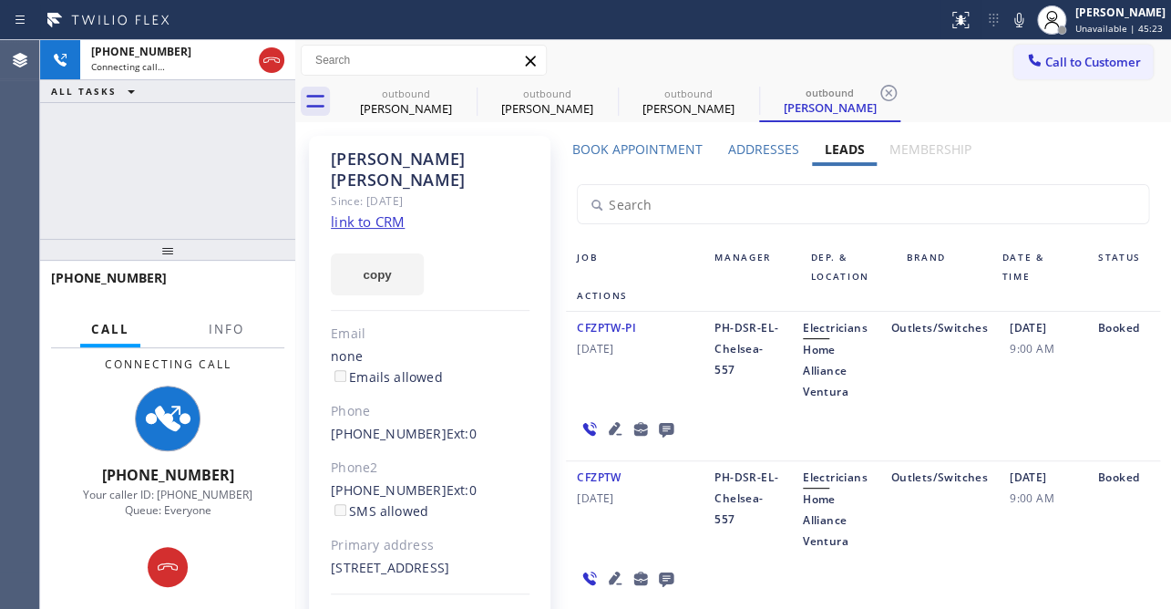
click at [663, 426] on icon at bounding box center [666, 430] width 15 height 15
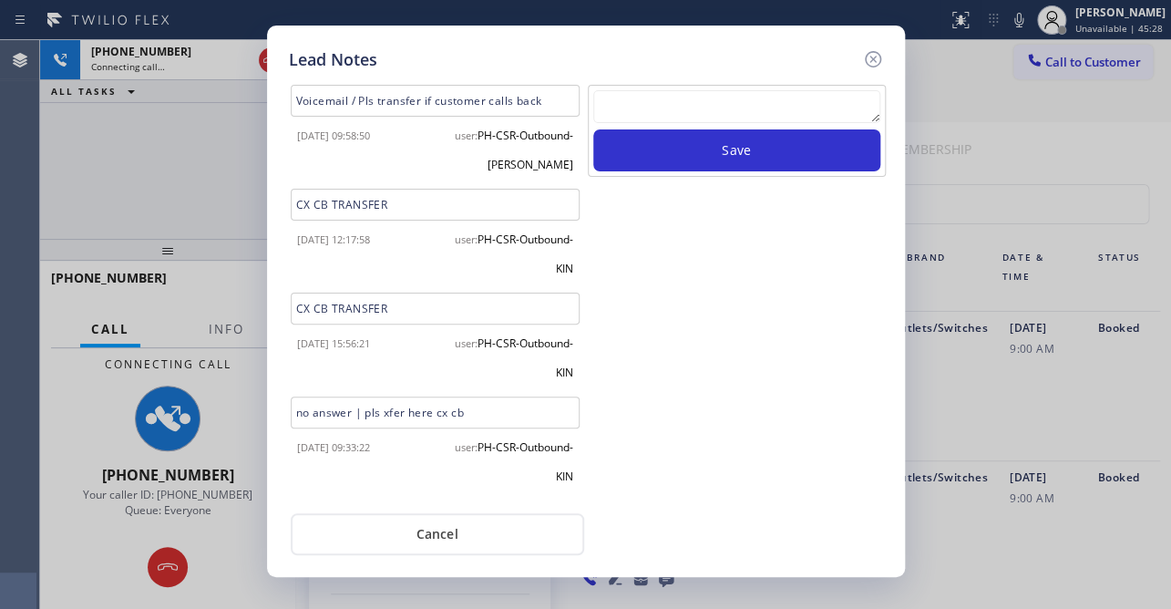
click at [686, 98] on textarea at bounding box center [736, 106] width 287 height 33
paste textarea "Routed to Voice mail// If CX will call back please transfer to me- Love:*"
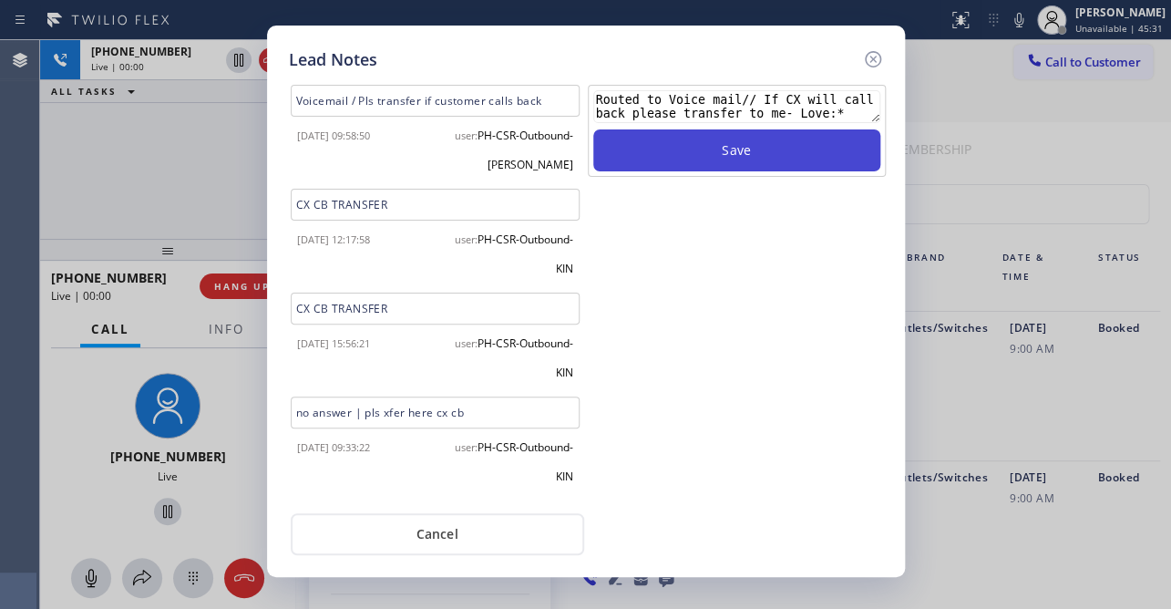
type textarea "Routed to Voice mail// If CX will call back please transfer to me- Love:*"
click at [672, 164] on button "Save" at bounding box center [736, 150] width 287 height 42
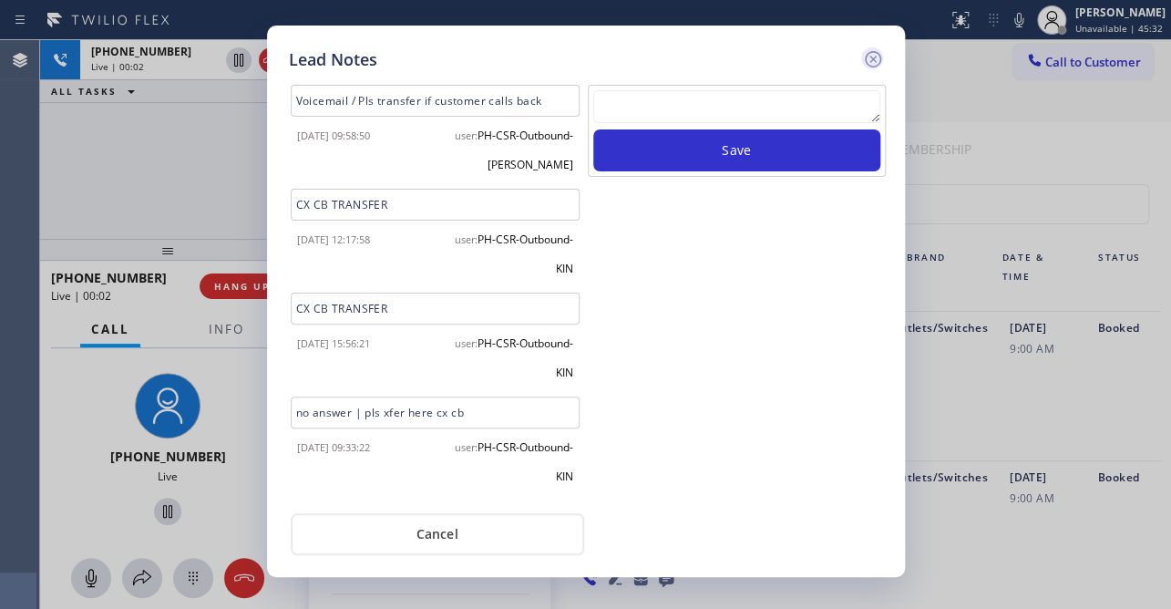
click at [871, 56] on icon at bounding box center [872, 59] width 16 height 16
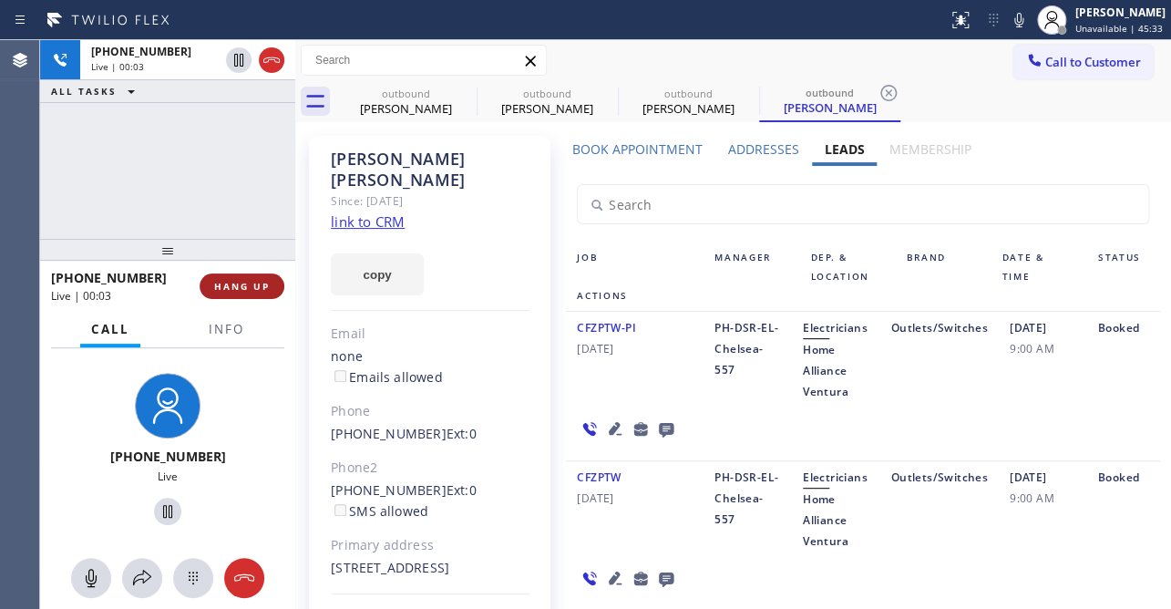
click at [216, 295] on button "HANG UP" at bounding box center [242, 286] width 85 height 26
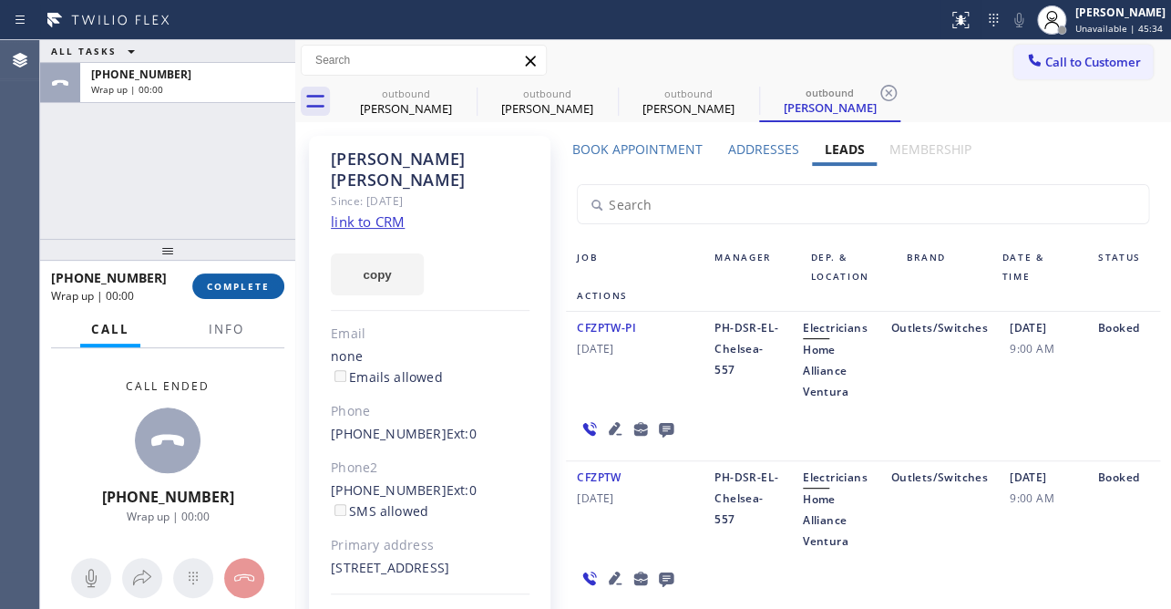
click at [246, 287] on span "COMPLETE" at bounding box center [238, 286] width 63 height 13
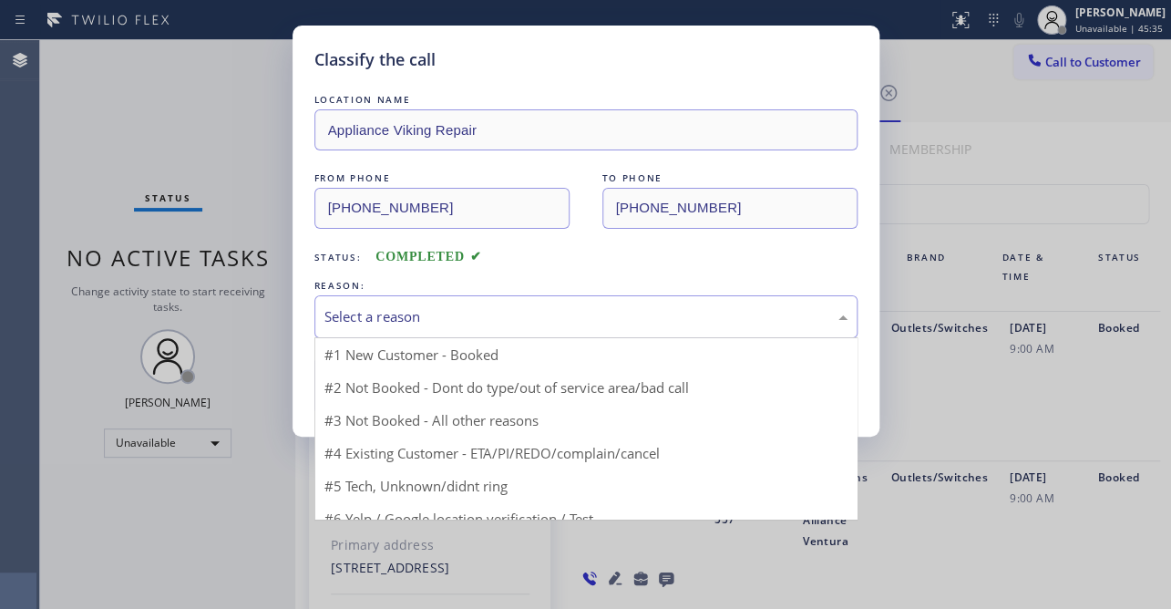
click at [365, 323] on div "Select a reason" at bounding box center [585, 316] width 523 height 21
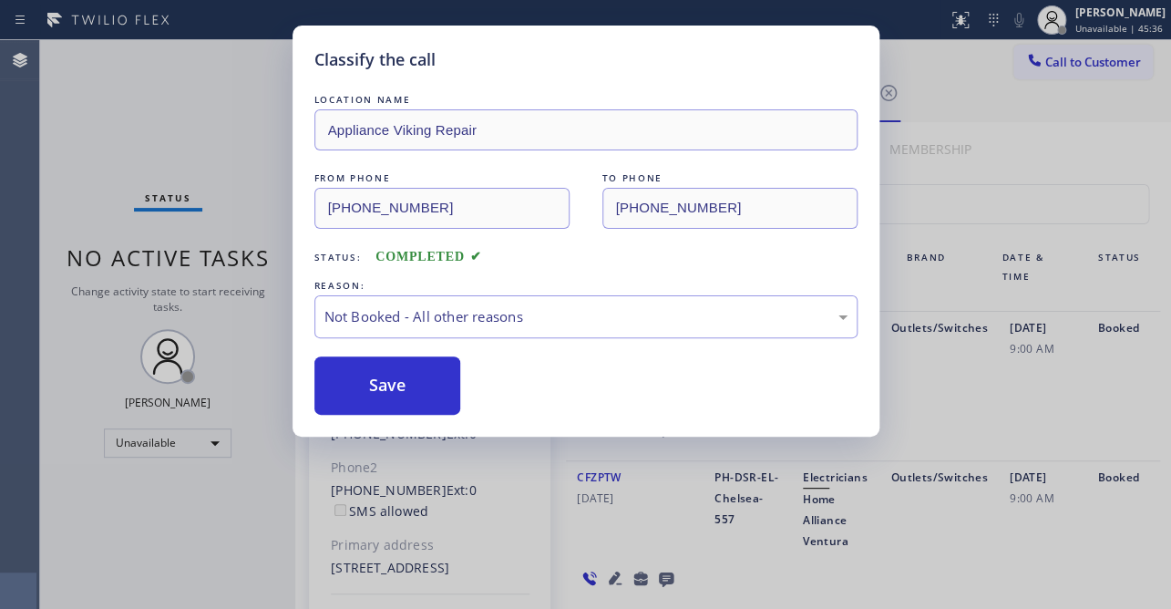
click at [354, 387] on button "Save" at bounding box center [387, 385] width 147 height 58
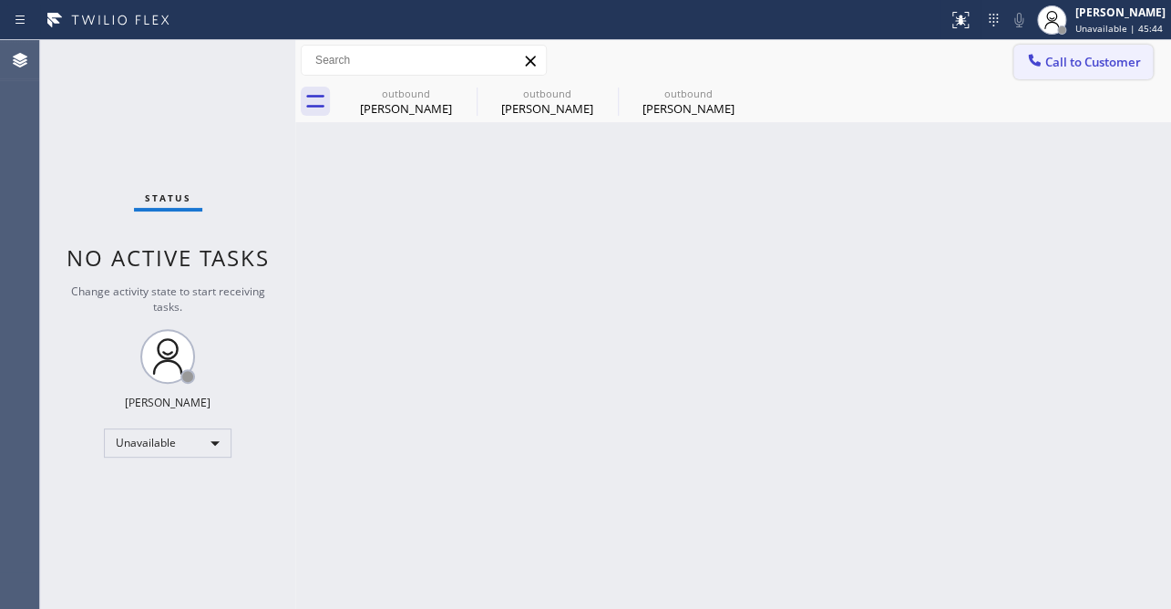
click at [1054, 64] on span "Call to Customer" at bounding box center [1093, 62] width 96 height 16
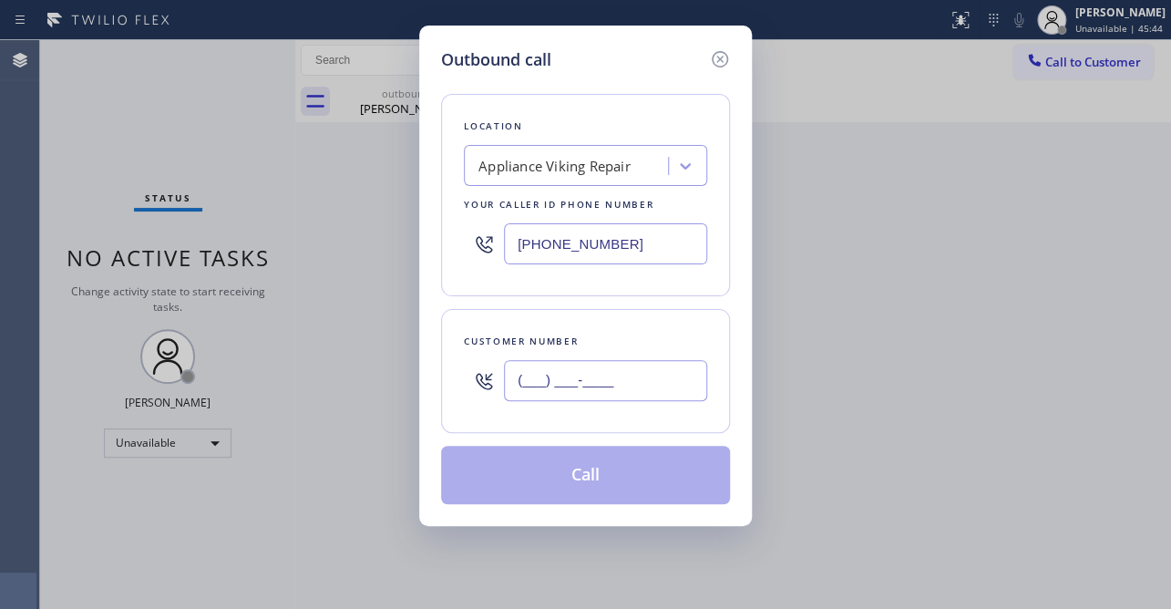
click at [616, 386] on input "(___) ___-____" at bounding box center [605, 380] width 203 height 41
paste input "408) 219-5819"
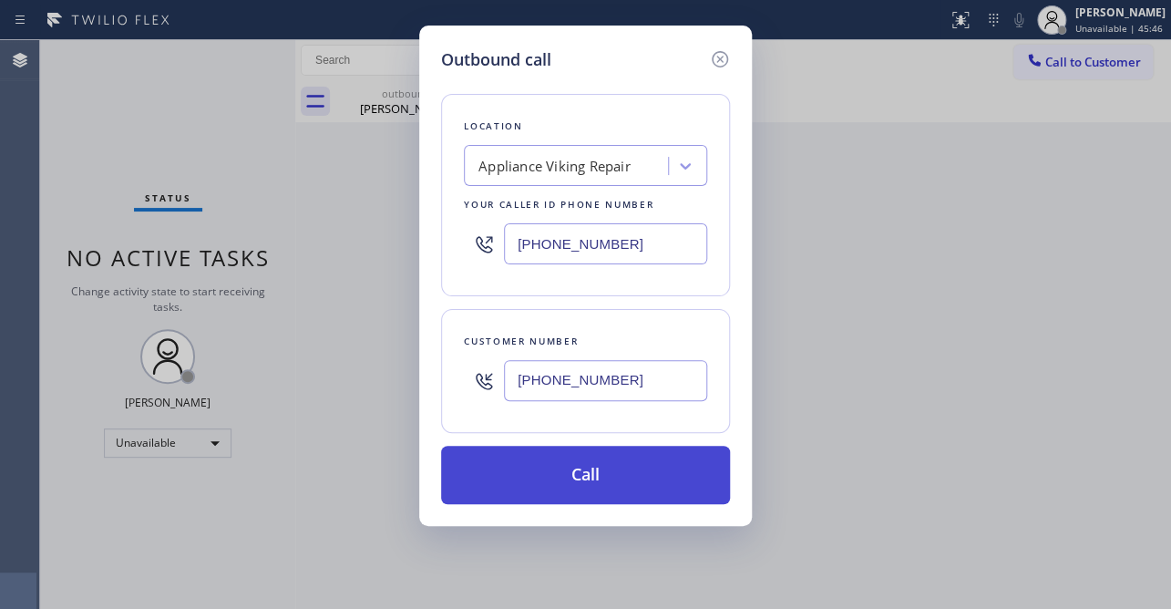
type input "[PHONE_NUMBER]"
click at [590, 489] on button "Call" at bounding box center [585, 475] width 289 height 58
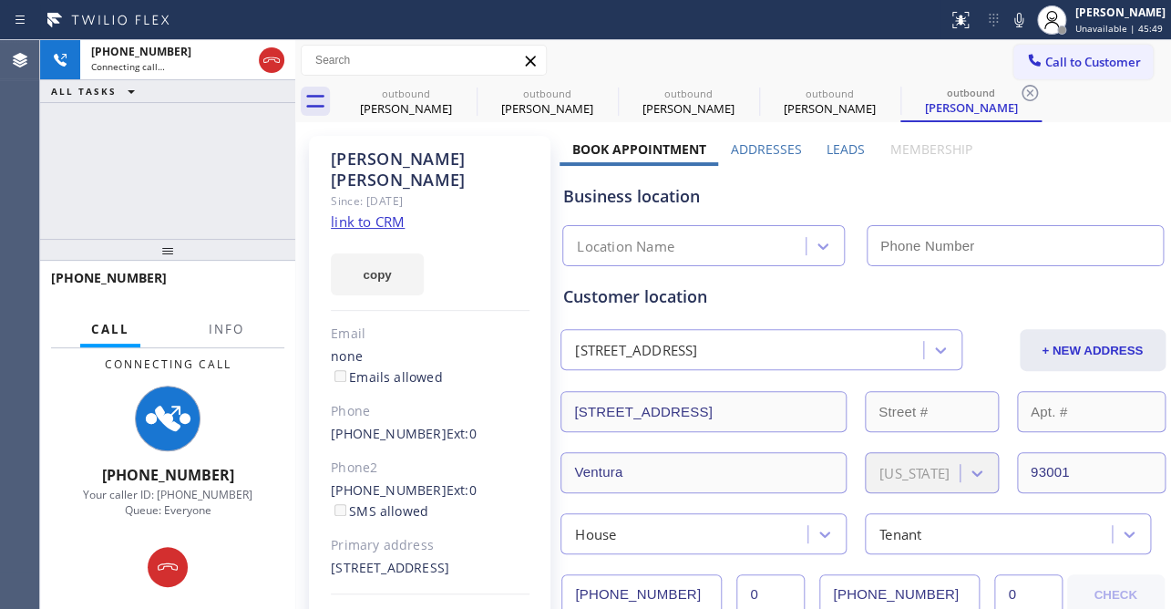
click at [847, 145] on label "Leads" at bounding box center [846, 148] width 38 height 17
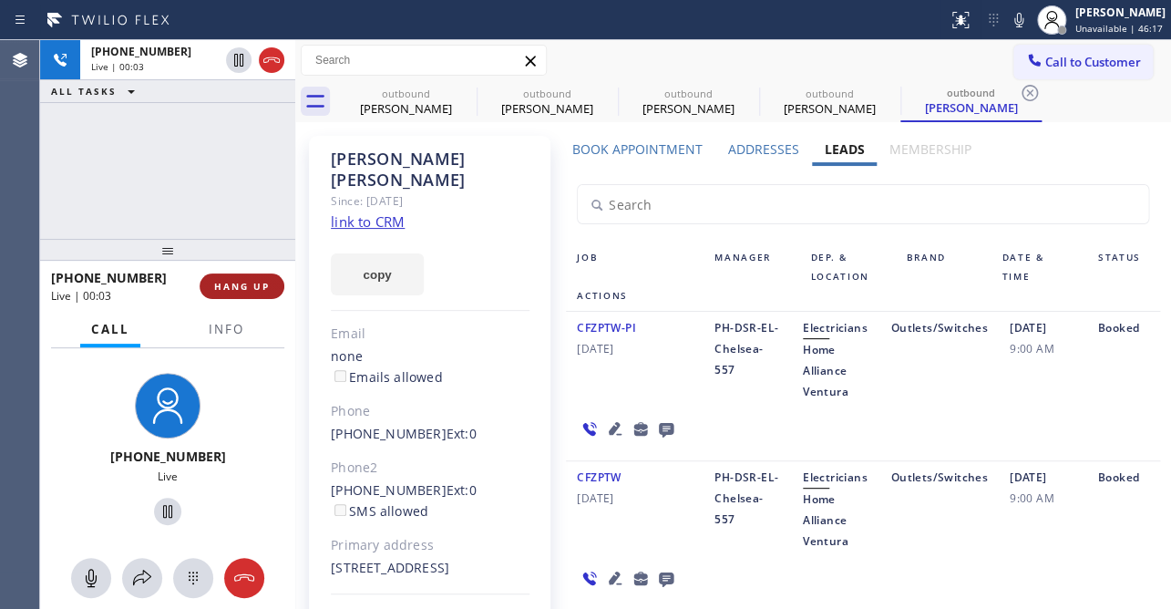
click at [251, 282] on span "HANG UP" at bounding box center [242, 286] width 56 height 13
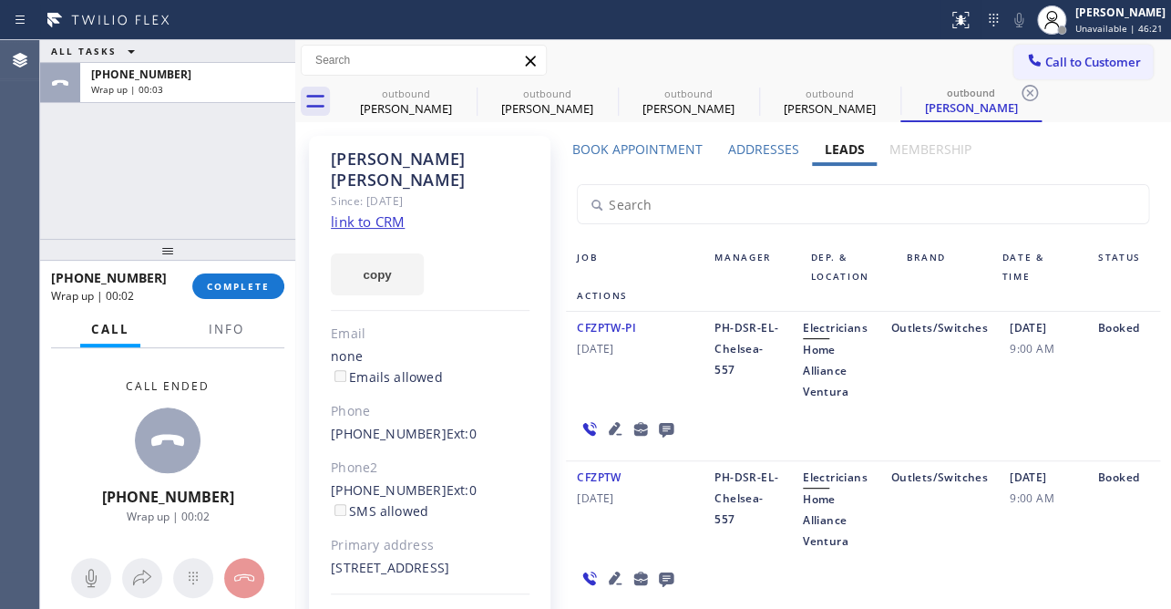
click at [662, 428] on icon at bounding box center [666, 430] width 15 height 15
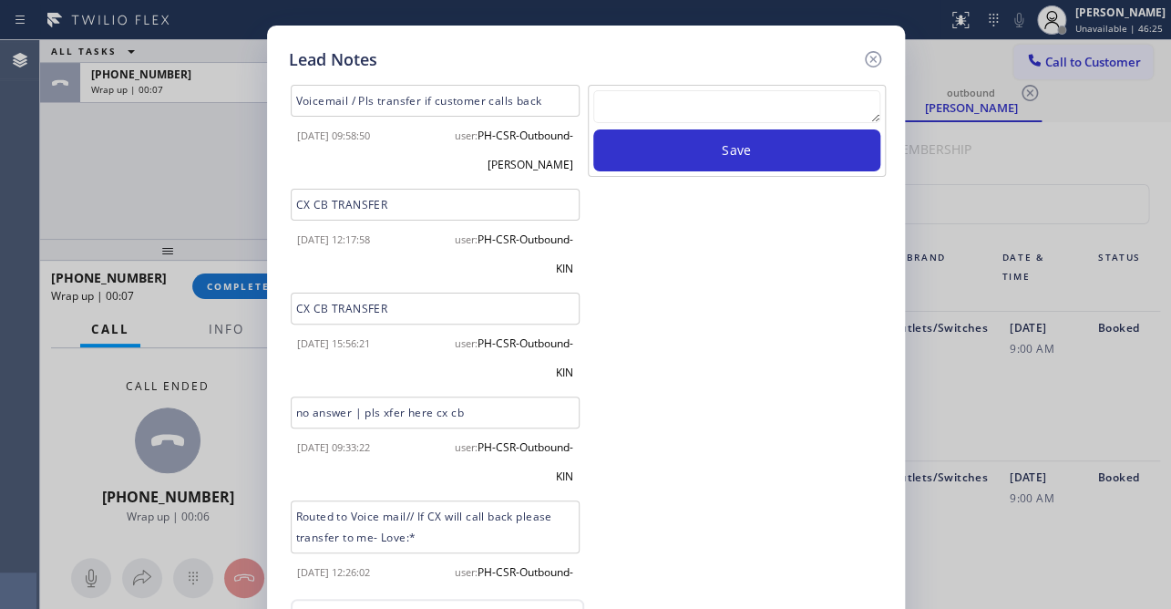
click at [644, 118] on textarea at bounding box center [736, 106] width 287 height 33
paste textarea "Routed to Voice mail// If CX will call back please transfer to me- Love:*"
type textarea "Routed to Voice mail// If CX will call back please transfer to me- Love:*"
click at [874, 53] on icon at bounding box center [873, 59] width 22 height 22
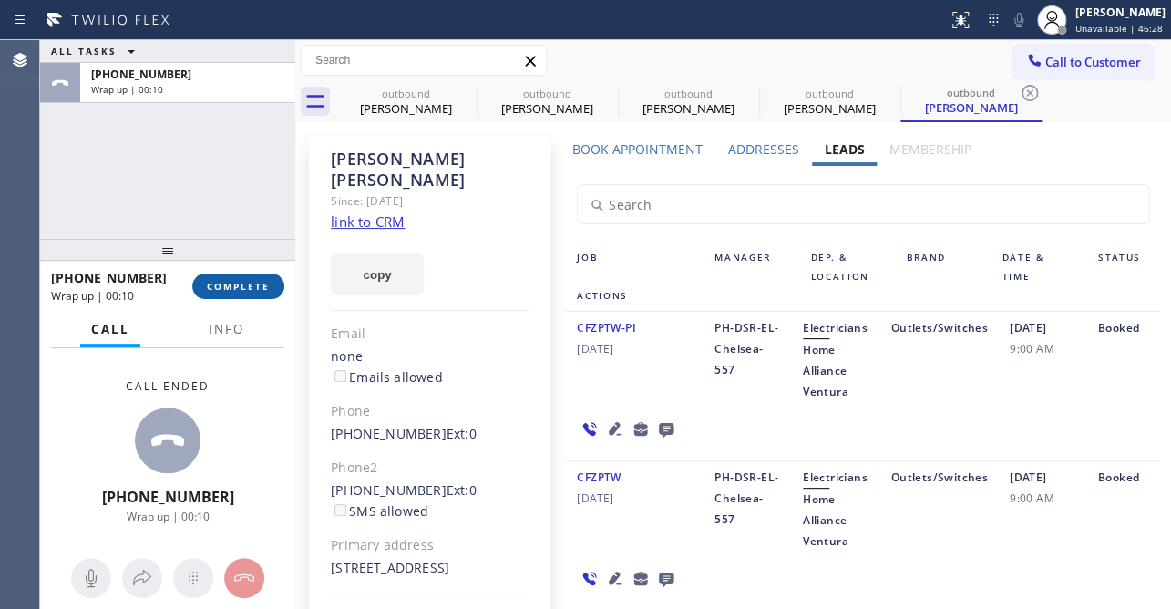
click at [232, 289] on span "COMPLETE" at bounding box center [238, 286] width 63 height 13
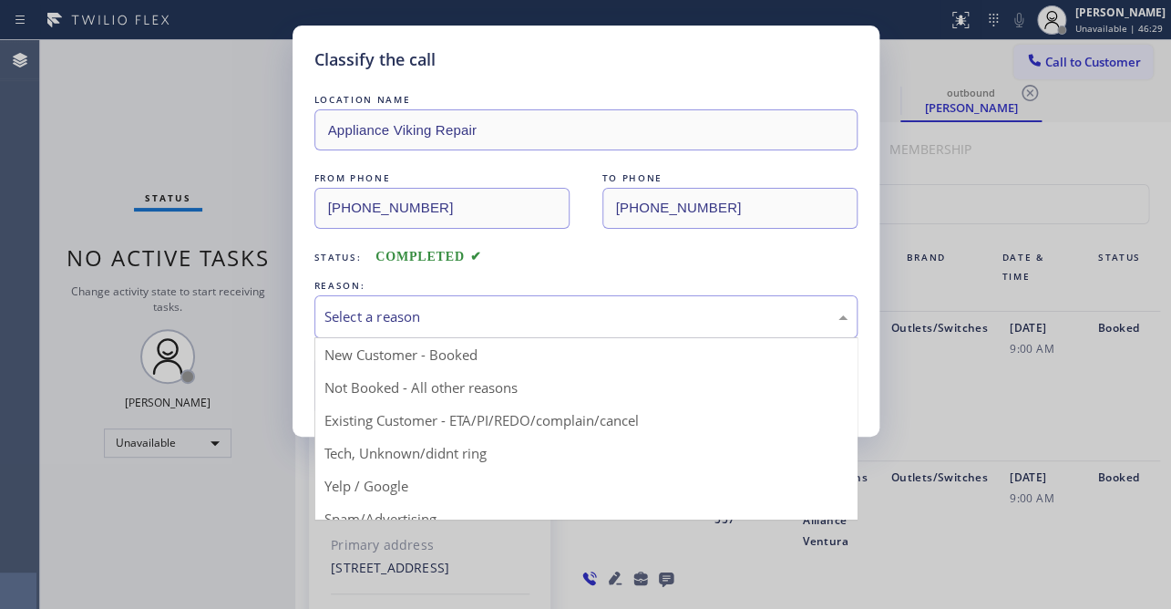
click at [376, 317] on div "Select a reason" at bounding box center [585, 316] width 523 height 21
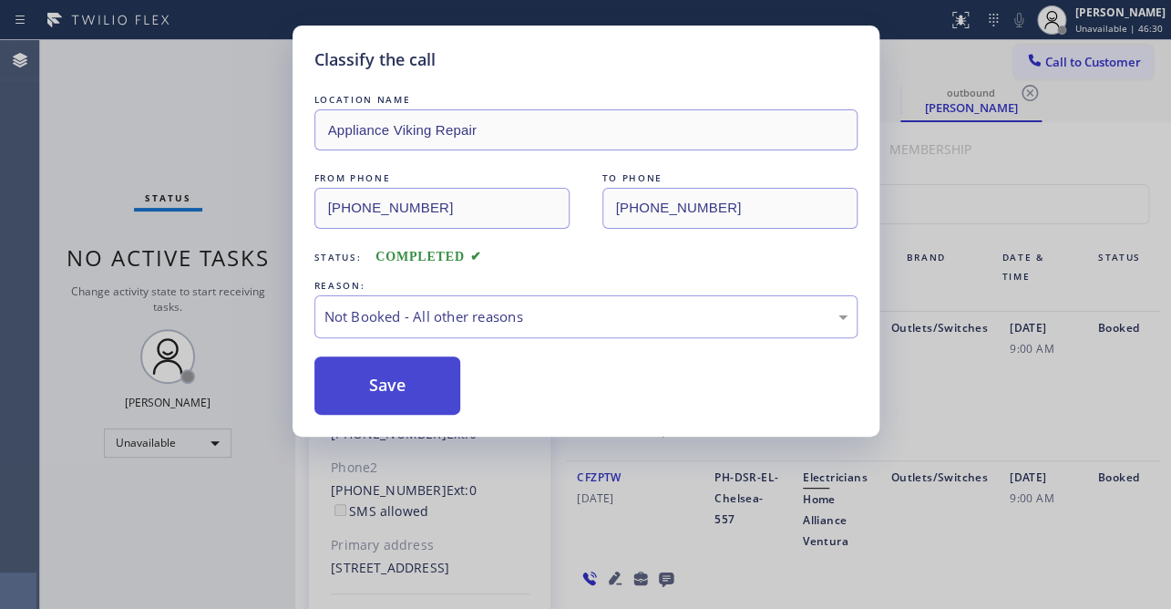
click at [363, 389] on button "Save" at bounding box center [387, 385] width 147 height 58
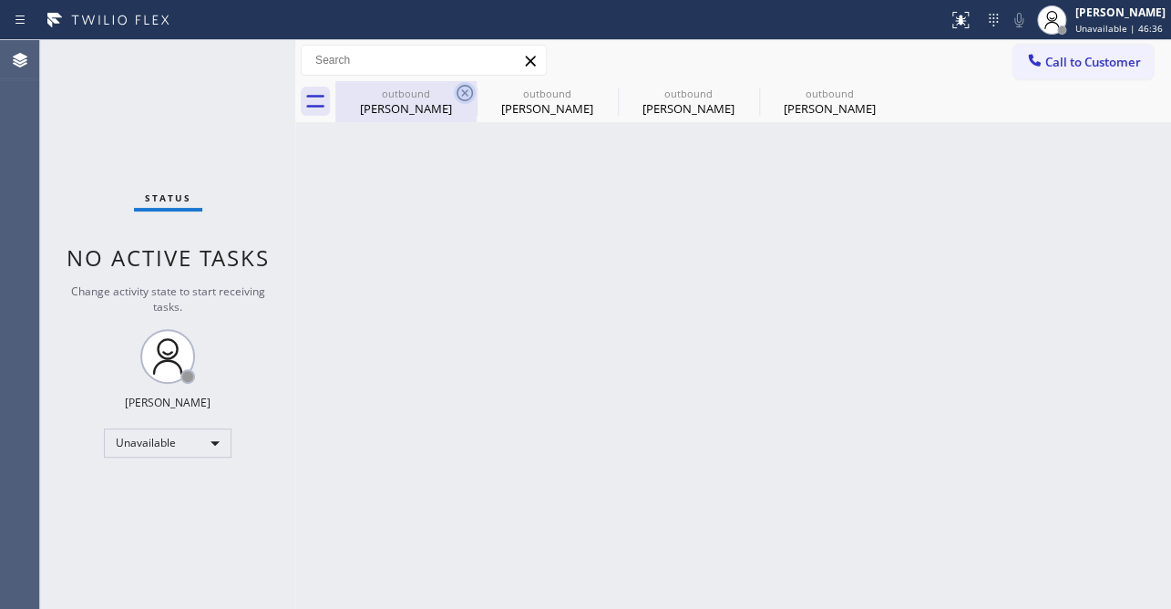
click at [460, 97] on icon at bounding box center [465, 93] width 22 height 22
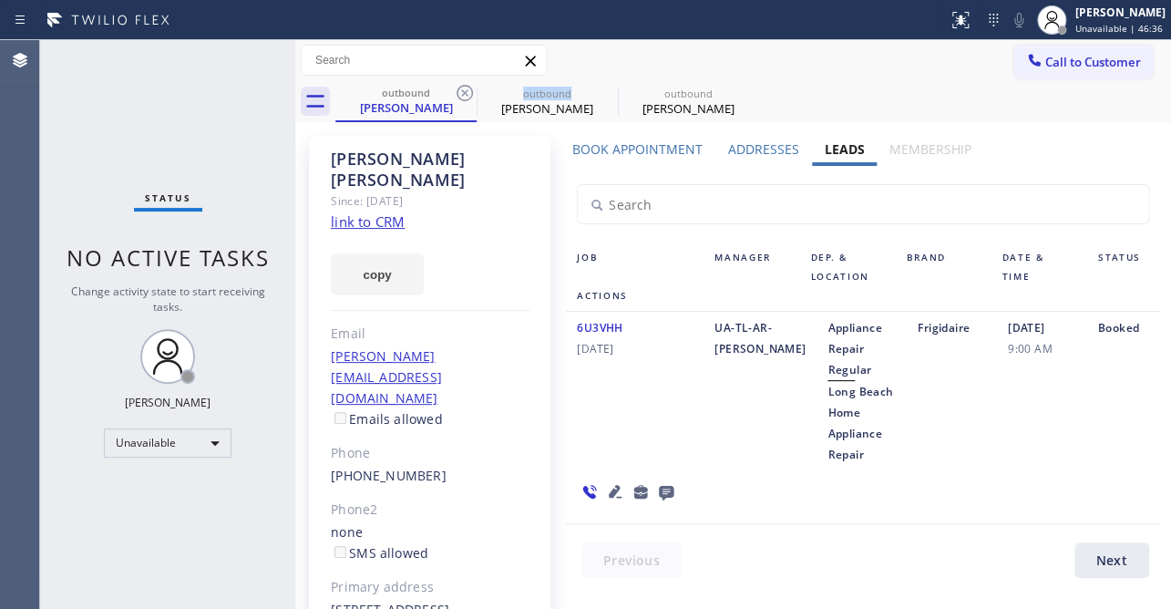
click at [460, 97] on icon at bounding box center [465, 93] width 22 height 22
click at [0, 0] on icon at bounding box center [0, 0] width 0 height 0
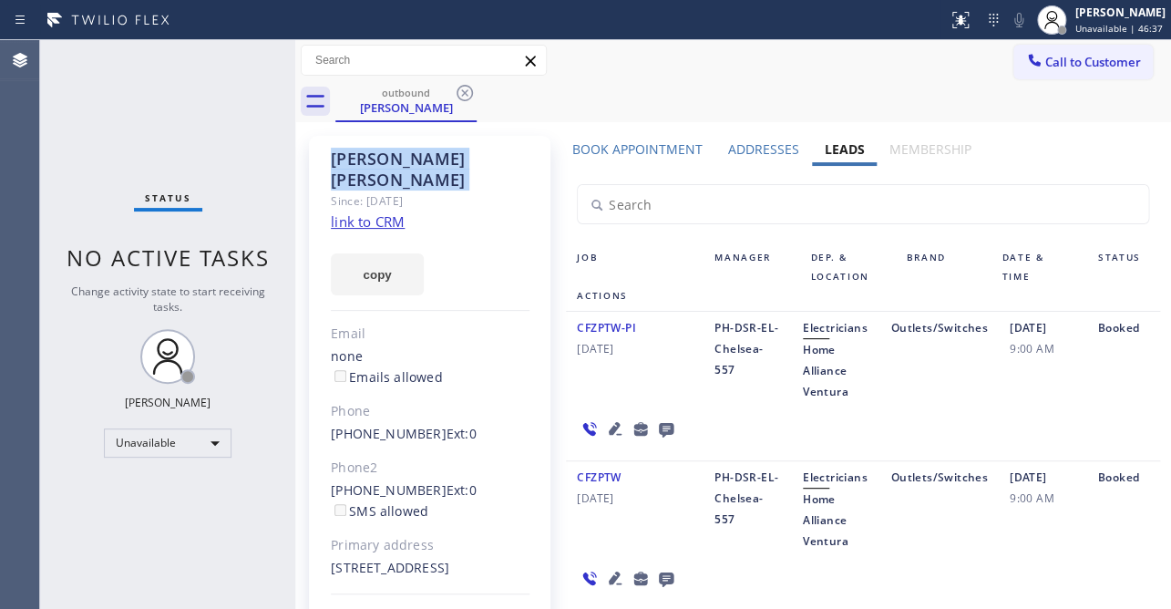
click at [460, 97] on icon at bounding box center [465, 93] width 22 height 22
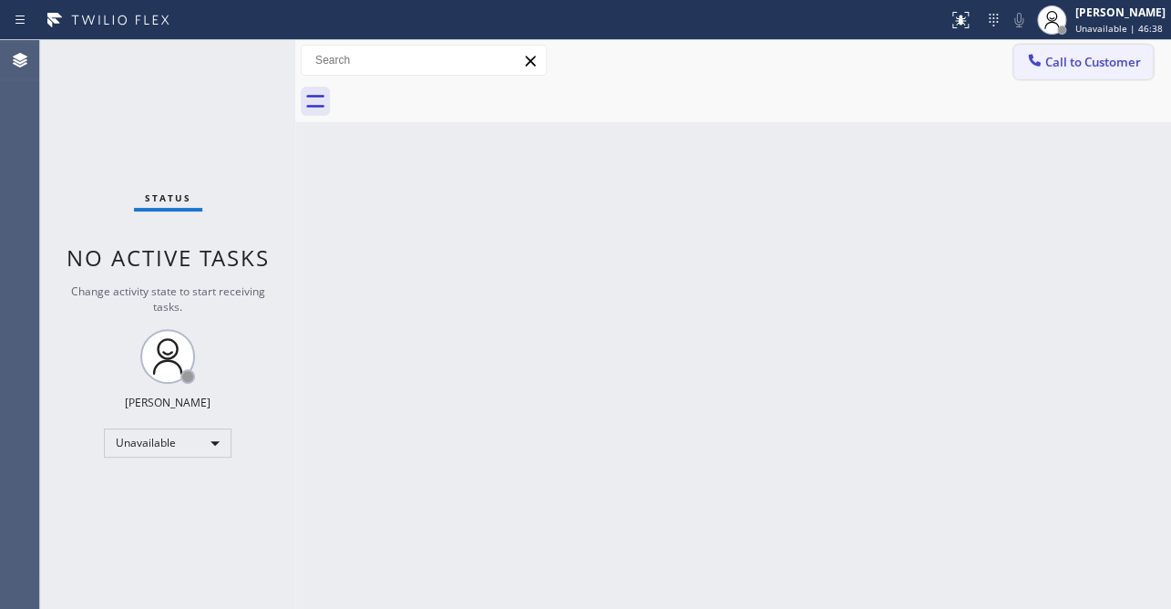
click at [1039, 68] on icon at bounding box center [1034, 60] width 18 height 18
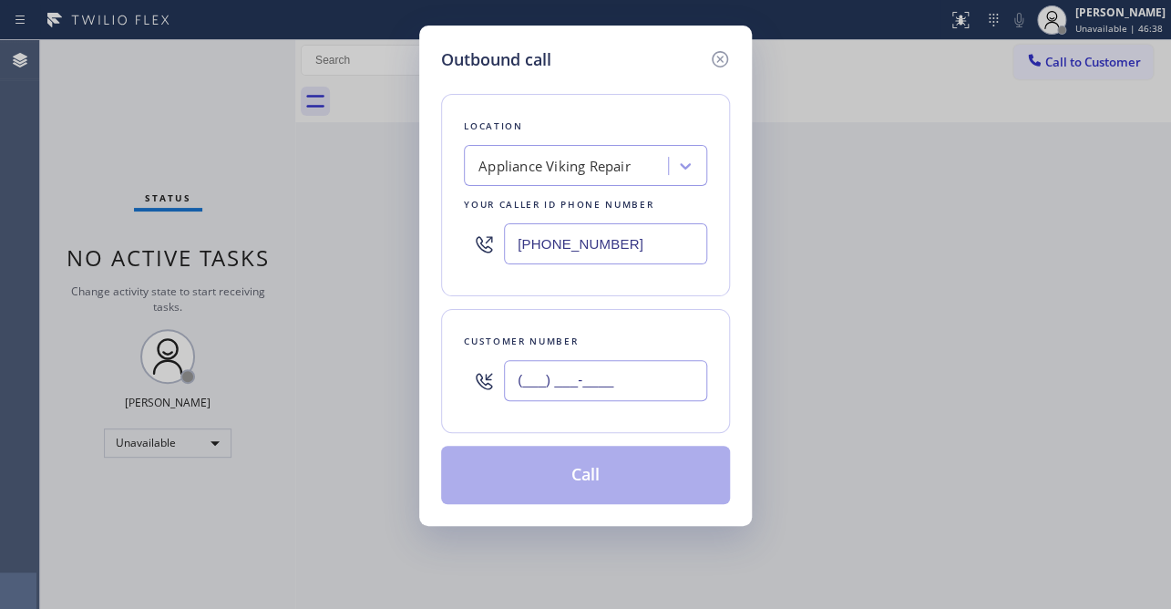
click at [683, 374] on input "(___) ___-____" at bounding box center [605, 380] width 203 height 41
paste input "206) 696-3833"
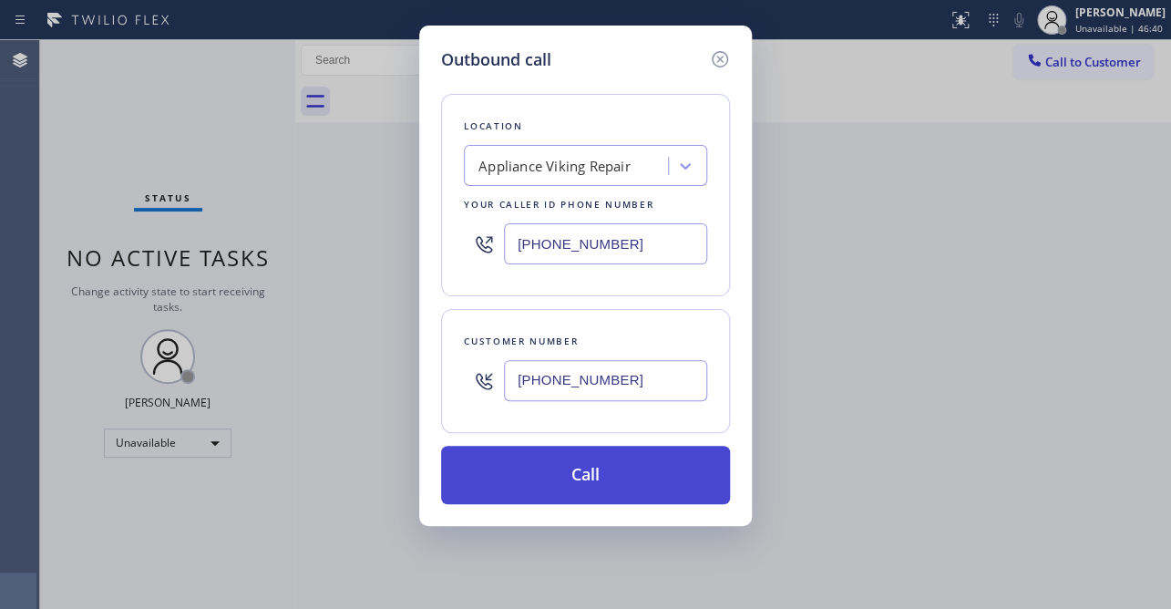
type input "[PHONE_NUMBER]"
click at [560, 466] on button "Call" at bounding box center [585, 475] width 289 height 58
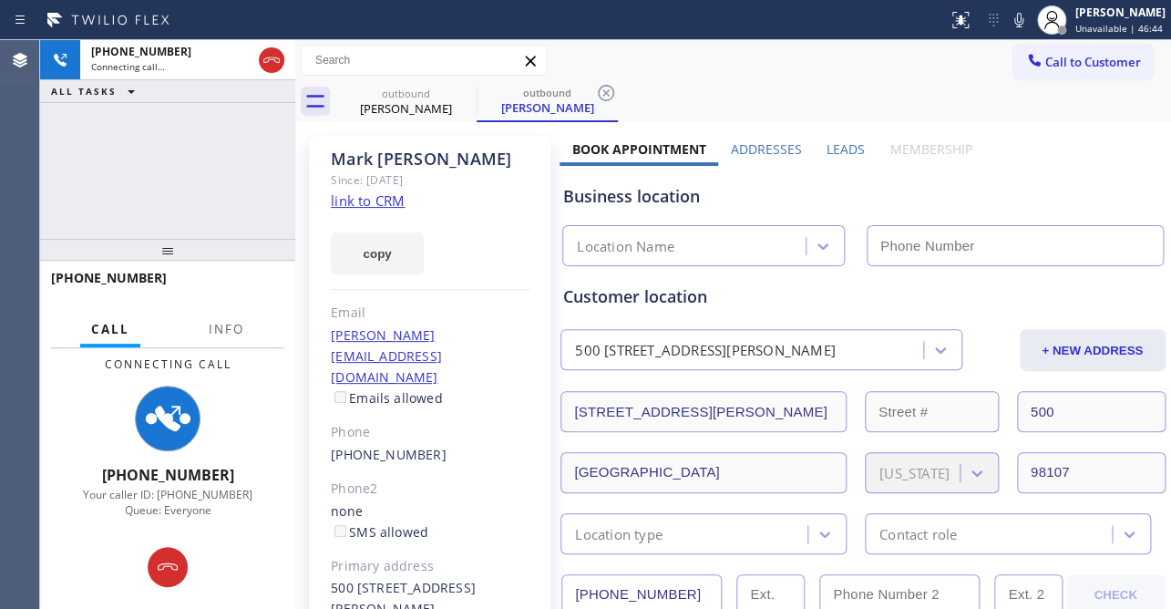
click at [830, 148] on label "Leads" at bounding box center [846, 148] width 38 height 17
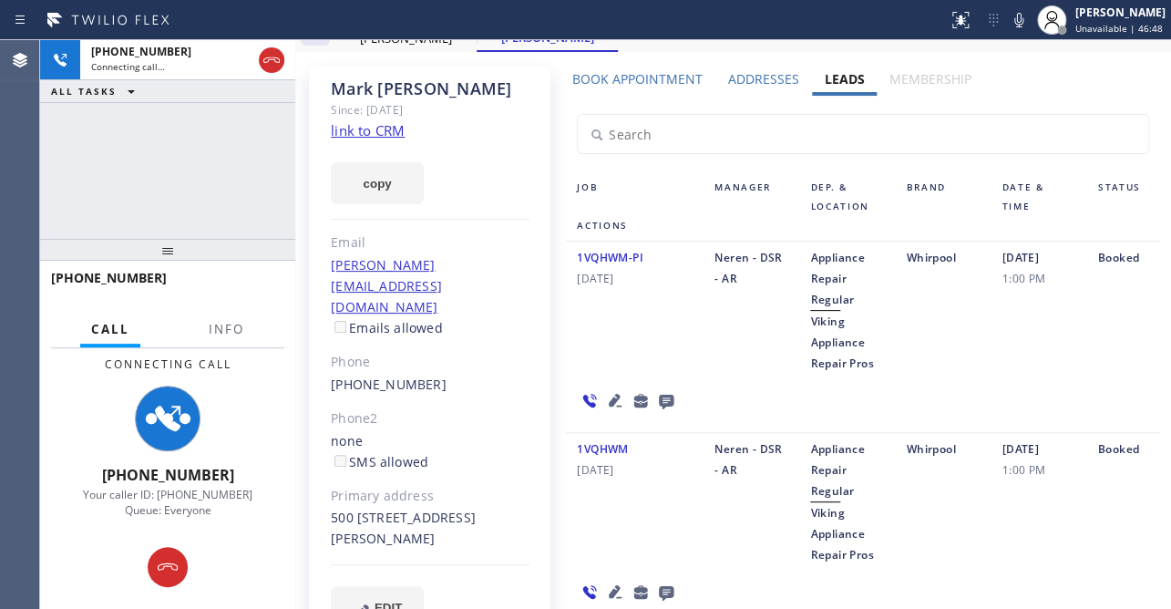
scroll to position [152, 0]
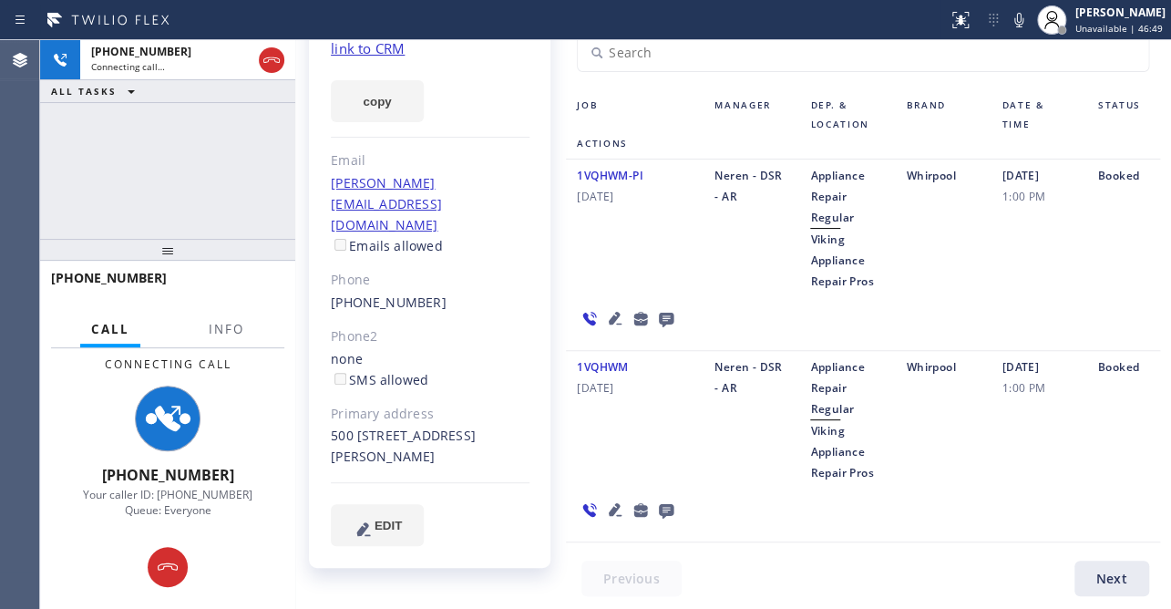
click at [610, 512] on icon at bounding box center [615, 509] width 13 height 13
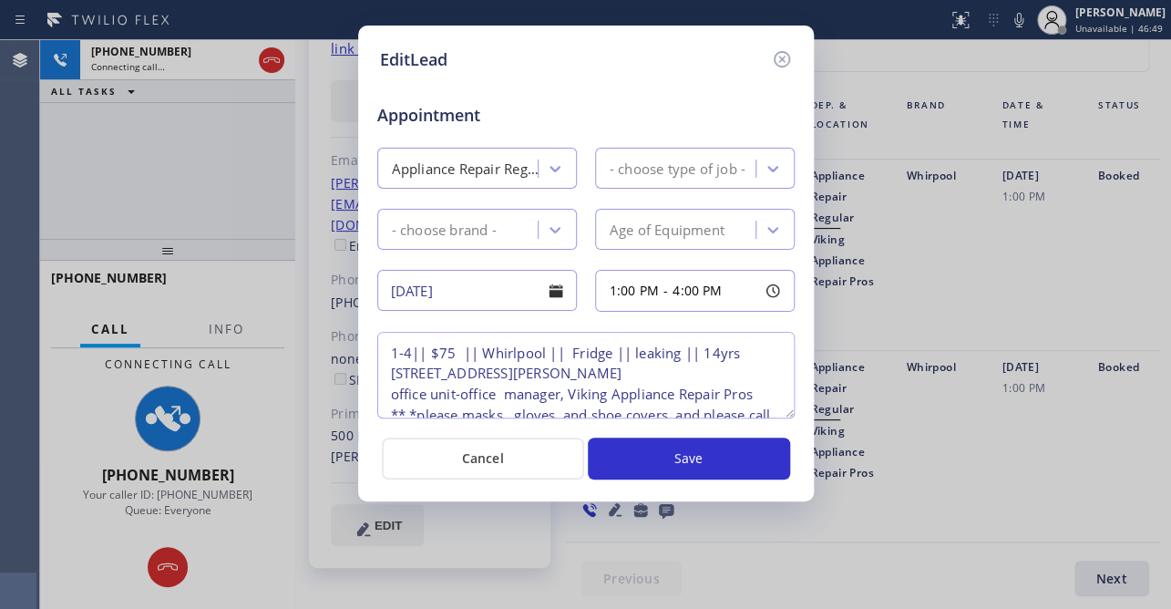
type textarea "1-4|| $75 || Whirlpool || Fridge || leaking || 14yrs [STREET_ADDRESS][PERSON_NA…"
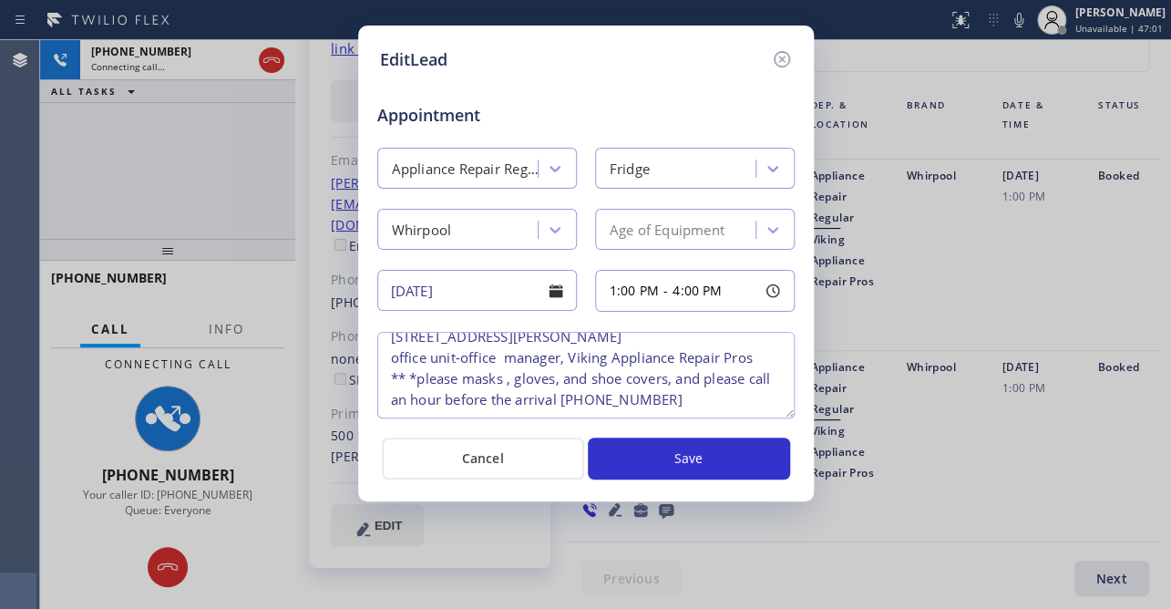
scroll to position [0, 0]
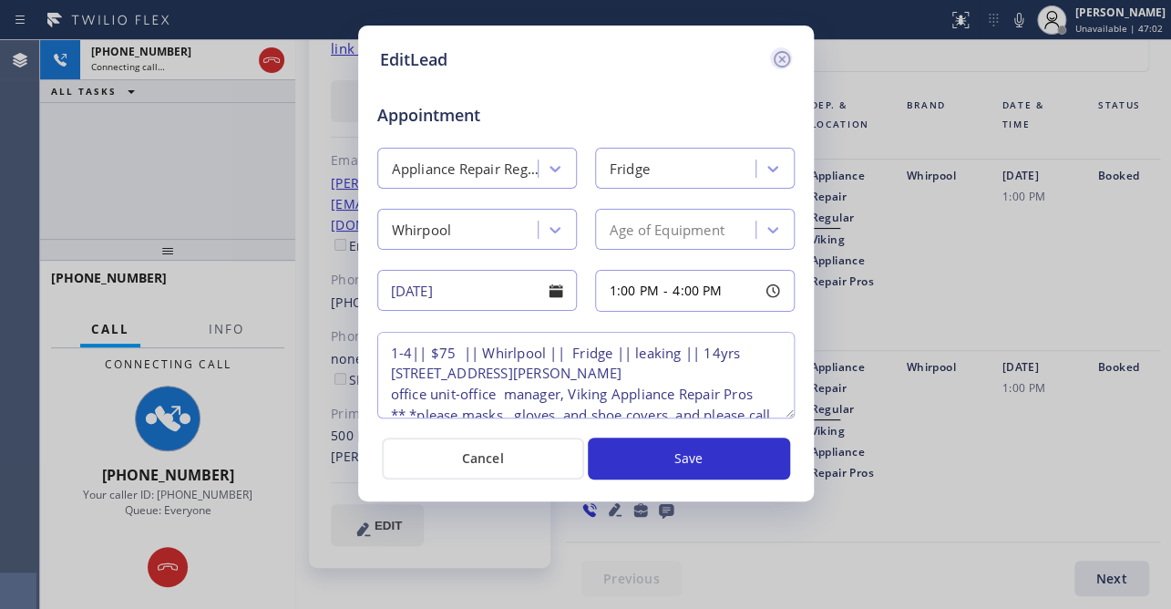
click at [776, 64] on icon at bounding box center [781, 59] width 16 height 16
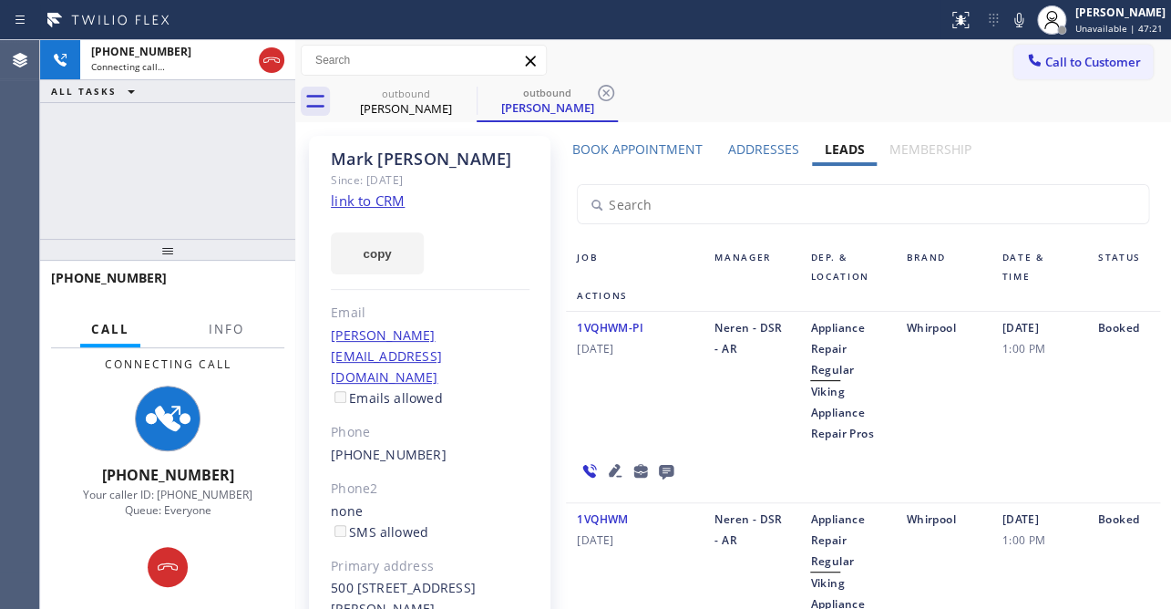
click at [665, 463] on icon at bounding box center [666, 470] width 22 height 23
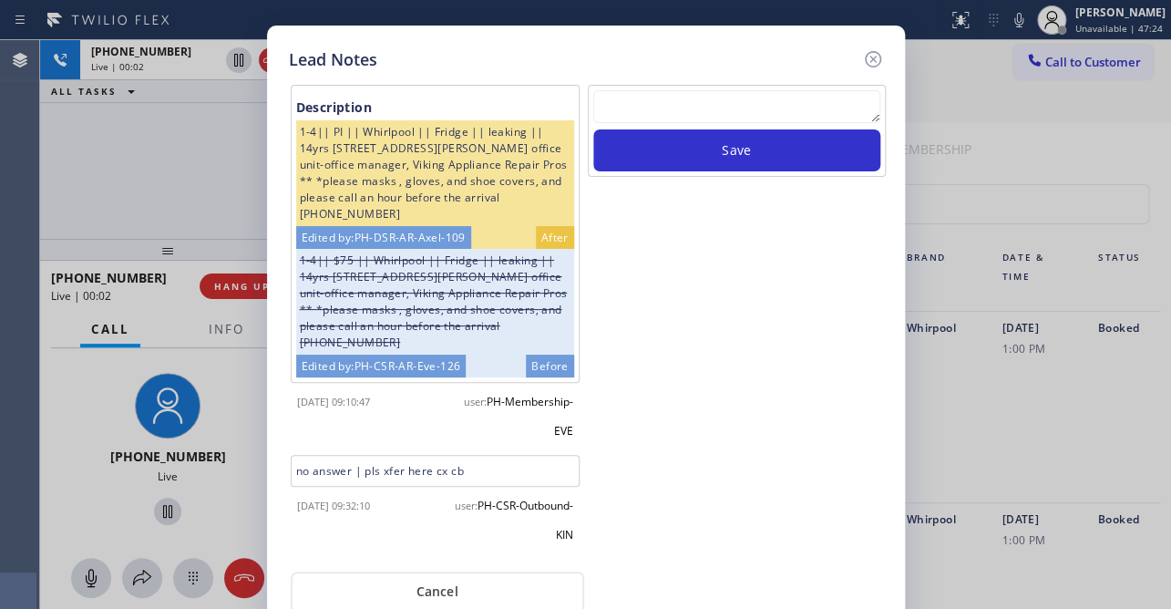
click at [645, 102] on textarea at bounding box center [736, 106] width 287 height 33
paste textarea "Routed to Voice mail// If CX will call back please transfer to me- Love:*"
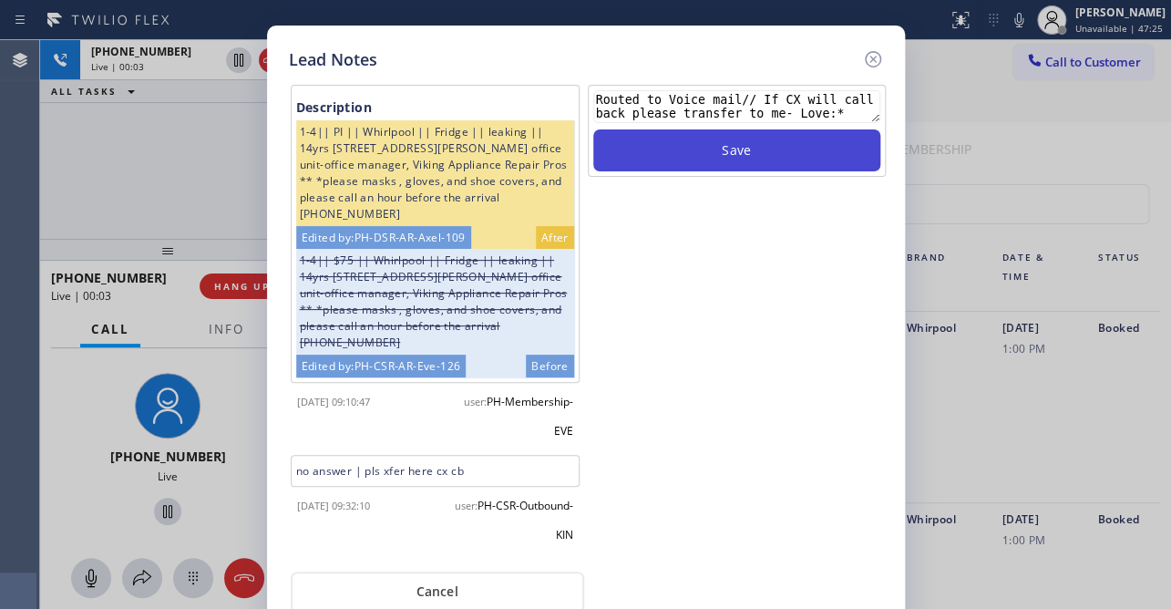
type textarea "Routed to Voice mail// If CX will call back please transfer to me- Love:*"
click at [717, 137] on button "Save" at bounding box center [736, 150] width 287 height 42
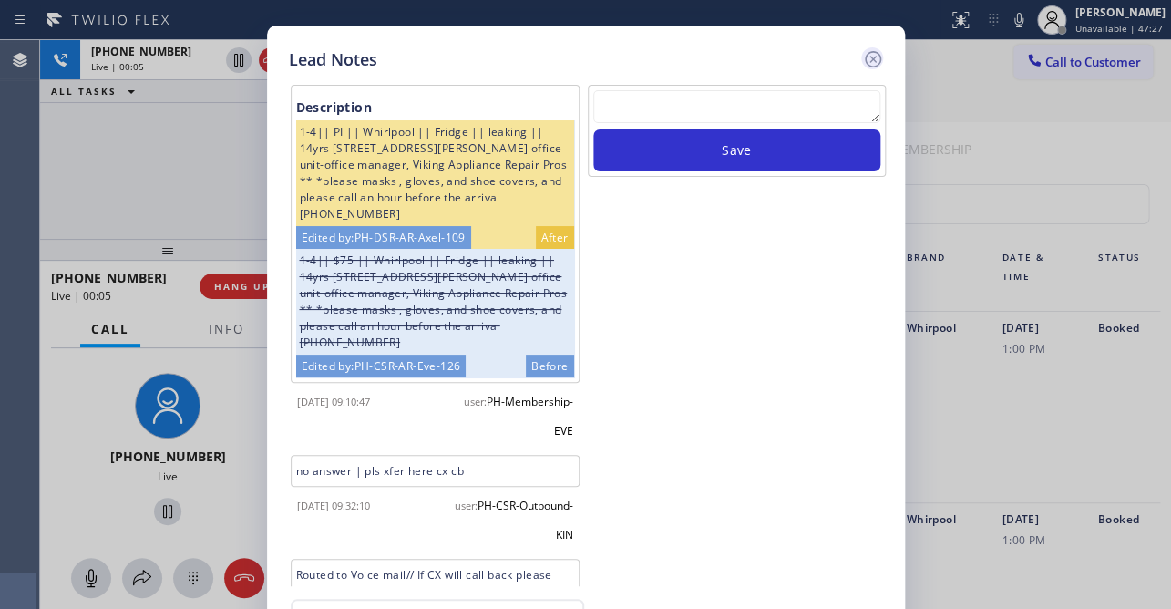
click at [874, 49] on icon at bounding box center [873, 59] width 22 height 22
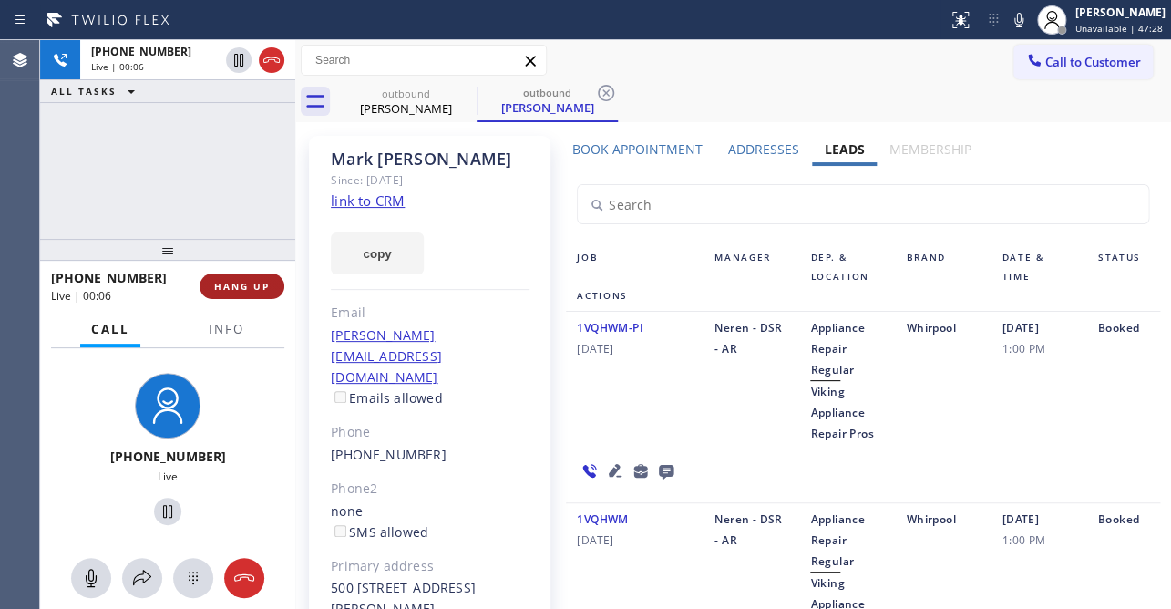
click at [231, 272] on div "[PHONE_NUMBER] Live | 00:06 HANG UP" at bounding box center [167, 285] width 233 height 47
click at [235, 288] on span "HANG UP" at bounding box center [242, 286] width 56 height 13
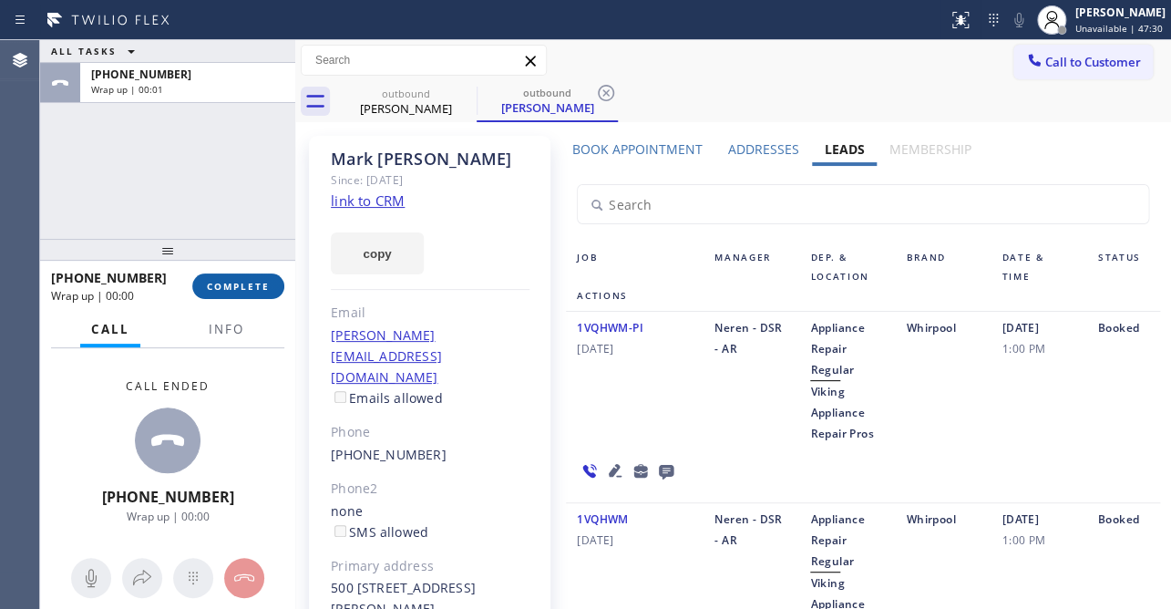
click at [235, 286] on span "COMPLETE" at bounding box center [238, 286] width 63 height 13
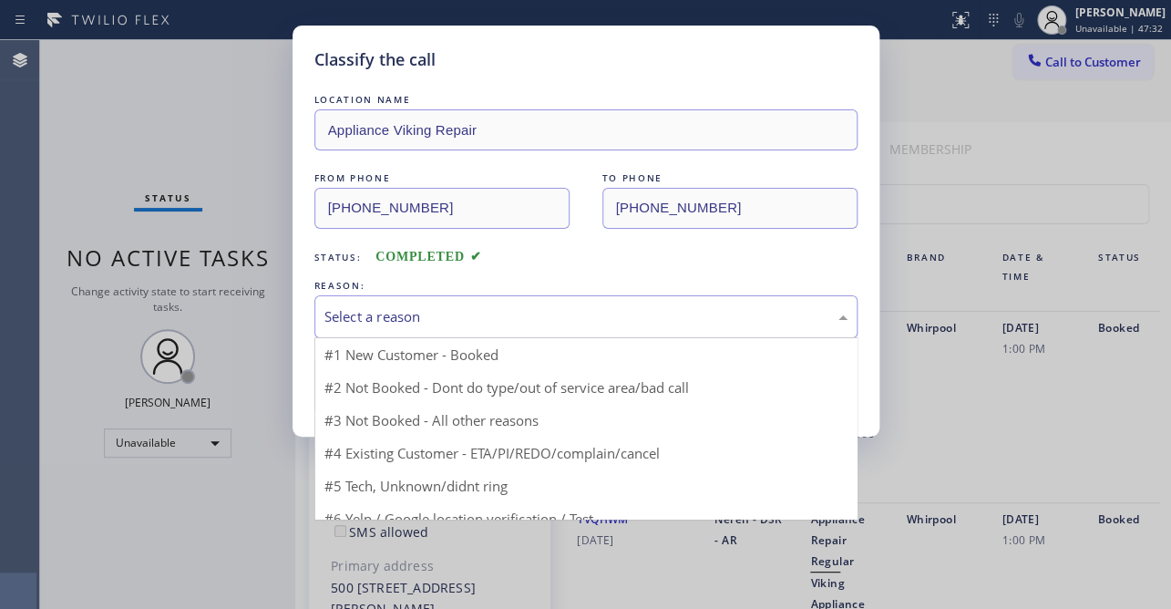
click at [420, 314] on div "Select a reason" at bounding box center [585, 316] width 523 height 21
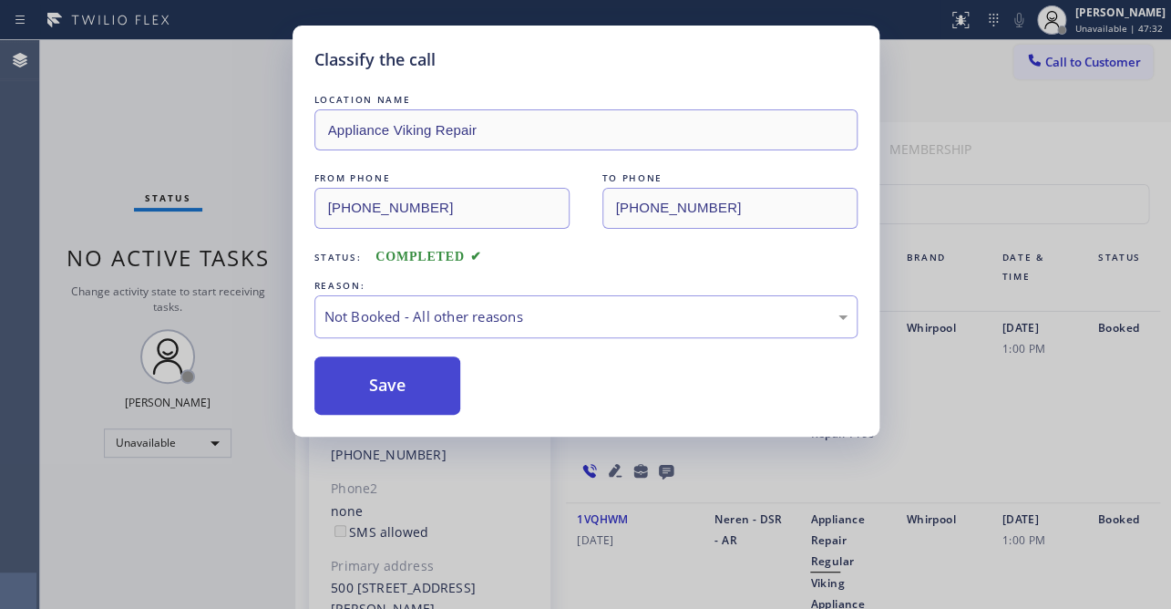
drag, startPoint x: 407, startPoint y: 377, endPoint x: 375, endPoint y: 381, distance: 33.0
click at [374, 381] on button "Save" at bounding box center [387, 385] width 147 height 58
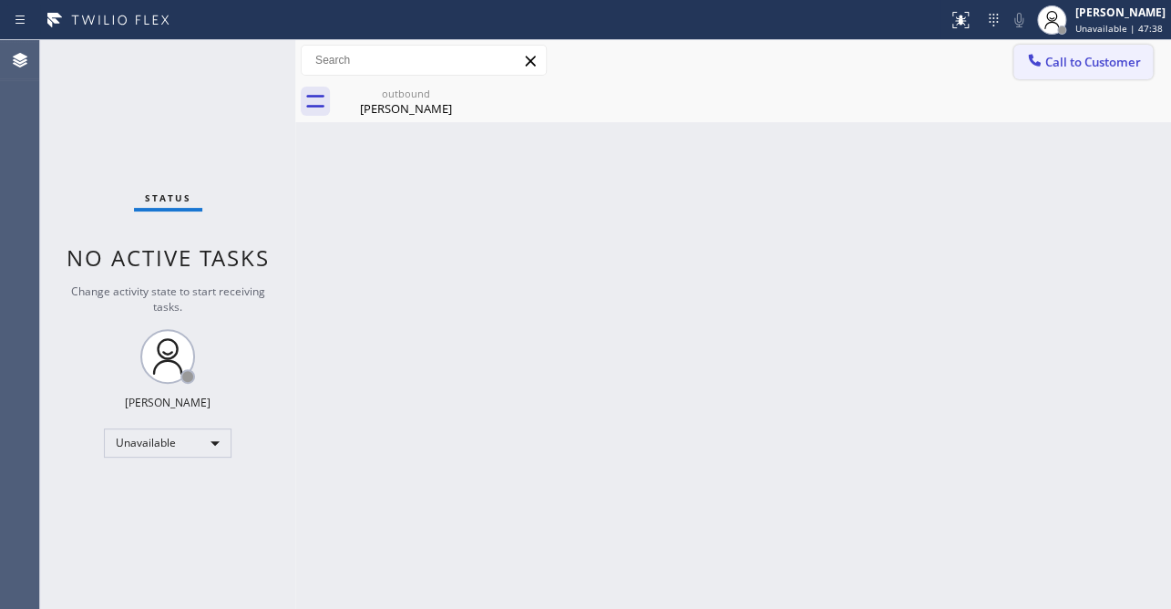
click at [1055, 66] on span "Call to Customer" at bounding box center [1093, 62] width 96 height 16
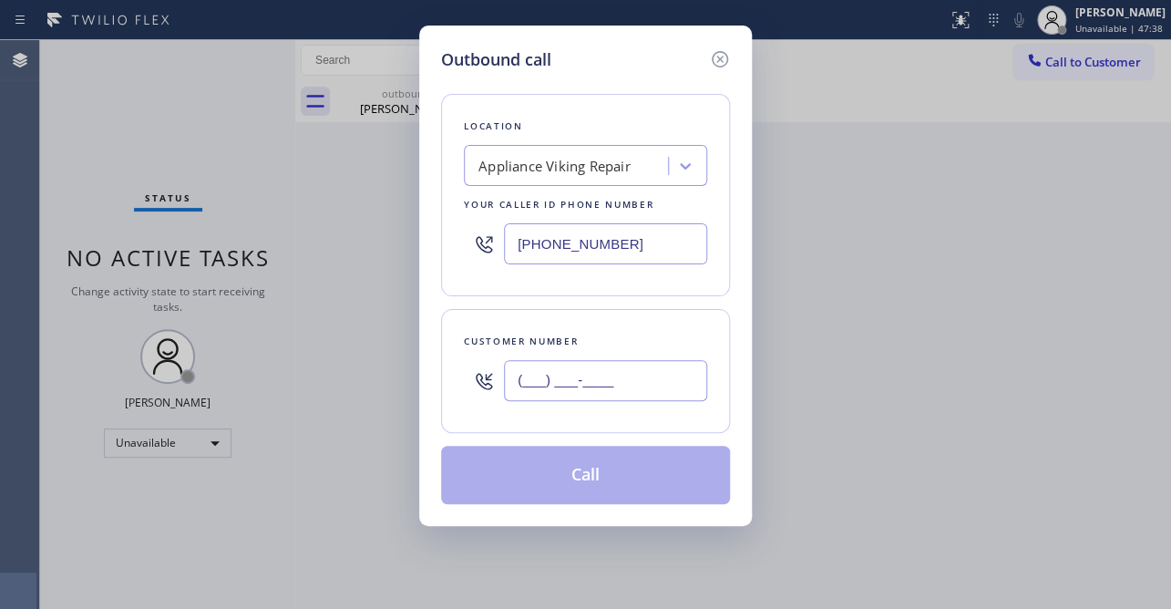
click at [572, 362] on input "(___) ___-____" at bounding box center [605, 380] width 203 height 41
paste input "805) 338-9416"
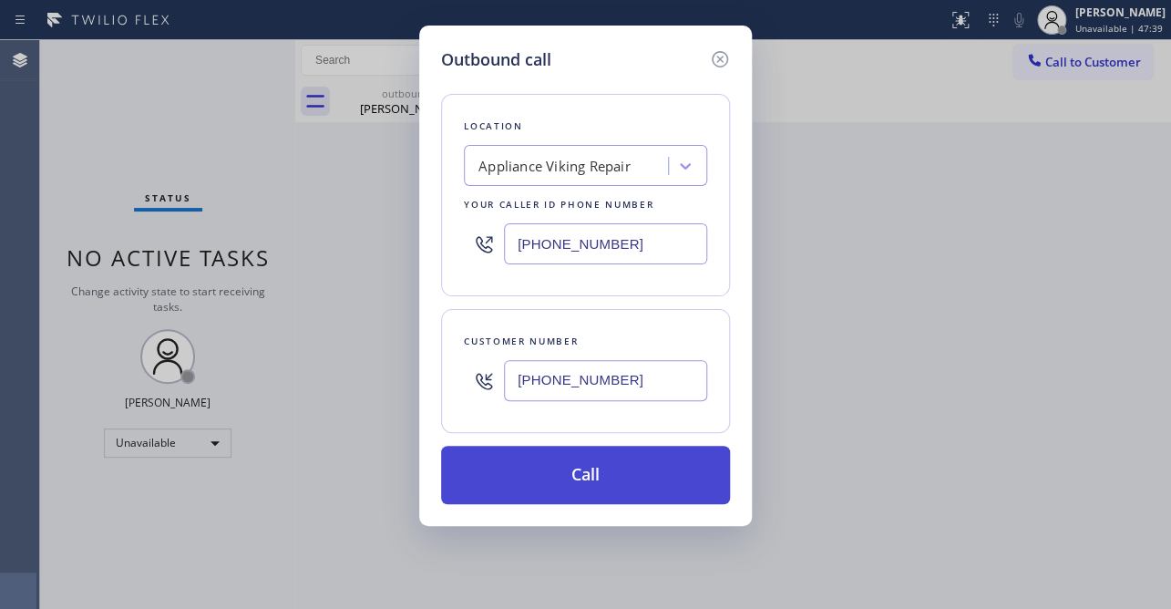
type input "[PHONE_NUMBER]"
click at [555, 471] on button "Call" at bounding box center [585, 475] width 289 height 58
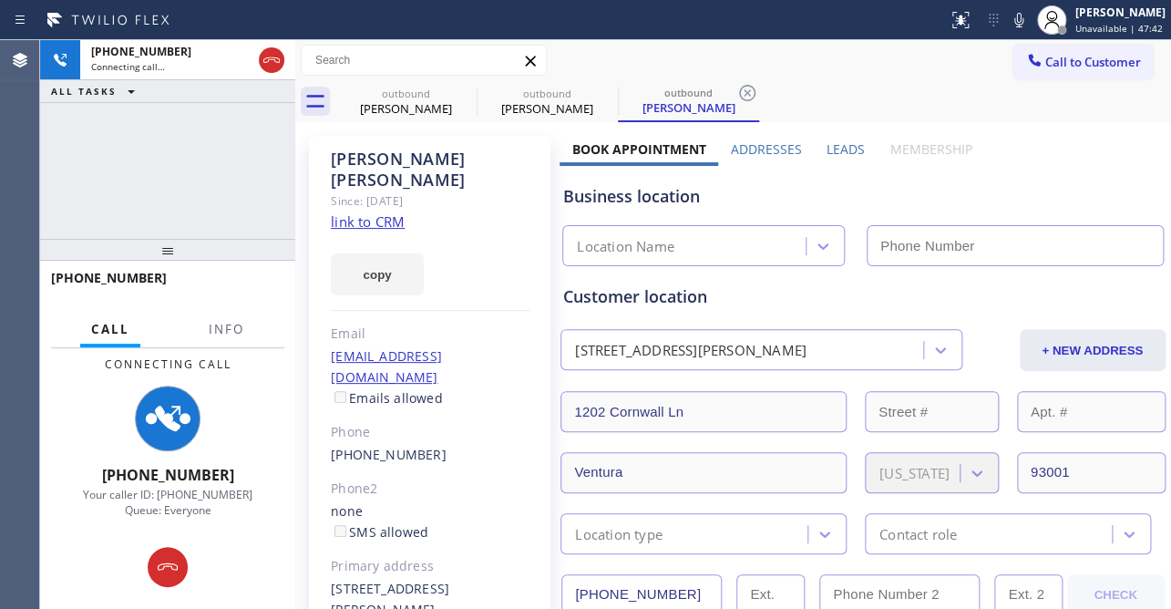
click at [840, 151] on label "Leads" at bounding box center [846, 148] width 38 height 17
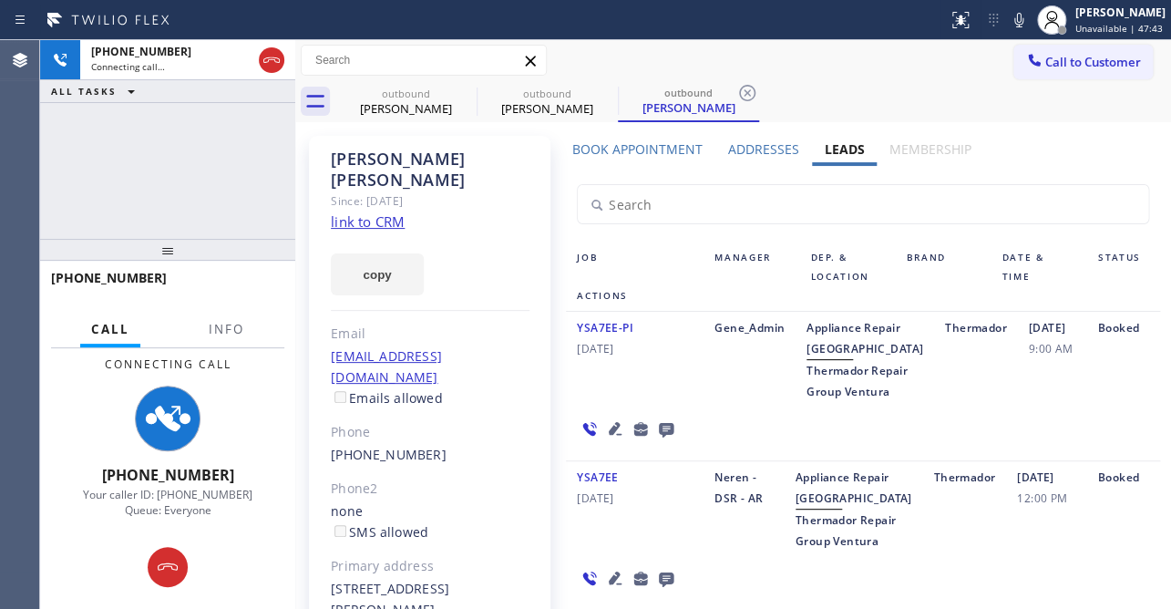
click at [664, 437] on icon at bounding box center [666, 430] width 15 height 15
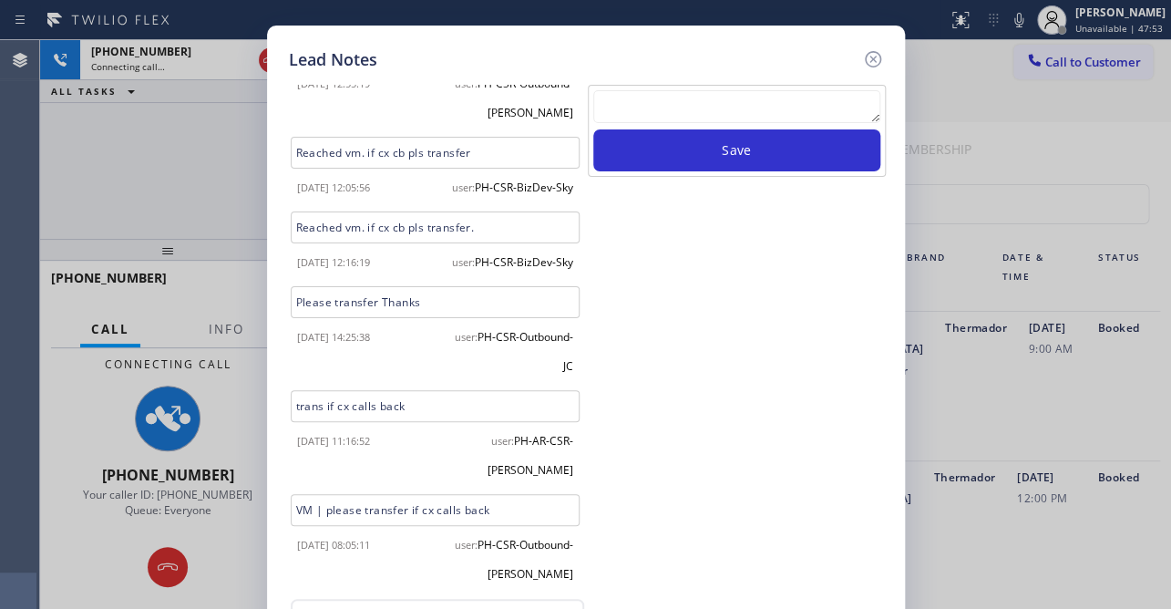
scroll to position [81, 0]
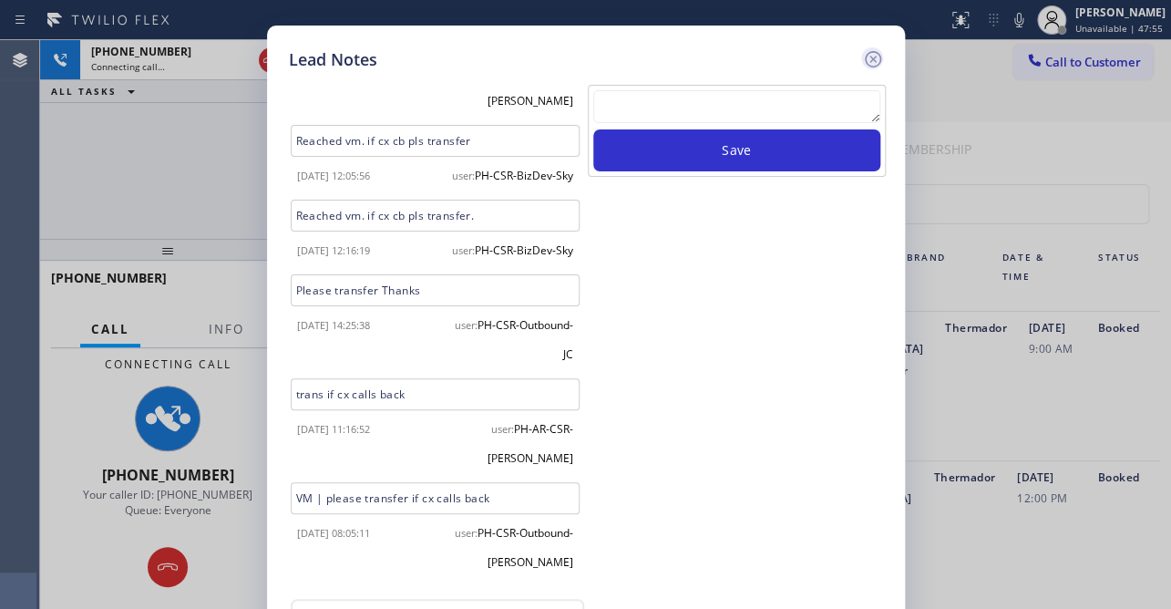
click at [867, 53] on icon at bounding box center [872, 59] width 16 height 16
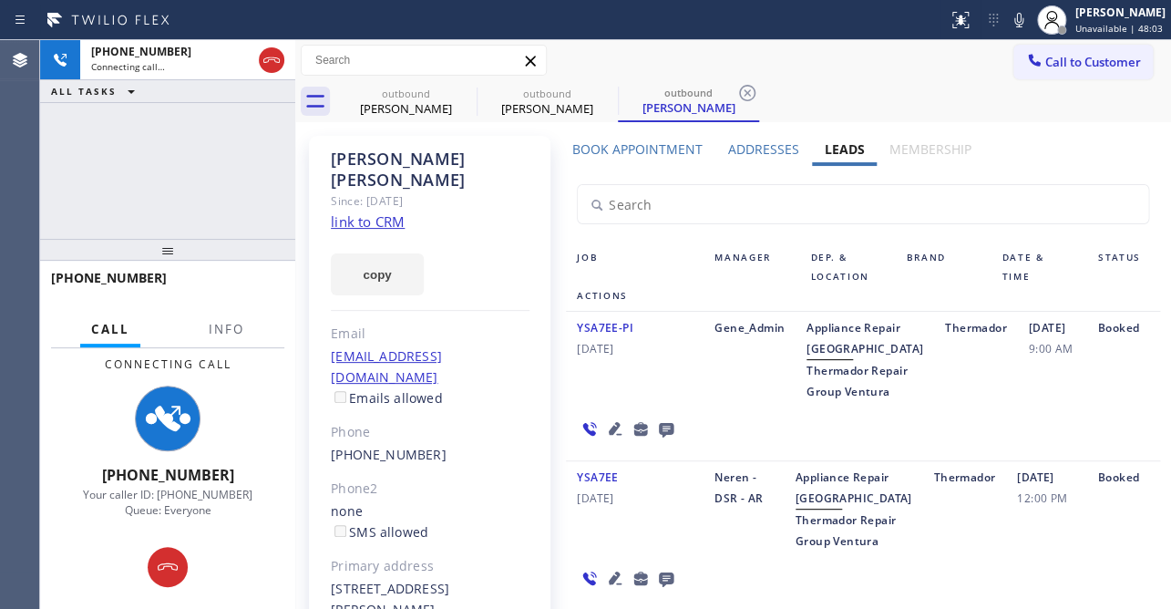
click at [662, 437] on icon at bounding box center [666, 430] width 15 height 15
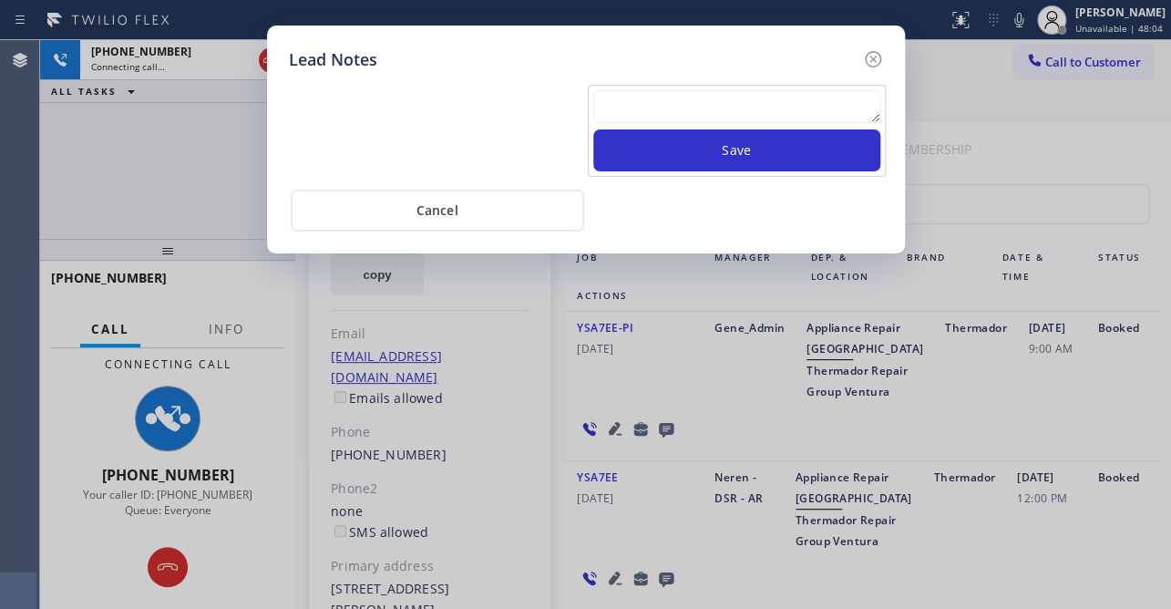
click at [664, 104] on textarea at bounding box center [736, 106] width 287 height 33
paste textarea "Routed to Voice mail// If CX will call back please transfer to me- Love:*"
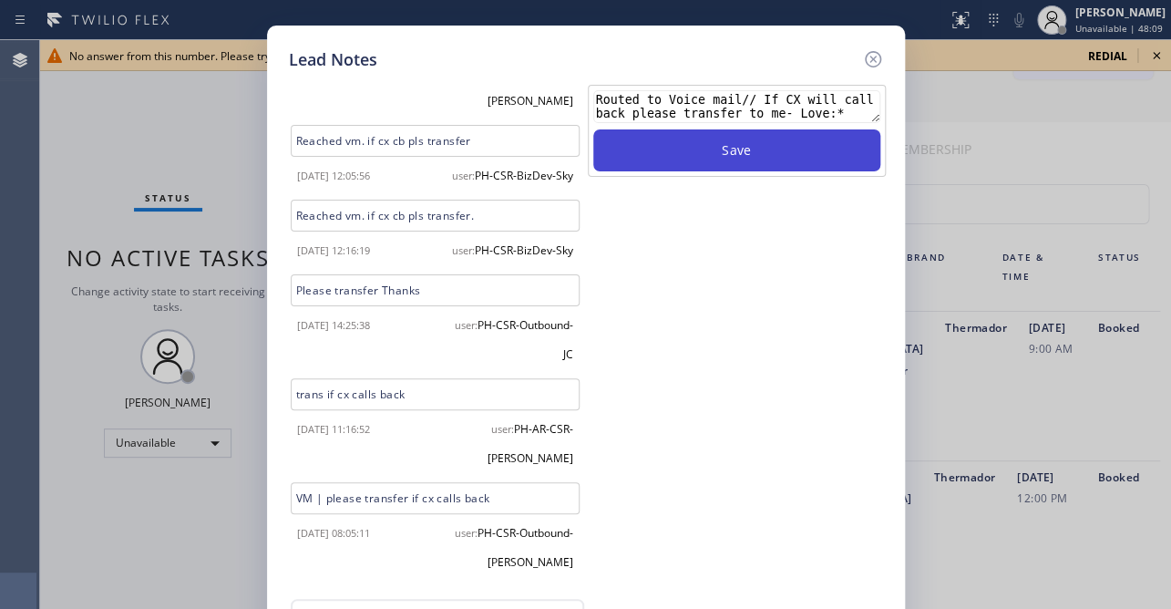
type textarea "Routed to Voice mail// If CX will call back please transfer to me- Love:*"
click at [706, 143] on button "Save" at bounding box center [736, 150] width 287 height 42
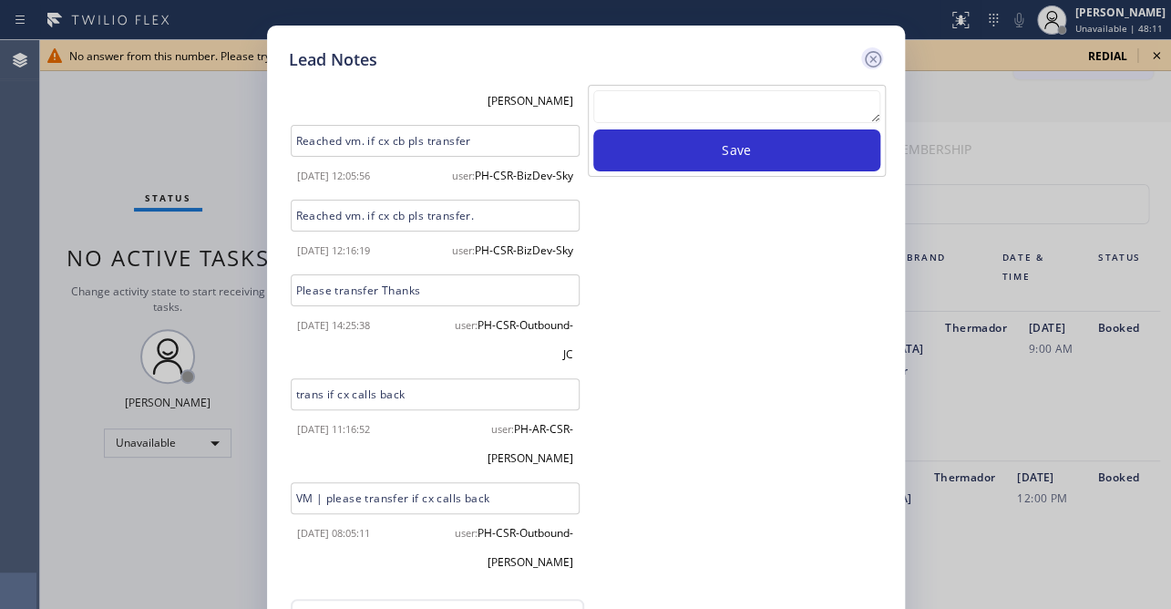
click at [878, 54] on icon at bounding box center [872, 59] width 16 height 16
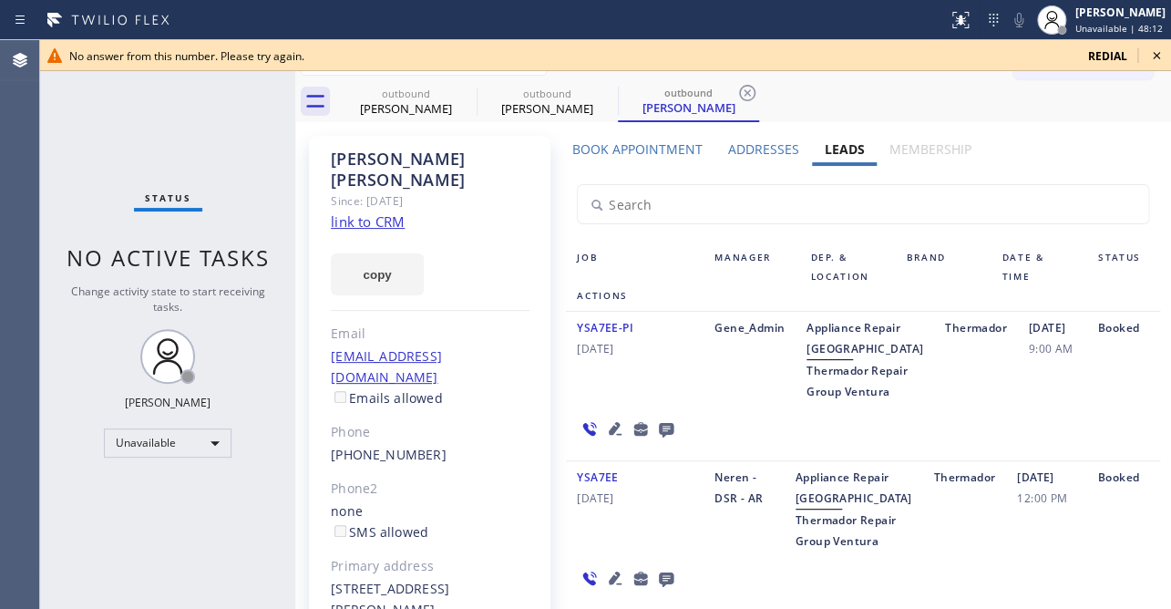
click at [1153, 56] on icon at bounding box center [1156, 56] width 22 height 22
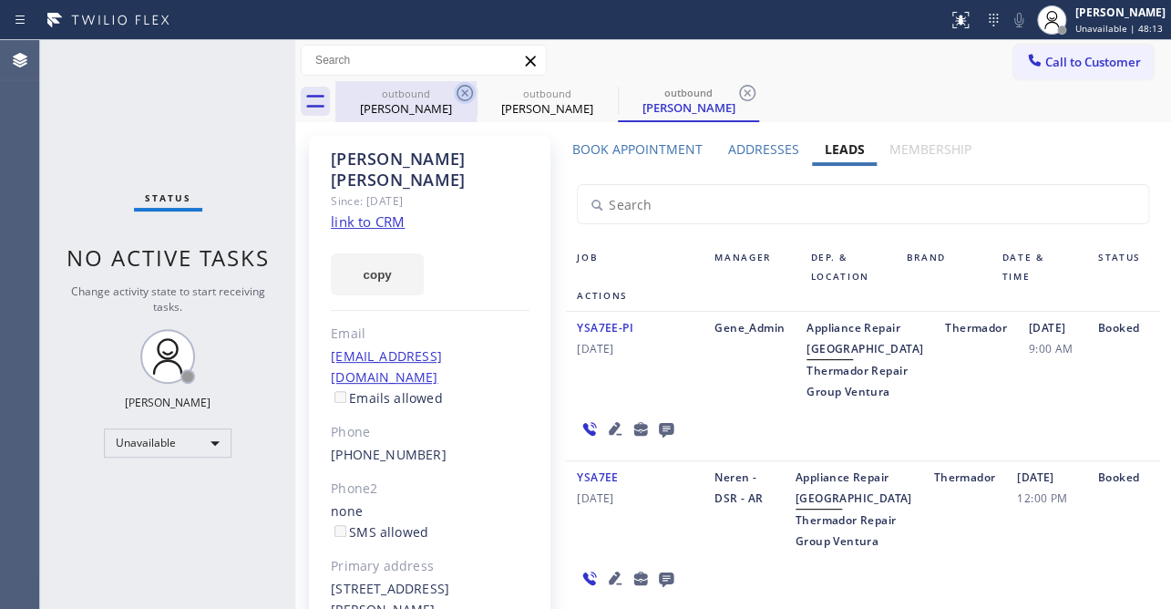
click at [464, 83] on icon at bounding box center [465, 93] width 22 height 22
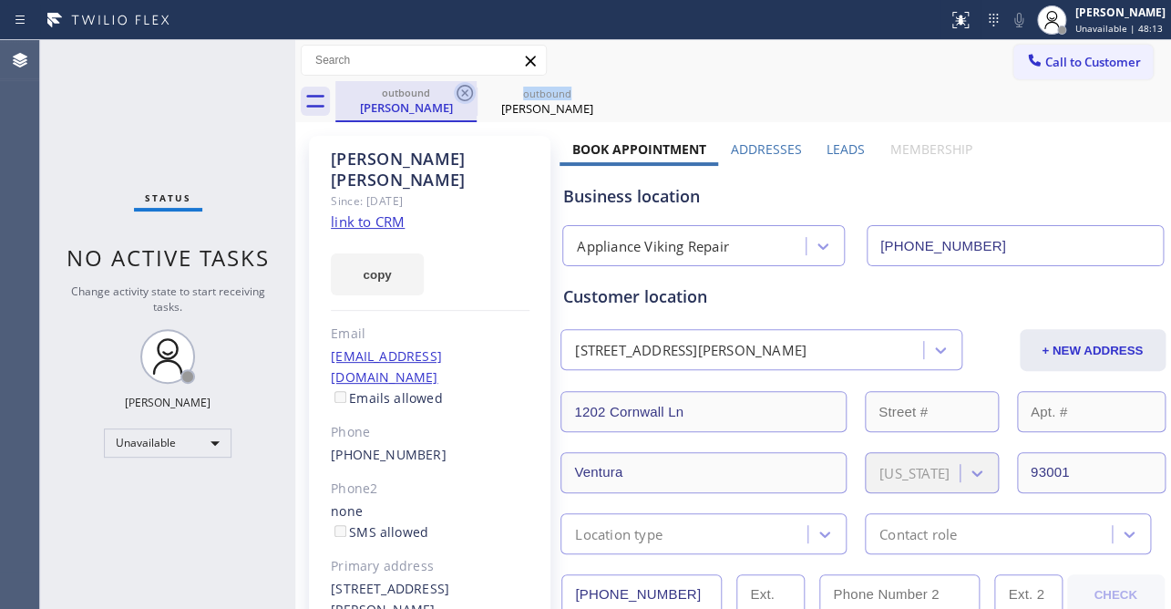
click at [464, 84] on icon at bounding box center [465, 93] width 22 height 22
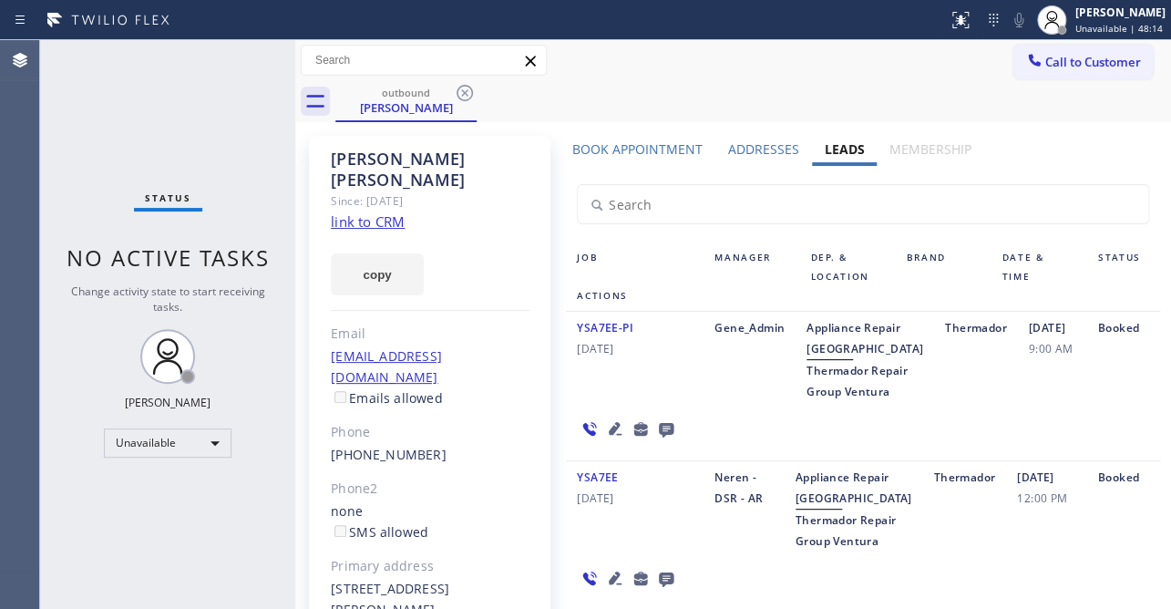
click at [464, 84] on icon at bounding box center [465, 93] width 22 height 22
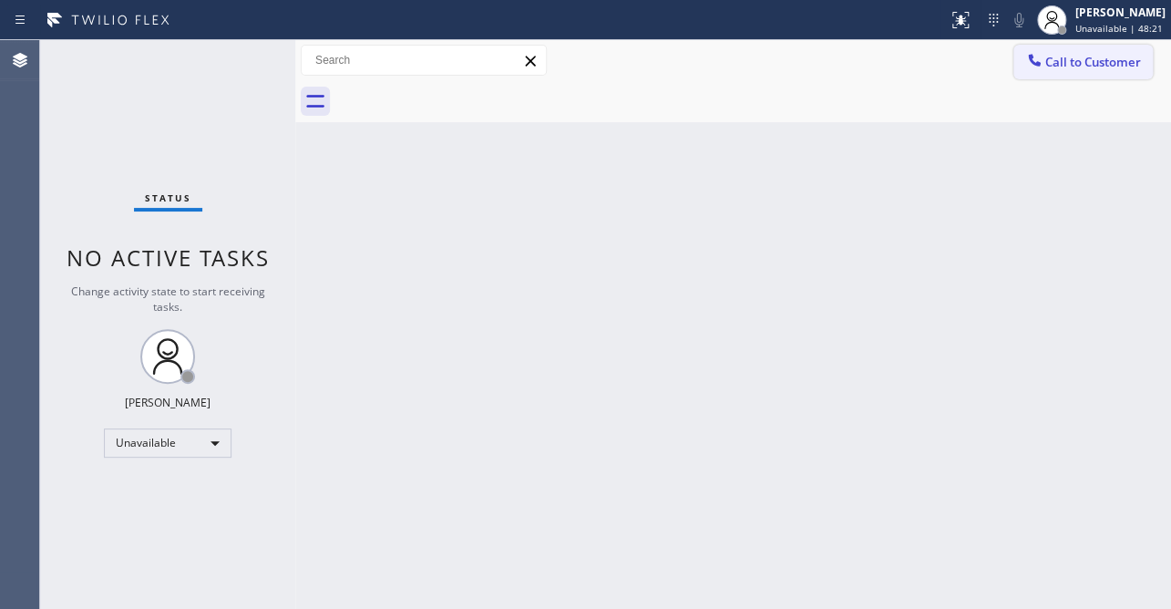
click at [1025, 65] on icon at bounding box center [1034, 60] width 18 height 18
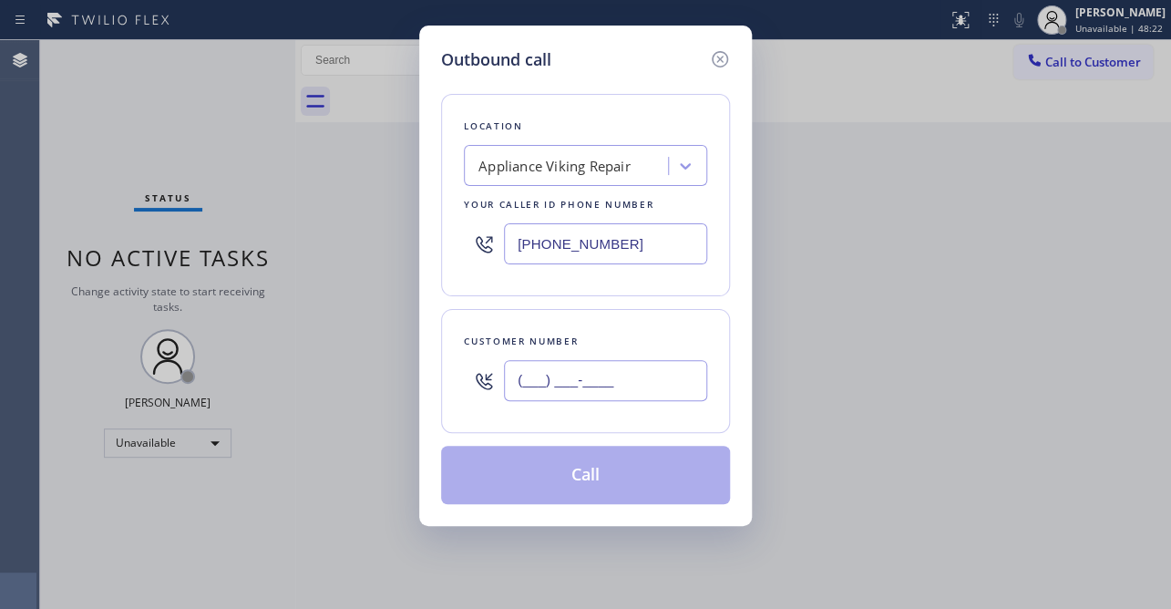
click at [621, 385] on input "(___) ___-____" at bounding box center [605, 380] width 203 height 41
paste input "949) 500-7777"
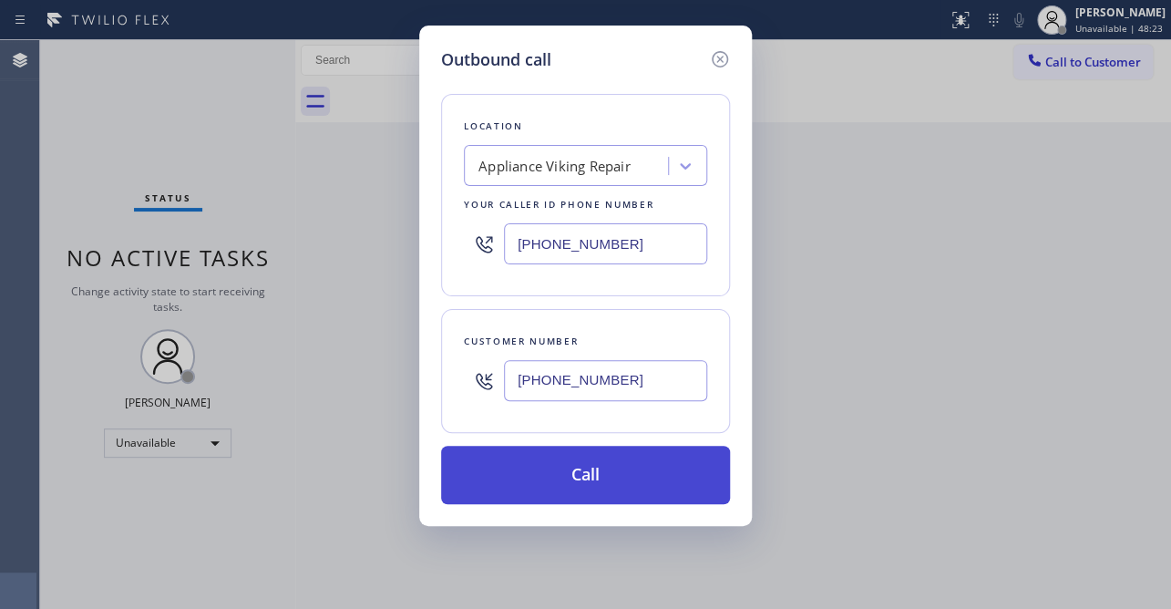
type input "[PHONE_NUMBER]"
click at [519, 455] on button "Call" at bounding box center [585, 475] width 289 height 58
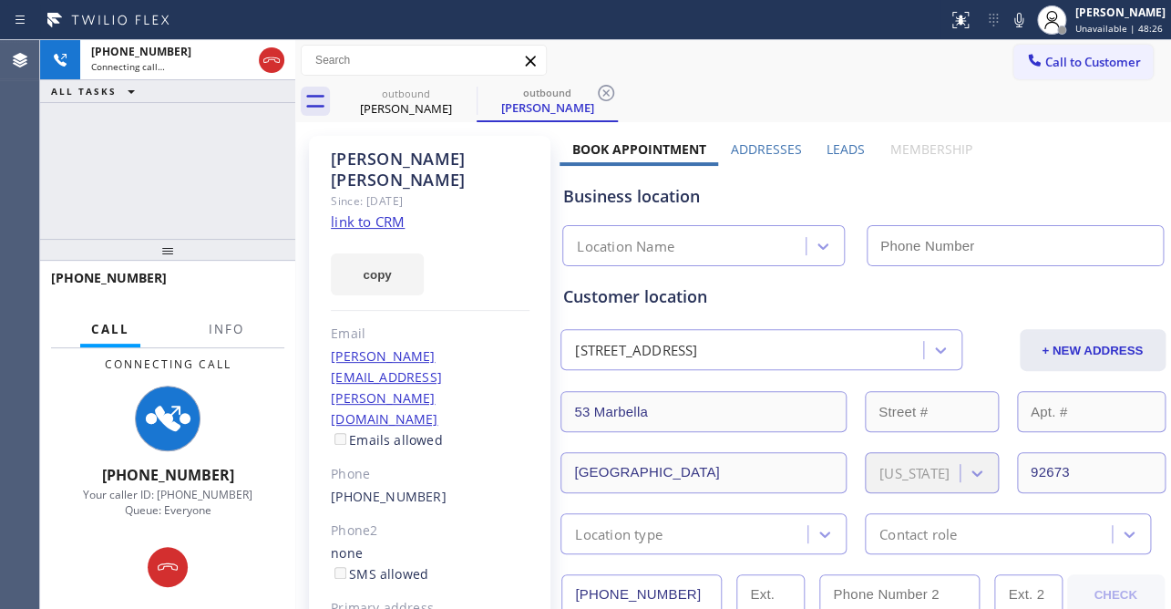
click at [837, 147] on label "Leads" at bounding box center [846, 148] width 38 height 17
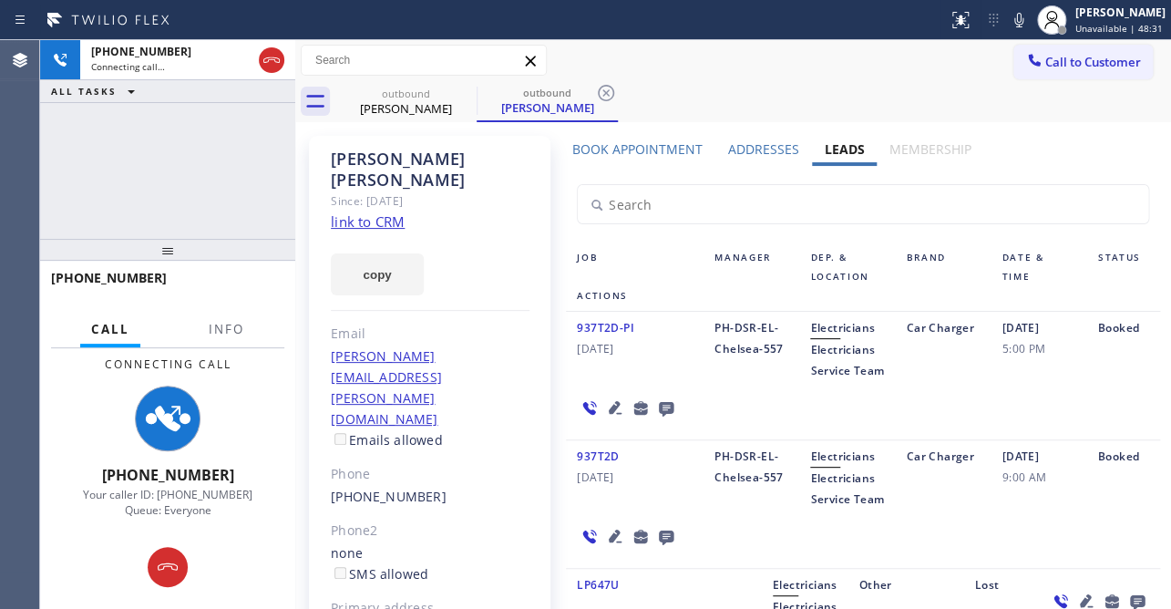
click at [604, 547] on icon at bounding box center [615, 536] width 22 height 22
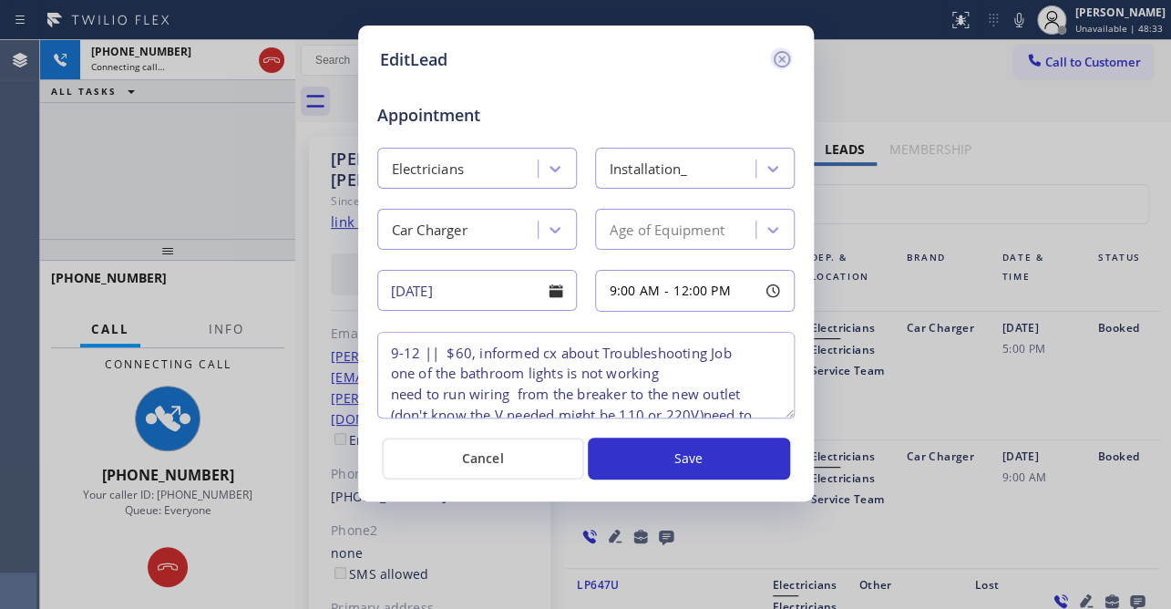
click at [784, 58] on icon at bounding box center [782, 59] width 22 height 22
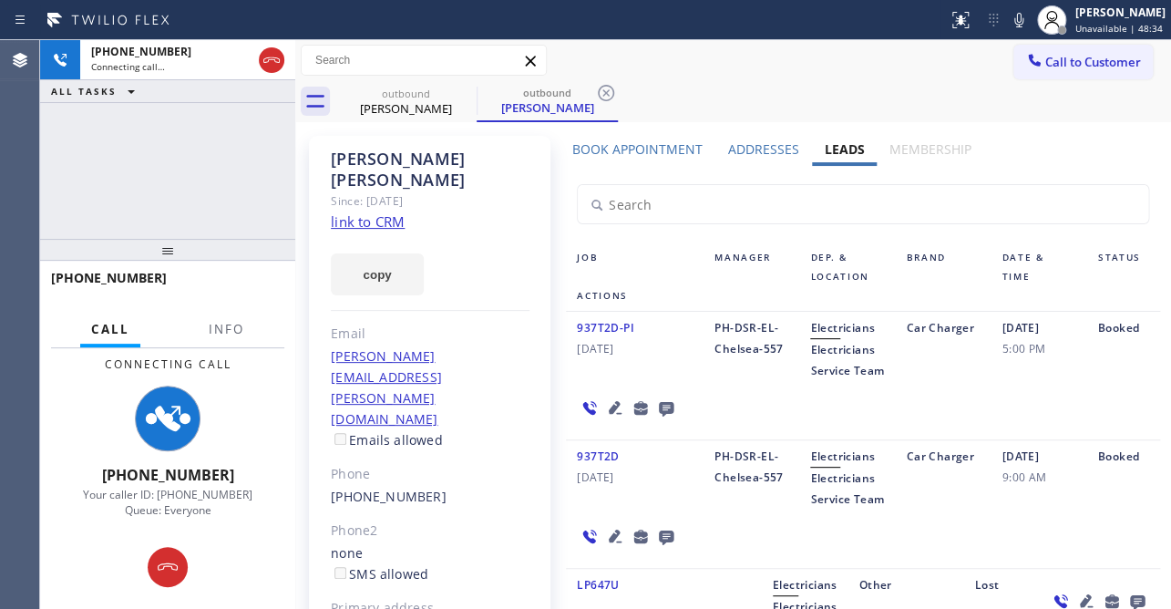
click at [611, 542] on icon at bounding box center [615, 535] width 13 height 13
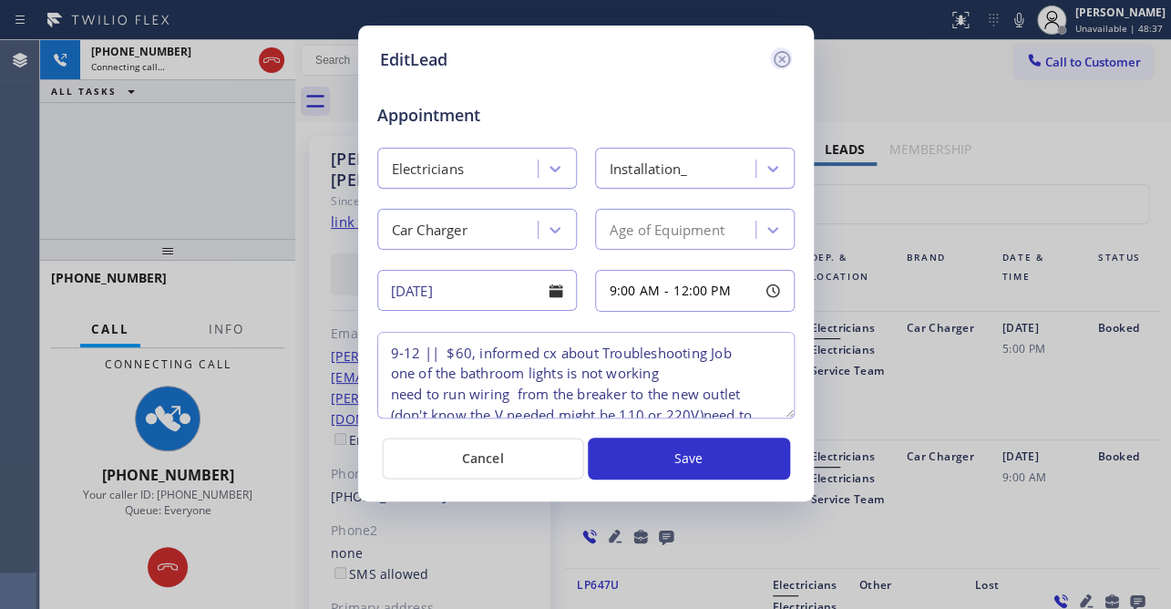
click at [784, 54] on icon at bounding box center [782, 59] width 22 height 22
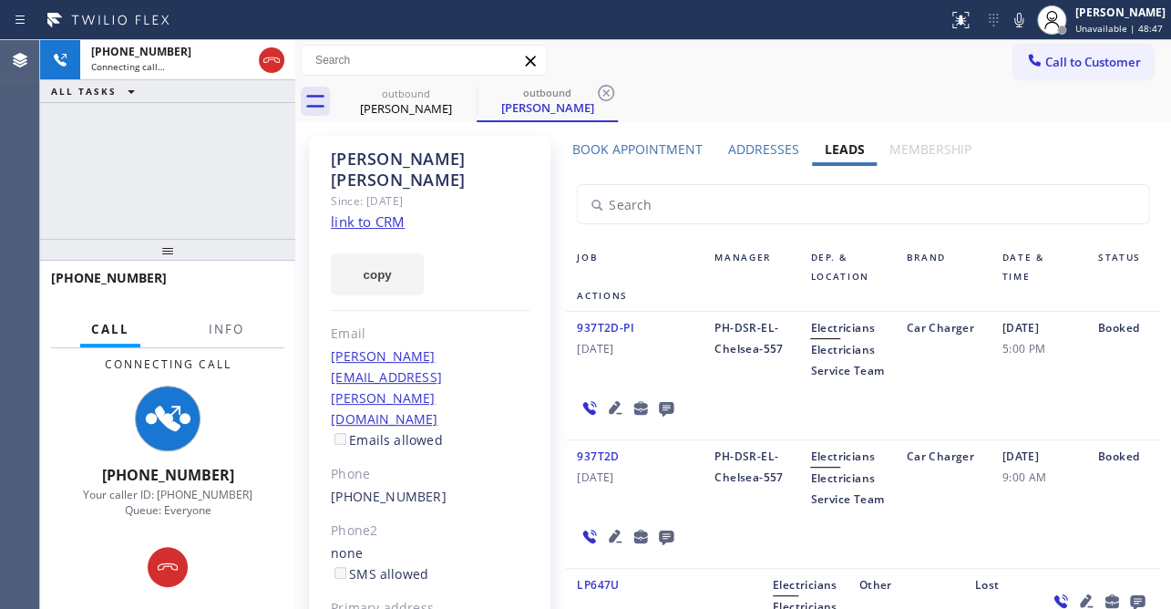
click at [665, 416] on icon at bounding box center [666, 409] width 15 height 15
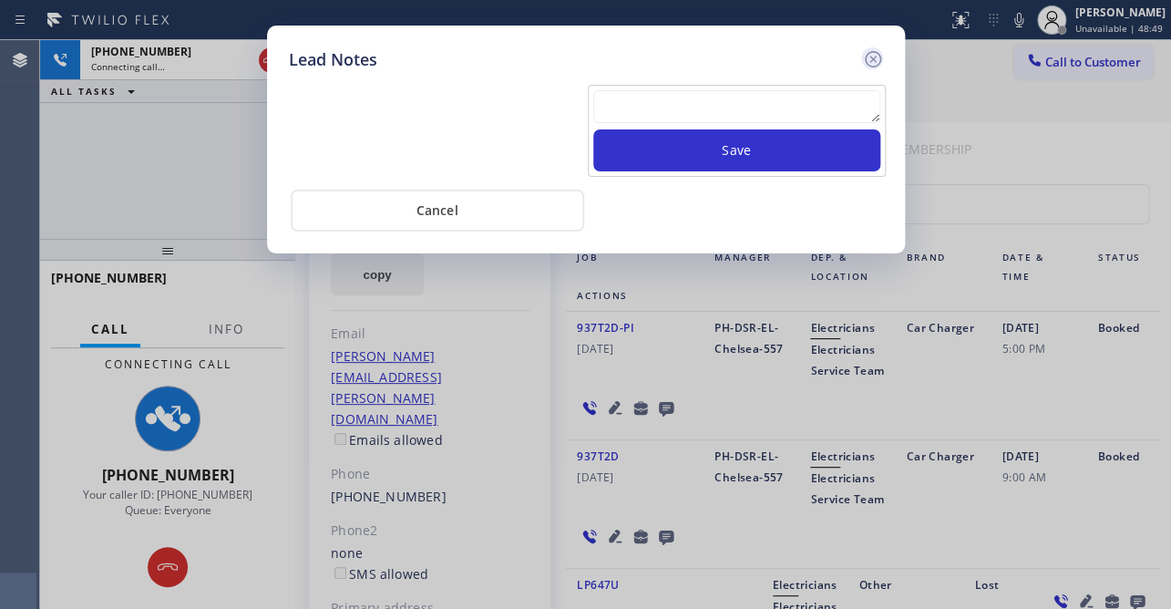
click at [874, 59] on icon at bounding box center [873, 59] width 22 height 22
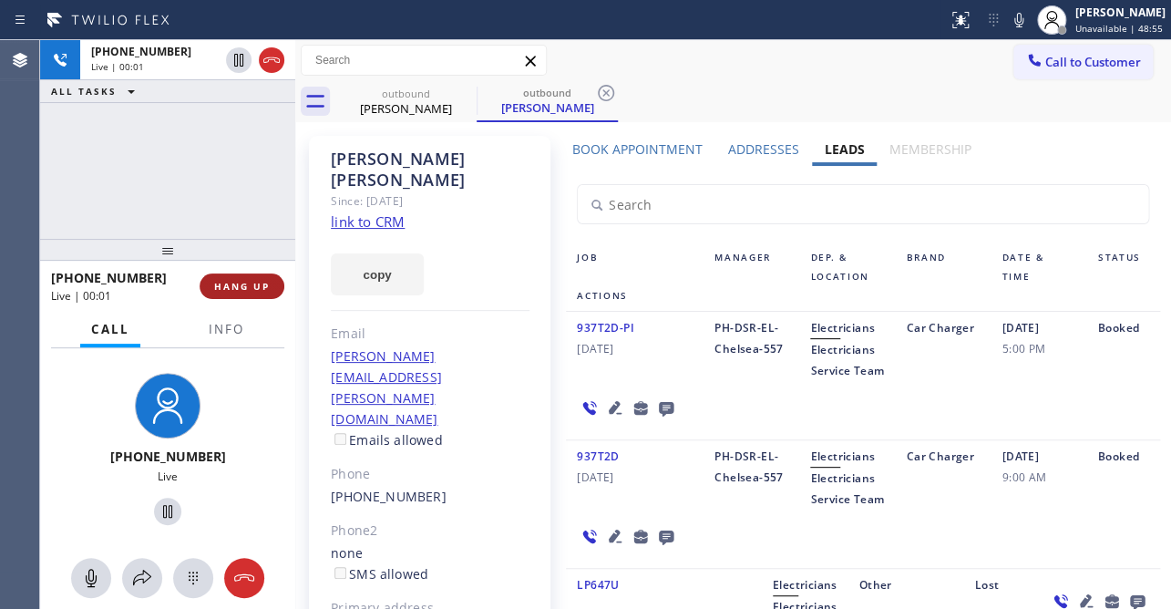
click at [247, 281] on span "HANG UP" at bounding box center [242, 286] width 56 height 13
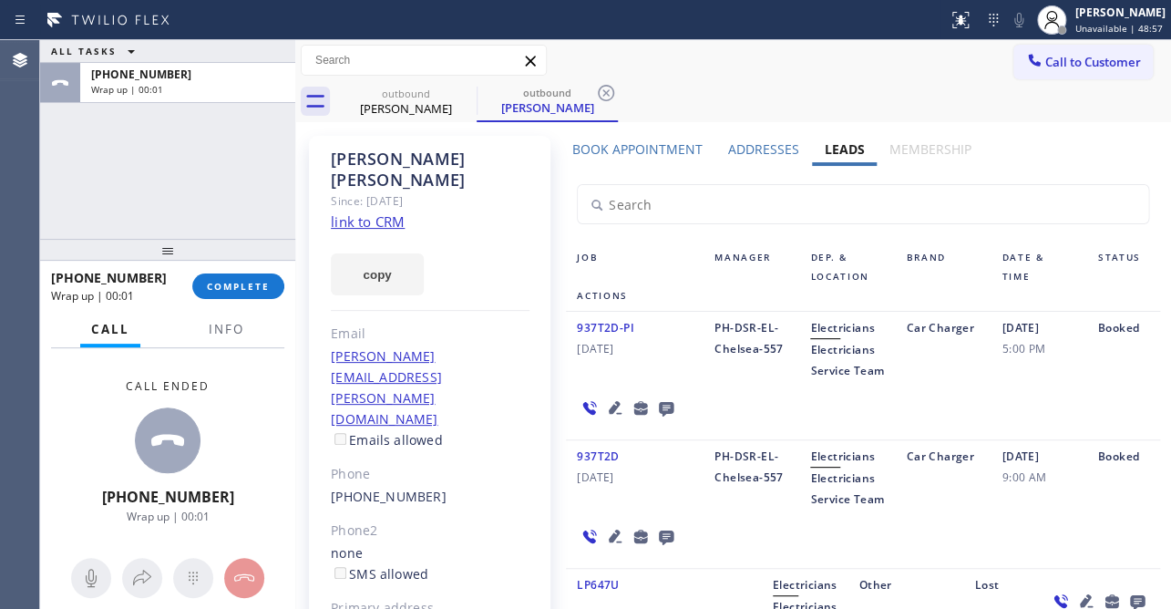
click at [655, 419] on icon at bounding box center [666, 407] width 22 height 23
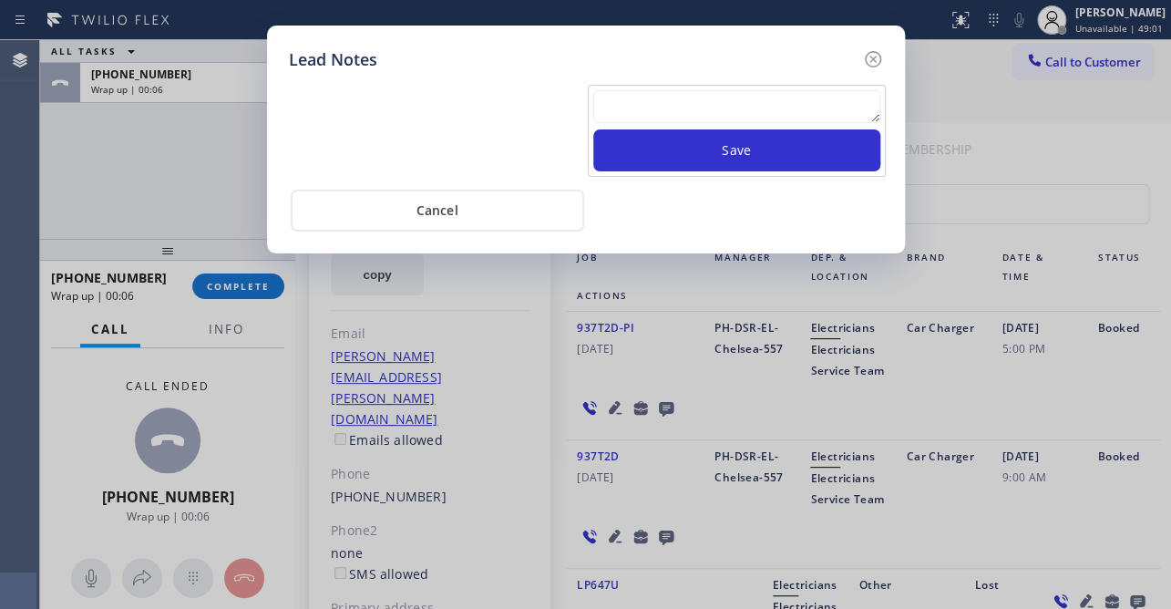
click at [734, 104] on textarea at bounding box center [736, 106] width 287 height 33
paste textarea "Routed to Voice mail// If CX will call back please transfer to me- Love:*"
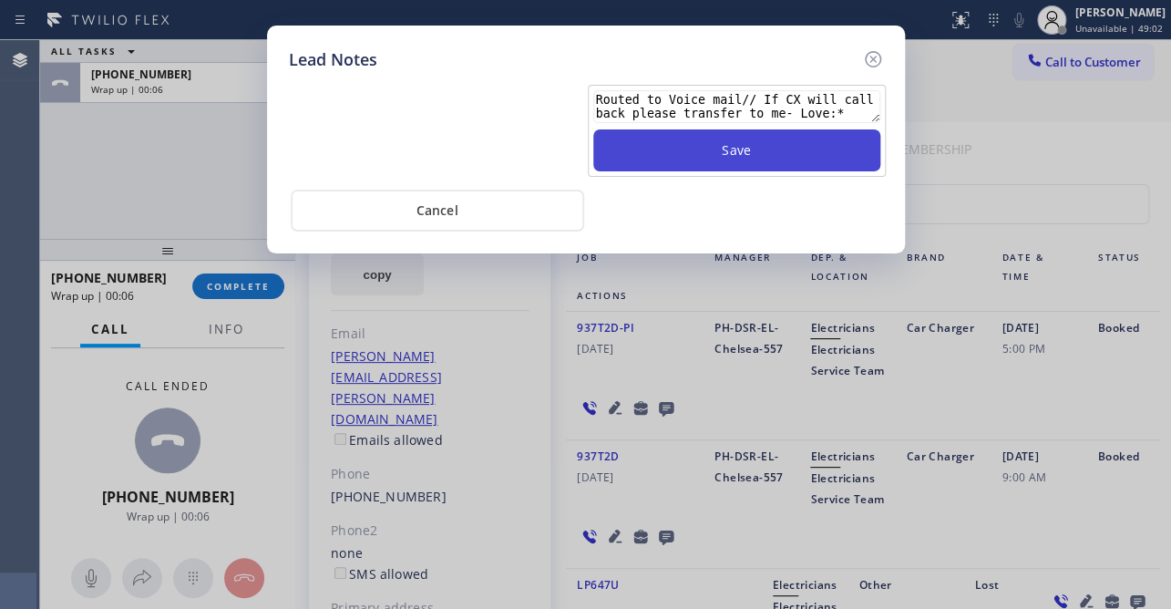
type textarea "Routed to Voice mail// If CX will call back please transfer to me- Love:*"
click at [752, 147] on button "Save" at bounding box center [736, 150] width 287 height 42
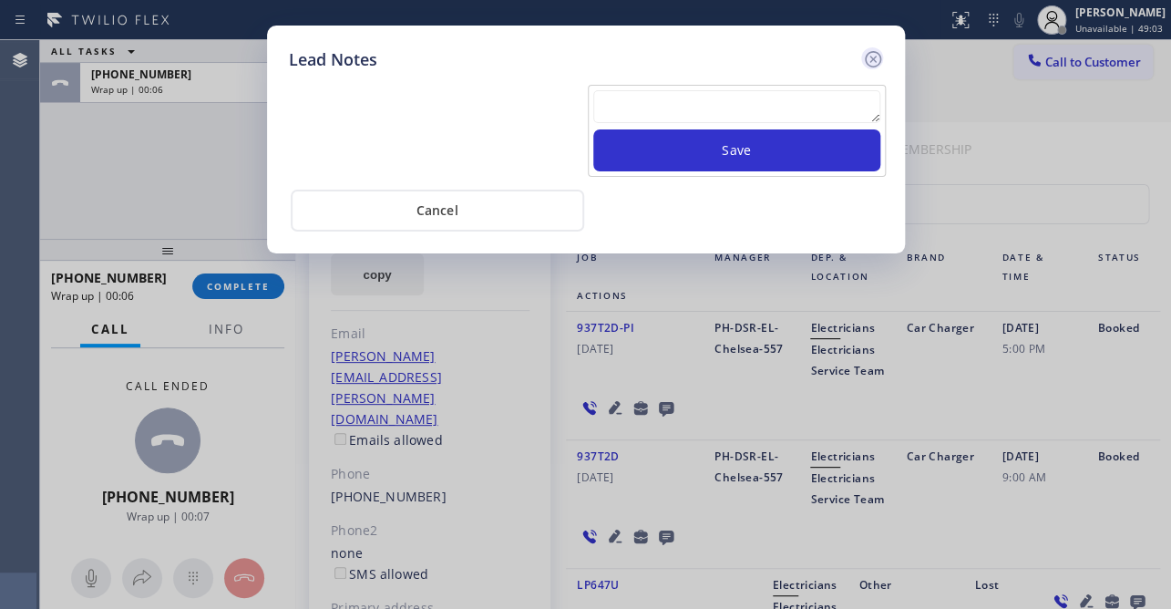
click at [873, 63] on icon at bounding box center [873, 59] width 22 height 22
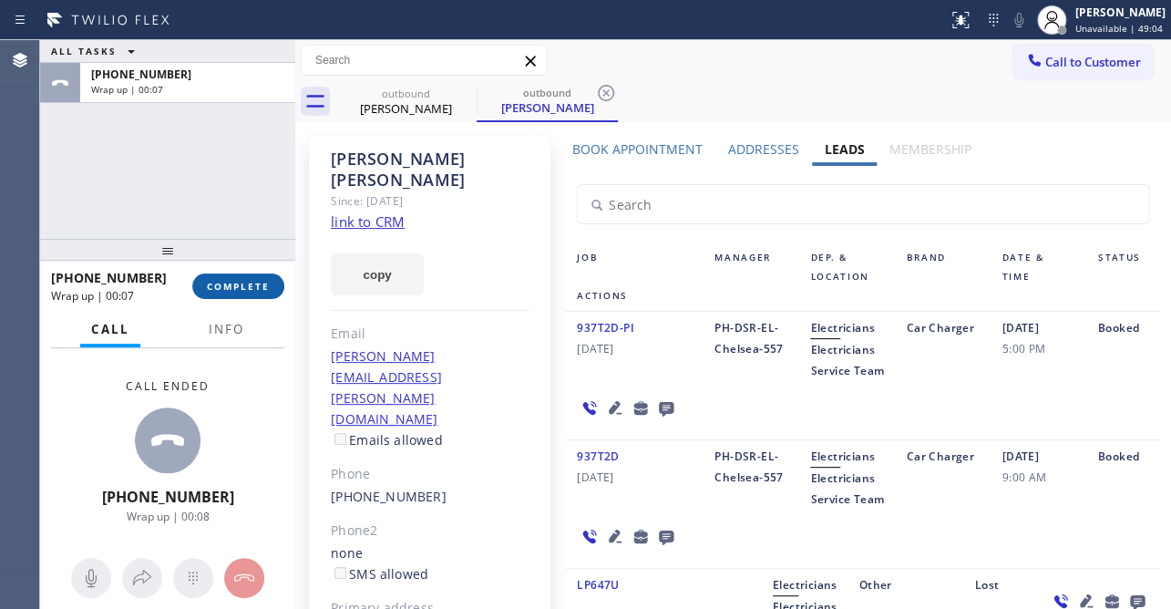
click at [259, 299] on button "COMPLETE" at bounding box center [238, 286] width 92 height 26
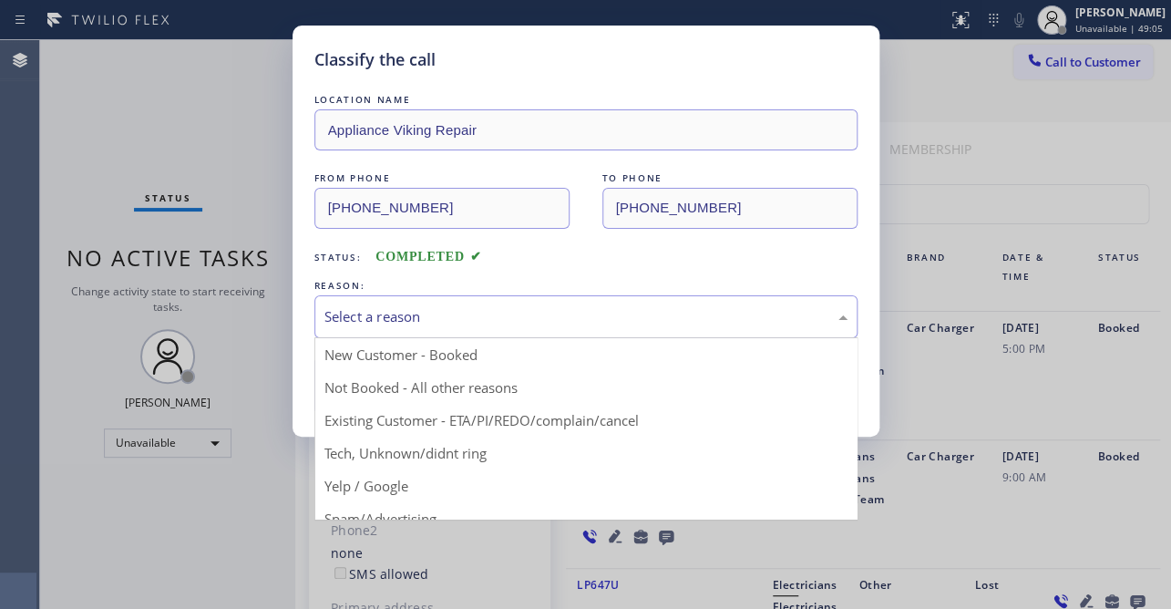
drag, startPoint x: 398, startPoint y: 305, endPoint x: 399, endPoint y: 325, distance: 20.1
click at [399, 306] on div "Select a reason" at bounding box center [585, 316] width 523 height 21
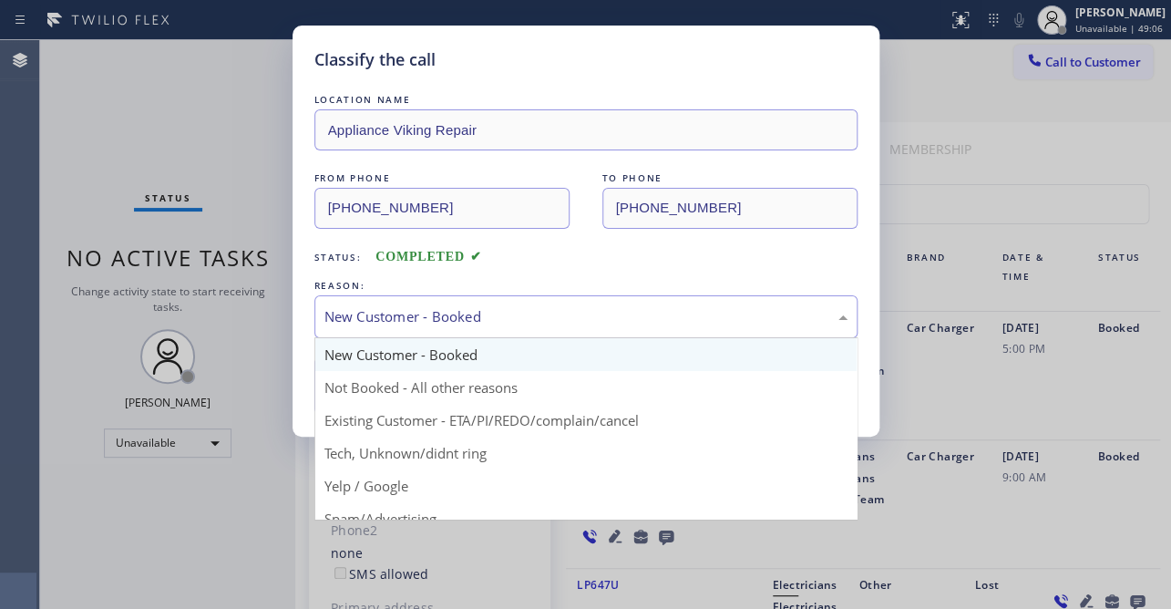
click at [416, 309] on div "New Customer - Booked" at bounding box center [585, 316] width 523 height 21
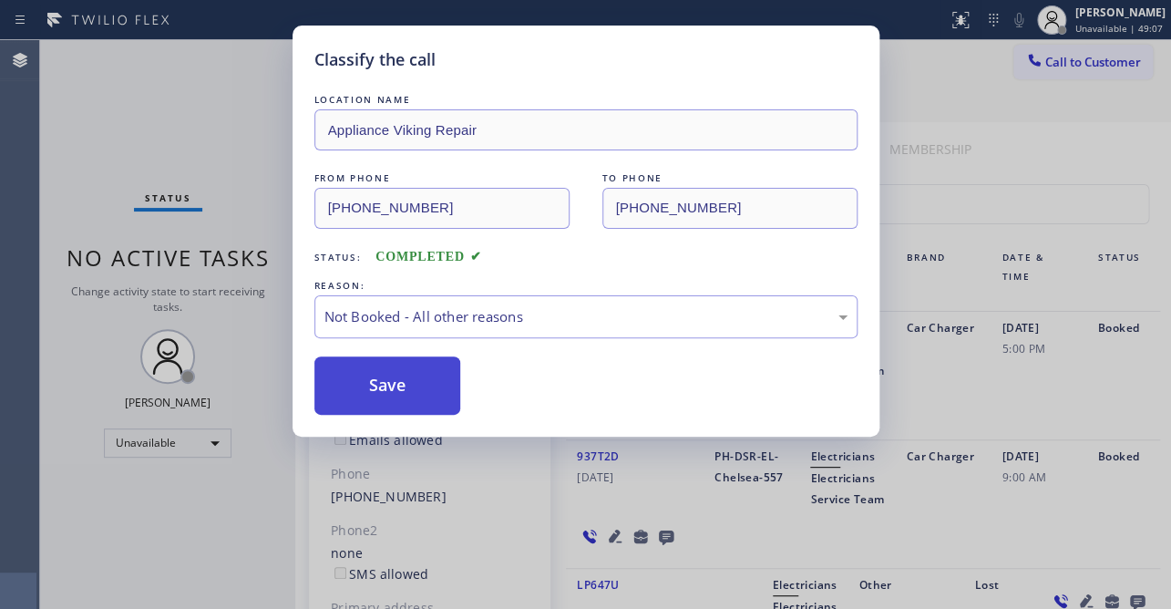
click at [391, 402] on button "Save" at bounding box center [387, 385] width 147 height 58
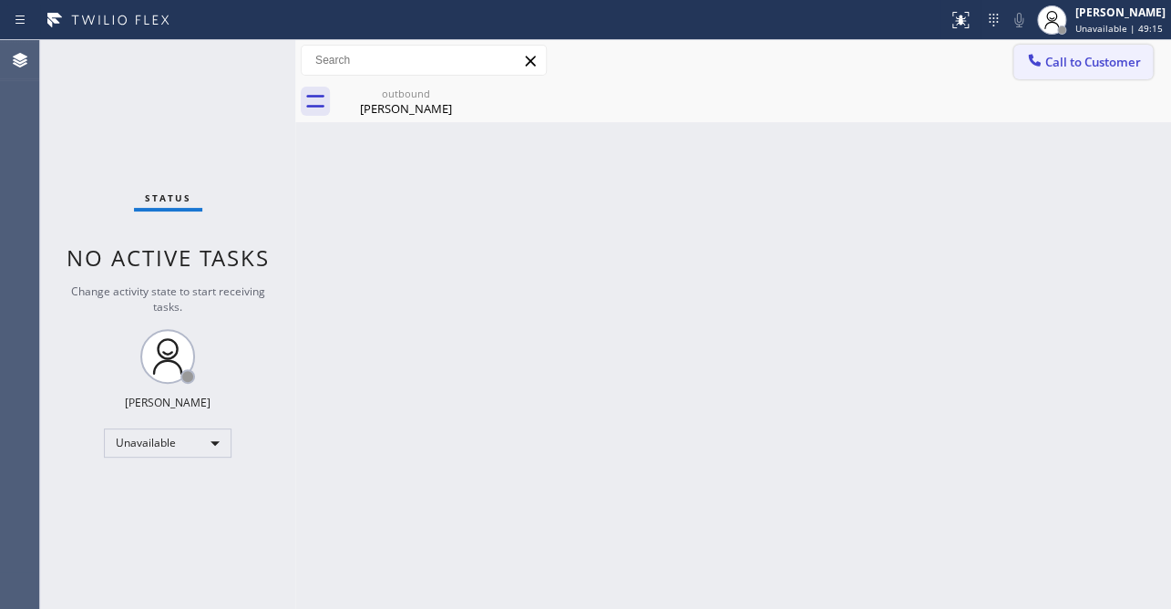
click at [1039, 66] on icon at bounding box center [1034, 60] width 18 height 18
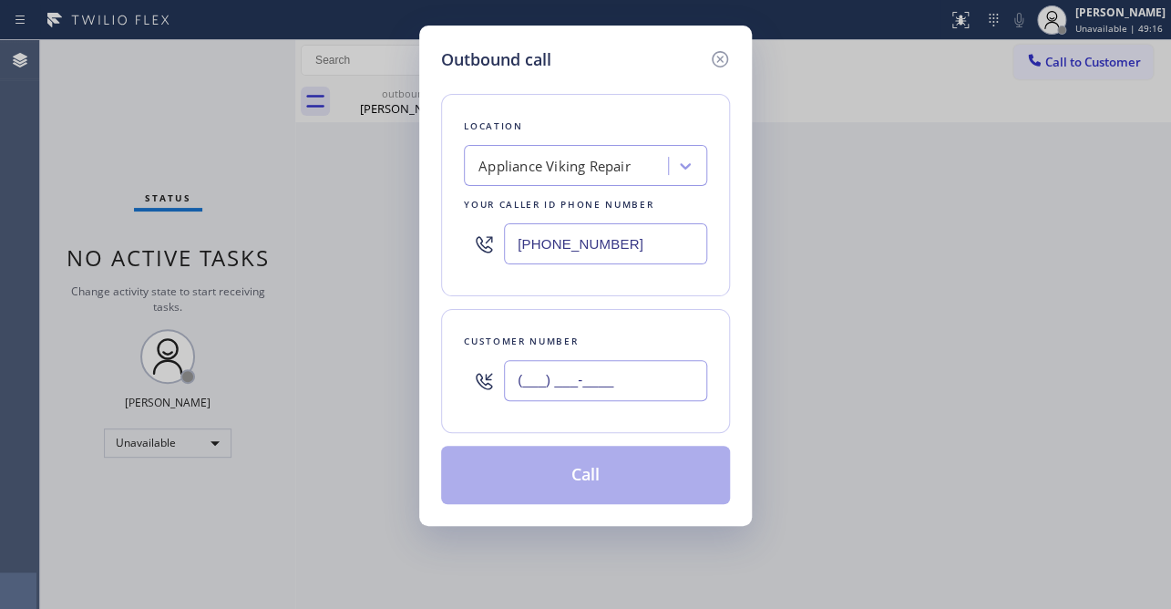
click at [599, 368] on input "(___) ___-____" at bounding box center [605, 380] width 203 height 41
paste input "714) 215-8564"
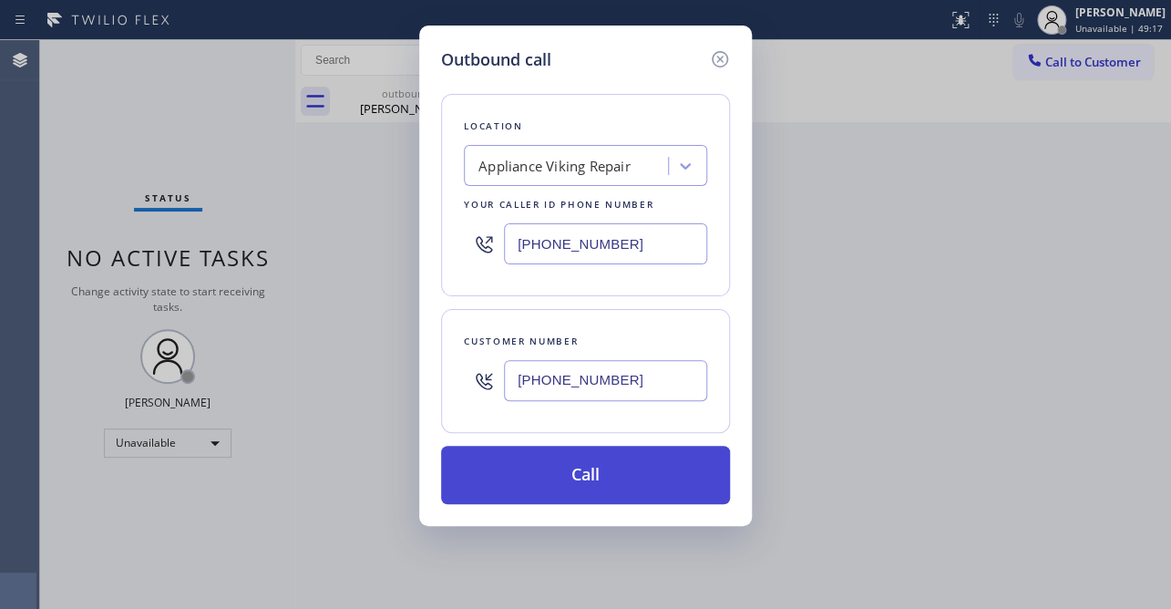
type input "[PHONE_NUMBER]"
click at [592, 489] on button "Call" at bounding box center [585, 475] width 289 height 58
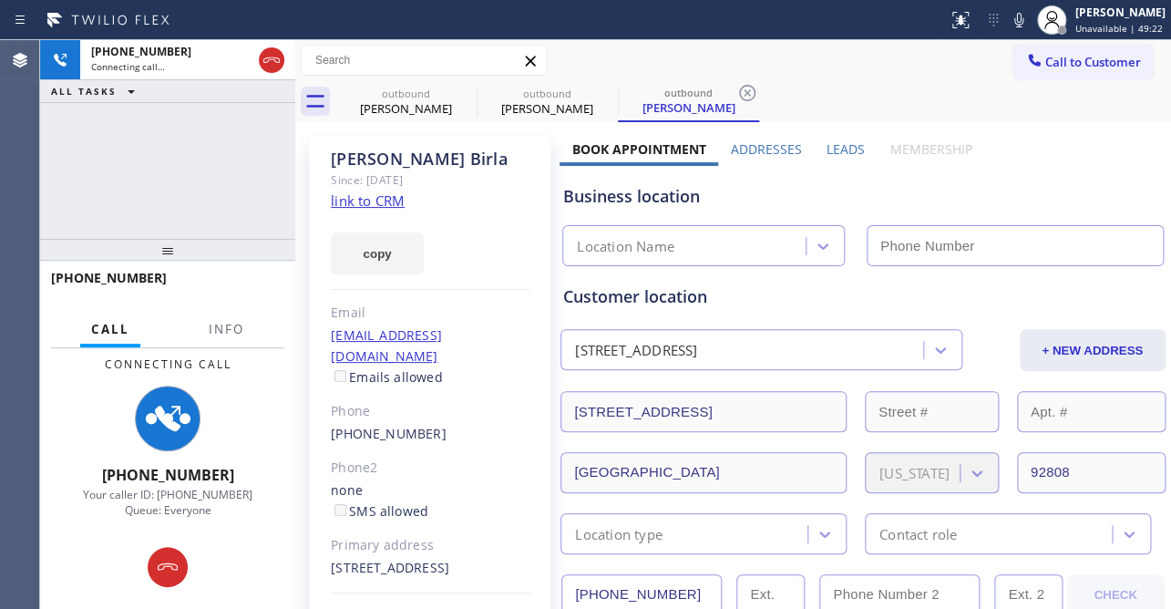
type input "[PHONE_NUMBER]"
click at [838, 151] on label "Leads" at bounding box center [846, 148] width 38 height 17
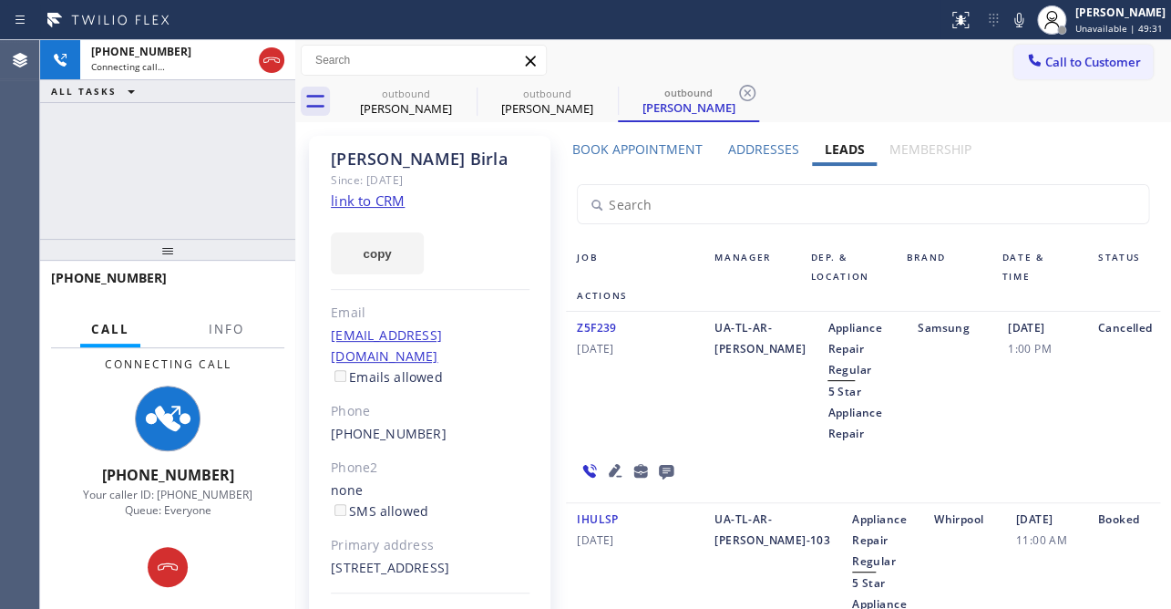
click at [614, 465] on icon at bounding box center [615, 470] width 13 height 13
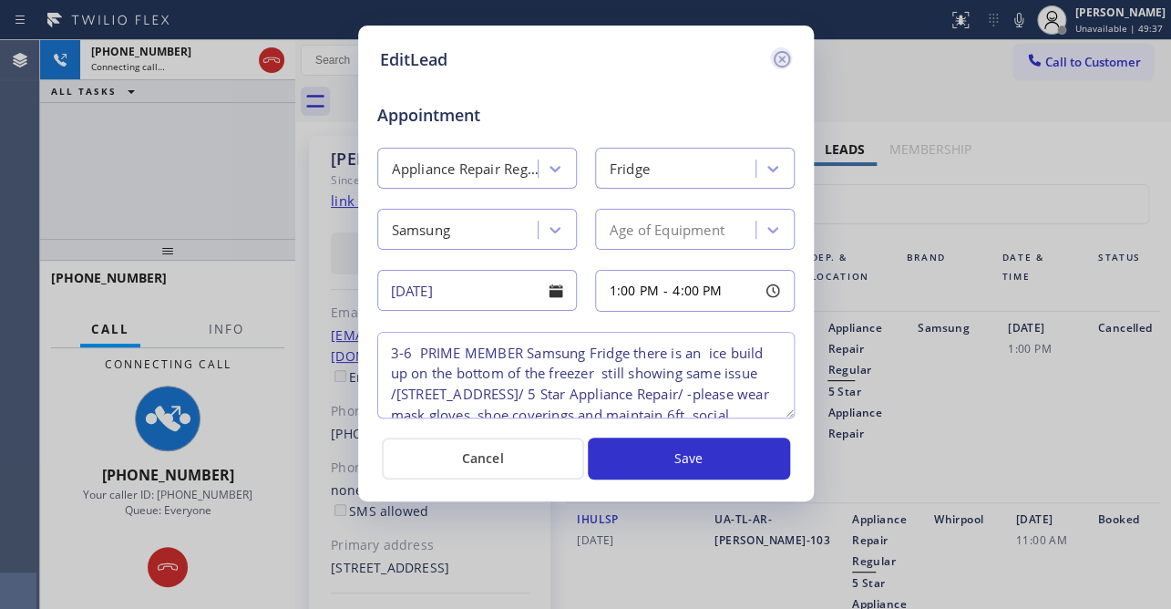
click at [783, 65] on icon at bounding box center [781, 59] width 16 height 16
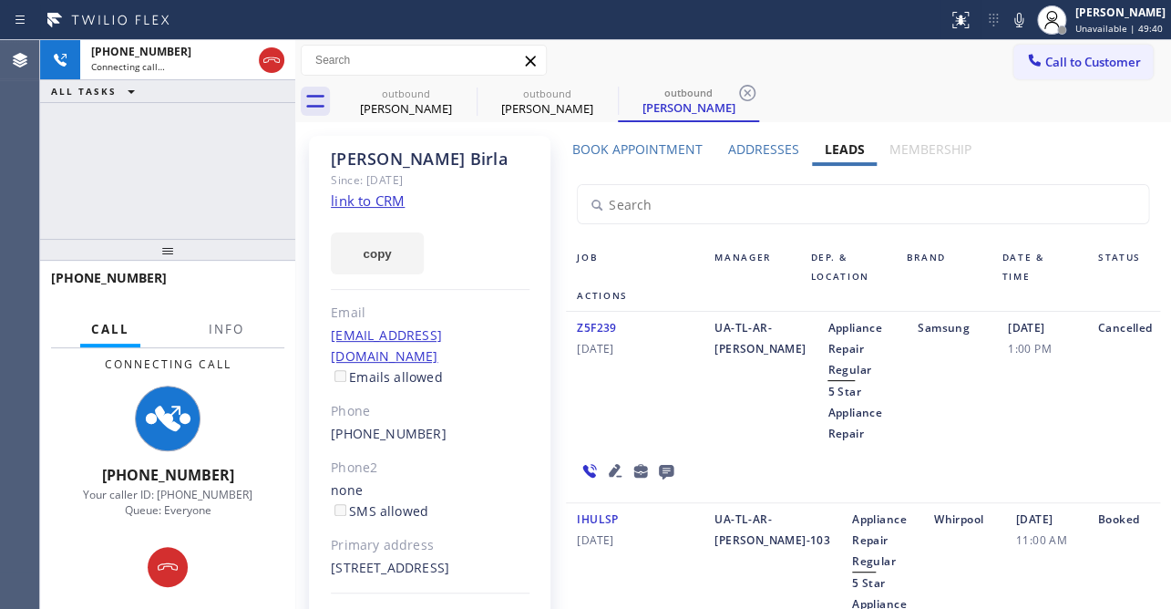
click at [666, 466] on icon at bounding box center [666, 472] width 15 height 15
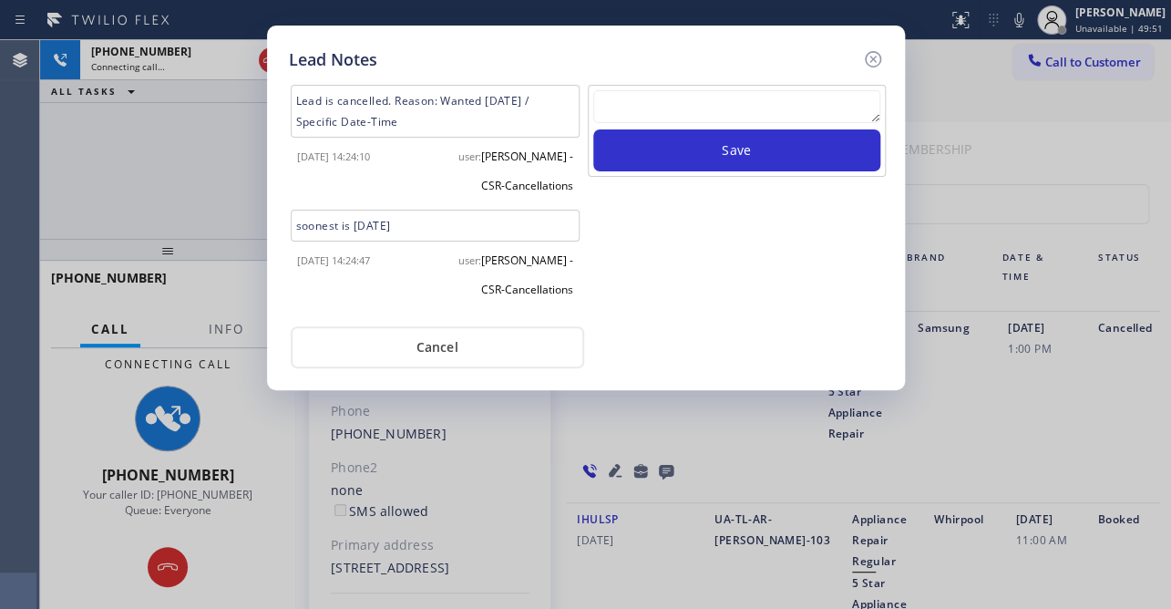
click at [673, 118] on textarea at bounding box center [736, 106] width 287 height 33
paste textarea "Routed to Voice mail// If CX will call back please transfer to me- Love:*"
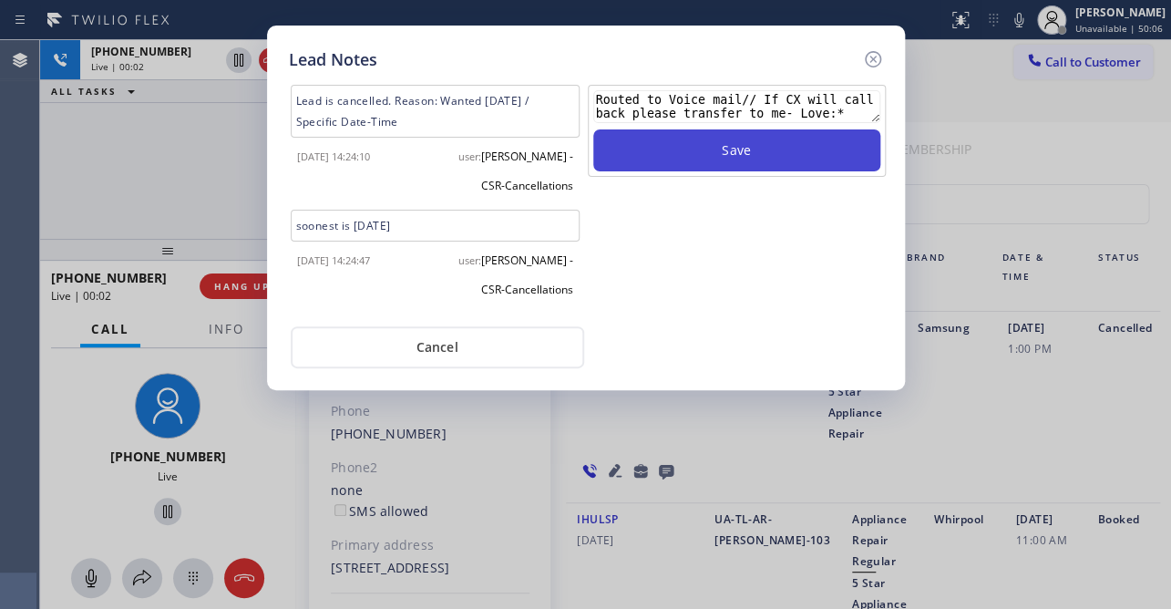
type textarea "Routed to Voice mail// If CX will call back please transfer to me- Love:*"
click at [683, 147] on button "Save" at bounding box center [736, 150] width 287 height 42
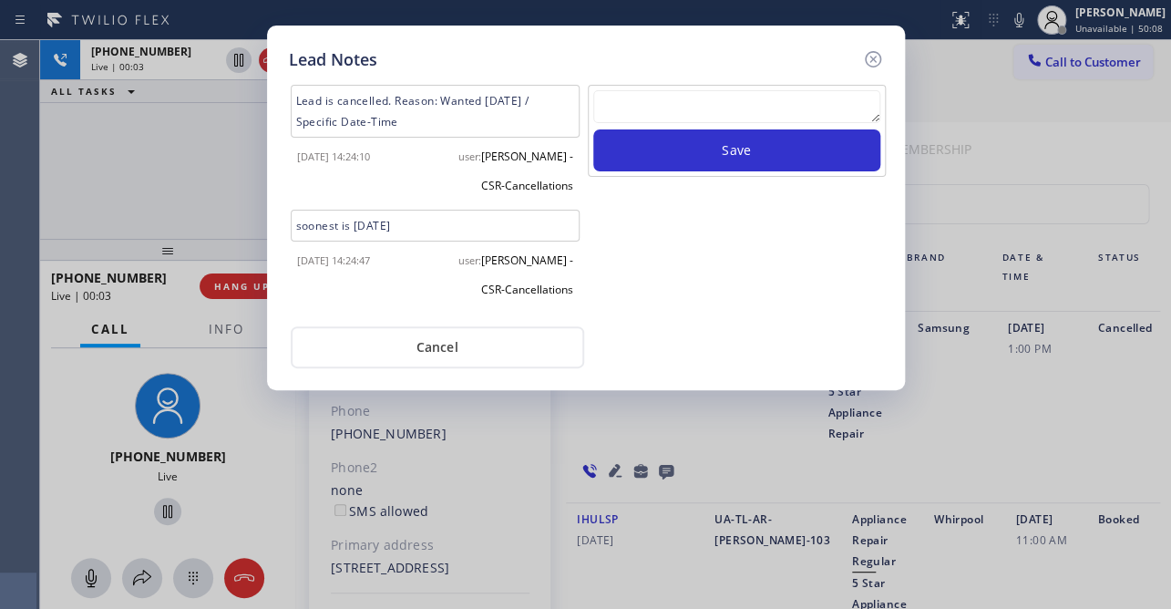
click at [875, 57] on icon at bounding box center [873, 59] width 22 height 22
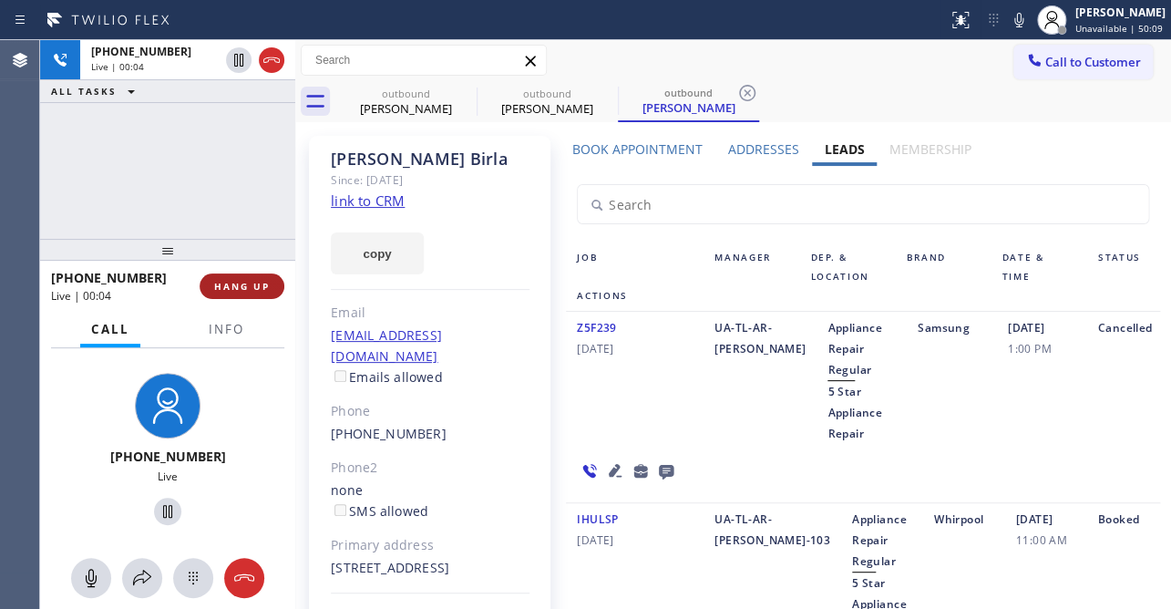
click at [239, 282] on span "HANG UP" at bounding box center [242, 286] width 56 height 13
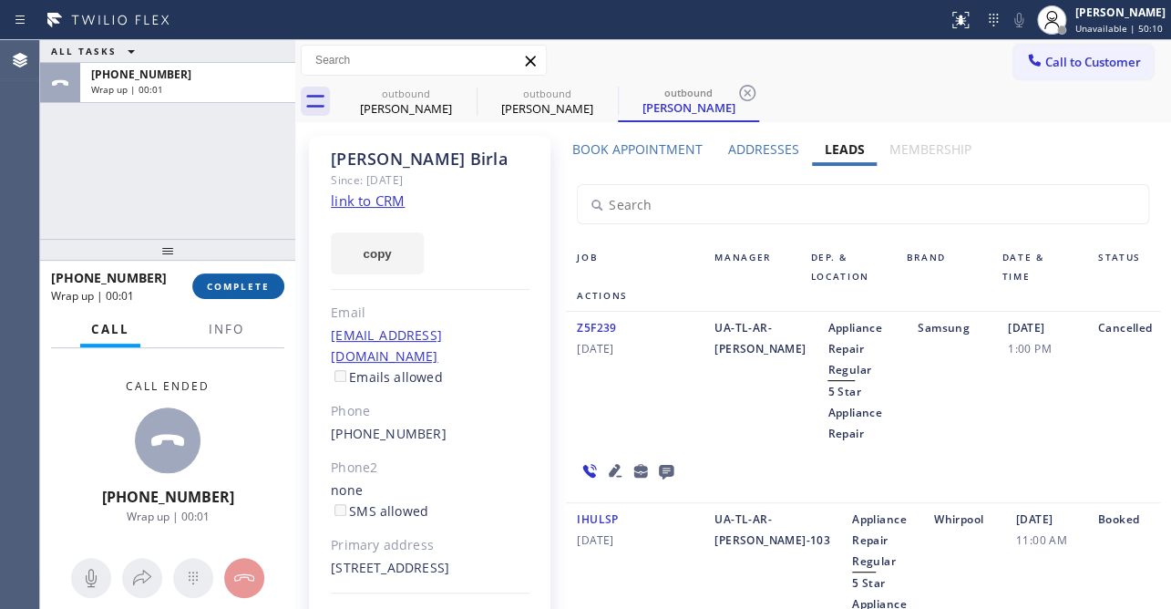
click at [223, 285] on span "COMPLETE" at bounding box center [238, 286] width 63 height 13
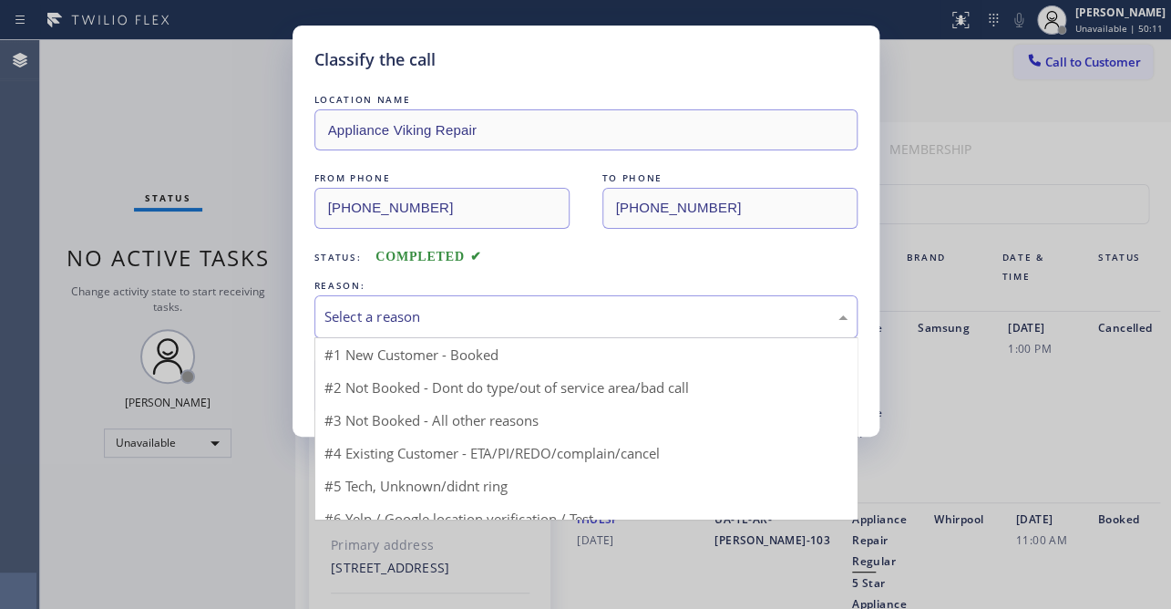
click at [423, 326] on div "Select a reason" at bounding box center [585, 316] width 543 height 43
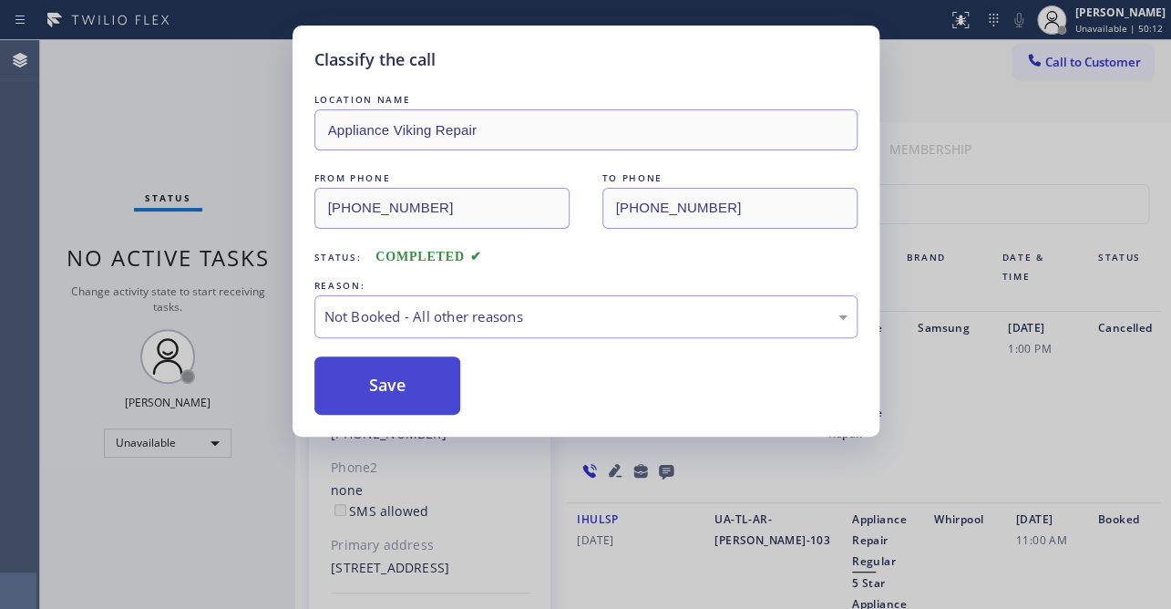
click at [375, 394] on button "Save" at bounding box center [387, 385] width 147 height 58
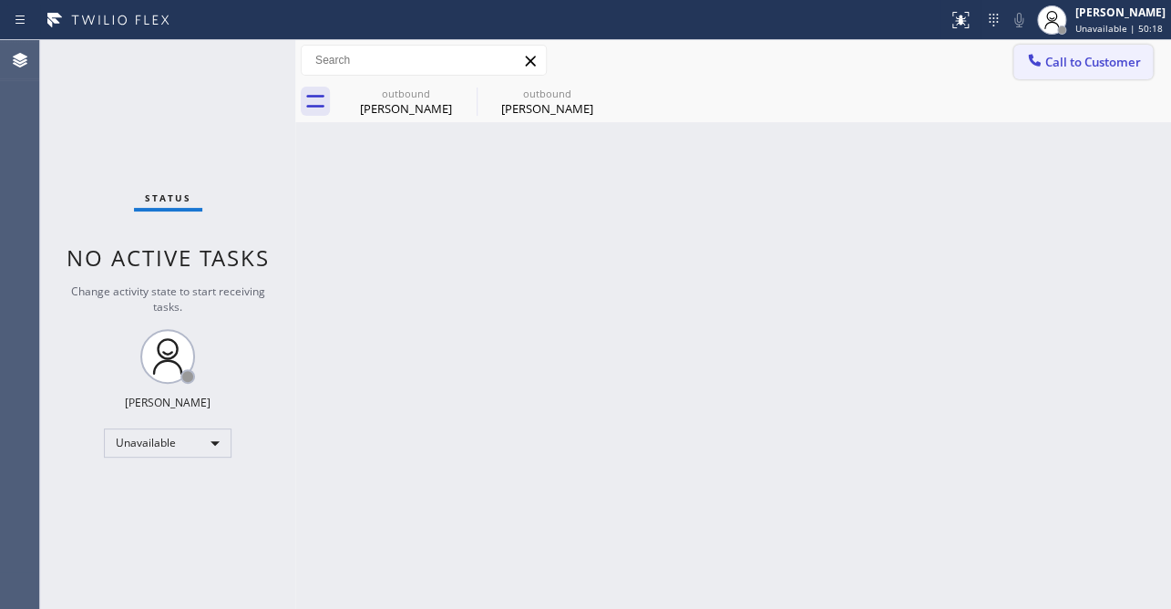
click at [1071, 64] on span "Call to Customer" at bounding box center [1093, 62] width 96 height 16
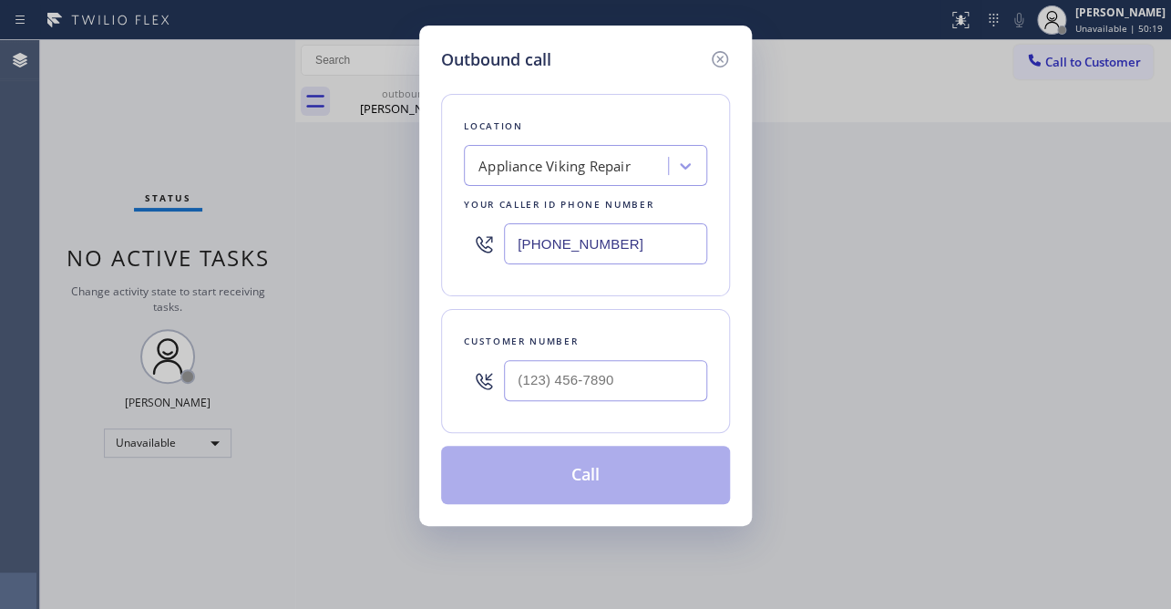
click at [587, 406] on div at bounding box center [605, 380] width 203 height 59
click at [587, 372] on input "(___) ___-____" at bounding box center [605, 380] width 203 height 41
paste input "818) 404-5318"
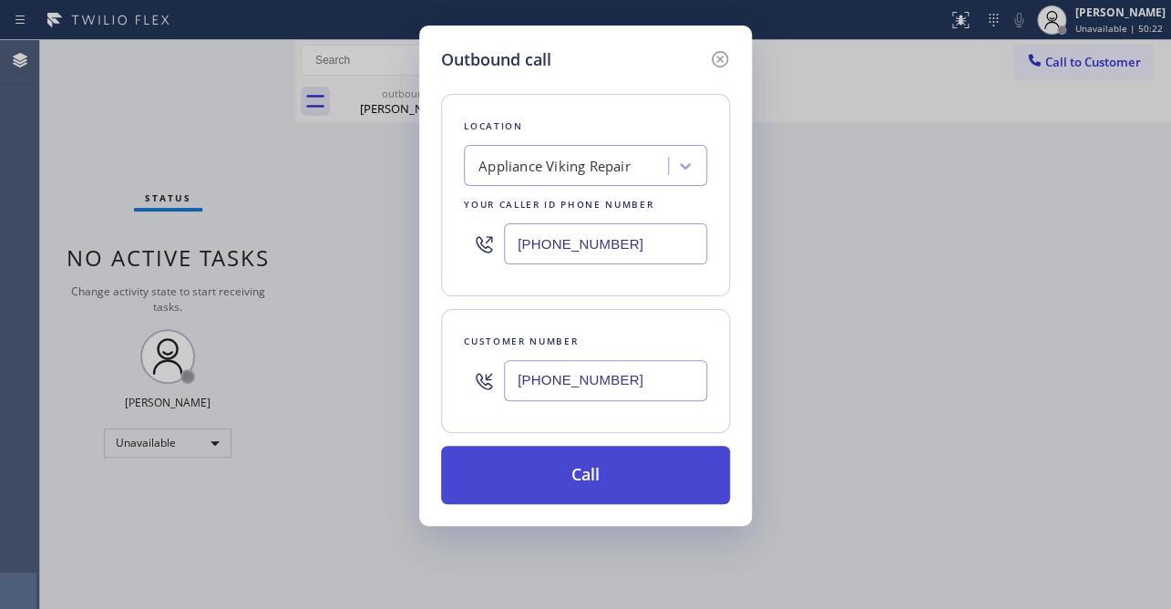
type input "[PHONE_NUMBER]"
click at [589, 475] on button "Call" at bounding box center [585, 475] width 289 height 58
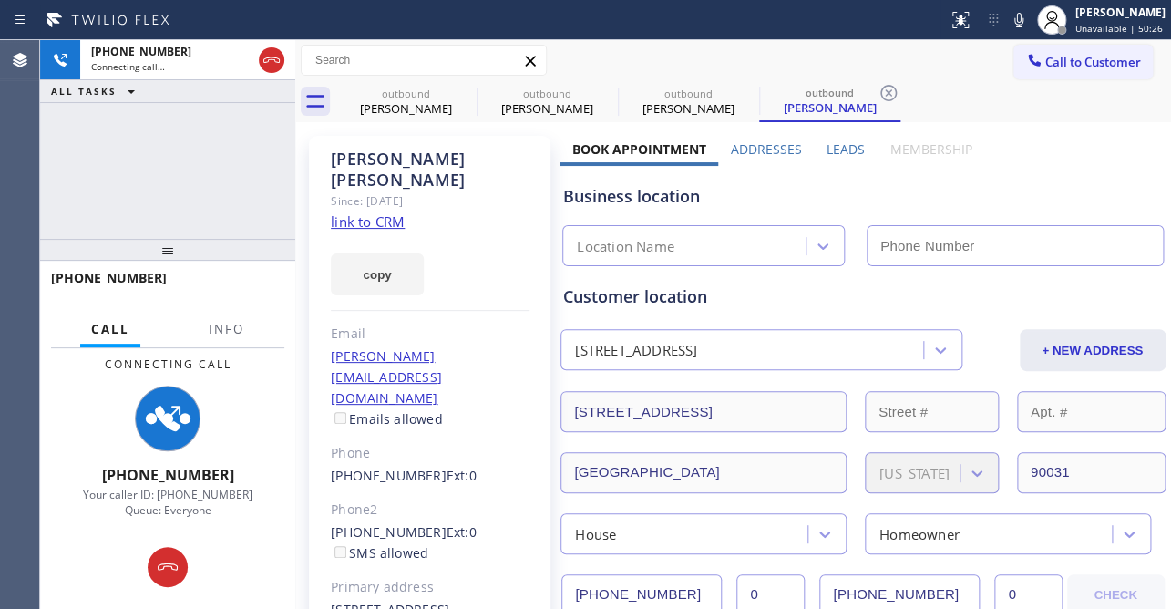
type input "[PHONE_NUMBER]"
click at [847, 147] on label "Leads" at bounding box center [846, 148] width 38 height 17
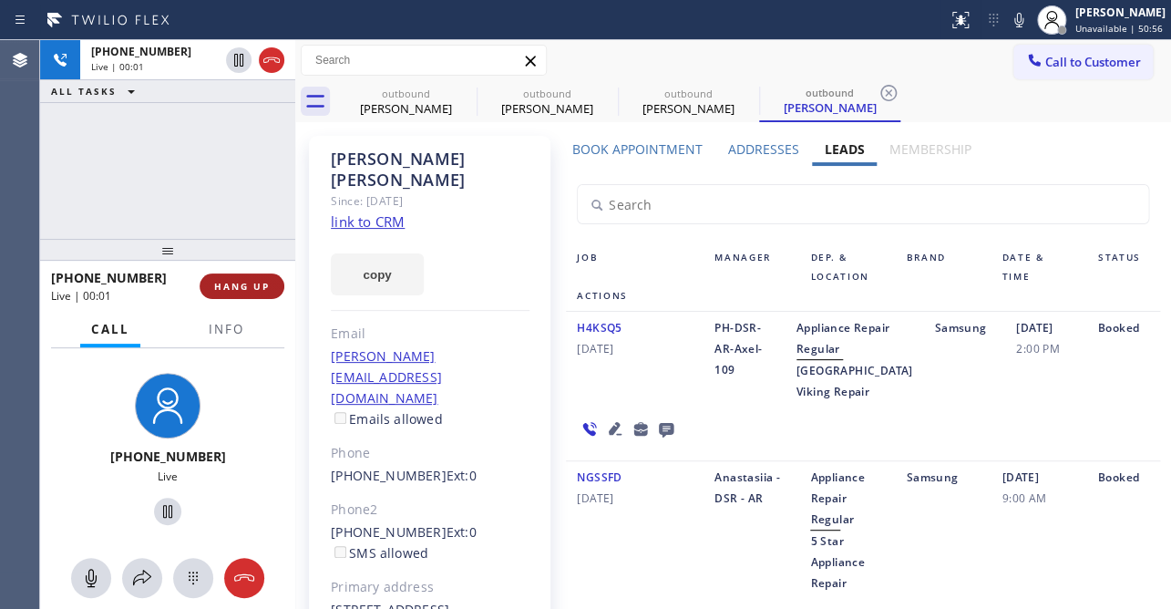
click at [267, 277] on button "HANG UP" at bounding box center [242, 286] width 85 height 26
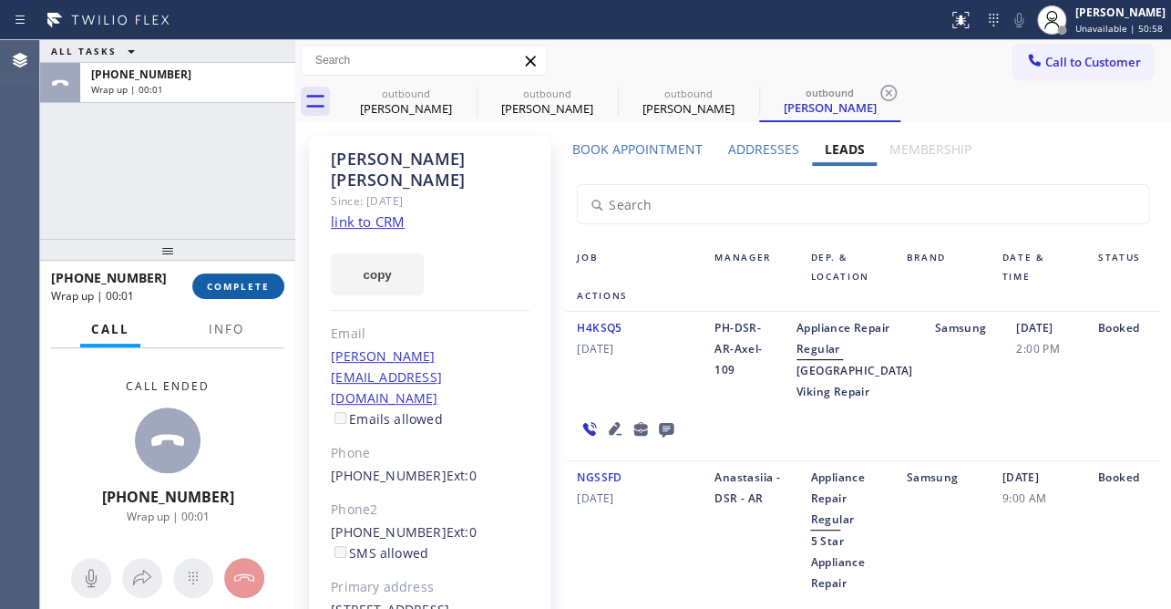
click at [251, 283] on span "COMPLETE" at bounding box center [238, 286] width 63 height 13
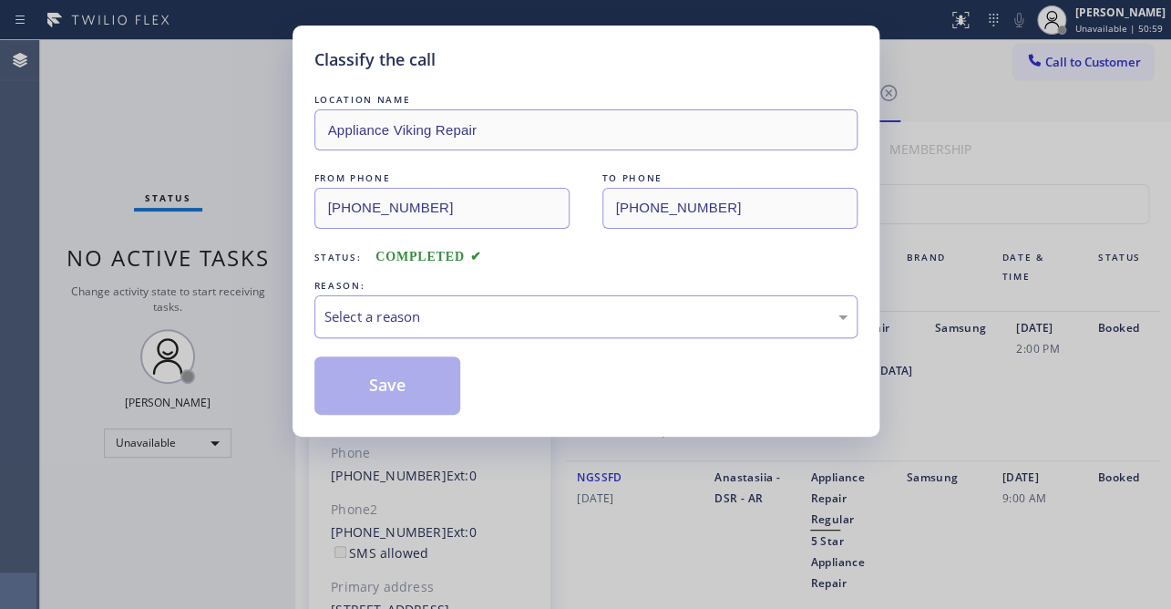
click at [365, 313] on div "Select a reason" at bounding box center [585, 316] width 523 height 21
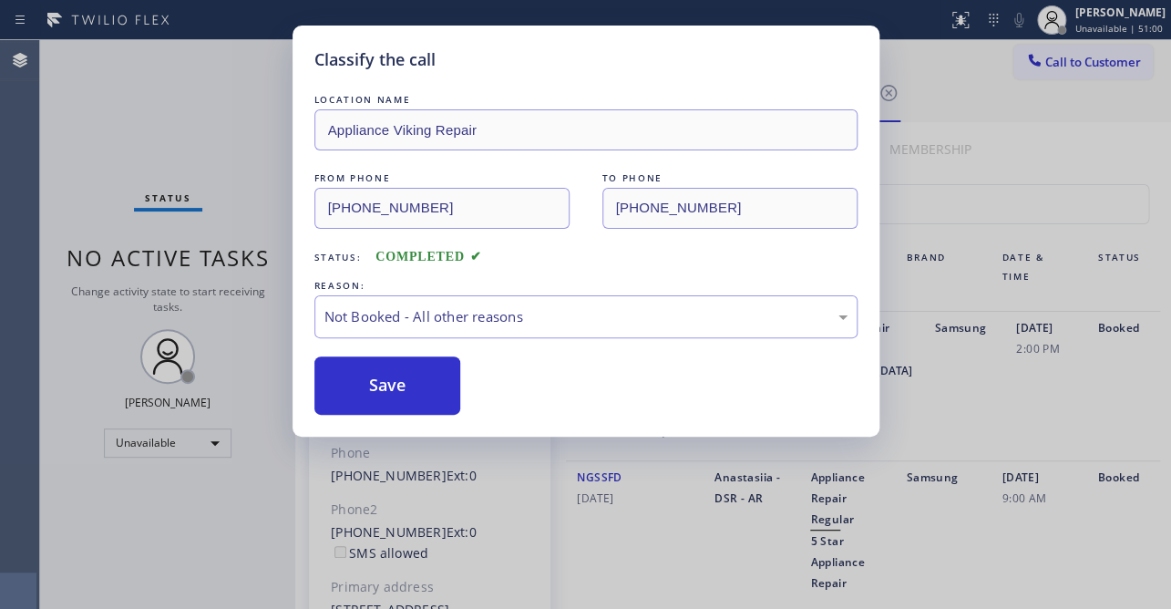
click at [365, 375] on button "Save" at bounding box center [387, 385] width 147 height 58
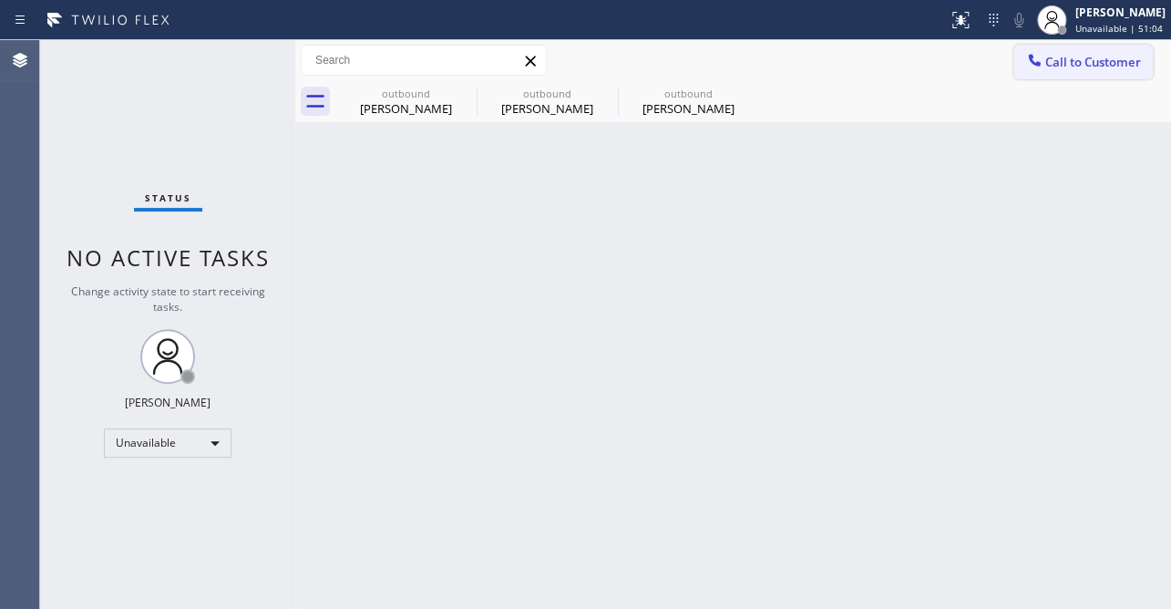
click at [1062, 64] on span "Call to Customer" at bounding box center [1093, 62] width 96 height 16
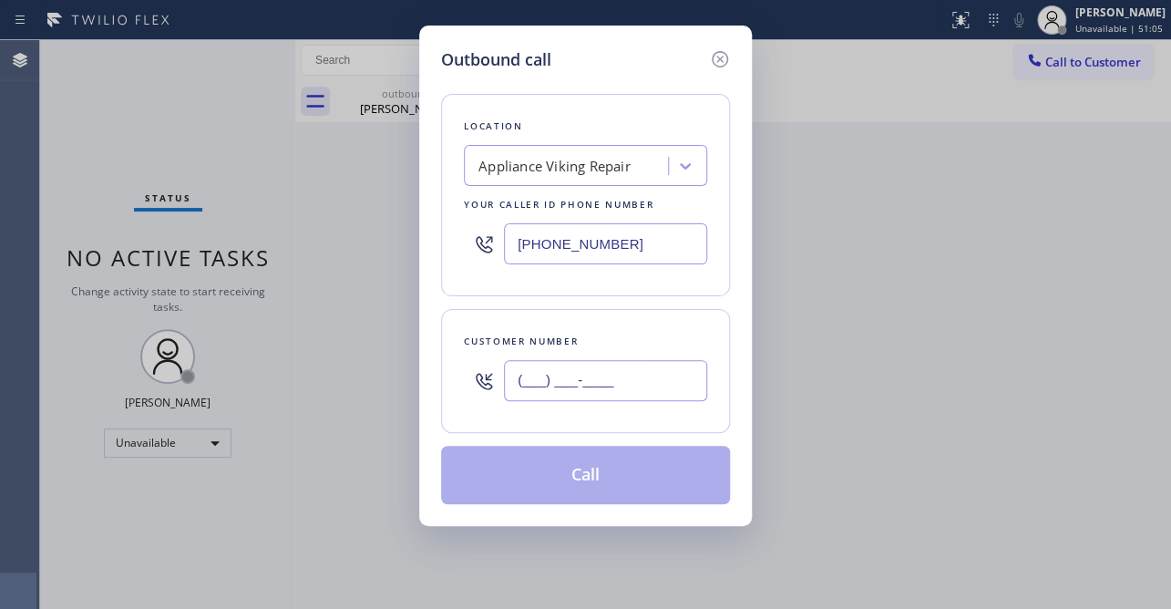
click at [582, 382] on input "(___) ___-____" at bounding box center [605, 380] width 203 height 41
paste input "805) 280-5476"
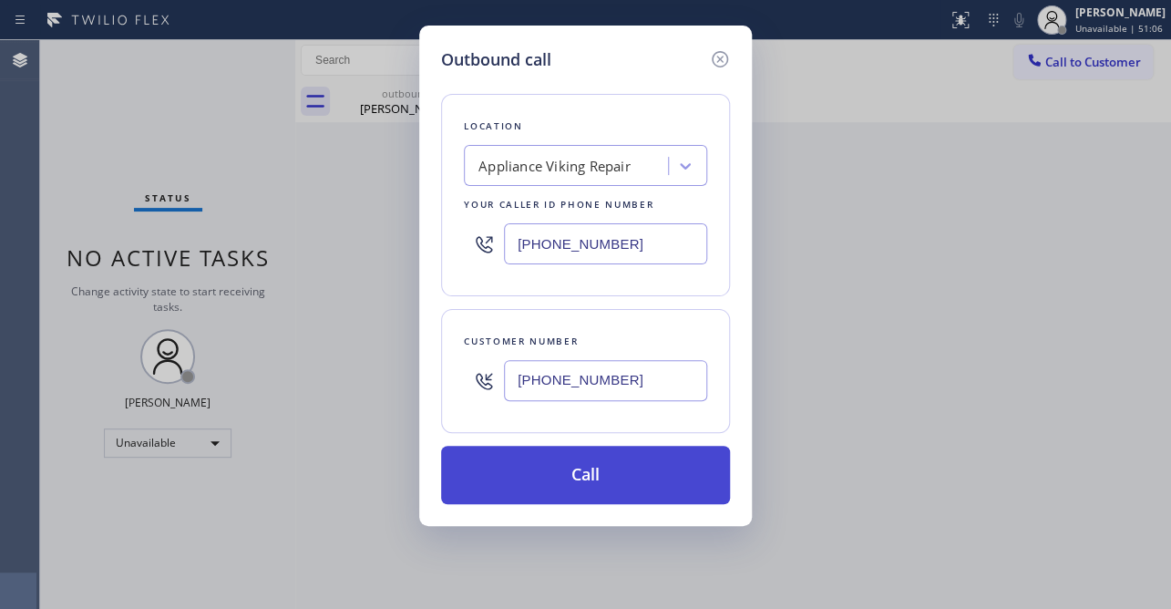
type input "[PHONE_NUMBER]"
click at [595, 475] on button "Call" at bounding box center [585, 475] width 289 height 58
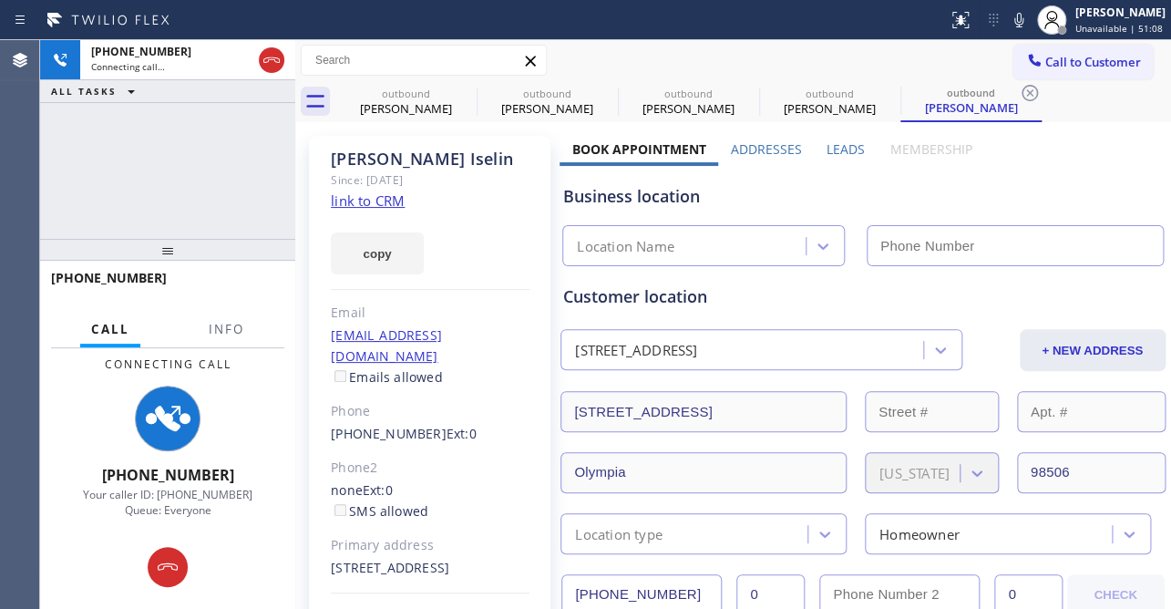
click at [840, 144] on label "Leads" at bounding box center [846, 148] width 38 height 17
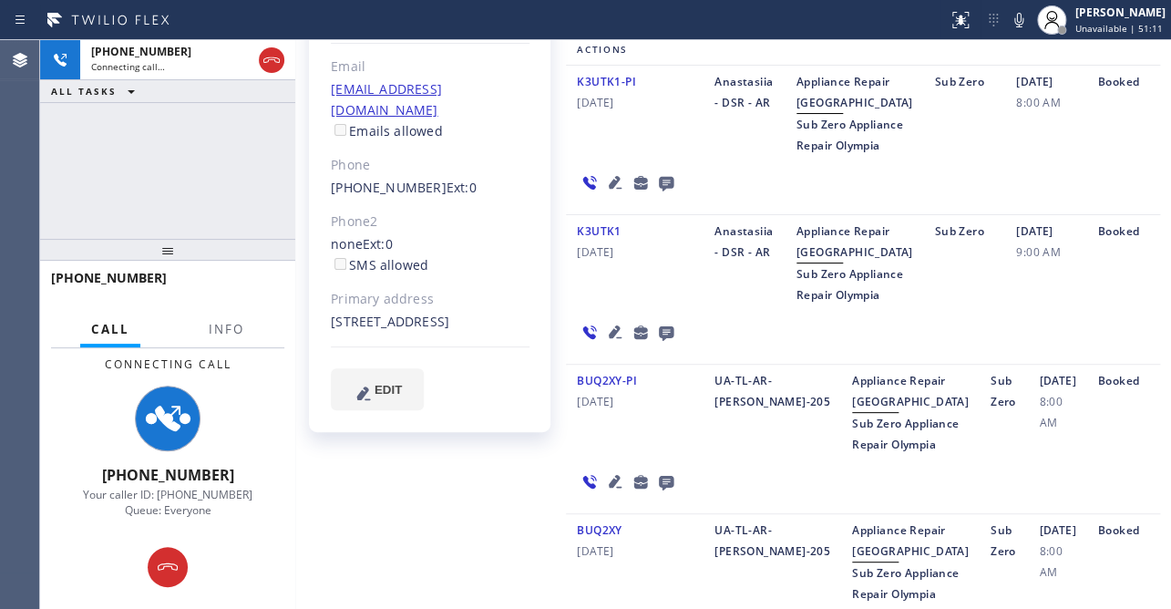
scroll to position [248, 0]
click at [605, 341] on icon at bounding box center [615, 330] width 22 height 22
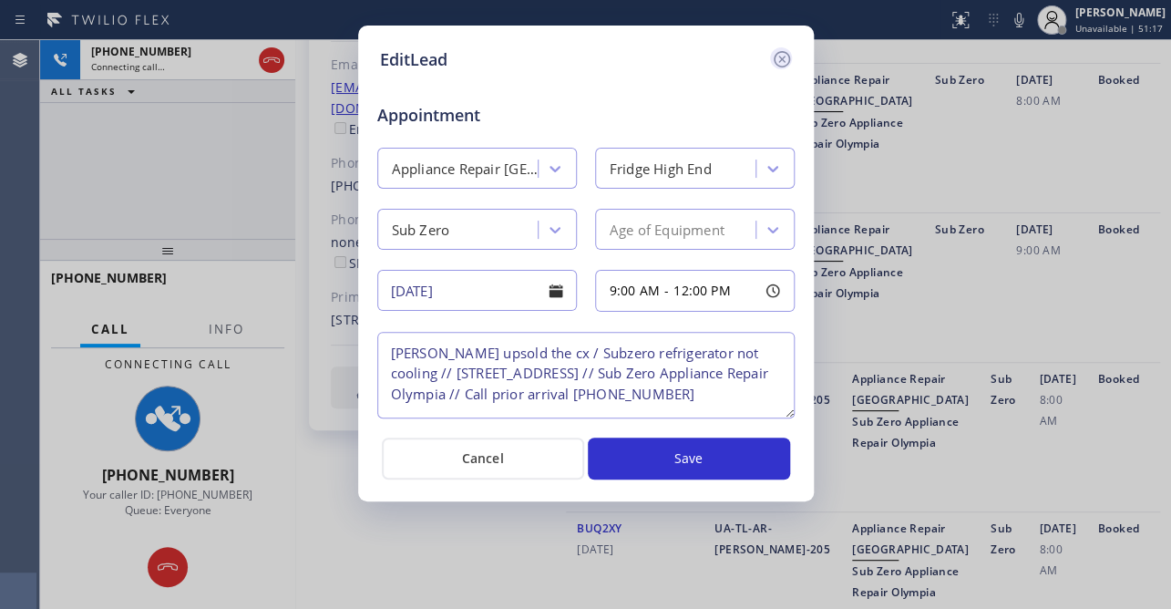
click at [777, 58] on icon at bounding box center [782, 59] width 22 height 22
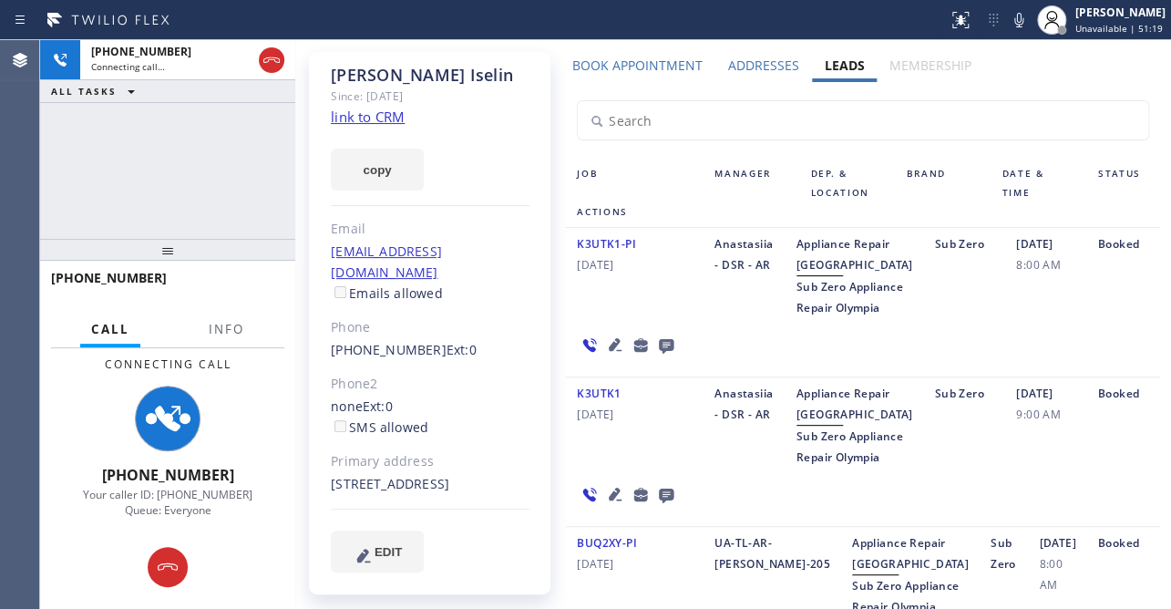
scroll to position [82, 0]
click at [665, 355] on icon at bounding box center [666, 348] width 15 height 15
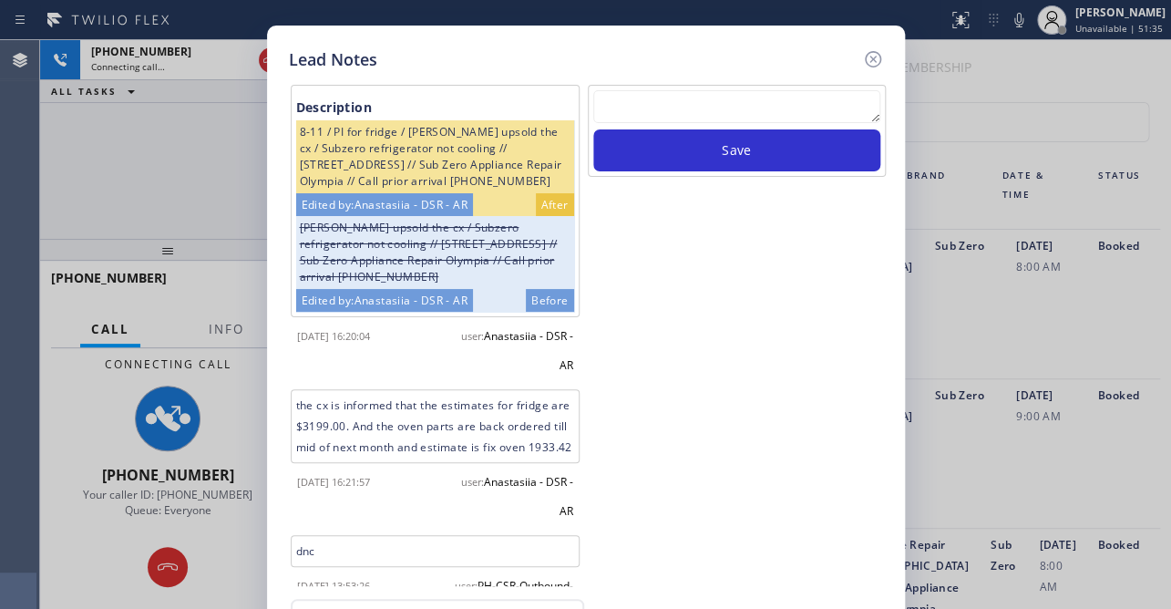
click at [746, 115] on textarea at bounding box center [736, 106] width 287 height 33
paste textarea "Routed to Voice mail// If CX will call back please transfer to me- Love:*"
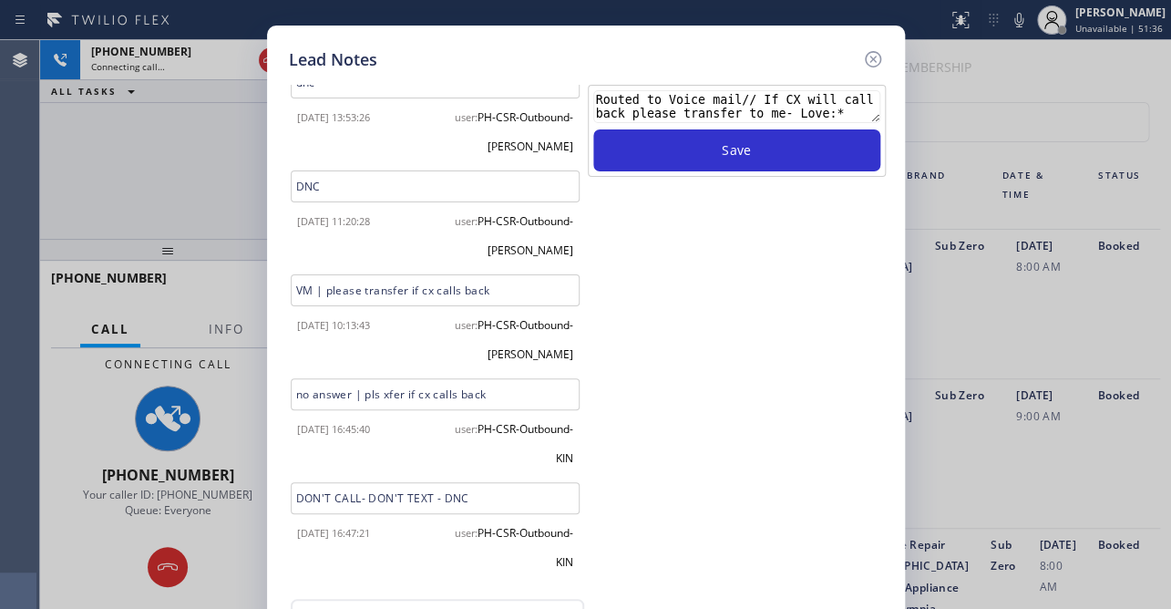
scroll to position [507, 0]
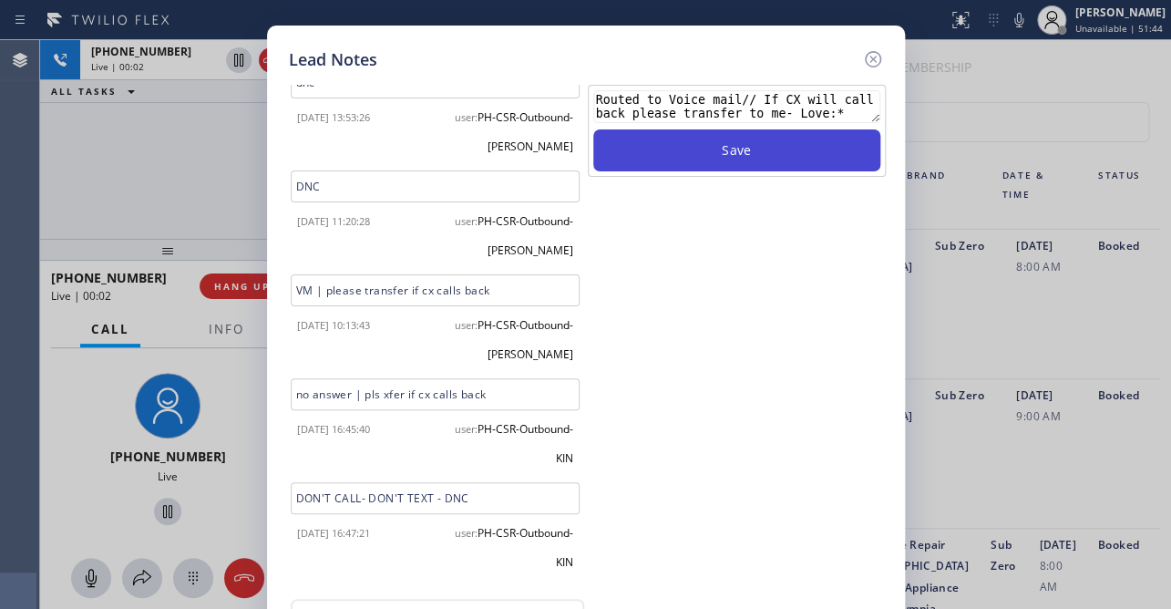
type textarea "Routed to Voice mail// If CX will call back please transfer to me- Love:*"
click at [725, 144] on button "Save" at bounding box center [736, 150] width 287 height 42
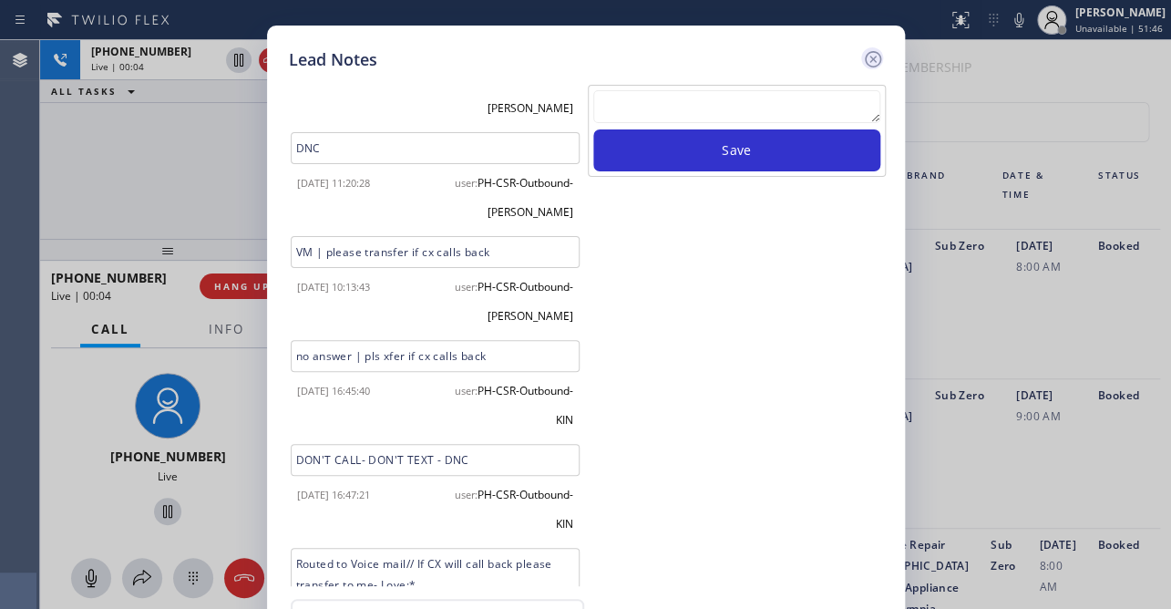
click at [872, 61] on icon at bounding box center [873, 59] width 22 height 22
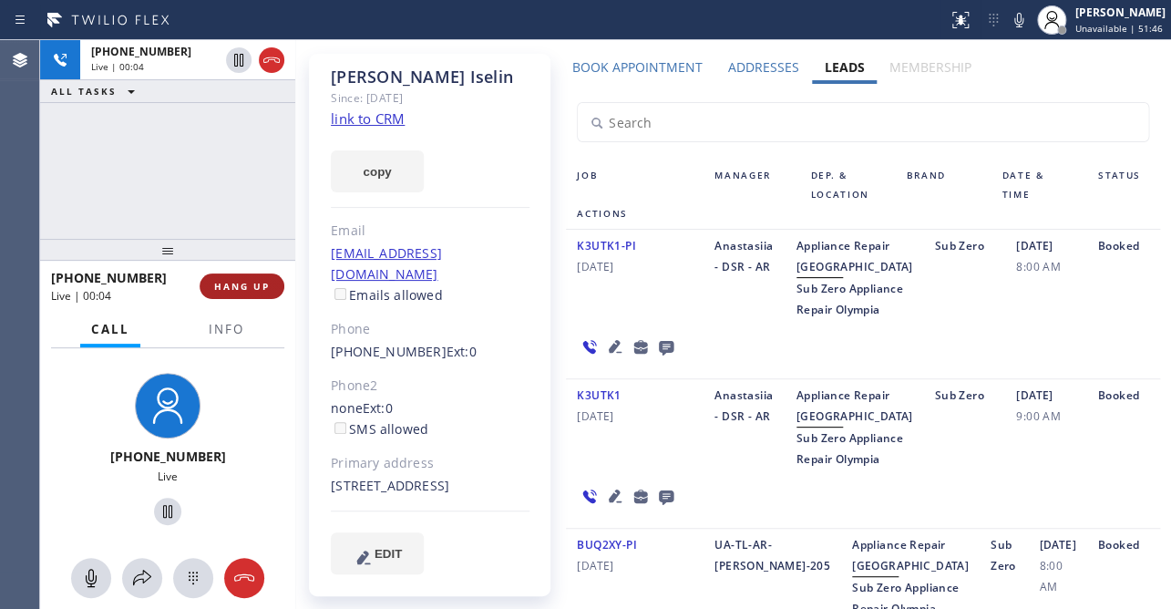
click at [227, 285] on span "HANG UP" at bounding box center [242, 286] width 56 height 13
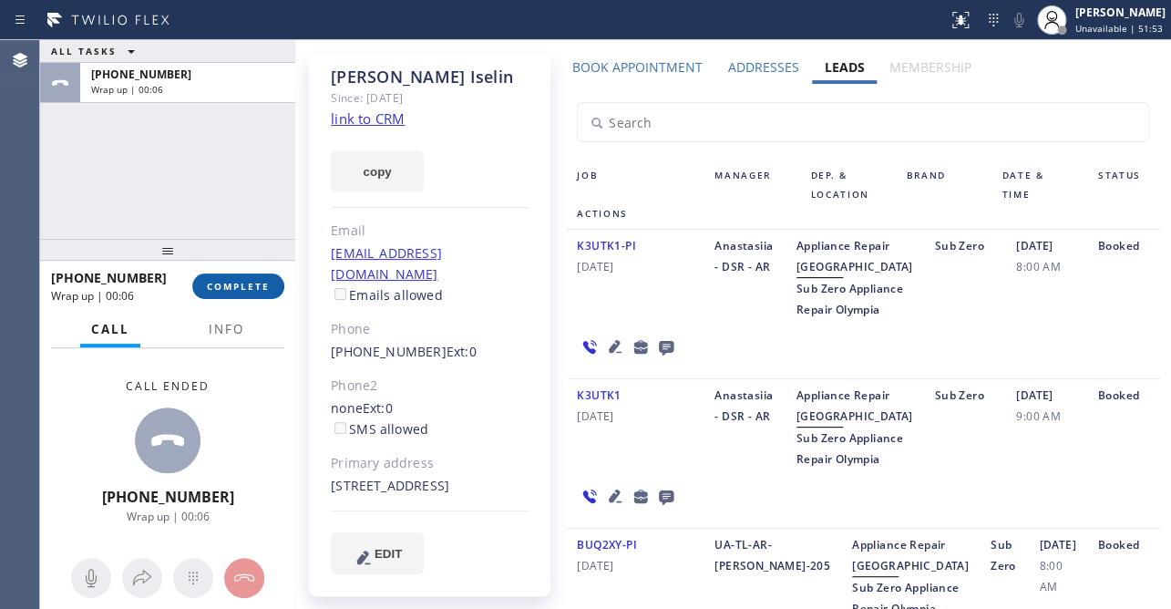
click at [233, 273] on button "COMPLETE" at bounding box center [238, 286] width 92 height 26
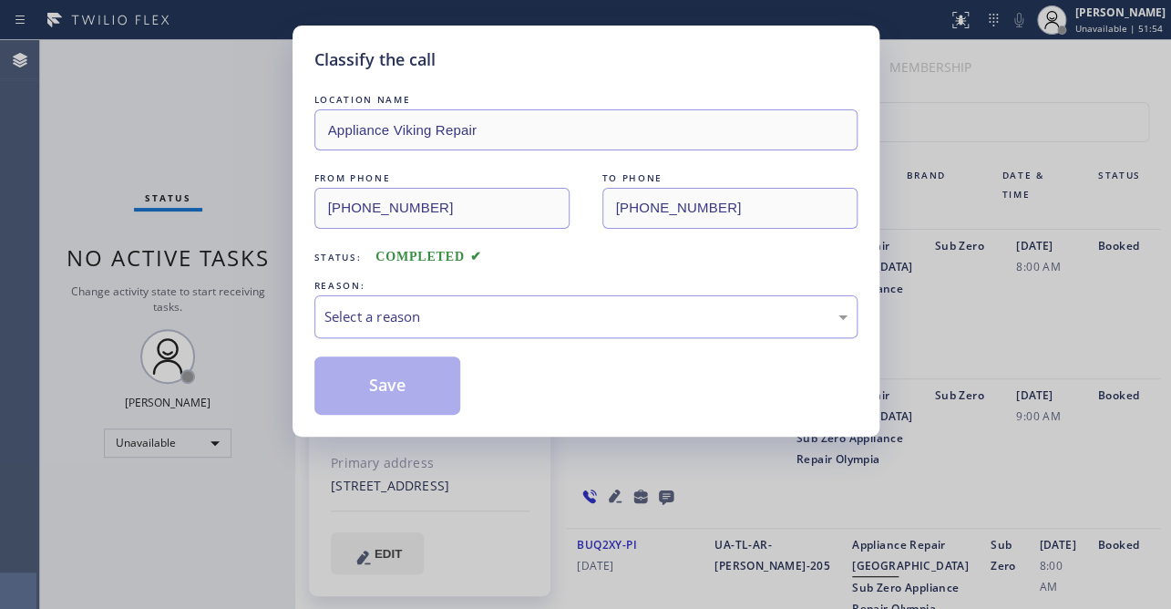
click at [376, 306] on div "Select a reason" at bounding box center [585, 316] width 523 height 21
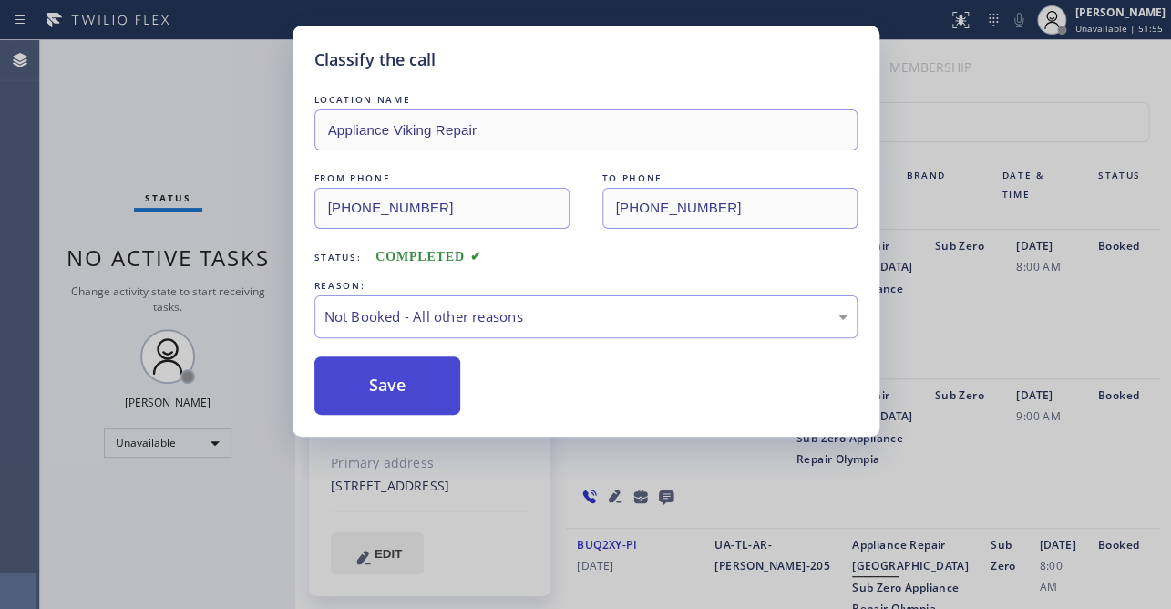
click at [394, 383] on button "Save" at bounding box center [387, 385] width 147 height 58
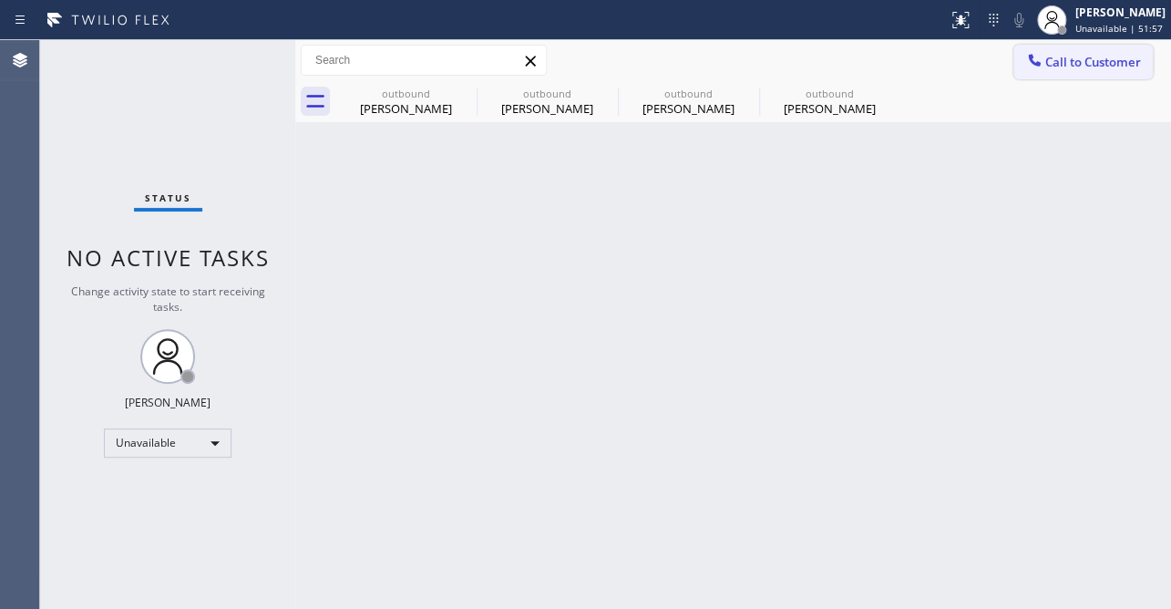
click at [1047, 52] on button "Call to Customer" at bounding box center [1082, 62] width 139 height 35
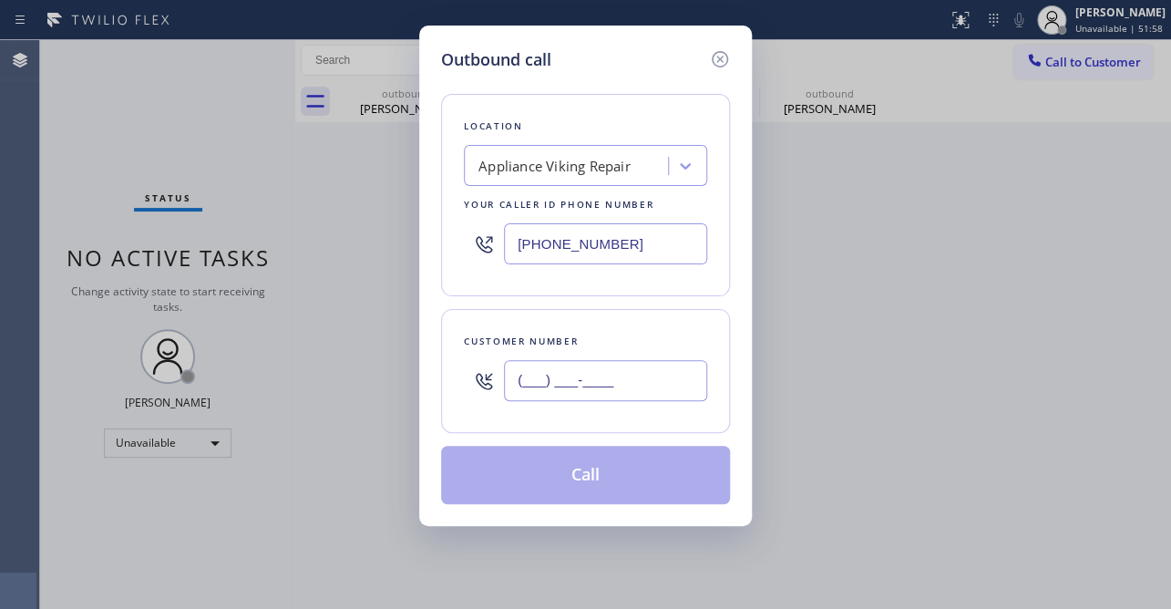
click at [629, 390] on input "(___) ___-____" at bounding box center [605, 380] width 203 height 41
paste input "301) 320-4155"
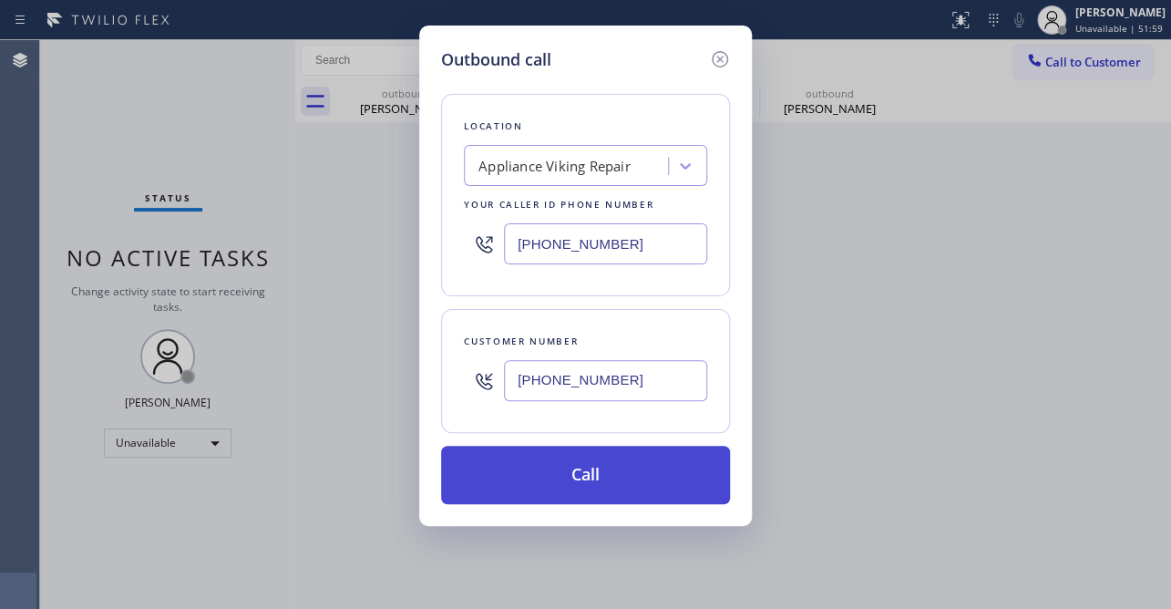
type input "[PHONE_NUMBER]"
click at [611, 486] on button "Call" at bounding box center [585, 475] width 289 height 58
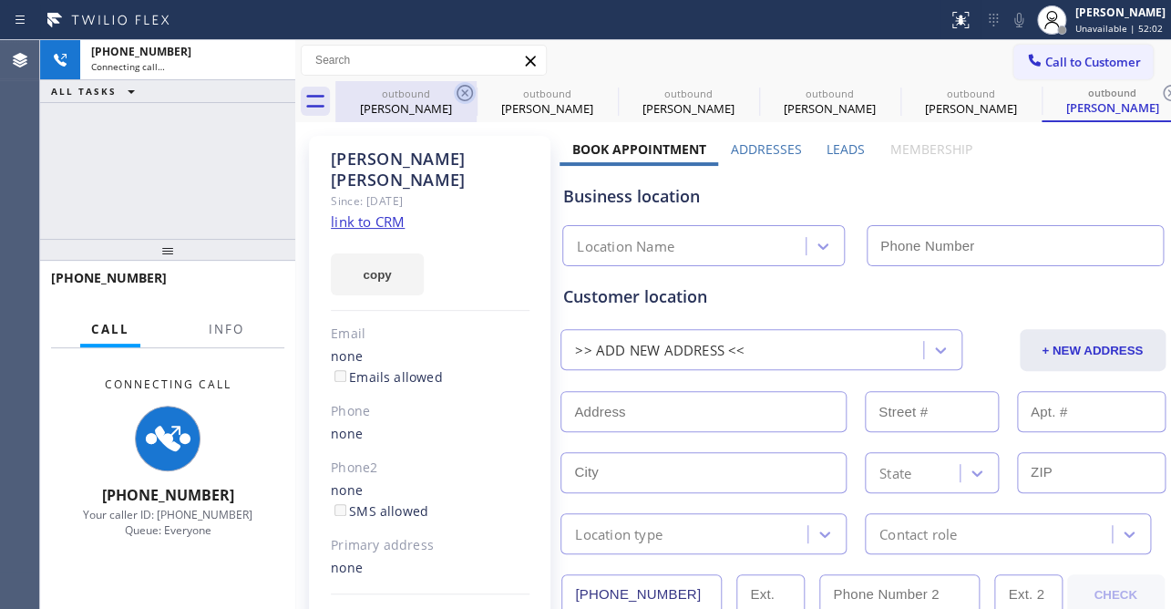
click at [463, 95] on icon at bounding box center [465, 93] width 16 height 16
click at [0, 0] on icon at bounding box center [0, 0] width 0 height 0
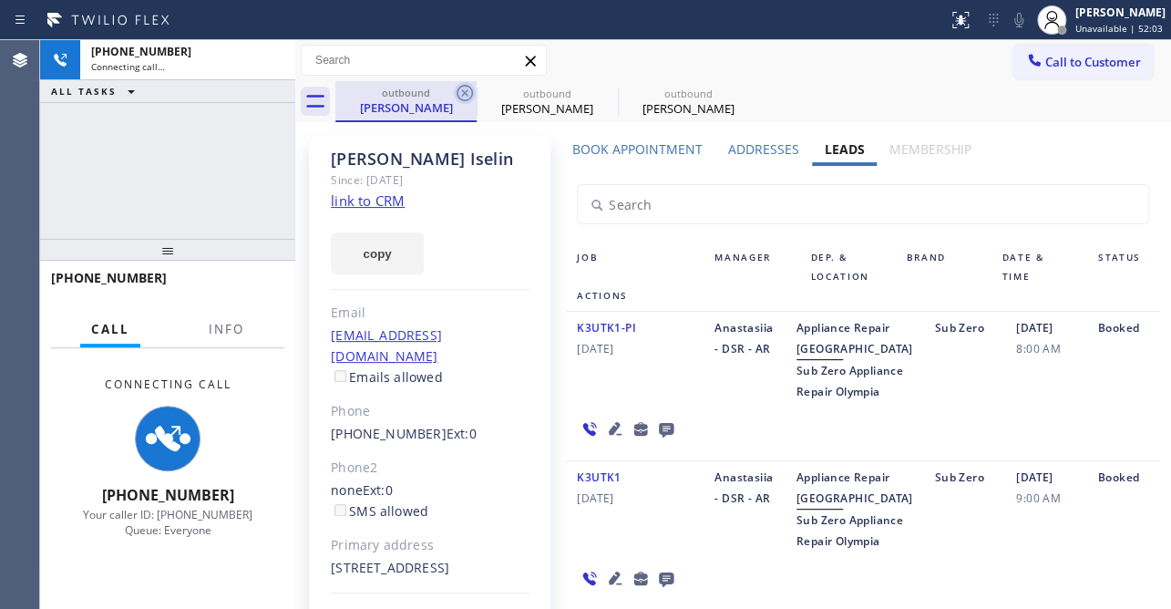
click at [461, 95] on icon at bounding box center [465, 93] width 22 height 22
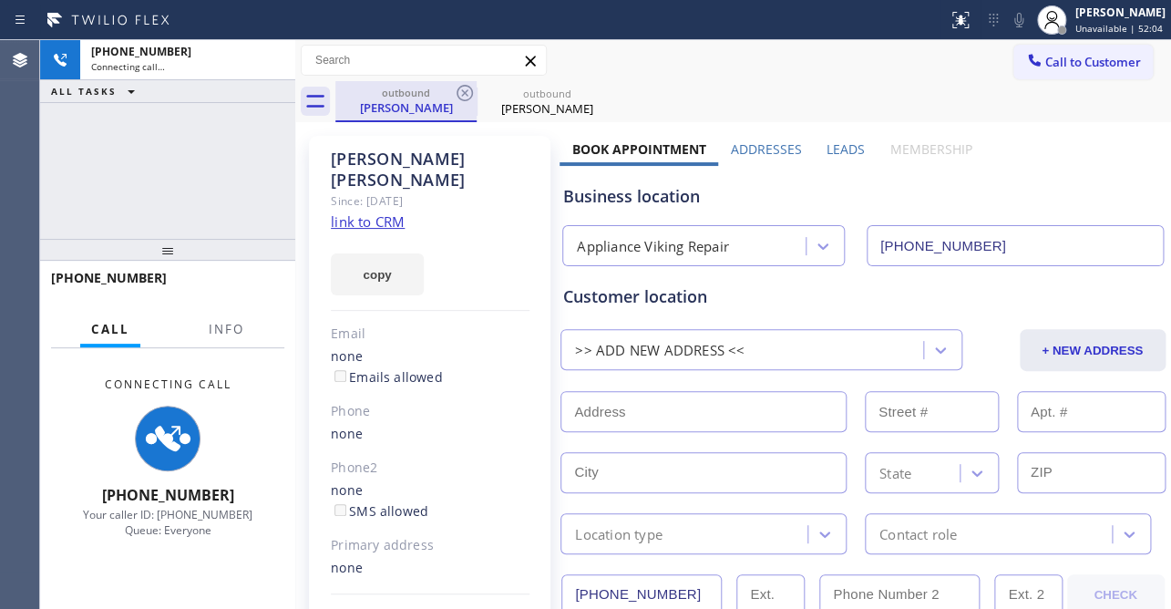
click at [410, 103] on div "[PERSON_NAME]" at bounding box center [406, 107] width 138 height 16
click at [835, 150] on label "Leads" at bounding box center [846, 148] width 38 height 17
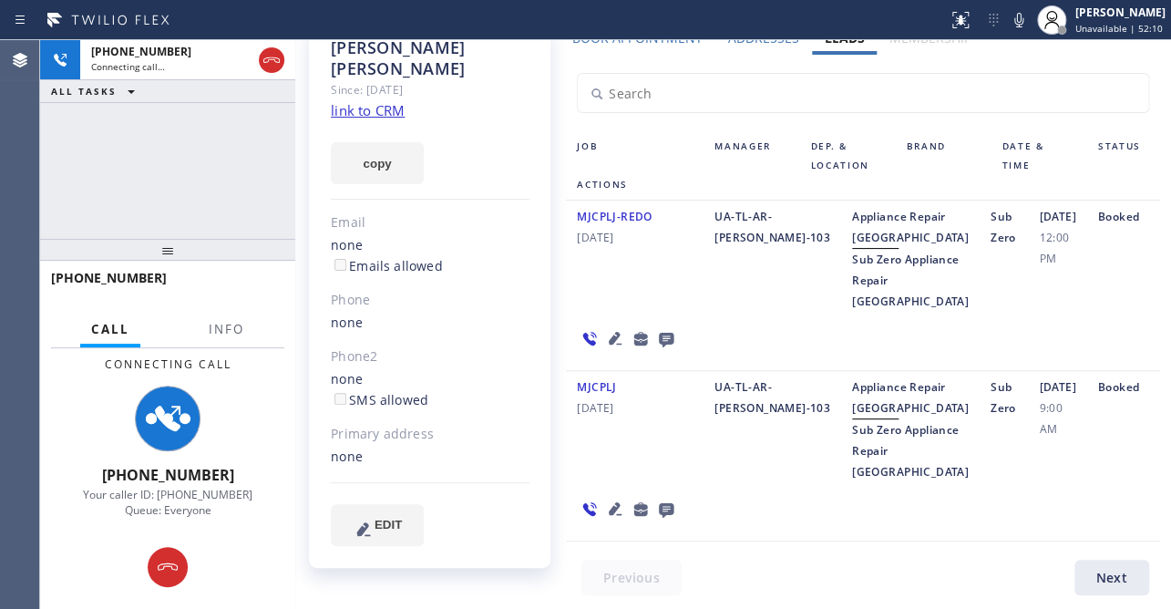
scroll to position [236, 0]
click at [609, 513] on icon at bounding box center [615, 508] width 13 height 13
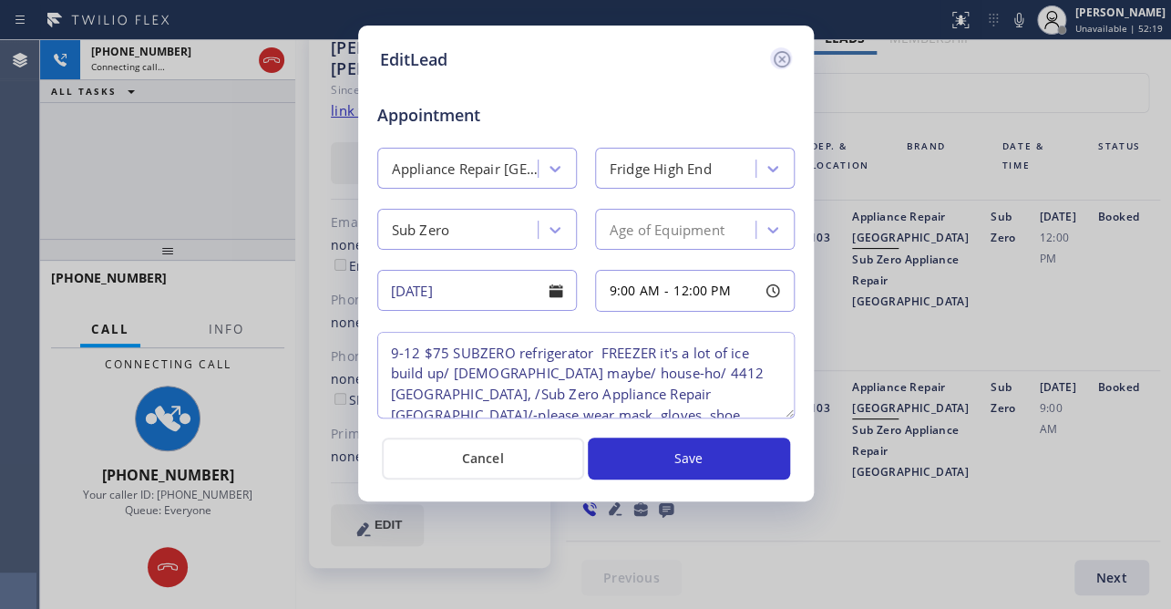
click at [775, 56] on icon at bounding box center [782, 59] width 22 height 22
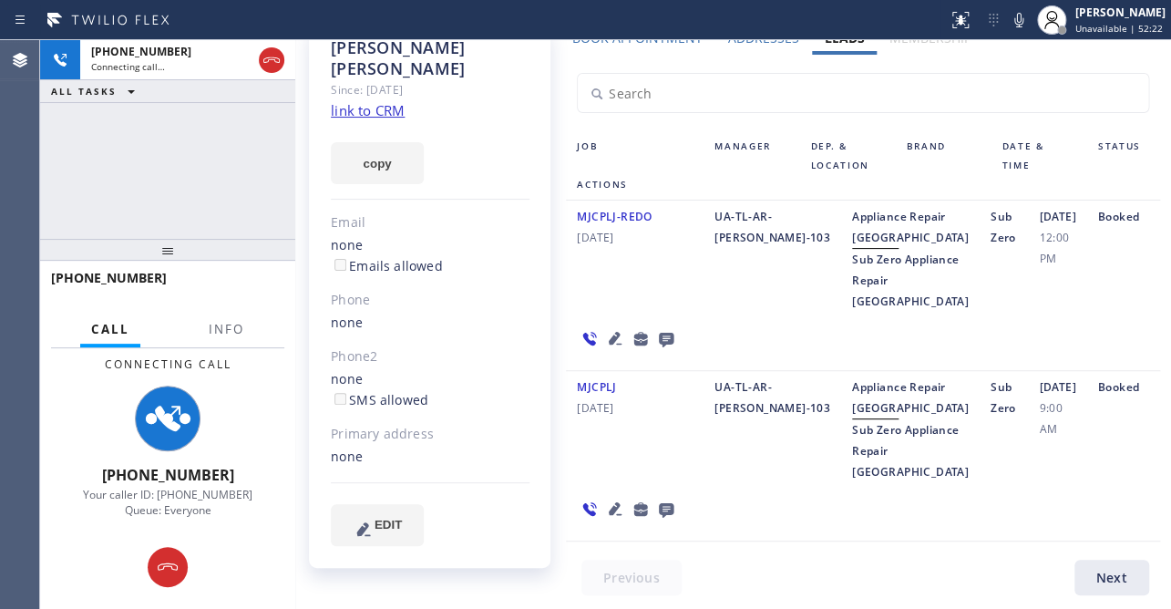
click at [660, 510] on icon at bounding box center [666, 510] width 15 height 15
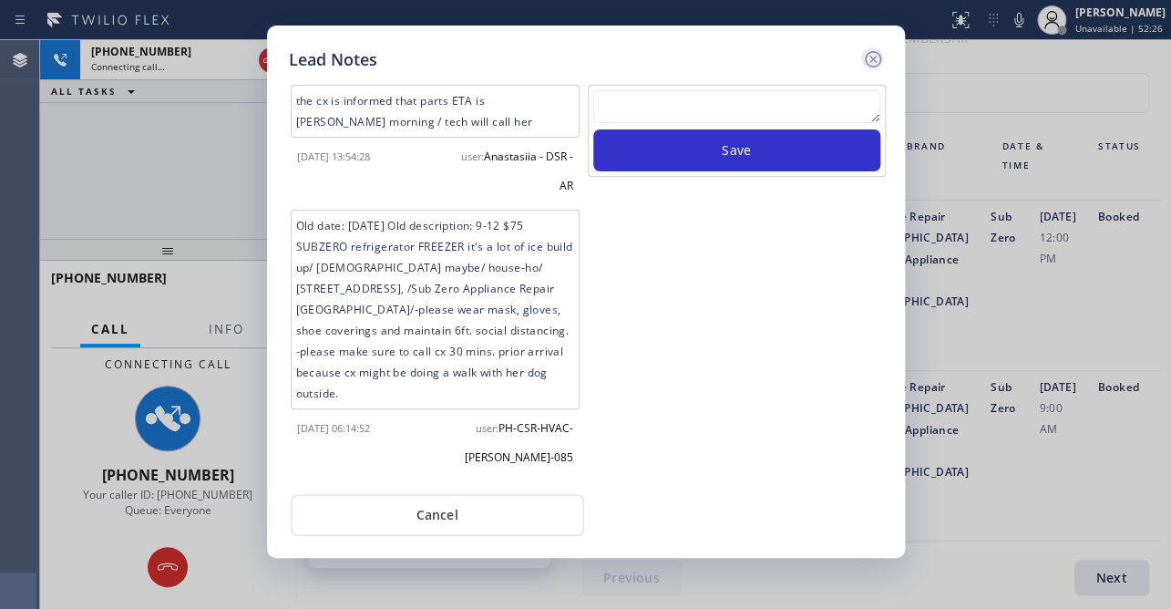
click at [877, 58] on icon at bounding box center [873, 59] width 22 height 22
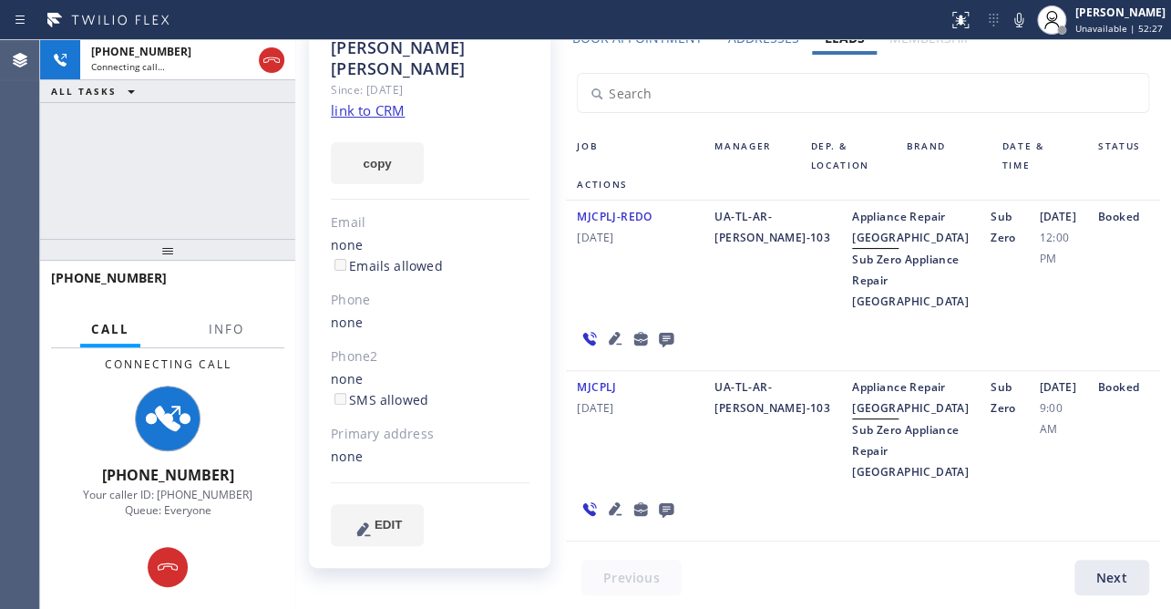
click at [608, 516] on icon at bounding box center [615, 509] width 22 height 22
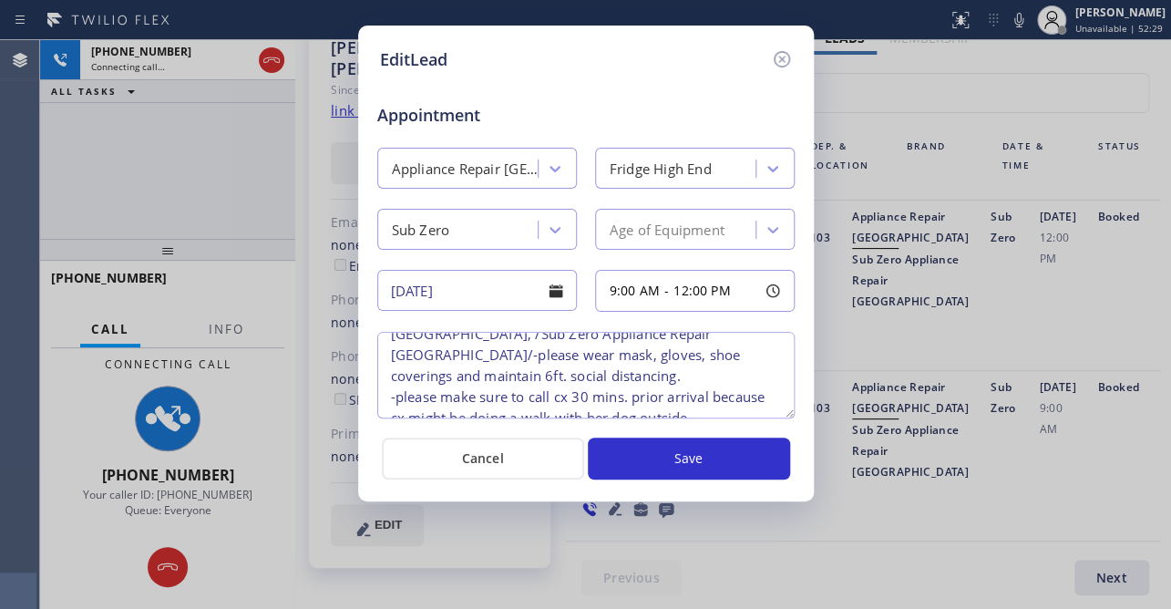
scroll to position [0, 0]
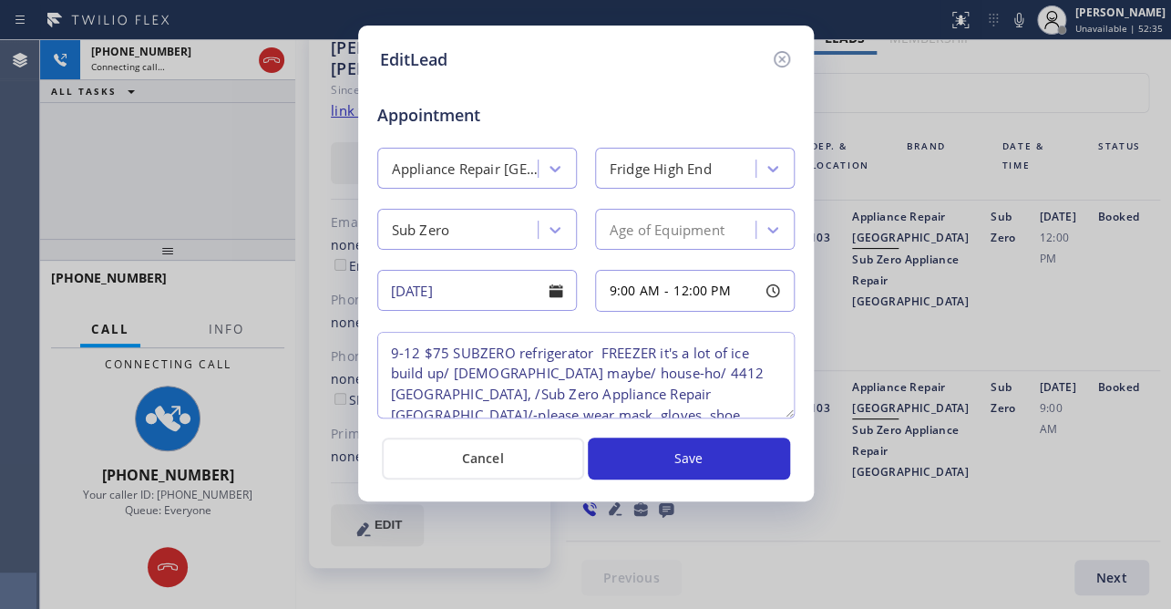
click at [702, 74] on div "Appointment Appliance Repair High End Fridge High End Sub Zero Age of Equipment…" at bounding box center [586, 248] width 412 height 353
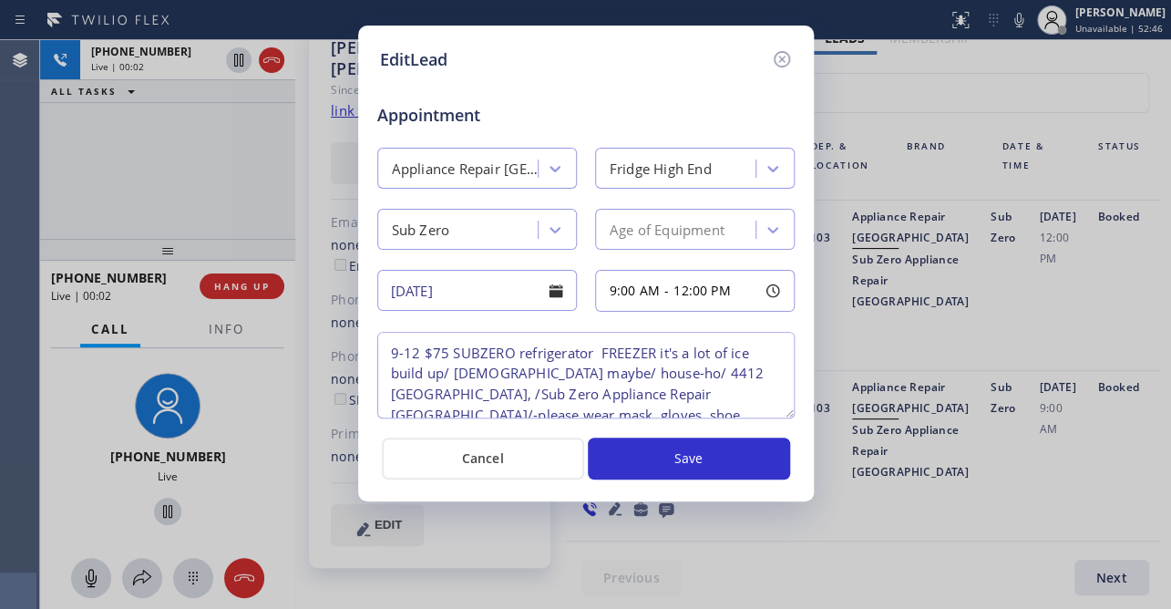
drag, startPoint x: 783, startPoint y: 61, endPoint x: 775, endPoint y: 56, distance: 9.4
click at [783, 61] on icon at bounding box center [781, 59] width 16 height 16
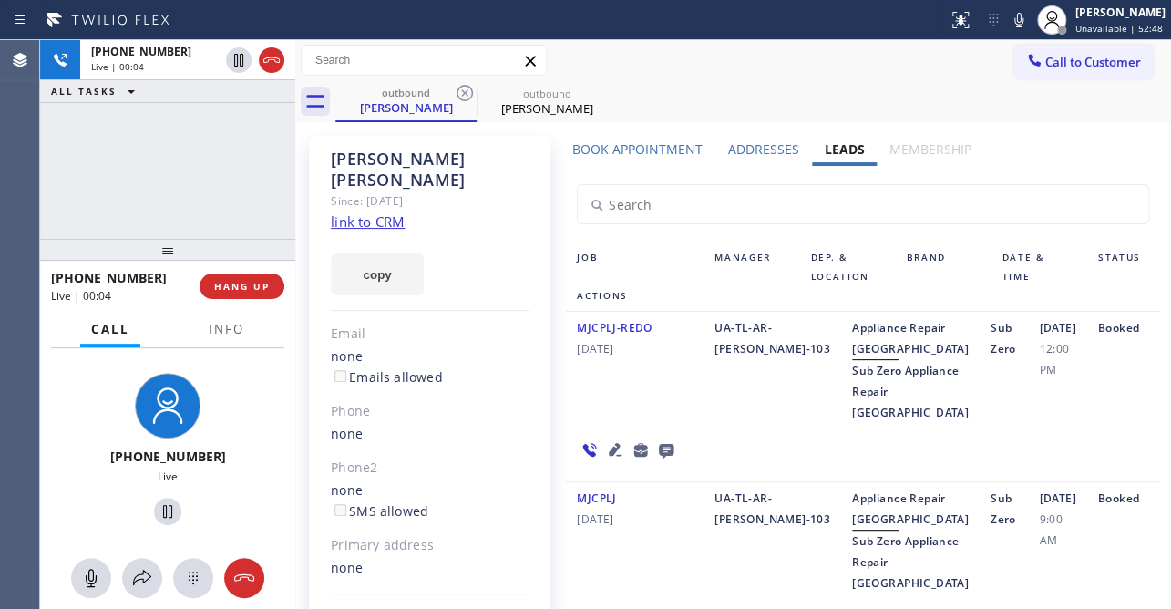
click at [665, 458] on icon at bounding box center [666, 451] width 15 height 15
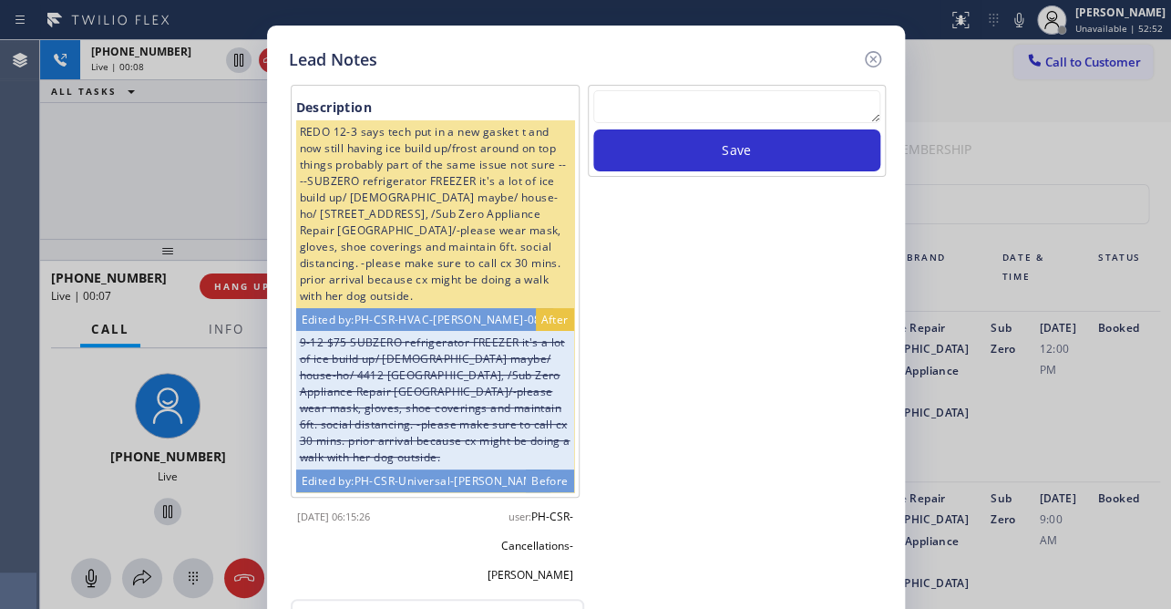
click at [713, 103] on textarea at bounding box center [736, 106] width 287 height 33
paste textarea "Routed to Voice mail// If CX will call back please transfer to me- Love:*"
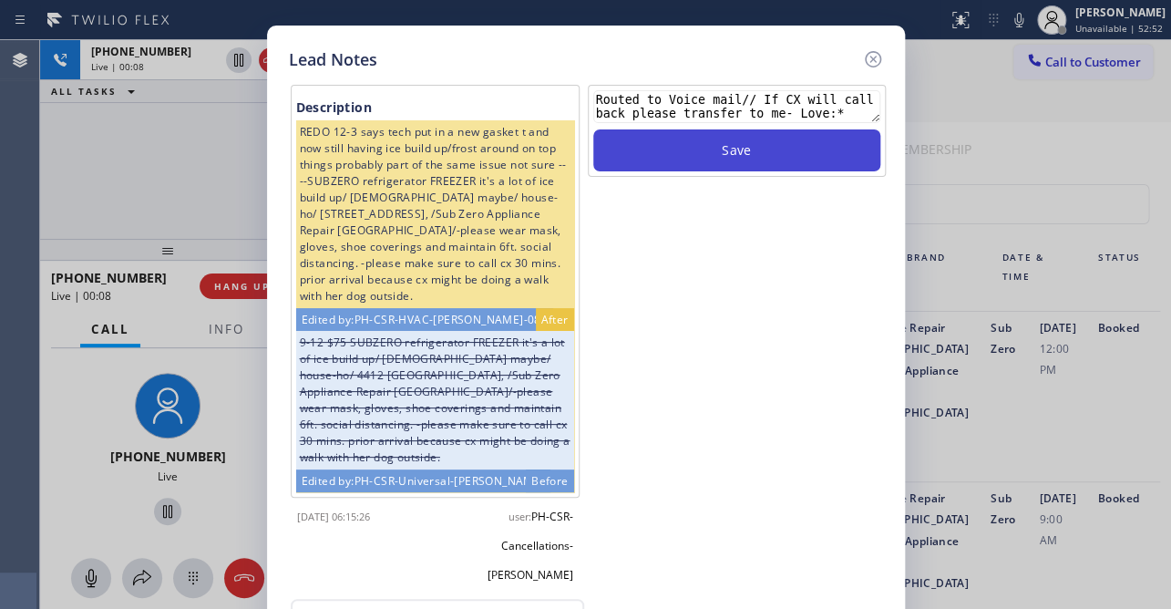
type textarea "Routed to Voice mail// If CX will call back please transfer to me- Love:*"
click at [725, 153] on button "Save" at bounding box center [736, 150] width 287 height 42
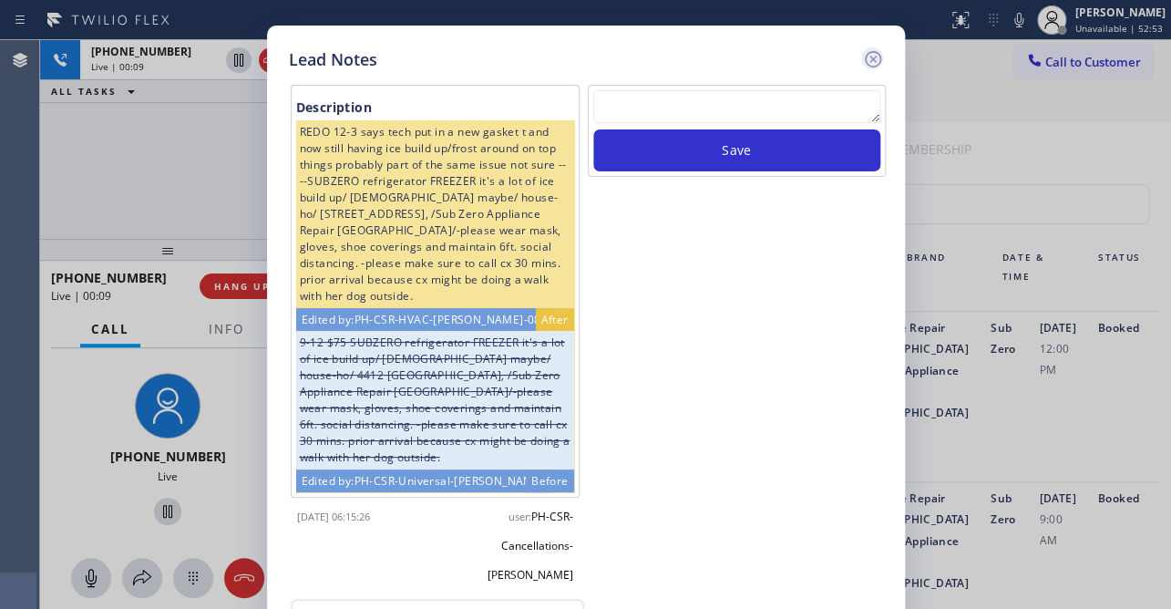
click at [867, 64] on icon at bounding box center [872, 59] width 16 height 16
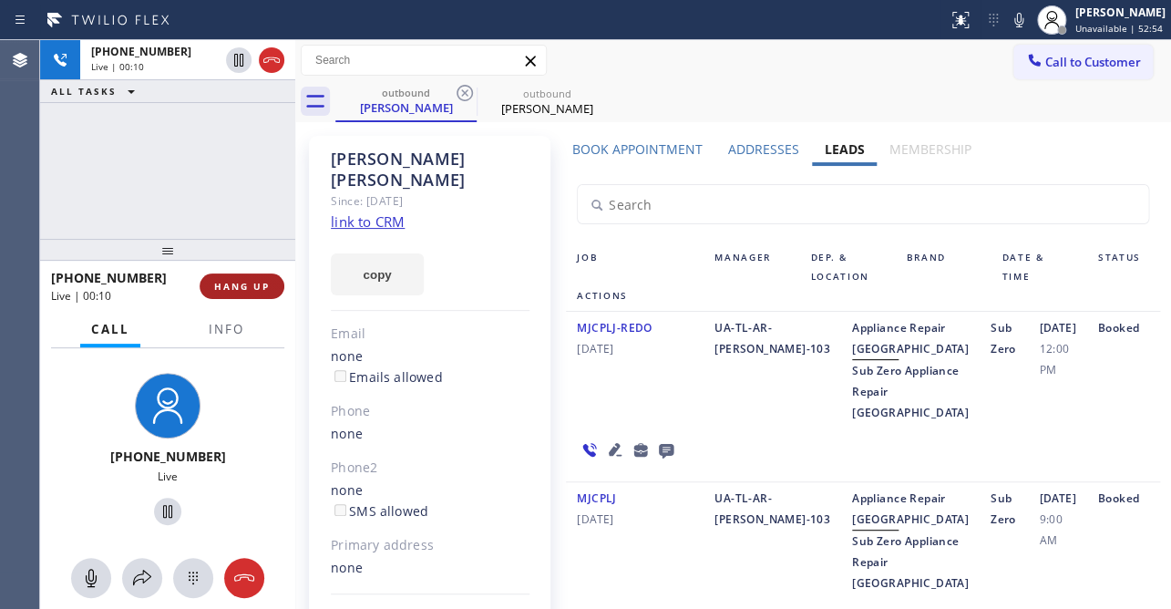
click at [227, 291] on span "HANG UP" at bounding box center [242, 286] width 56 height 13
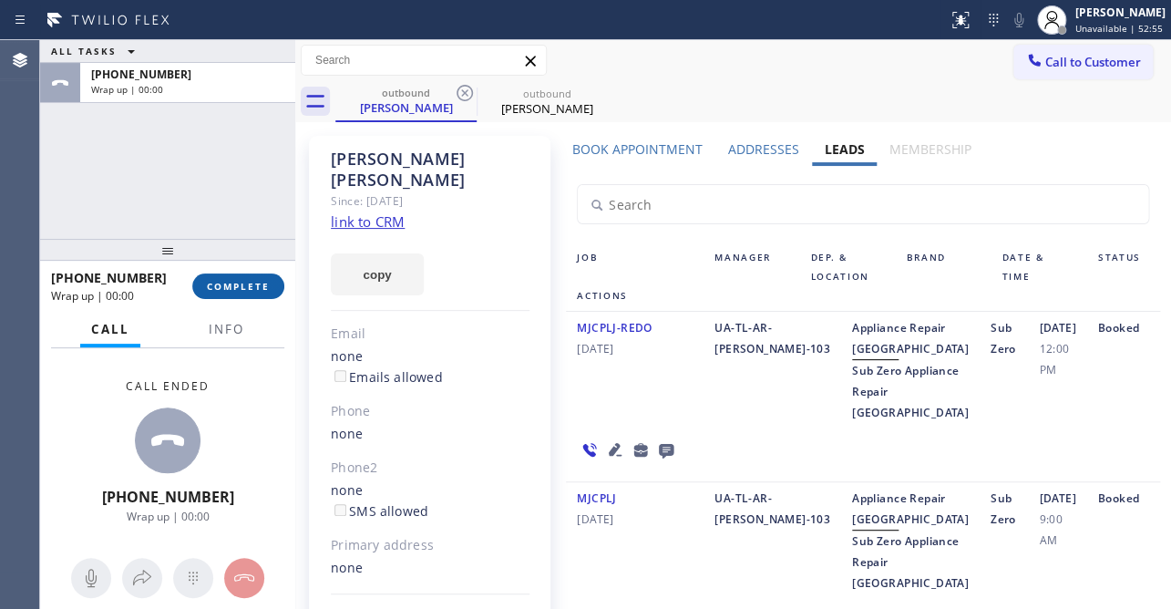
click at [224, 287] on span "COMPLETE" at bounding box center [238, 286] width 63 height 13
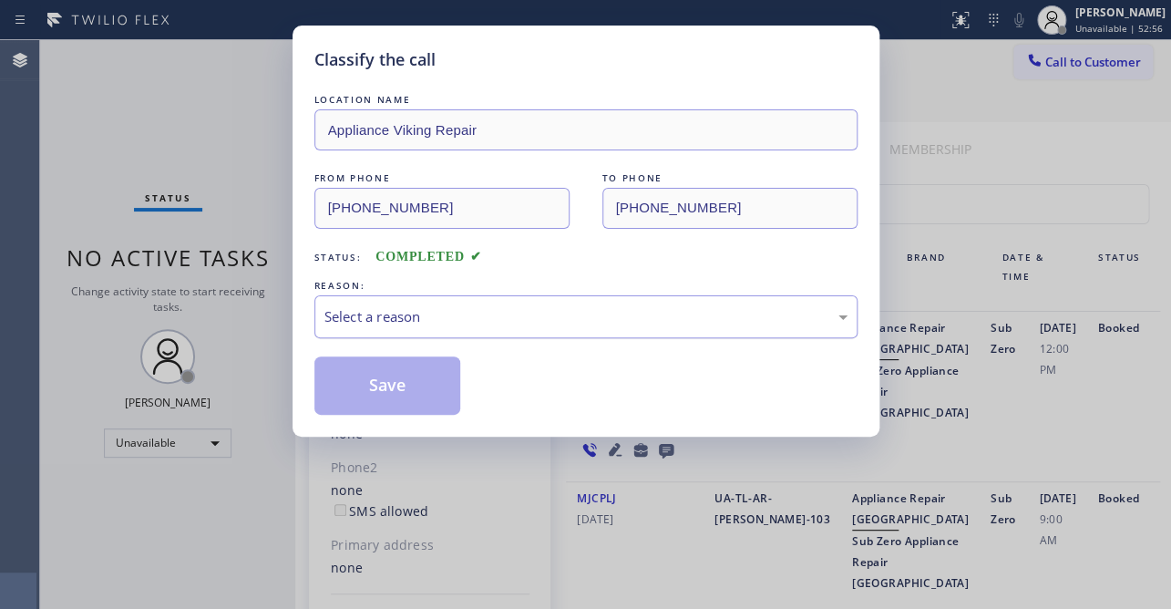
click at [414, 306] on div "Select a reason" at bounding box center [585, 316] width 523 height 21
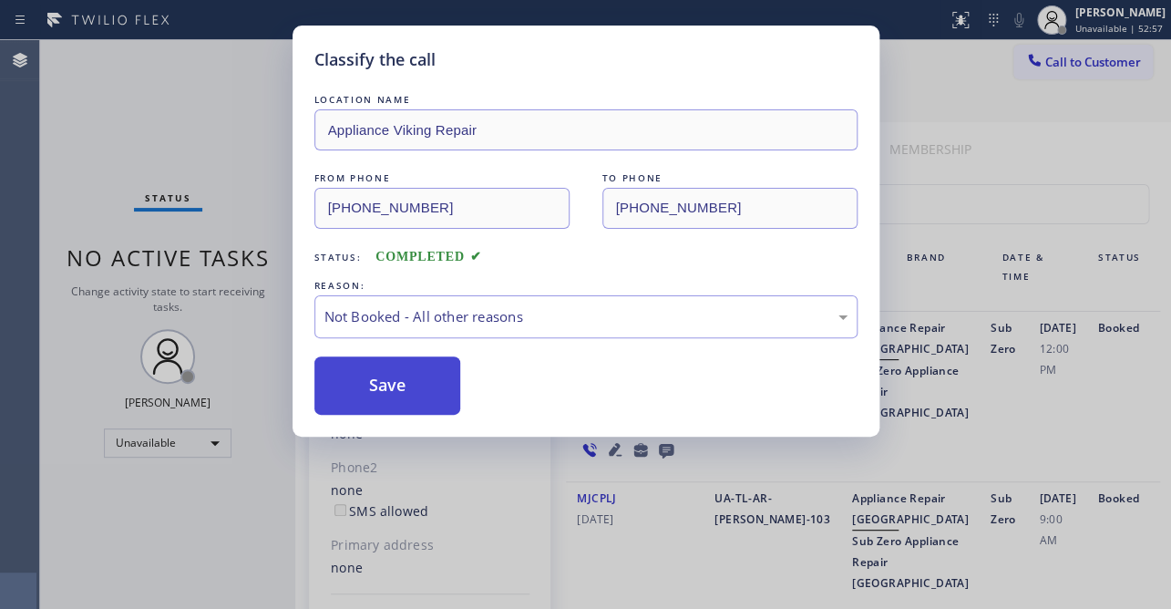
click at [390, 386] on button "Save" at bounding box center [387, 385] width 147 height 58
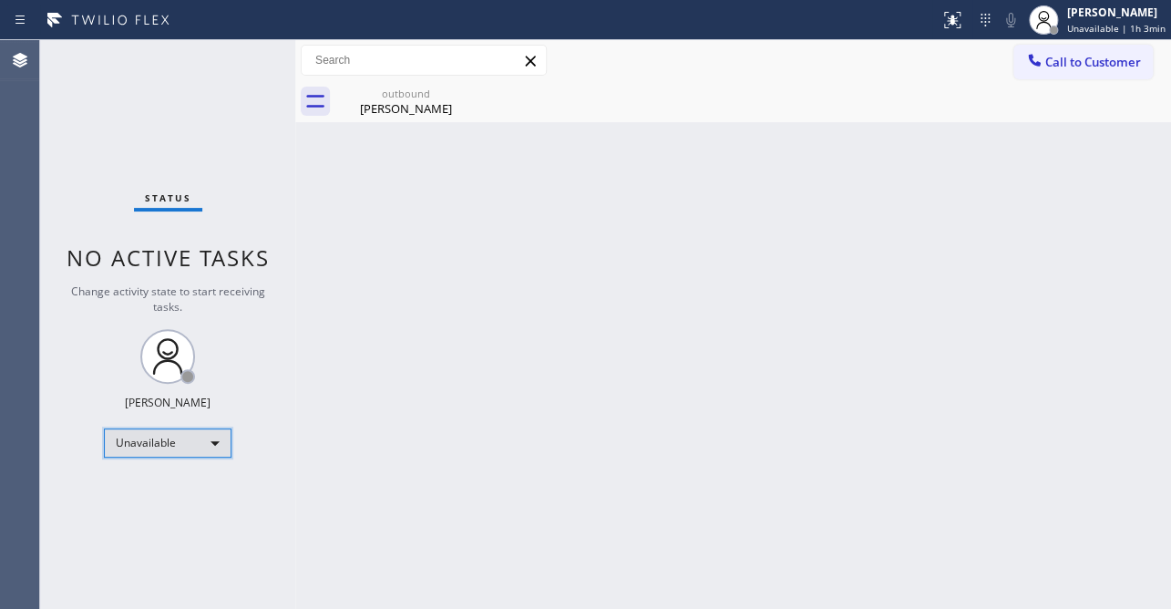
click at [182, 447] on div "Unavailable" at bounding box center [168, 442] width 128 height 29
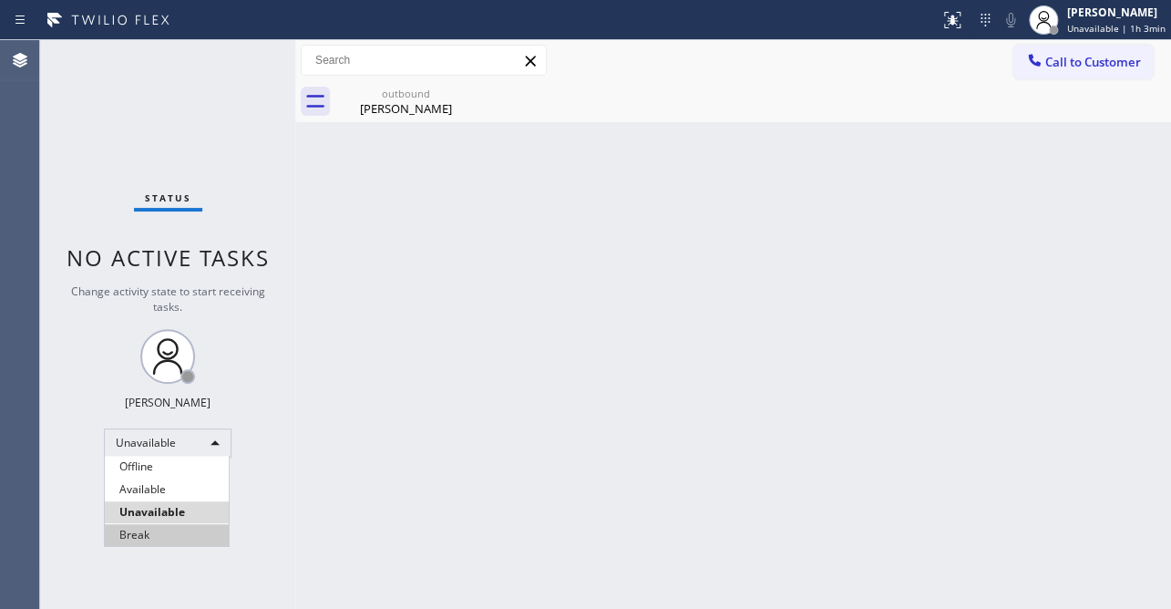
click at [167, 529] on li "Break" at bounding box center [167, 535] width 124 height 22
